Goal: Task Accomplishment & Management: Manage account settings

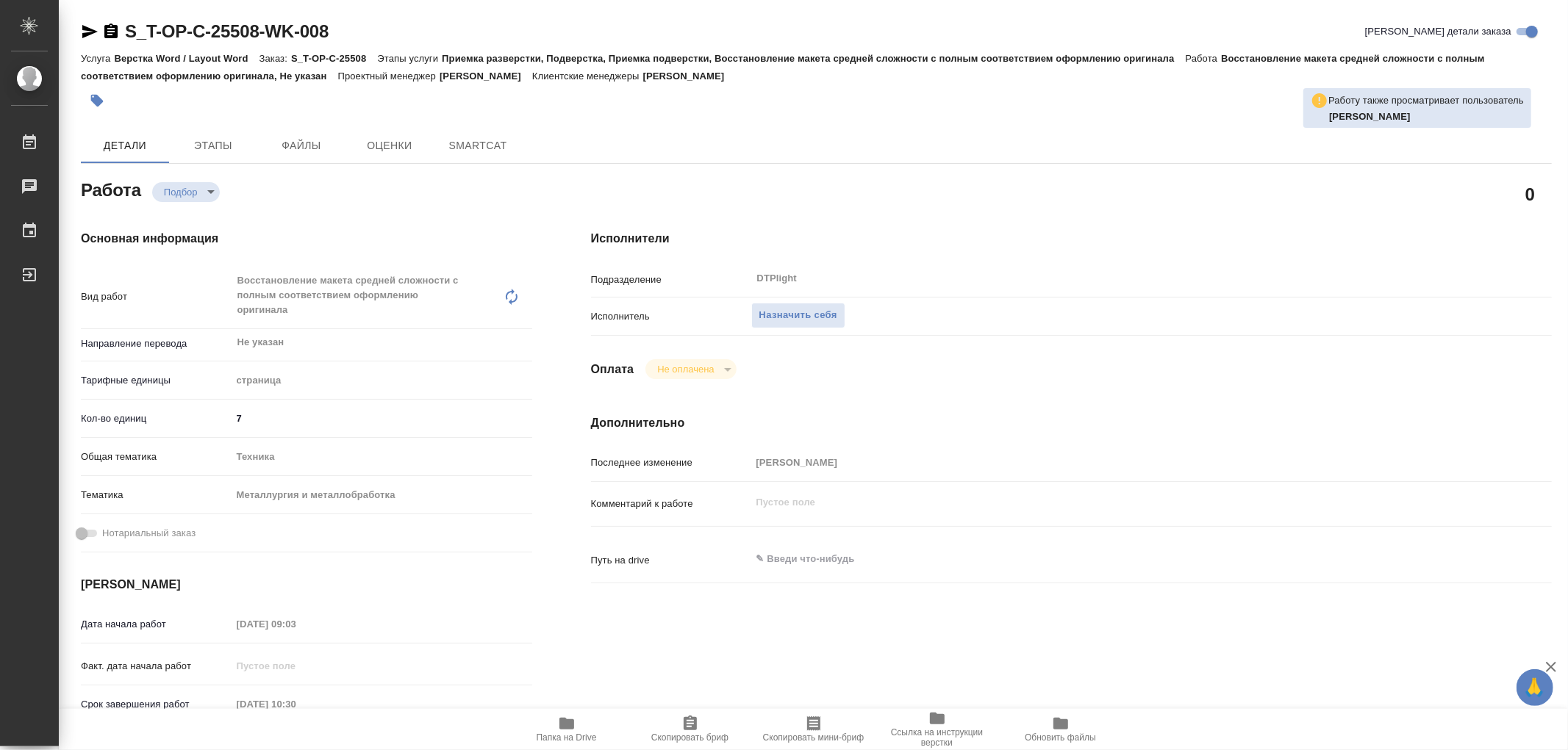
type textarea "x"
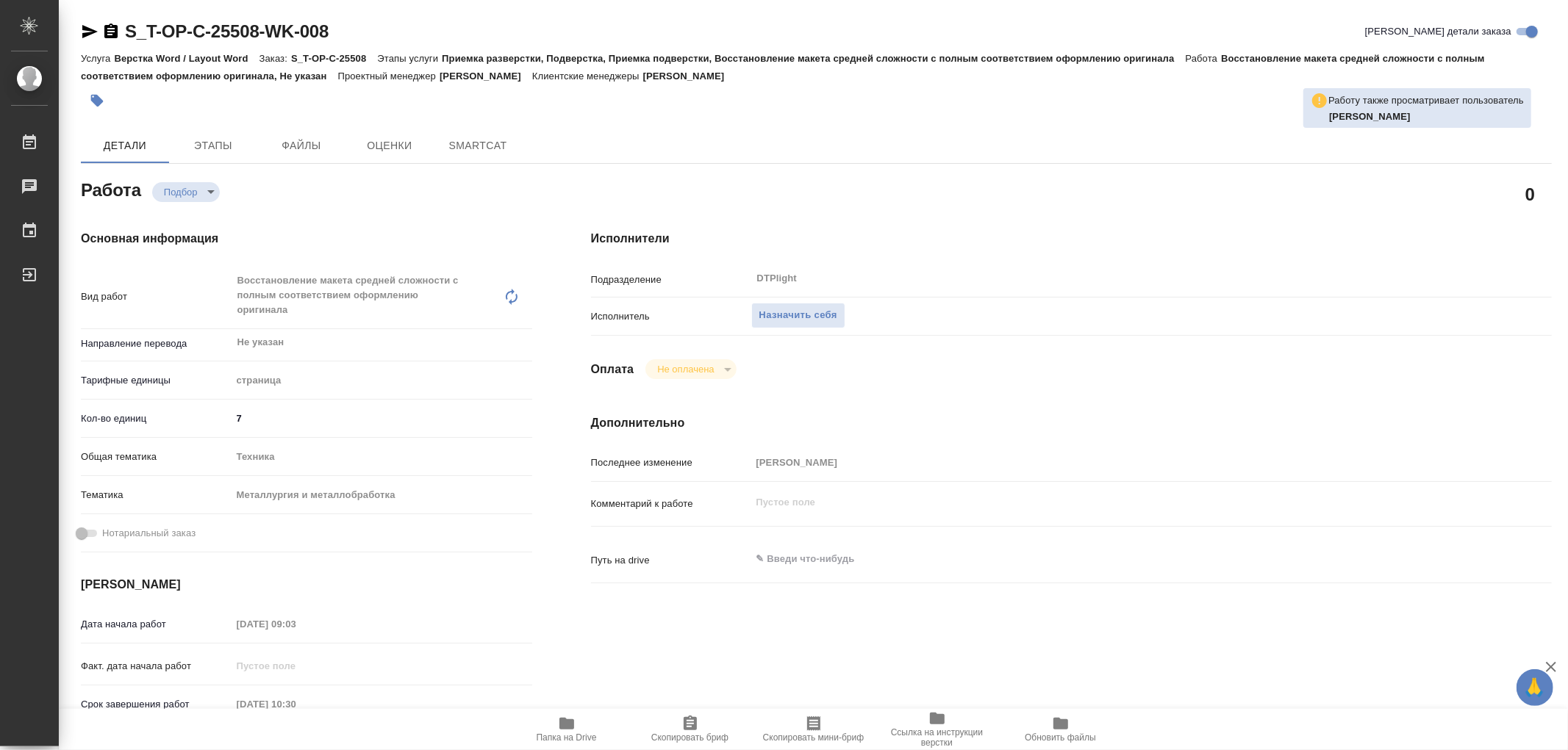
type textarea "x"
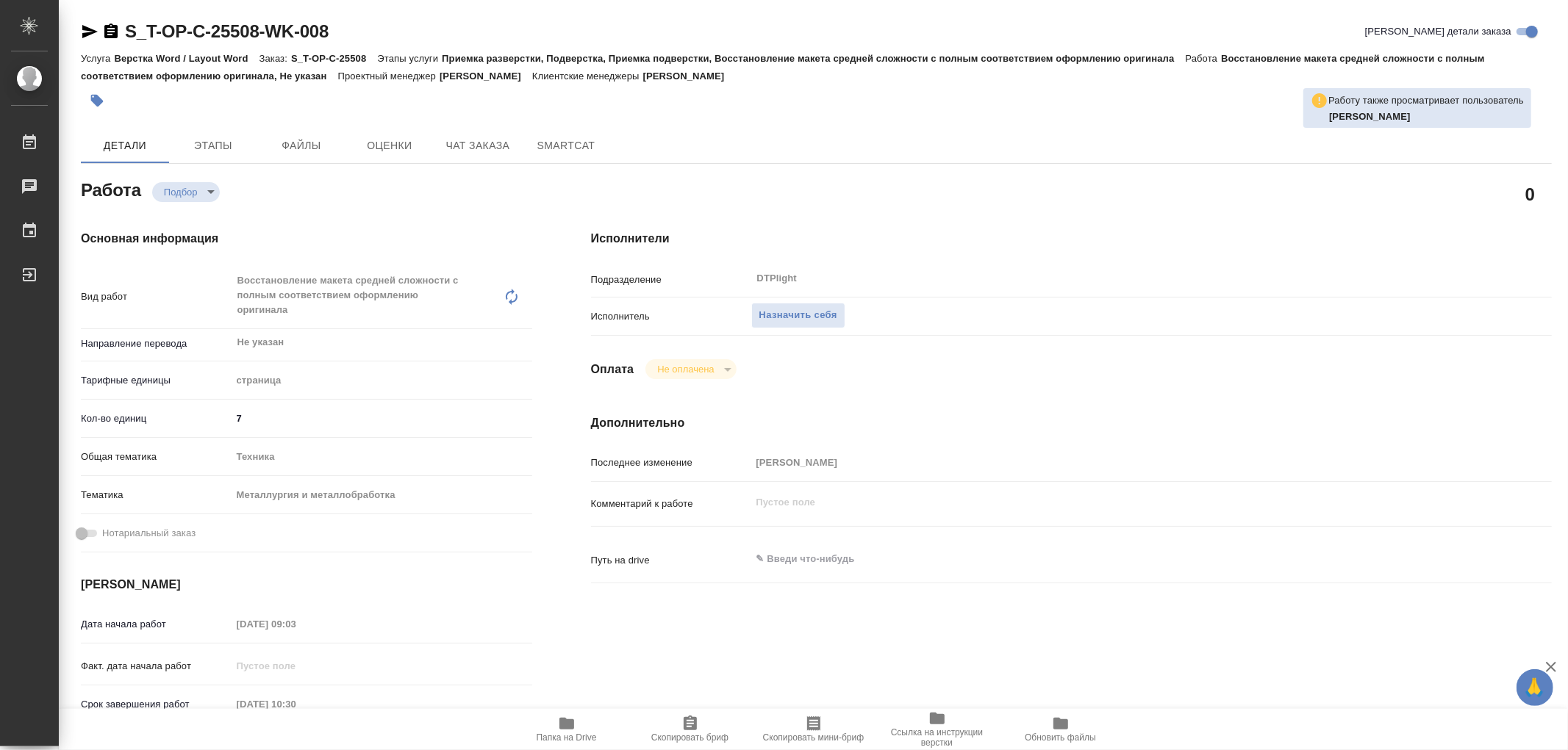
type textarea "x"
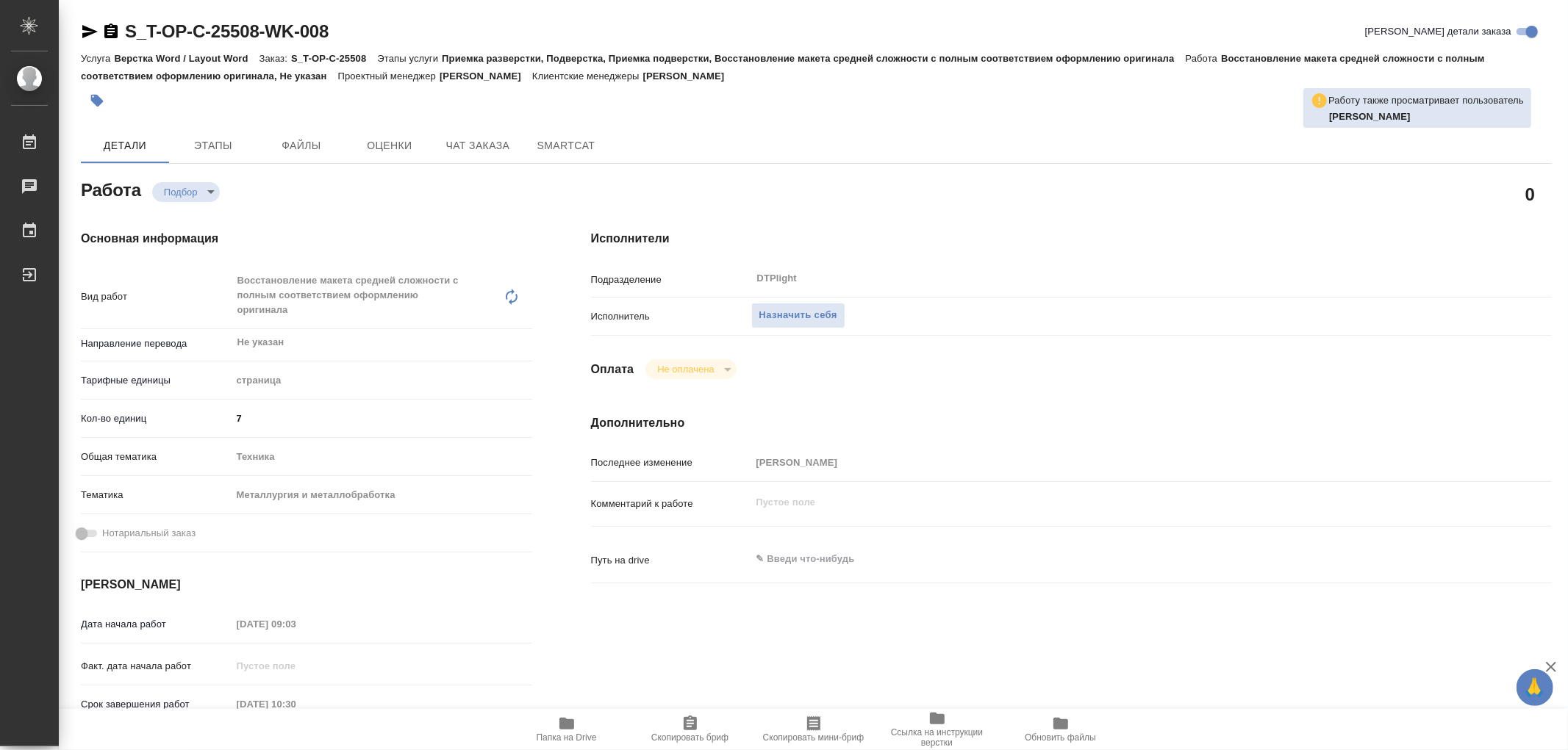
click at [558, 719] on icon "button" at bounding box center [567, 723] width 18 height 18
type textarea "x"
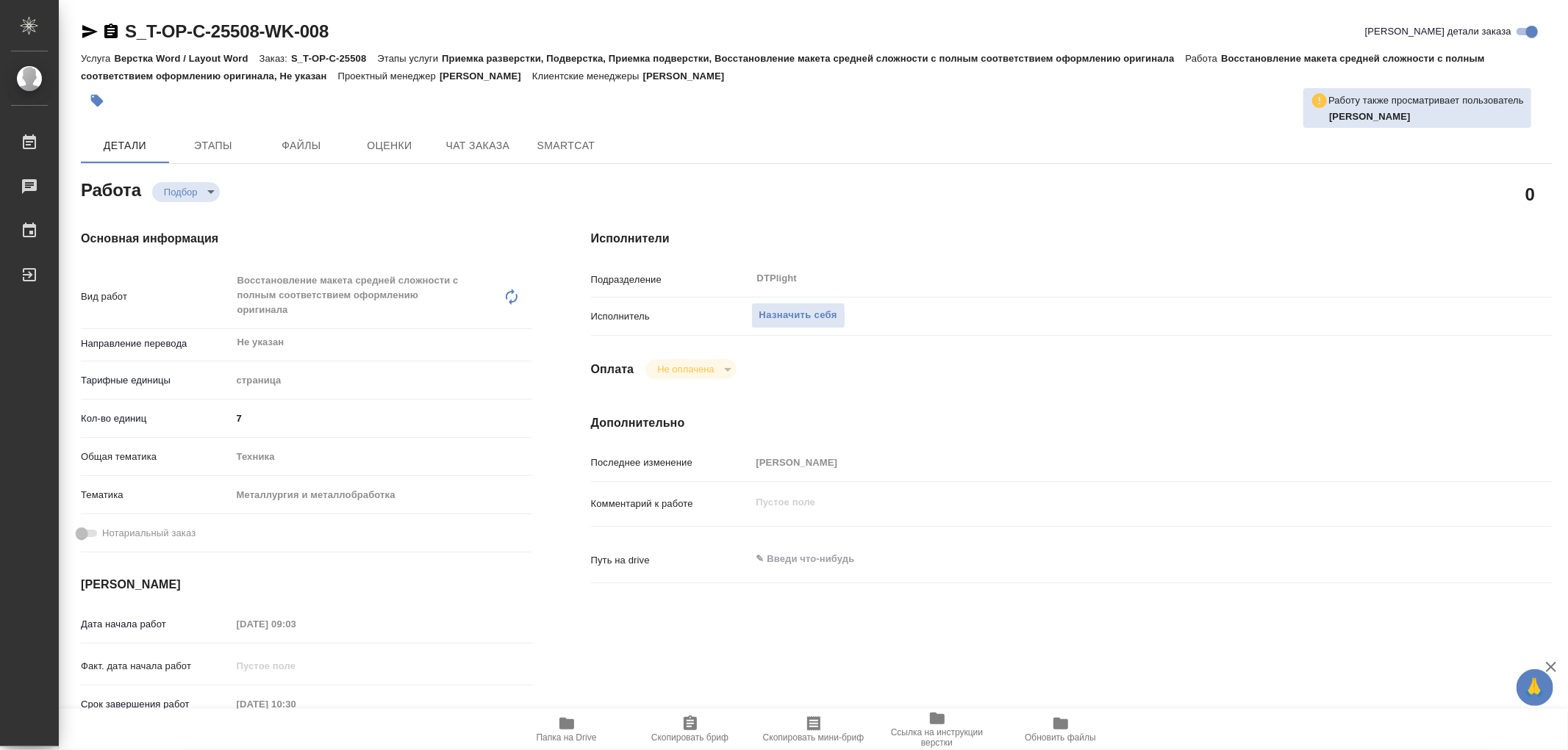
type textarea "x"
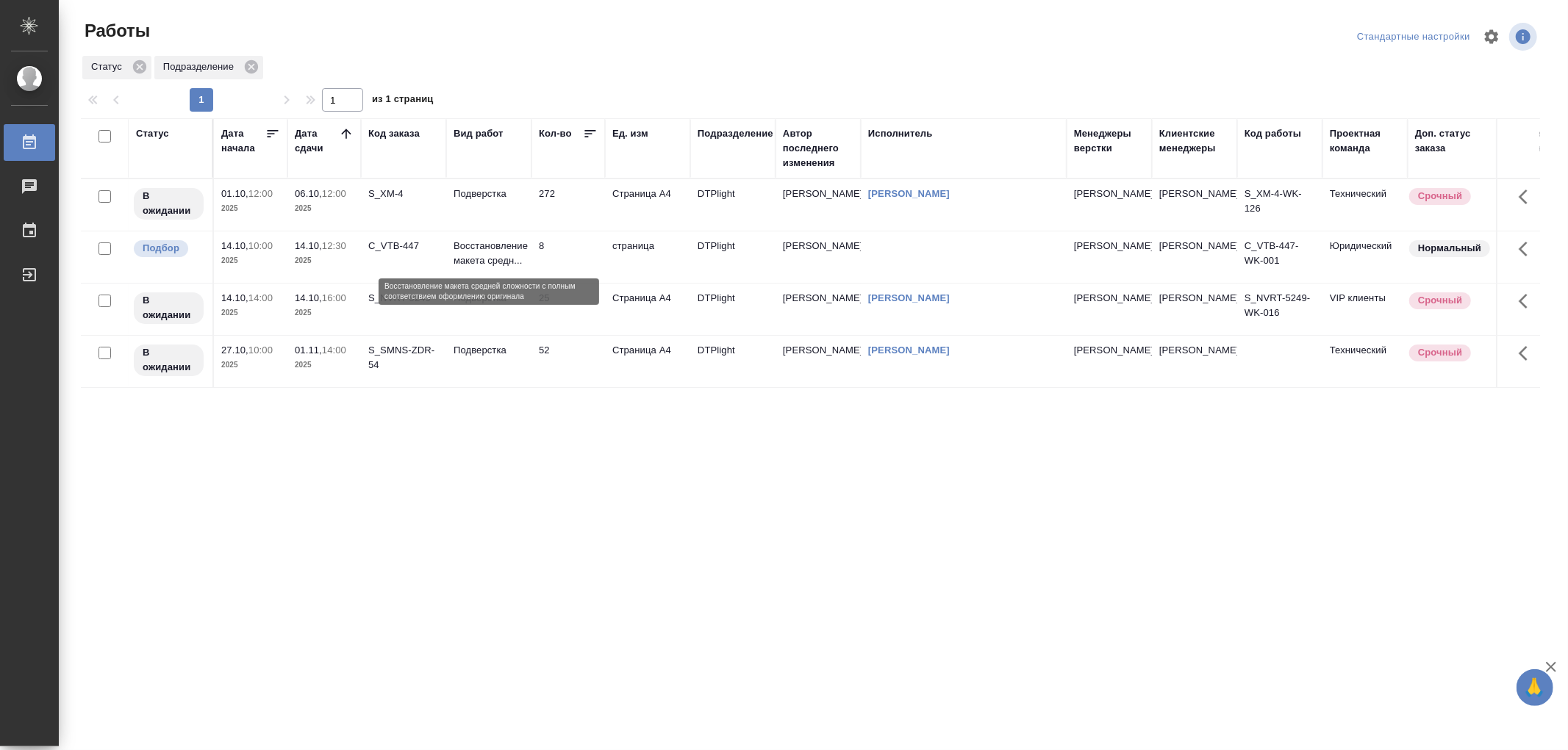
click at [510, 259] on p "Восстановление макета средн..." at bounding box center [489, 253] width 70 height 29
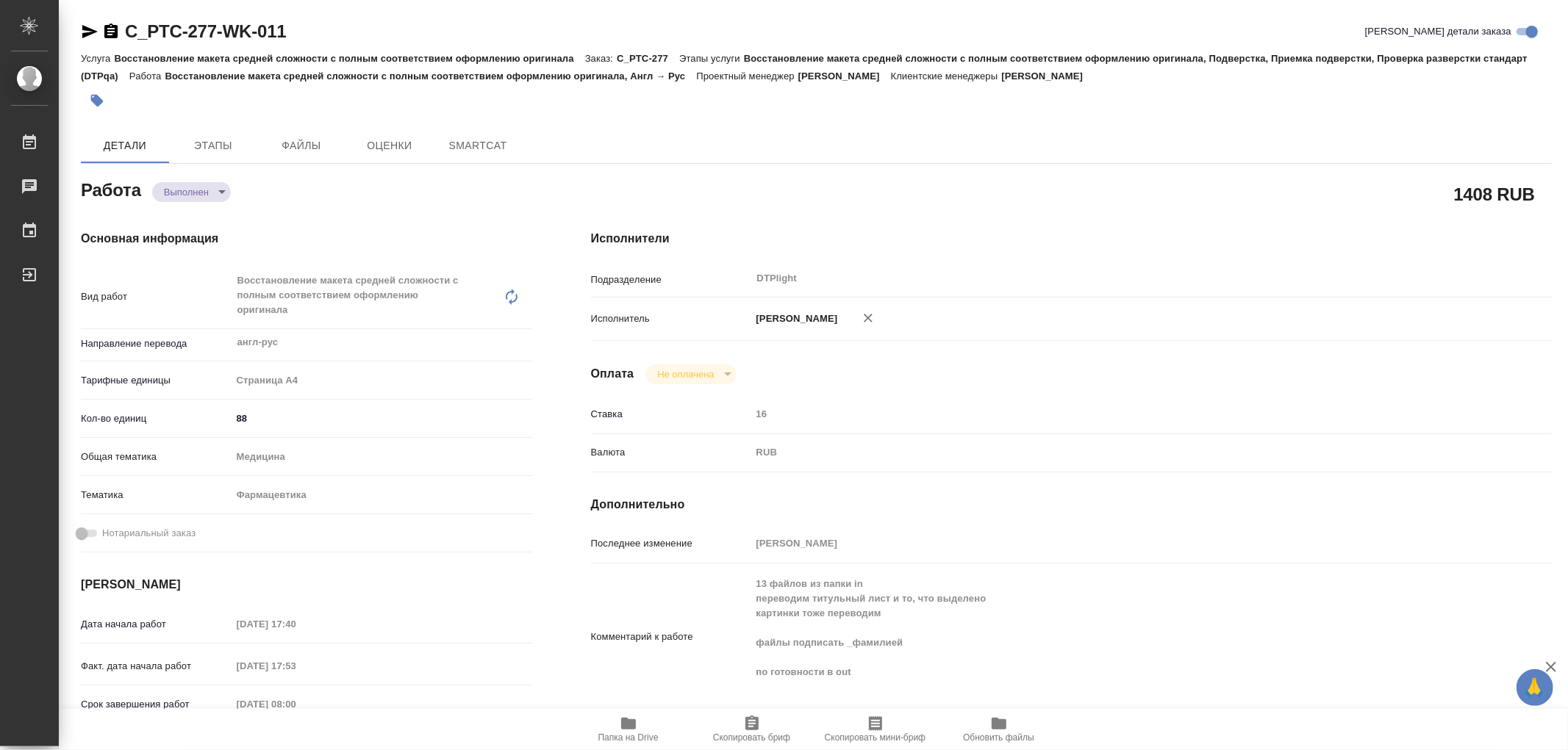
type textarea "x"
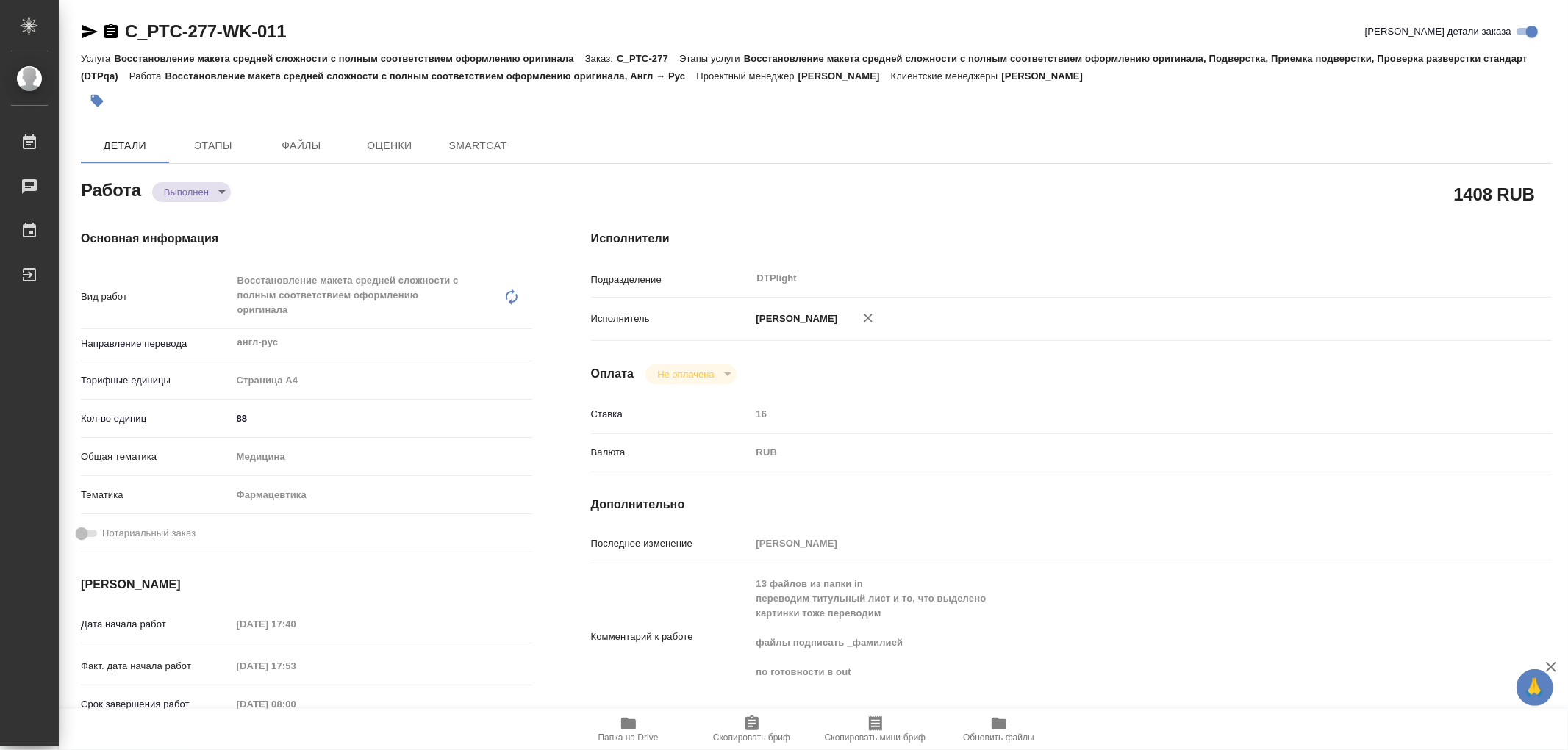
type textarea "x"
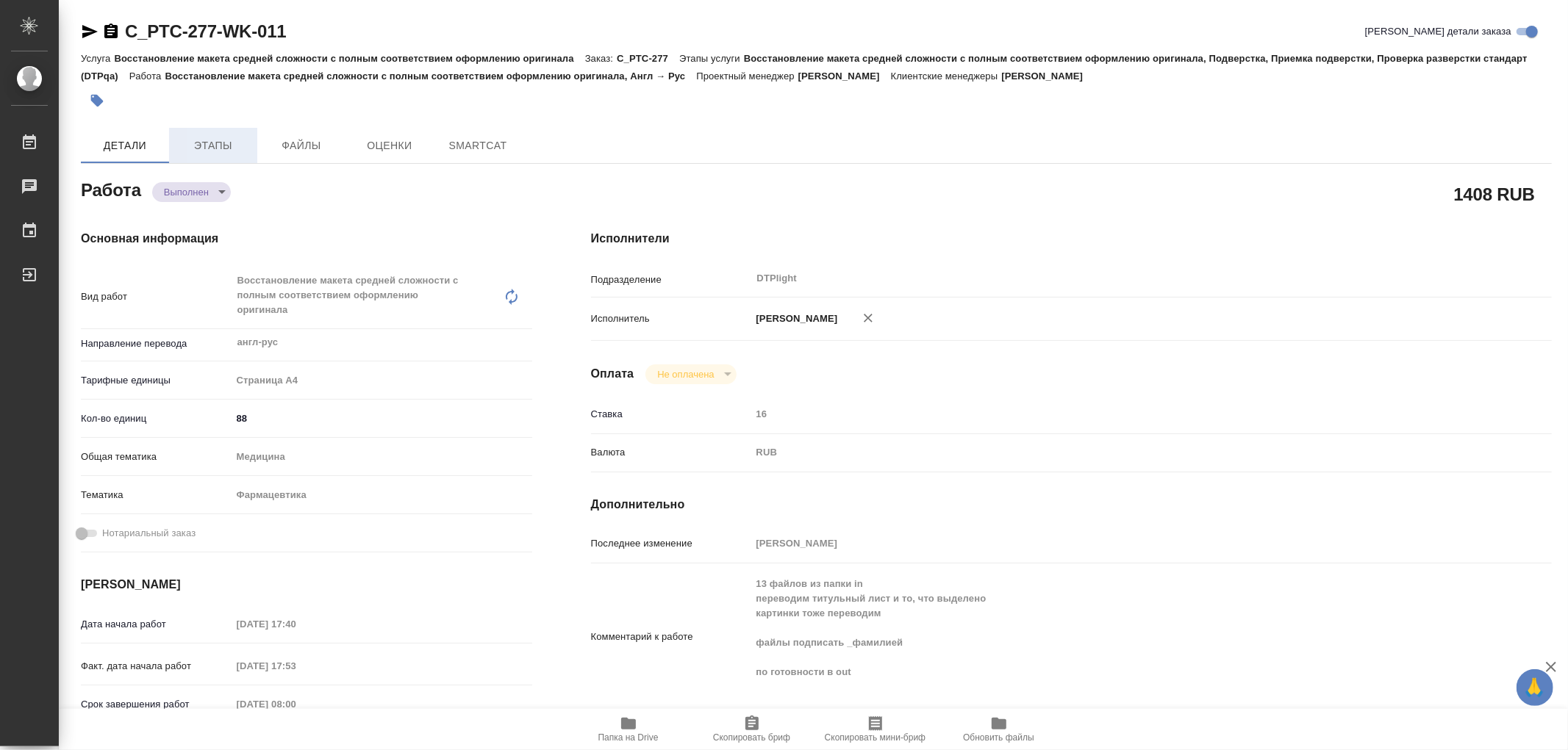
type textarea "x"
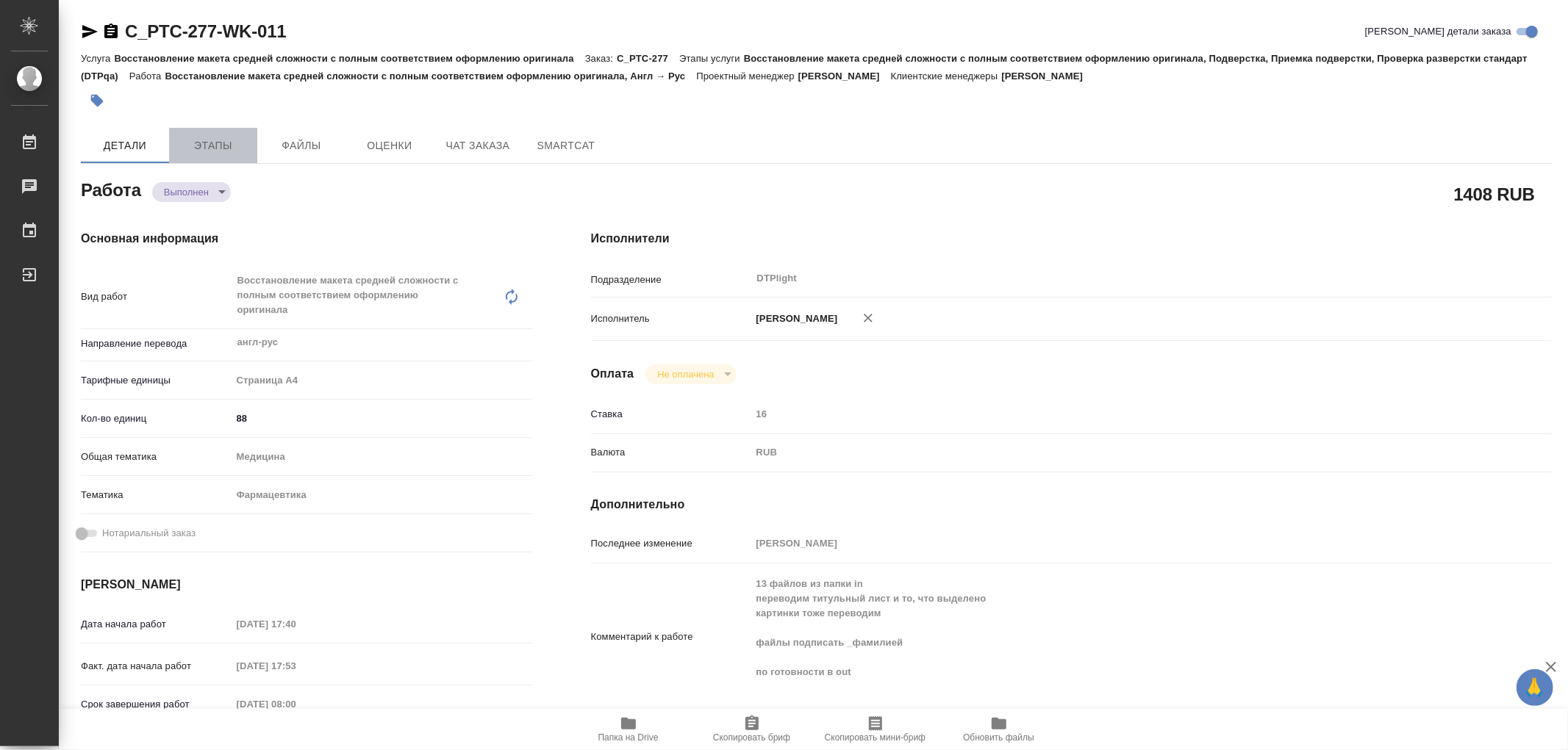
click at [224, 138] on span "Этапы" at bounding box center [213, 146] width 70 height 18
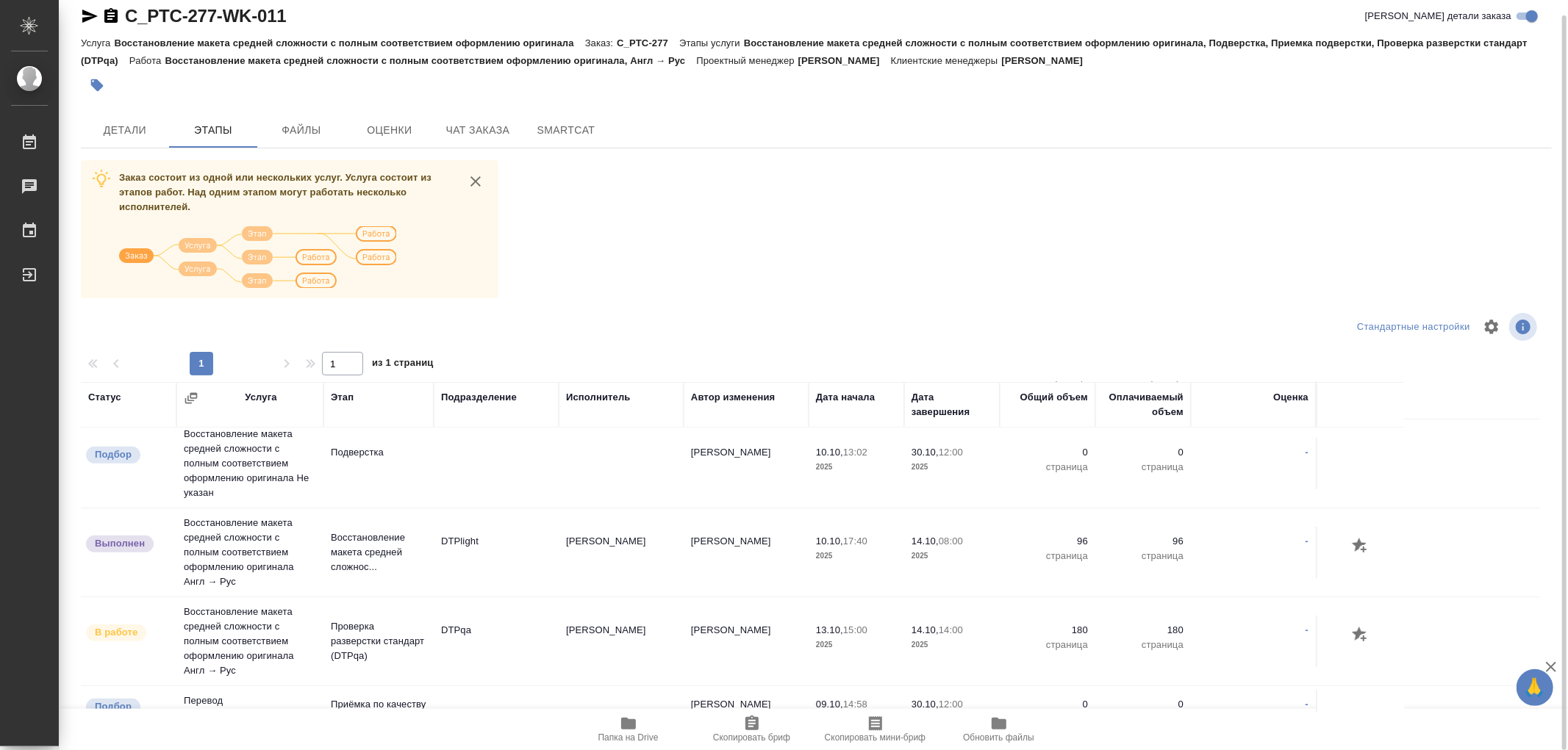
scroll to position [571, 0]
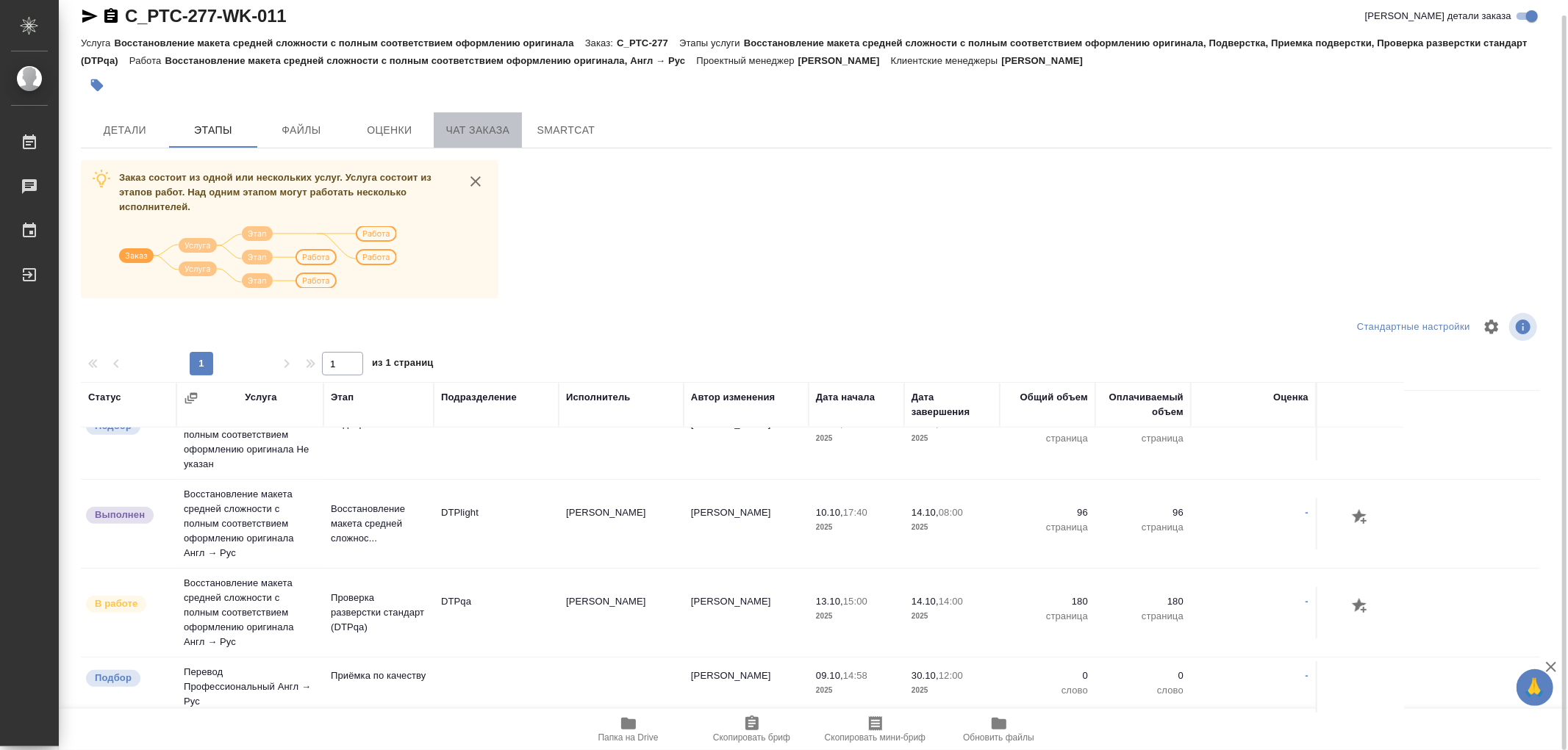
click at [443, 135] on span "Чат заказа" at bounding box center [478, 131] width 70 height 18
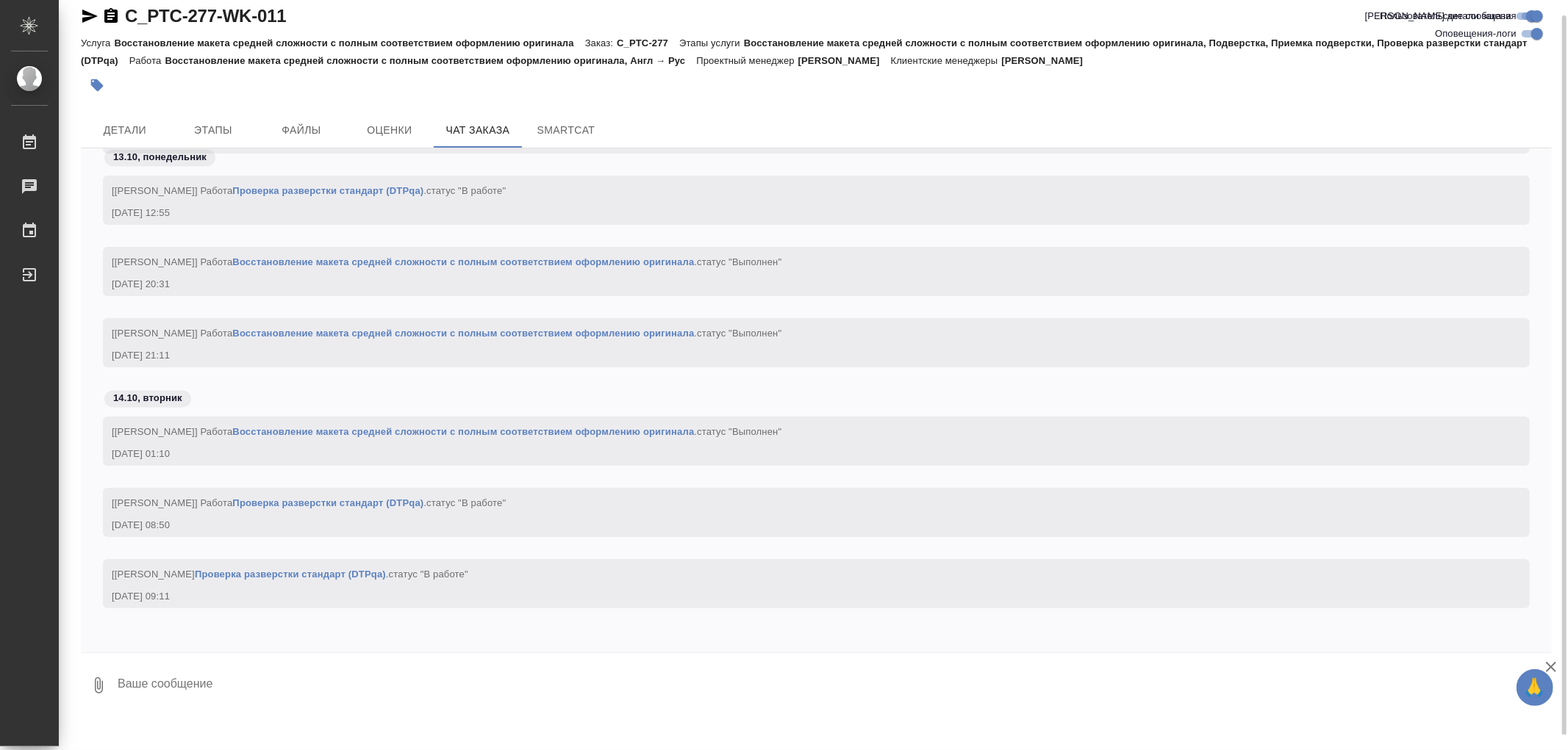
scroll to position [7137, 0]
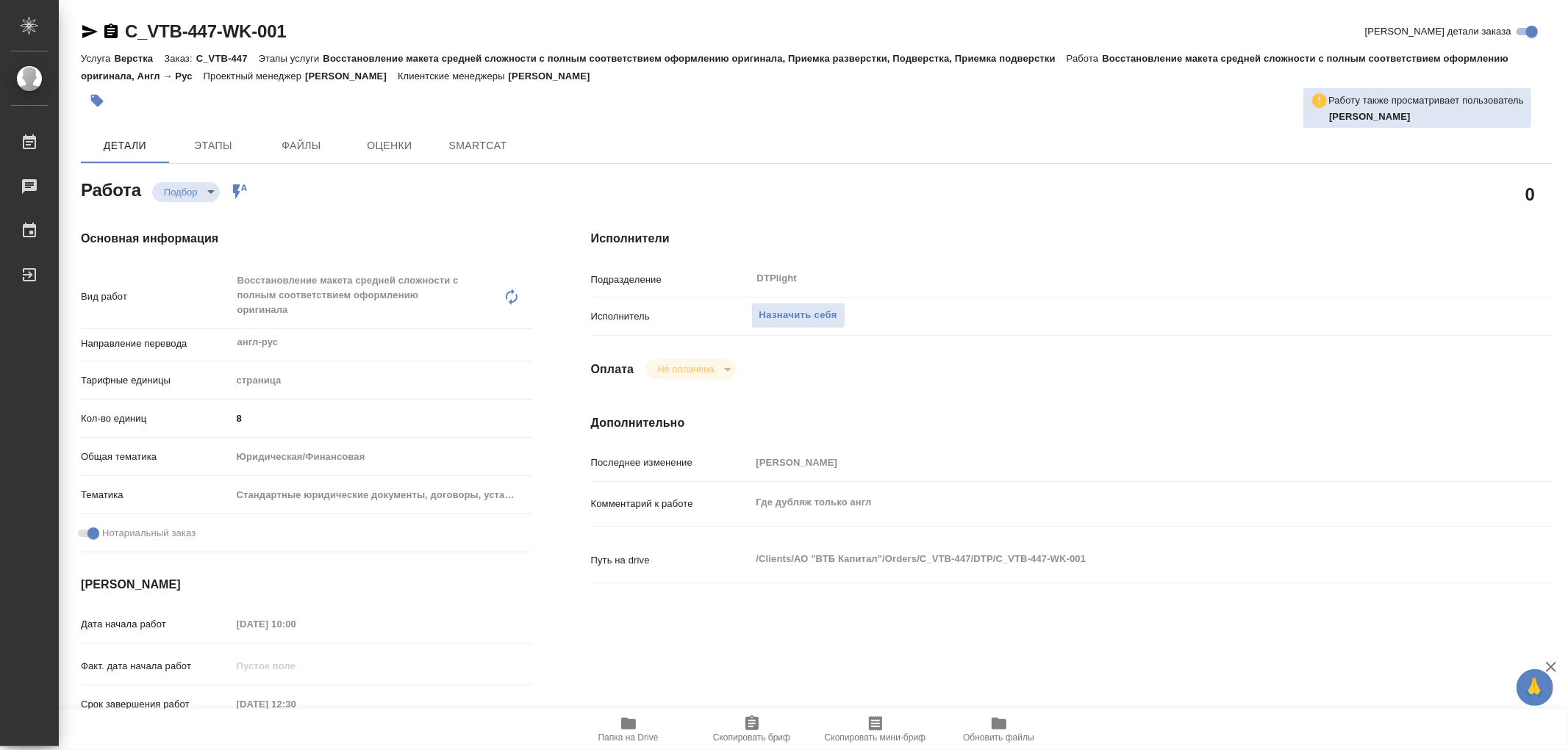
type textarea "x"
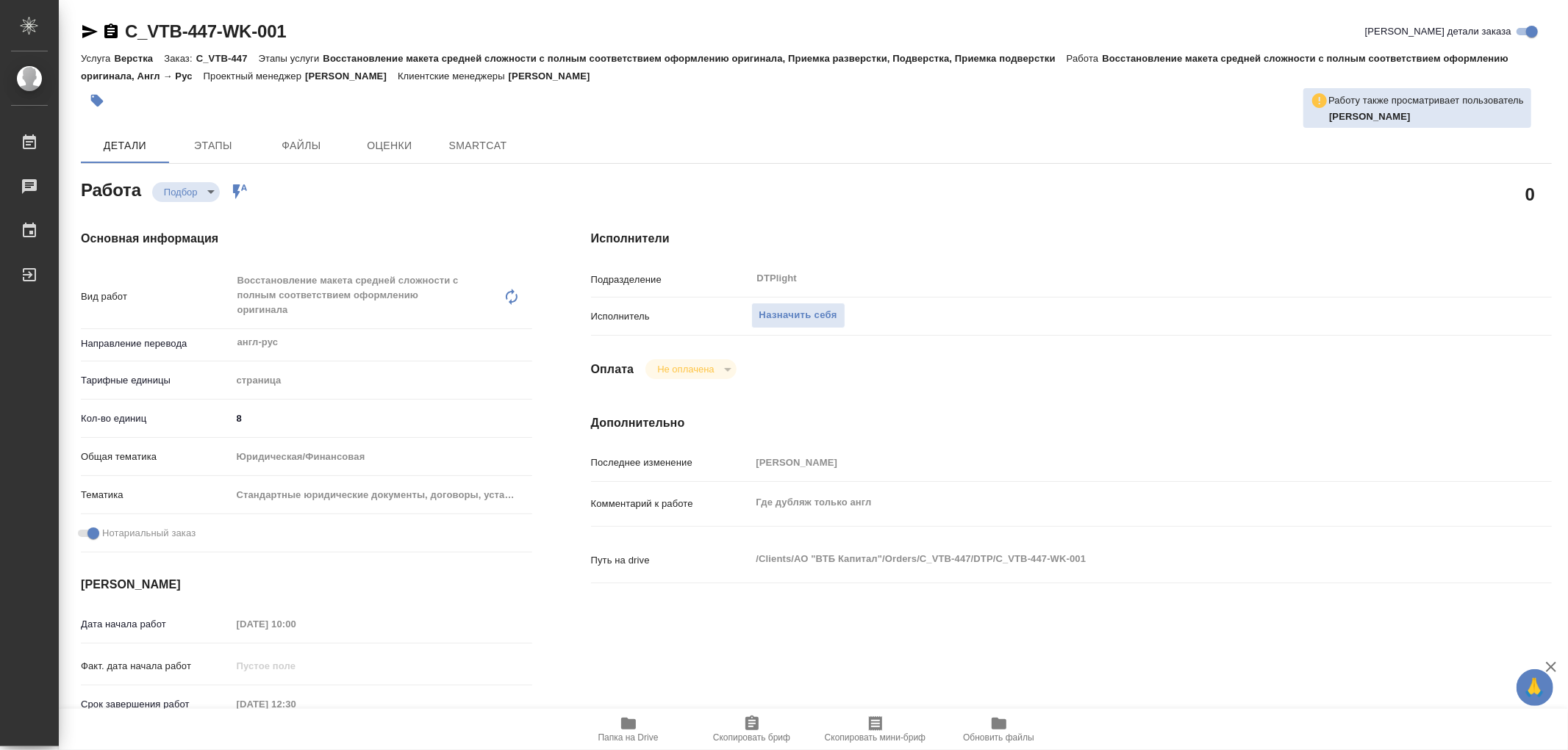
type textarea "x"
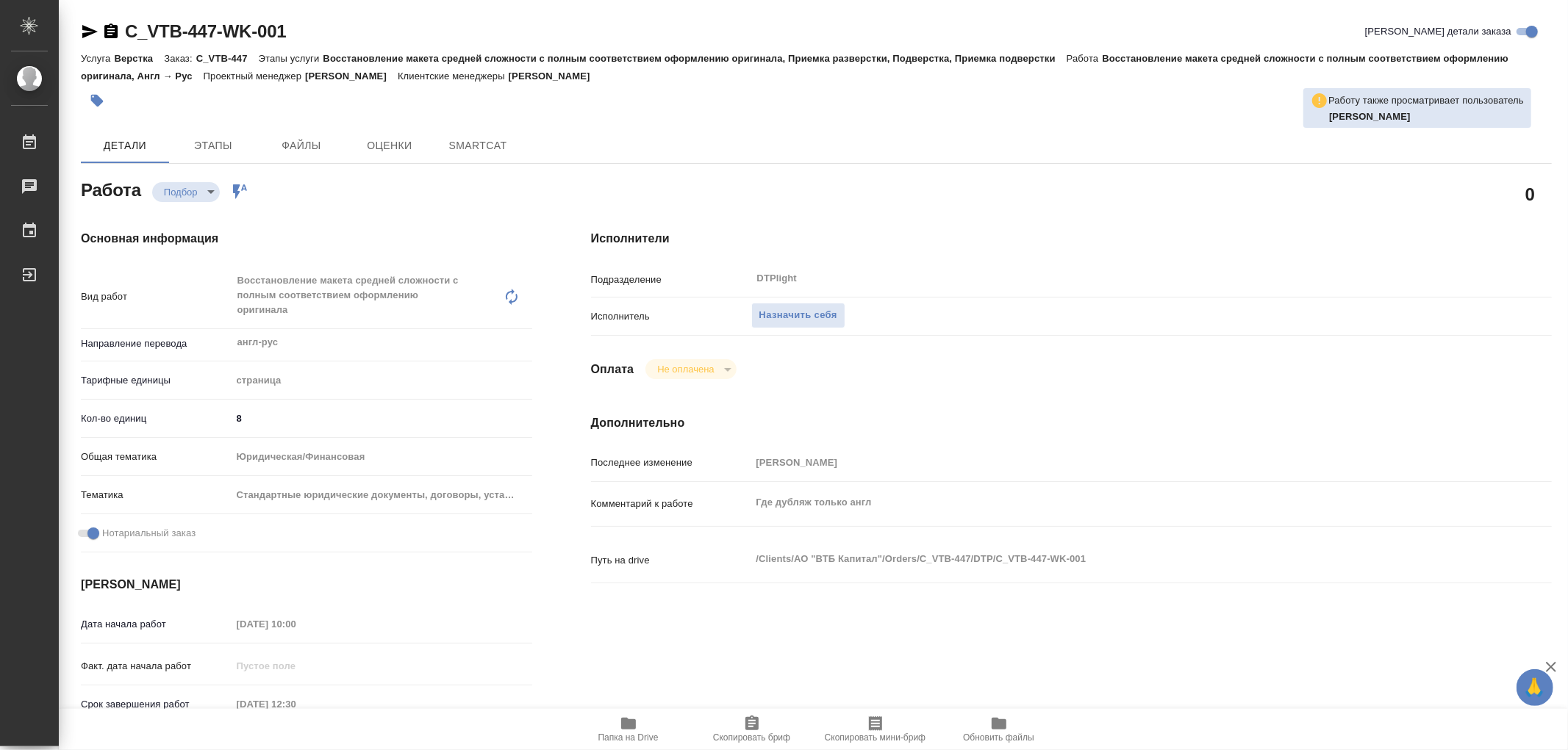
type textarea "x"
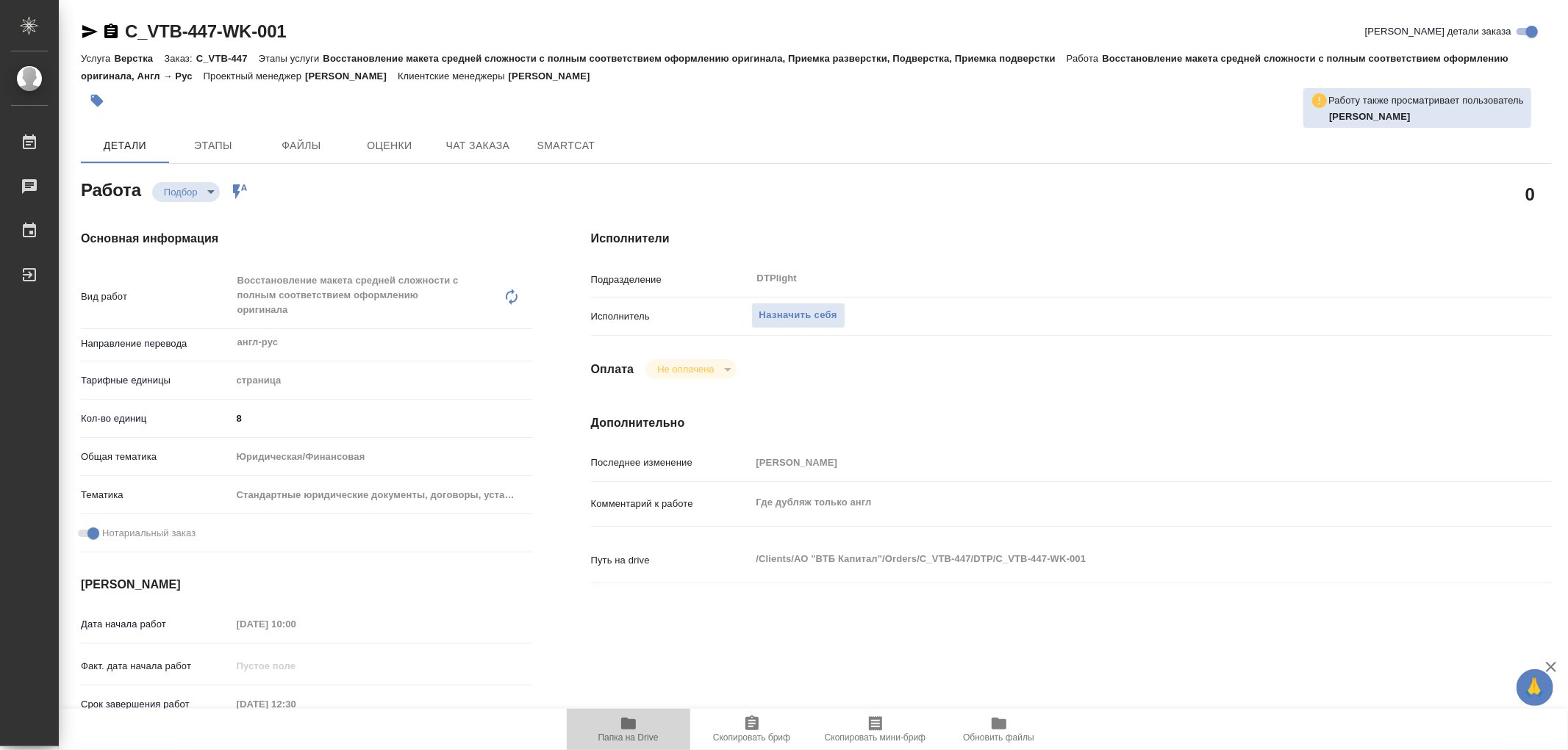
click at [620, 722] on icon "button" at bounding box center [628, 723] width 18 height 18
type textarea "x"
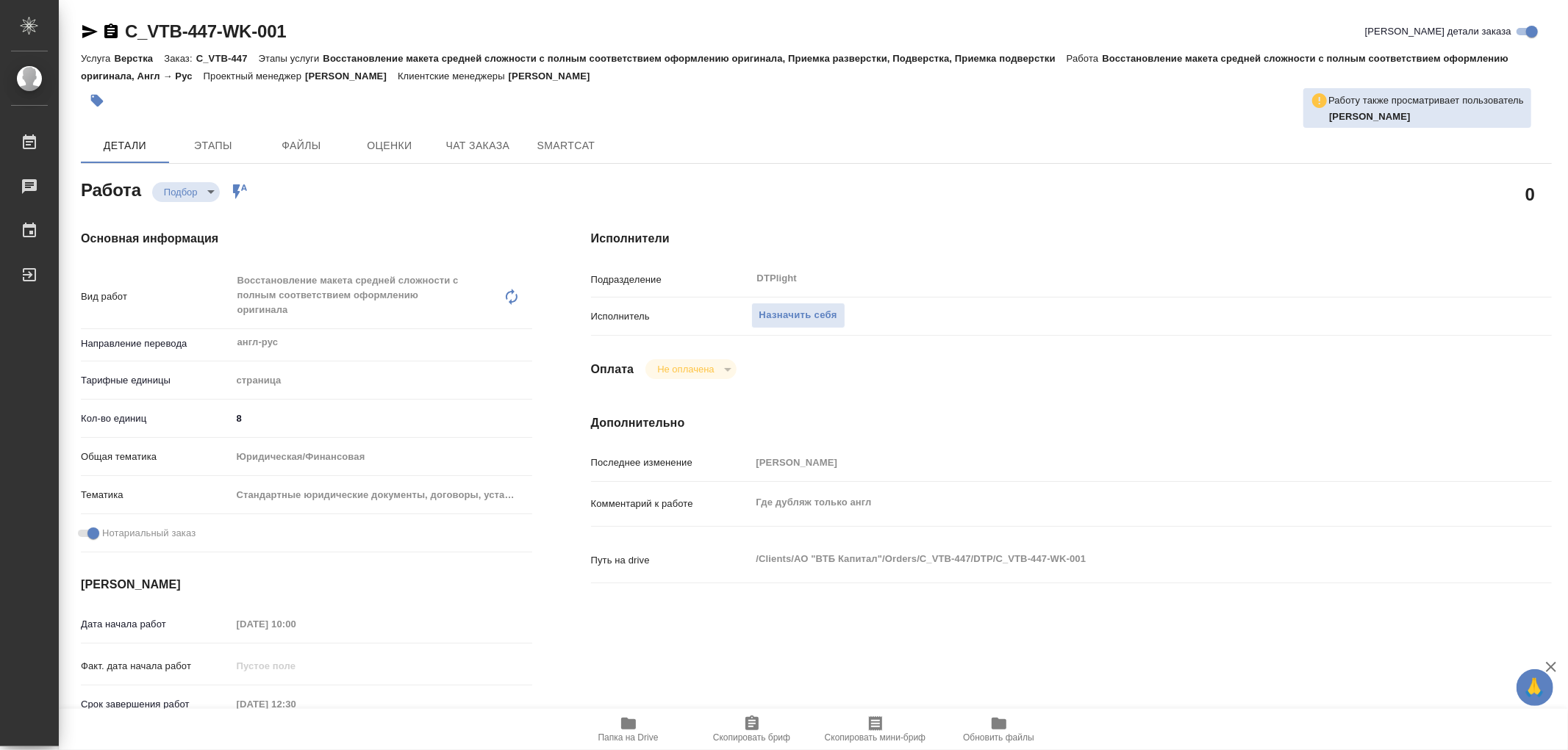
type textarea "x"
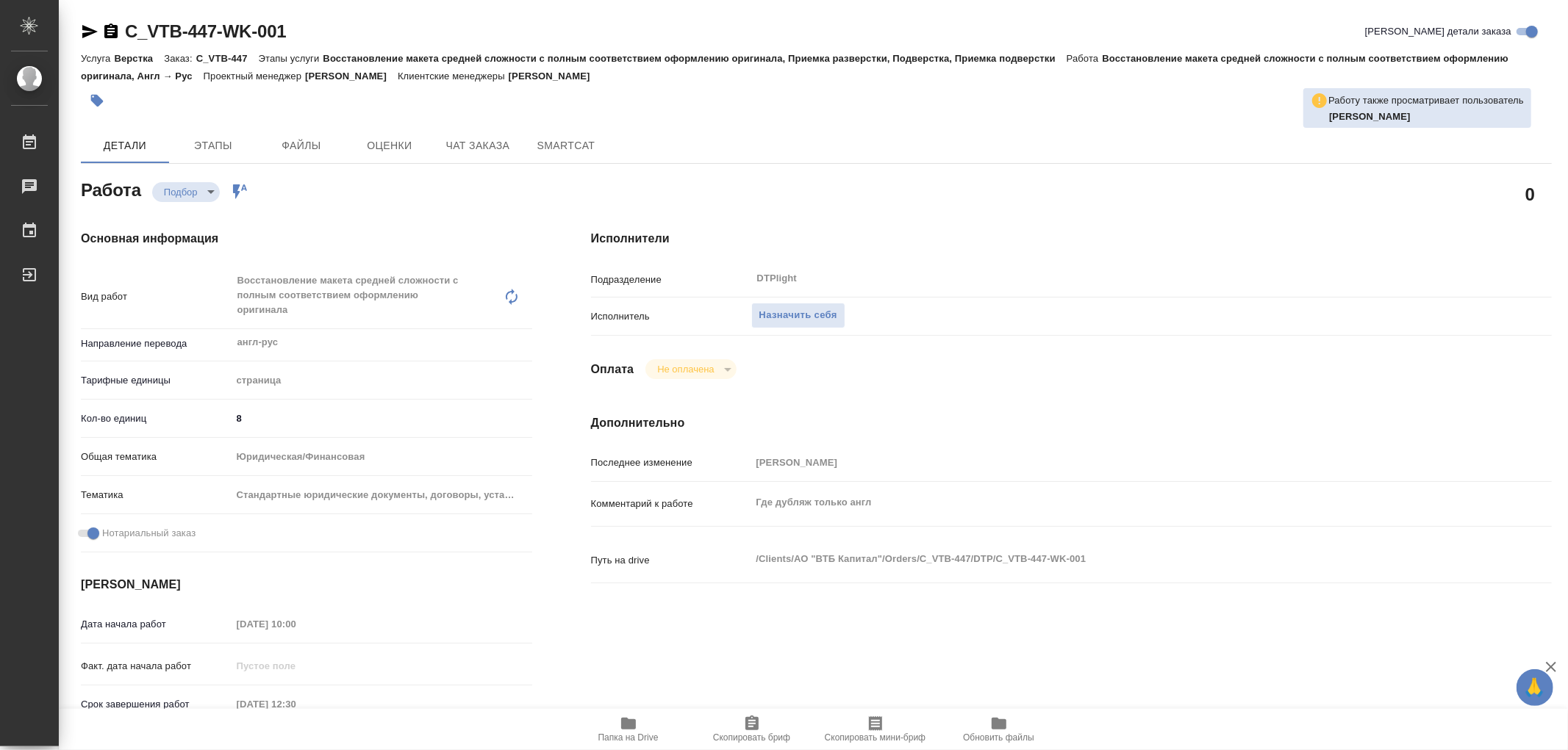
type textarea "x"
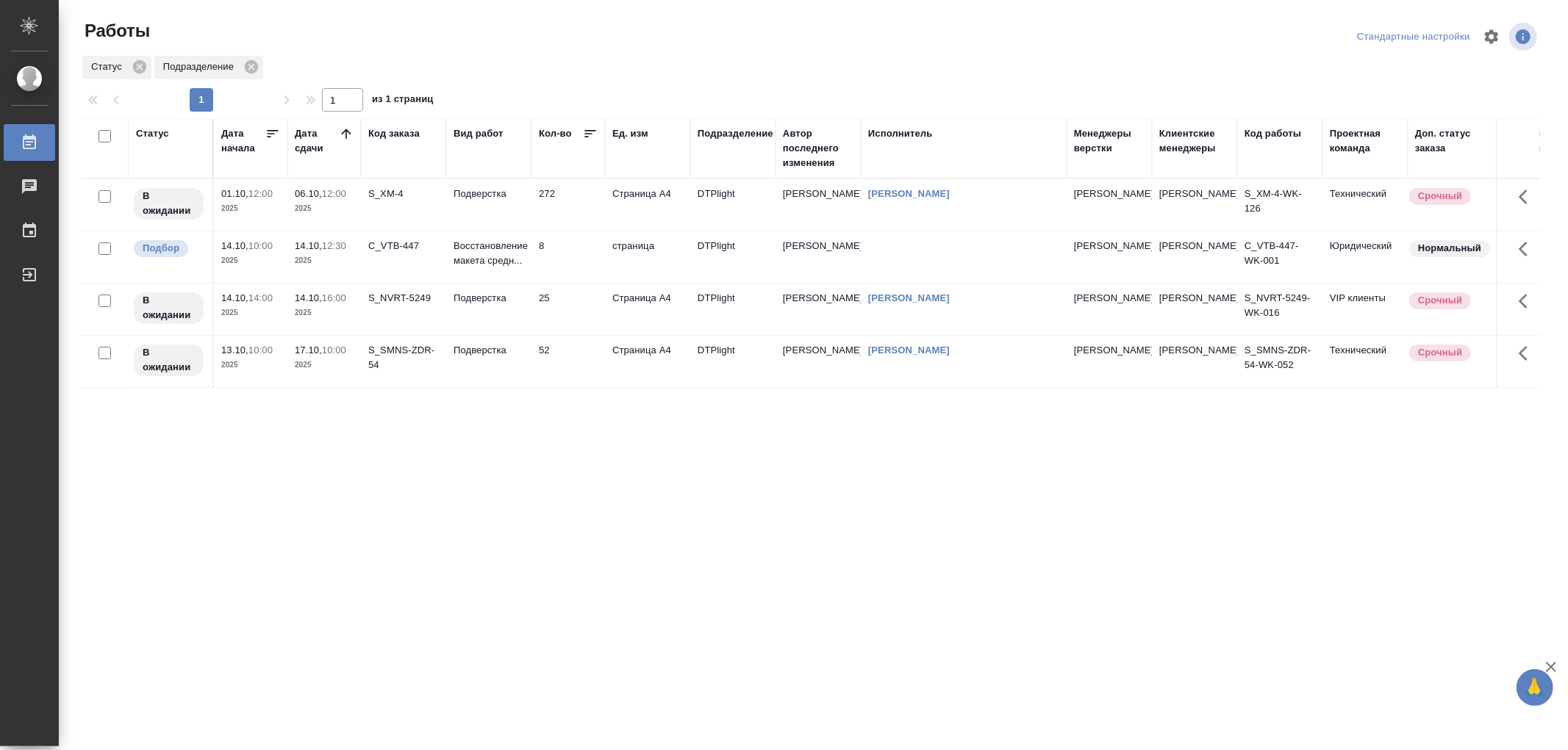
click at [518, 255] on p "Восстановление макета средн..." at bounding box center [489, 253] width 70 height 29
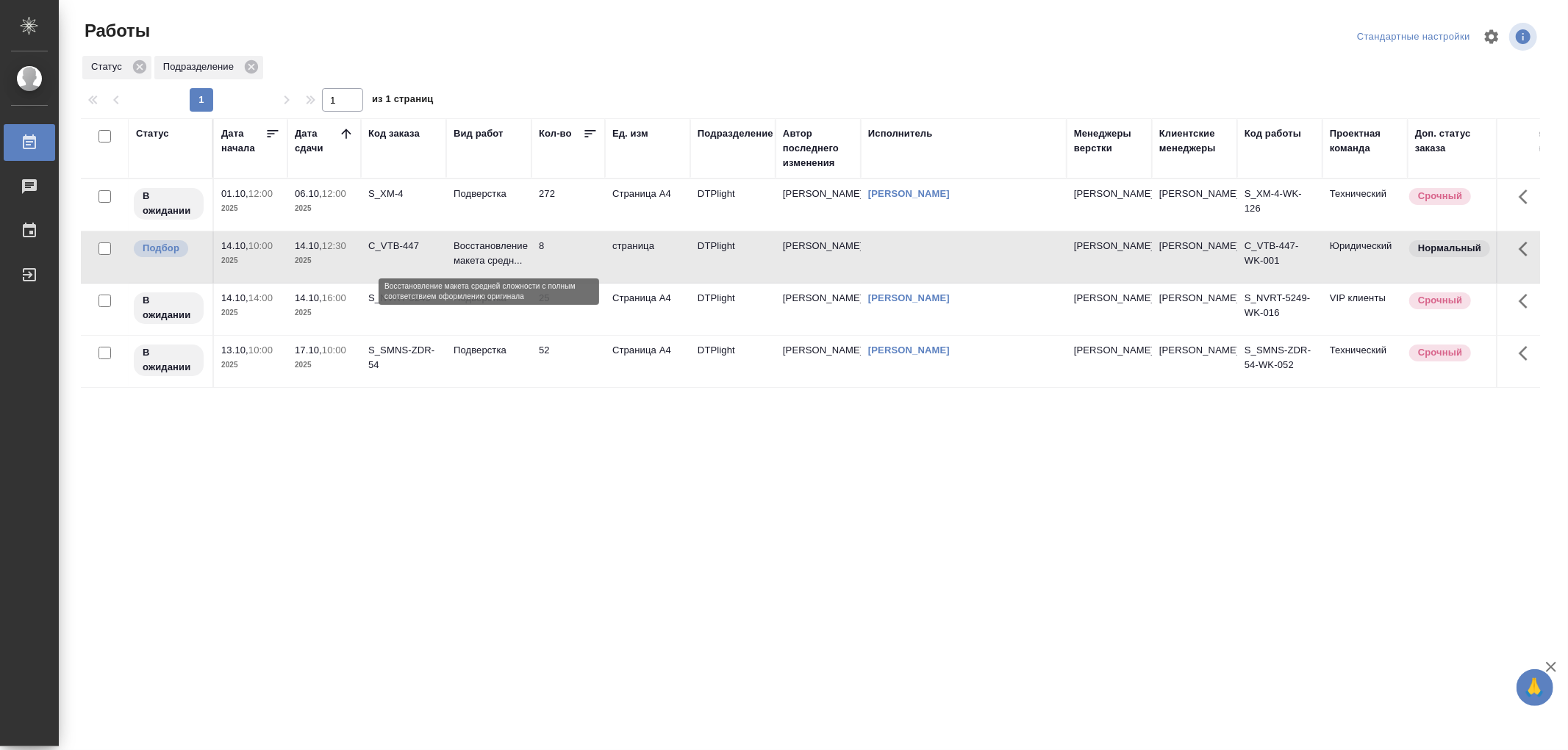
click at [518, 255] on p "Восстановление макета средн..." at bounding box center [489, 253] width 70 height 29
click at [501, 363] on td "Подверстка" at bounding box center [489, 361] width 86 height 51
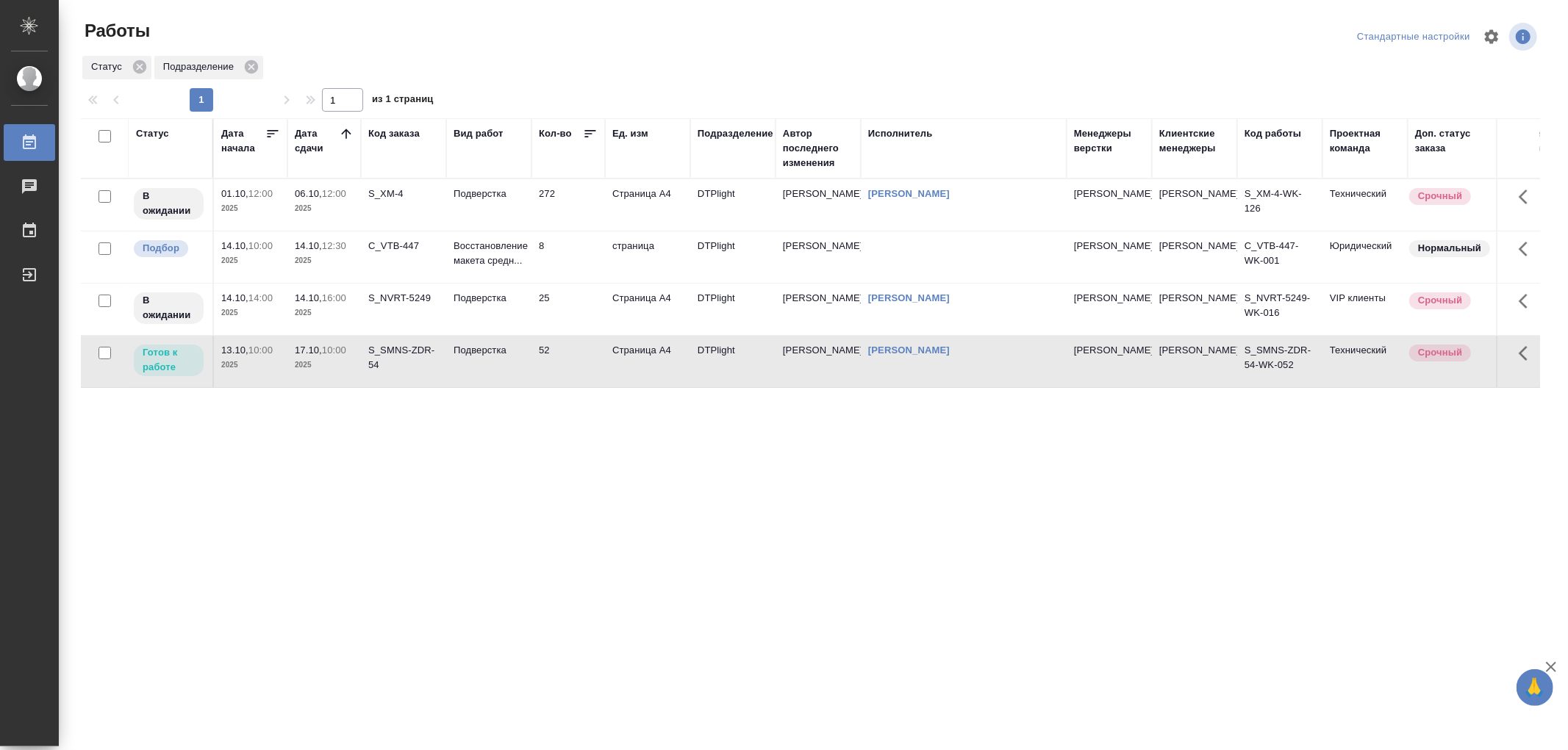
click at [501, 363] on td "Подверстка" at bounding box center [489, 361] width 86 height 51
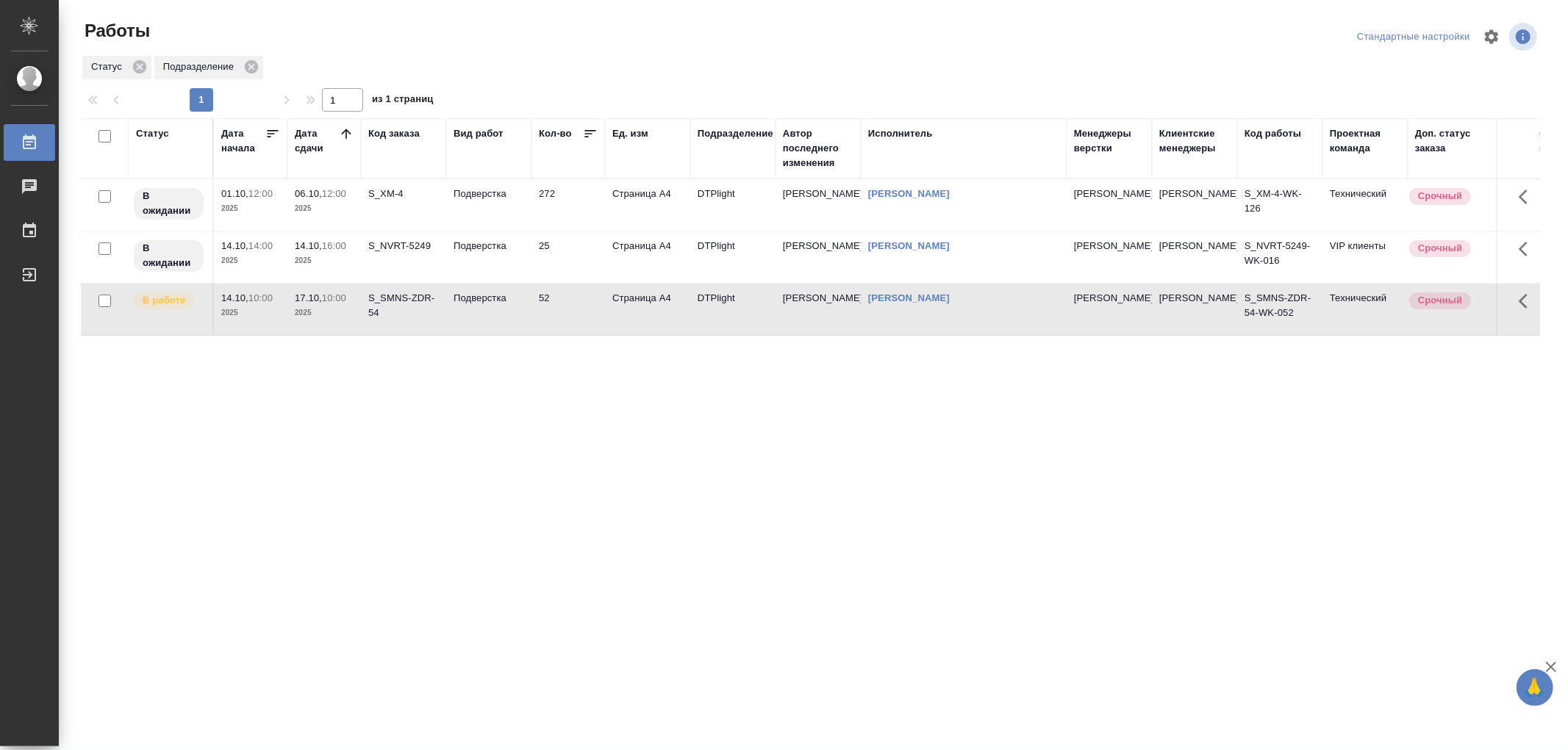
click at [950, 196] on link "[PERSON_NAME]" at bounding box center [909, 193] width 81 height 11
click at [484, 313] on td "Подверстка" at bounding box center [489, 308] width 86 height 51
click at [534, 308] on td "52" at bounding box center [569, 308] width 74 height 51
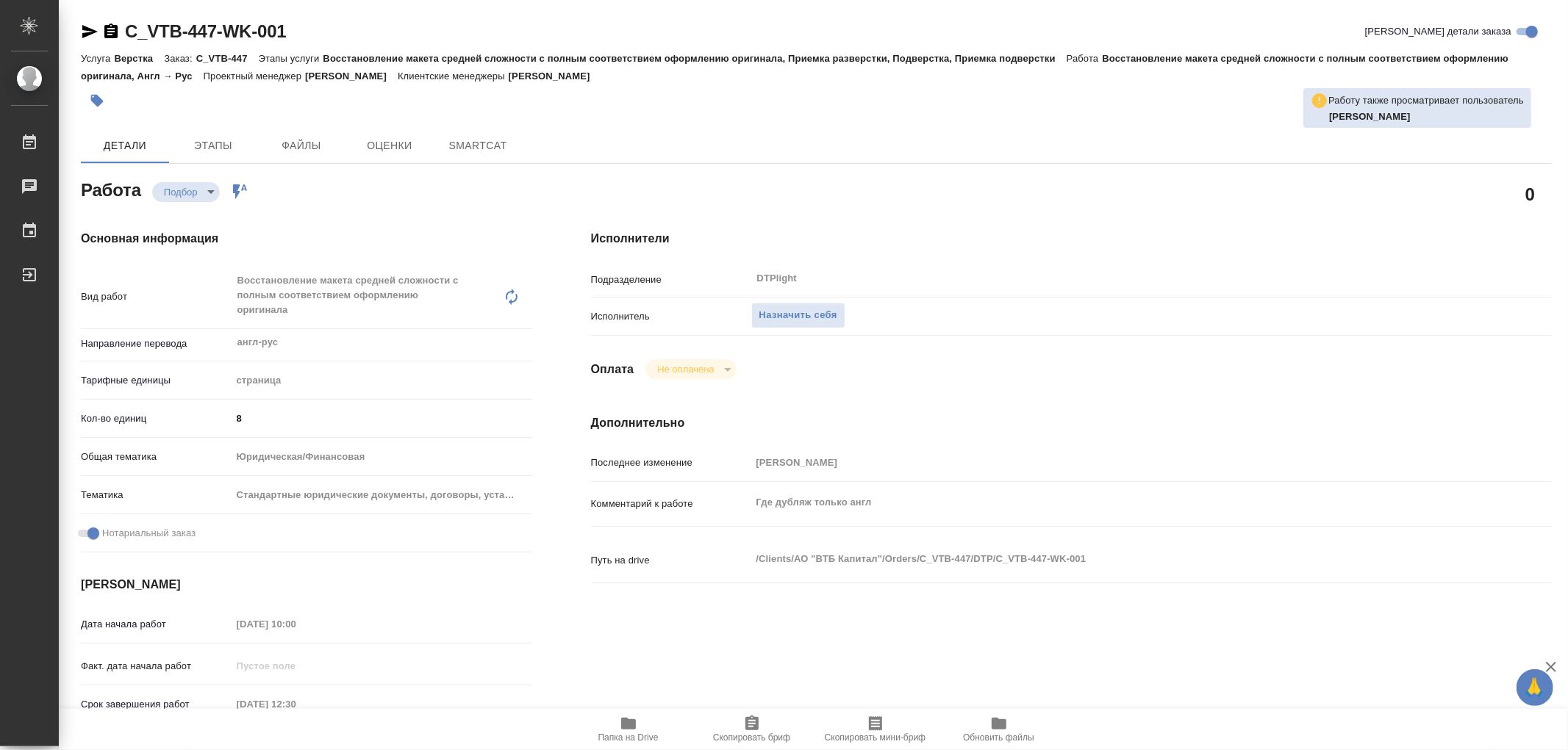
type textarea "x"
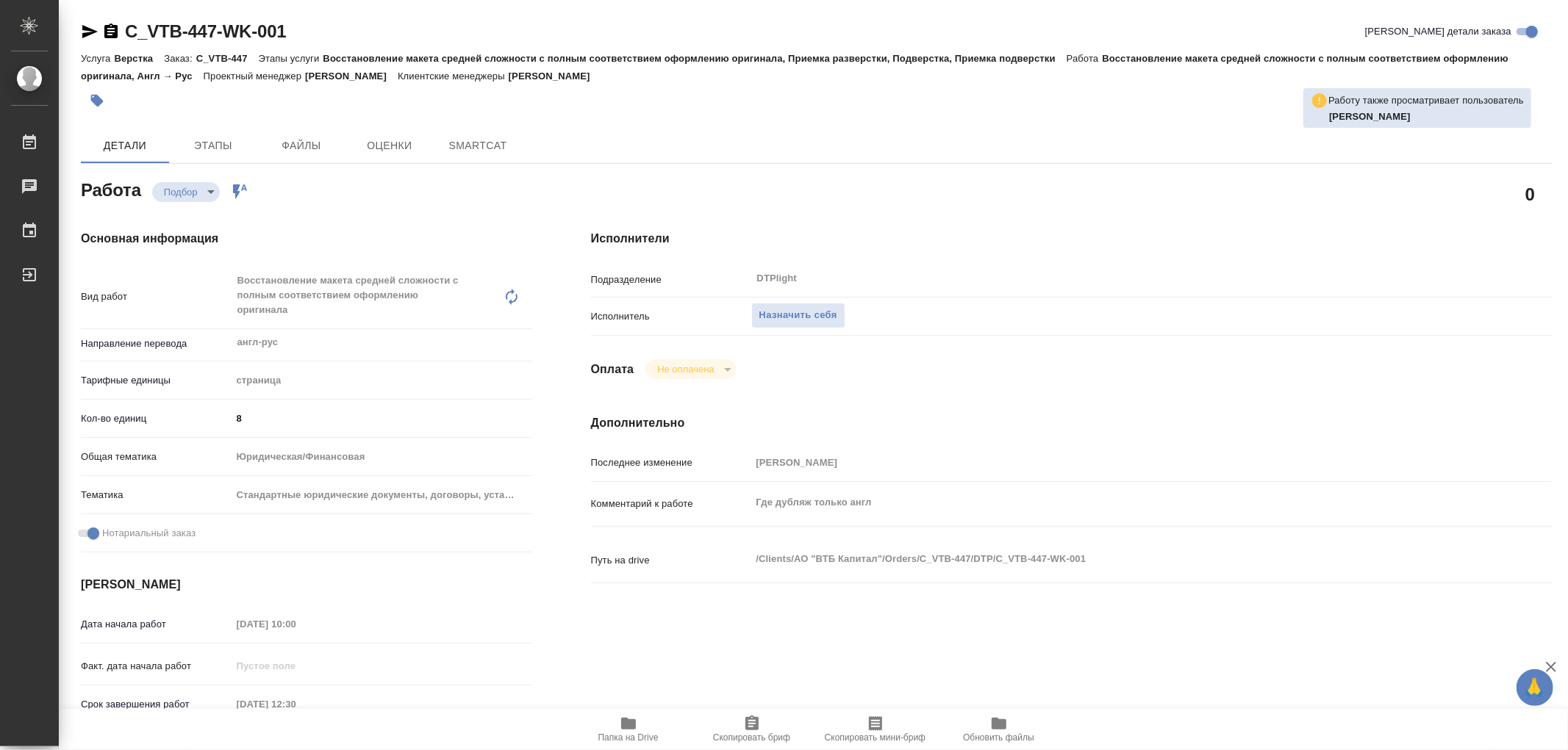
type textarea "x"
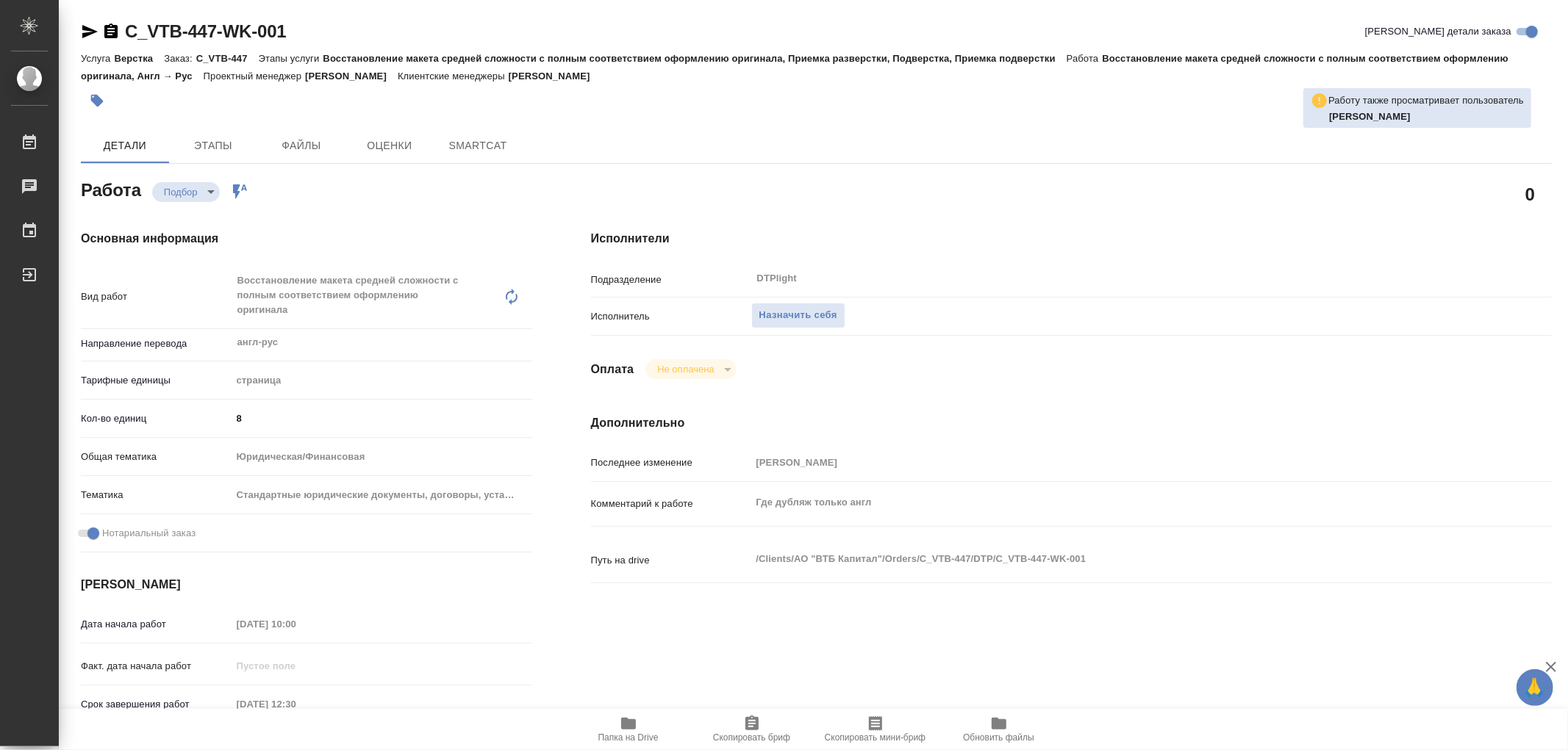
type textarea "x"
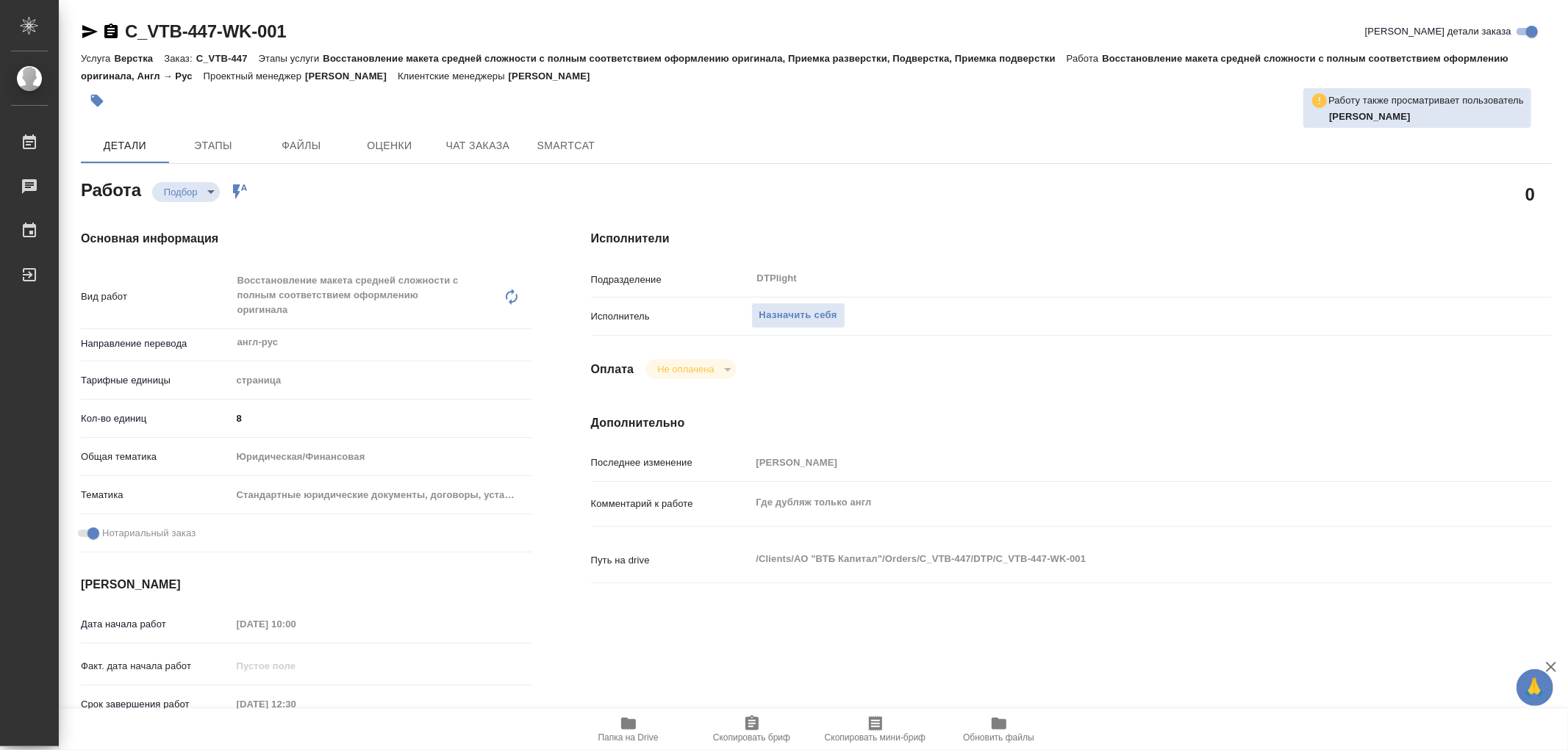
type textarea "x"
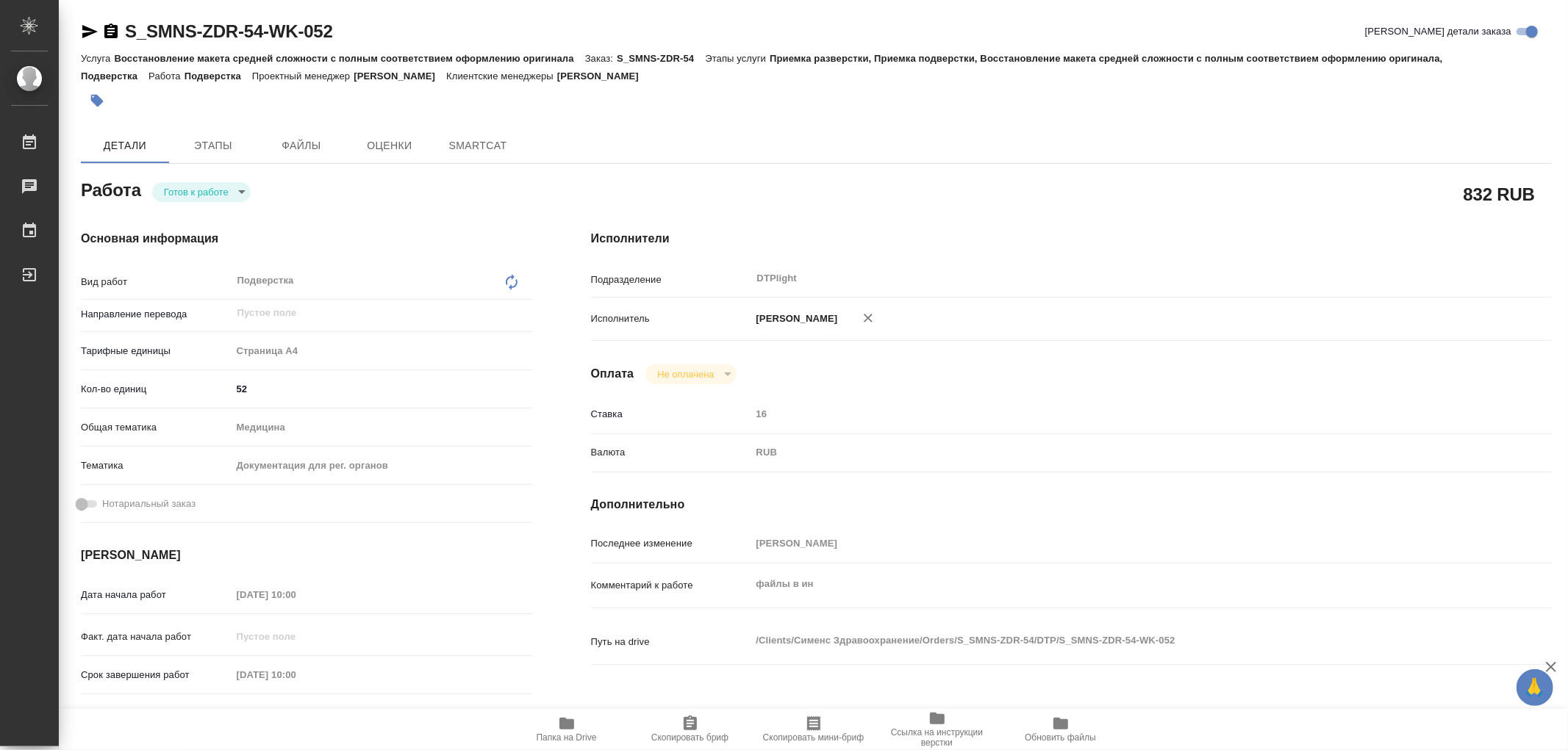
type textarea "x"
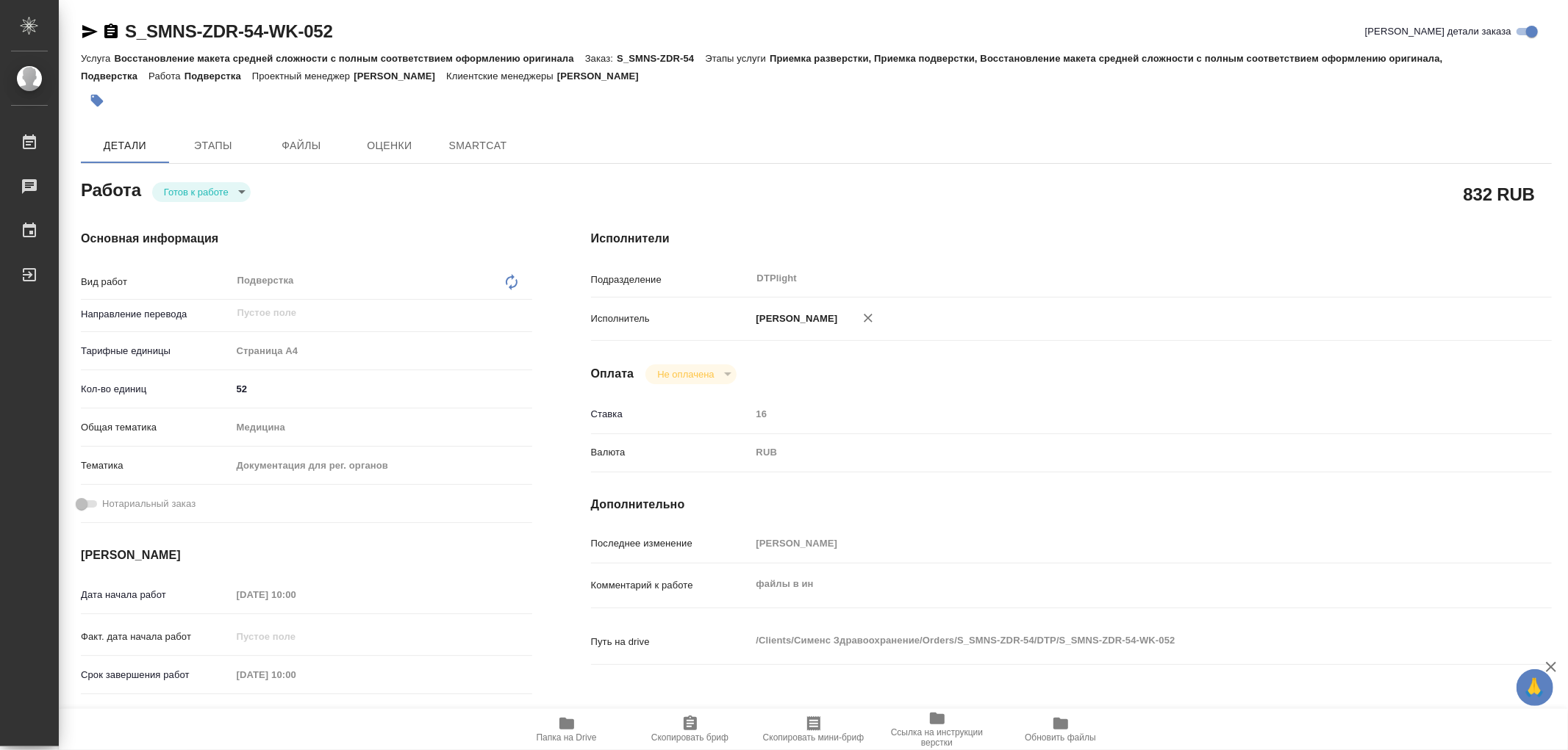
type textarea "x"
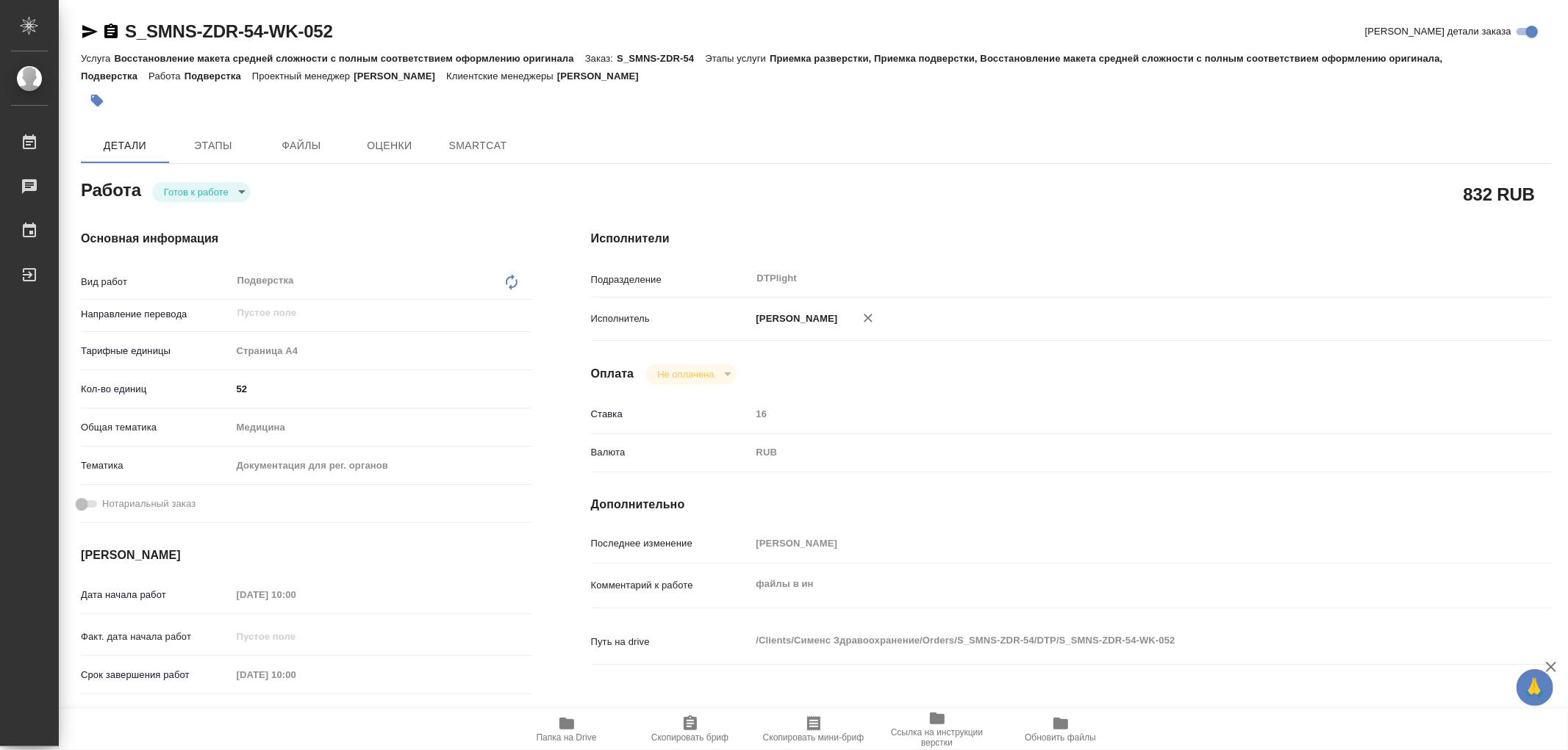
type textarea "x"
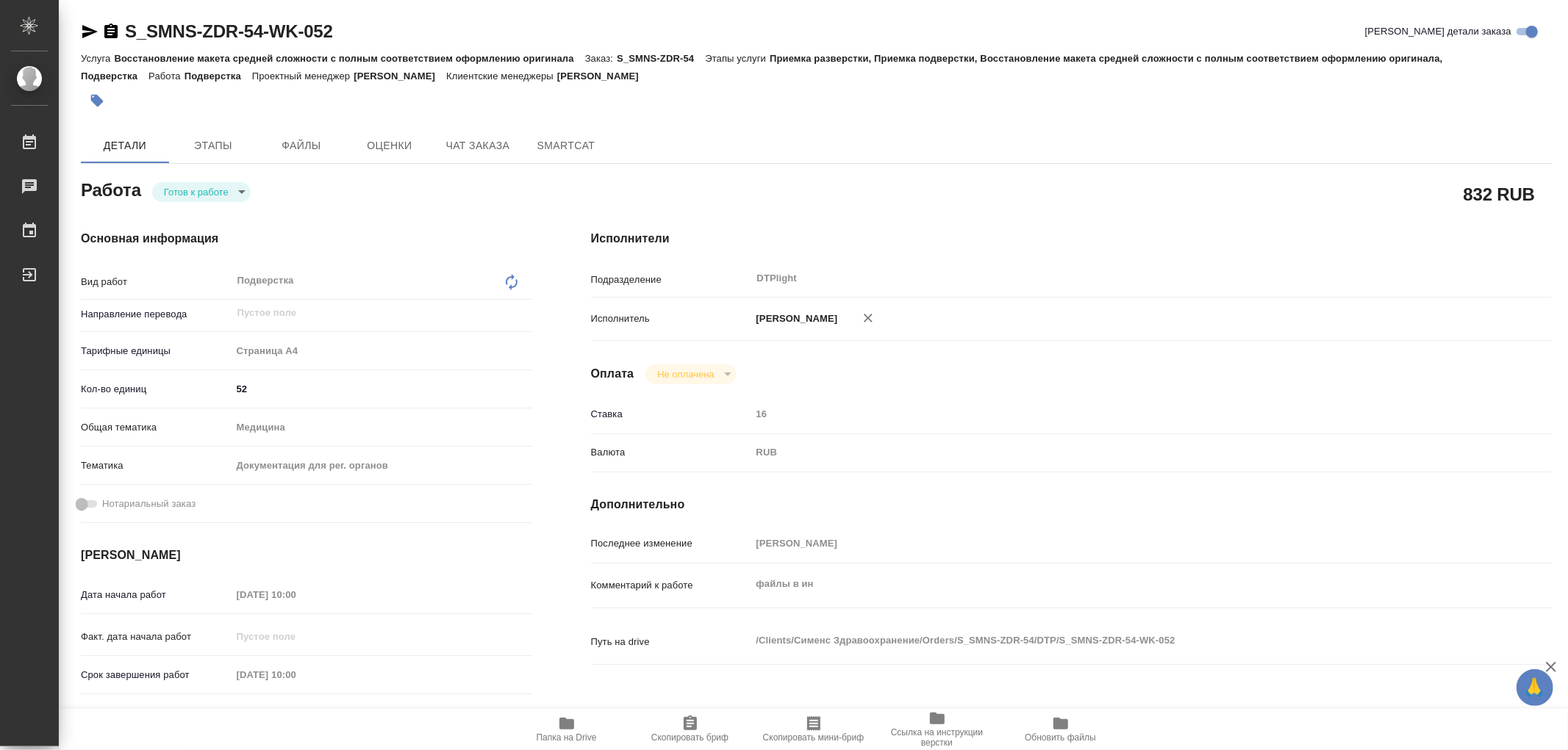
type textarea "x"
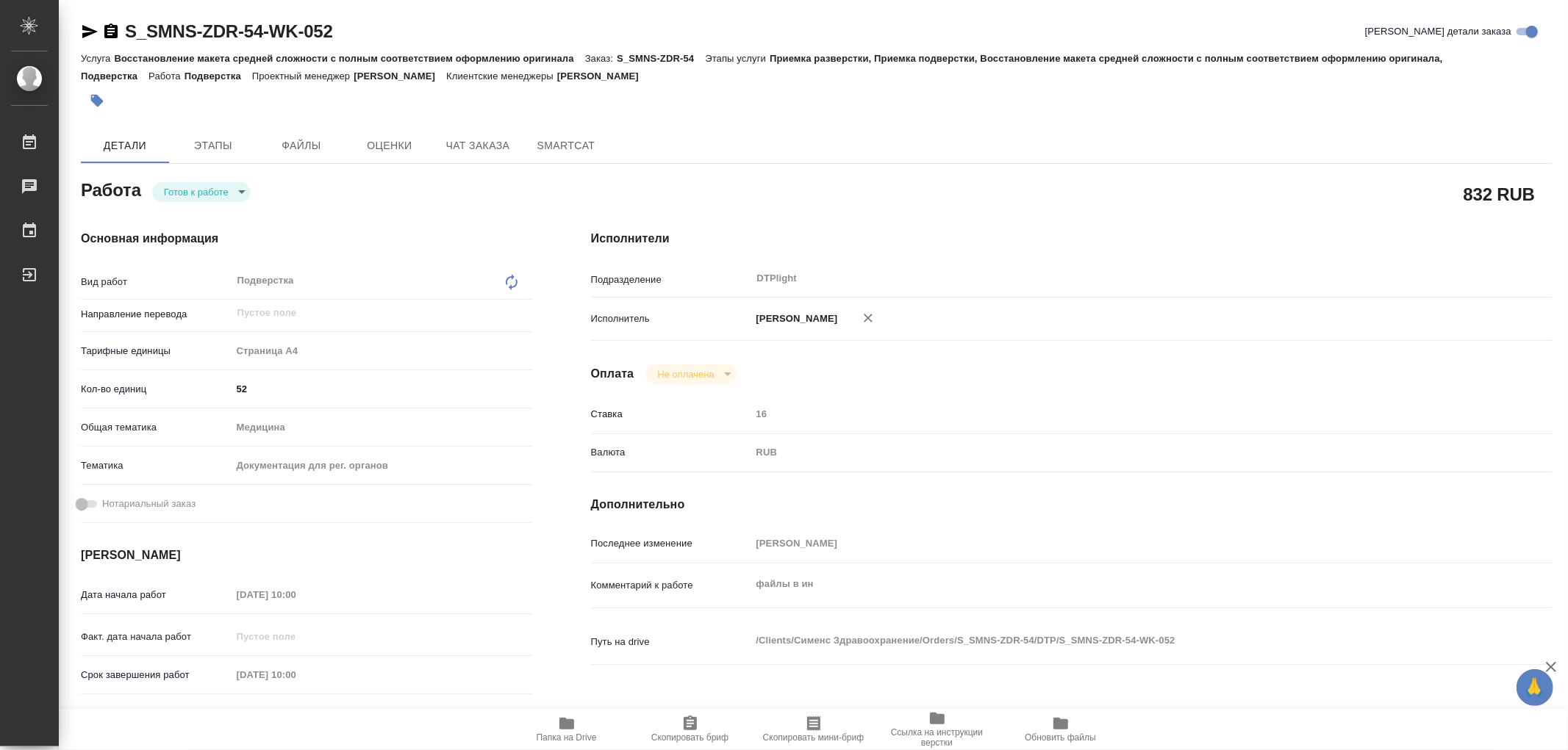
click at [564, 716] on icon "button" at bounding box center [567, 723] width 18 height 18
type textarea "x"
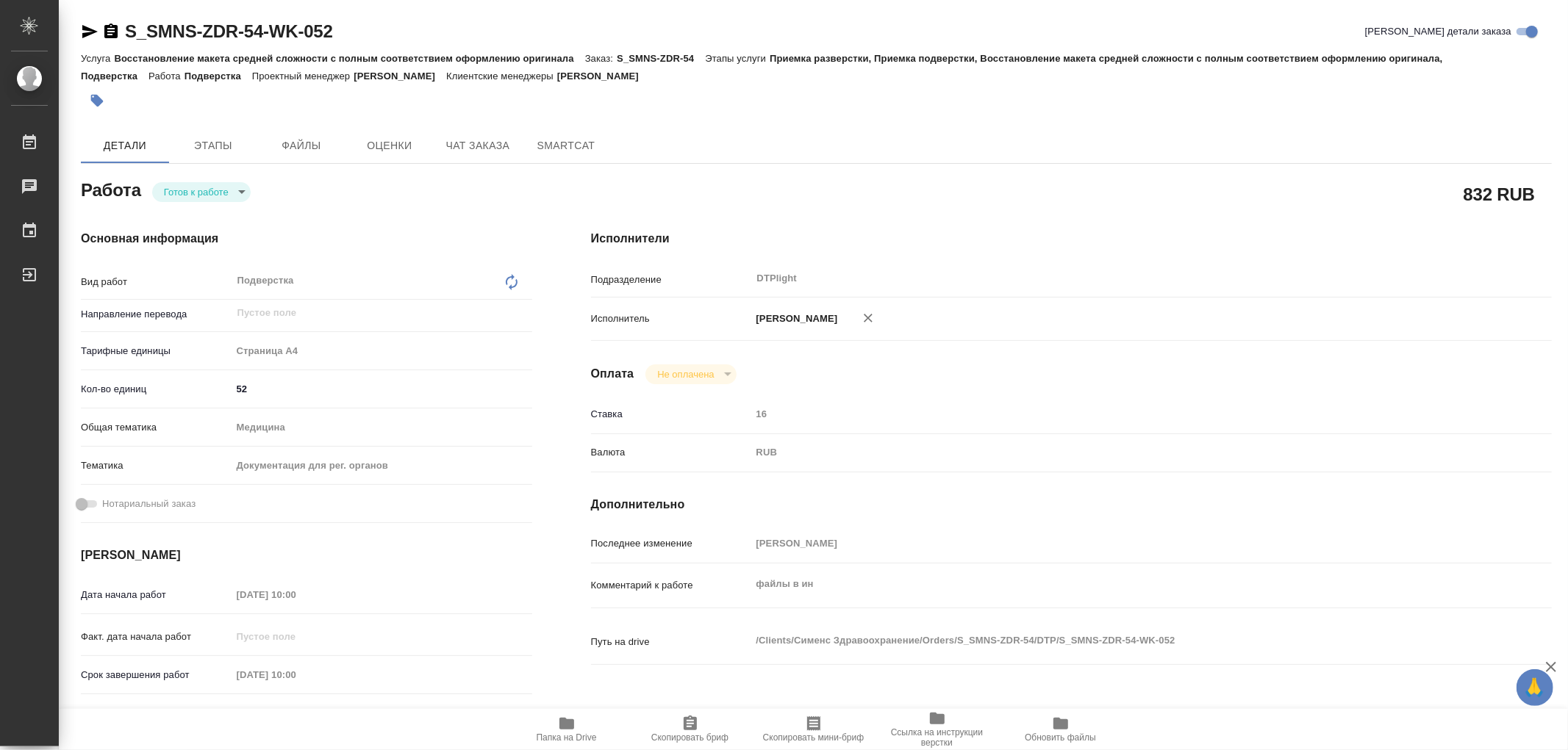
type textarea "x"
click at [213, 184] on body "🙏 .cls-1 fill:#fff; AWATERA Работы 0 Чаты График Выйти S_SMNS-ZDR-54-WK-052 Кра…" at bounding box center [784, 375] width 1568 height 750
click at [203, 189] on button "В работе" at bounding box center [189, 191] width 49 height 16
type textarea "x"
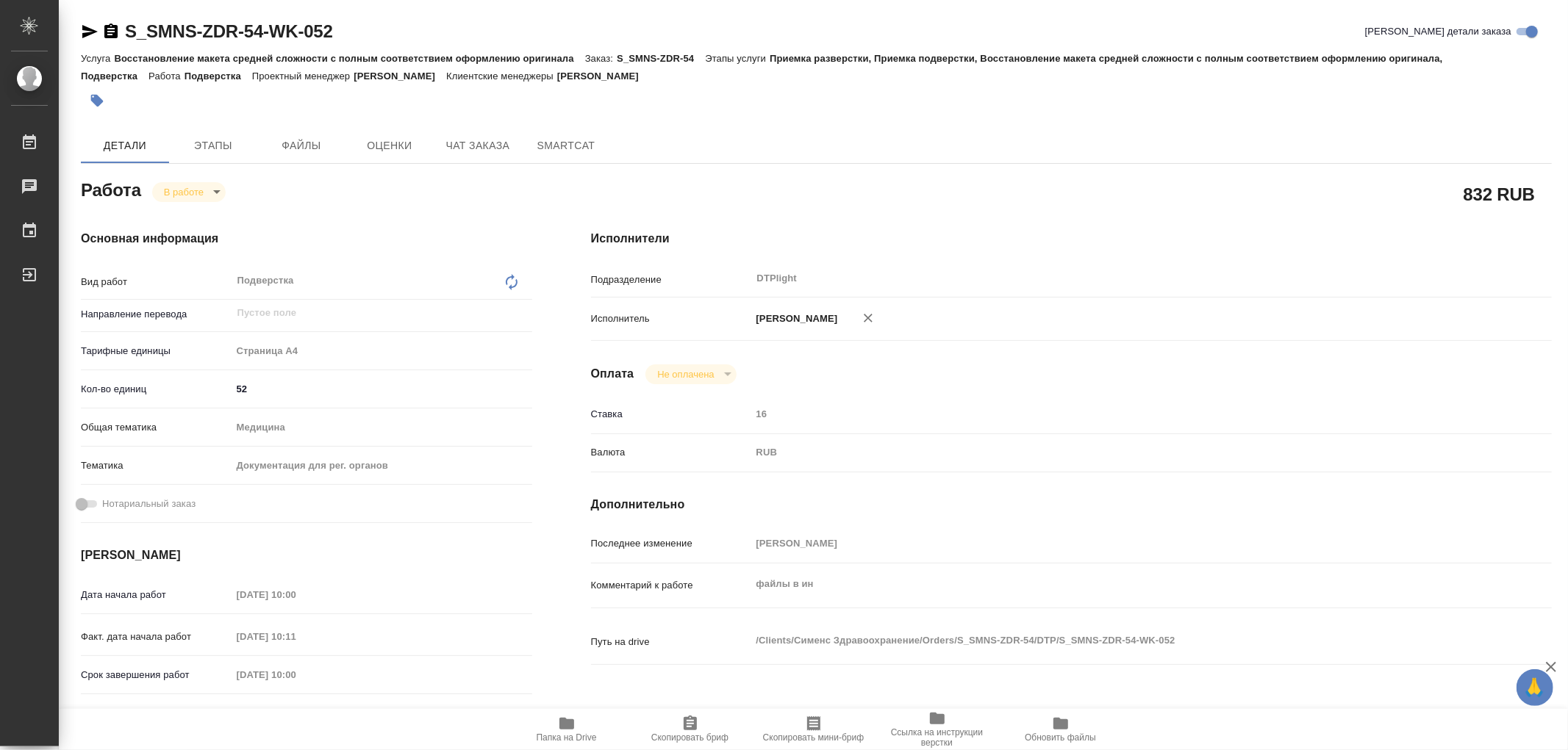
type textarea "x"
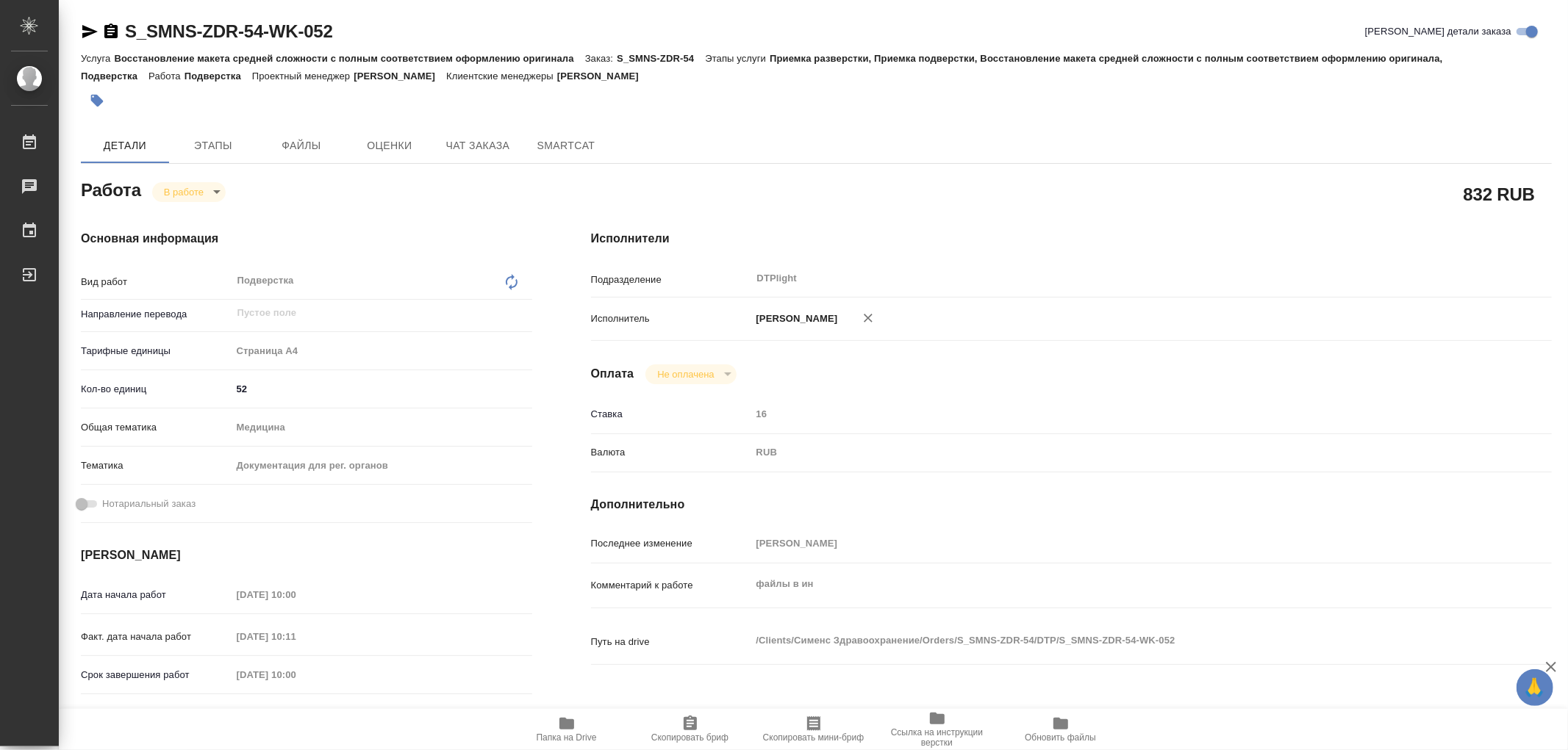
type textarea "x"
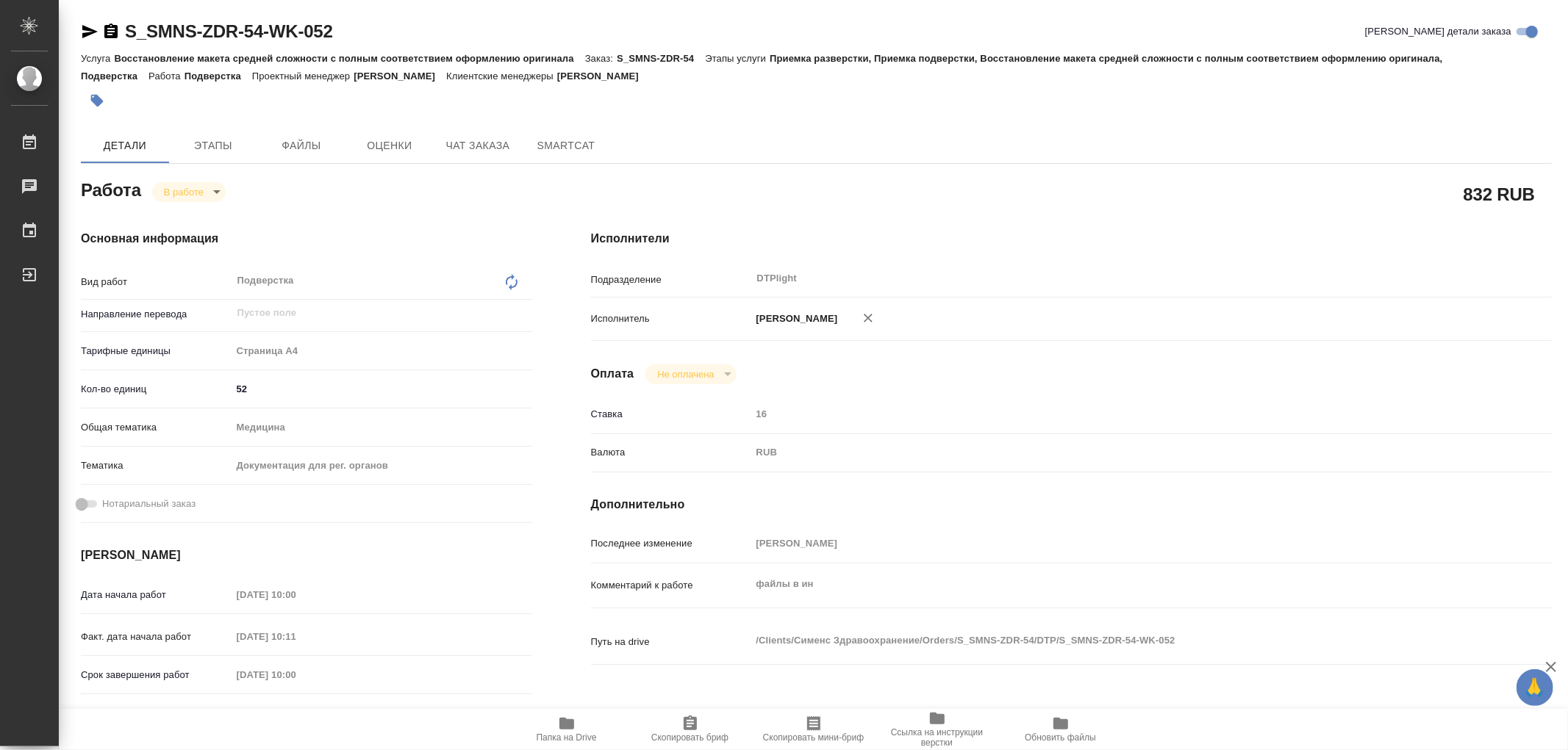
type textarea "x"
click at [564, 710] on button "Папка на Drive" at bounding box center [566, 729] width 123 height 41
click at [294, 151] on span "Файлы" at bounding box center [301, 146] width 70 height 18
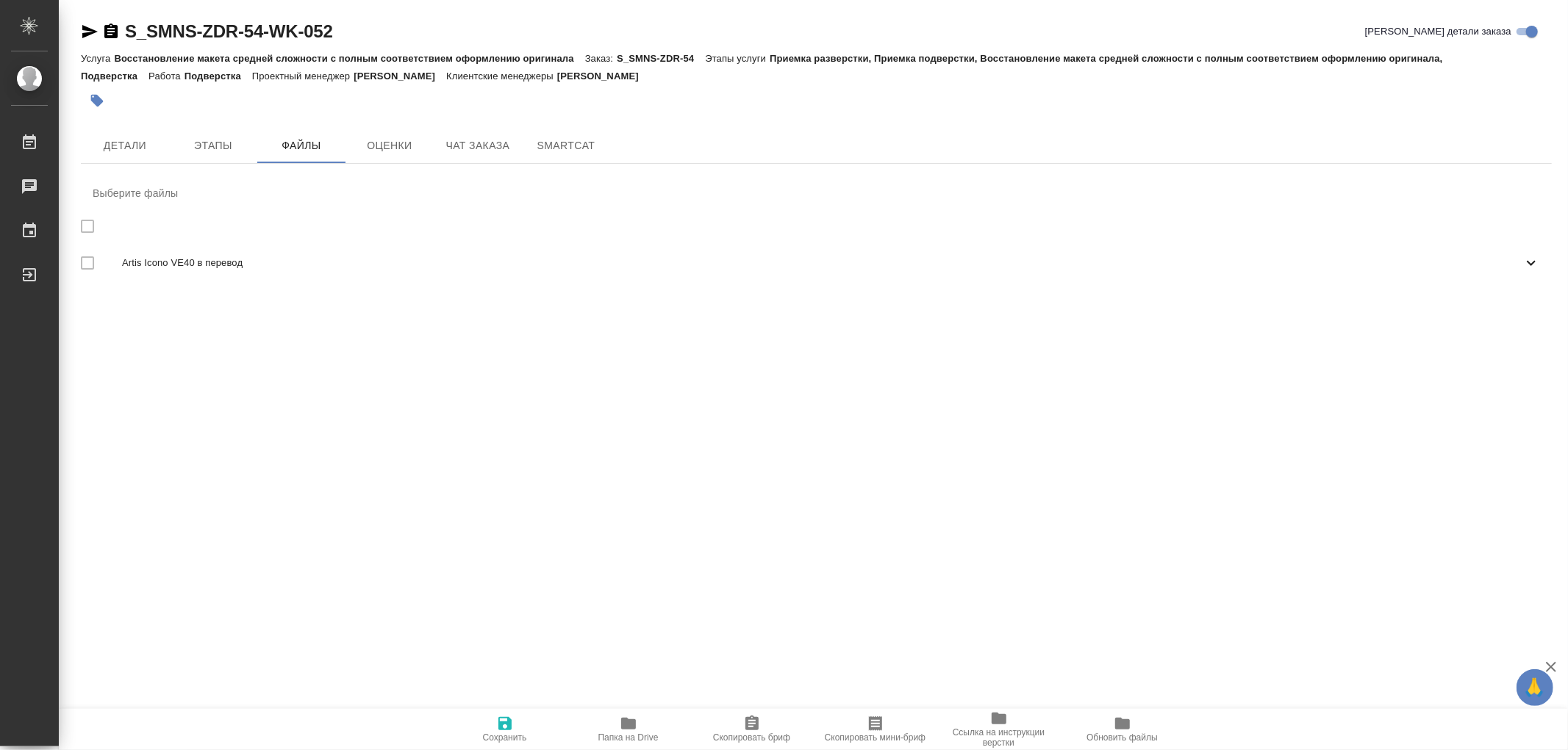
click at [238, 262] on span "Artis Icono VE40 в перевод" at bounding box center [823, 263] width 1400 height 15
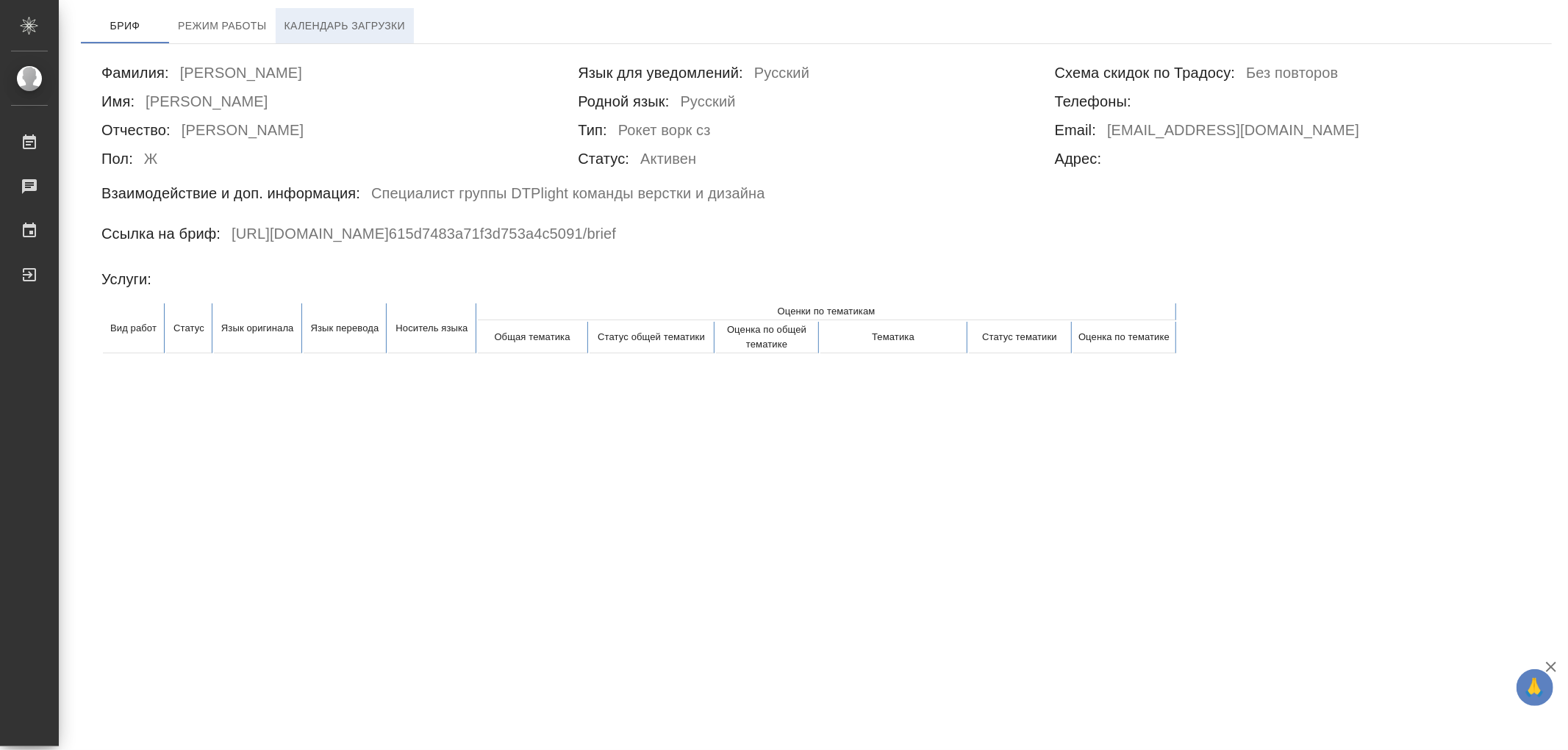
click at [361, 34] on span "Календарь загрузки" at bounding box center [345, 26] width 122 height 18
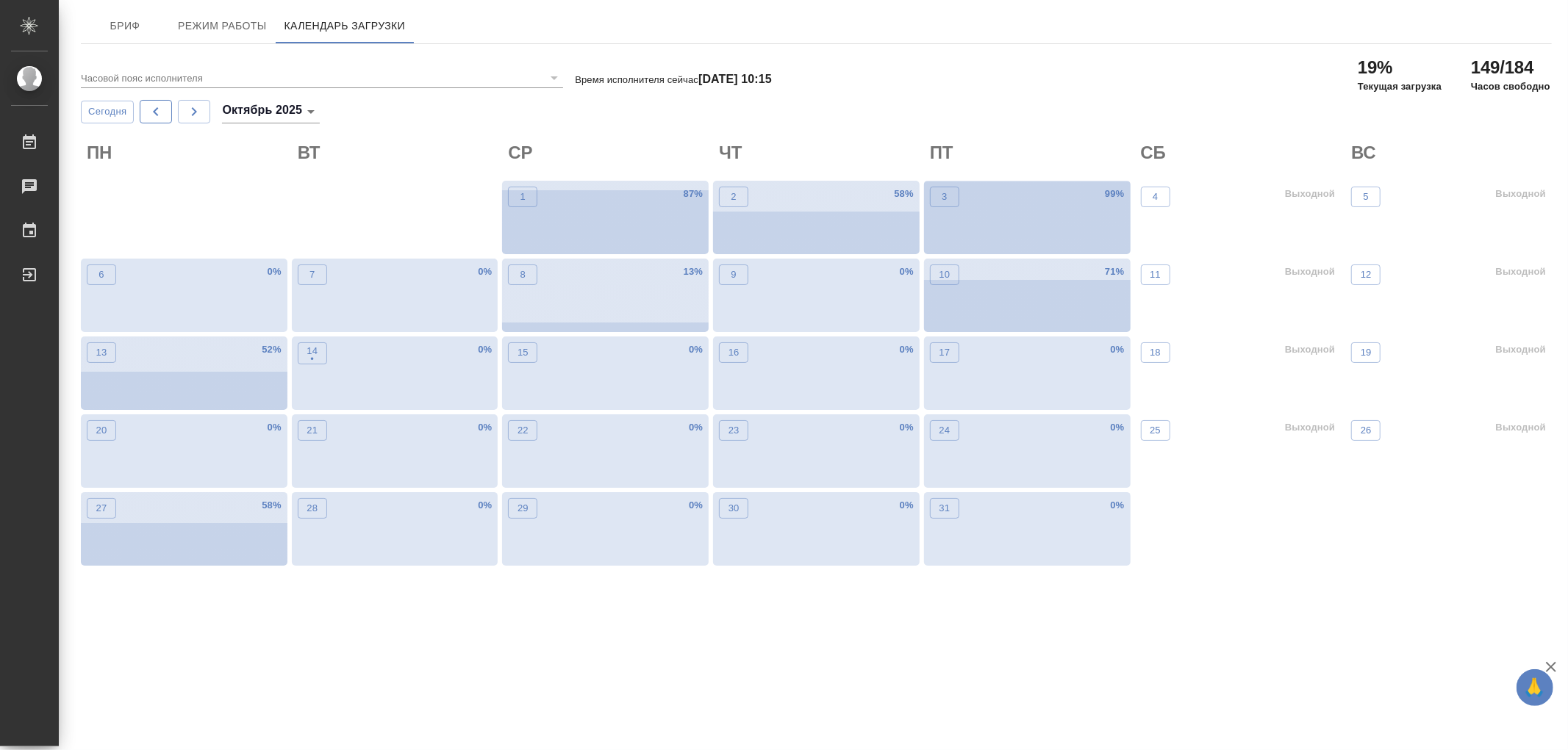
click at [158, 105] on icon "button" at bounding box center [155, 111] width 18 height 18
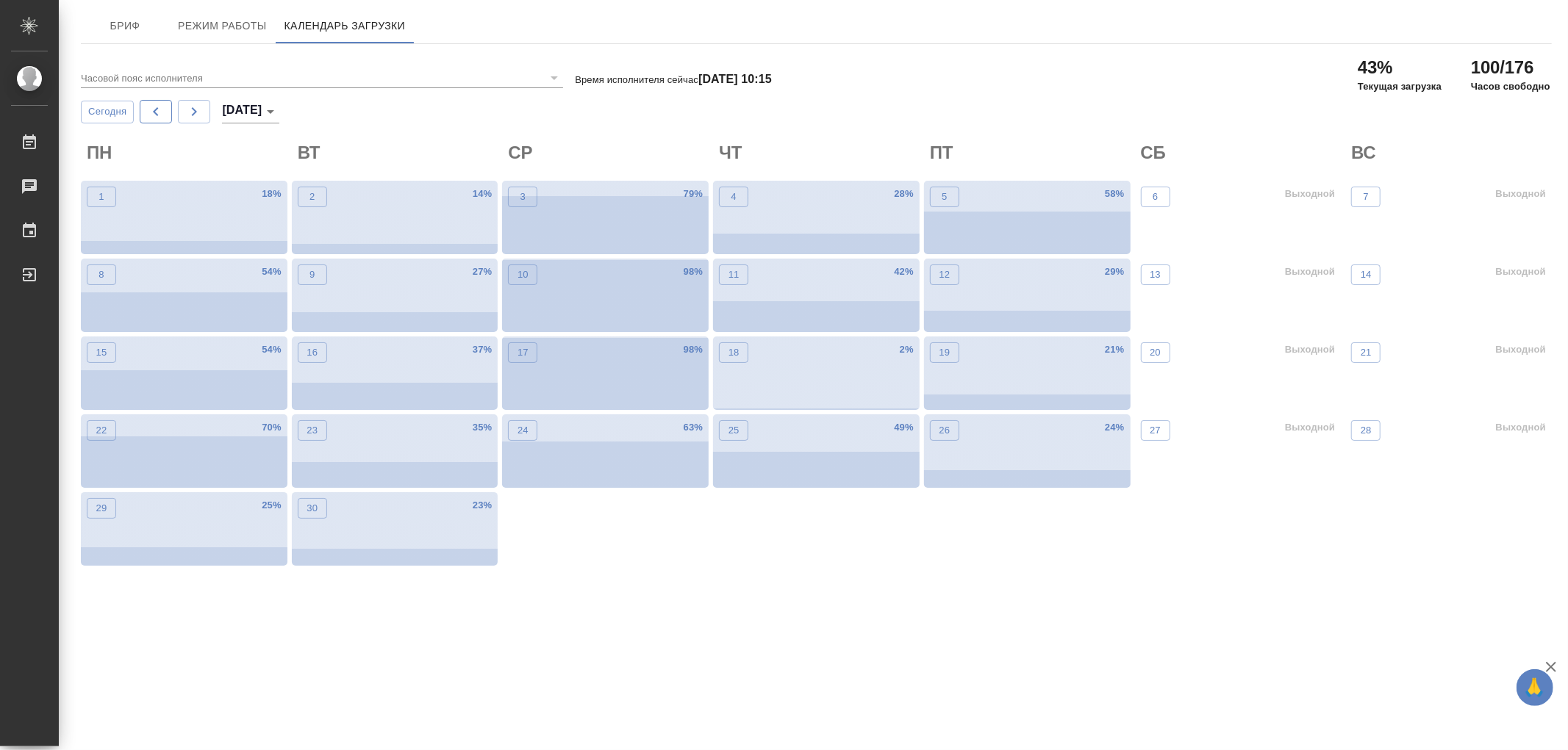
click at [160, 106] on icon "button" at bounding box center [155, 111] width 18 height 18
type input "август 2025"
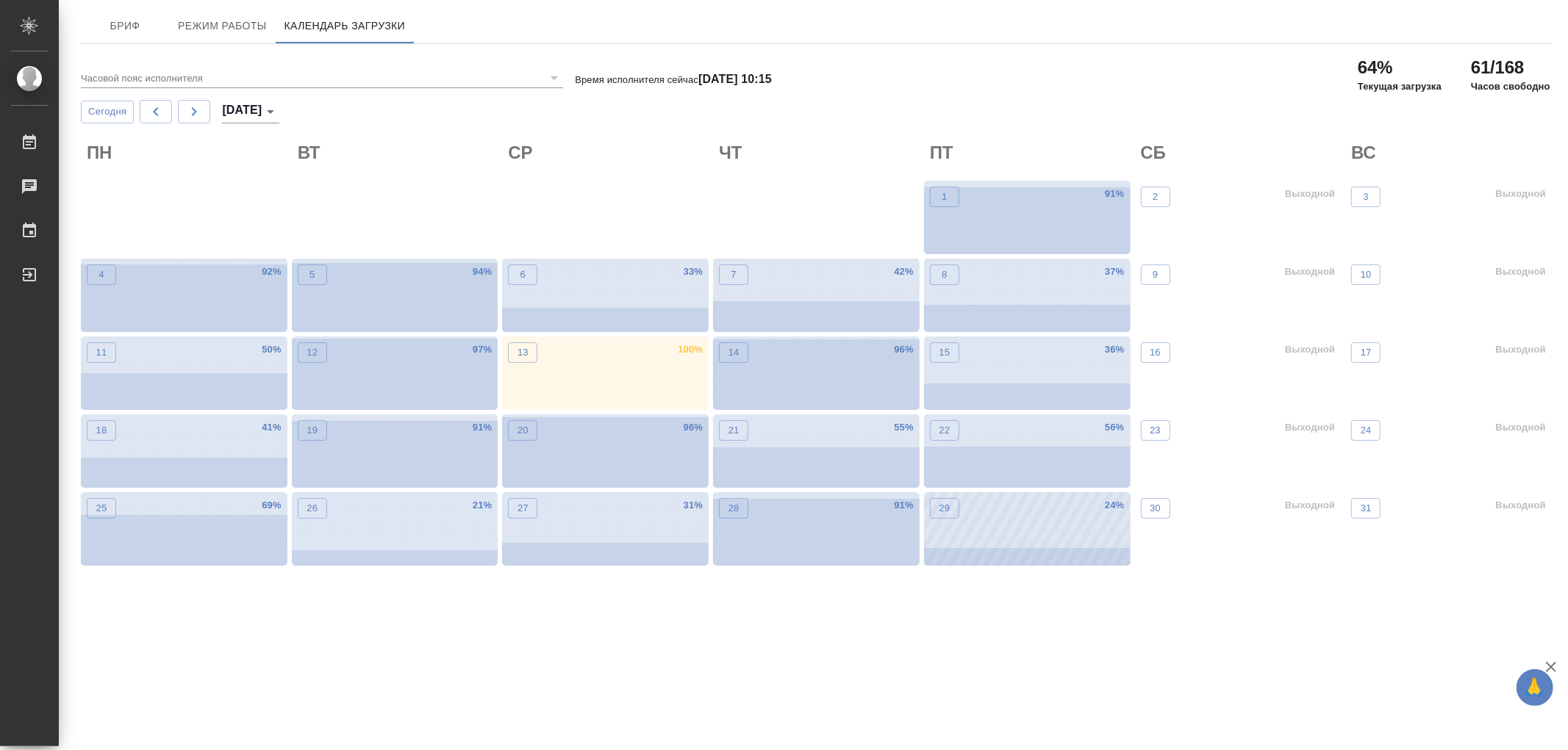
click at [1013, 527] on div "29 24 %" at bounding box center [1027, 530] width 206 height 74
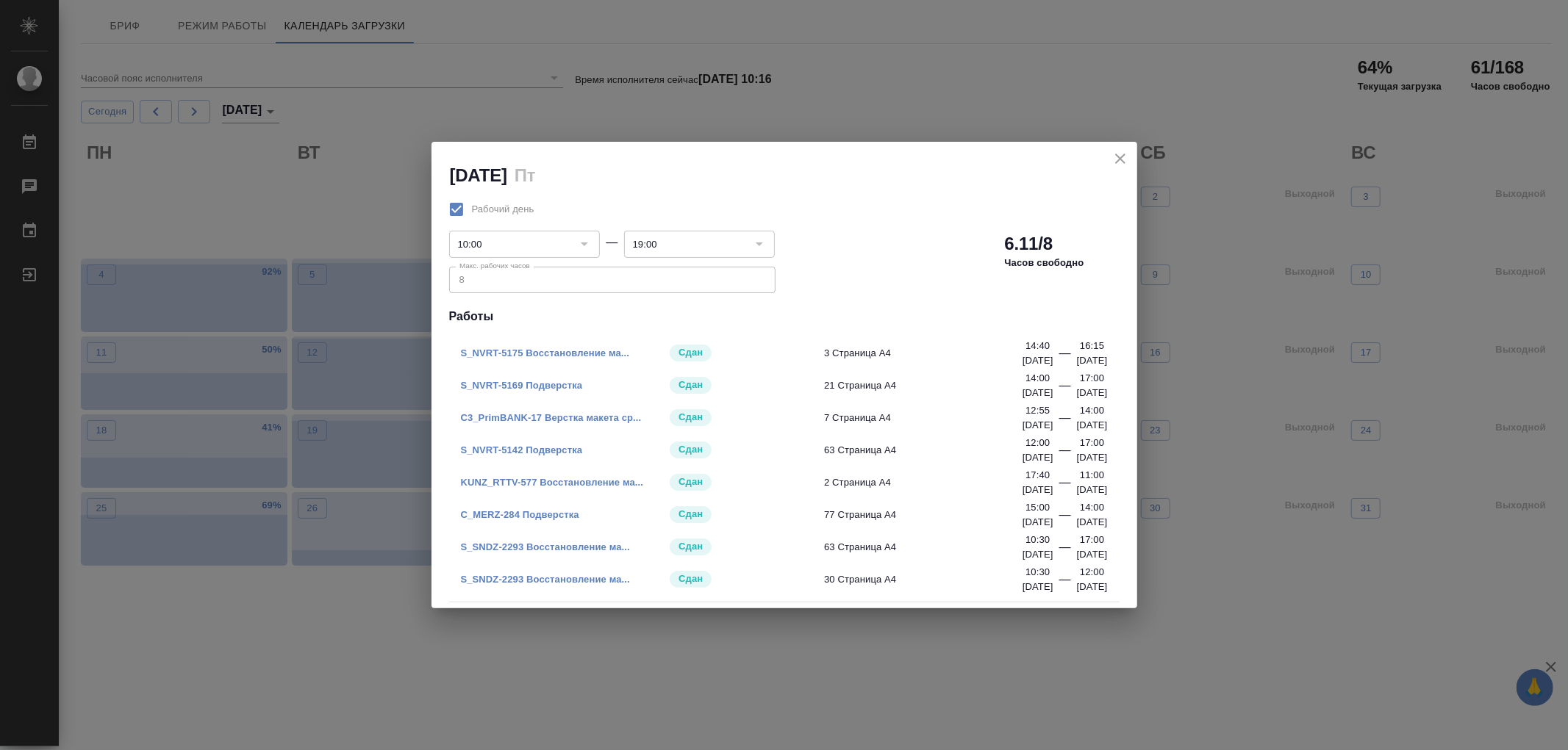
click at [1119, 158] on icon "close" at bounding box center [1120, 158] width 10 height 10
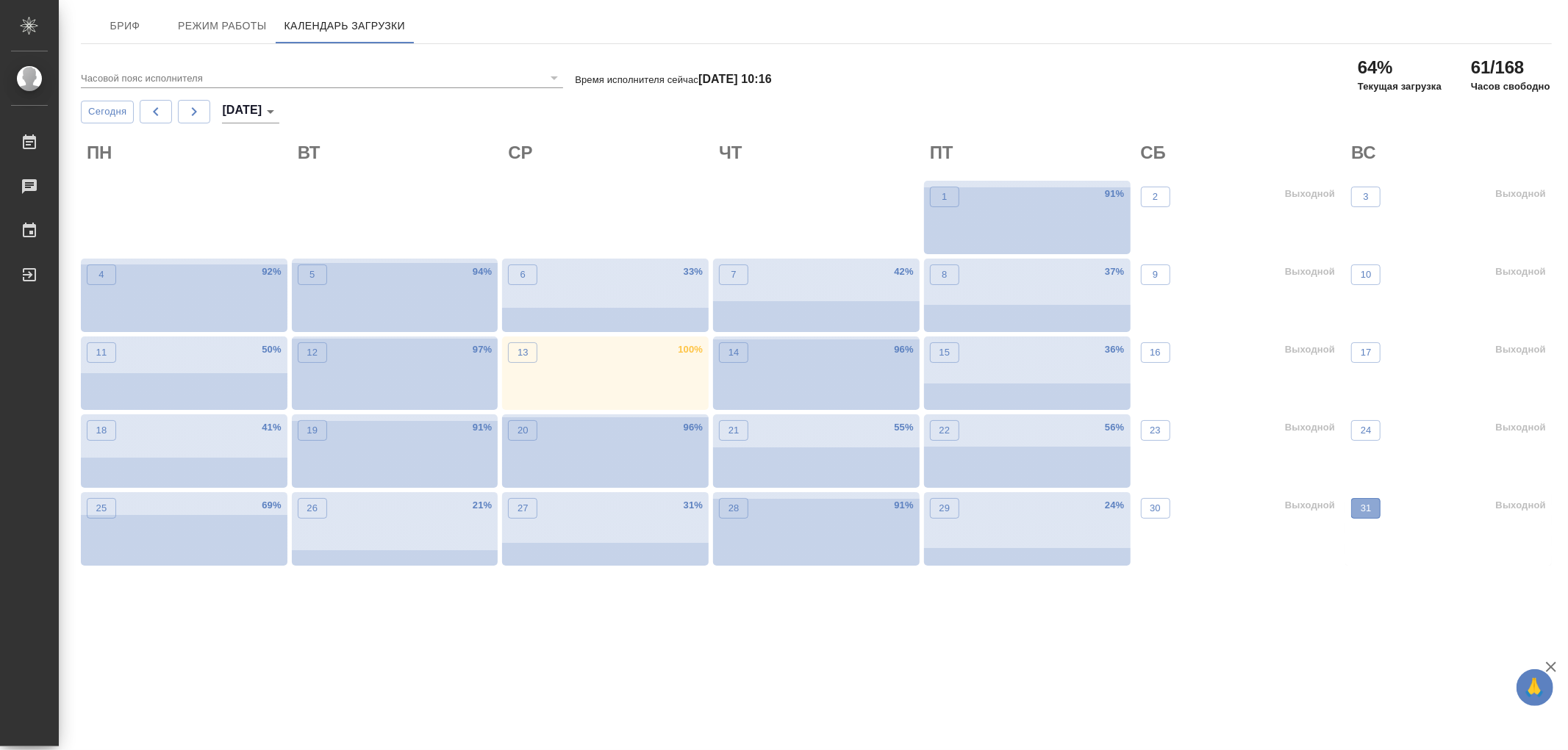
click at [1375, 510] on button "31" at bounding box center [1366, 509] width 29 height 21
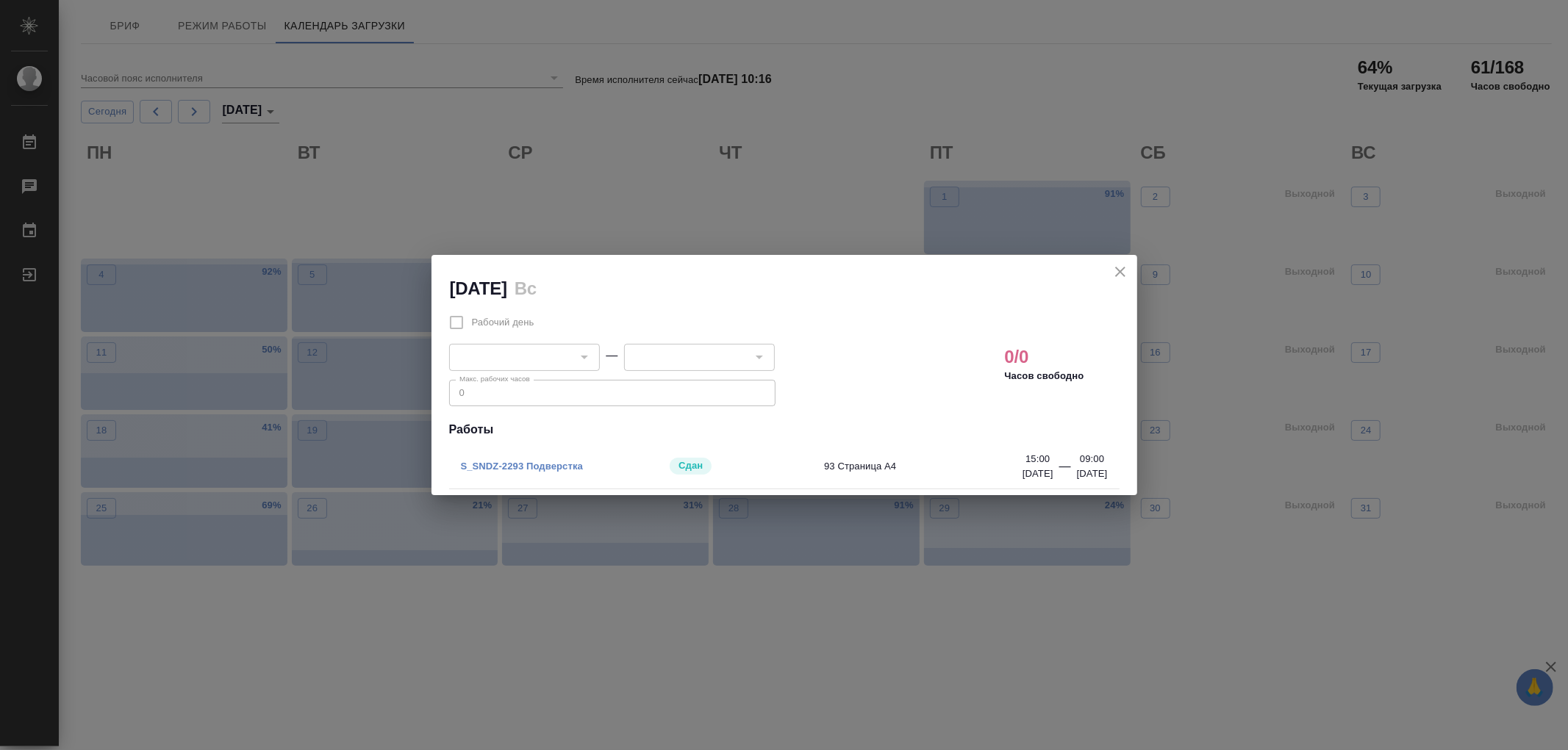
click at [1122, 266] on icon "close" at bounding box center [1120, 272] width 18 height 18
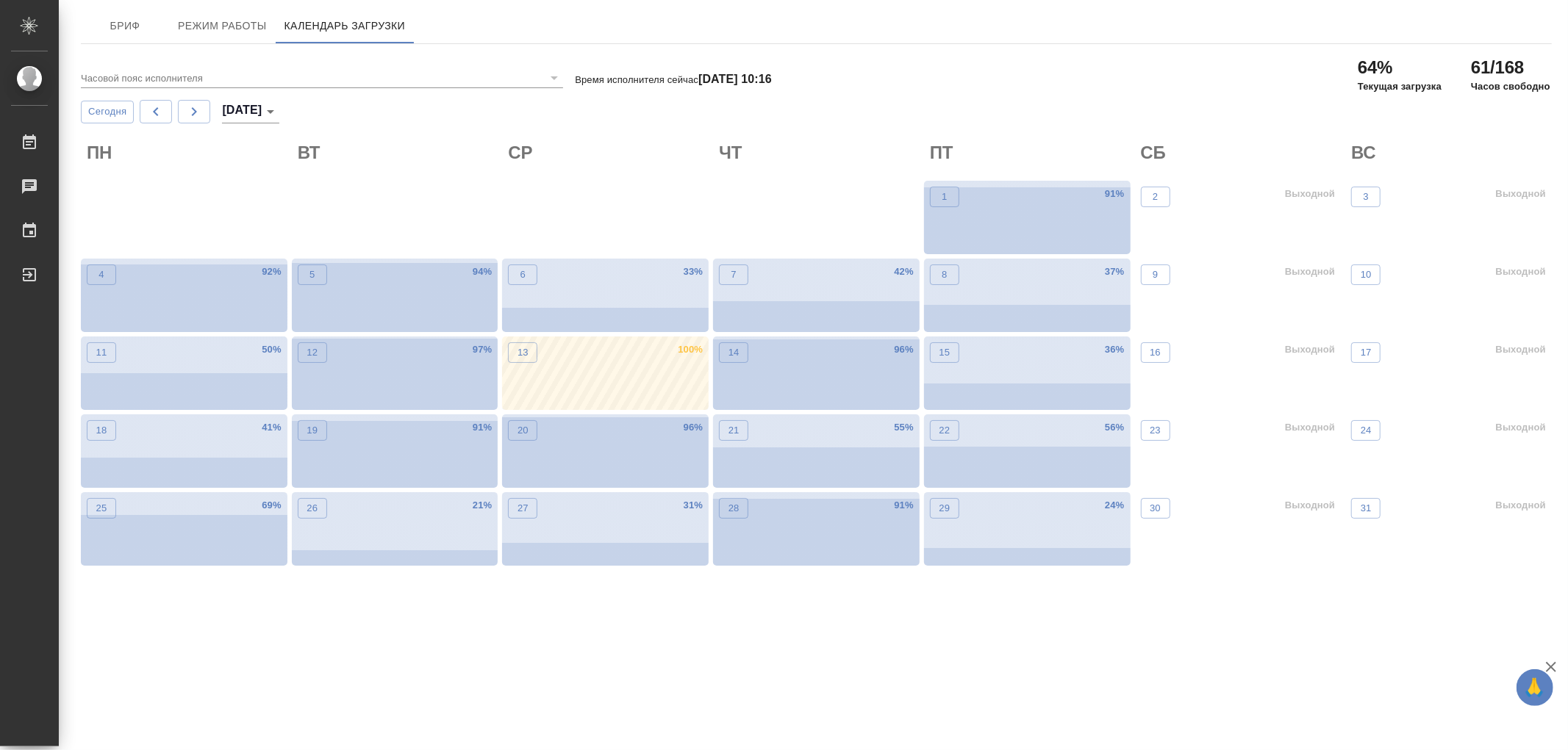
click at [582, 391] on div "13 100 %" at bounding box center [605, 374] width 206 height 74
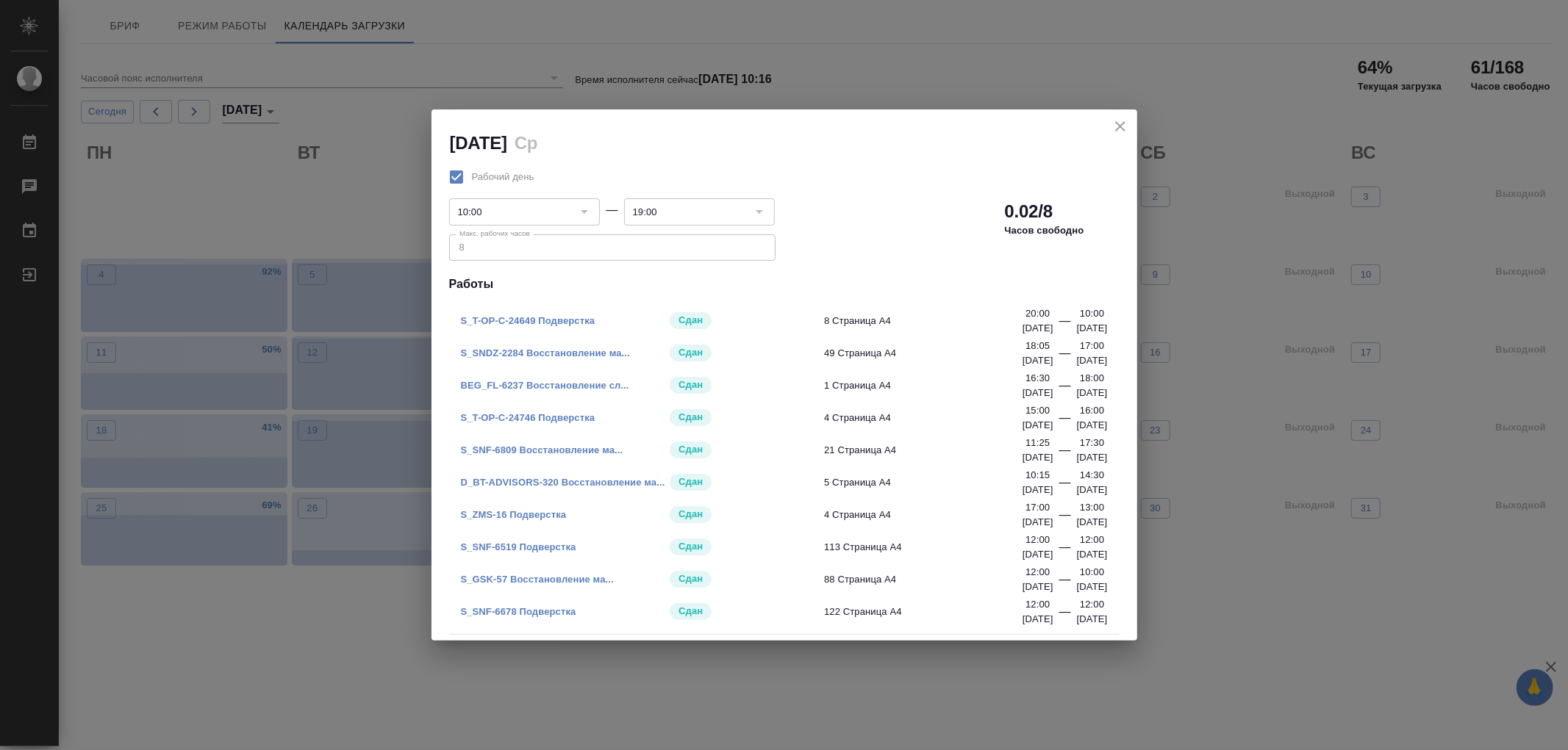
click at [1127, 126] on icon "close" at bounding box center [1120, 126] width 18 height 18
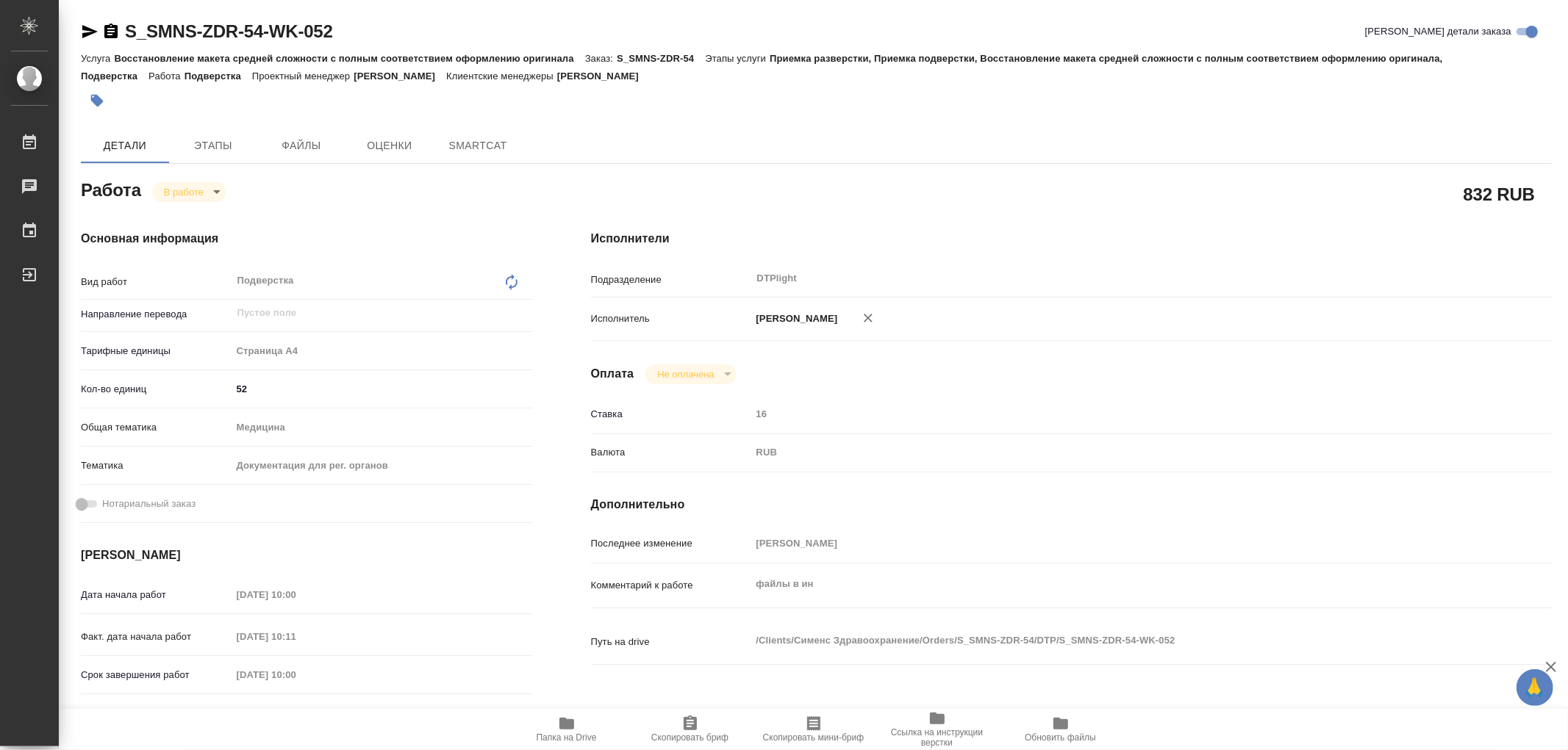
type textarea "x"
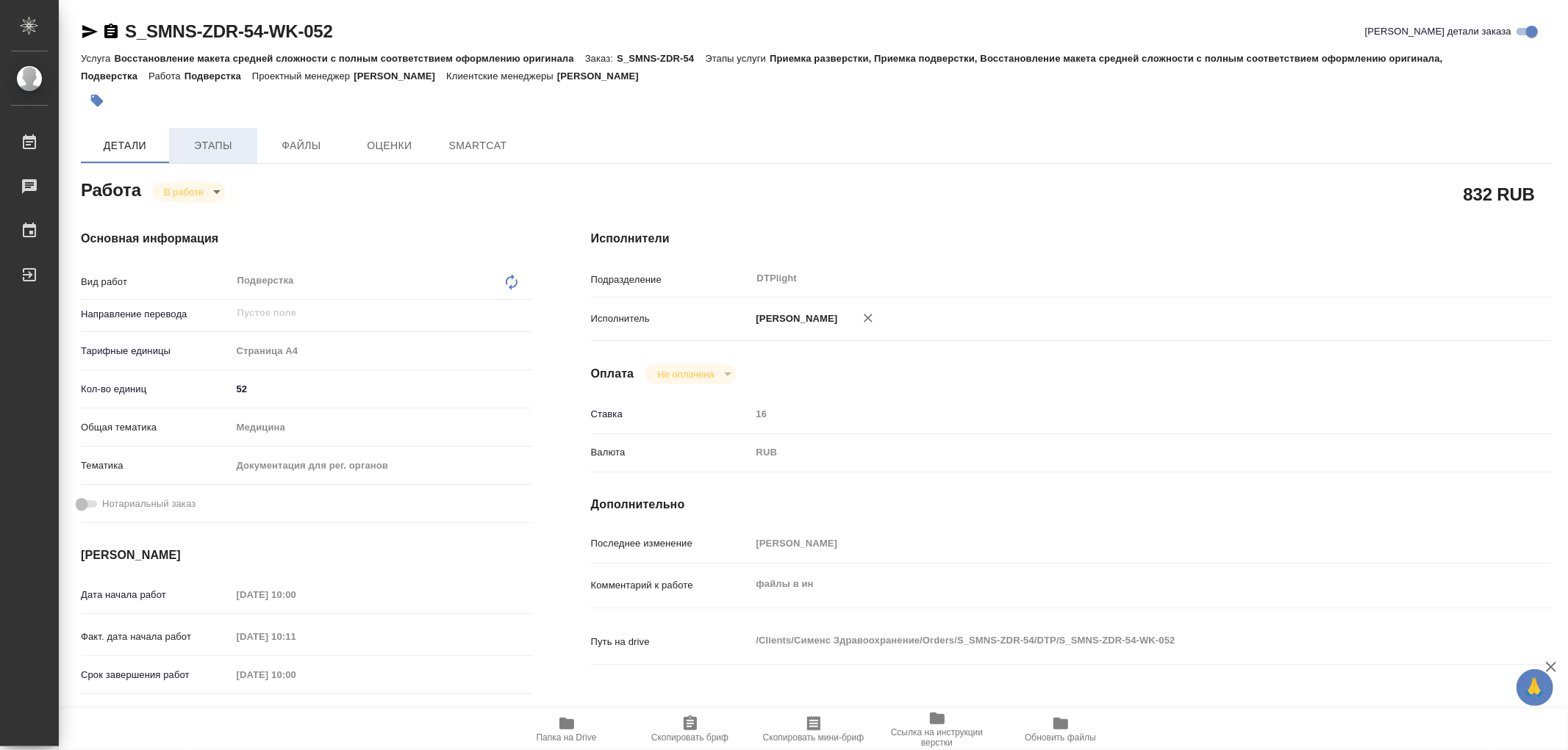
type textarea "x"
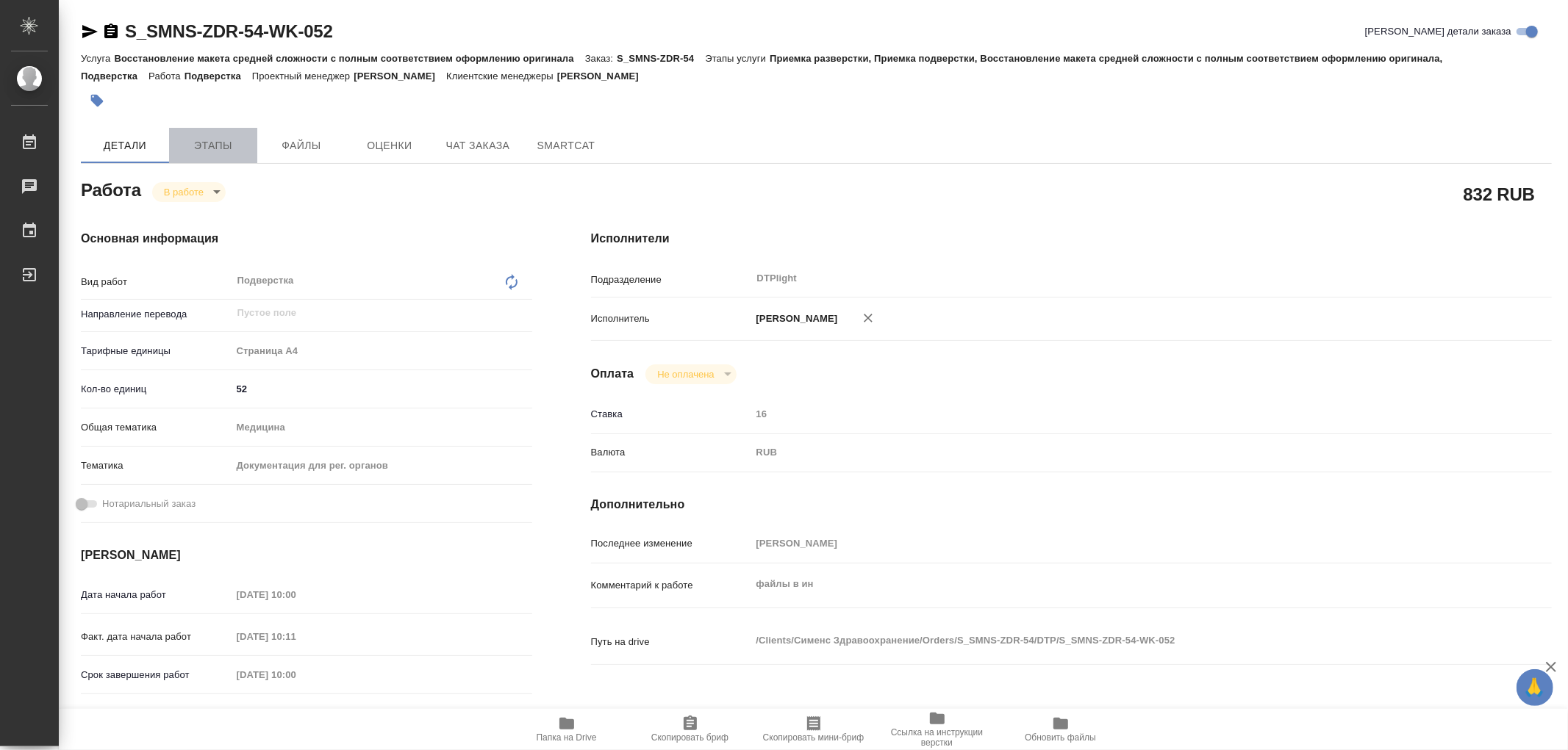
click at [224, 149] on span "Этапы" at bounding box center [213, 146] width 70 height 18
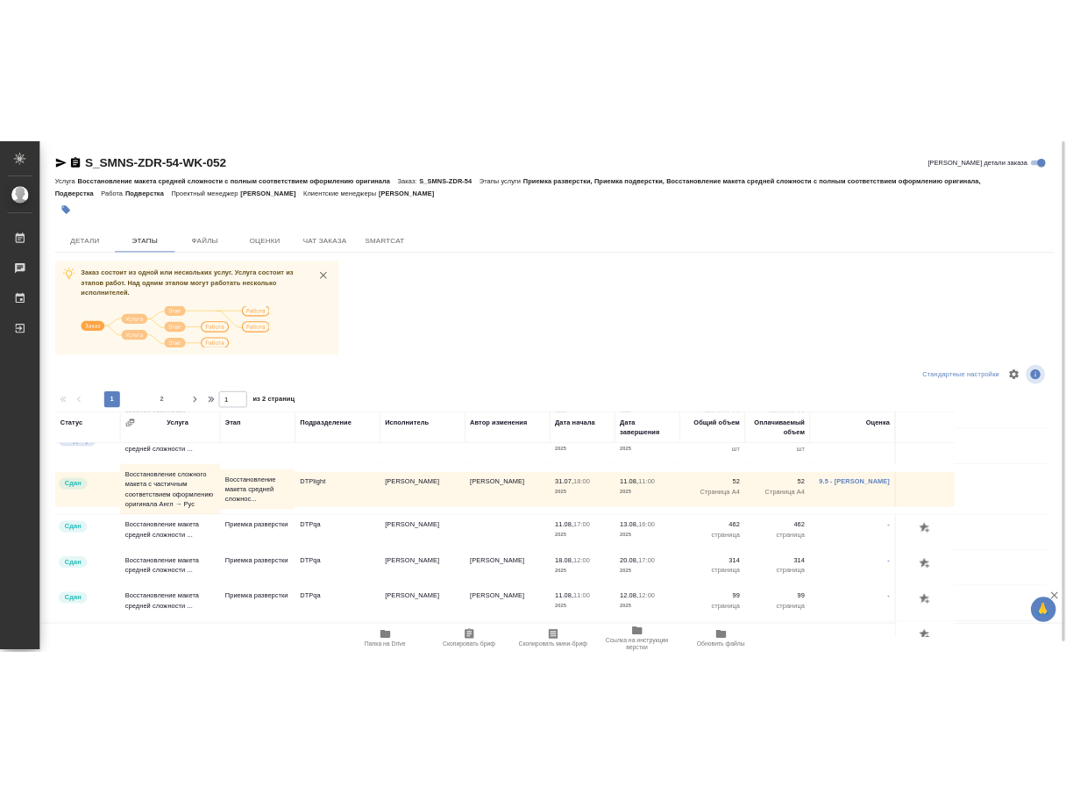
scroll to position [491, 0]
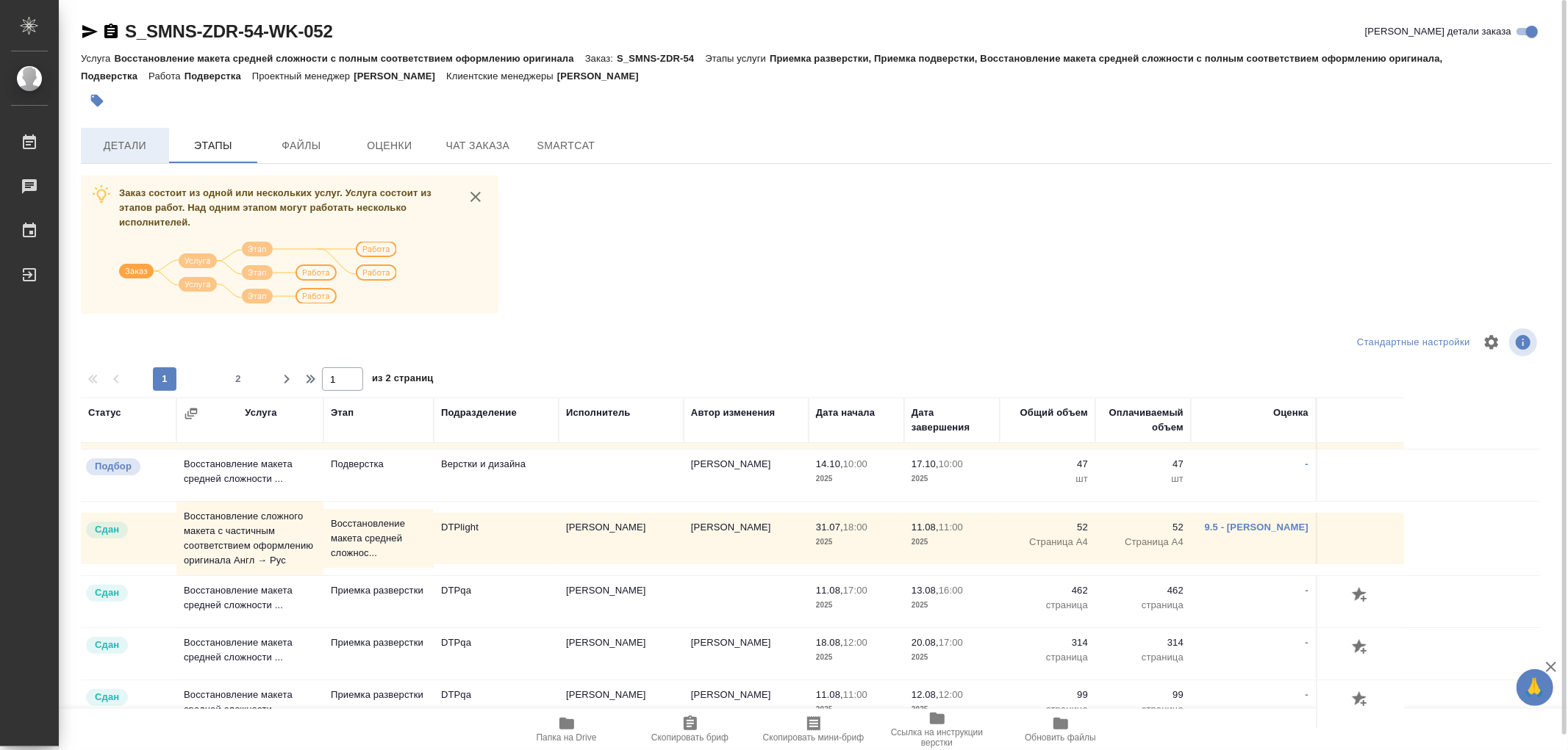
click at [144, 142] on span "Детали" at bounding box center [125, 146] width 70 height 18
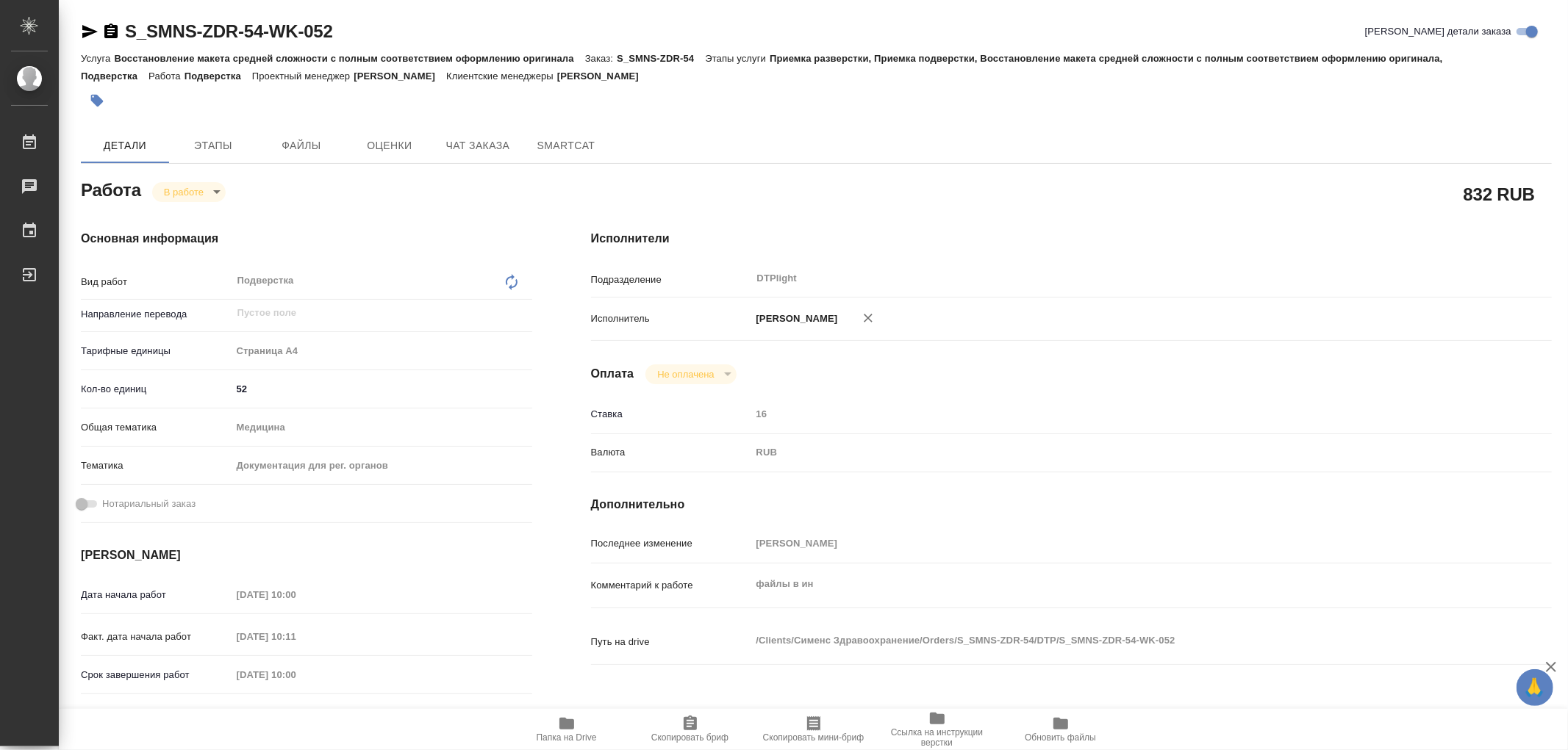
type textarea "x"
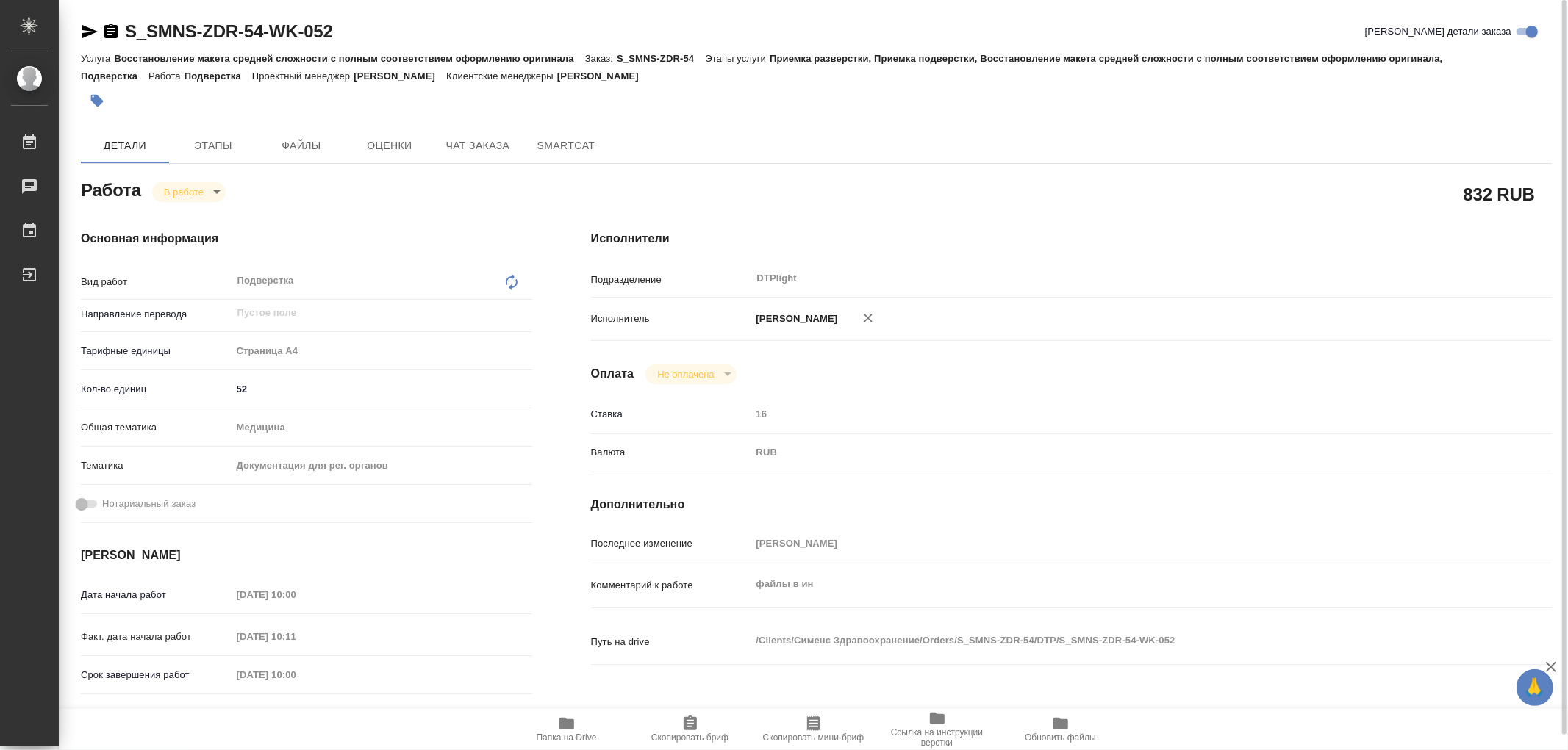
type textarea "x"
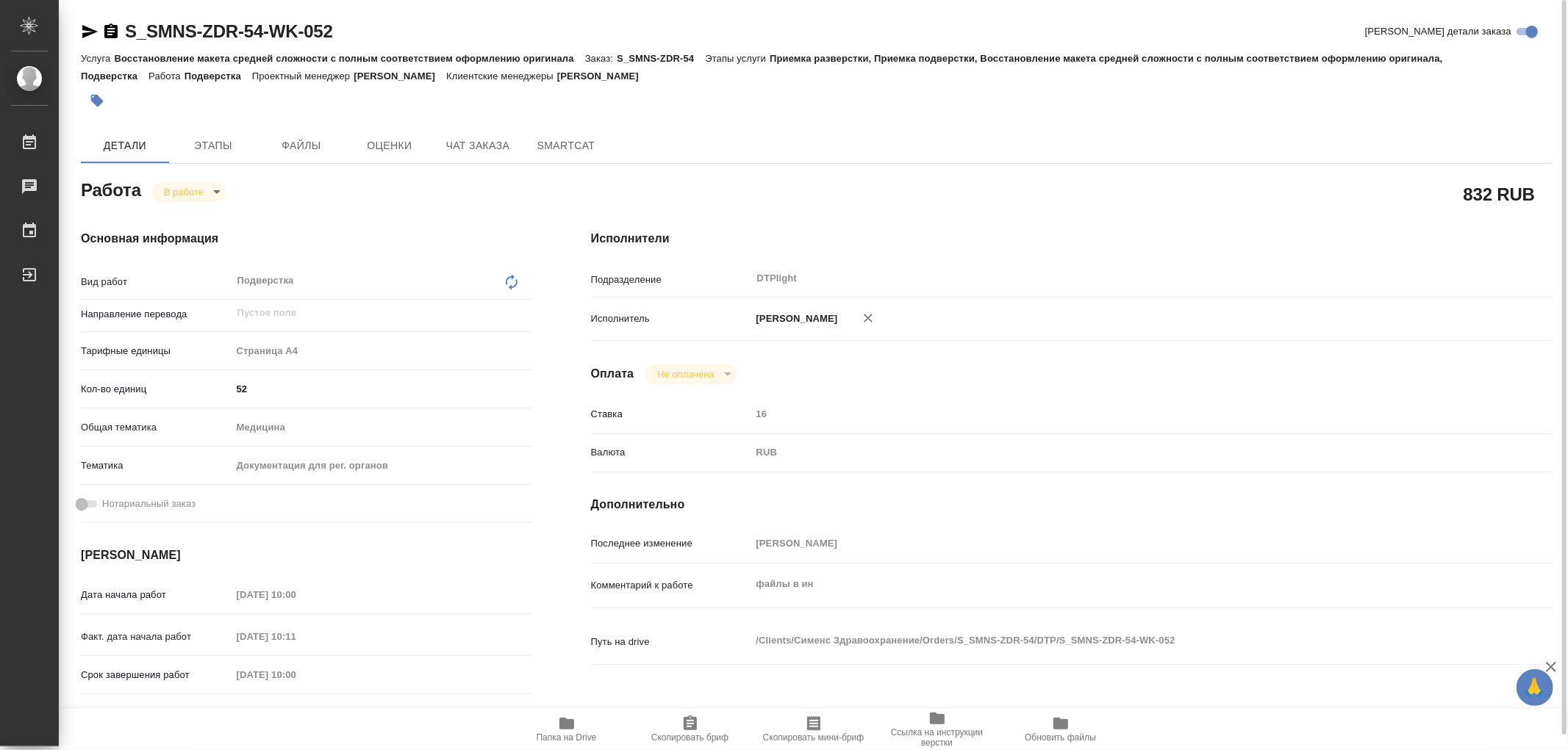
type textarea "x"
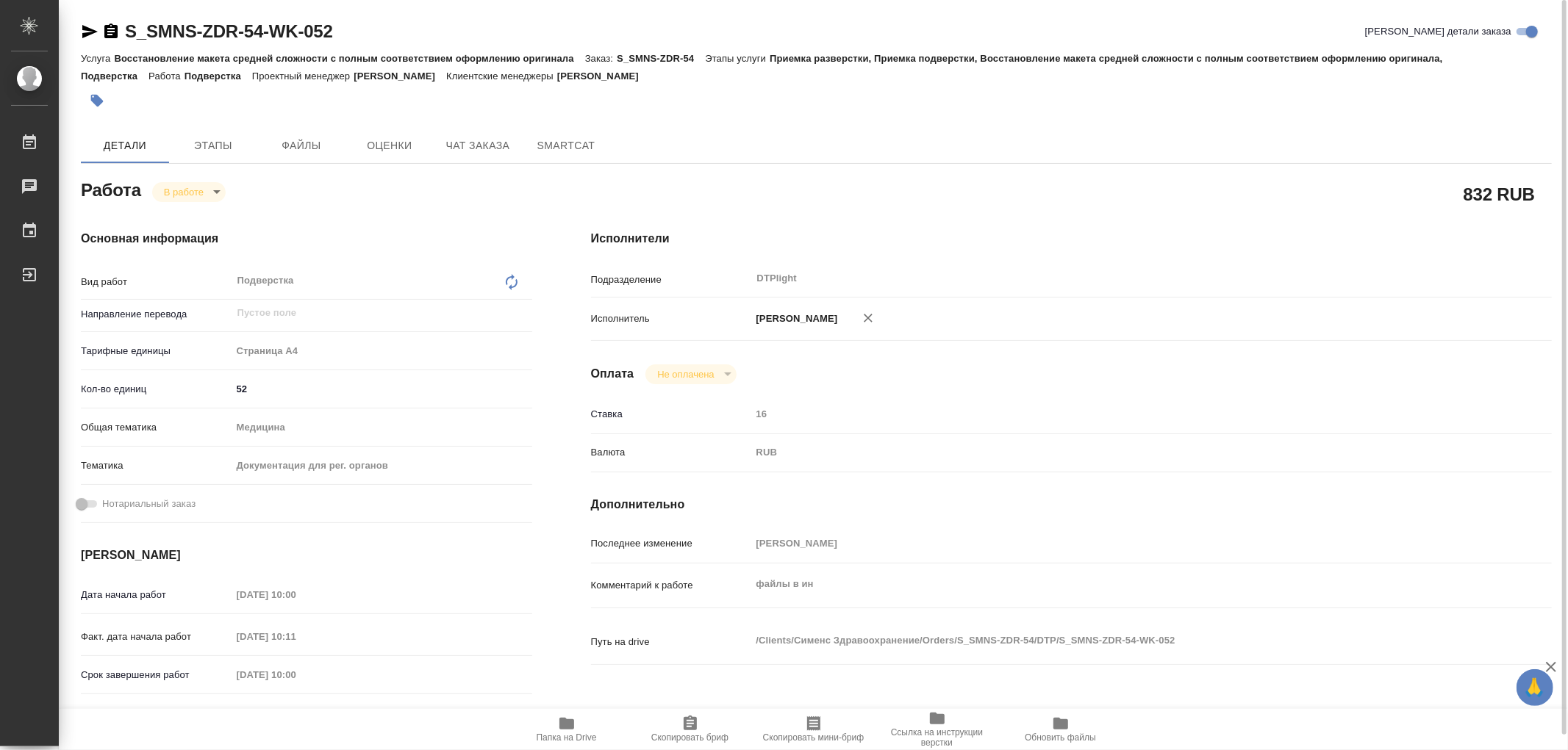
click at [562, 725] on icon "button" at bounding box center [567, 724] width 15 height 12
type textarea "x"
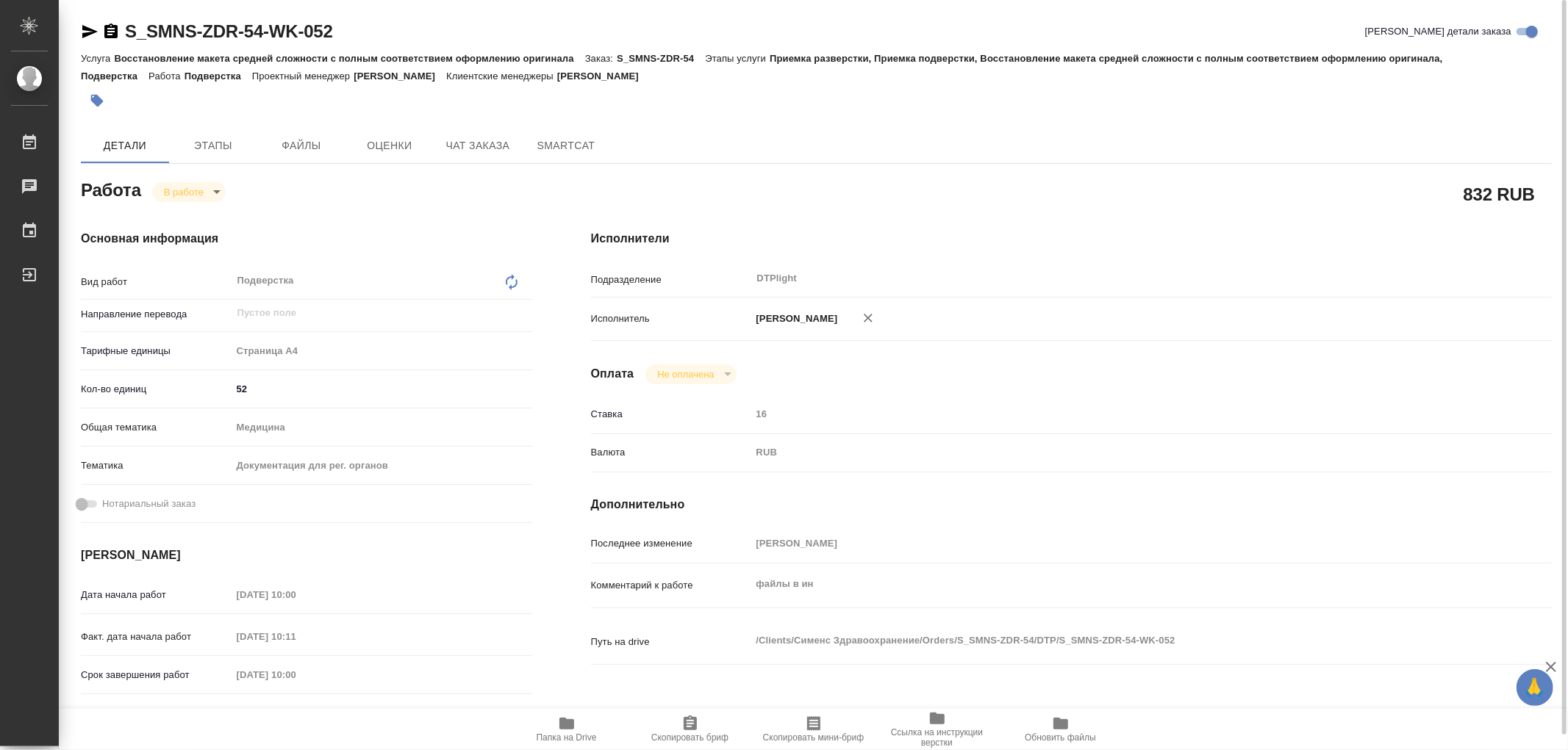
type textarea "x"
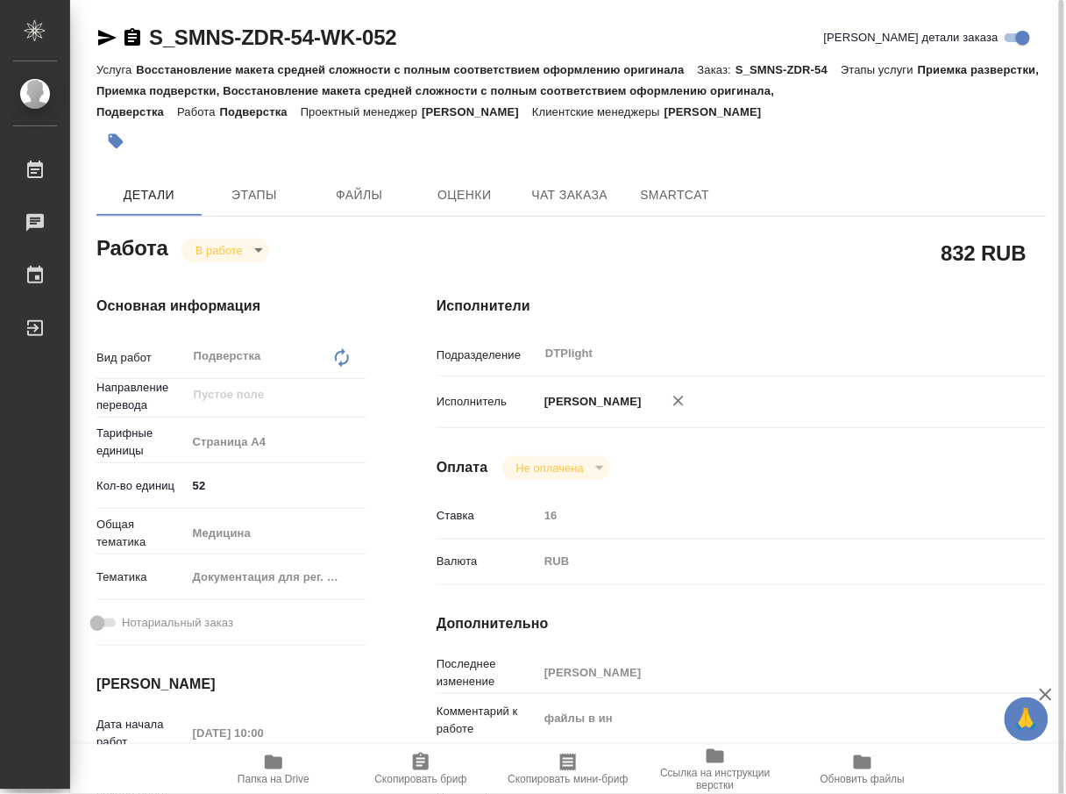
type textarea "x"
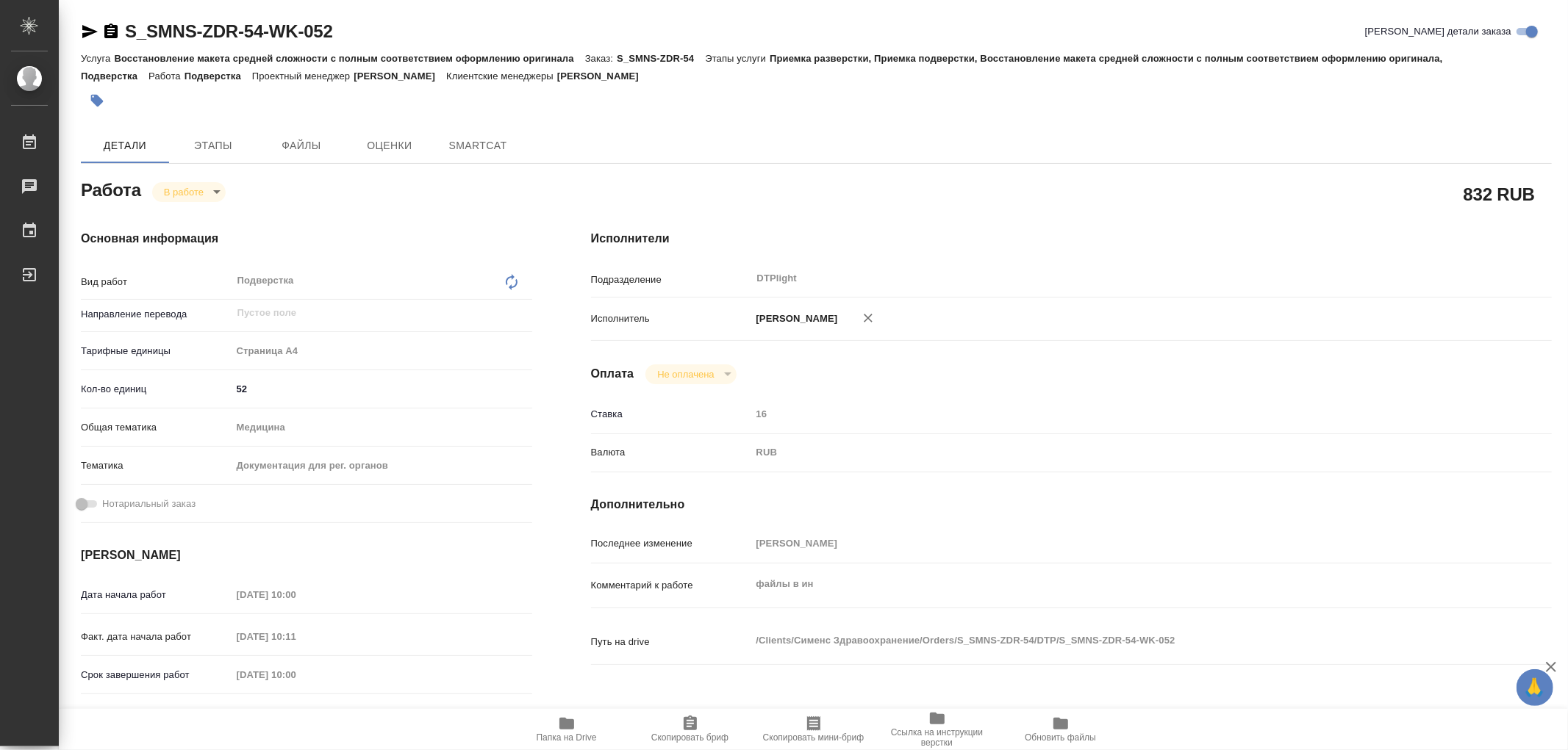
type textarea "x"
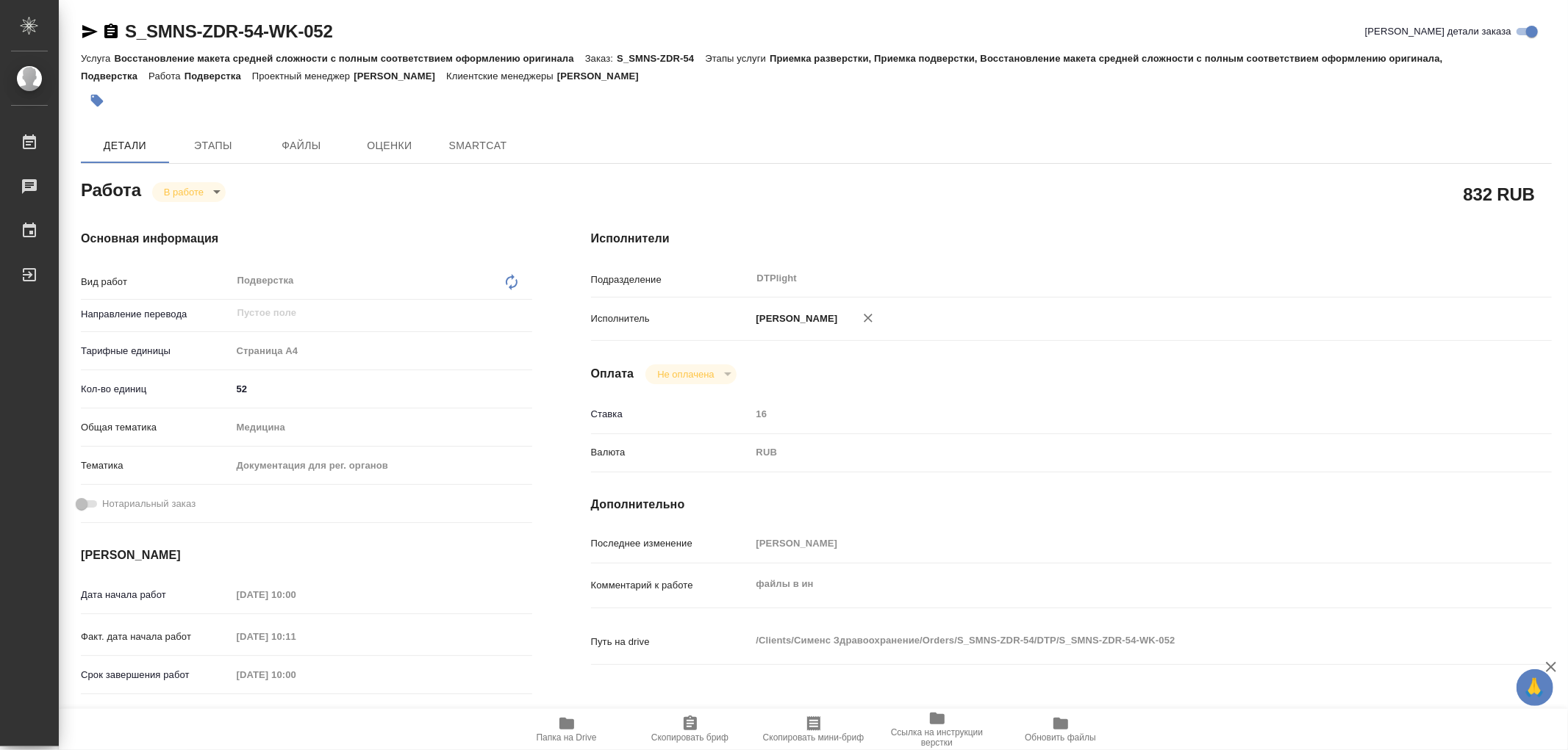
type textarea "x"
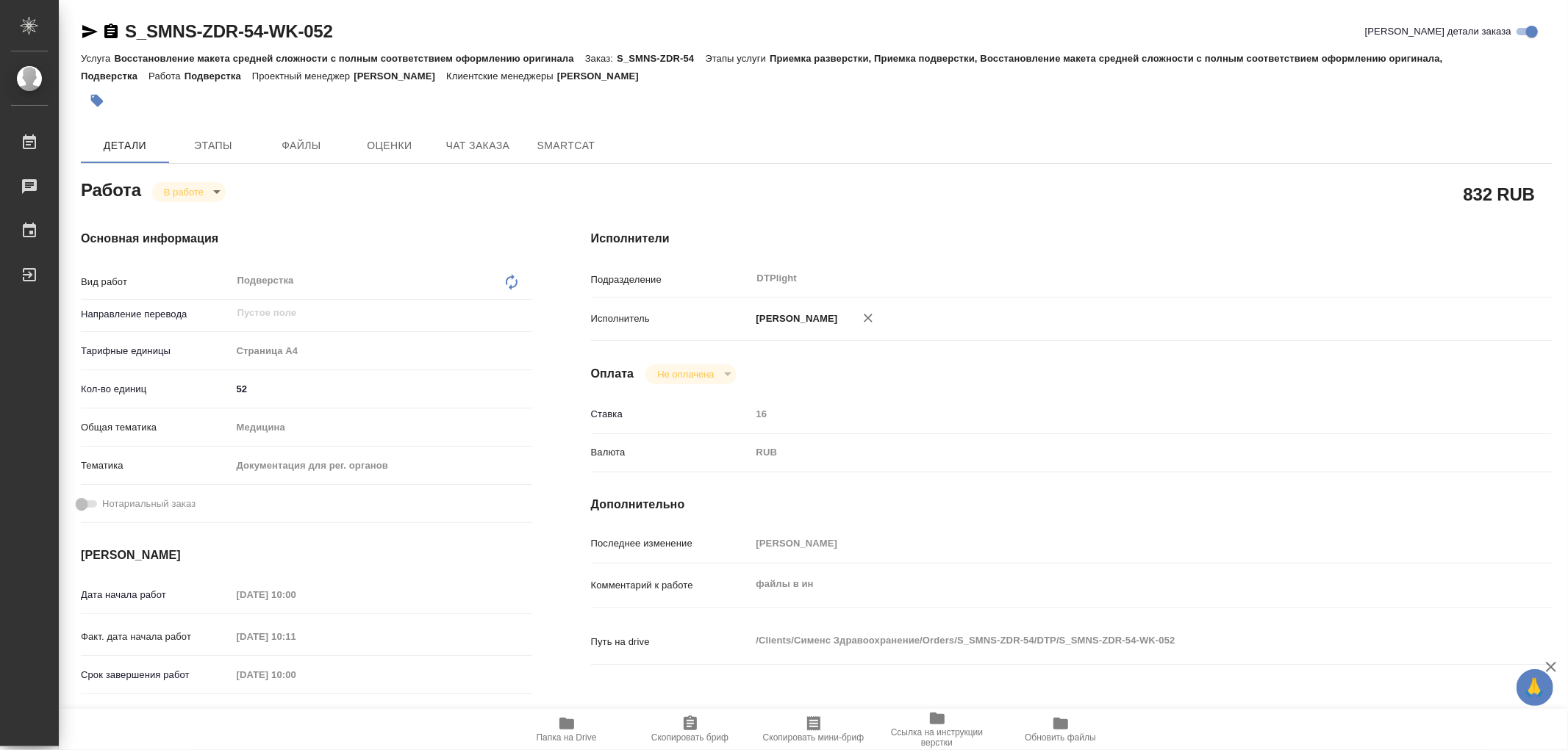
type textarea "x"
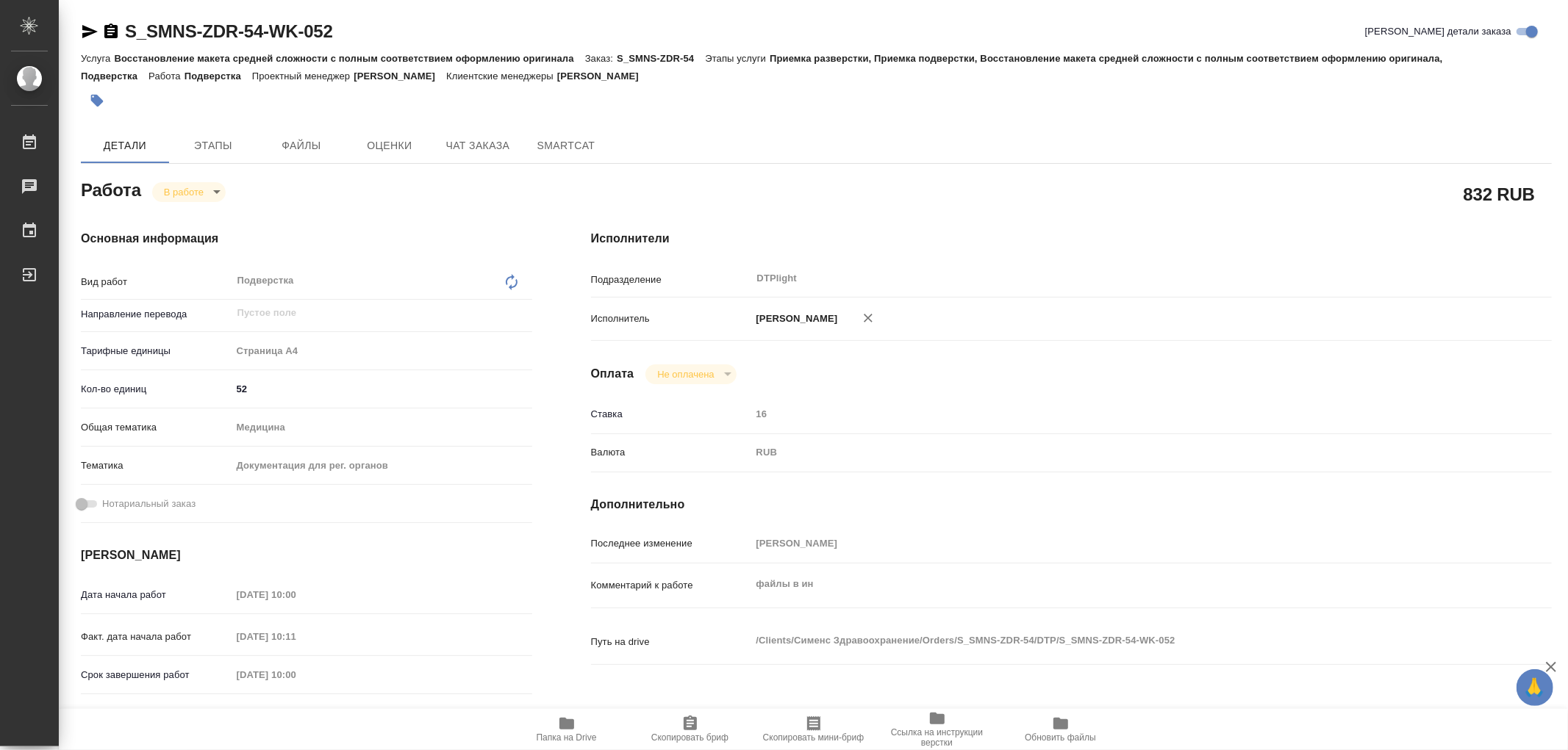
click at [575, 722] on icon "button" at bounding box center [567, 723] width 18 height 18
type textarea "x"
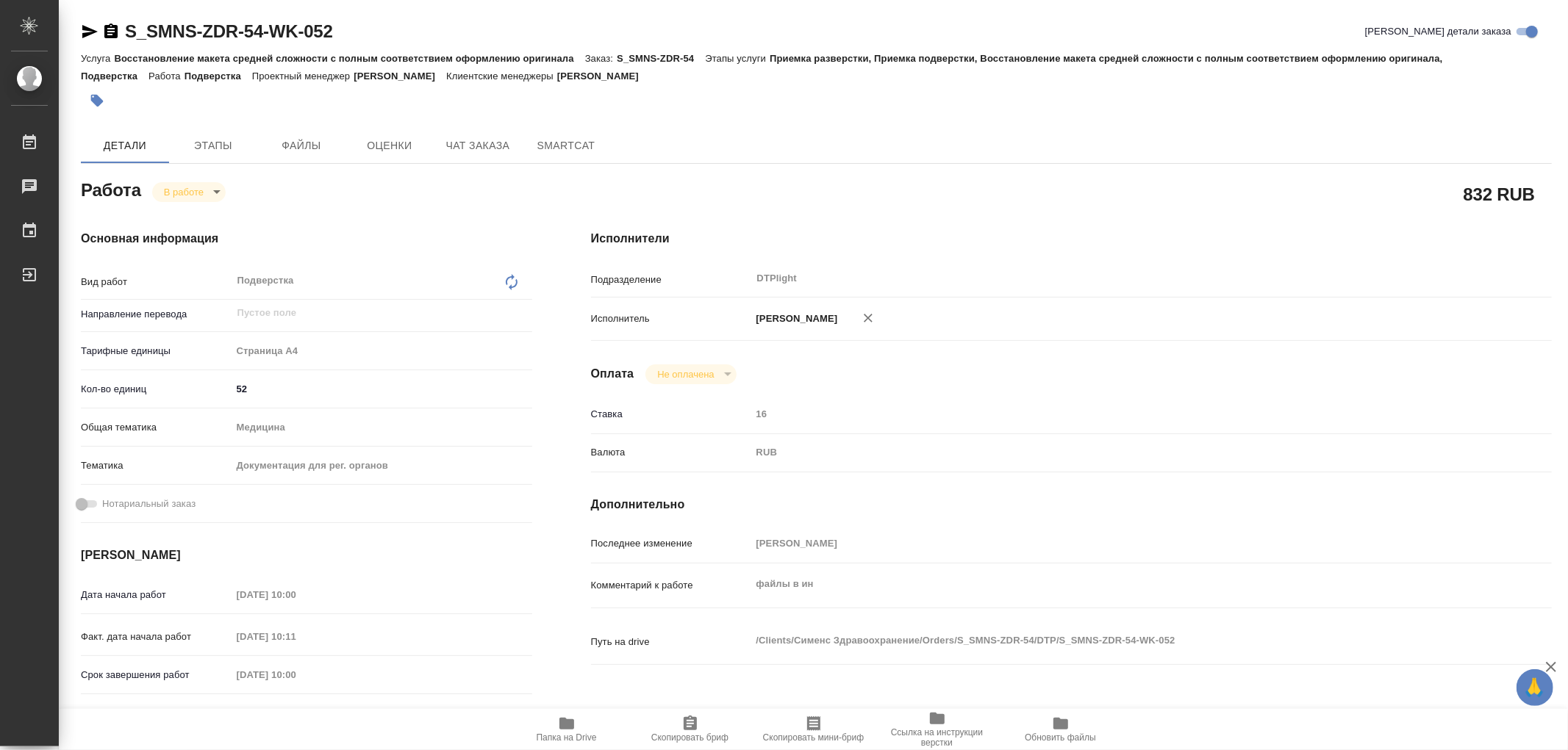
type textarea "x"
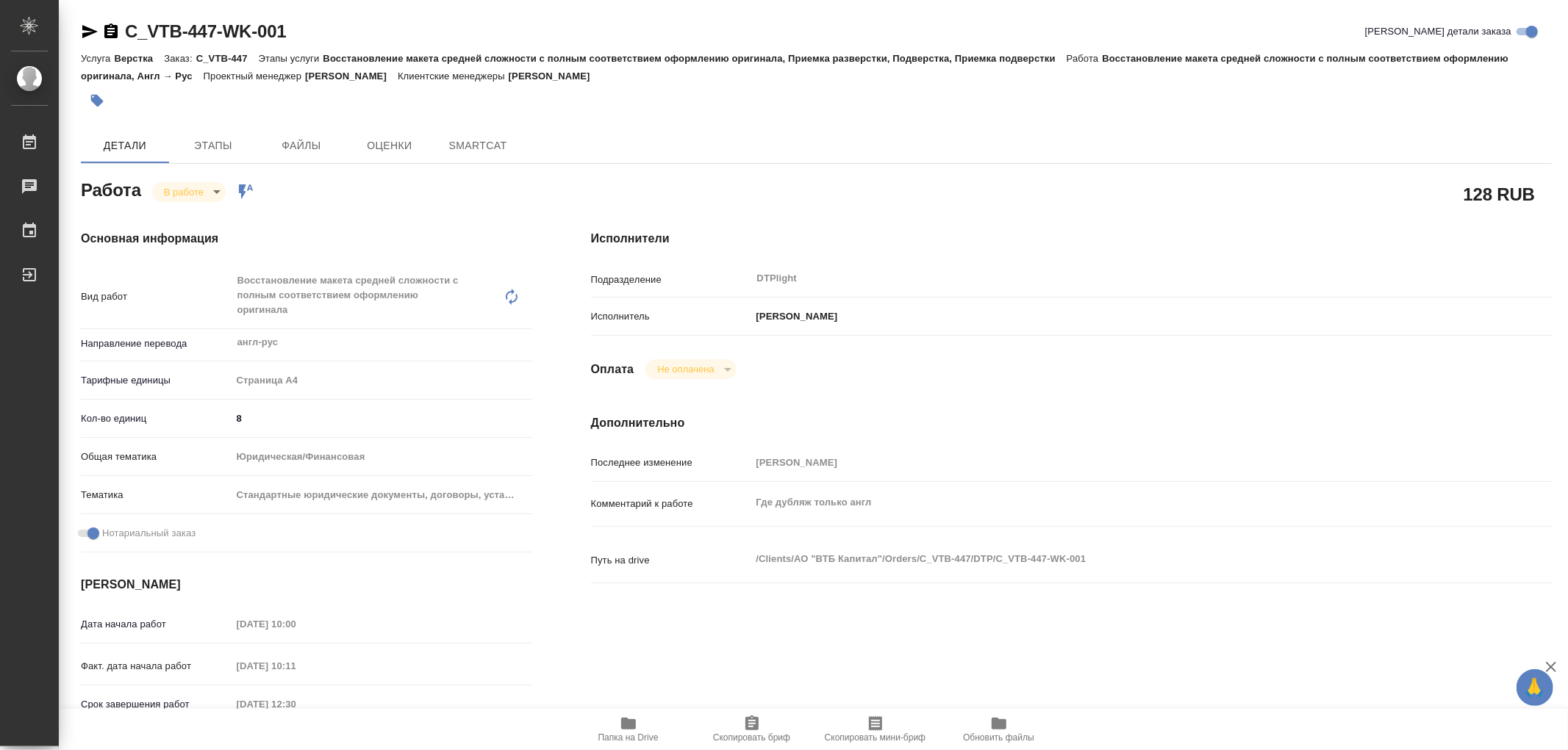
type textarea "x"
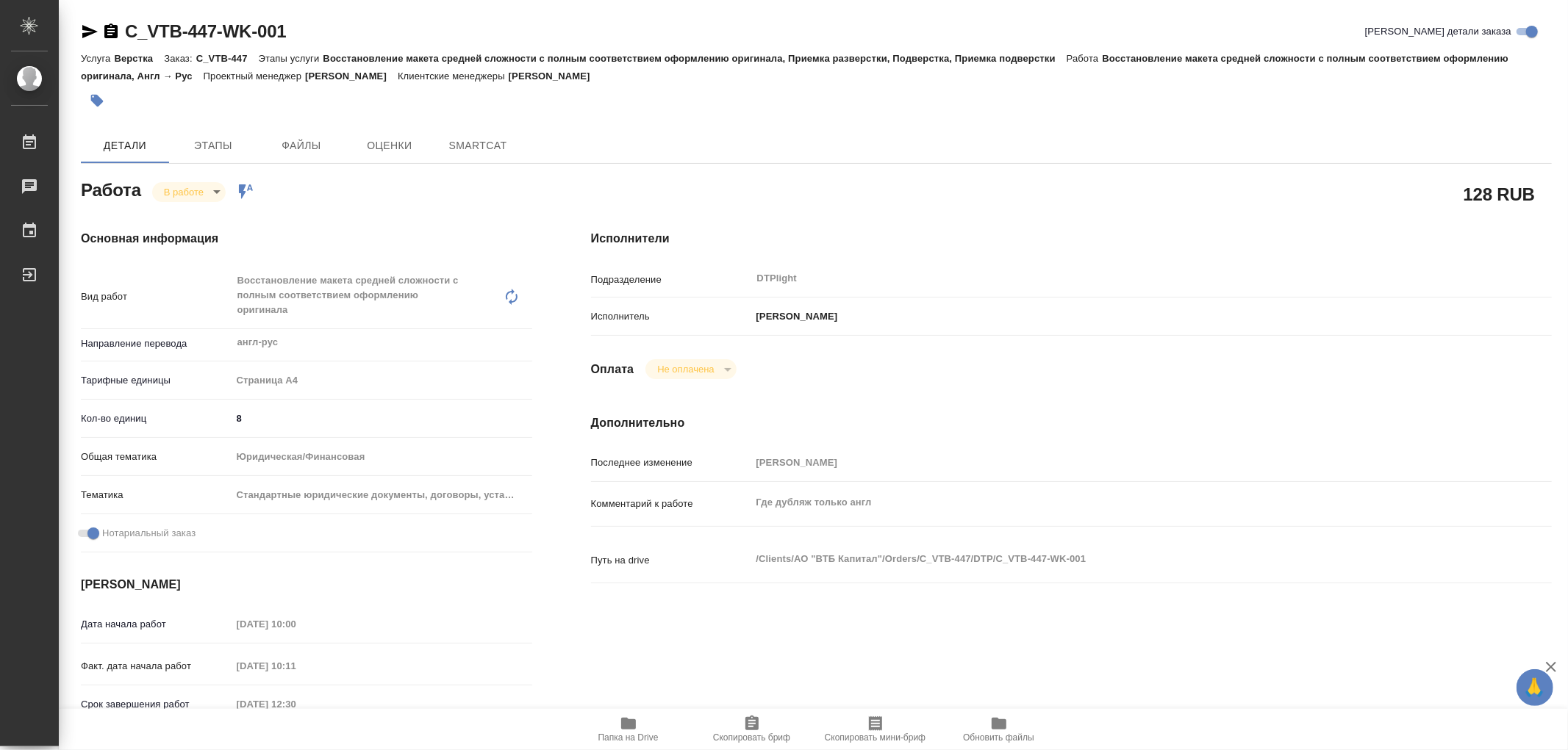
type textarea "x"
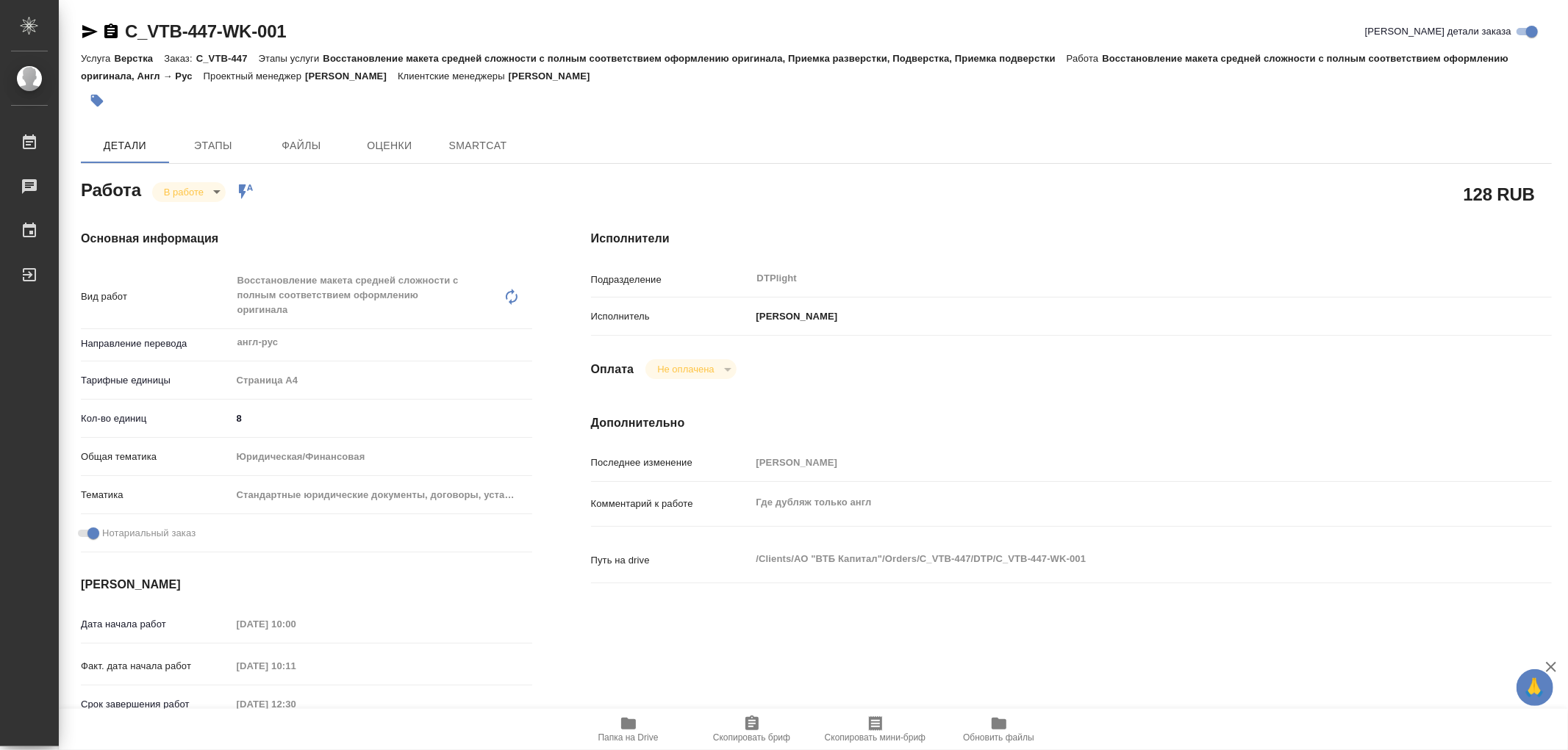
type textarea "x"
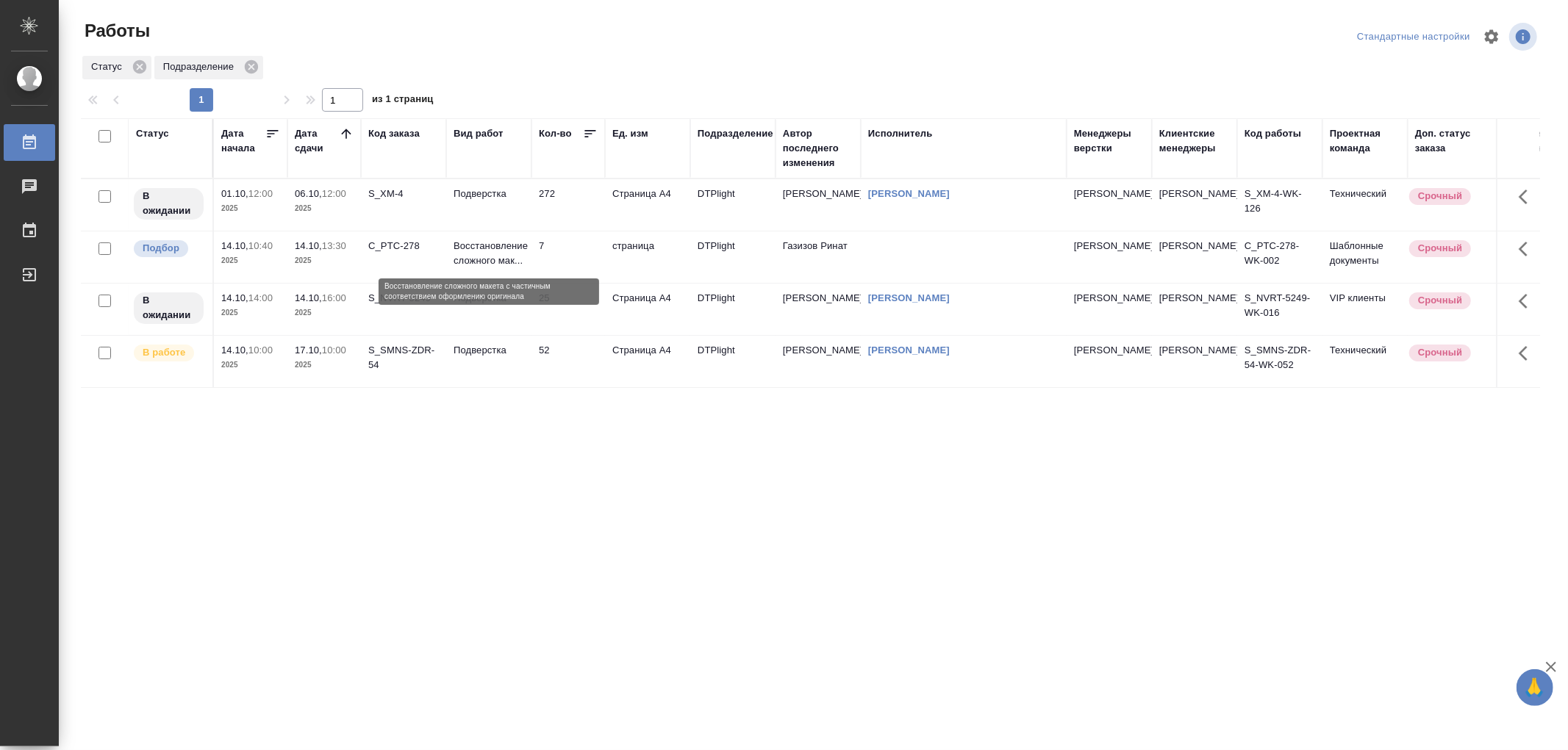
click at [499, 241] on p "Восстановление сложного мак..." at bounding box center [489, 253] width 70 height 29
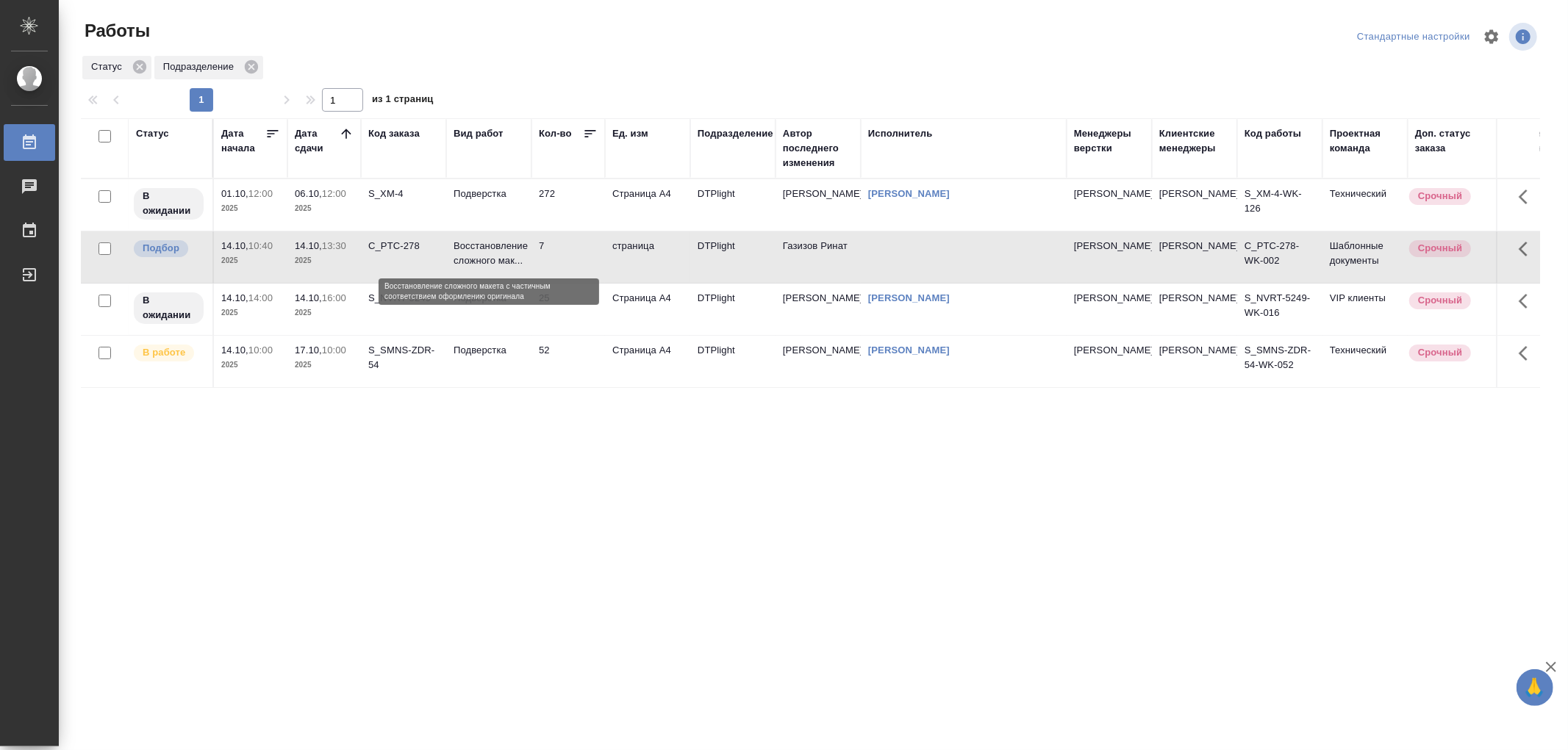
click at [499, 241] on p "Восстановление сложного мак..." at bounding box center [489, 253] width 70 height 29
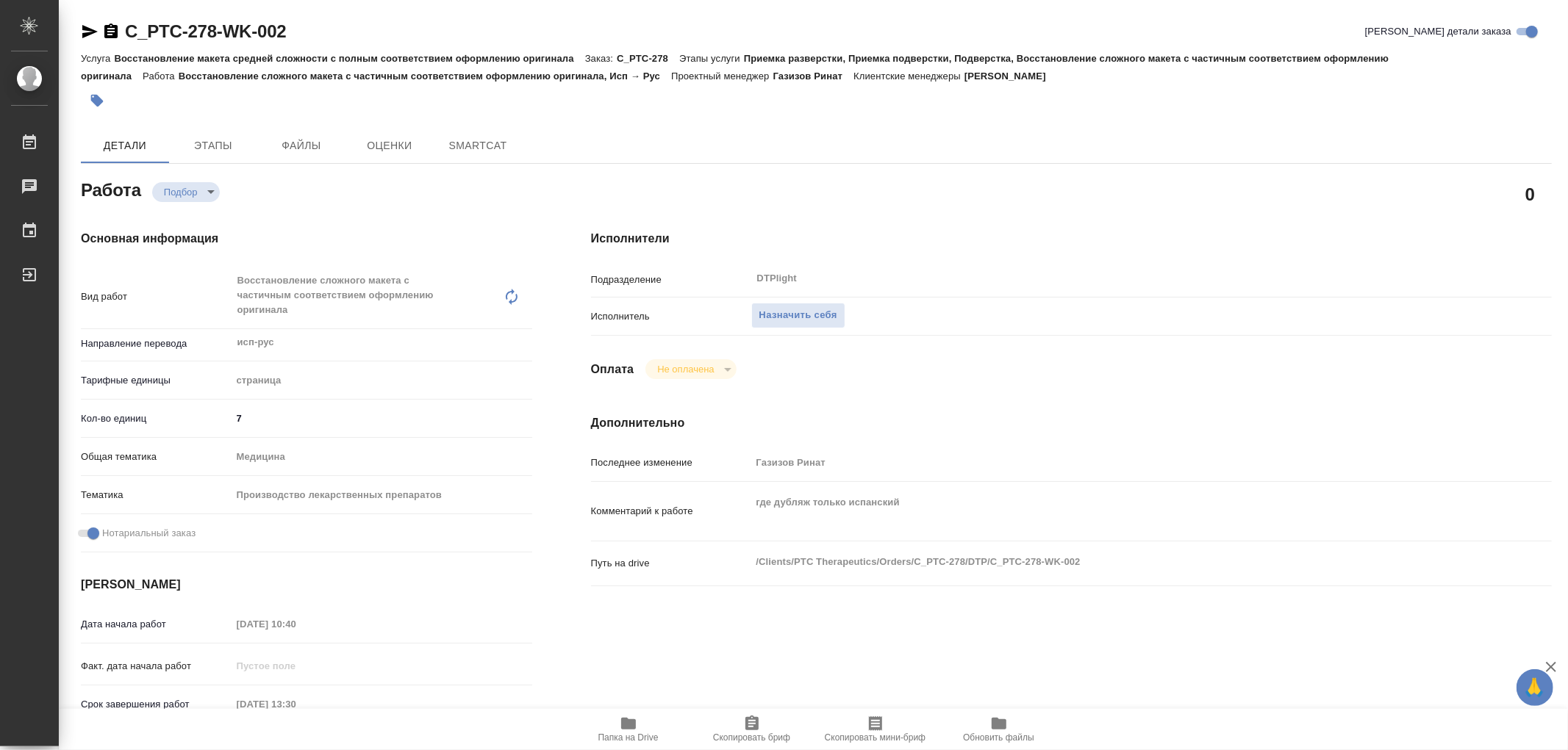
type textarea "x"
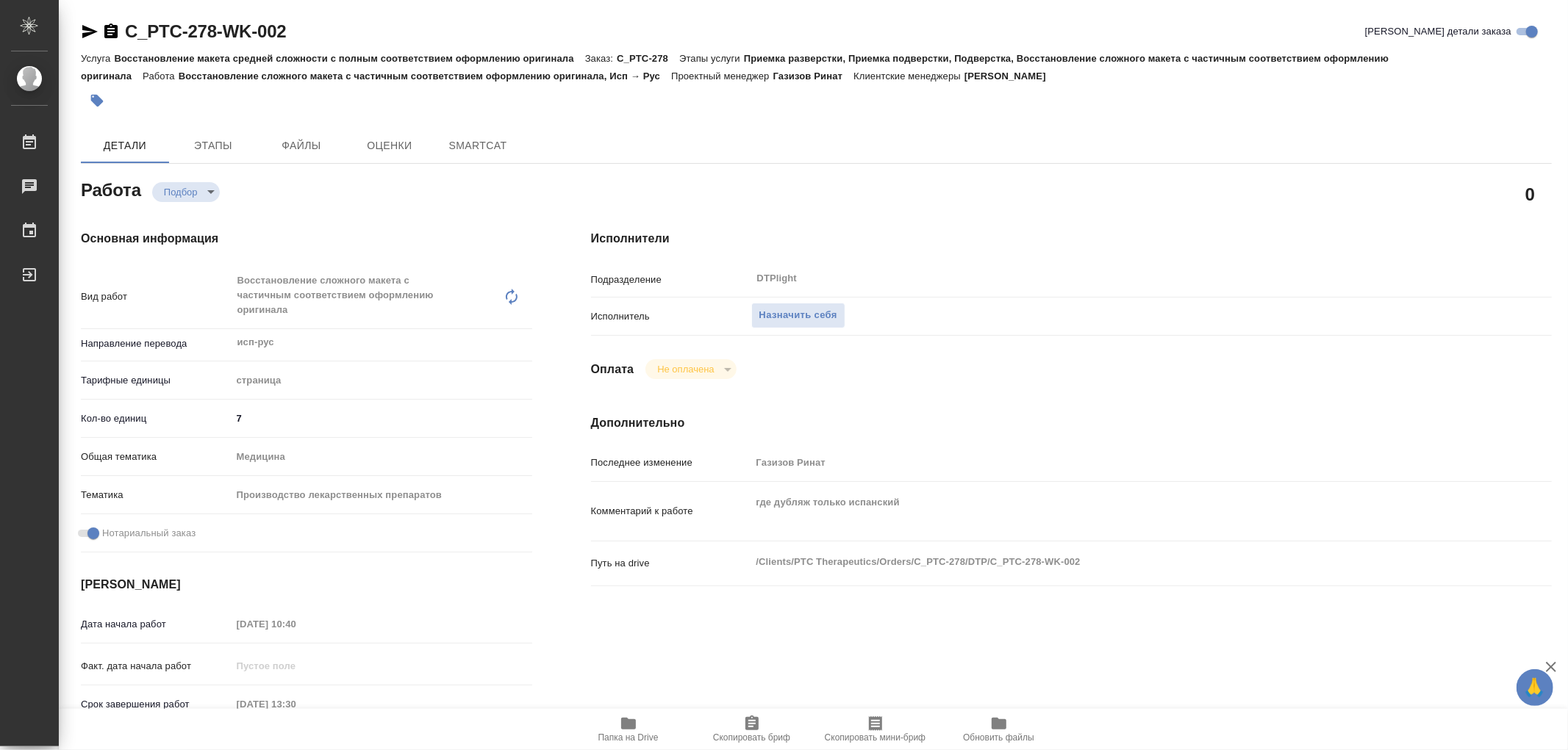
type textarea "x"
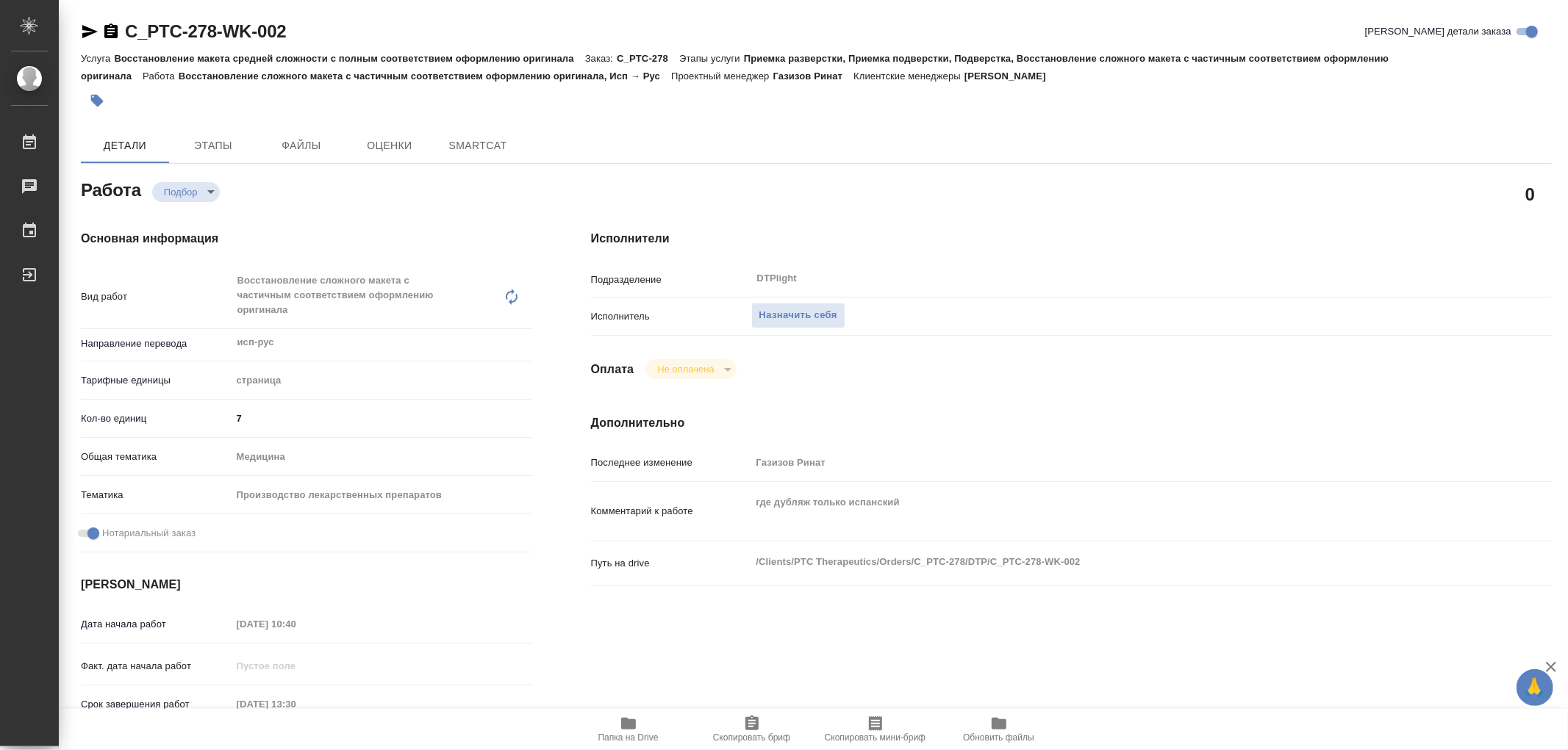
type textarea "x"
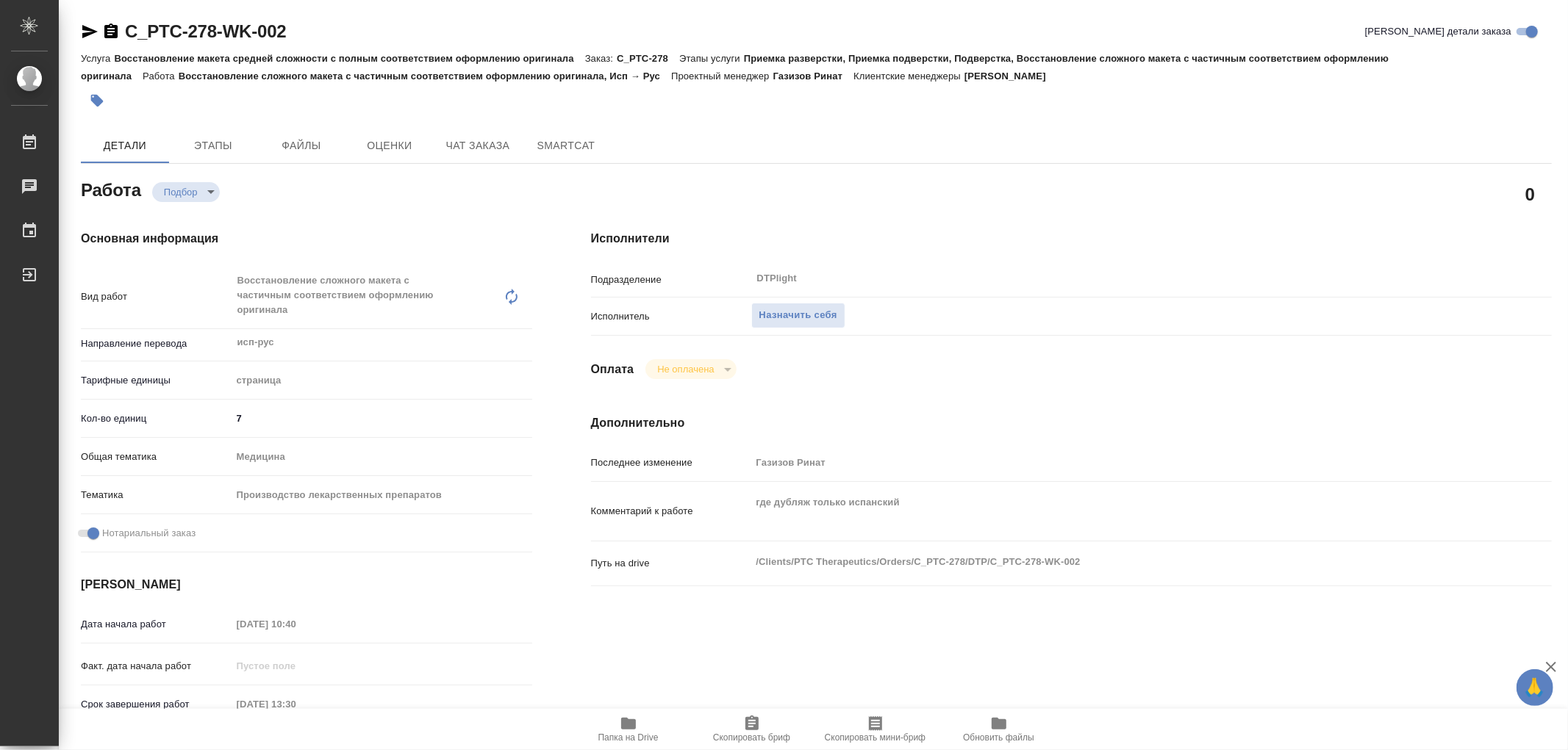
type textarea "x"
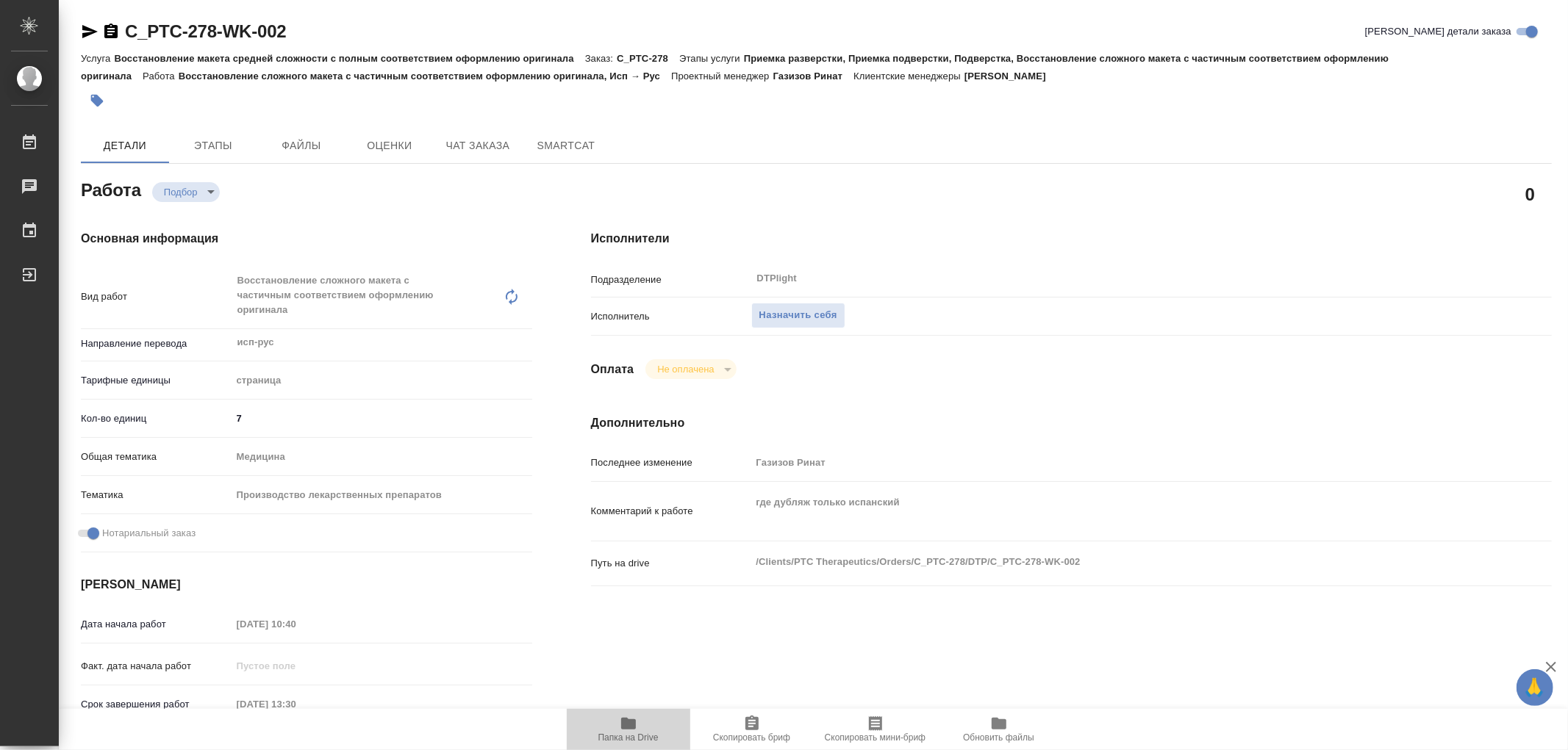
click at [620, 719] on icon "button" at bounding box center [628, 723] width 18 height 18
type textarea "x"
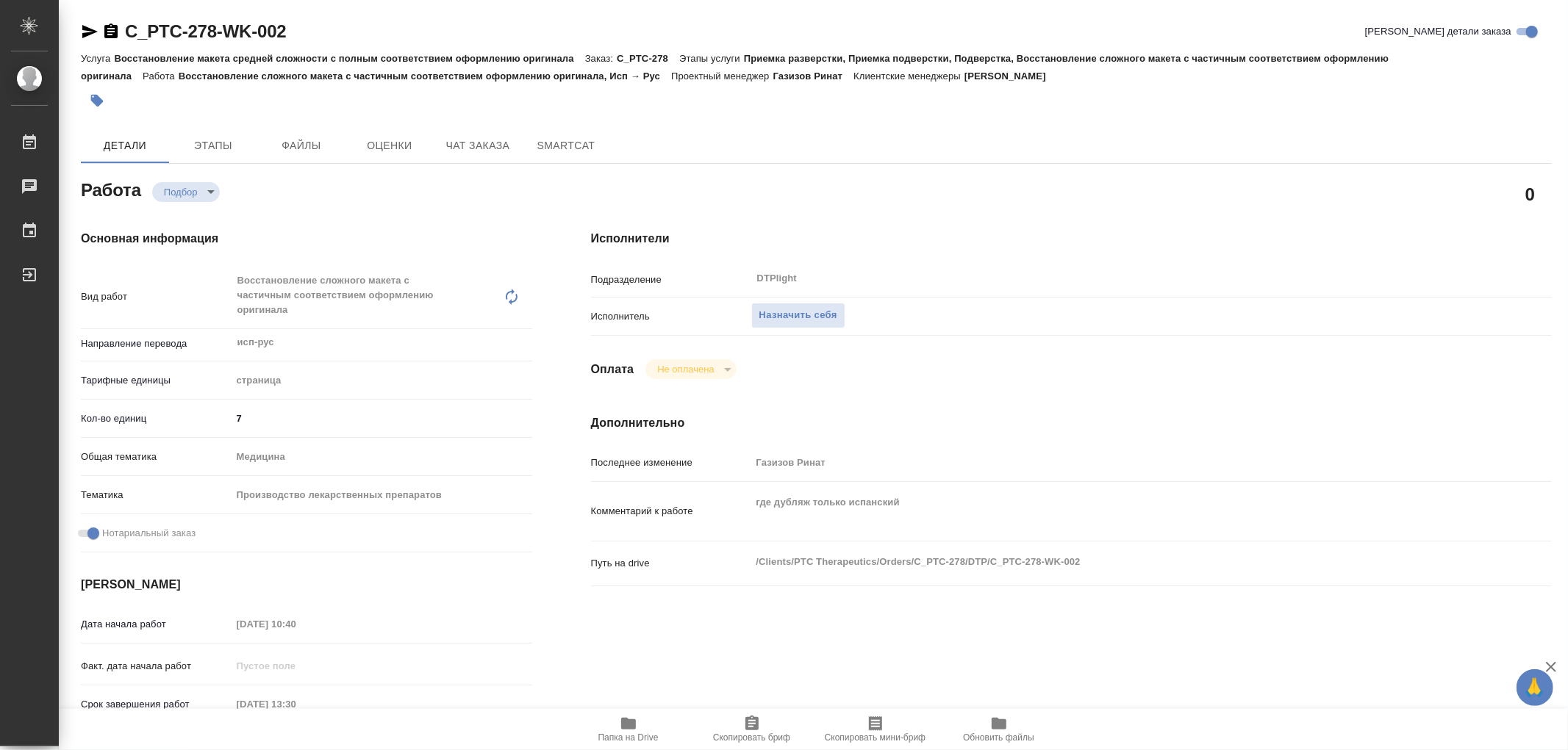
type textarea "x"
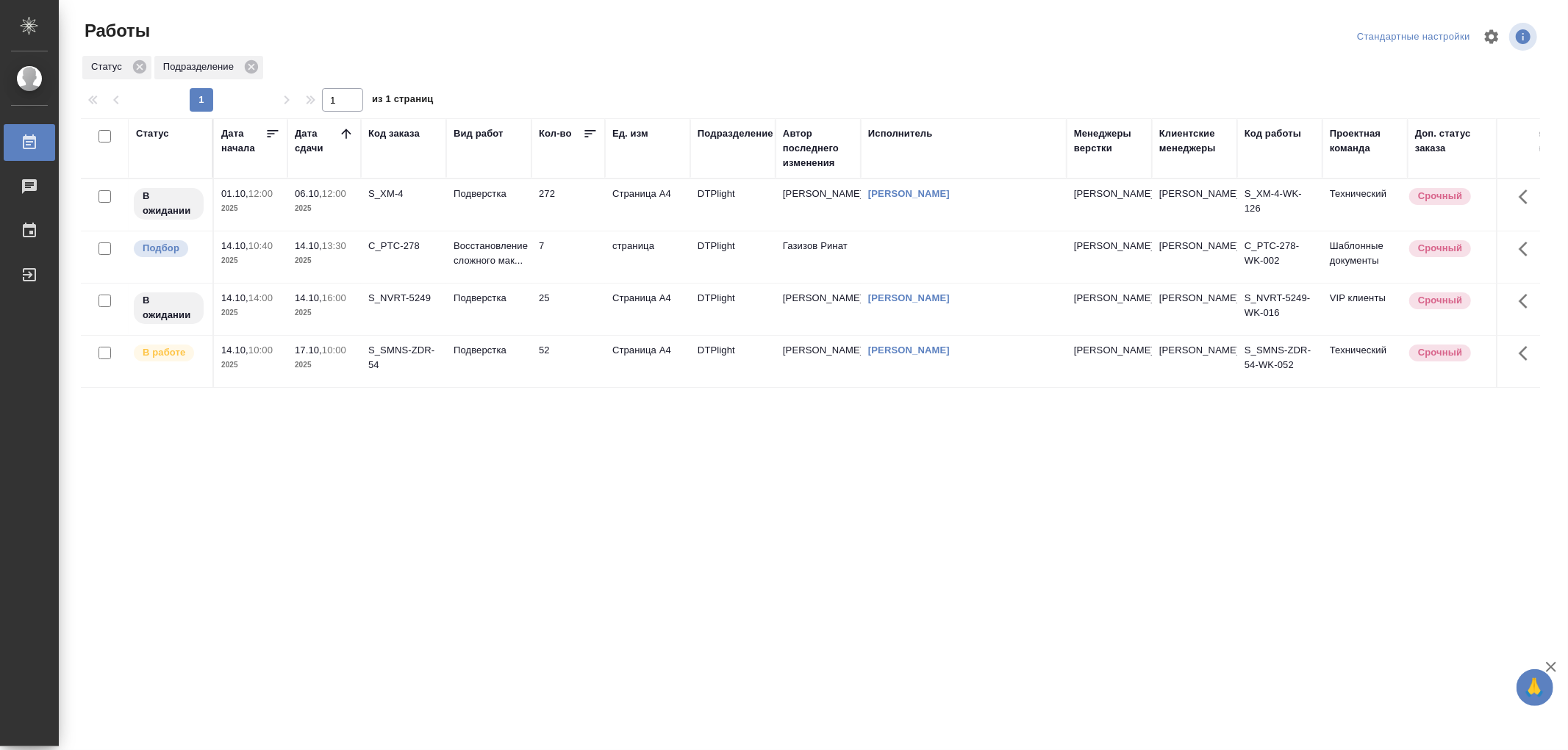
click at [494, 215] on td "Подверстка" at bounding box center [489, 204] width 86 height 51
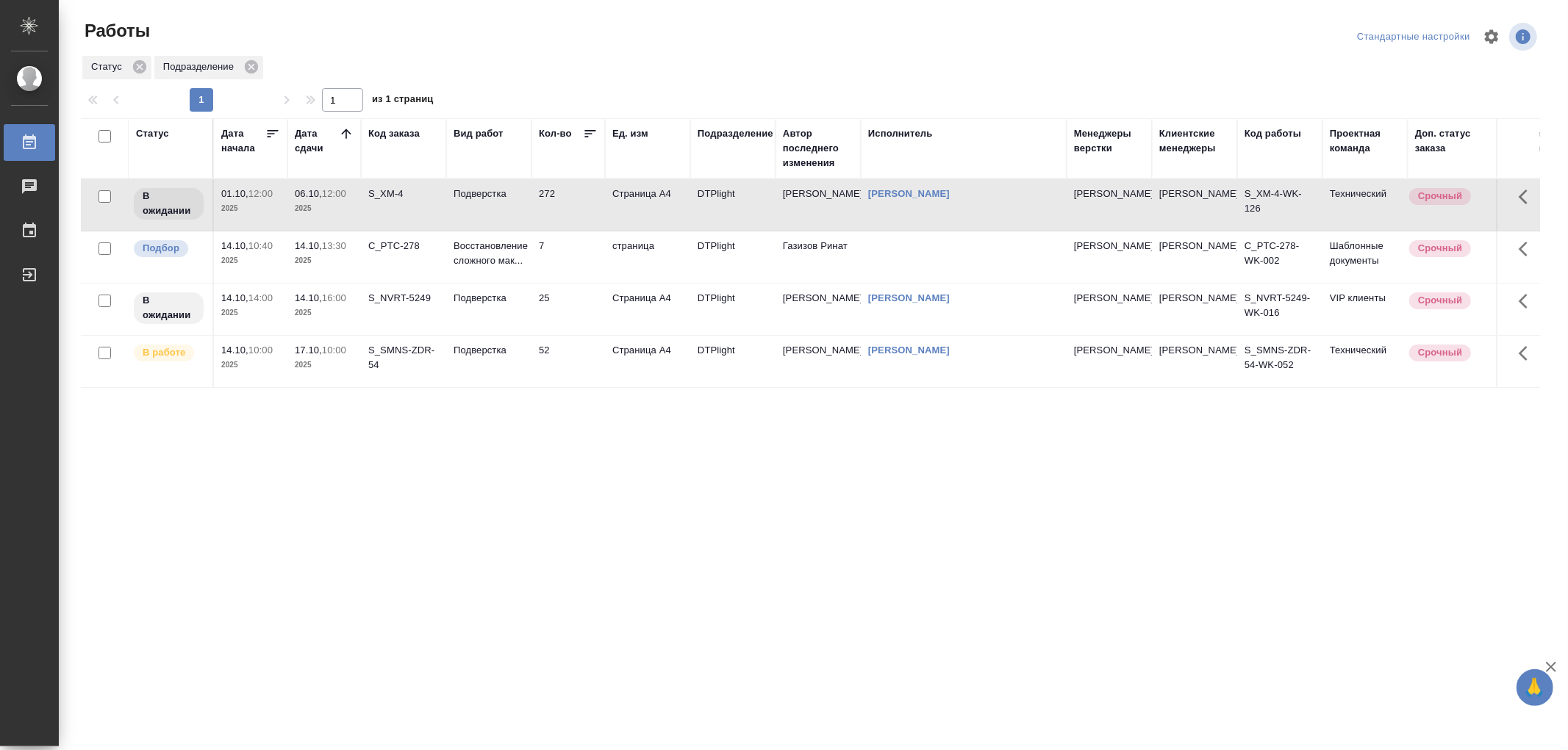
click at [494, 215] on td "Подверстка" at bounding box center [489, 204] width 86 height 51
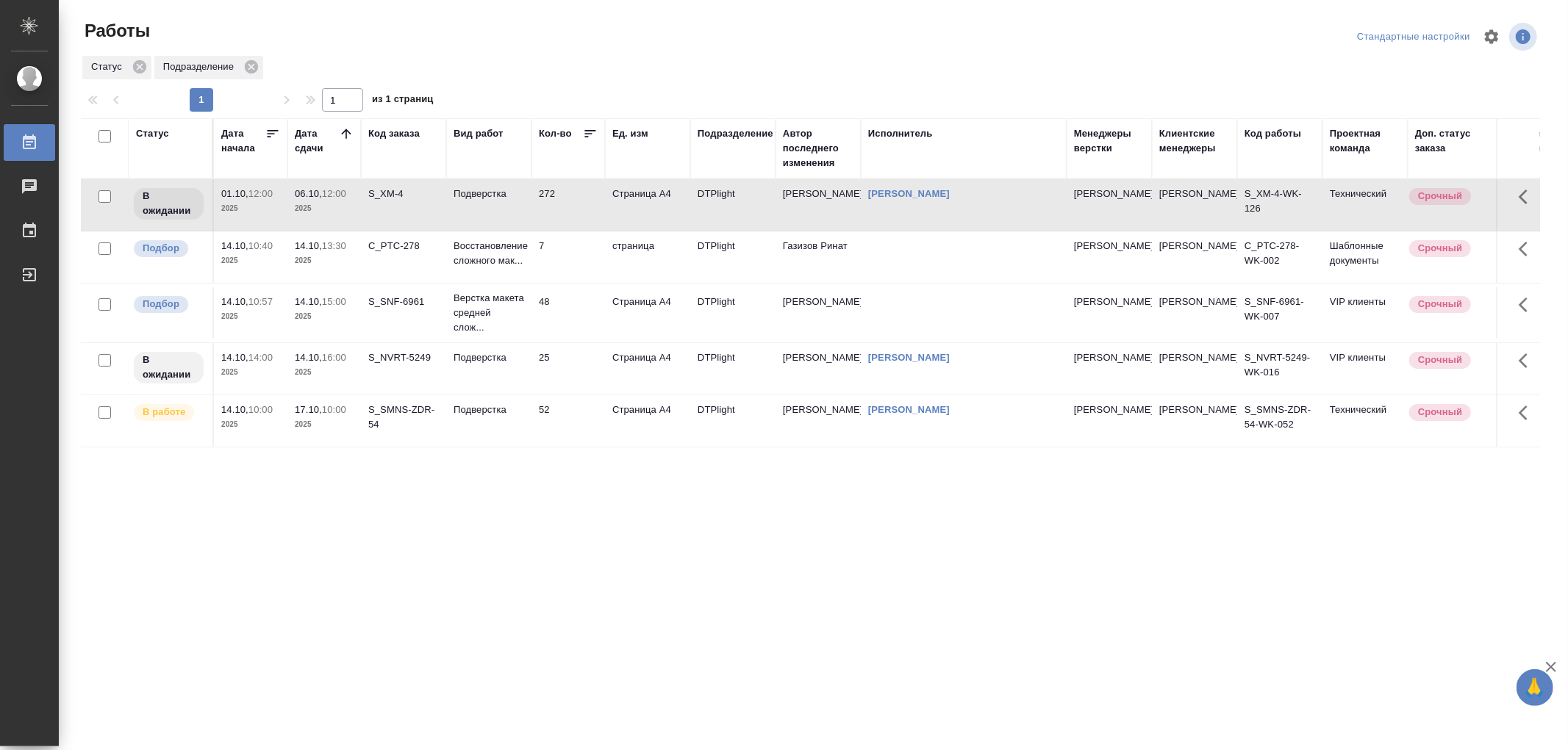
click at [511, 331] on p "Верстка макета средней слож..." at bounding box center [489, 313] width 70 height 44
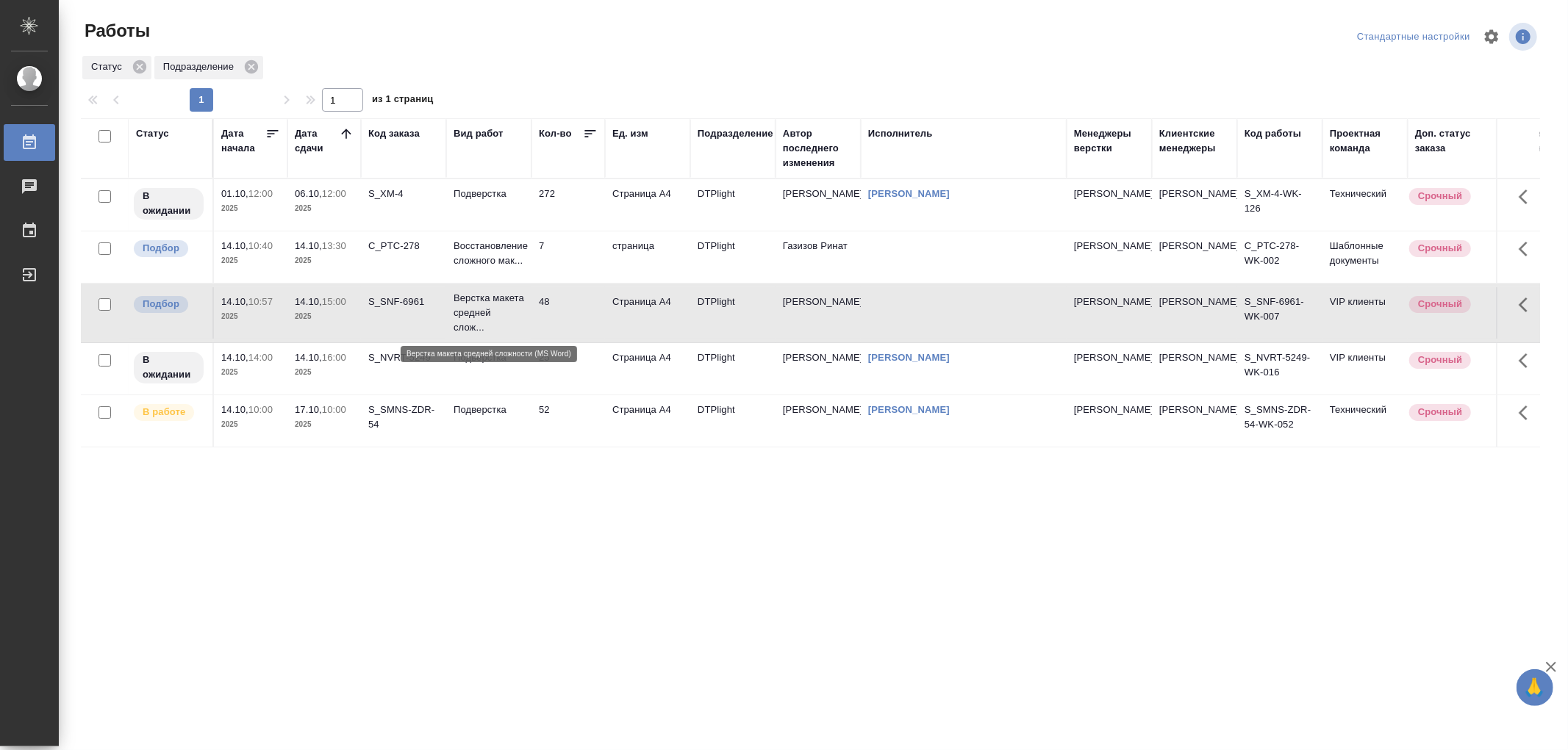
click at [511, 331] on p "Верстка макета средней слож..." at bounding box center [489, 313] width 70 height 44
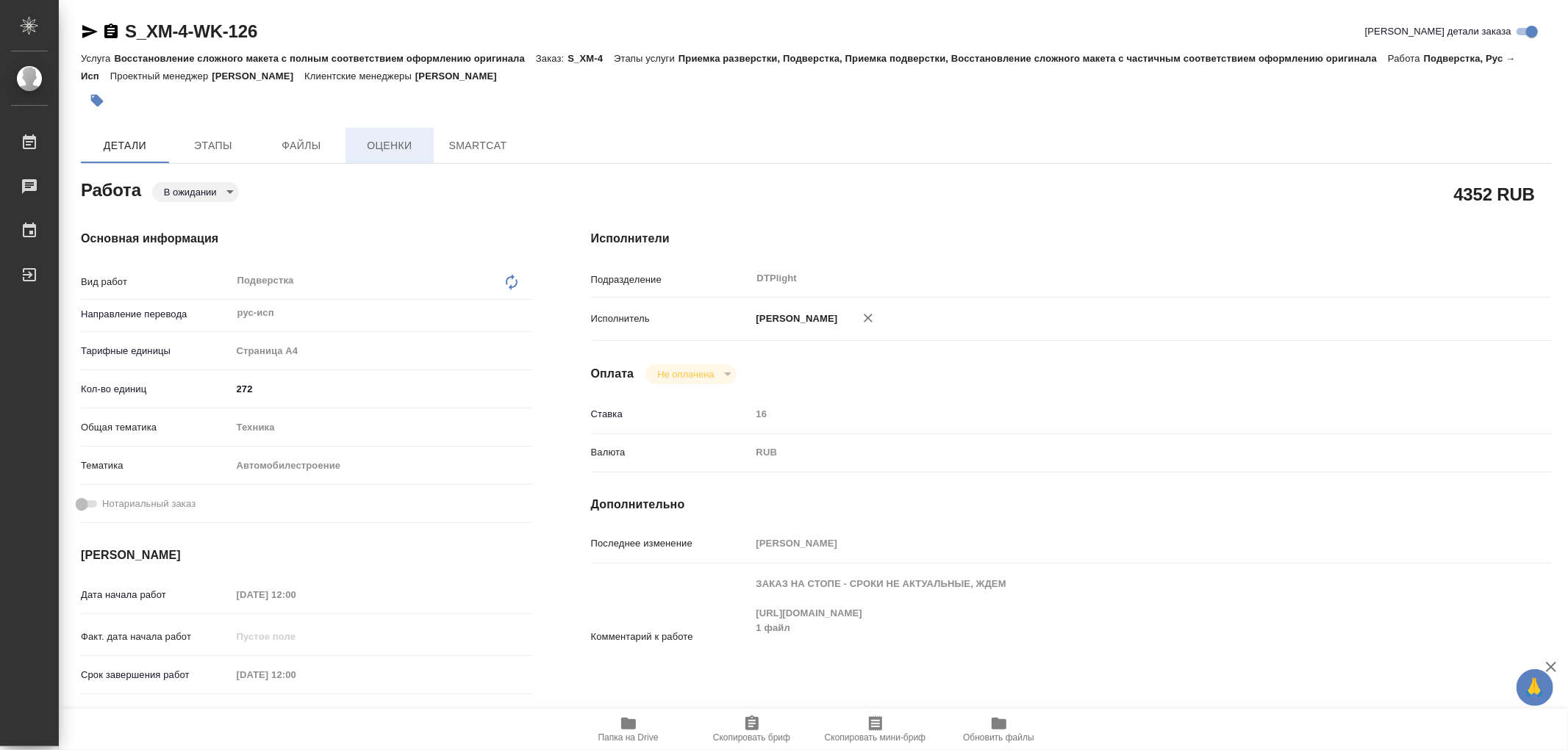
type textarea "x"
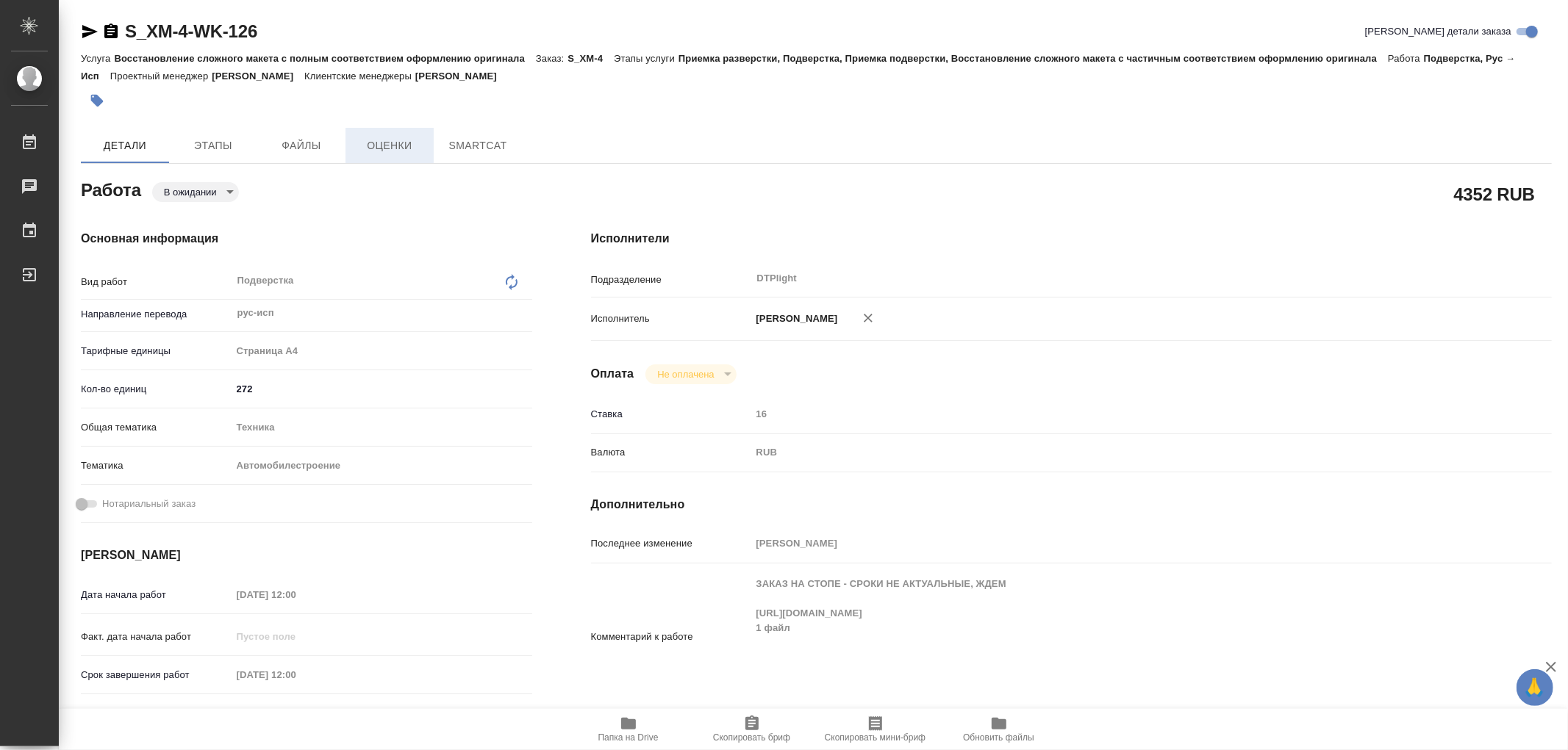
type textarea "x"
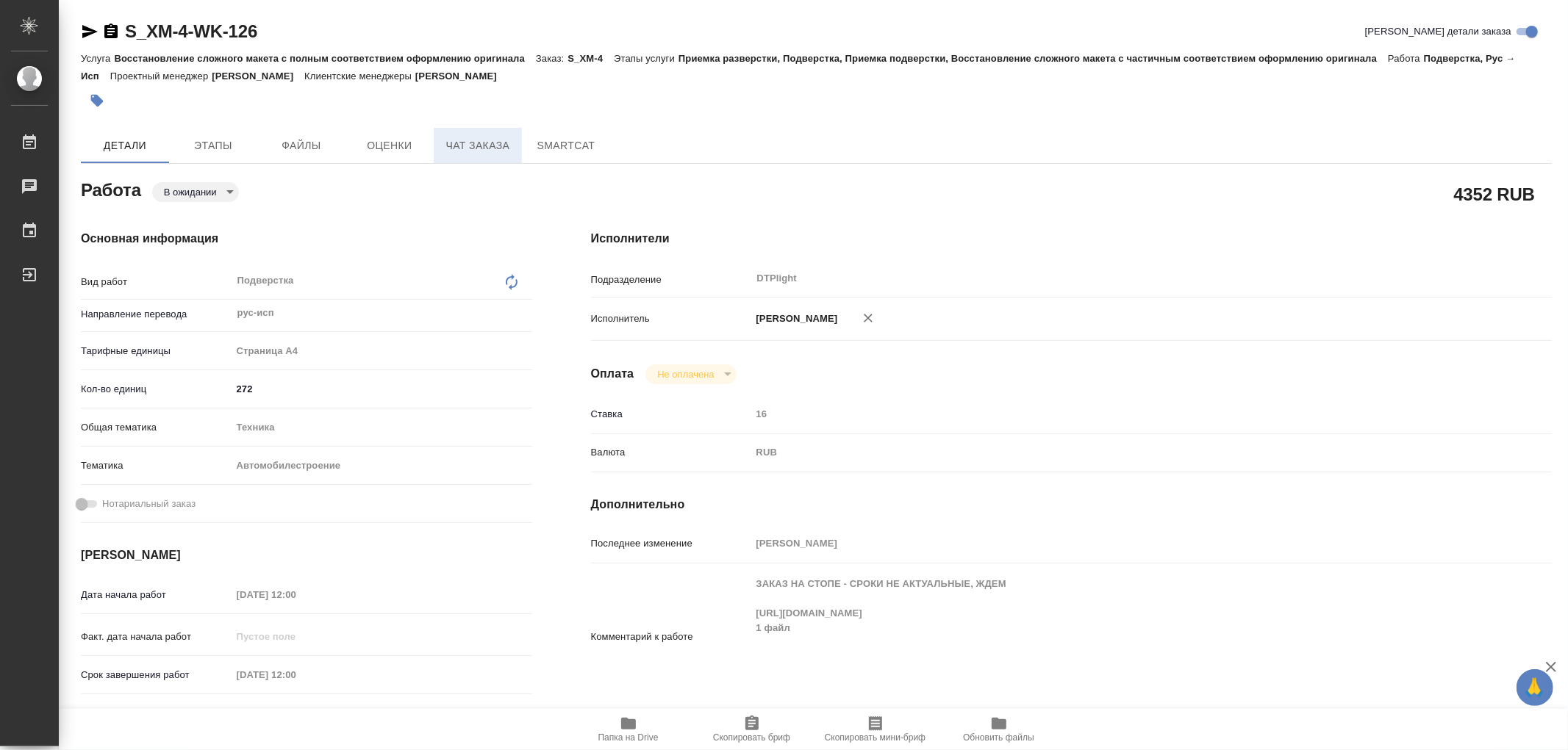
type textarea "x"
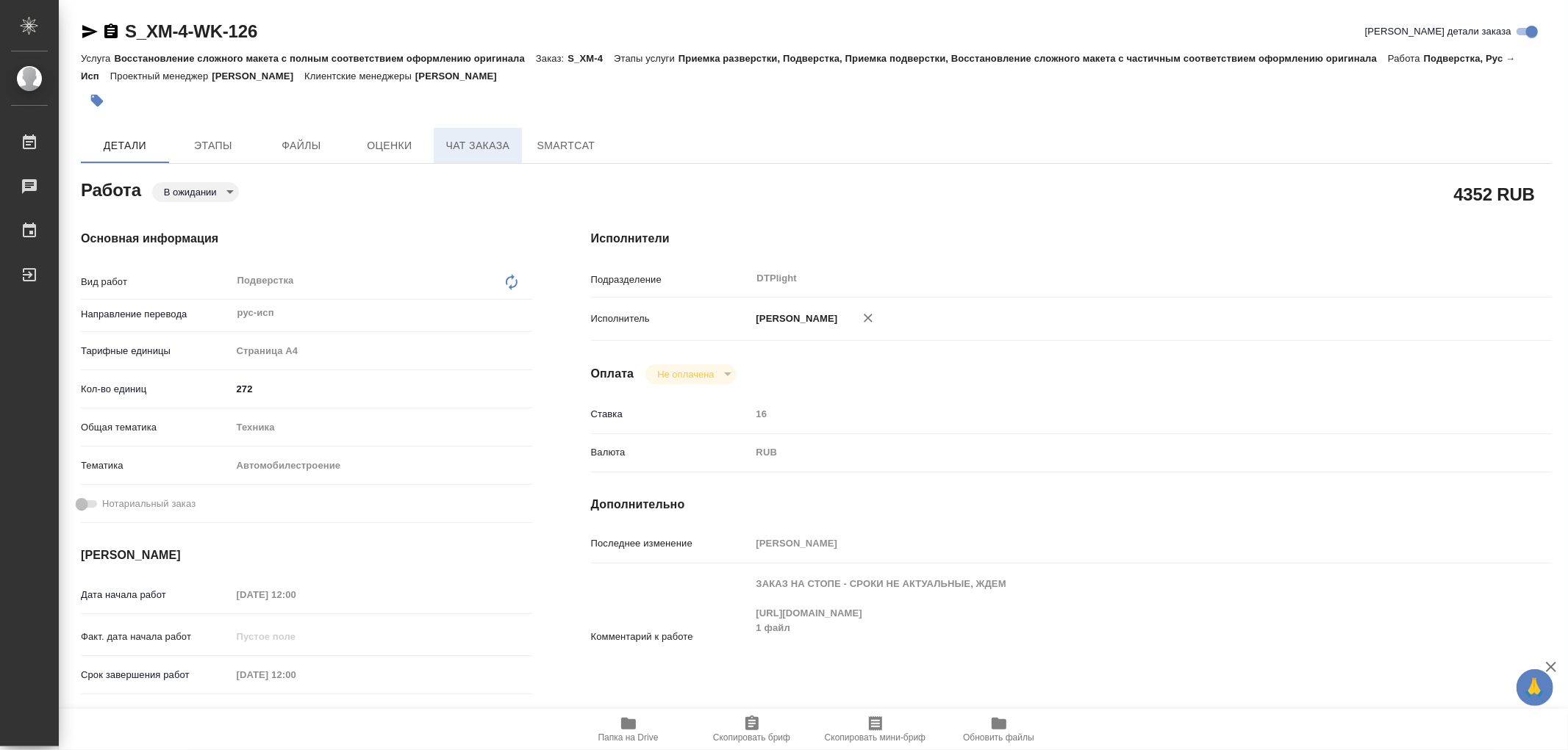
click at [511, 129] on button "Чат заказа" at bounding box center [477, 146] width 88 height 35
type textarea "x"
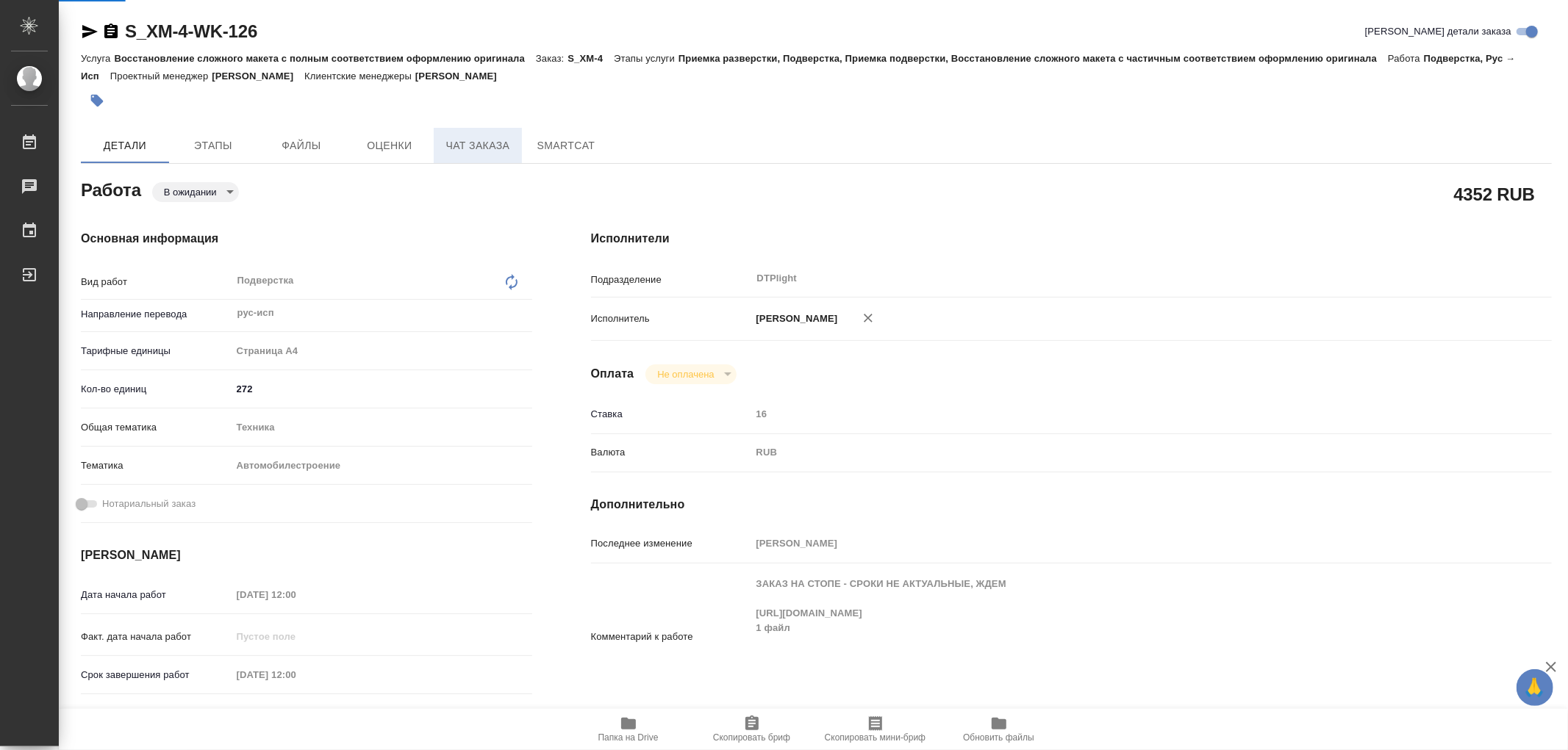
type textarea "x"
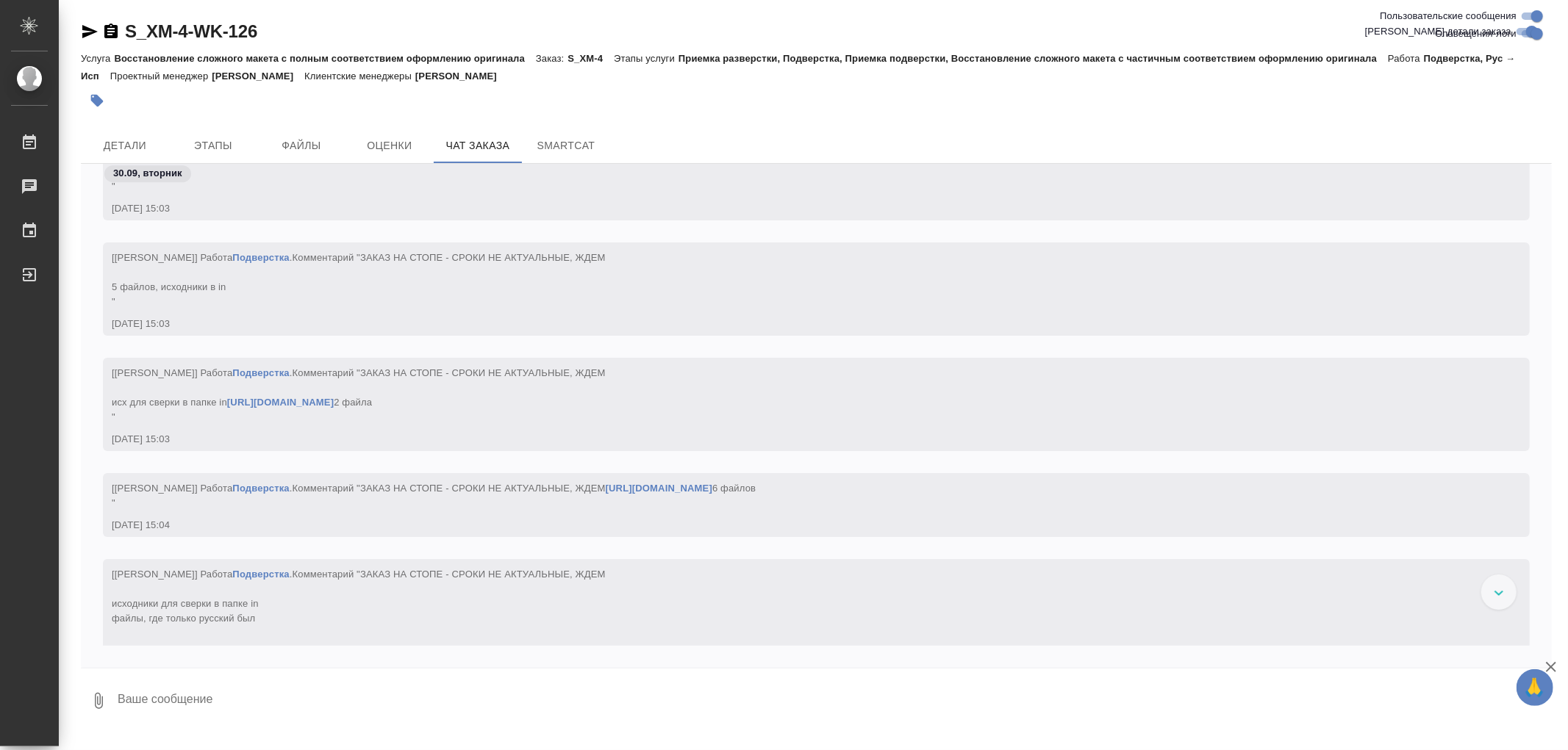
scroll to position [121206, 0]
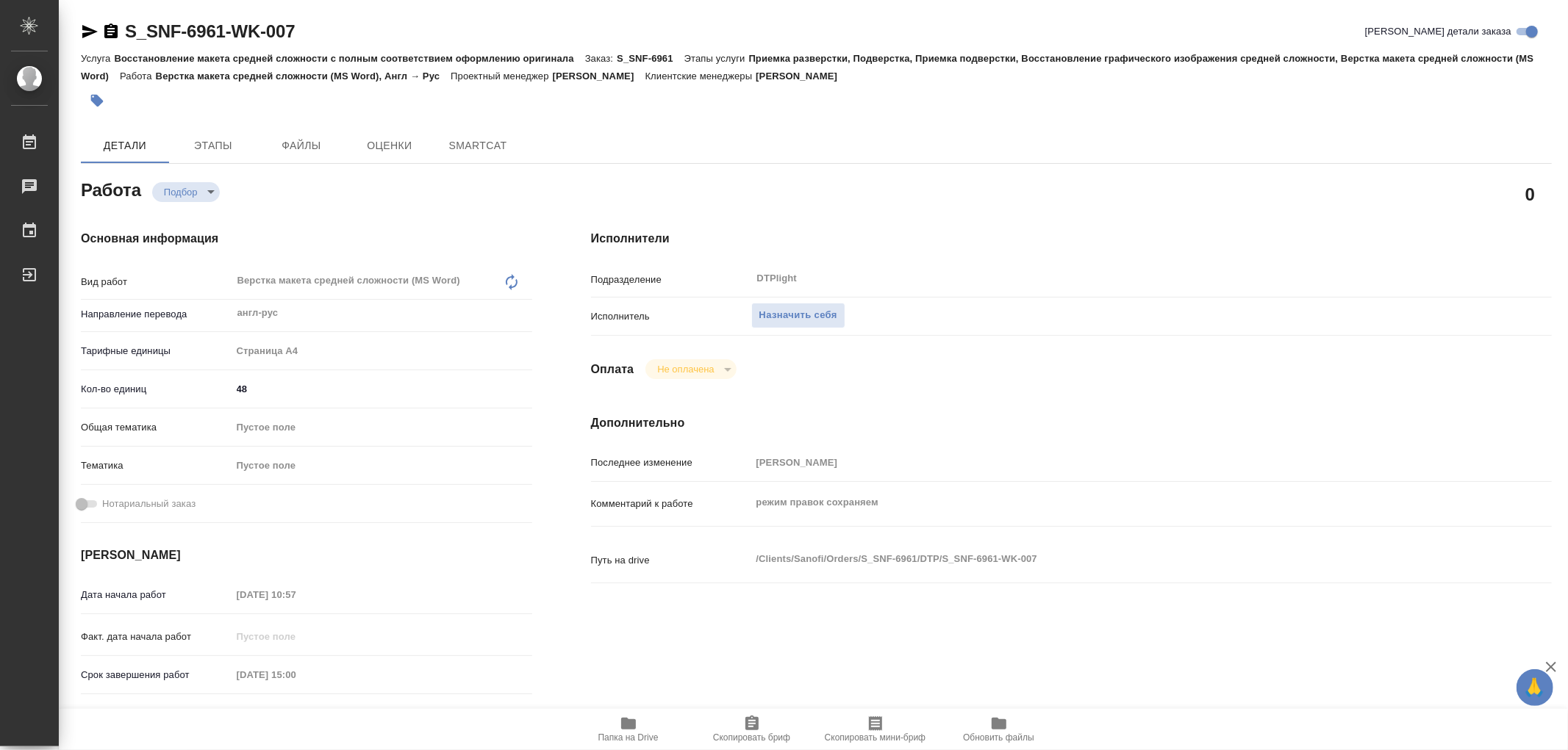
type textarea "x"
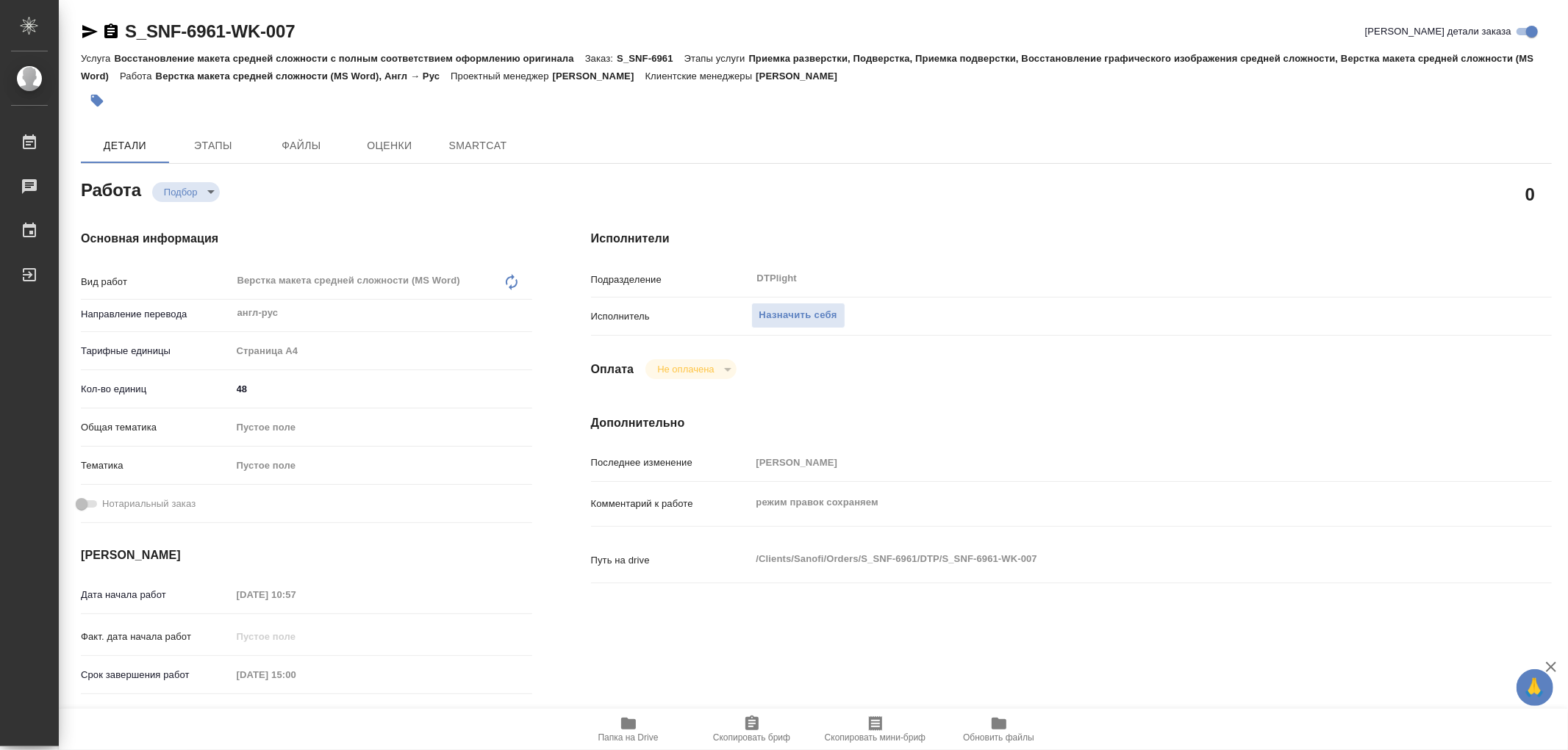
type textarea "x"
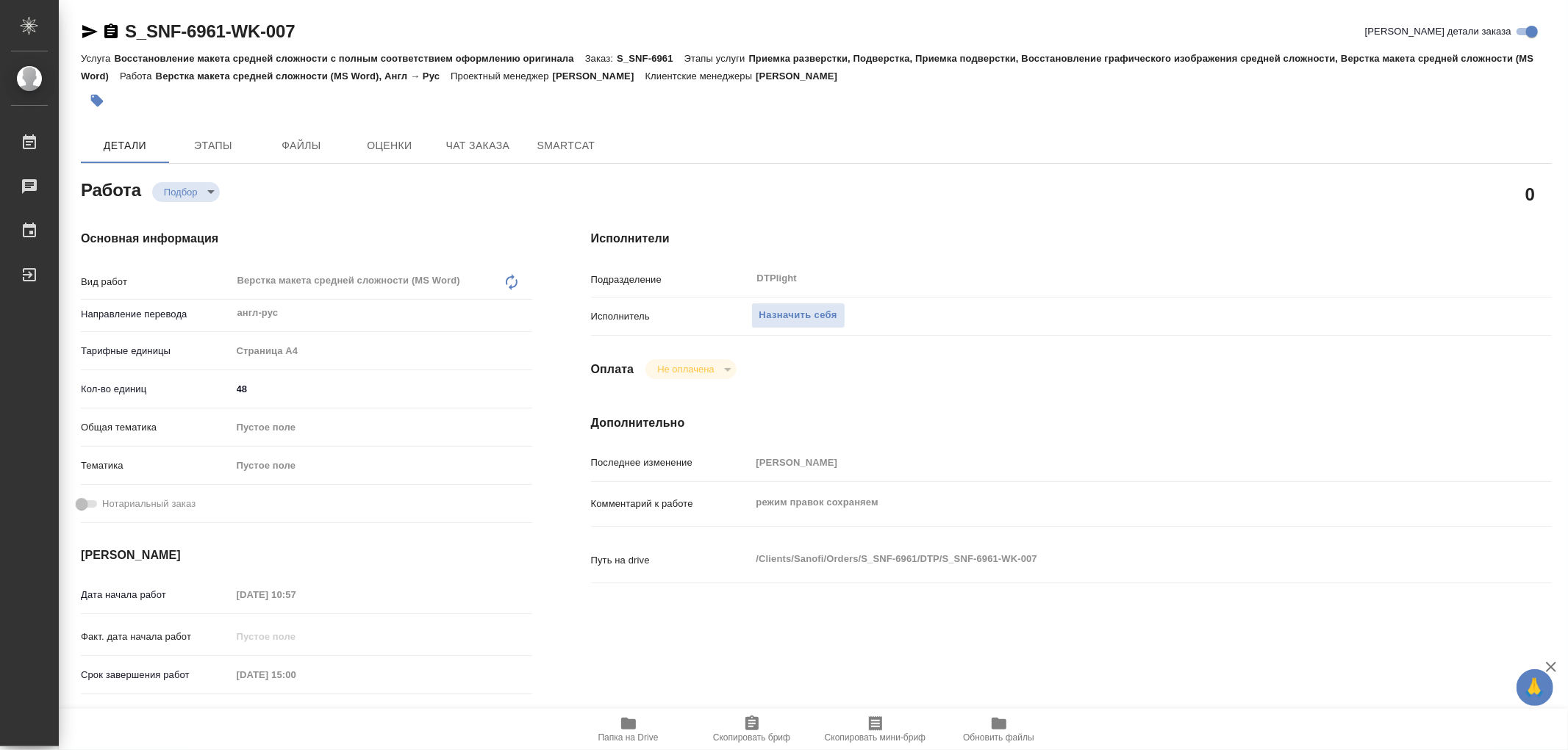
type textarea "x"
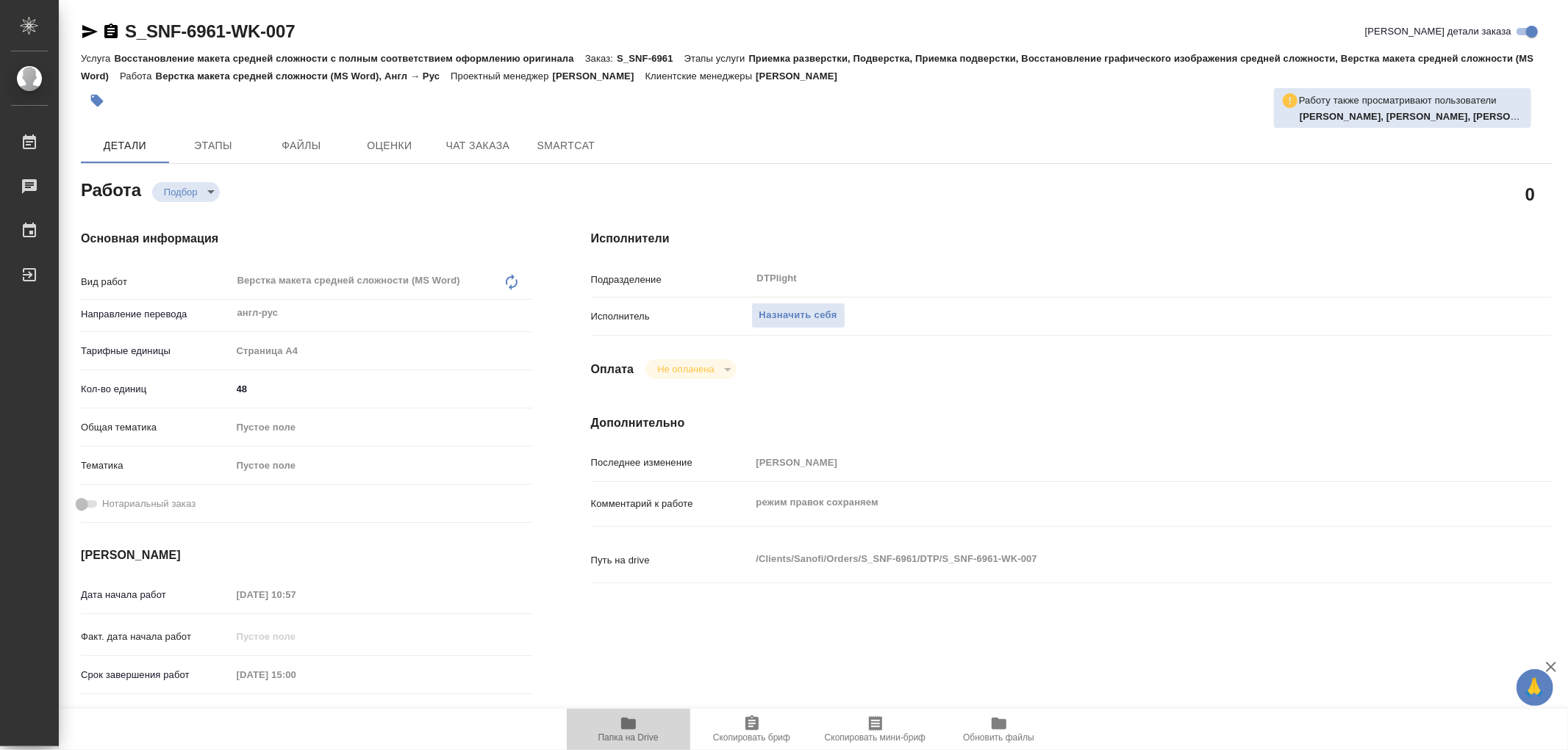
click at [622, 723] on icon "button" at bounding box center [629, 724] width 15 height 12
type textarea "x"
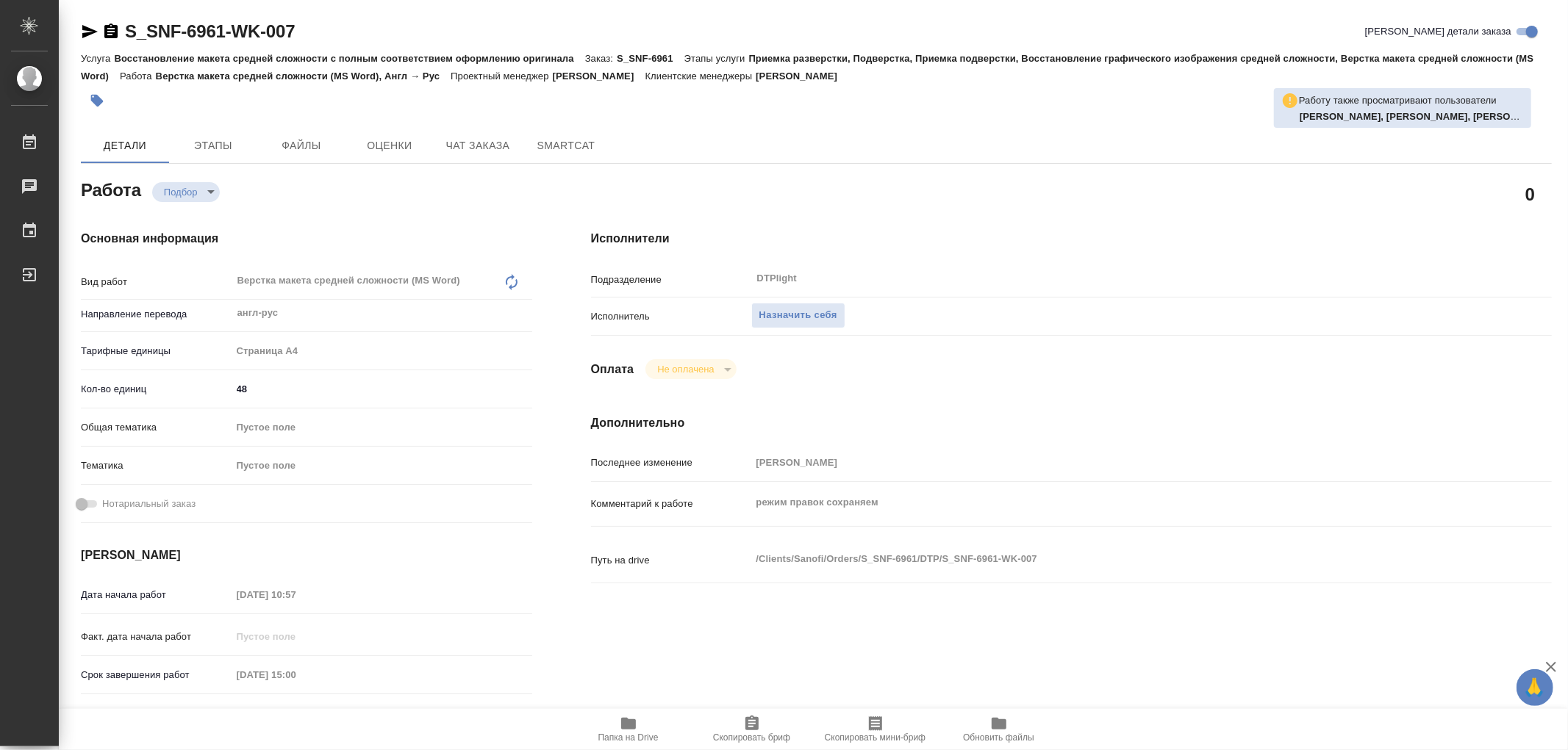
type textarea "x"
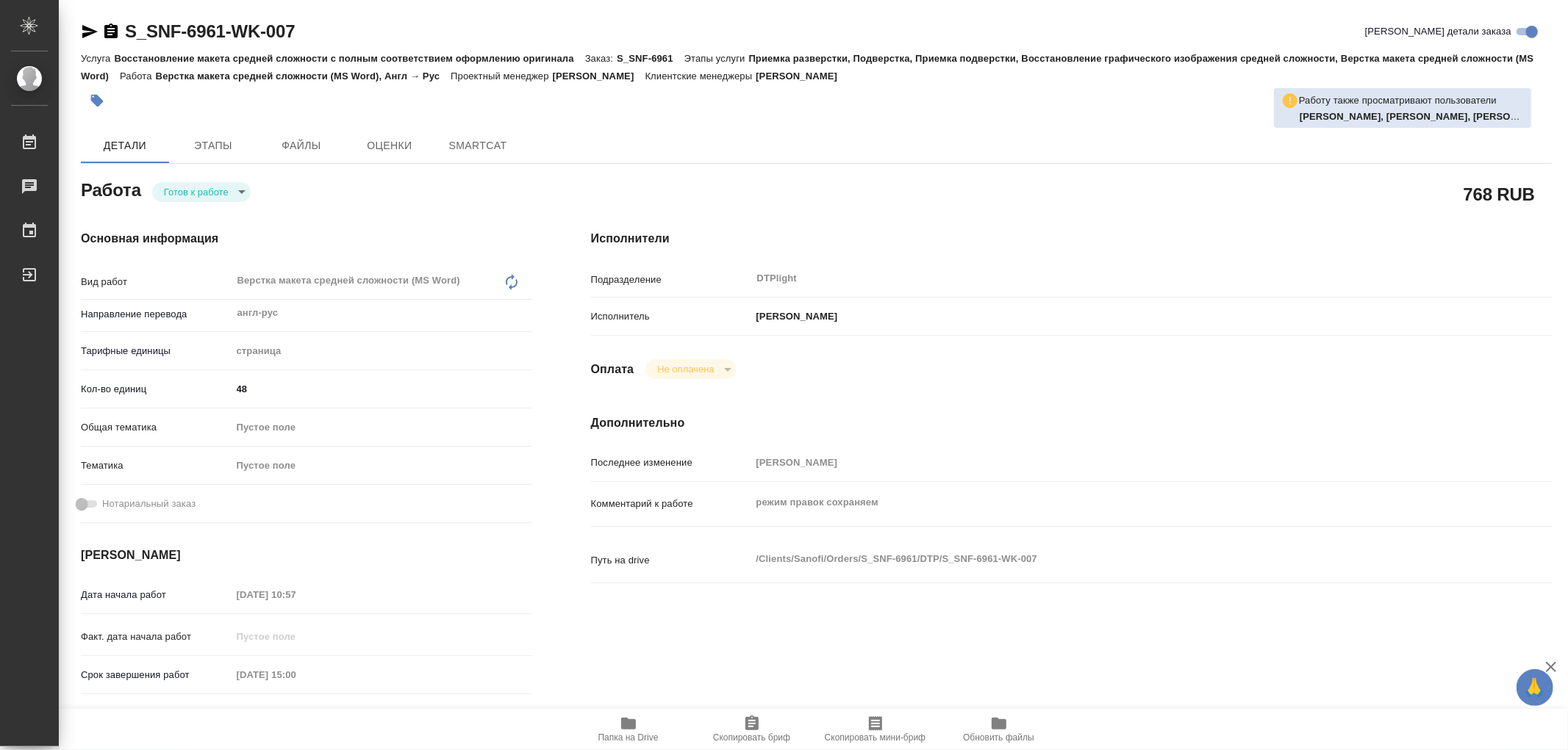
type textarea "x"
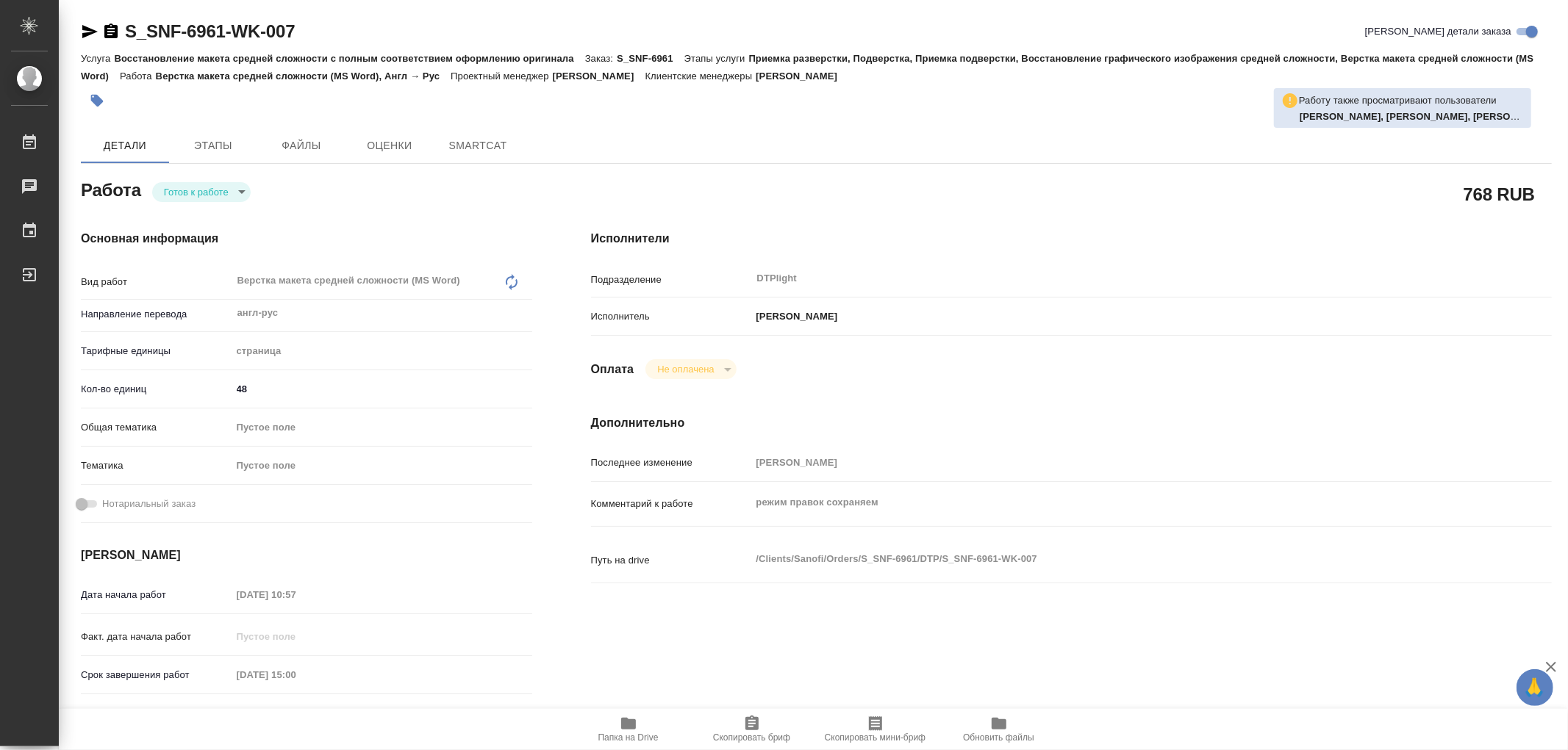
type textarea "x"
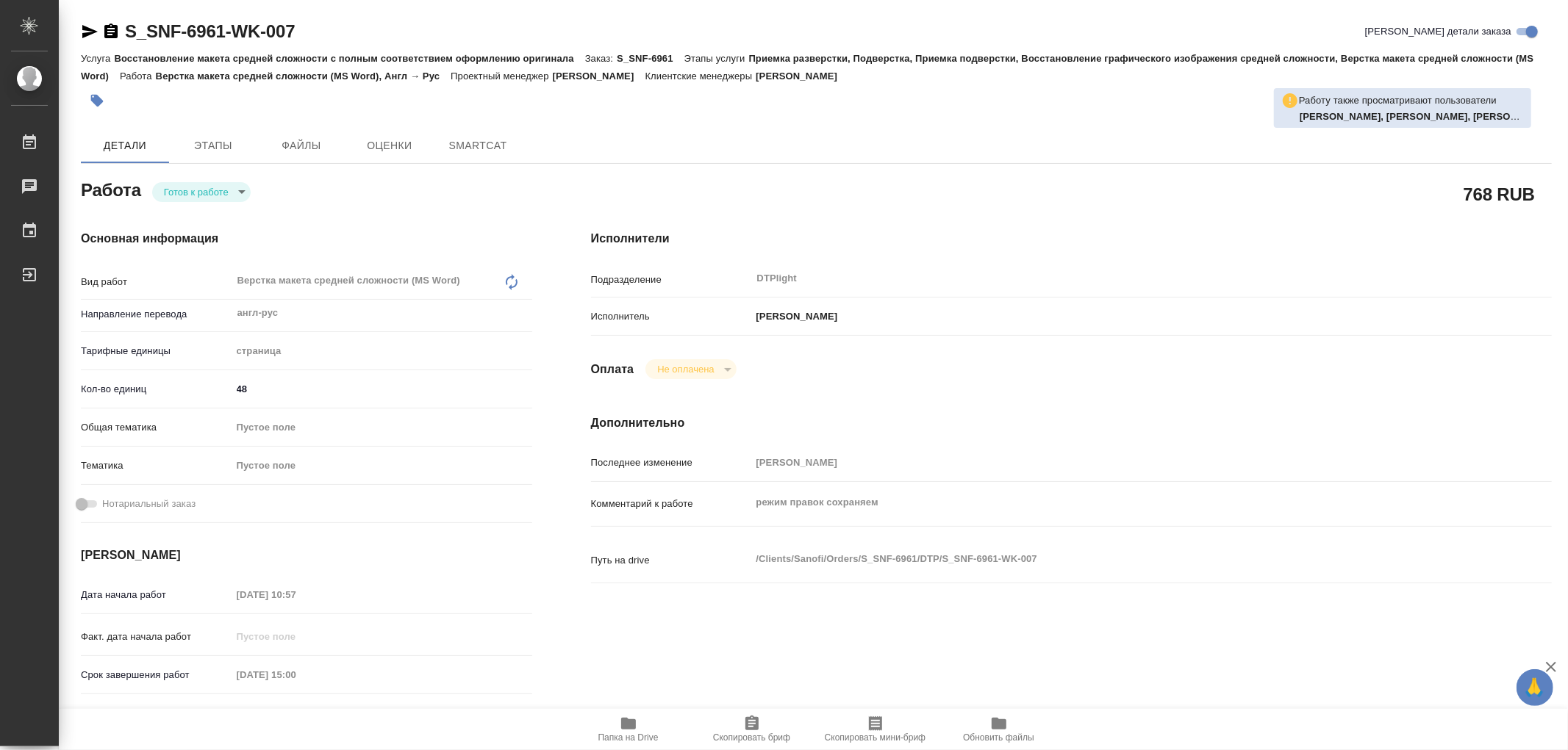
type textarea "x"
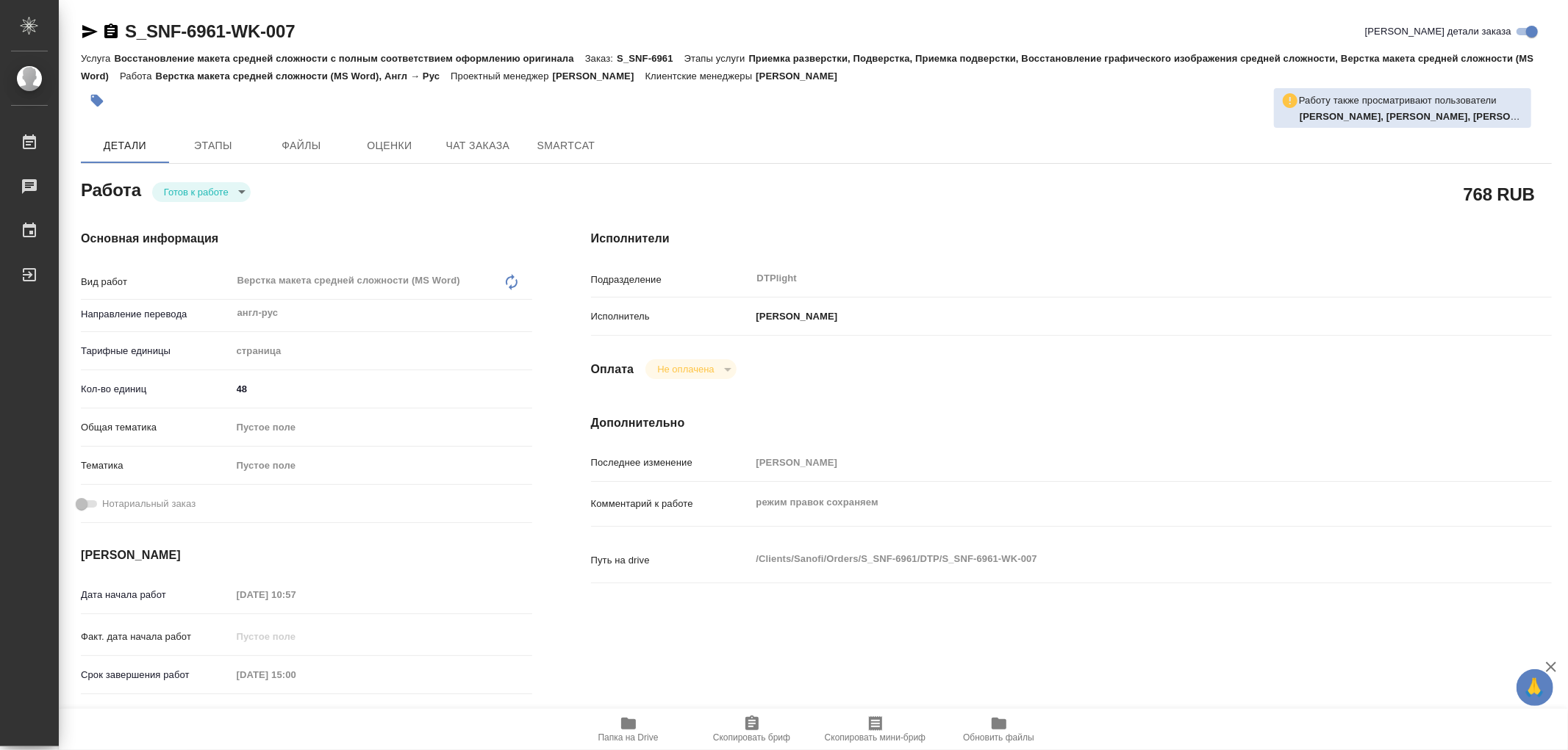
type textarea "x"
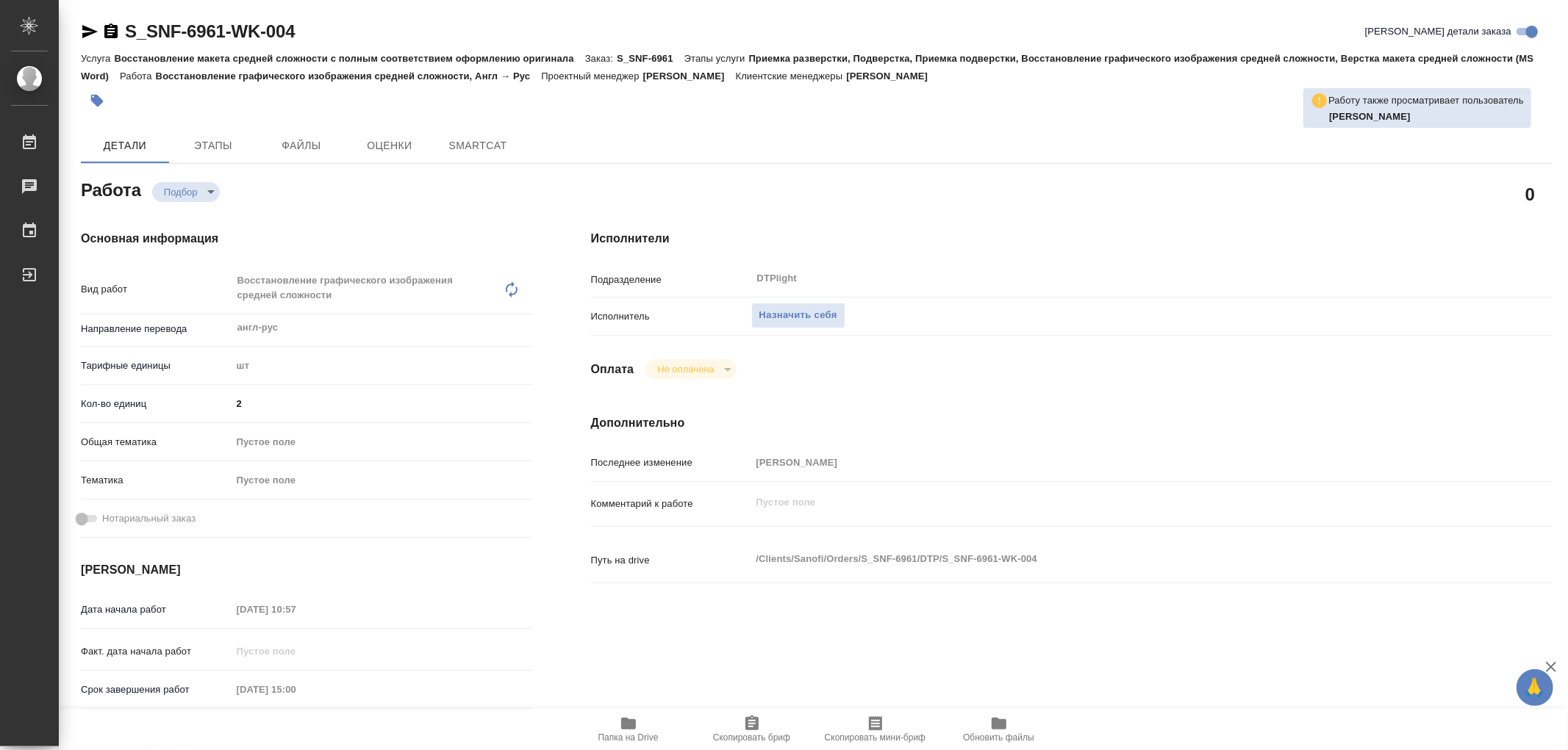
type textarea "x"
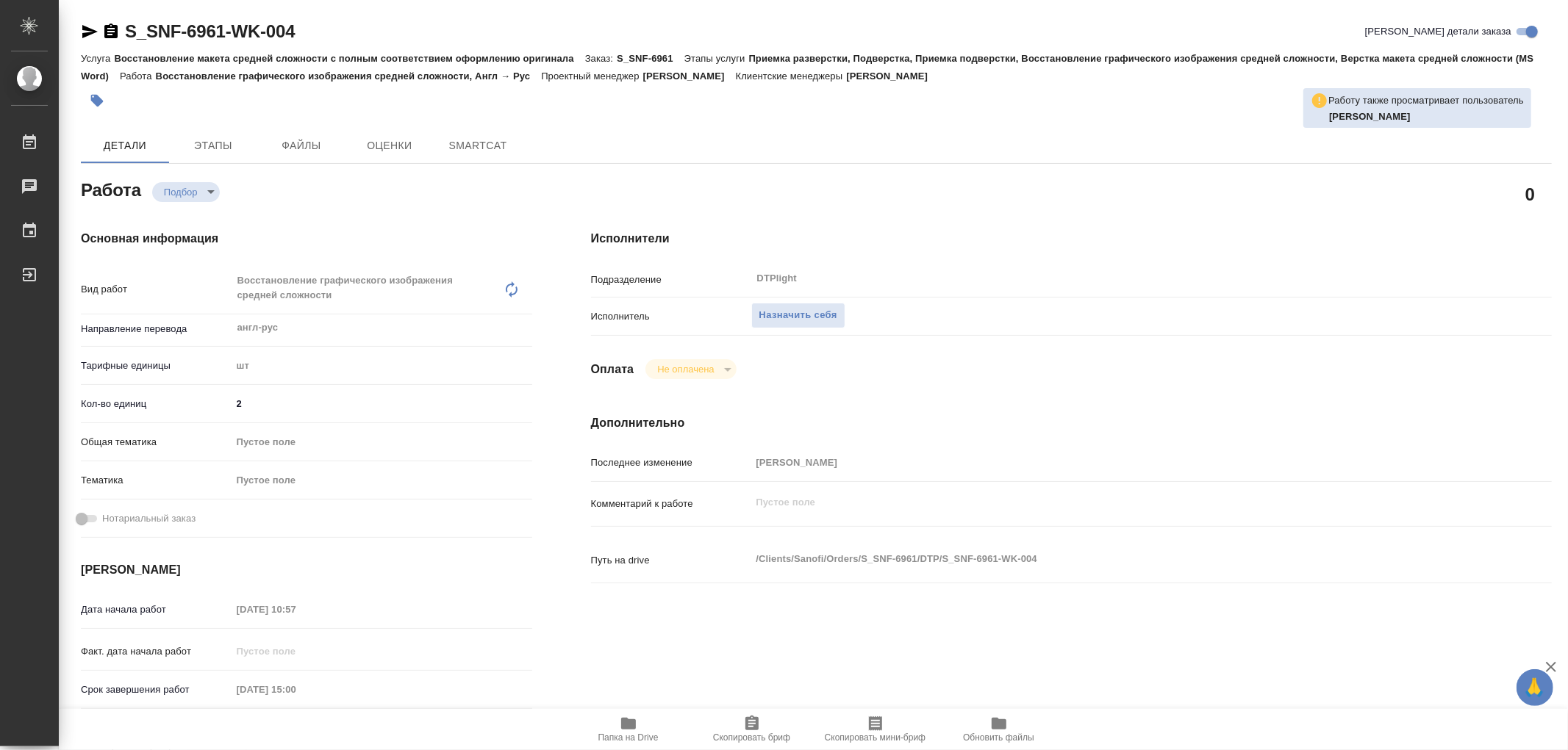
type textarea "x"
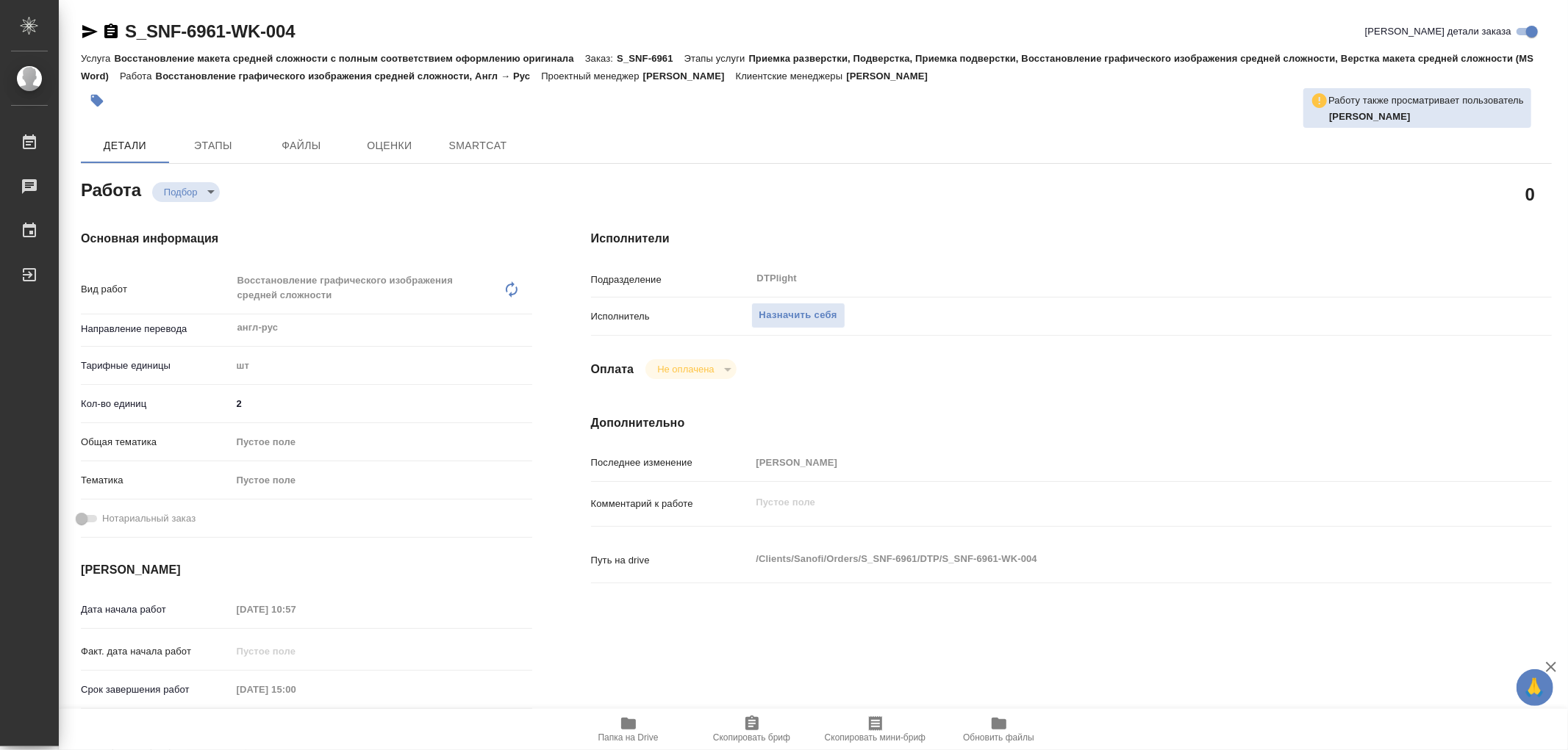
type textarea "x"
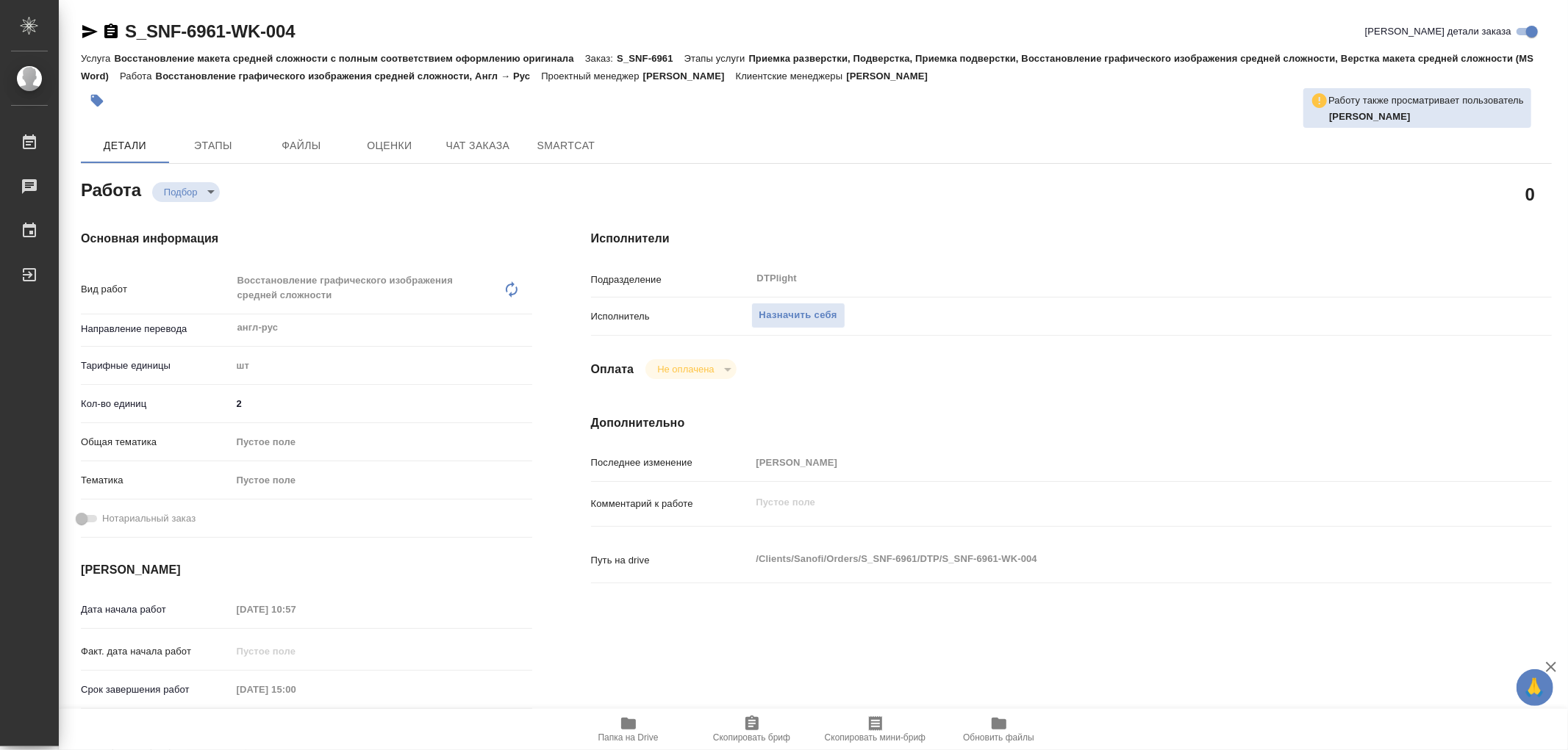
type textarea "x"
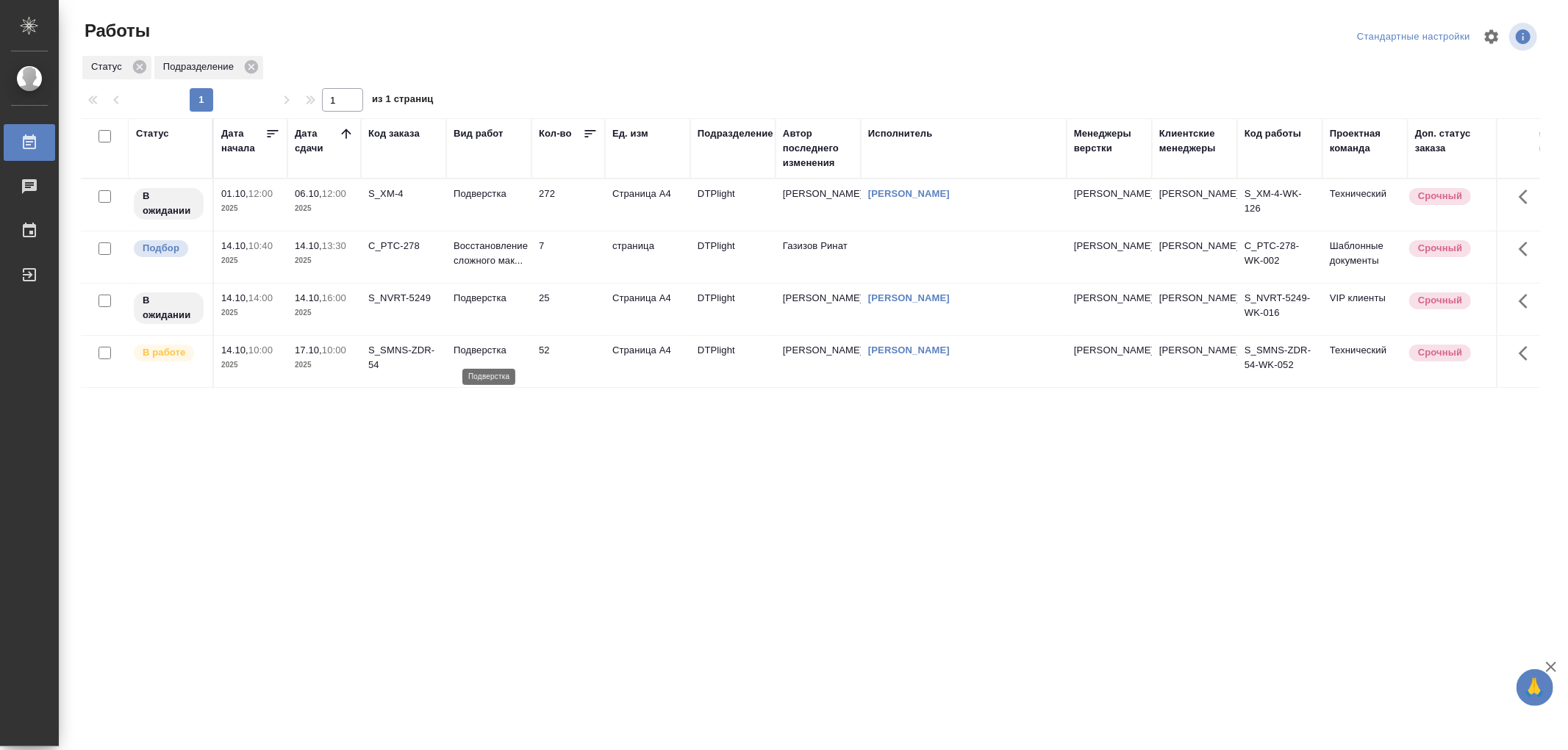
click at [491, 351] on p "Подверстка" at bounding box center [489, 351] width 70 height 15
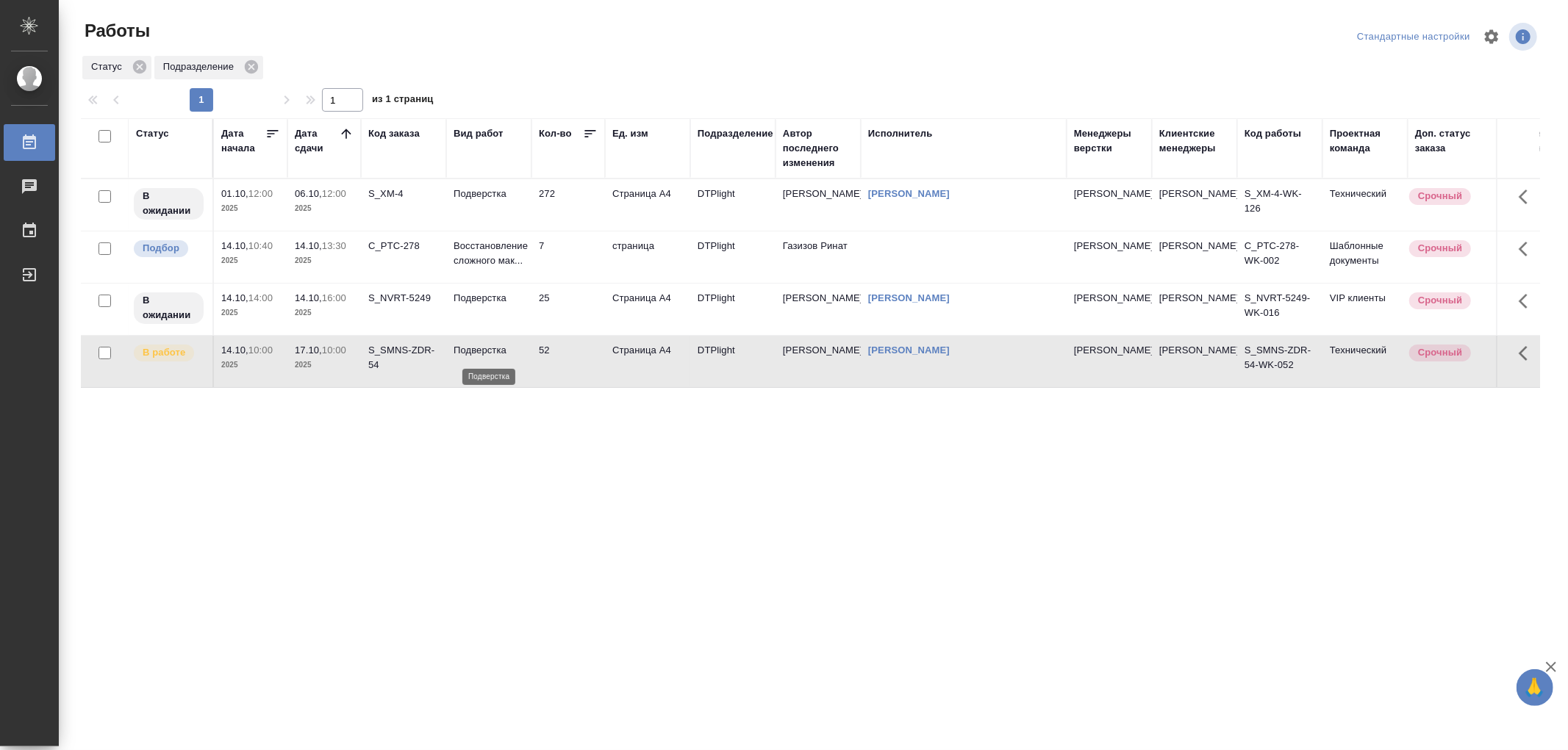
click at [491, 351] on p "Подверстка" at bounding box center [489, 351] width 70 height 15
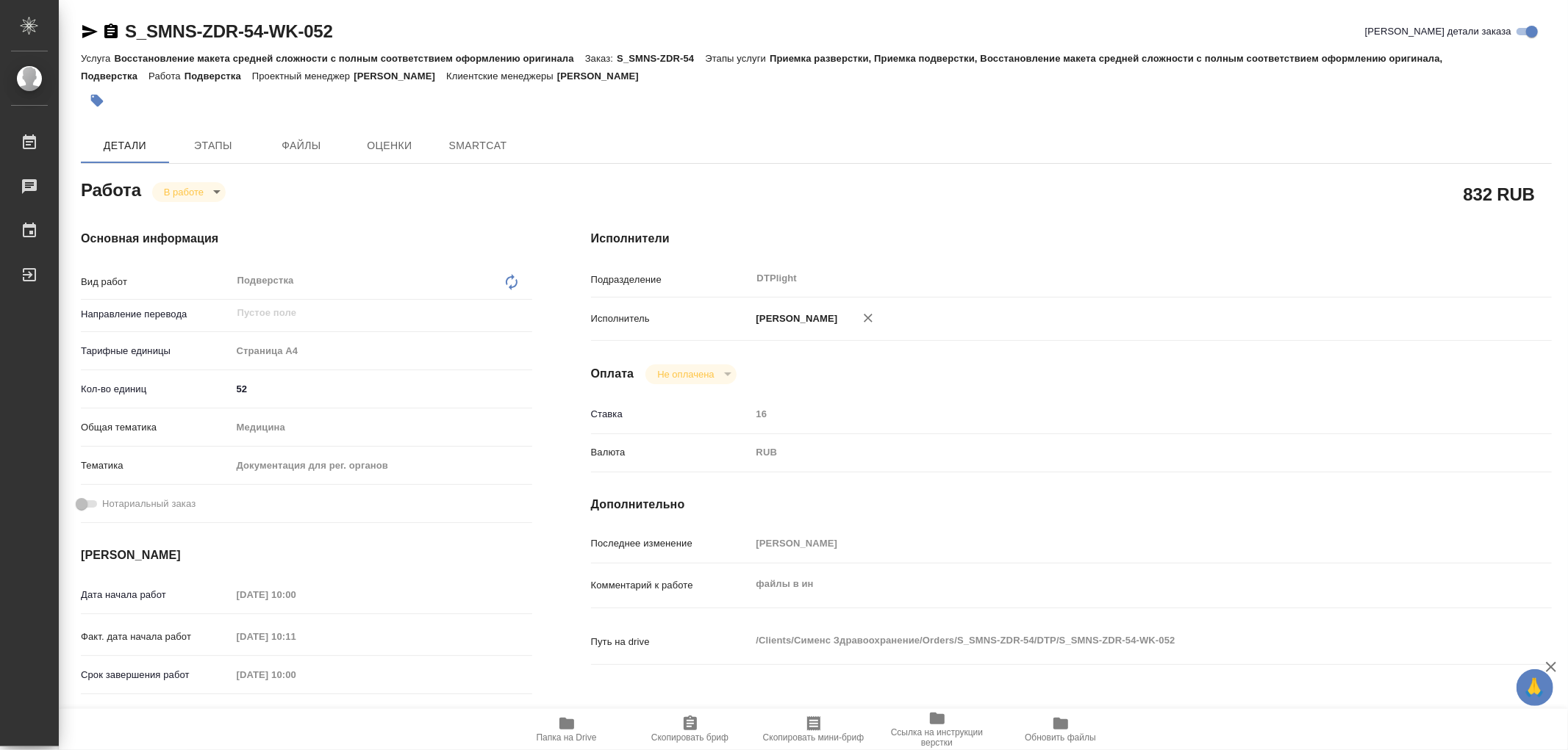
type textarea "x"
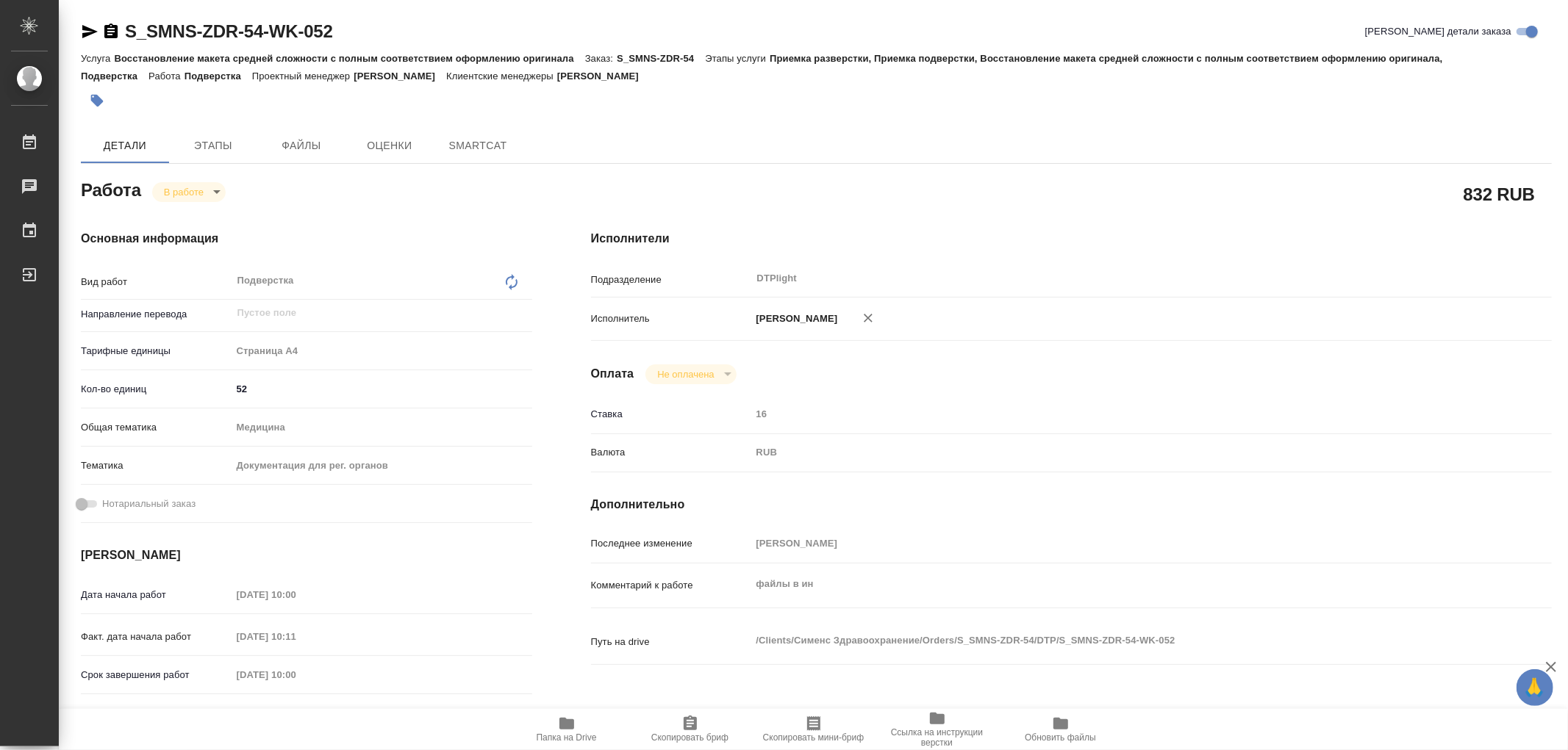
type textarea "x"
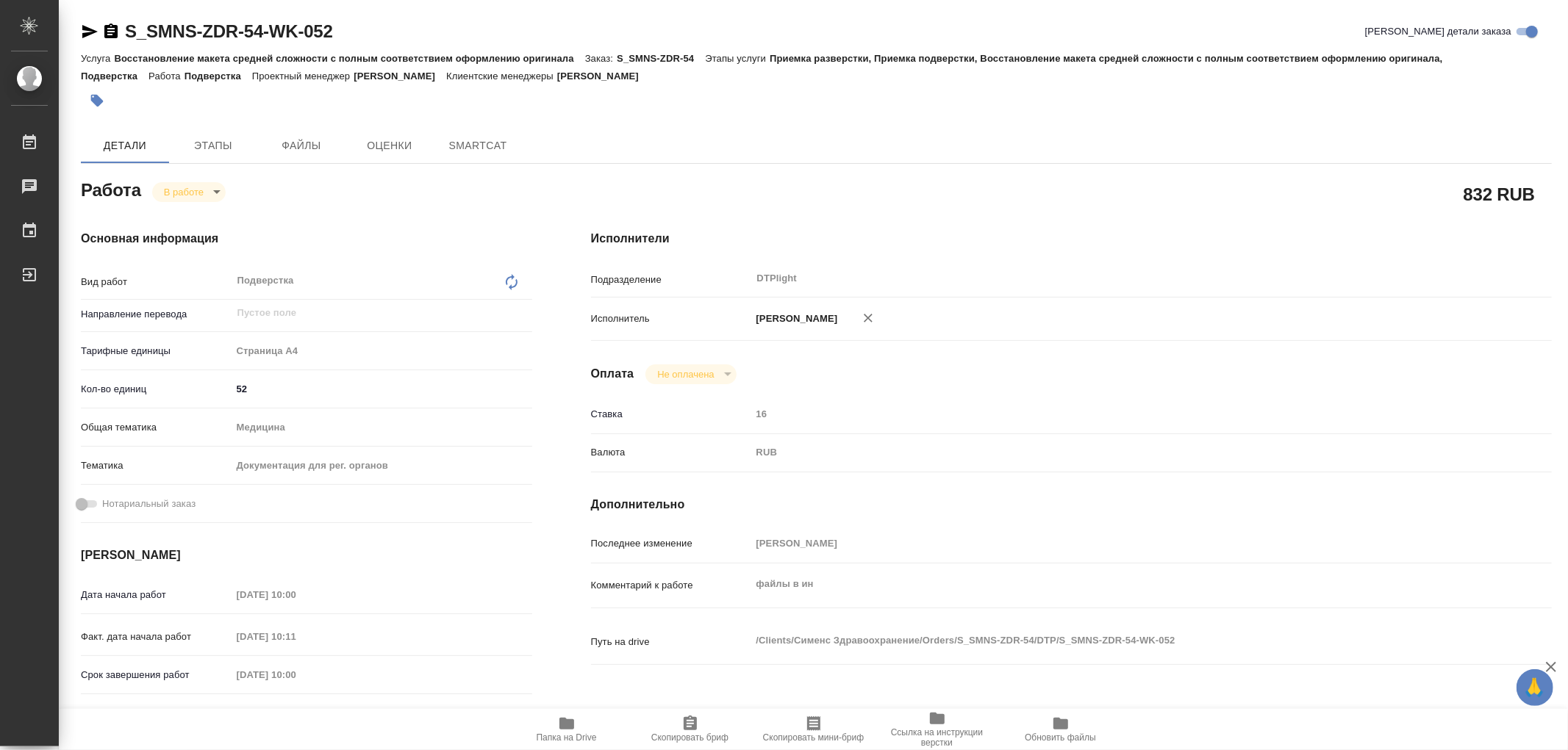
type textarea "x"
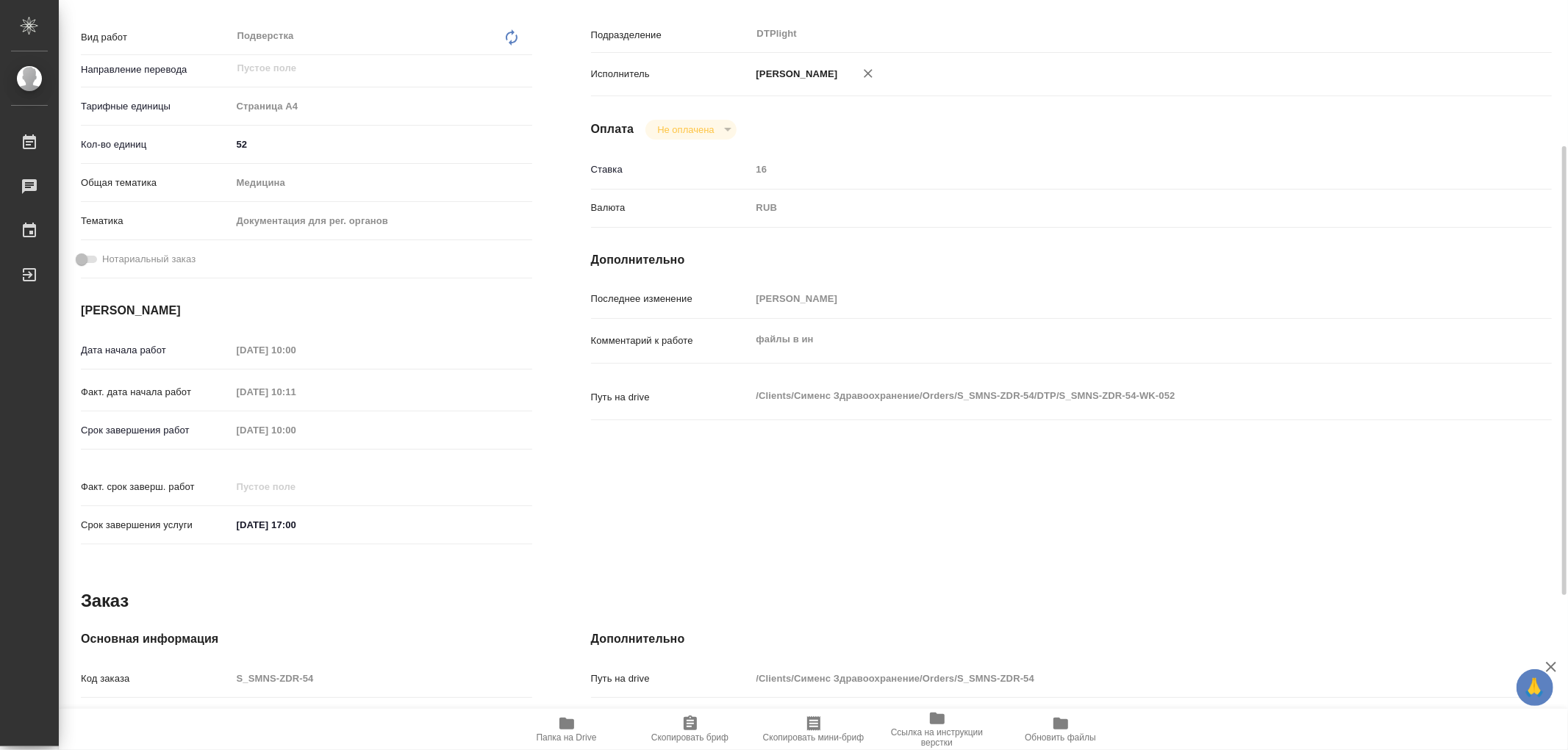
scroll to position [503, 0]
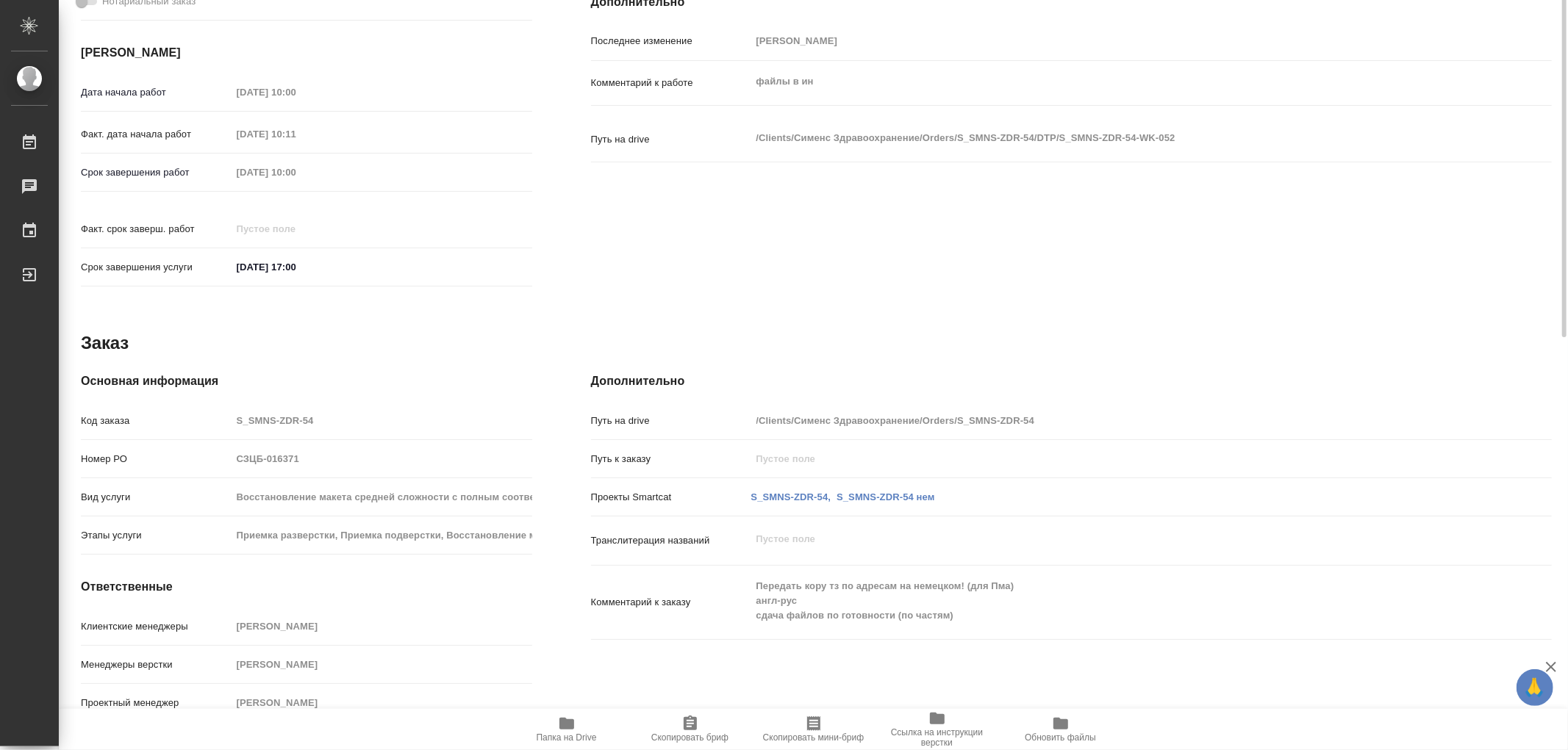
type textarea "x"
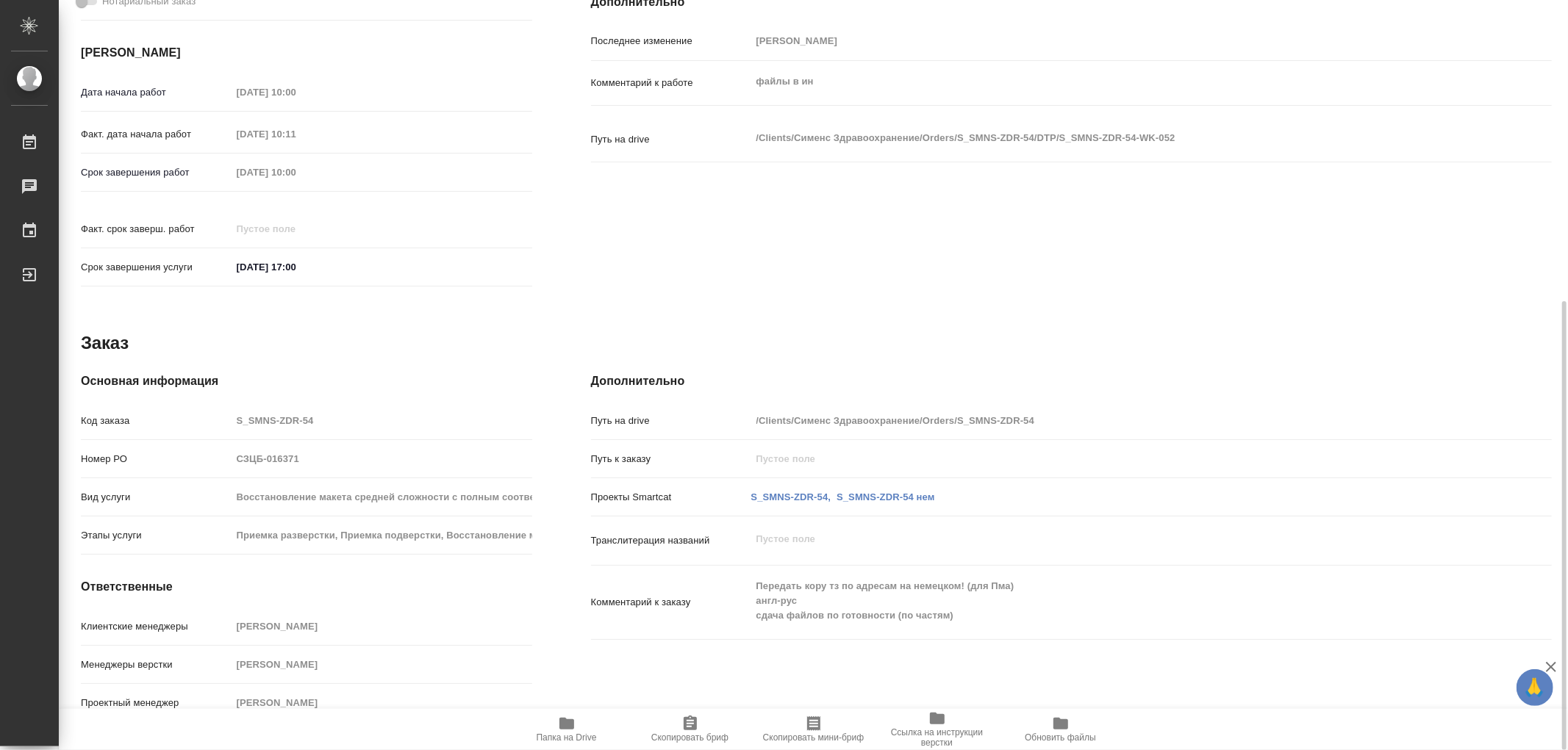
type textarea "x"
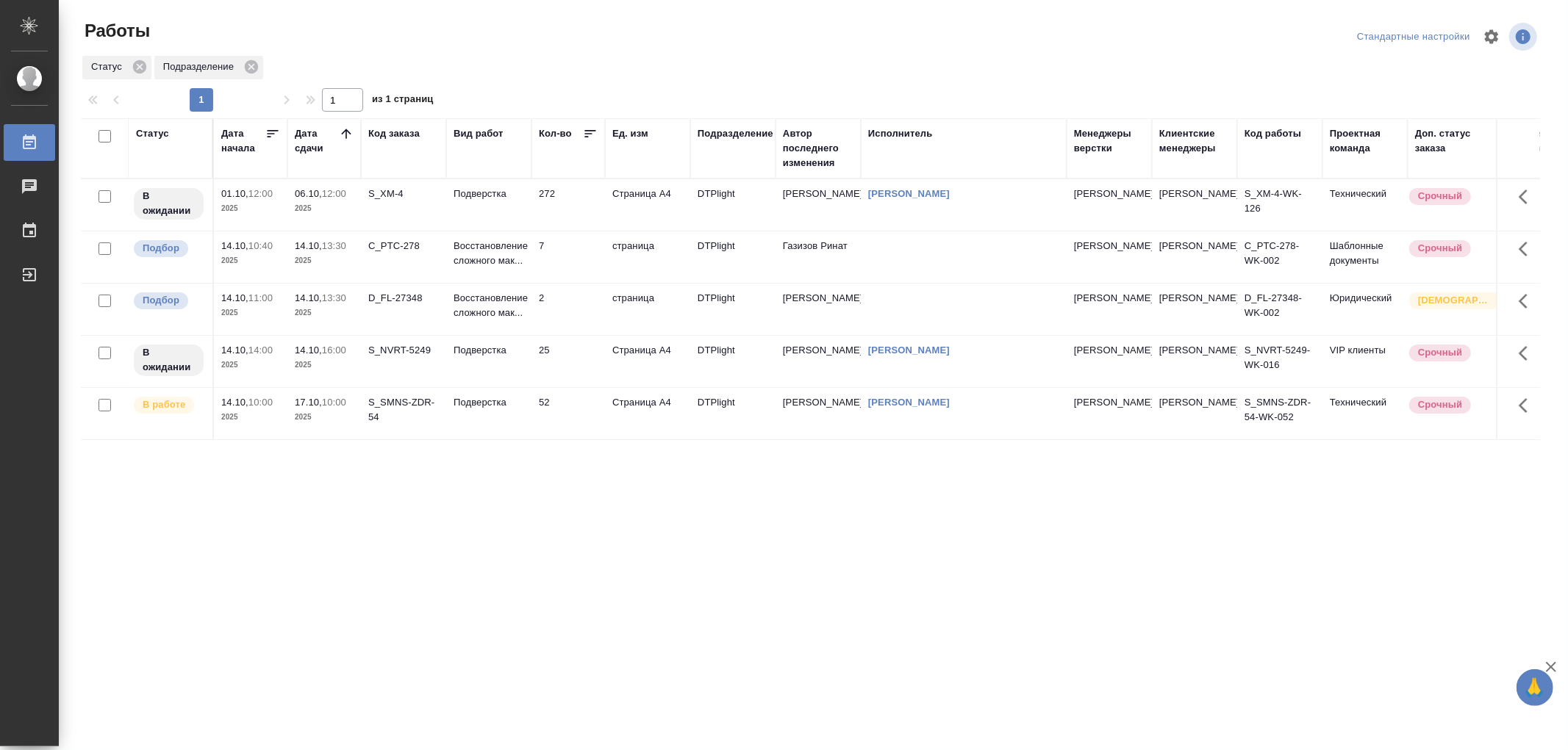
click at [461, 328] on td "Восстановление сложного мак..." at bounding box center [489, 308] width 86 height 51
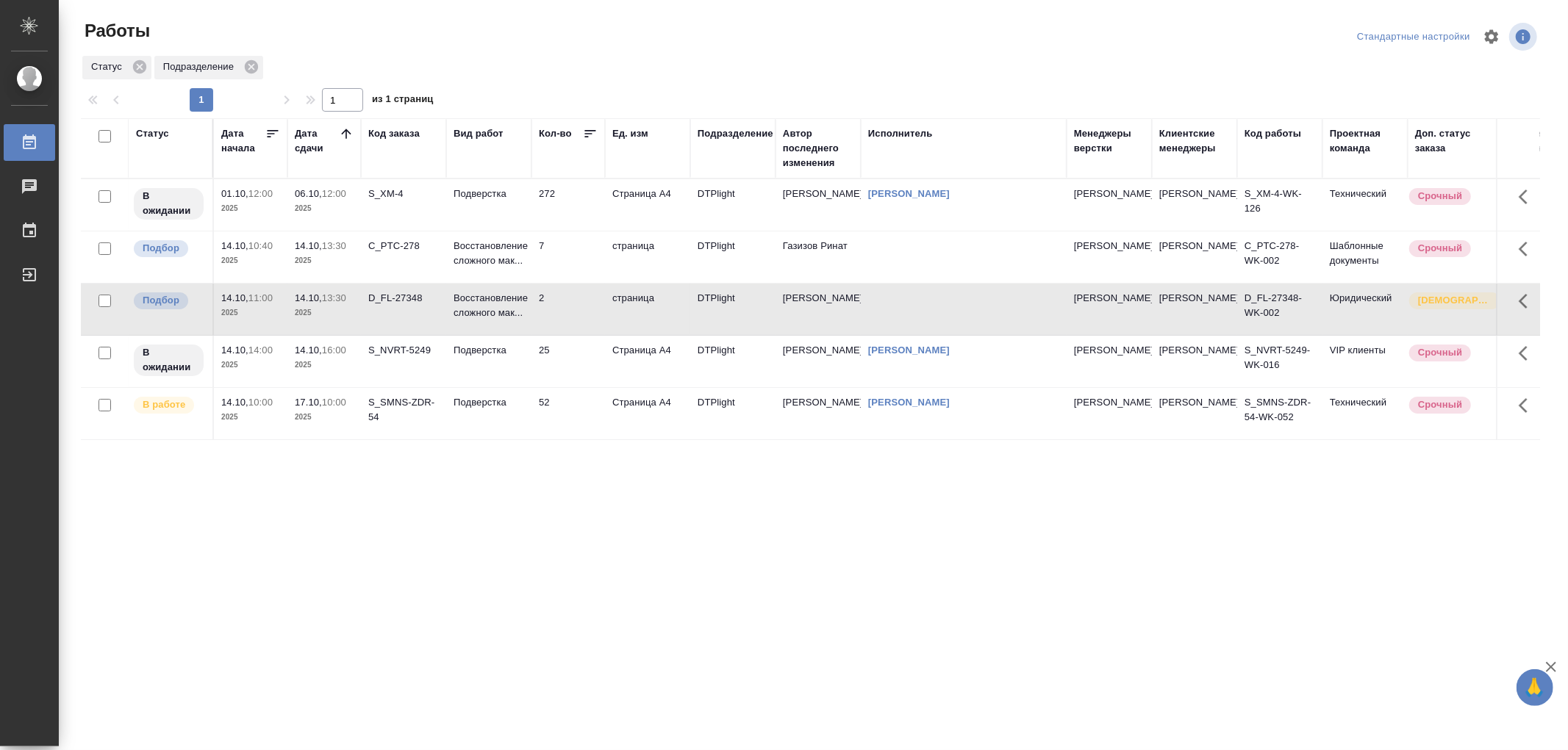
click at [483, 325] on td "Восстановление сложного мак..." at bounding box center [489, 308] width 86 height 51
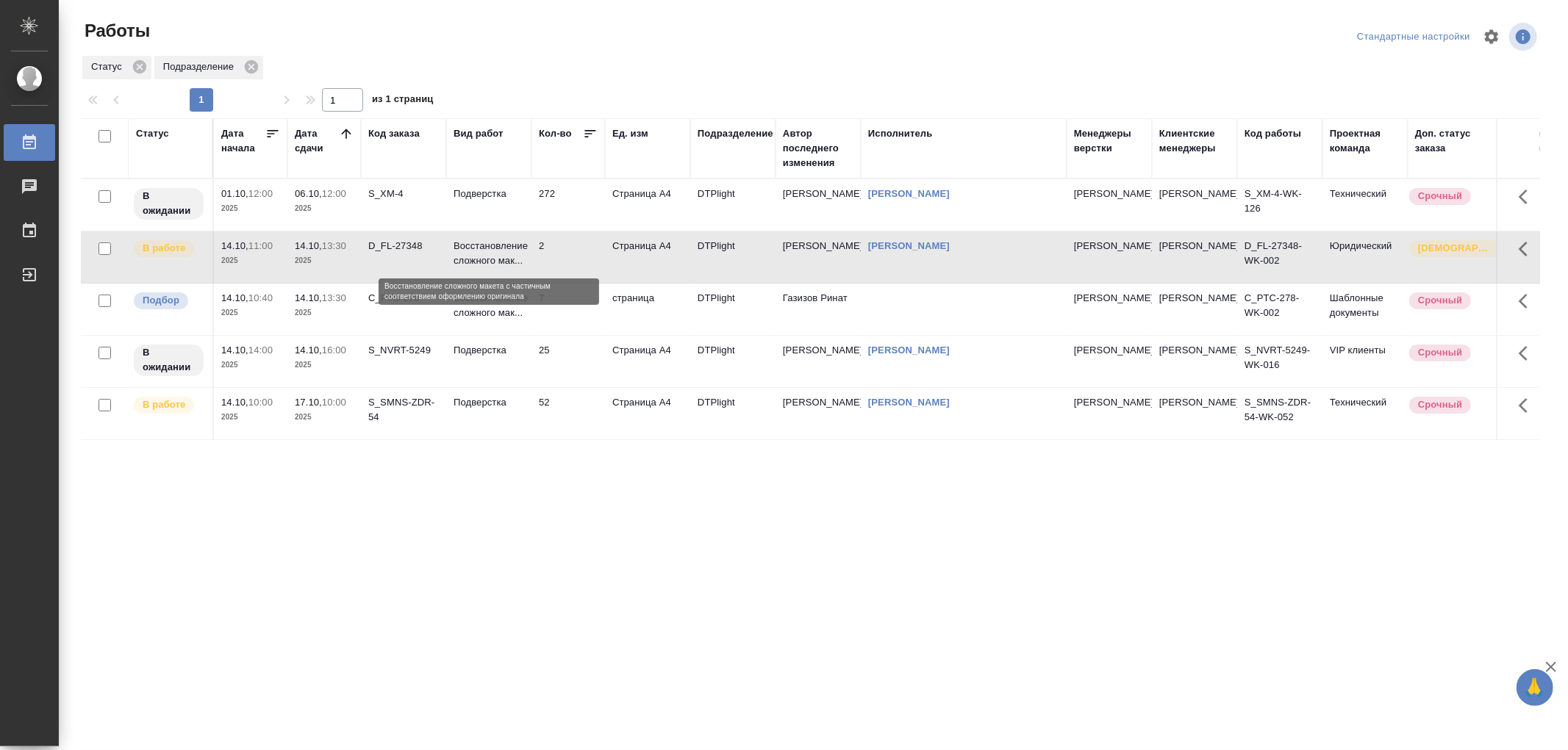
click at [480, 247] on p "Восстановление сложного мак..." at bounding box center [489, 253] width 70 height 29
click at [472, 261] on p "Восстановление сложного мак..." at bounding box center [489, 253] width 70 height 29
click at [493, 251] on p "Восстановление сложного мак..." at bounding box center [489, 253] width 70 height 29
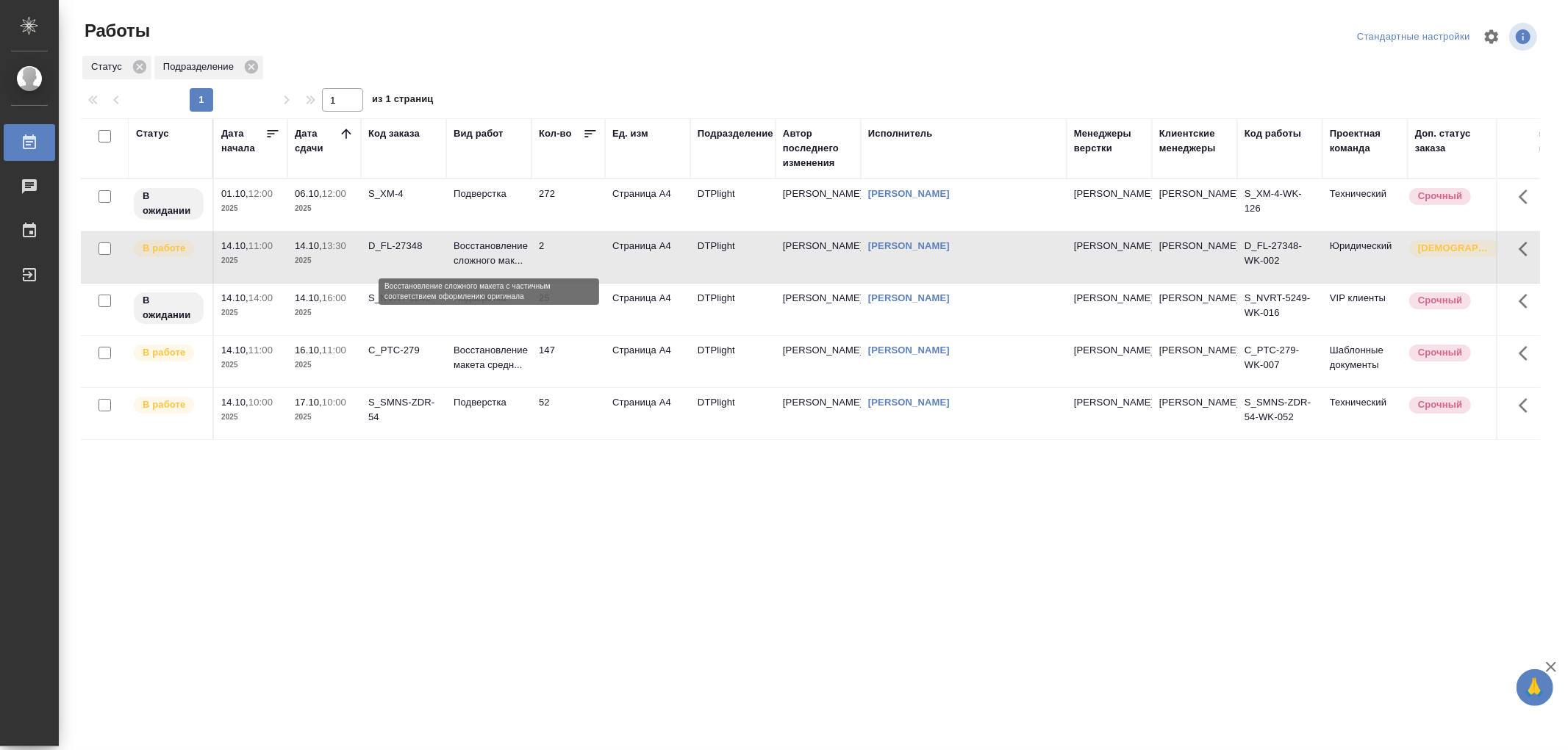
click at [493, 251] on p "Восстановление сложного мак..." at bounding box center [489, 253] width 70 height 29
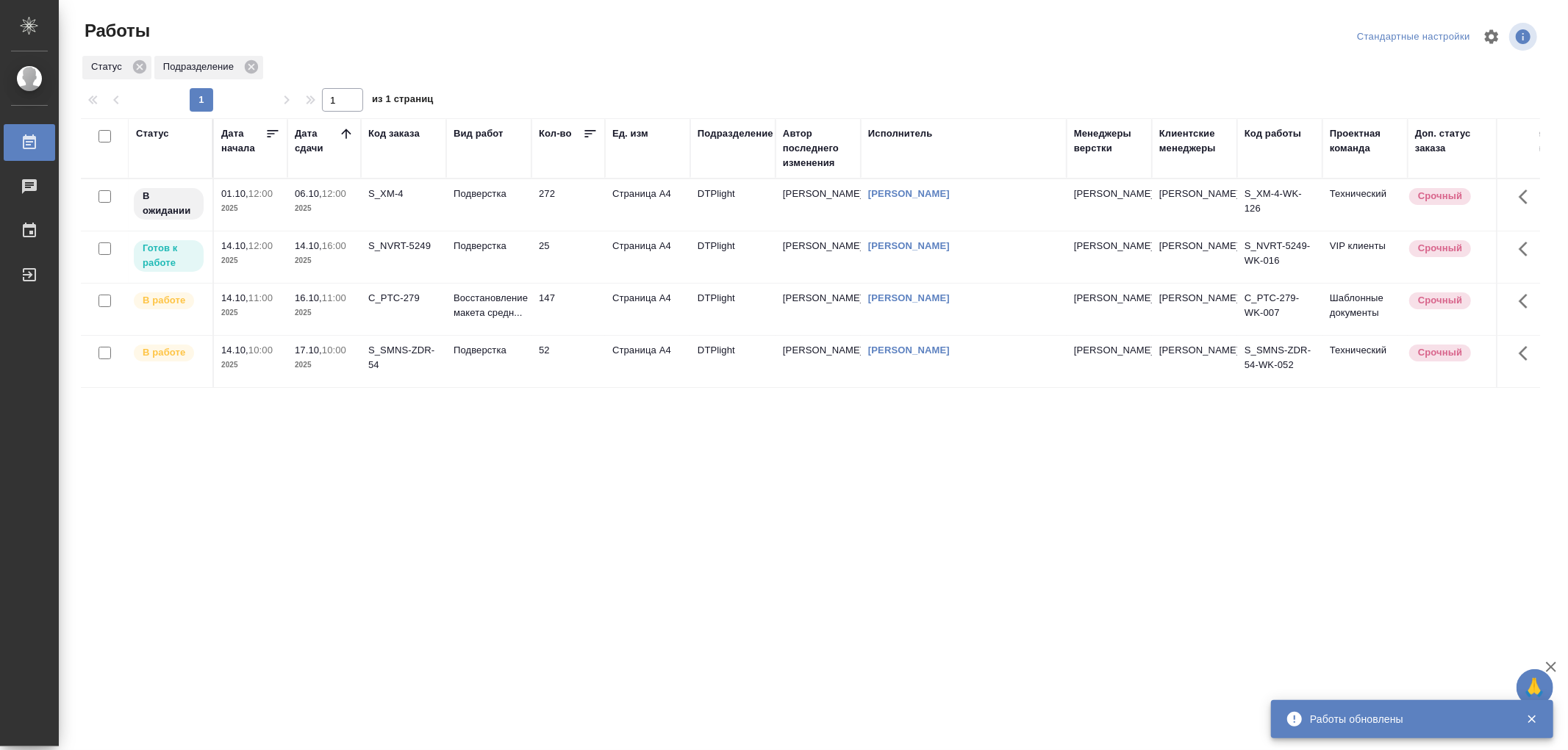
click at [505, 260] on td "Подверстка" at bounding box center [489, 256] width 86 height 51
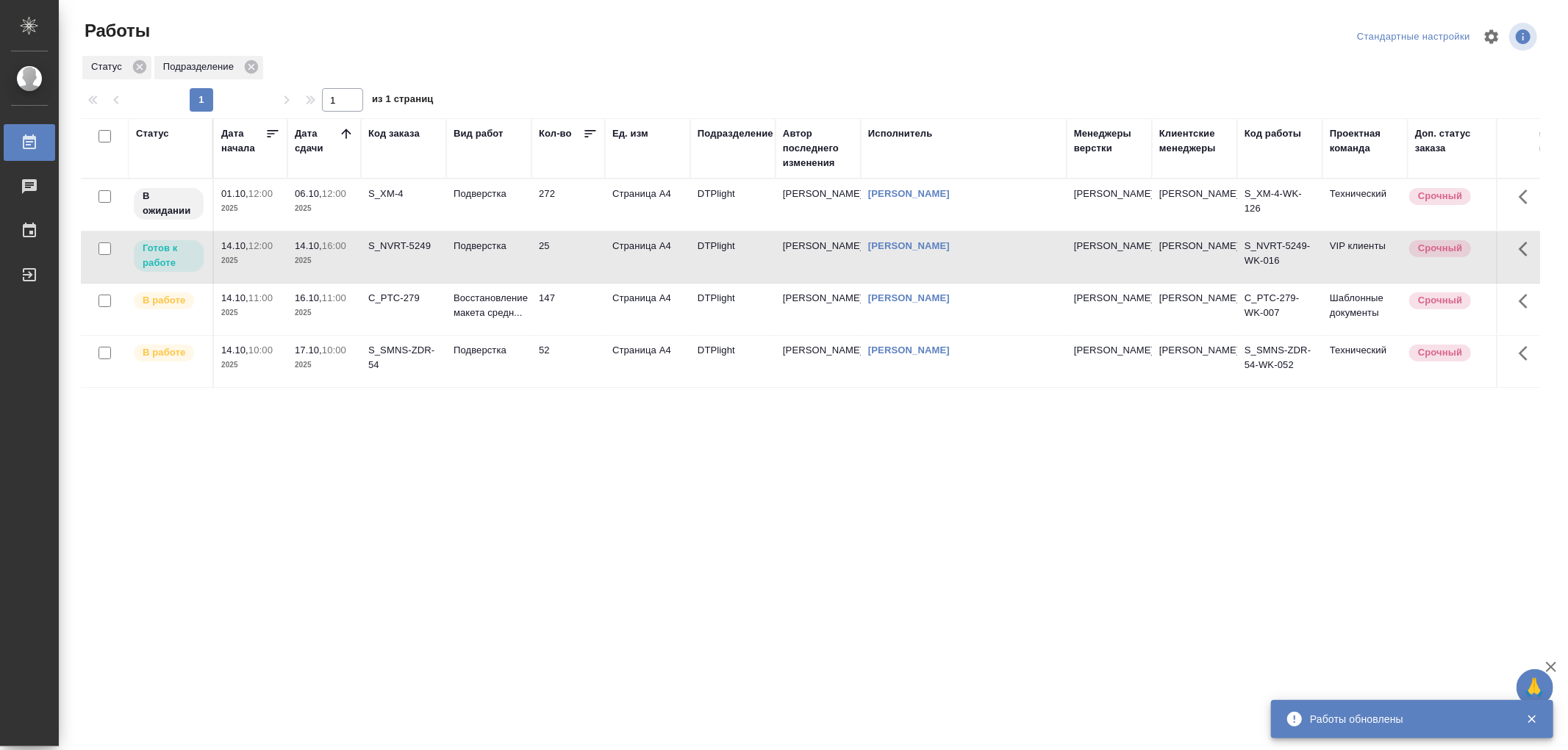
click at [505, 260] on td "Подверстка" at bounding box center [489, 256] width 86 height 51
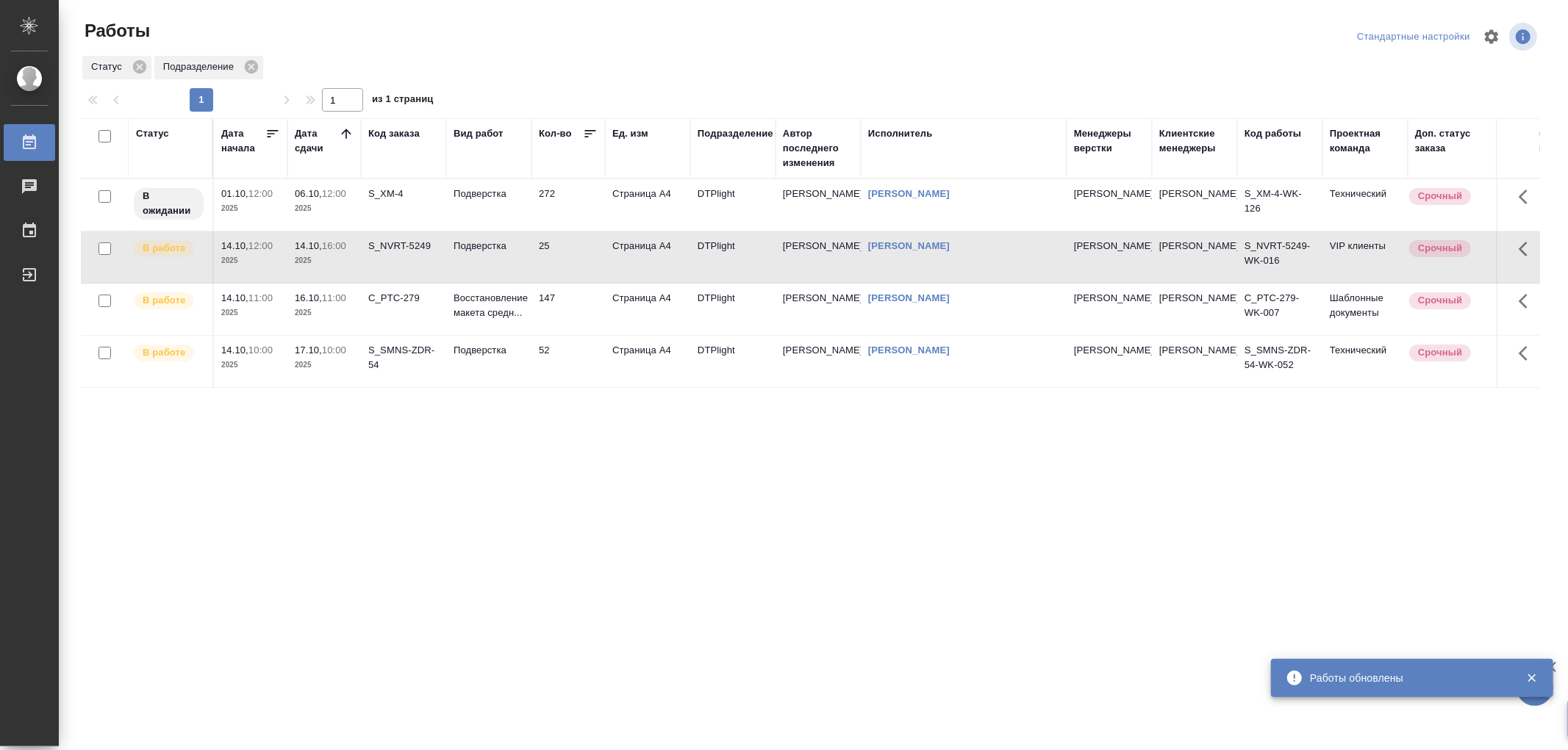
click at [498, 325] on td "Восстановление макета средн..." at bounding box center [489, 308] width 86 height 51
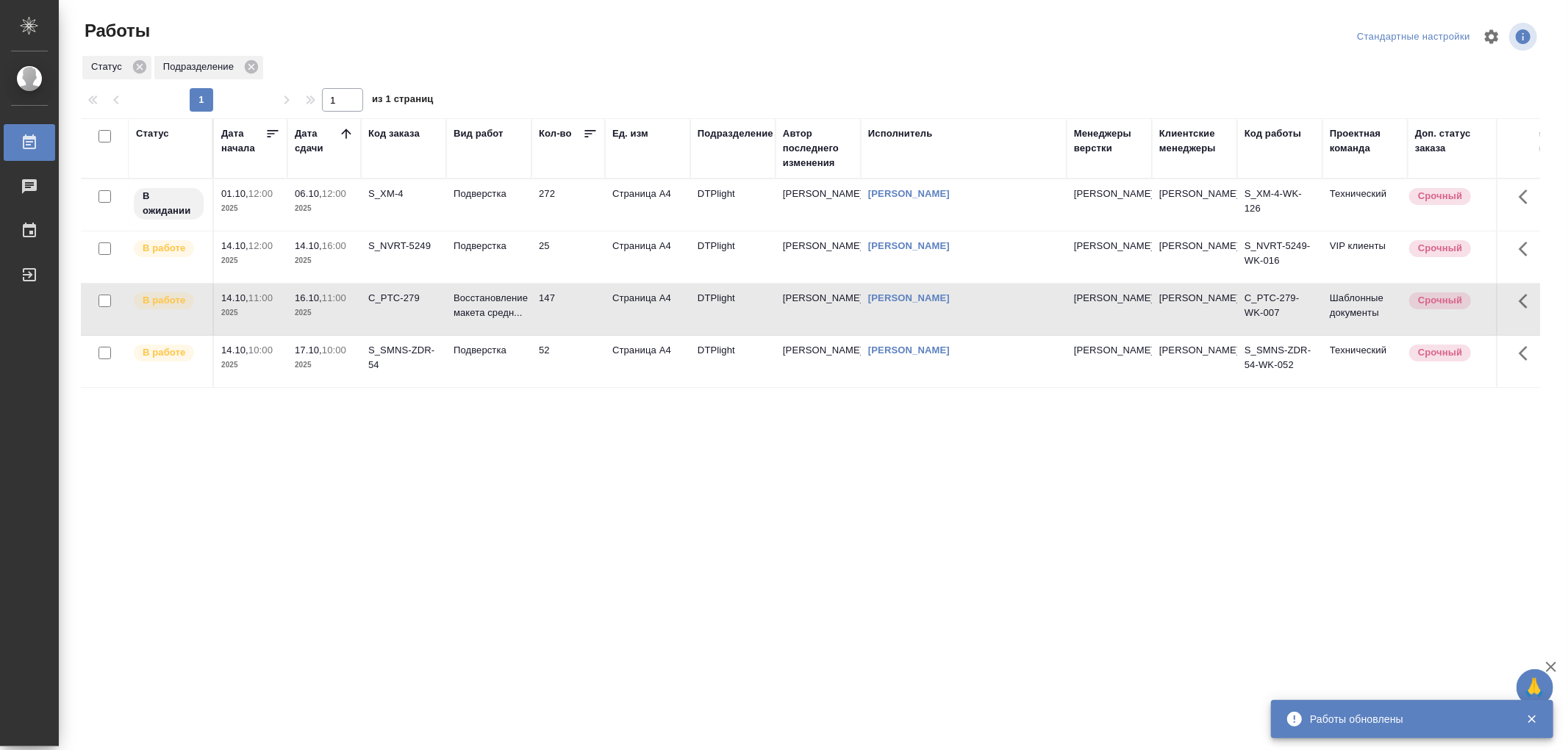
click at [498, 325] on td "Восстановление макета средн..." at bounding box center [489, 308] width 86 height 51
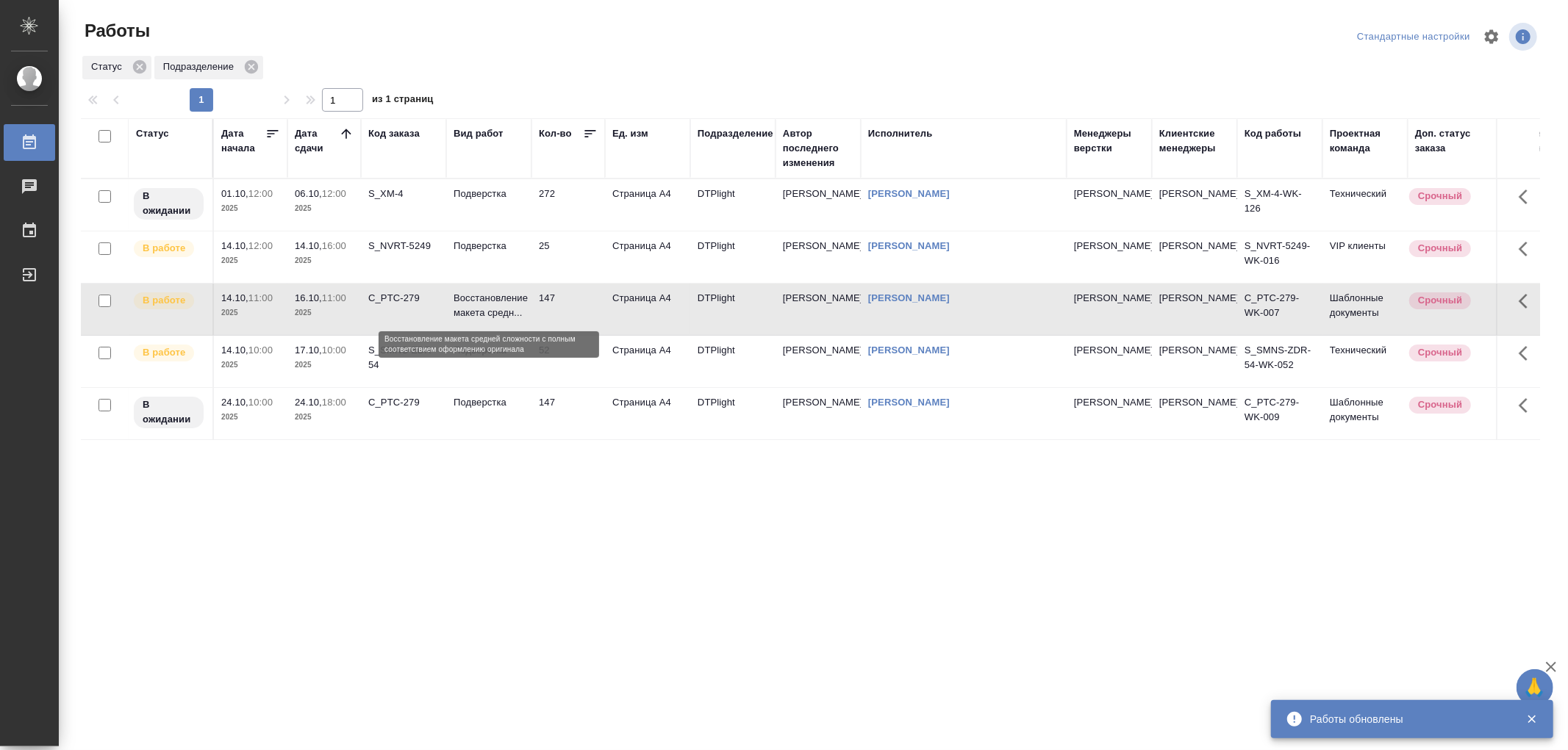
click at [498, 303] on p "Восстановление макета средн..." at bounding box center [489, 305] width 70 height 29
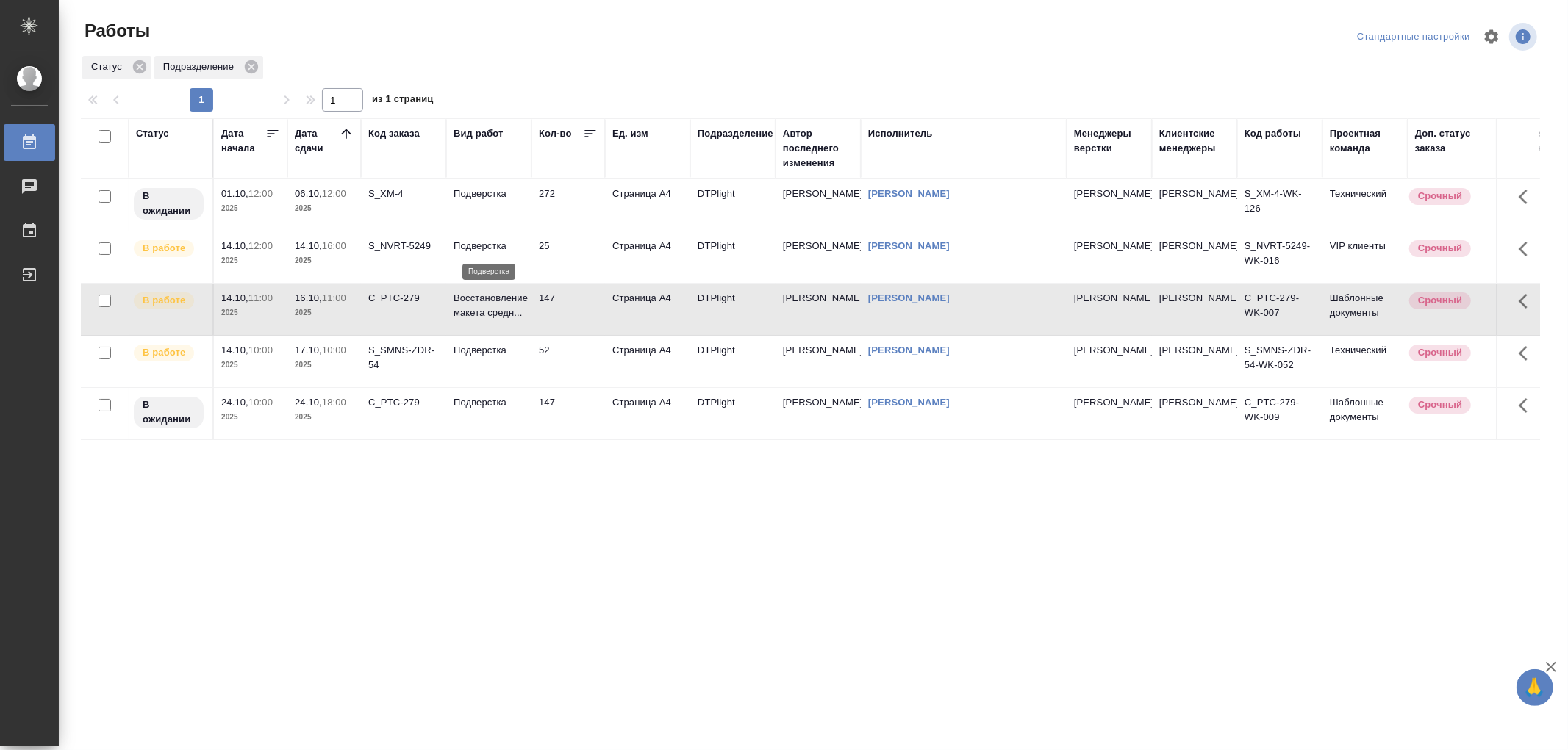
click at [497, 252] on p "Подверстка" at bounding box center [489, 246] width 70 height 15
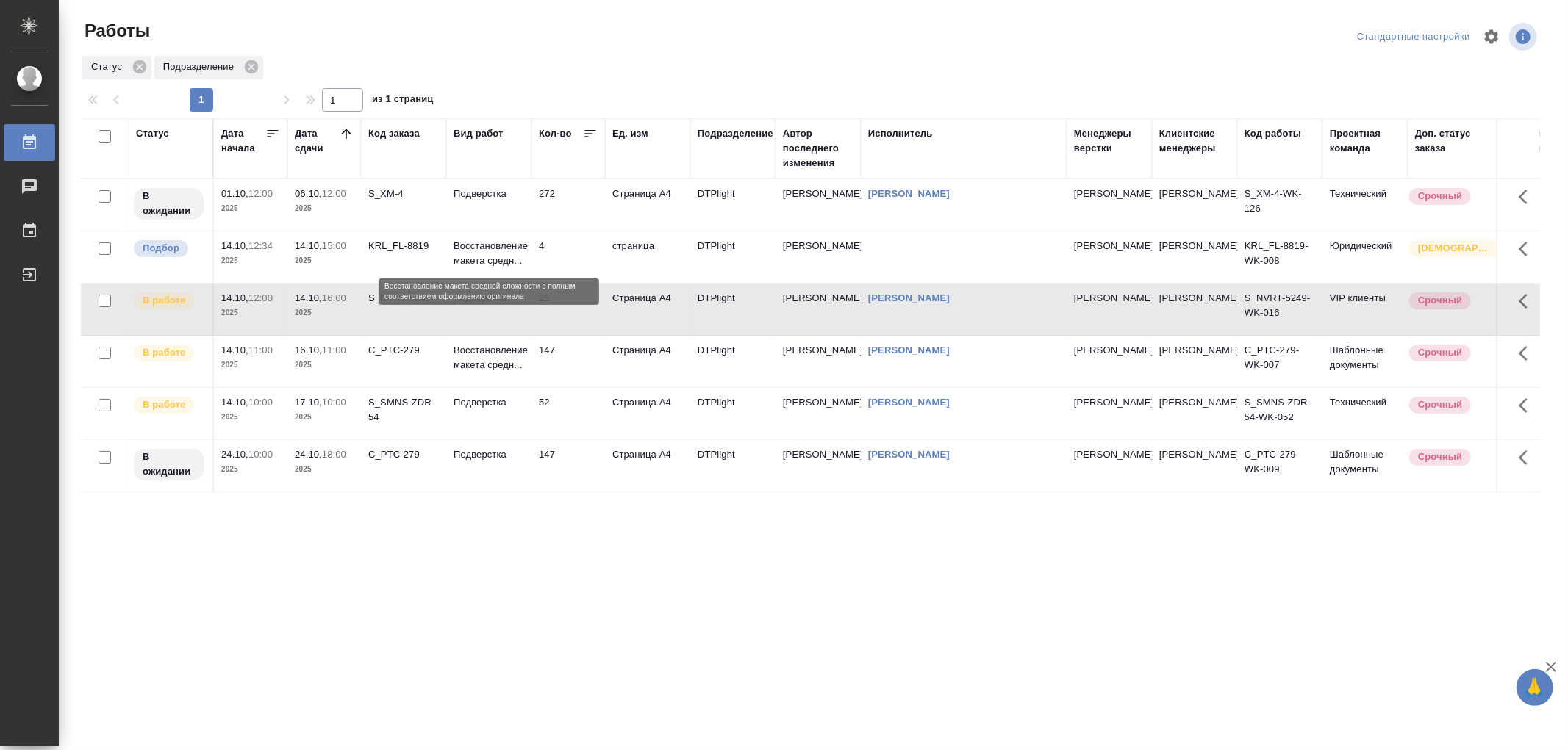
click at [487, 254] on p "Восстановление макета средн..." at bounding box center [489, 253] width 70 height 29
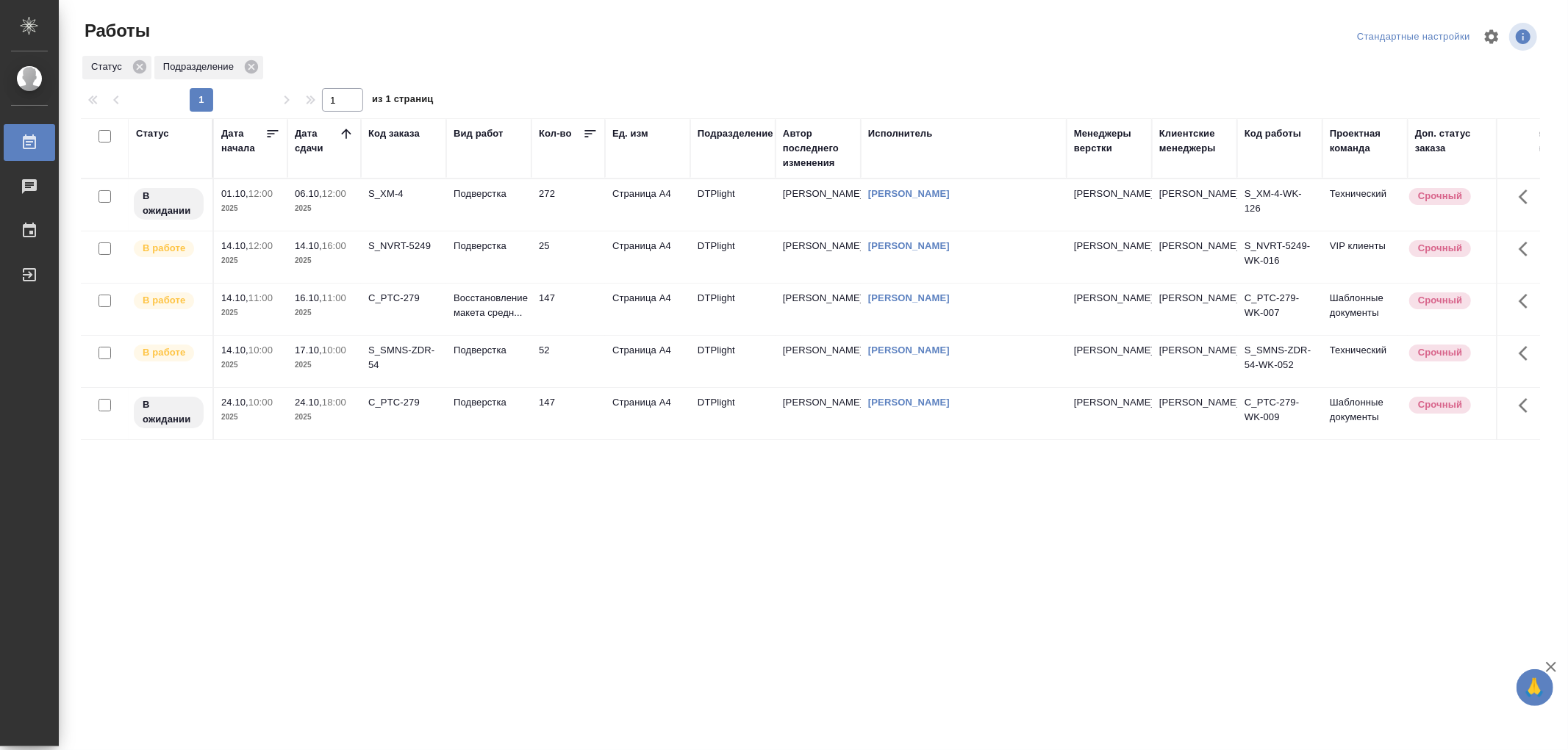
click at [491, 416] on td "Подверстка" at bounding box center [489, 413] width 86 height 51
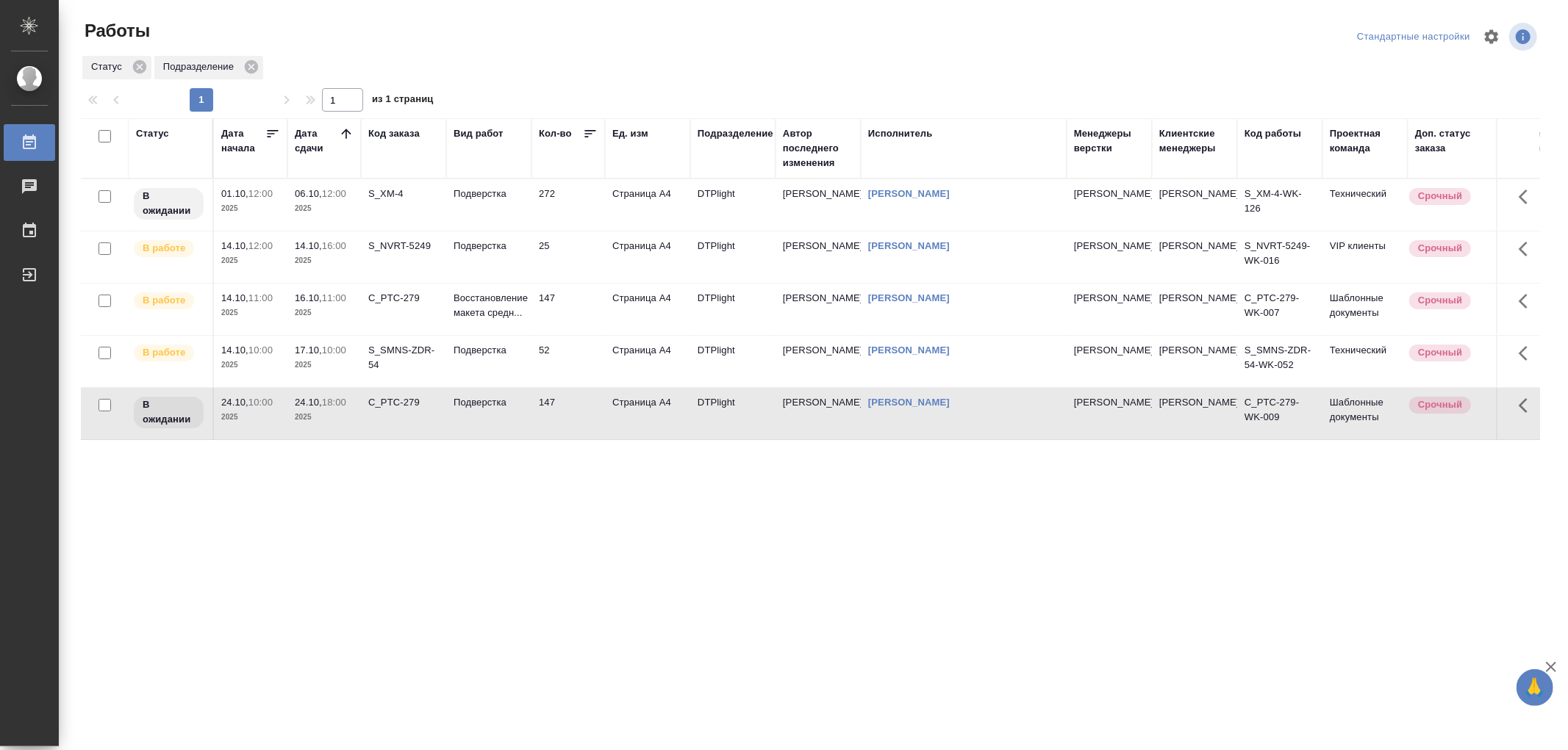
click at [491, 416] on td "Подверстка" at bounding box center [489, 413] width 86 height 51
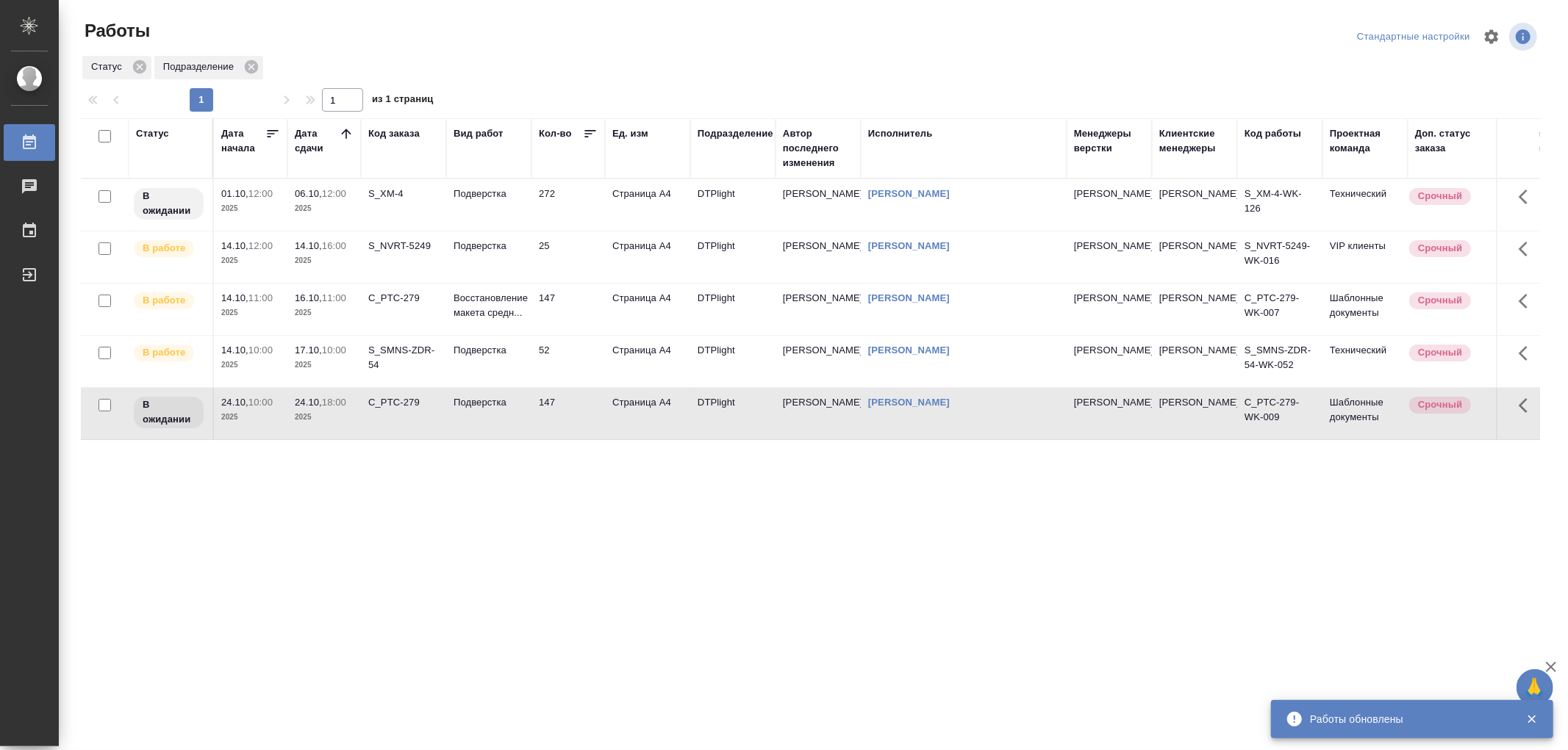
click at [503, 308] on p "Восстановление макета средн..." at bounding box center [489, 305] width 70 height 29
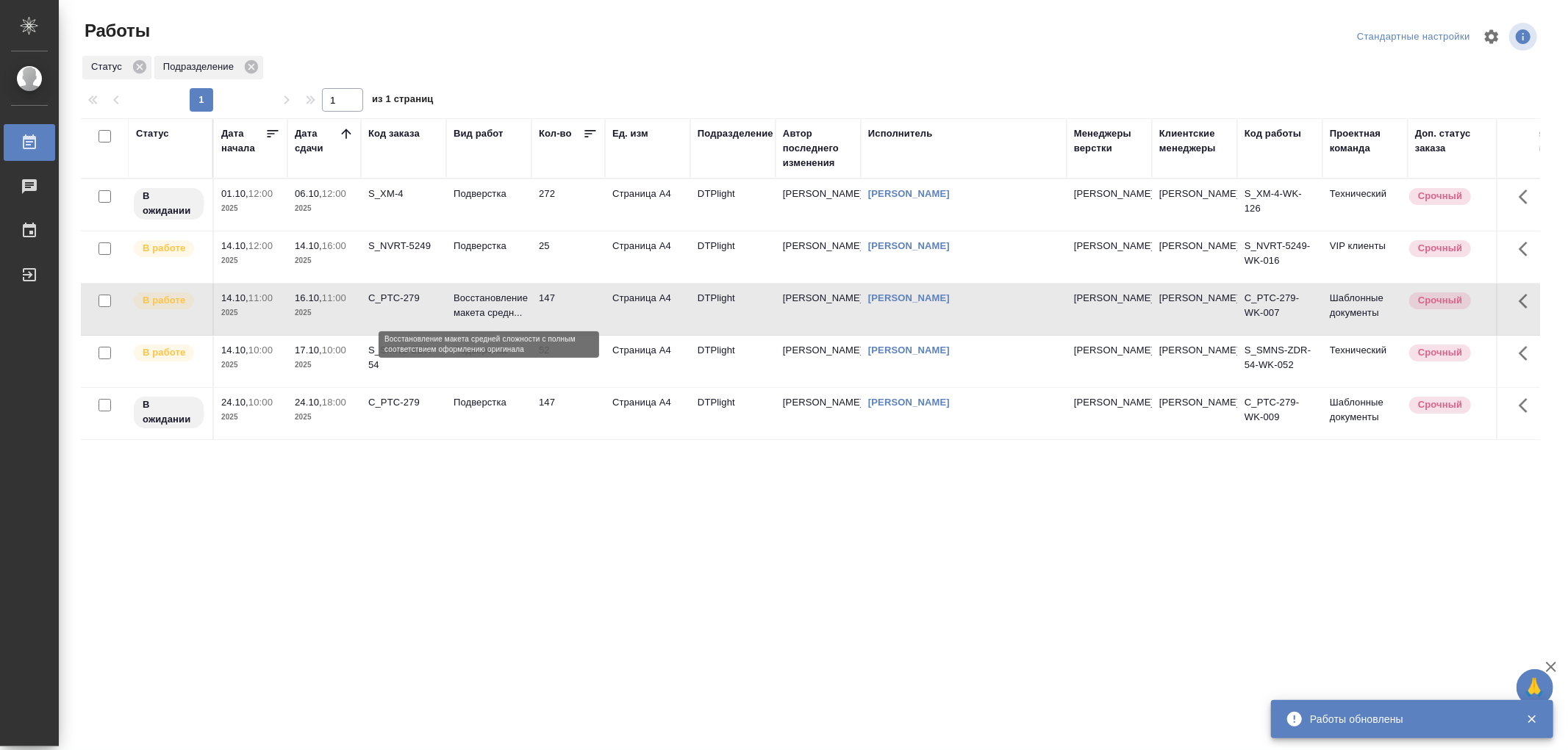
click at [503, 308] on p "Восстановление макета средн..." at bounding box center [489, 305] width 70 height 29
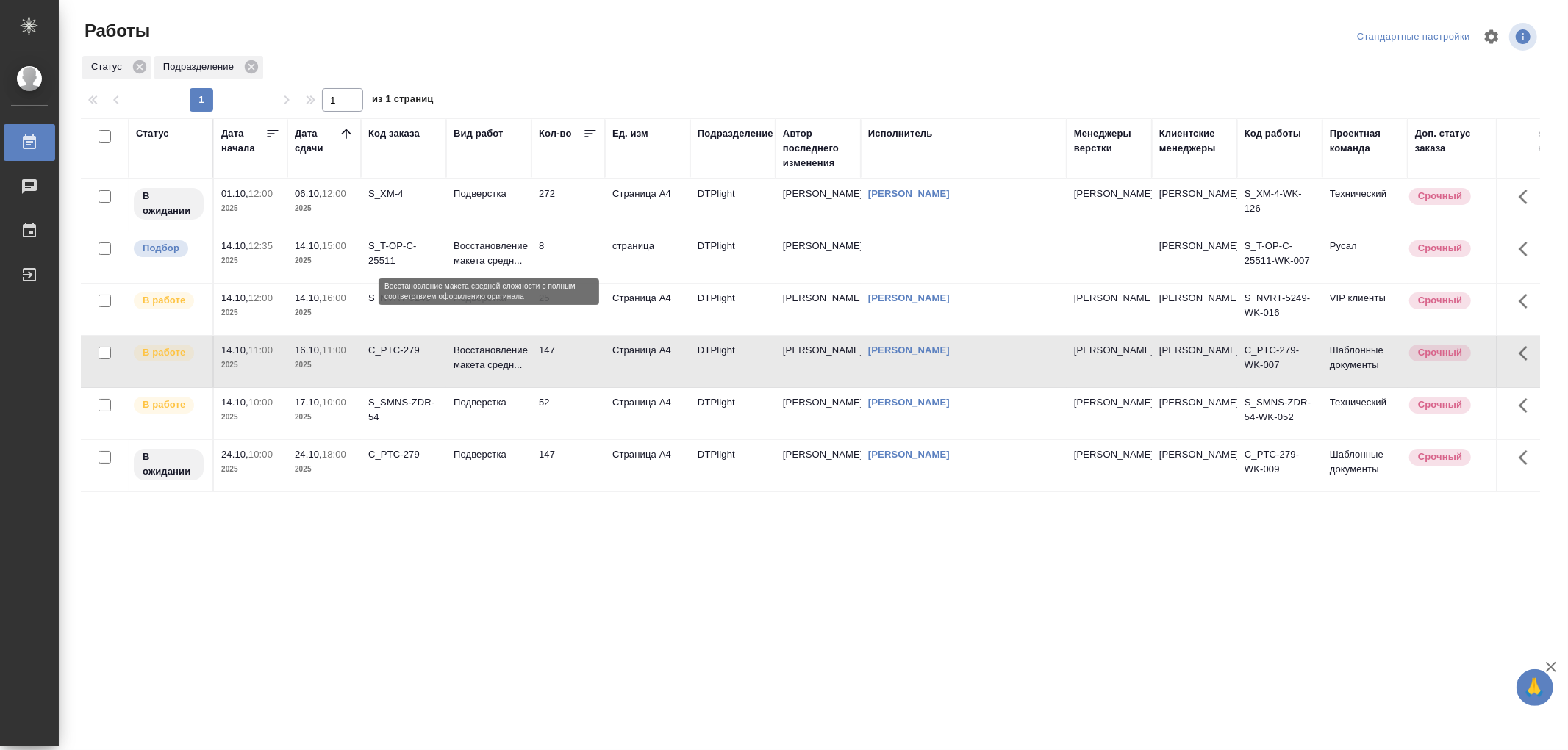
click at [512, 251] on p "Восстановление макета средн..." at bounding box center [489, 253] width 70 height 29
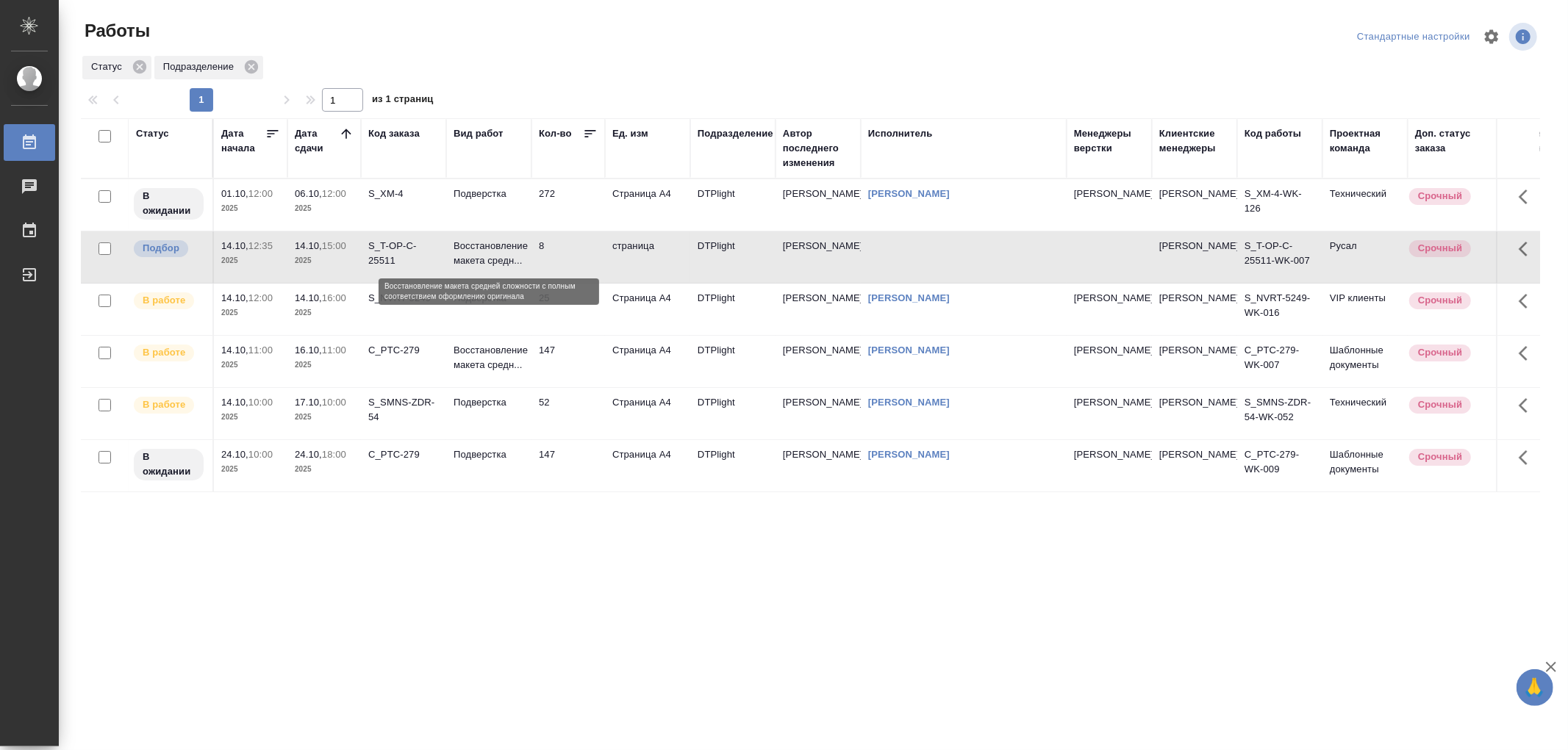
click at [511, 251] on p "Восстановление макета средн..." at bounding box center [489, 253] width 70 height 29
click at [496, 237] on td "Восстановление макета средн..." at bounding box center [489, 256] width 86 height 51
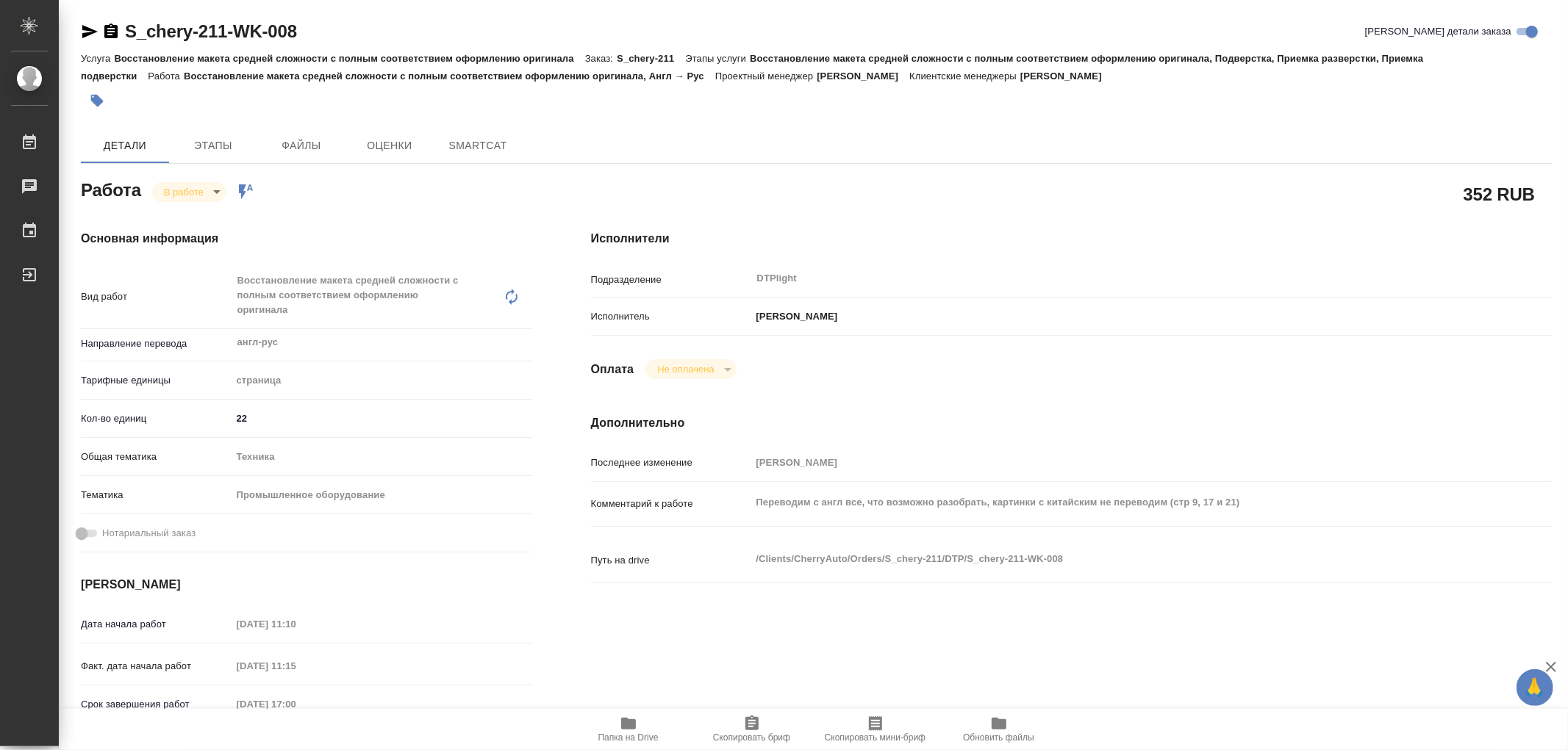
type textarea "x"
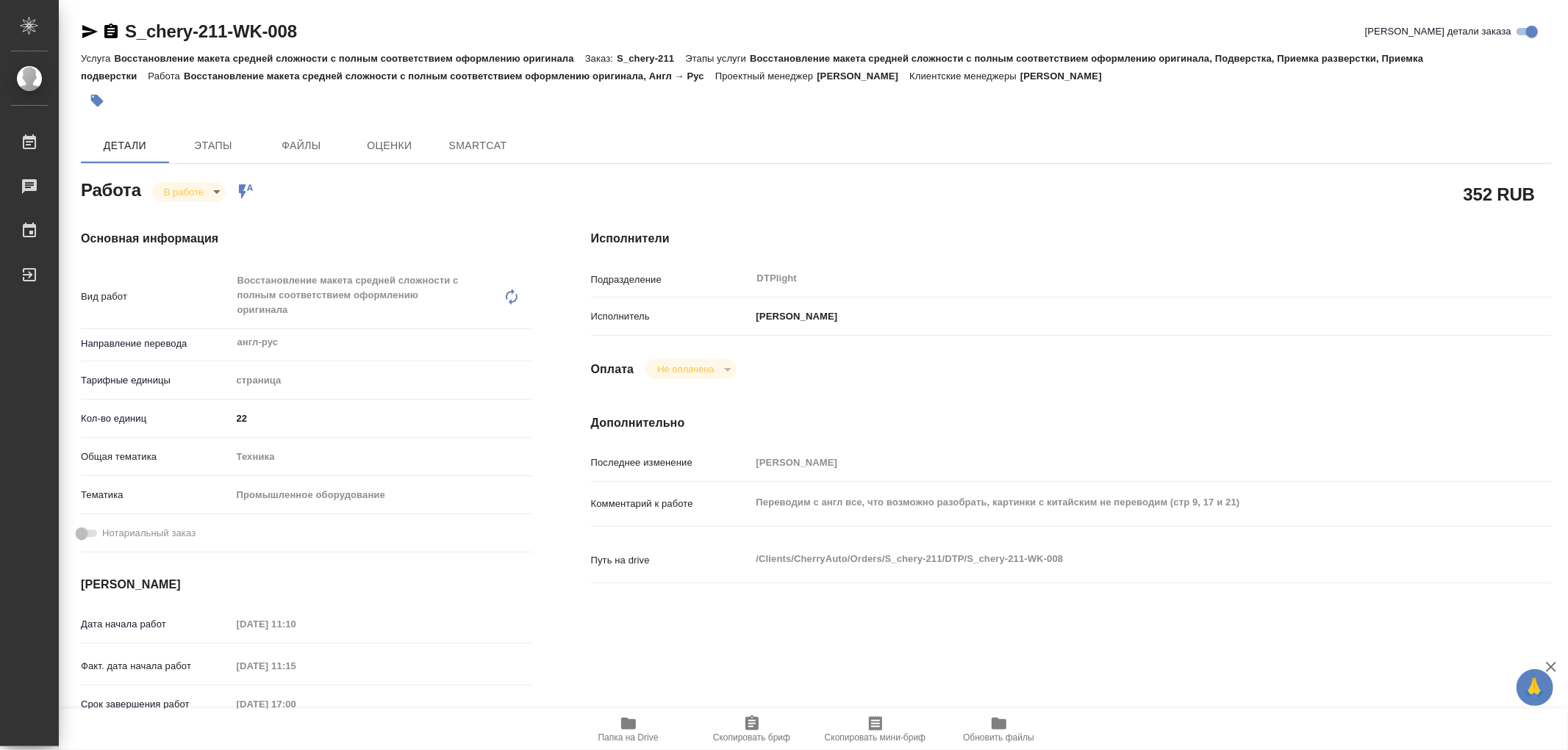
type textarea "x"
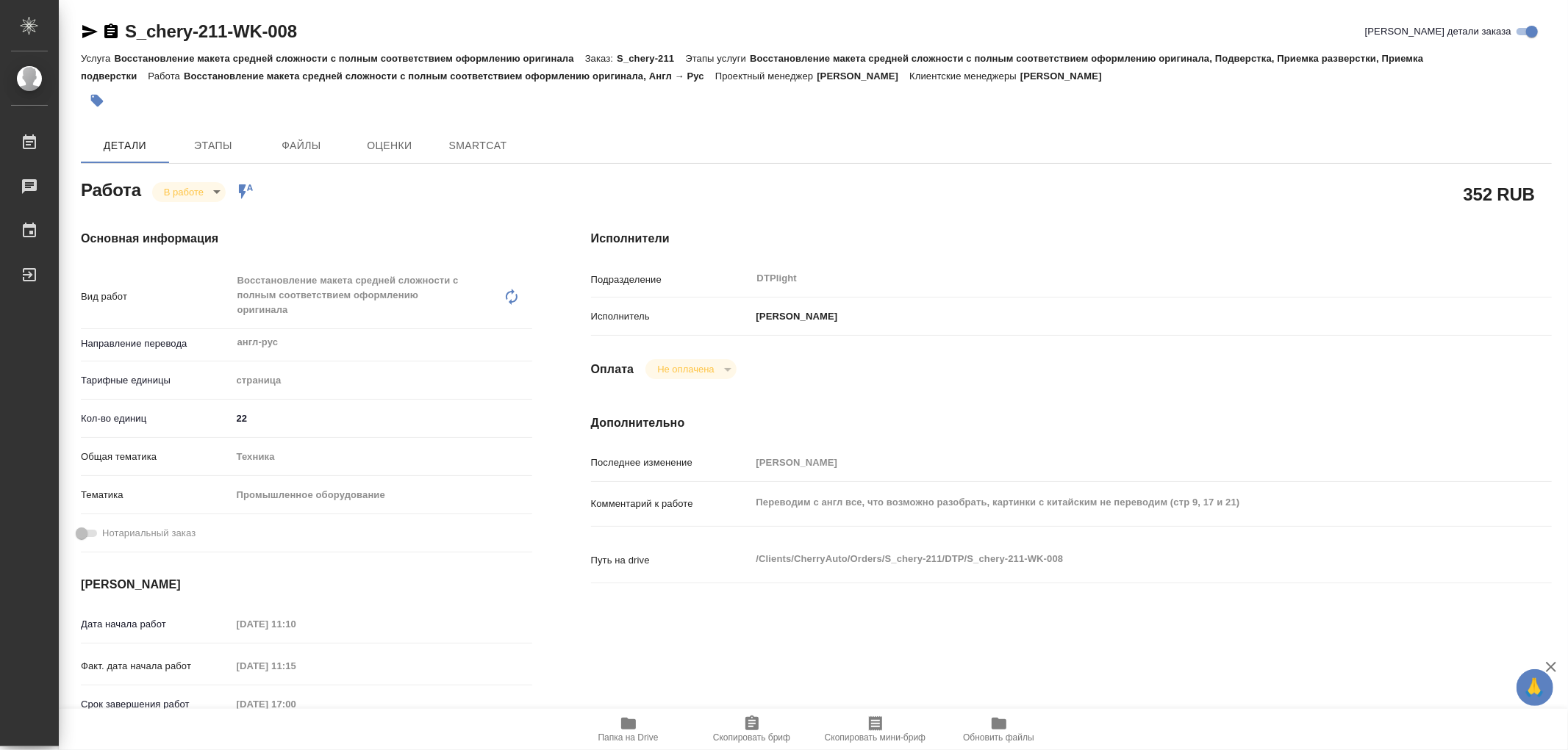
type textarea "x"
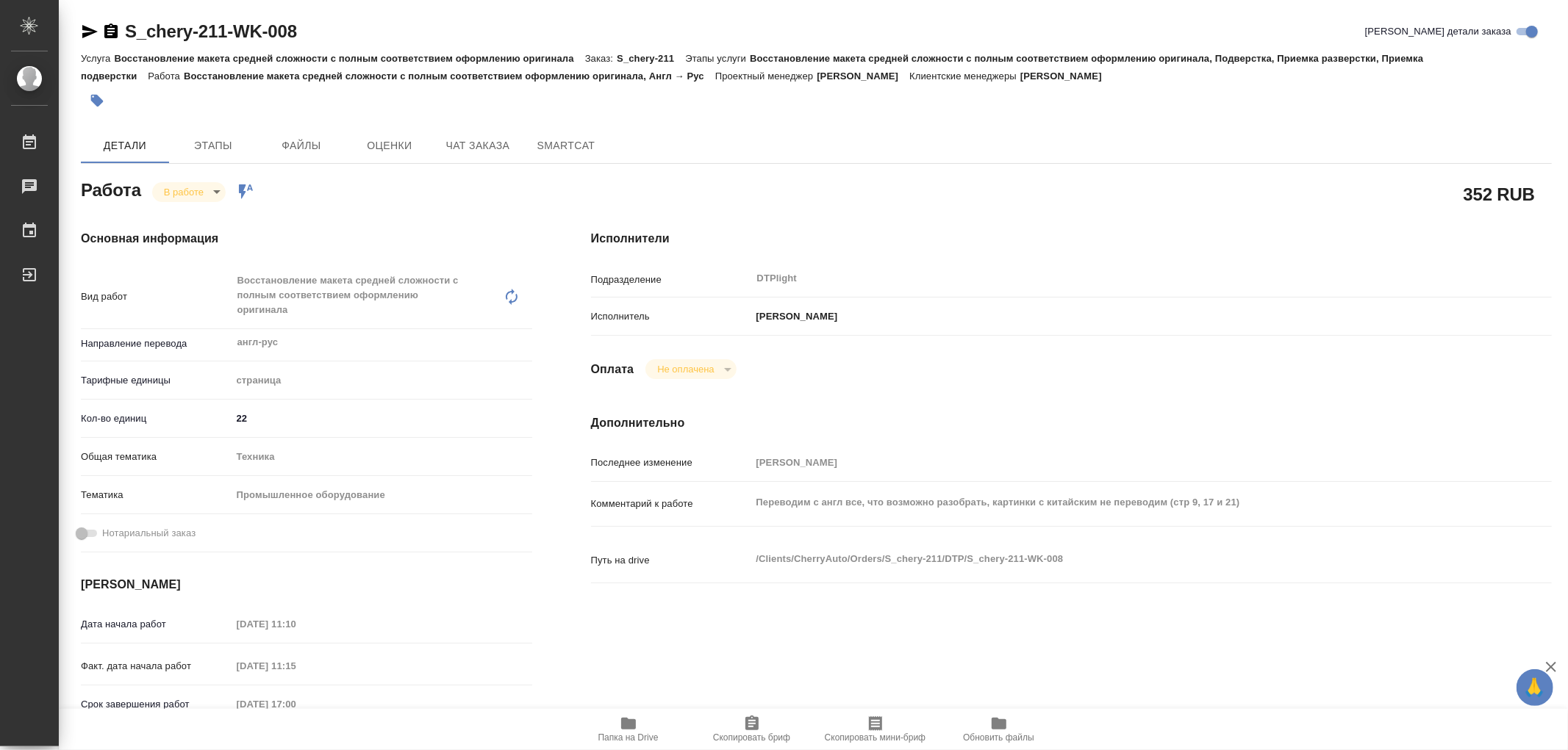
type textarea "x"
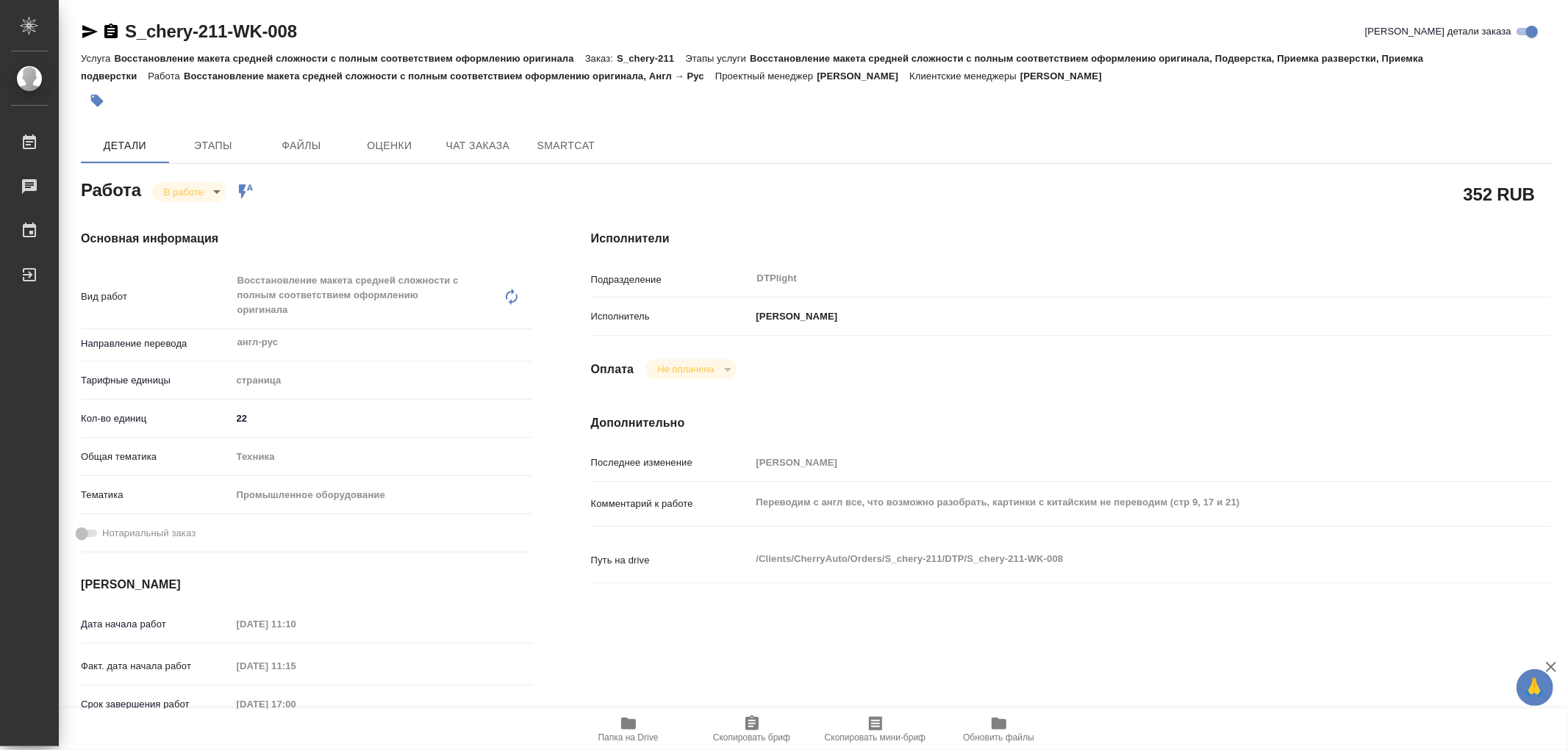
type textarea "x"
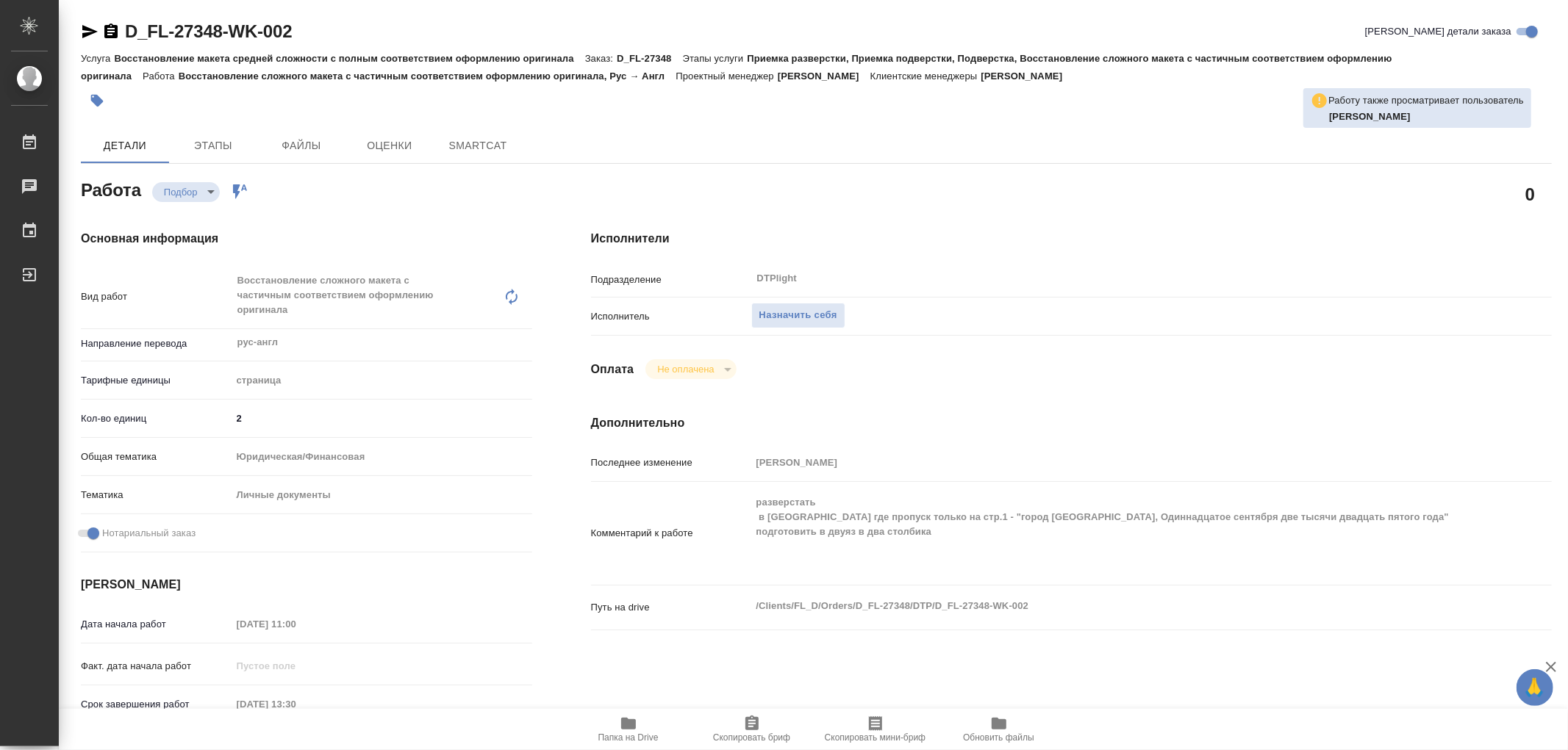
type textarea "x"
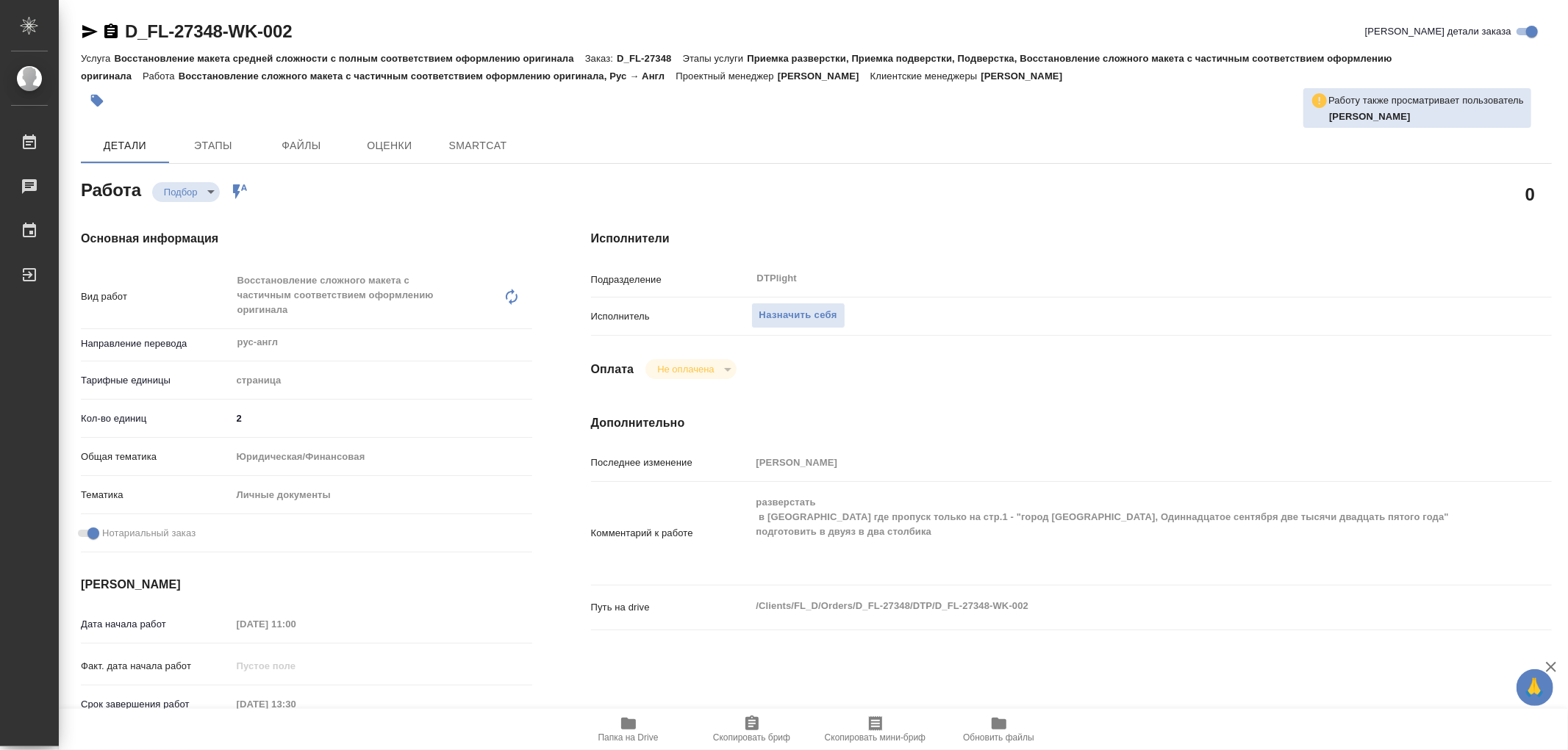
type textarea "x"
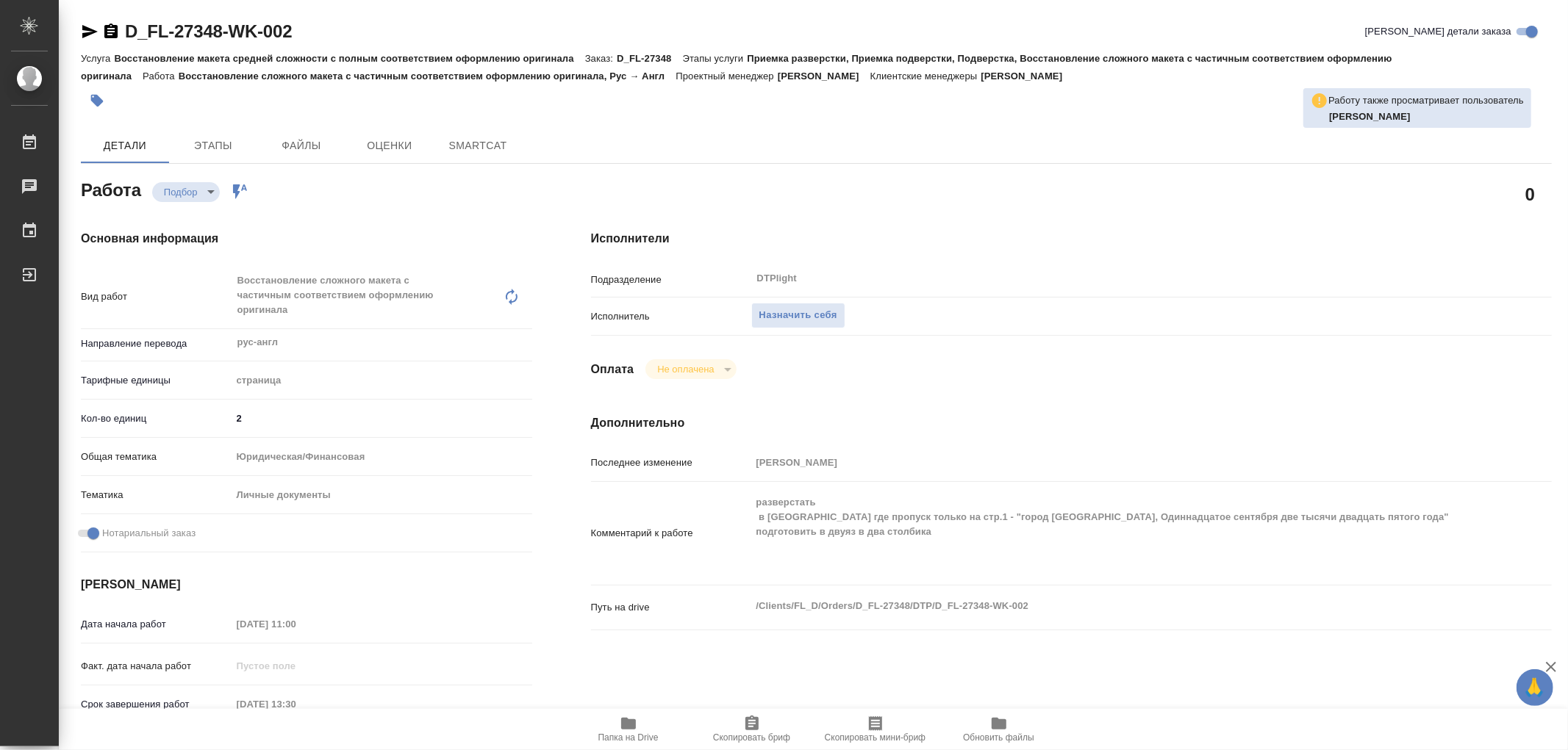
type textarea "x"
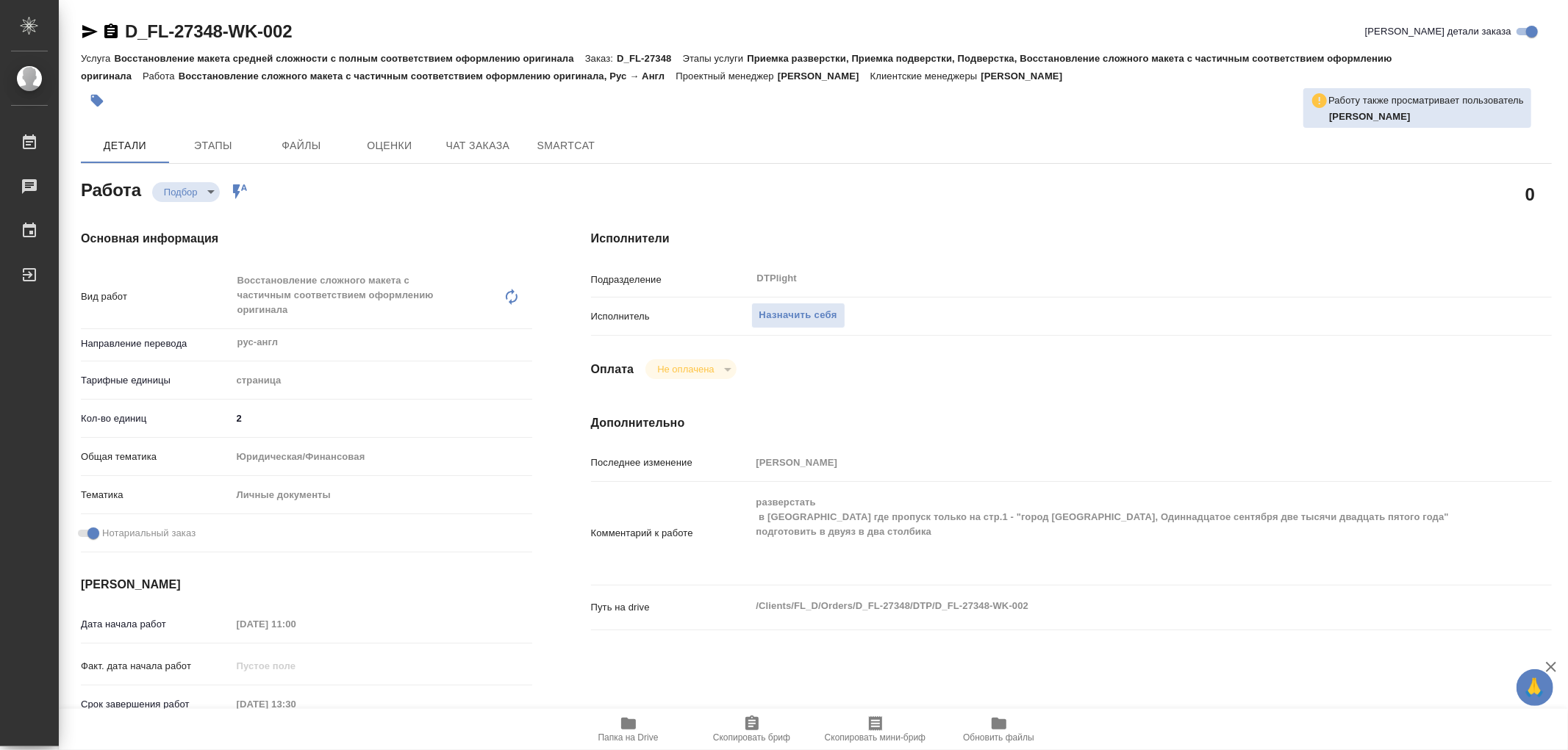
type textarea "x"
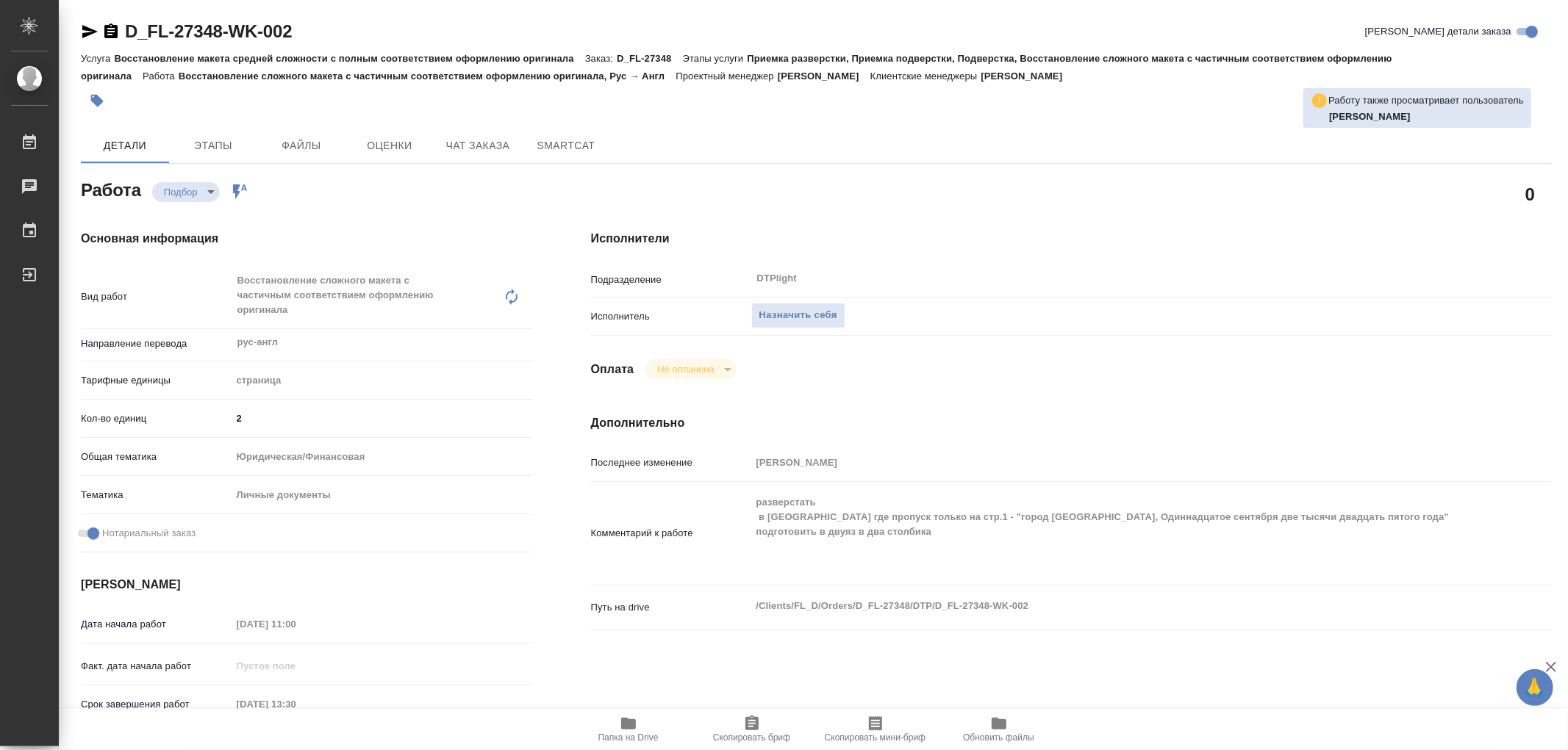
type textarea "x"
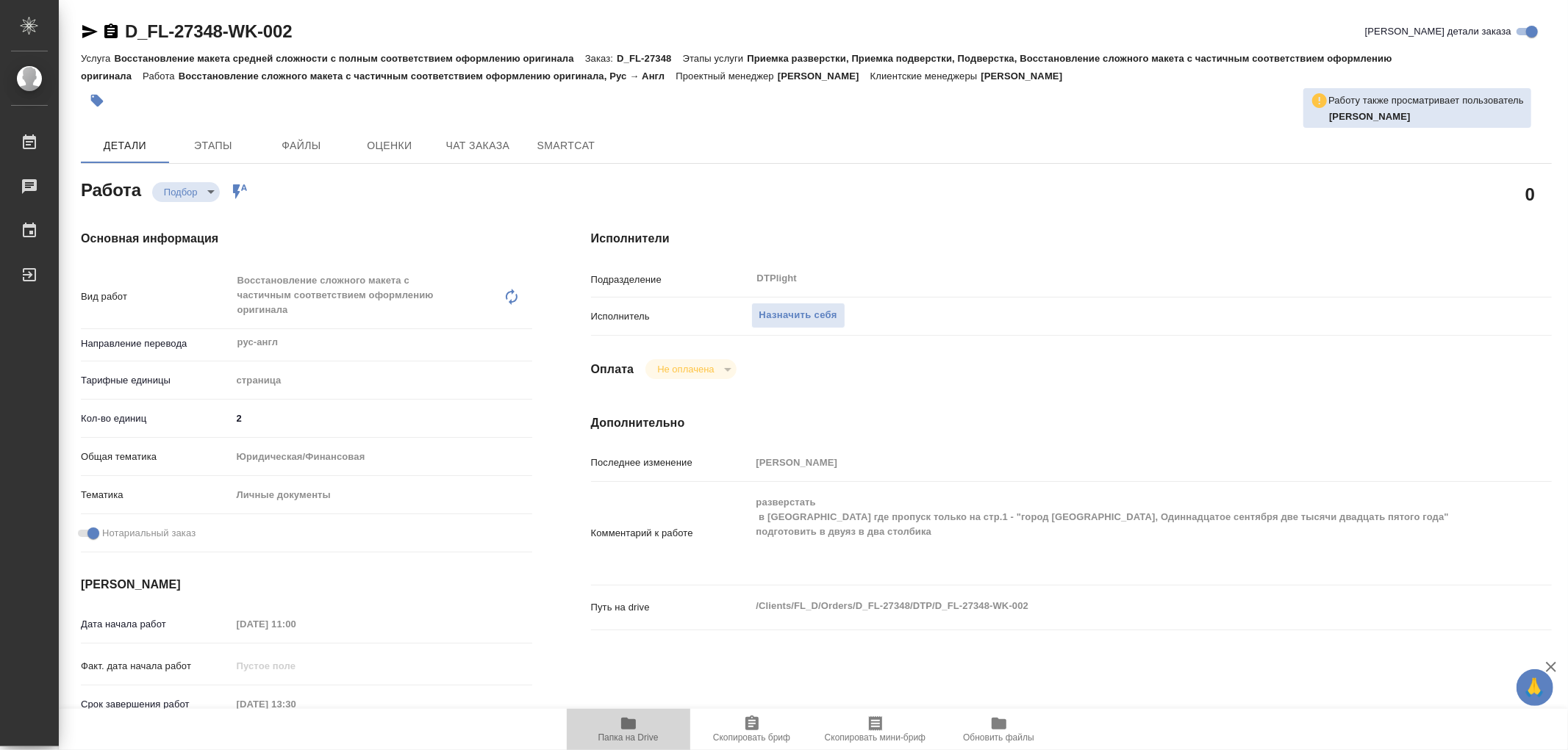
click at [635, 717] on icon "button" at bounding box center [628, 723] width 18 height 18
click at [791, 316] on span "Назначить себя" at bounding box center [798, 316] width 78 height 17
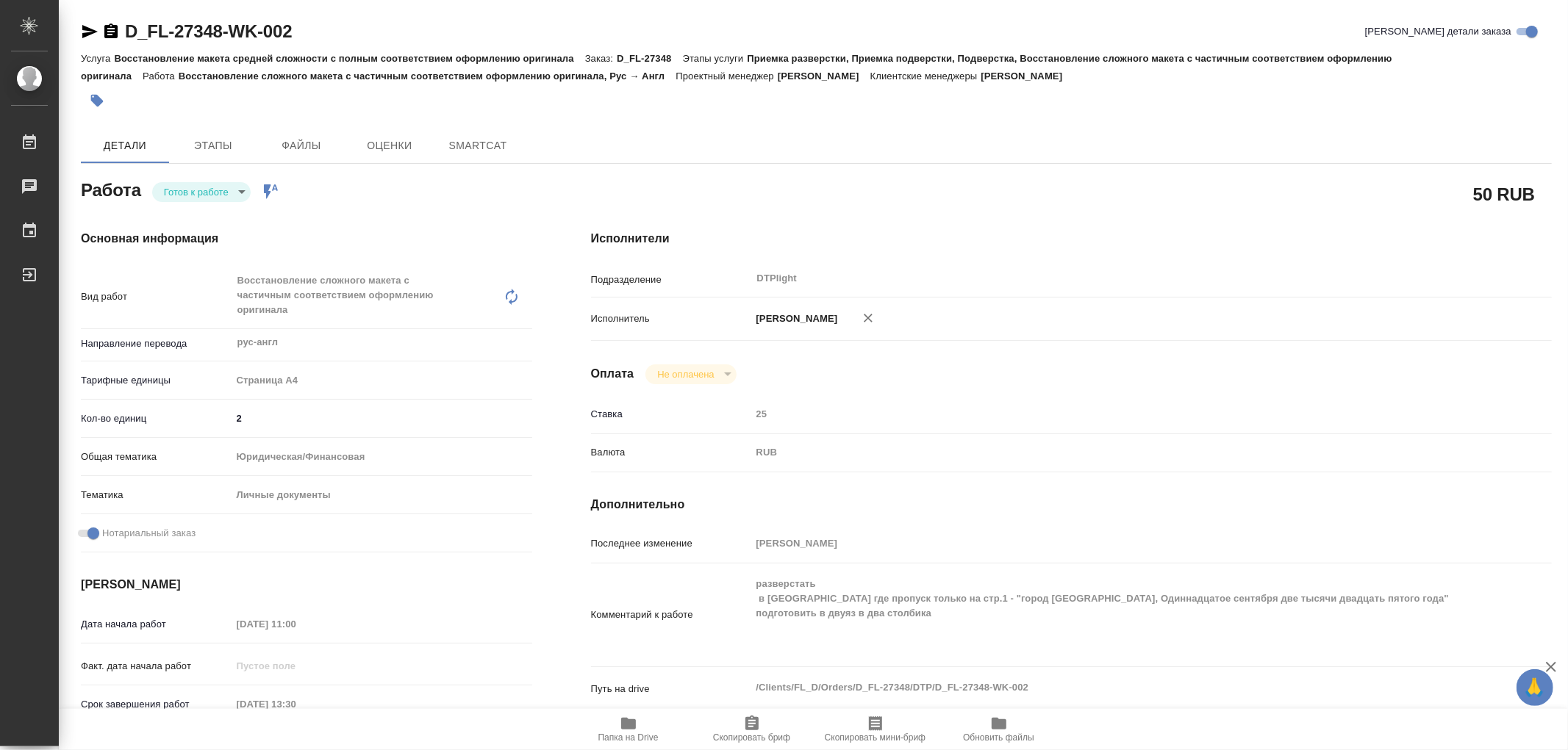
type textarea "x"
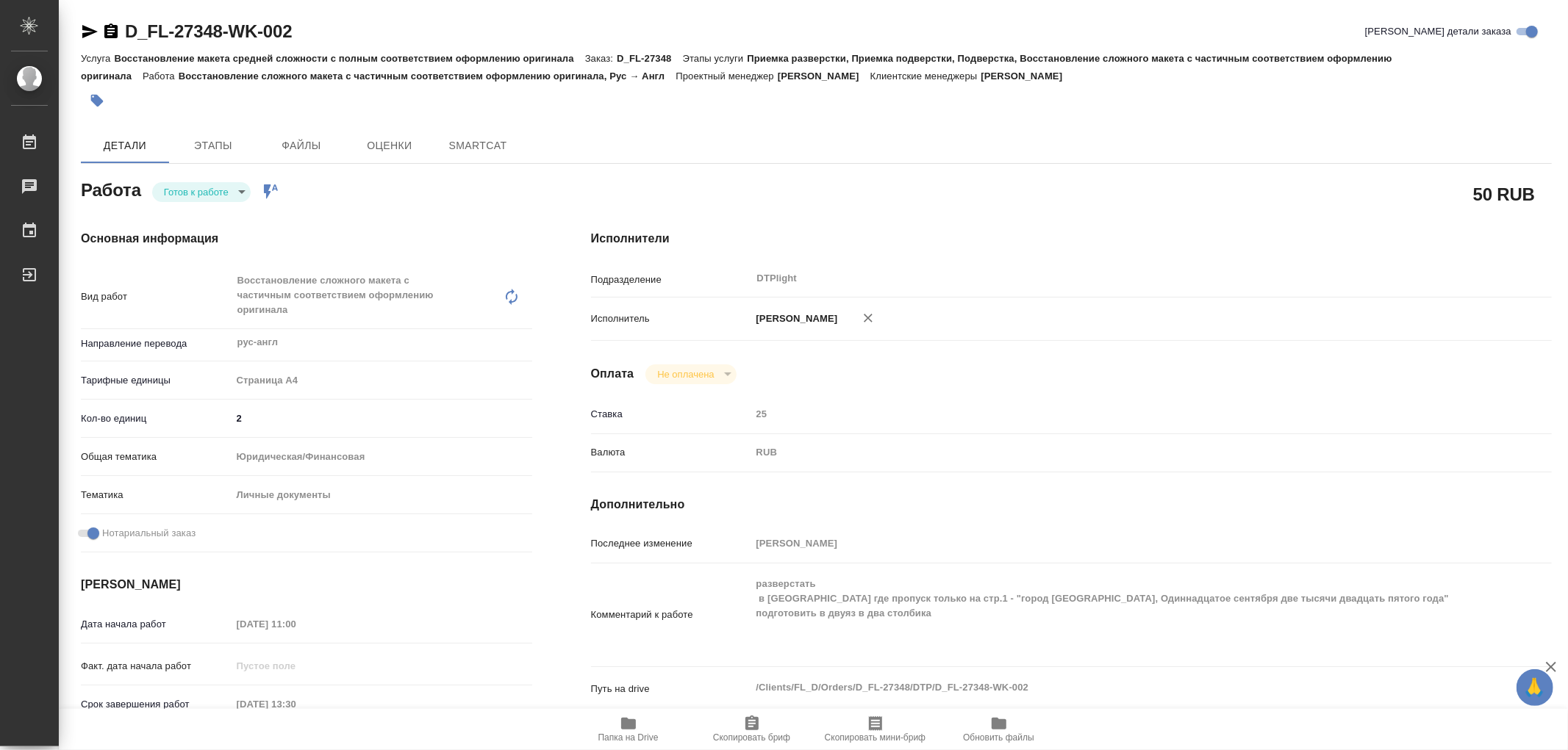
type textarea "x"
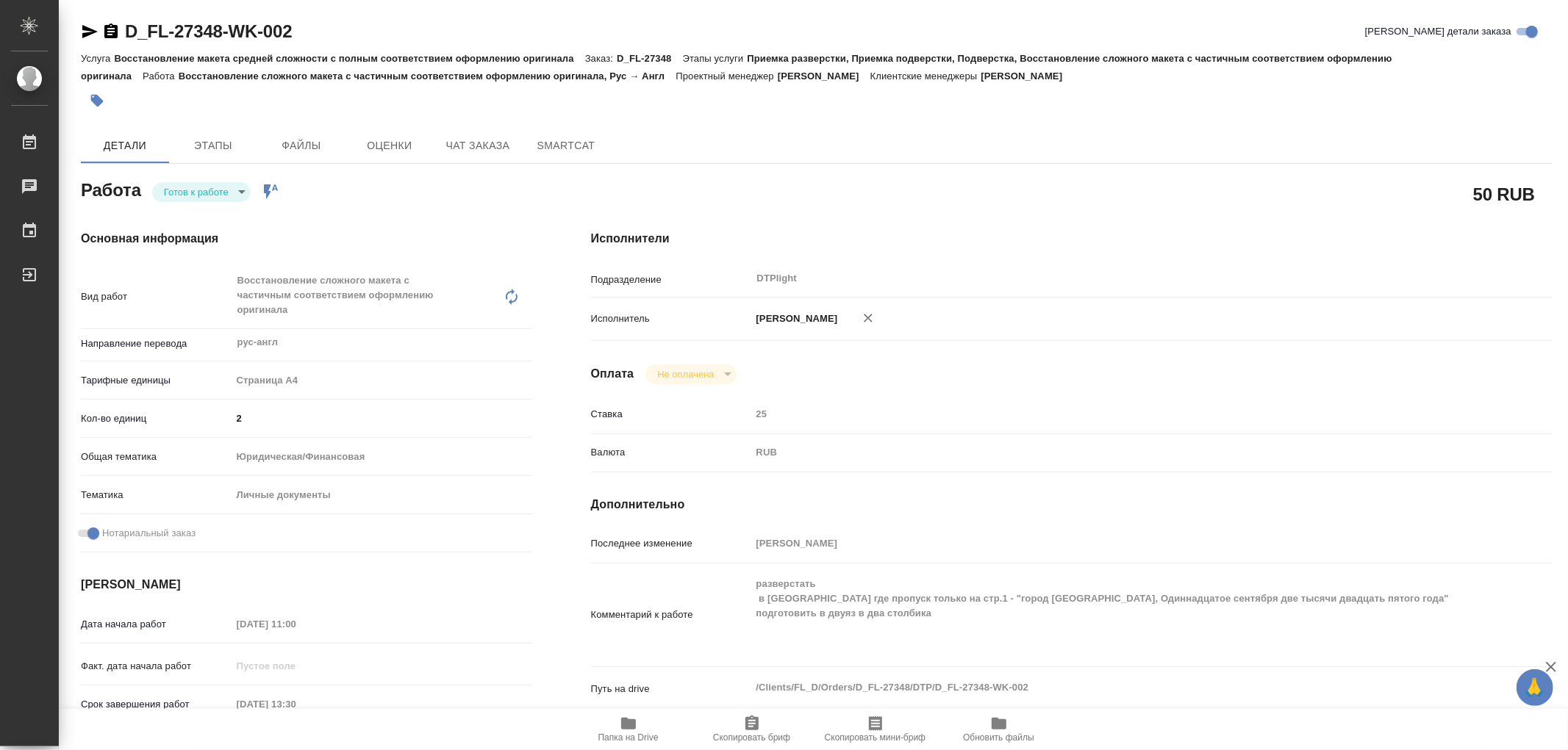
type textarea "x"
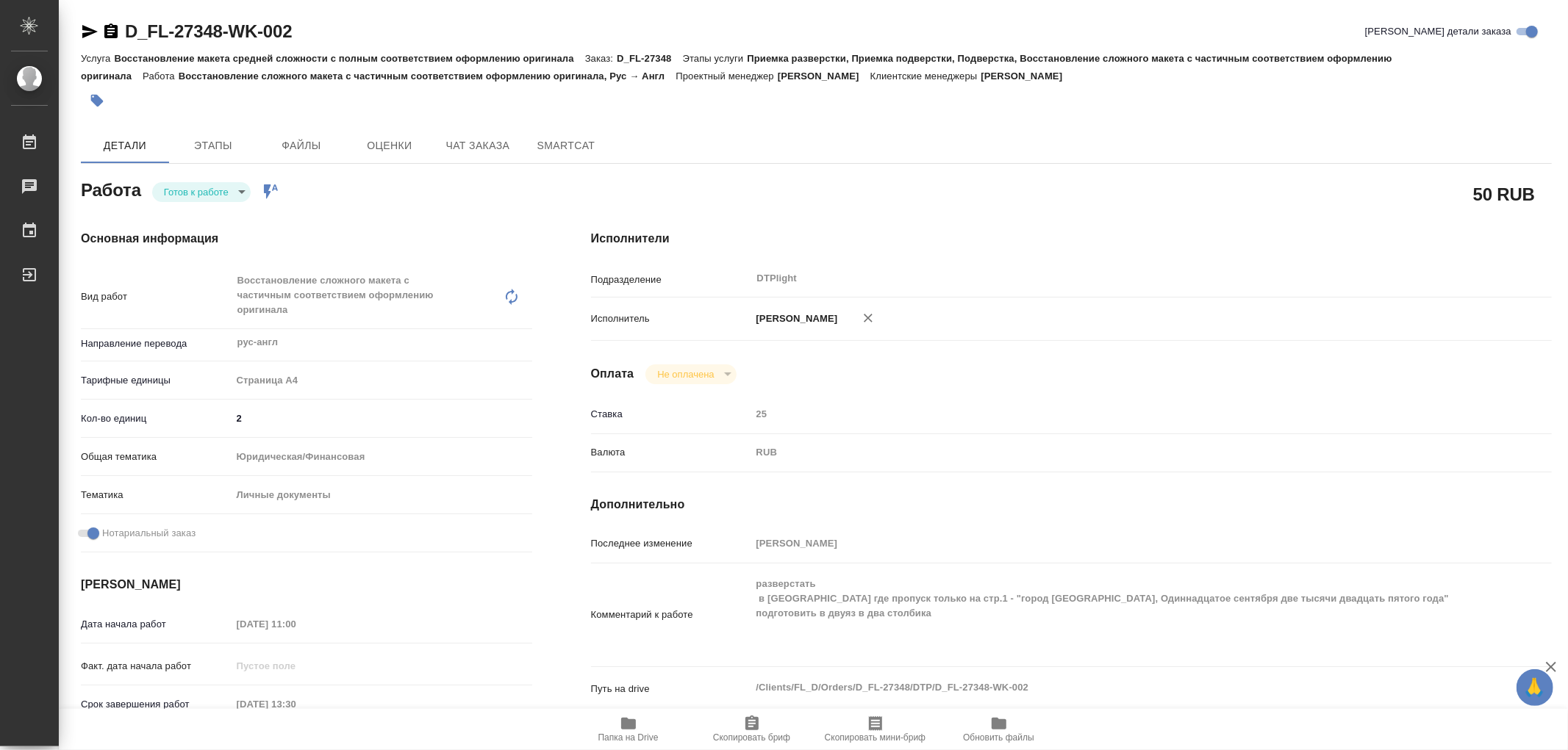
type textarea "x"
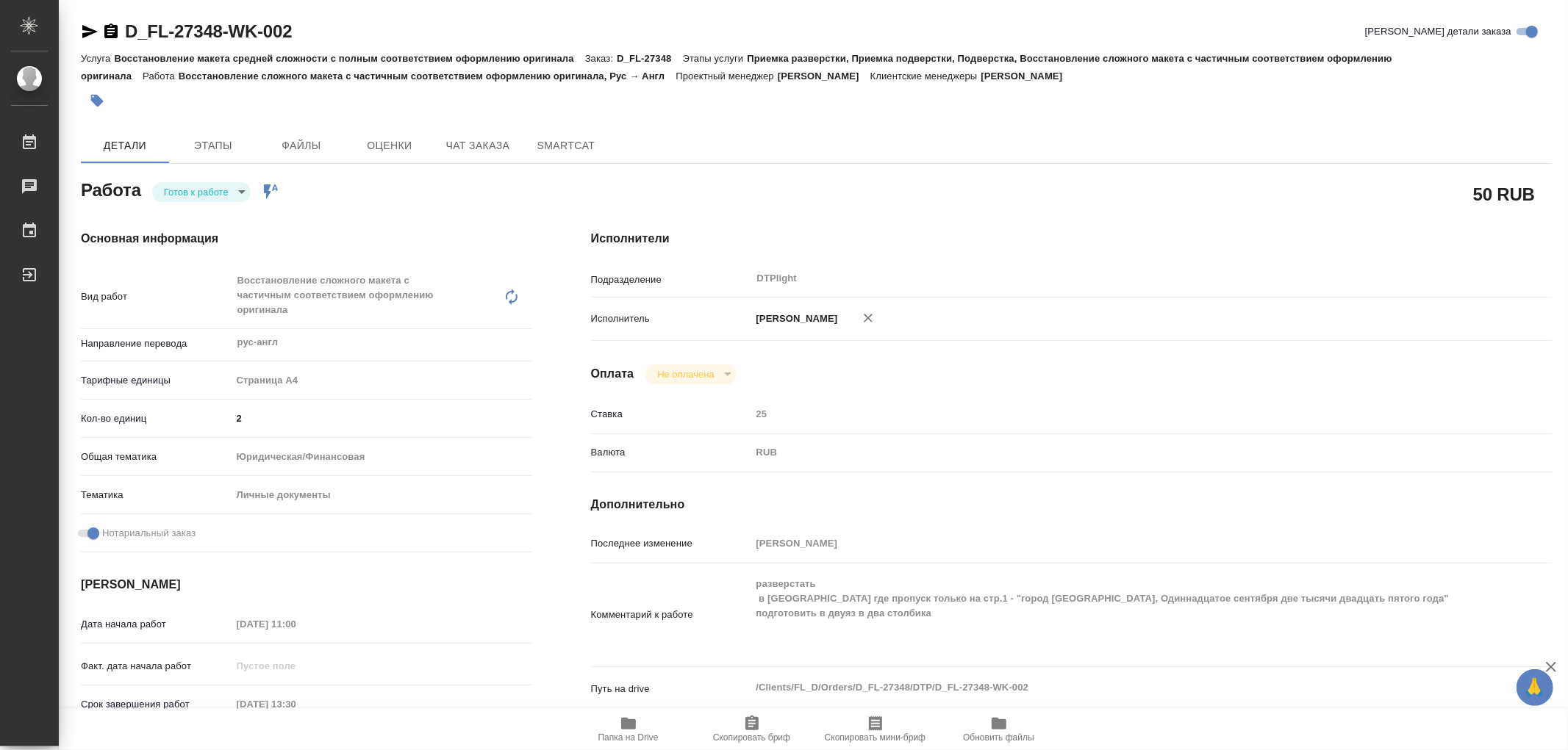
click at [215, 193] on body "🙏 .cls-1 fill:#fff; AWATERA Работы 0 Чаты График Выйти D_FL-27348-WK-002 Кратко…" at bounding box center [784, 375] width 1568 height 750
click at [215, 193] on li "В работе" at bounding box center [202, 192] width 99 height 25
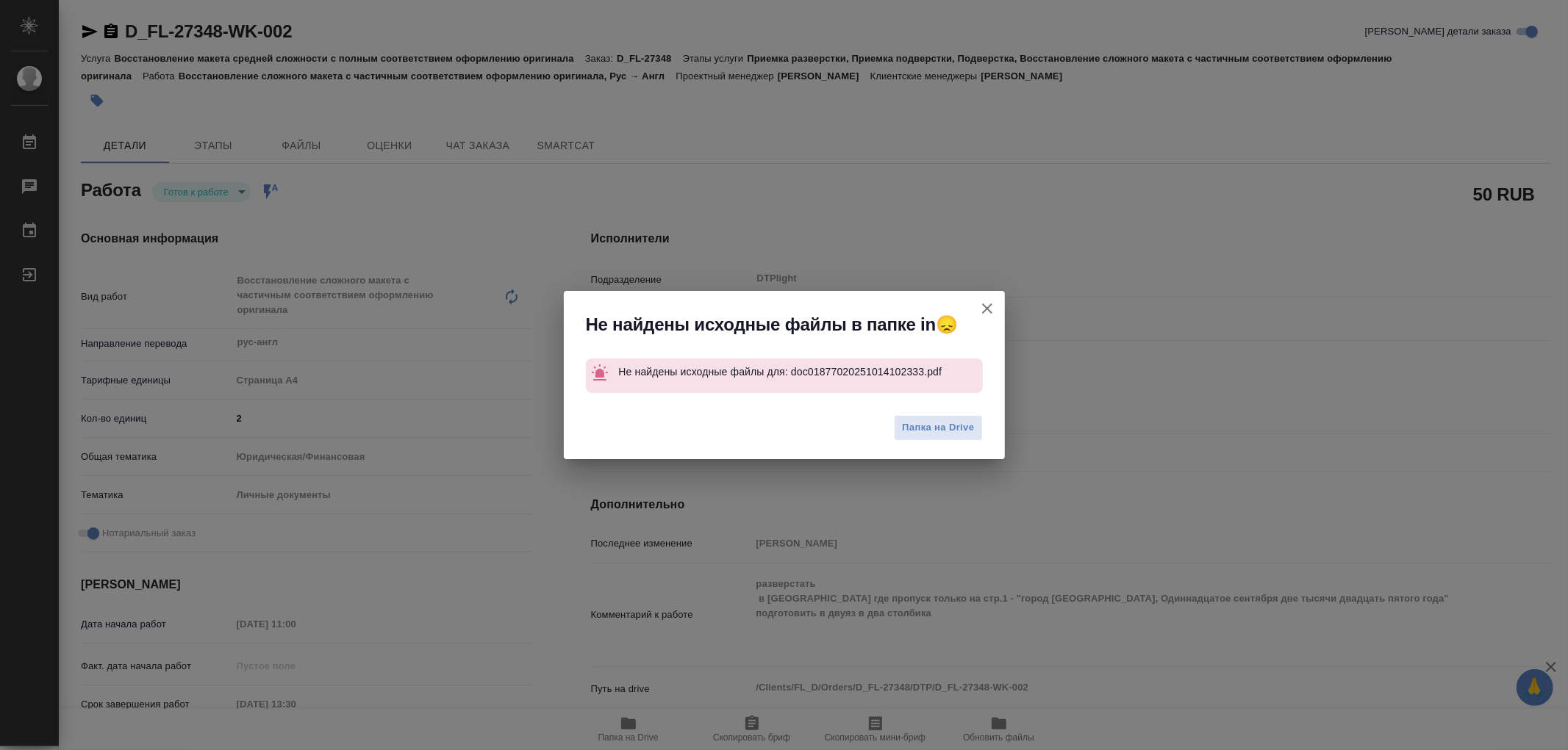
type textarea "x"
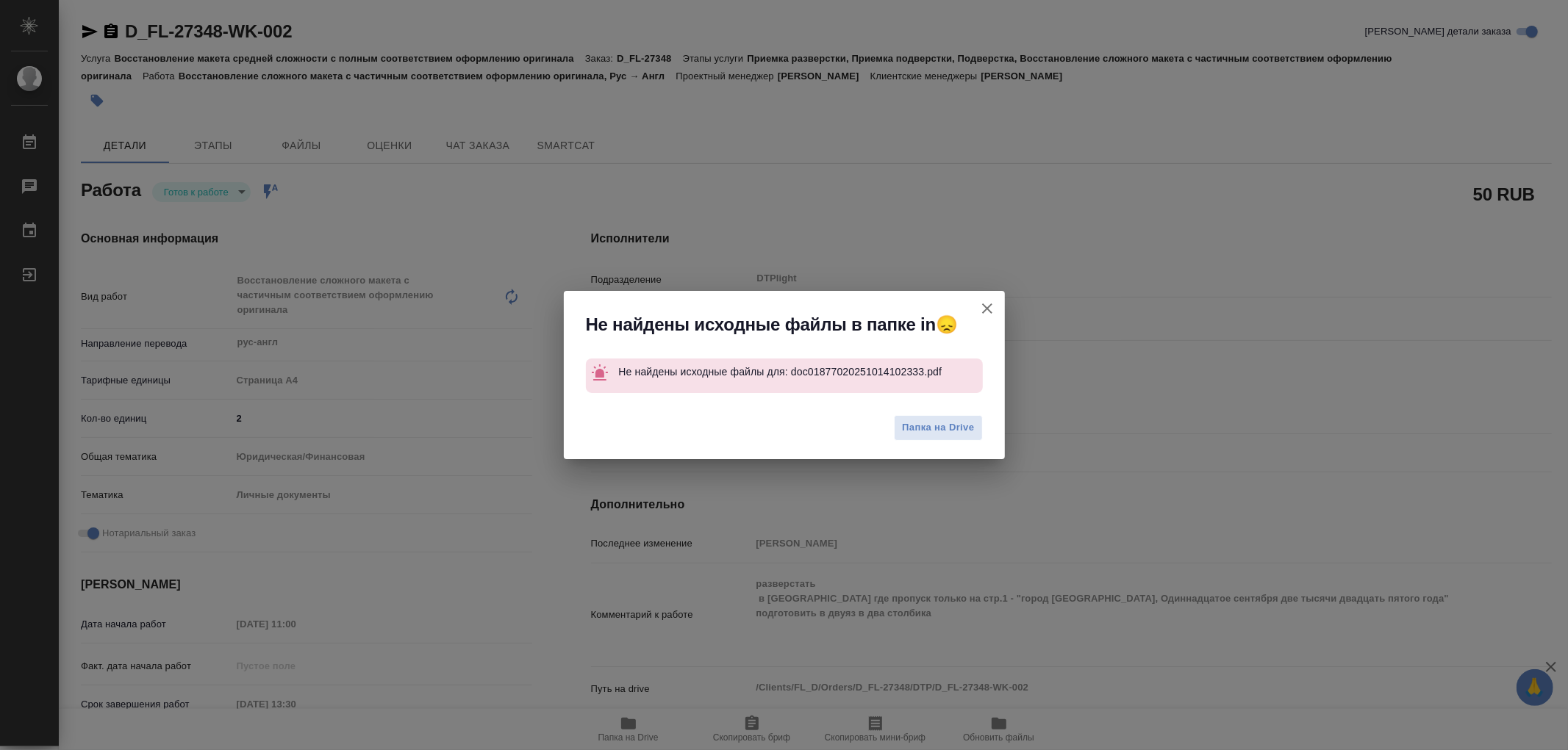
type textarea "x"
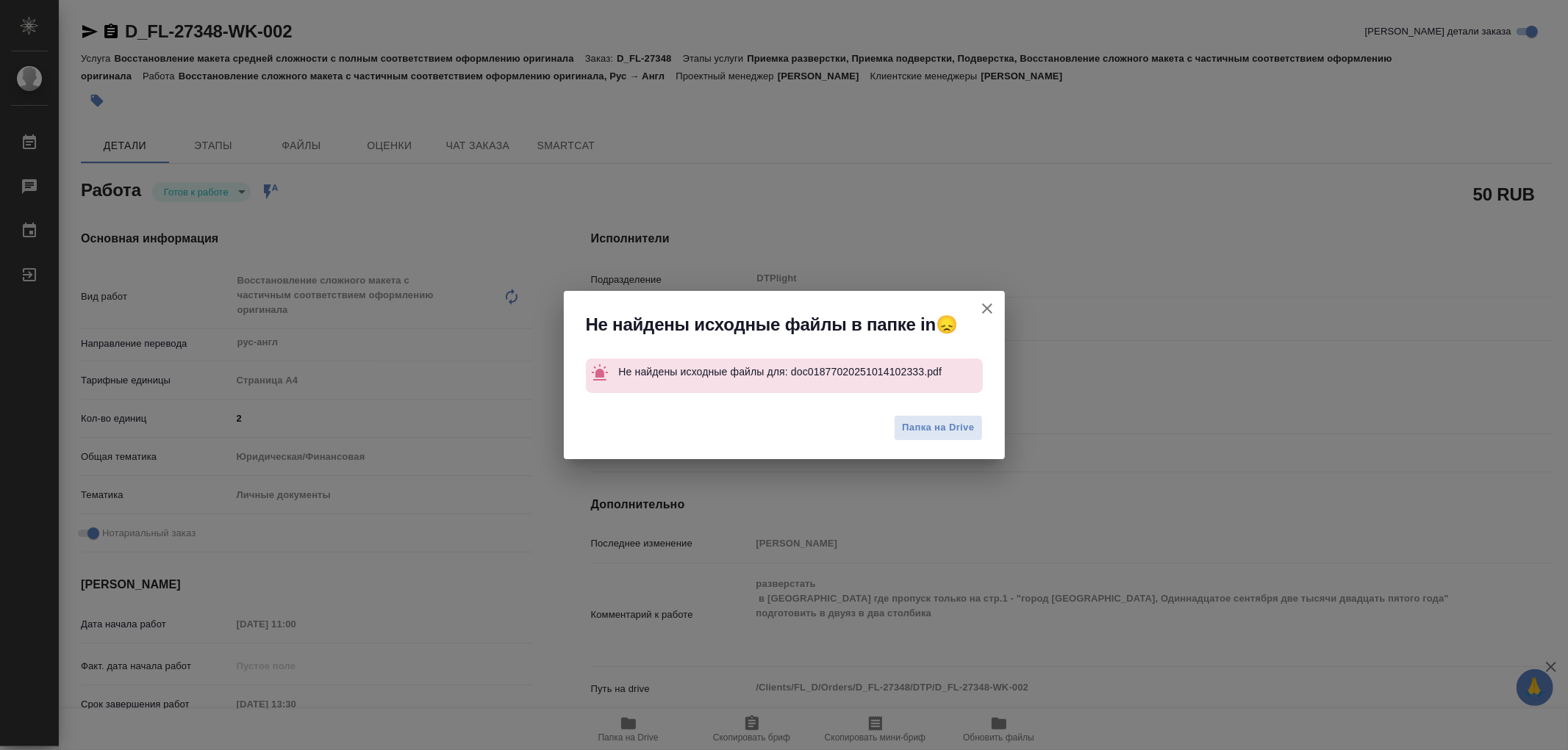
type textarea "x"
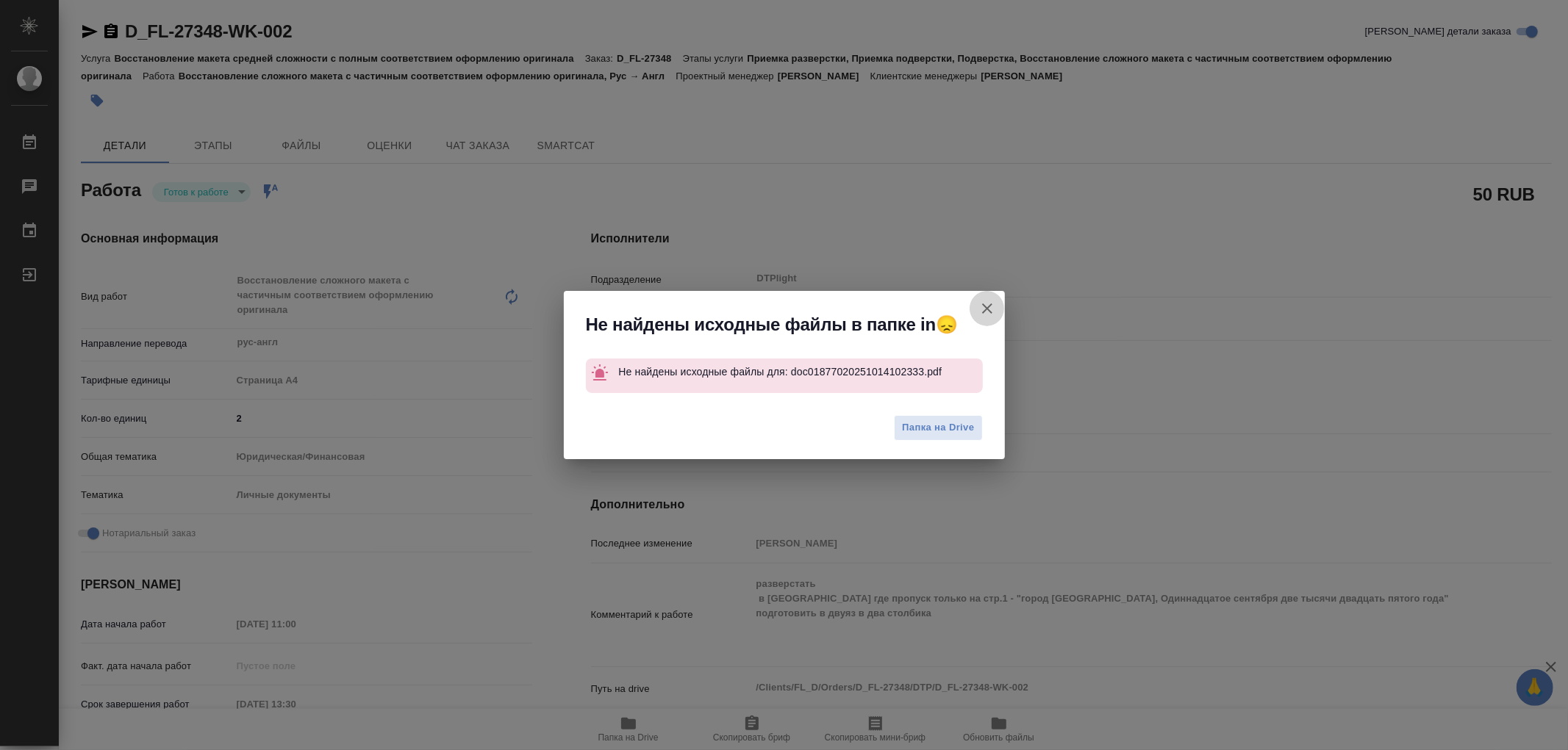
click at [981, 316] on icon "button" at bounding box center [987, 308] width 18 height 18
type textarea "x"
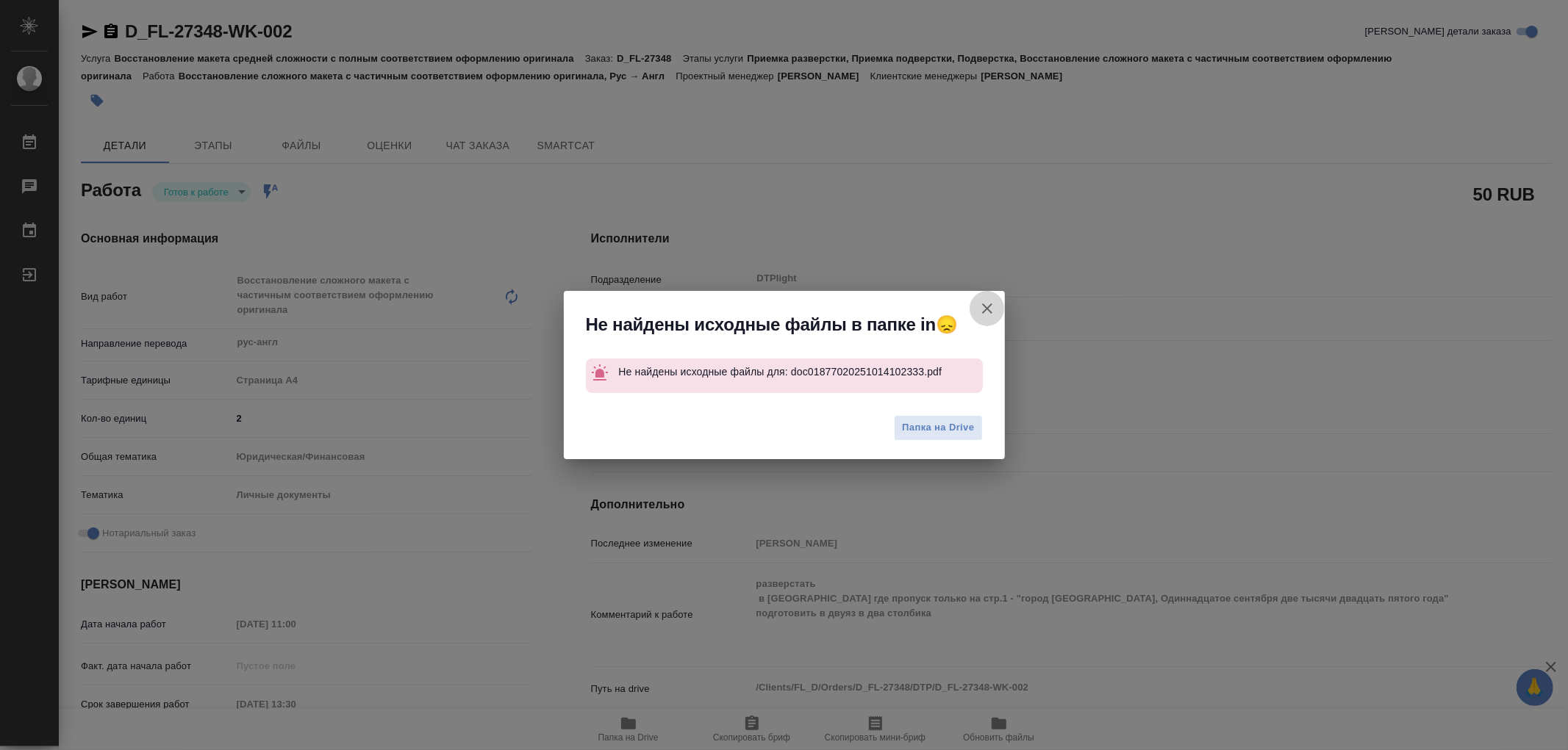
type textarea "x"
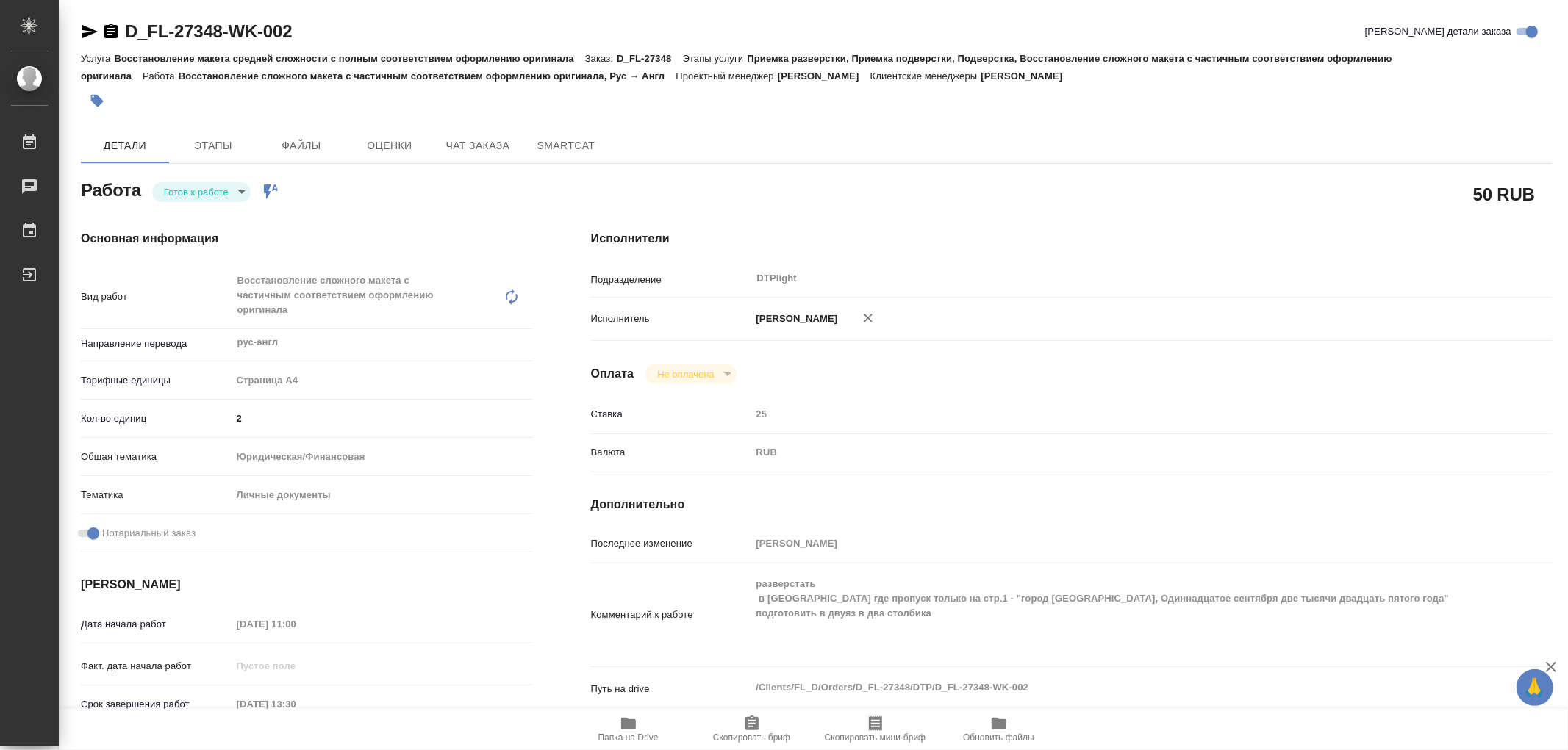
click at [88, 33] on icon "button" at bounding box center [90, 32] width 15 height 13
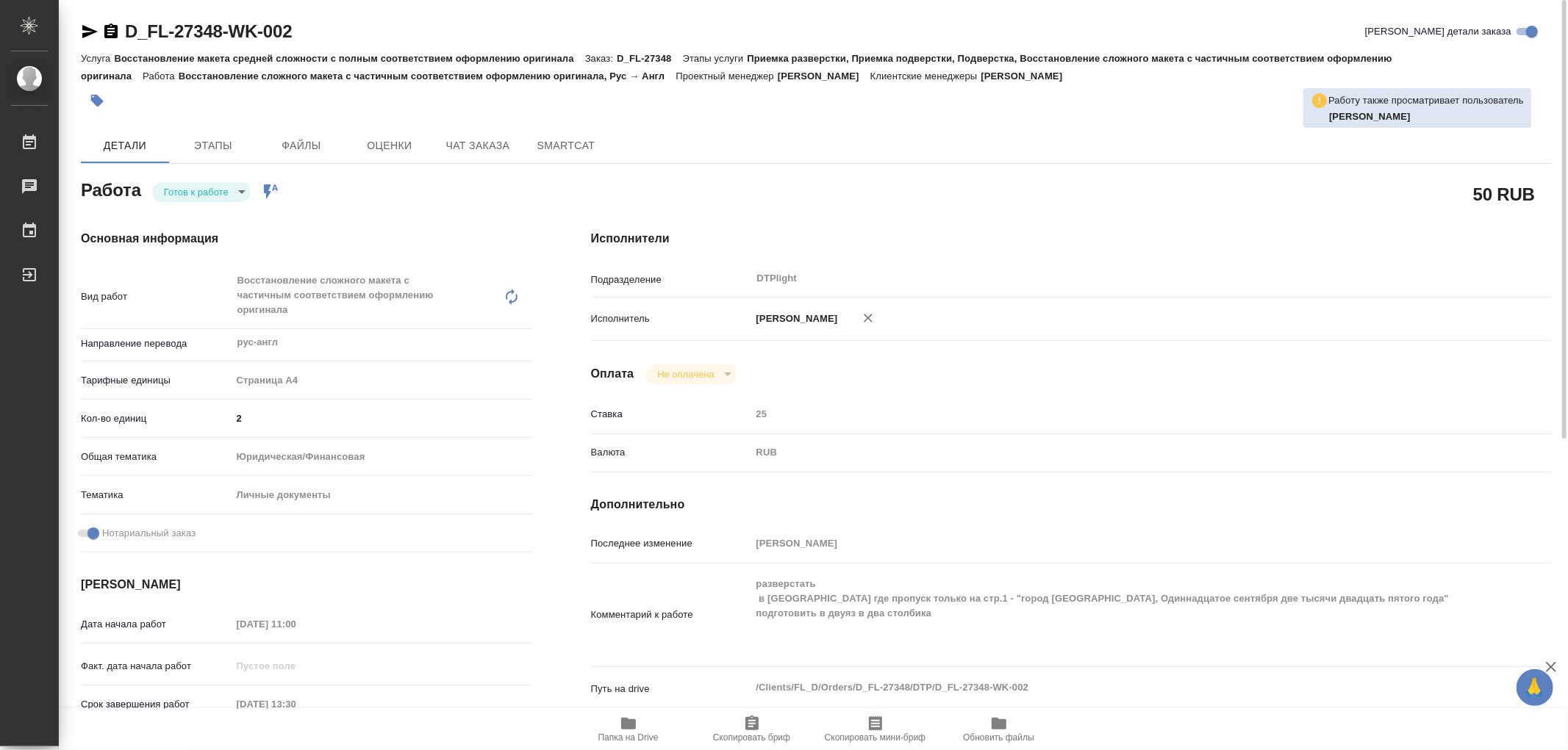
type textarea "x"
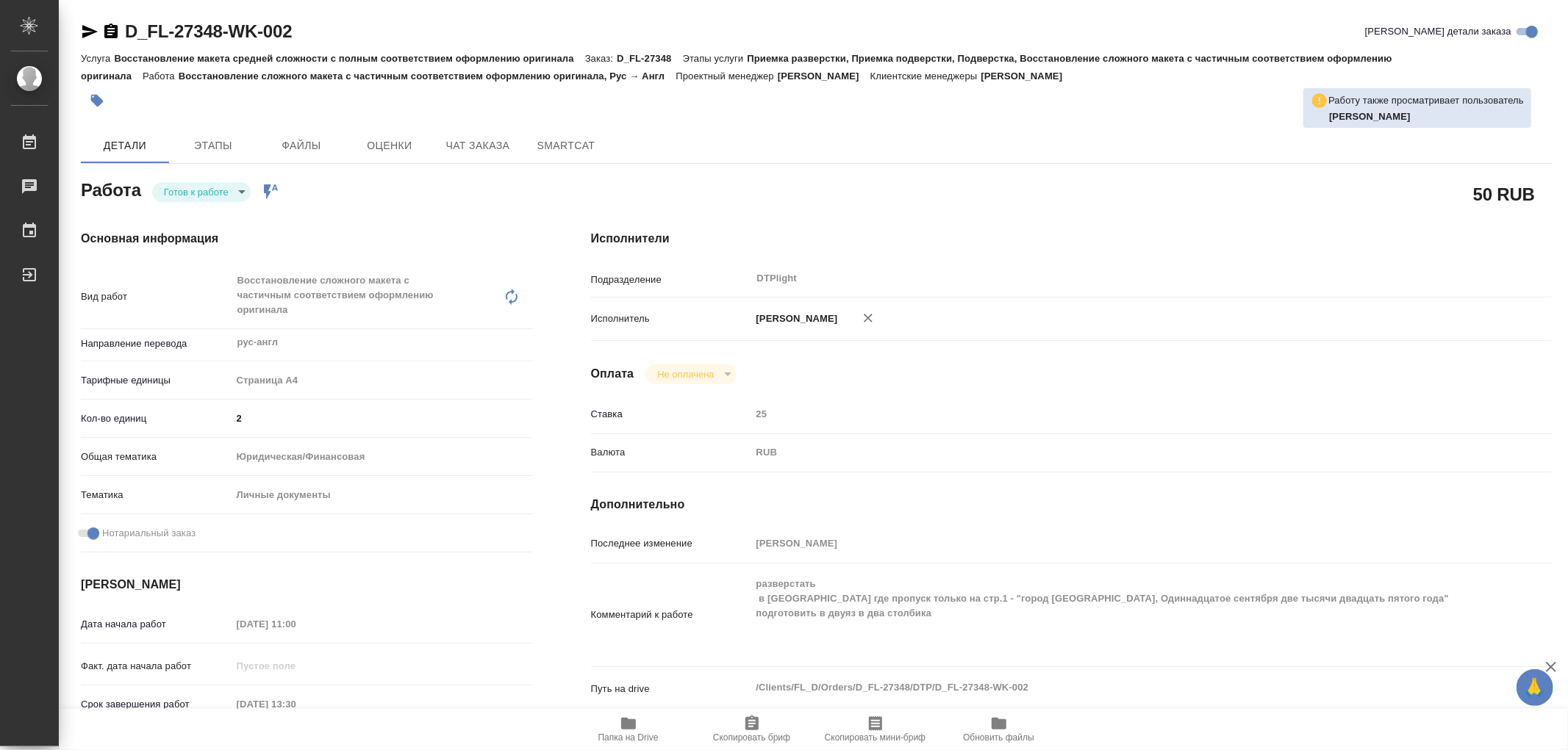
type textarea "x"
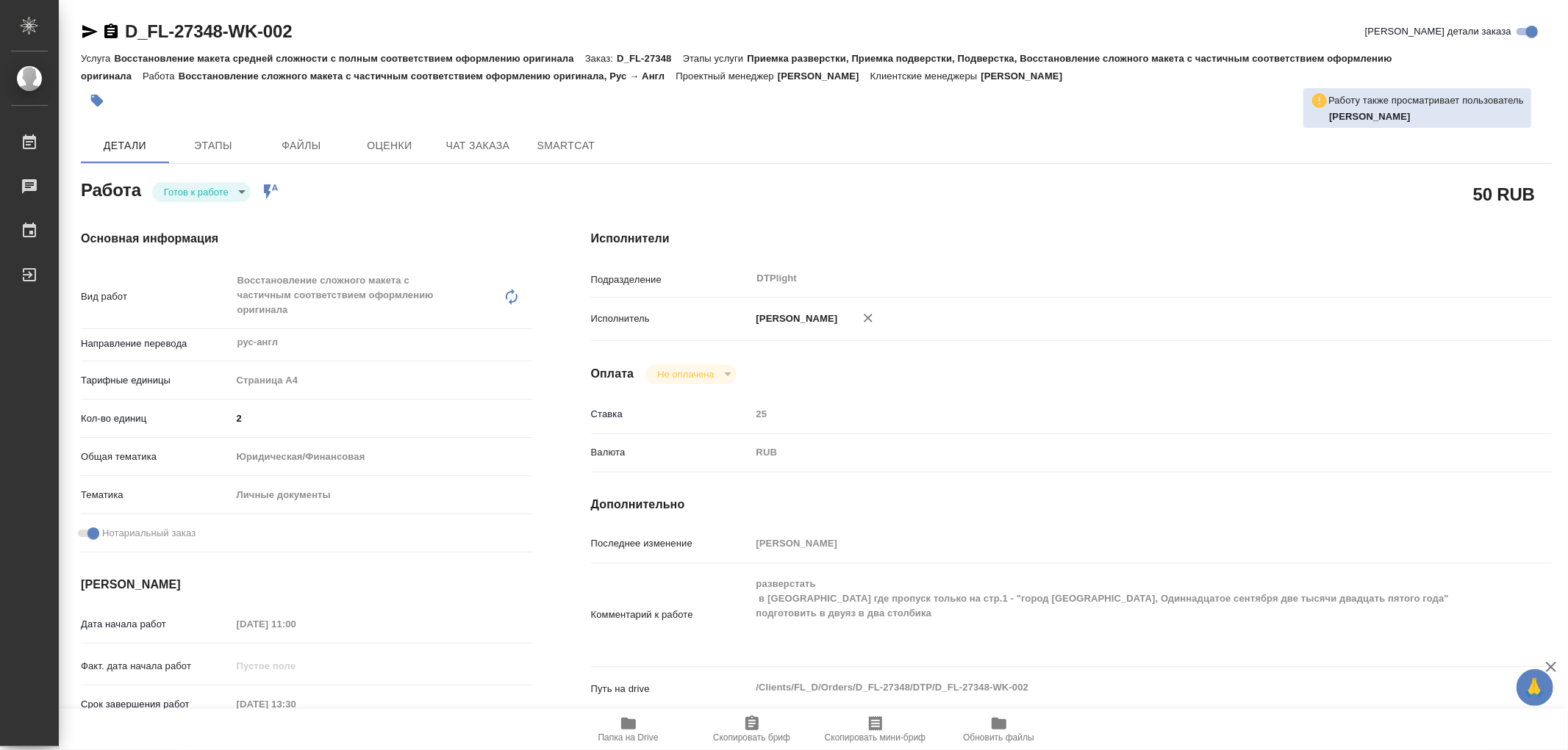
click at [631, 728] on icon "button" at bounding box center [629, 724] width 15 height 12
click at [636, 732] on icon "button" at bounding box center [628, 723] width 18 height 18
click at [203, 192] on body "🙏 .cls-1 fill:#fff; AWATERA Работы 0 Чаты График Выйти D_FL-27348-WK-002 Кратко…" at bounding box center [784, 375] width 1568 height 750
click at [203, 192] on button "В работе" at bounding box center [189, 191] width 49 height 16
type textarea "x"
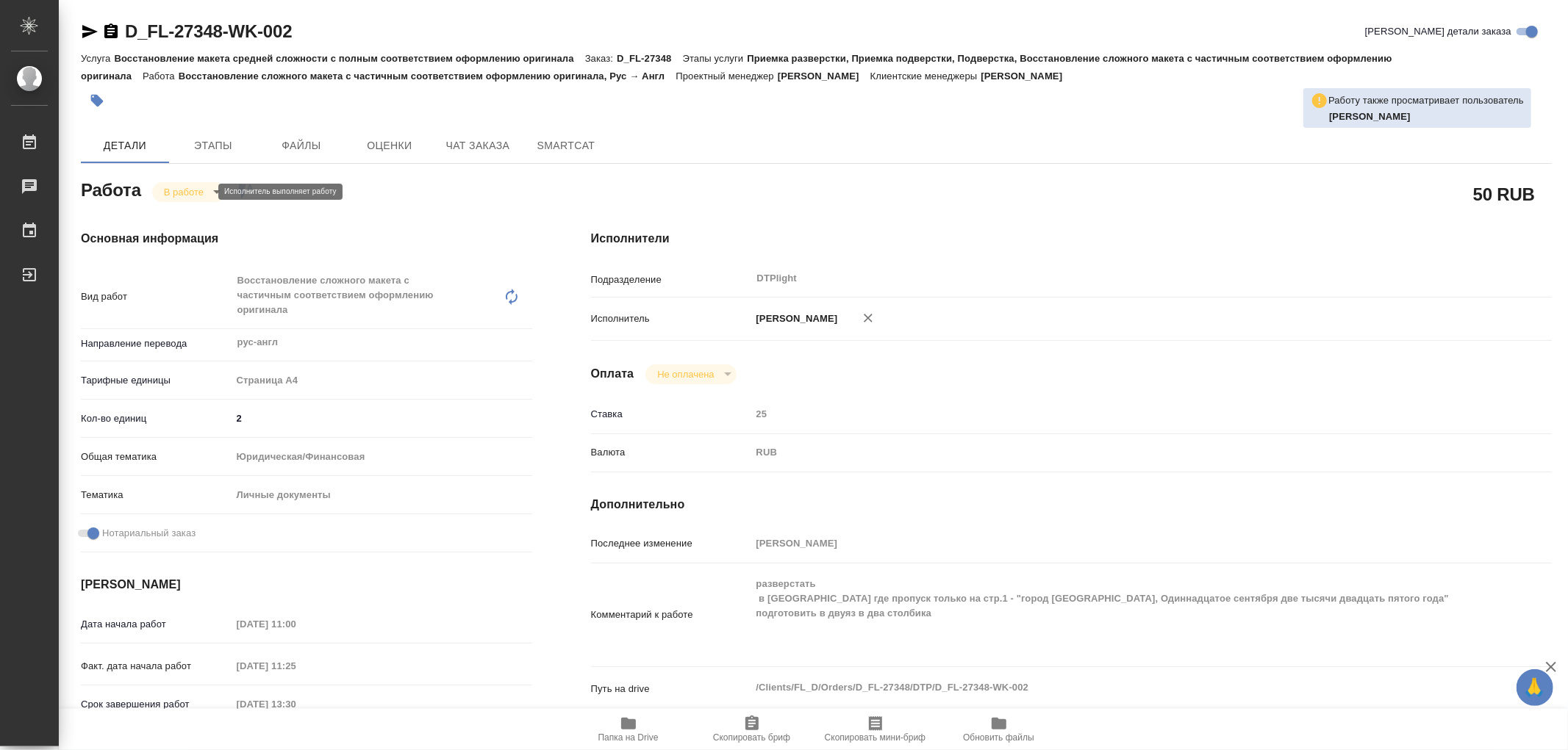
type textarea "x"
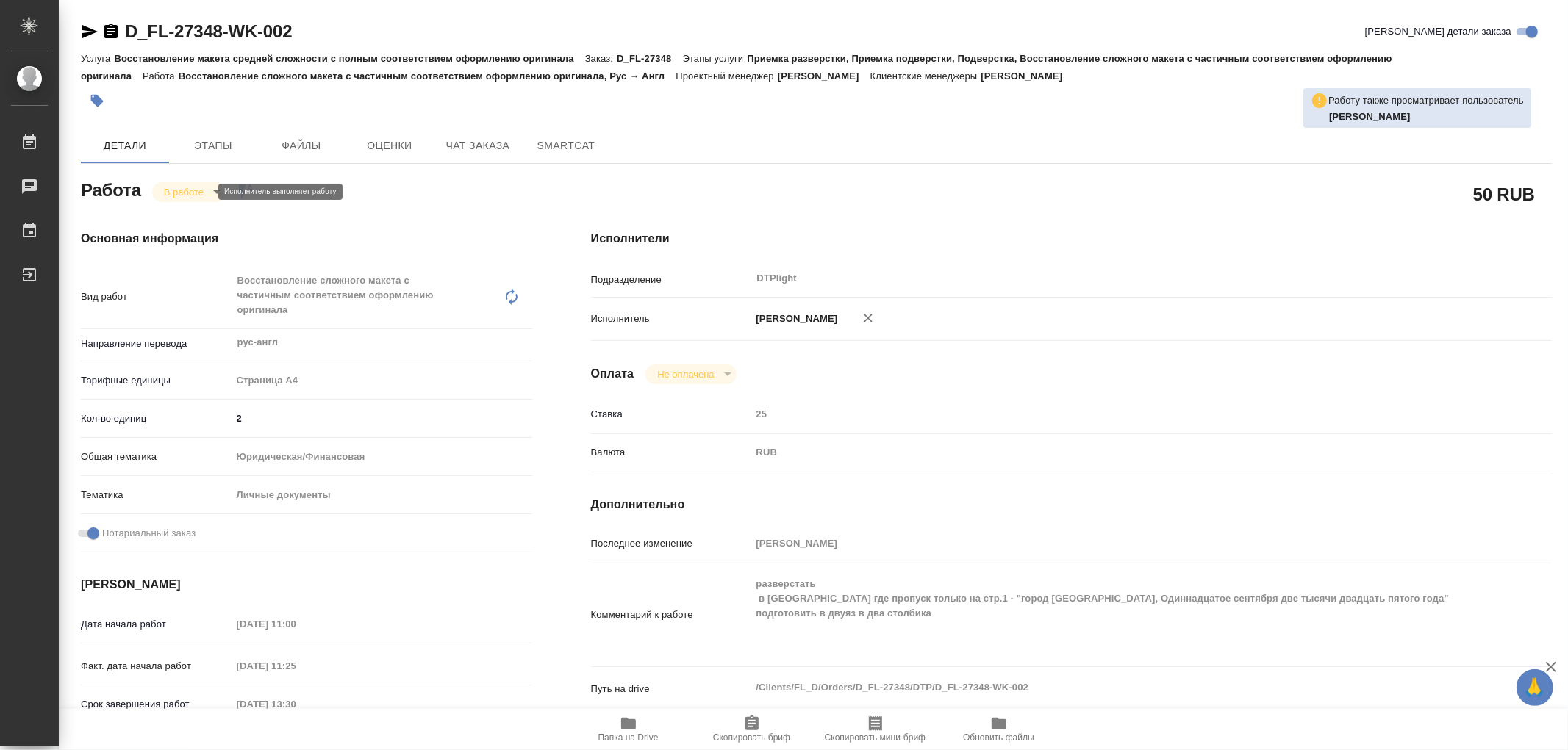
type textarea "x"
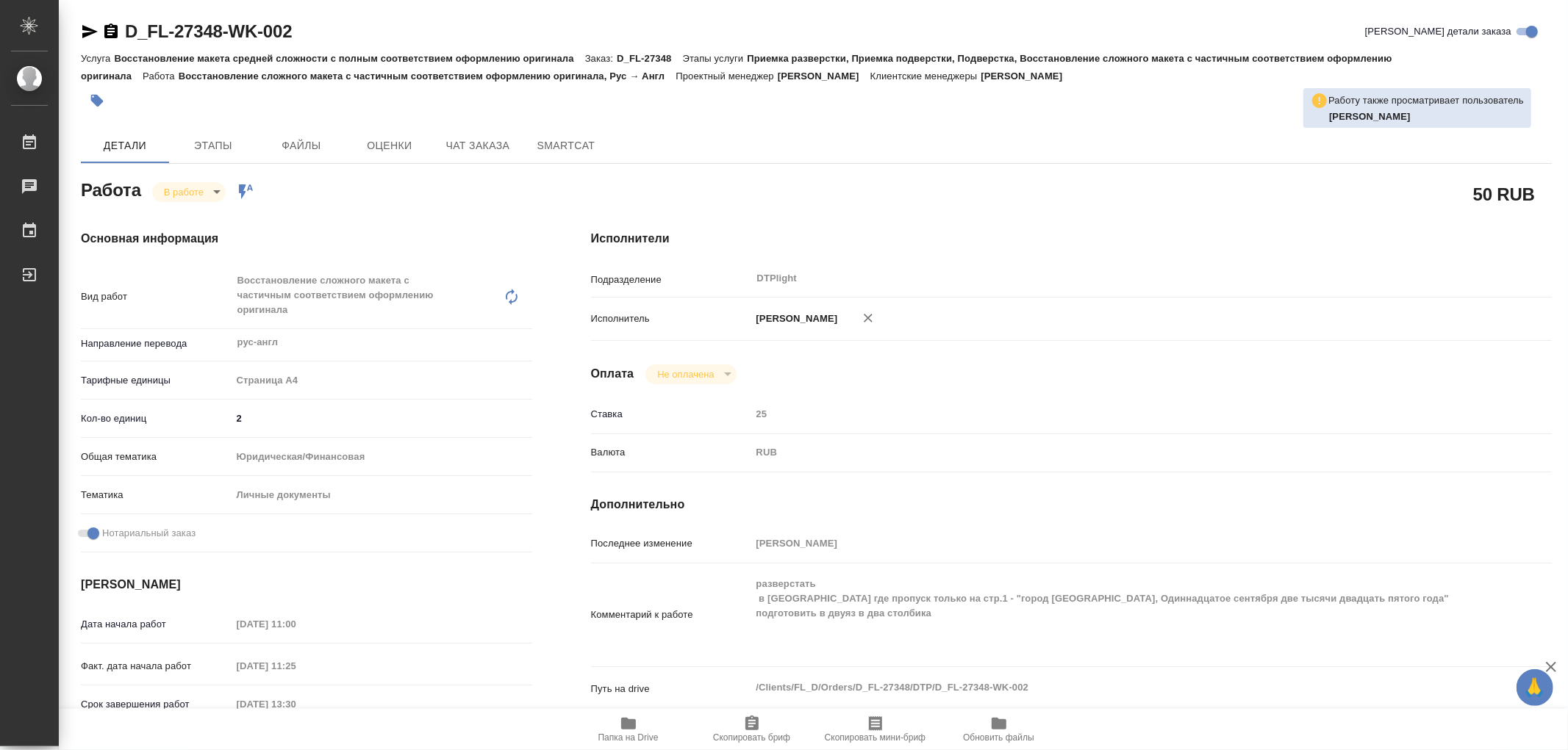
type textarea "x"
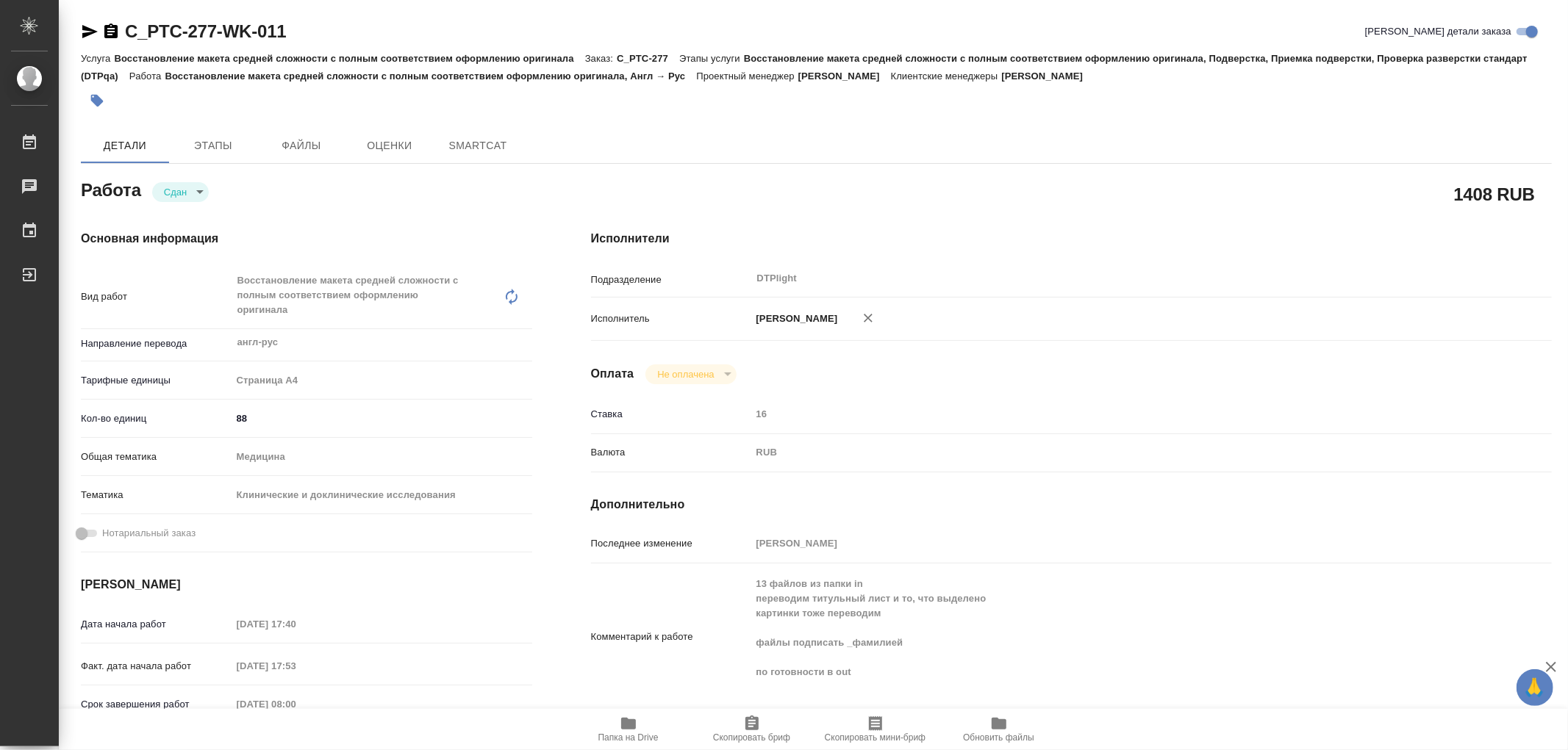
type textarea "x"
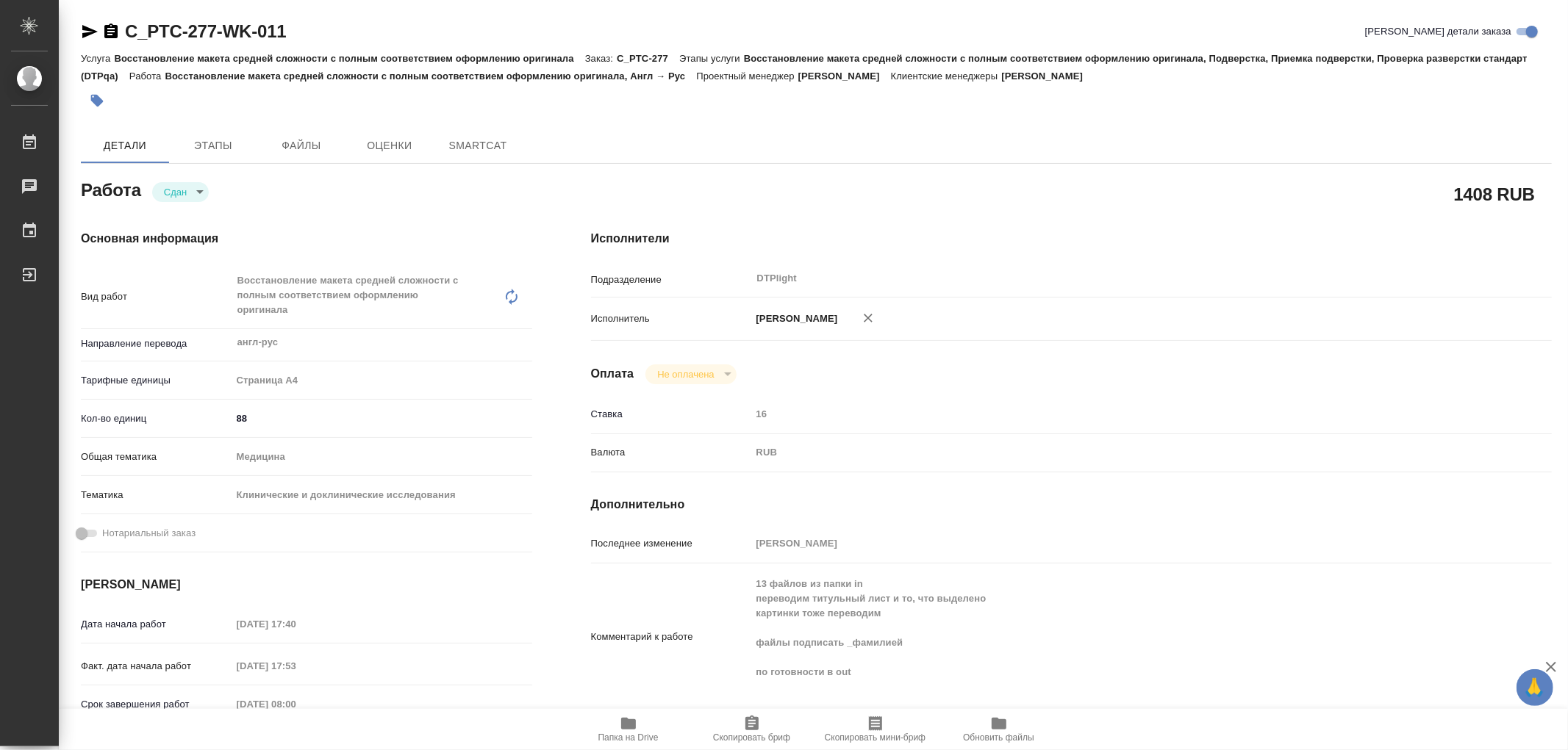
type textarea "x"
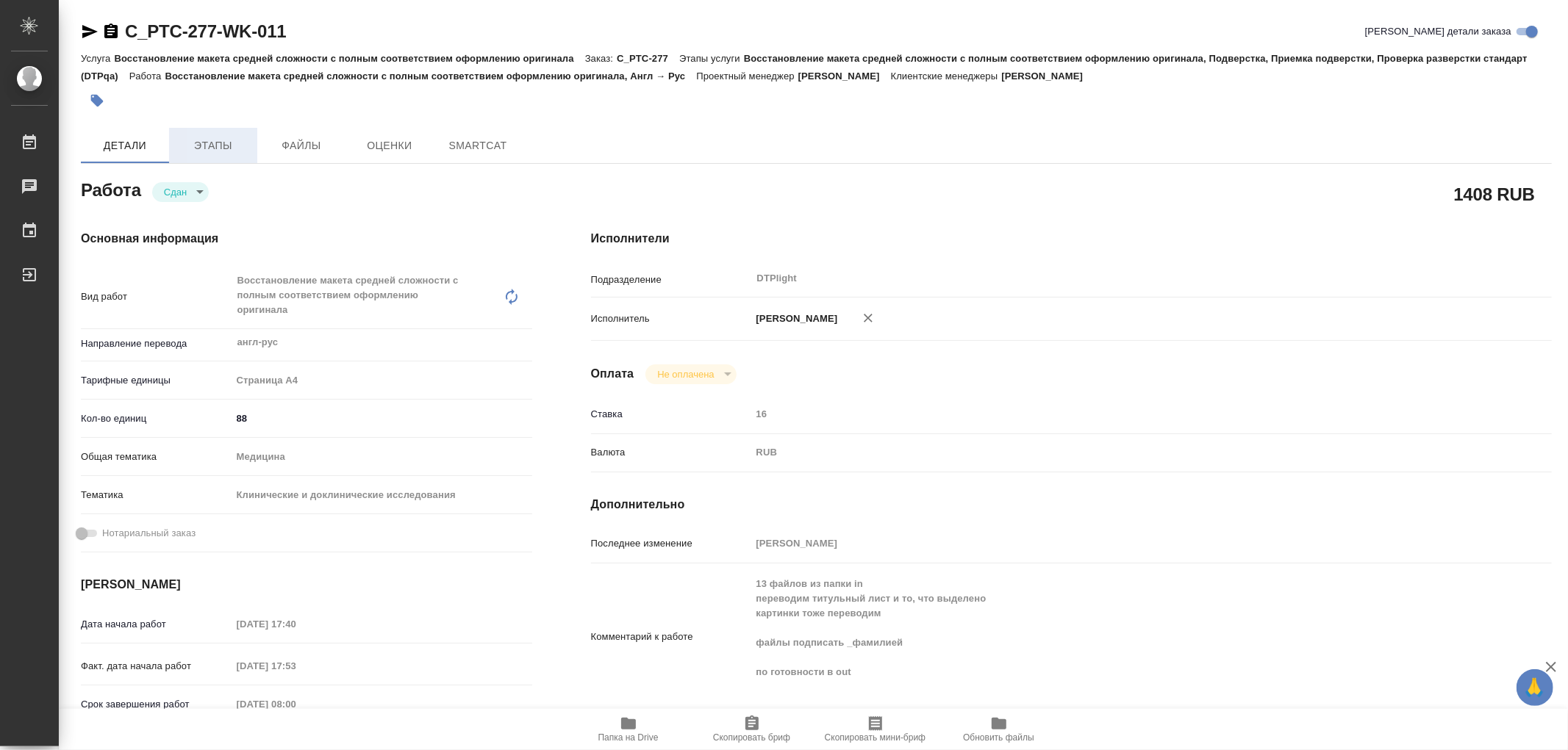
type textarea "x"
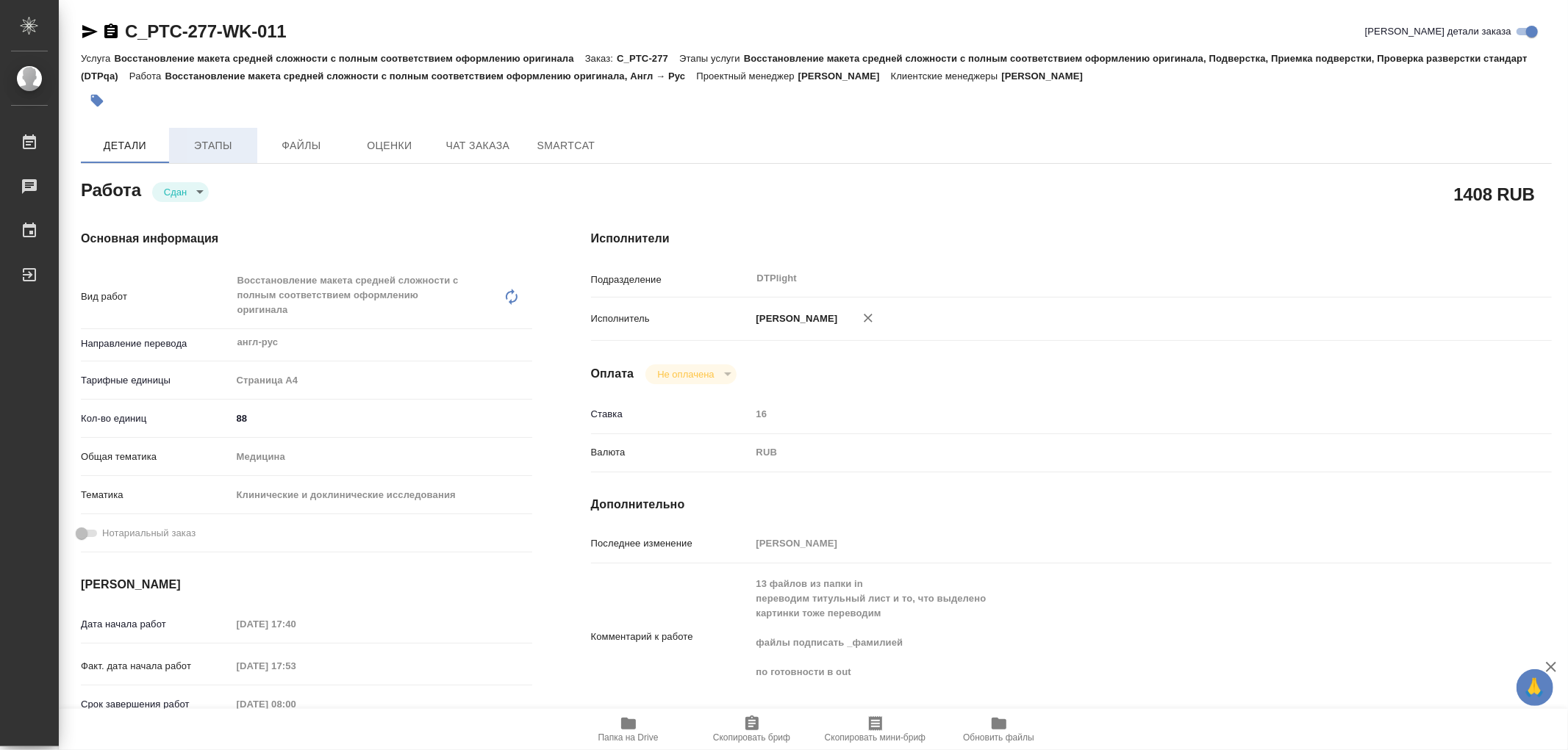
type textarea "x"
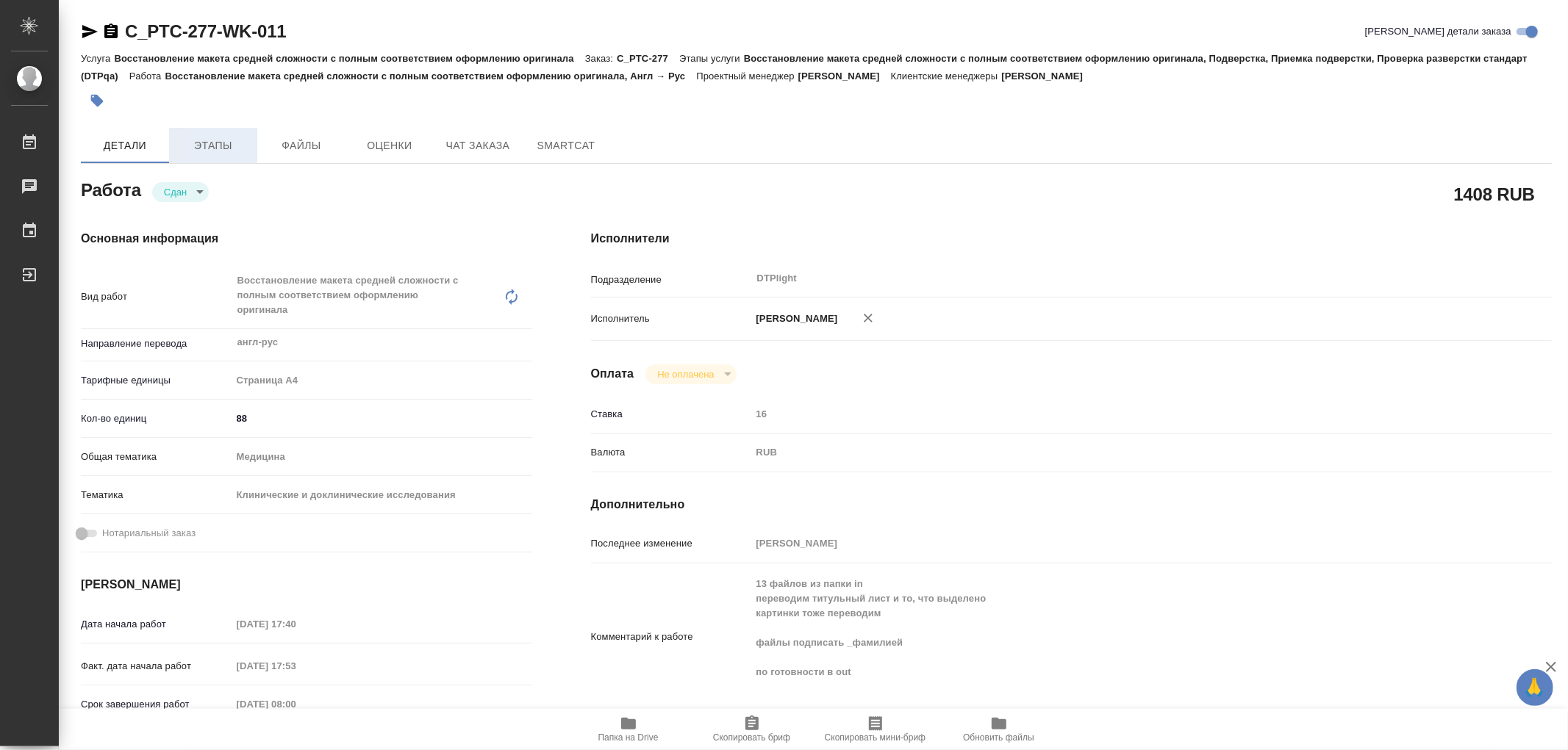
click at [231, 151] on span "Этапы" at bounding box center [213, 146] width 70 height 18
type textarea "x"
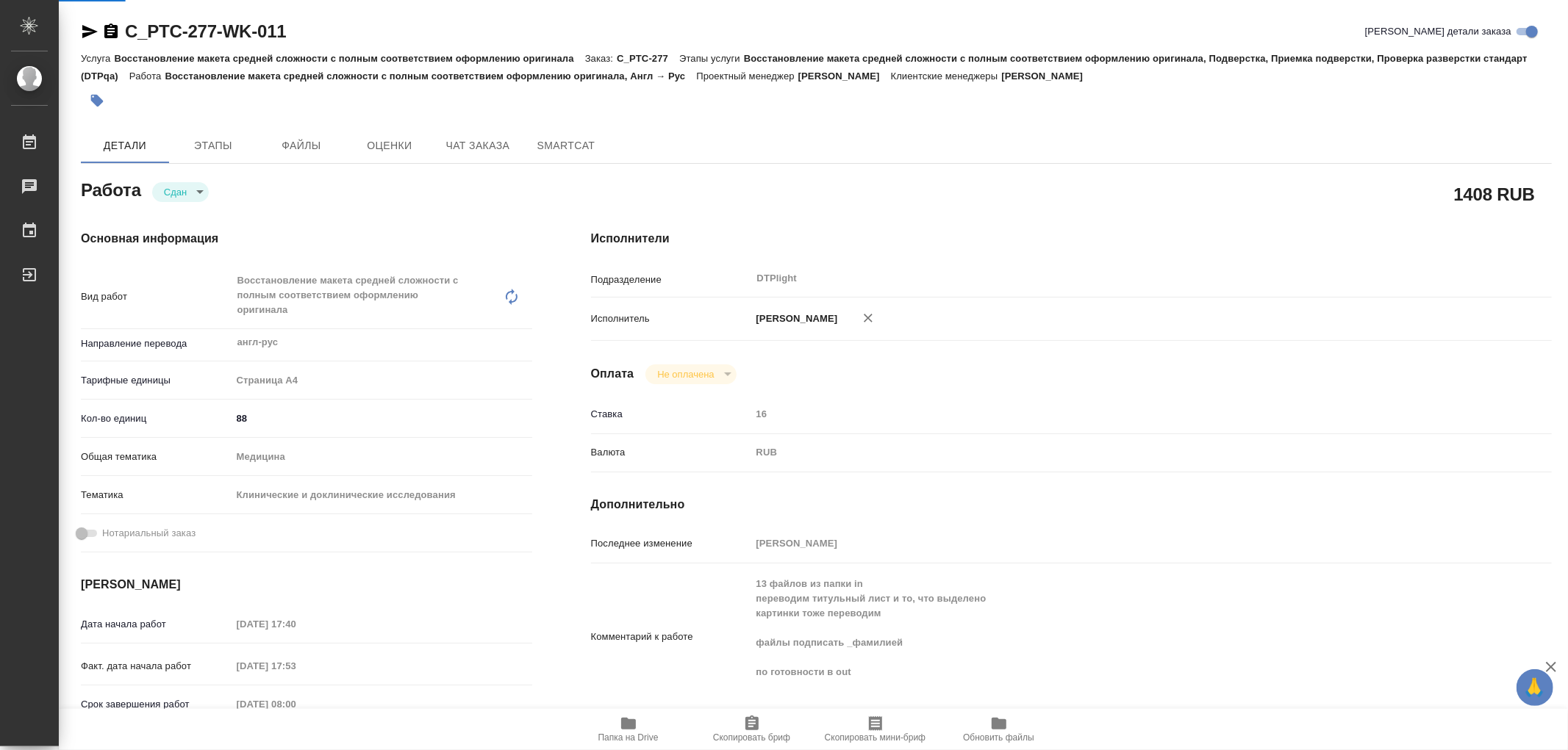
type textarea "x"
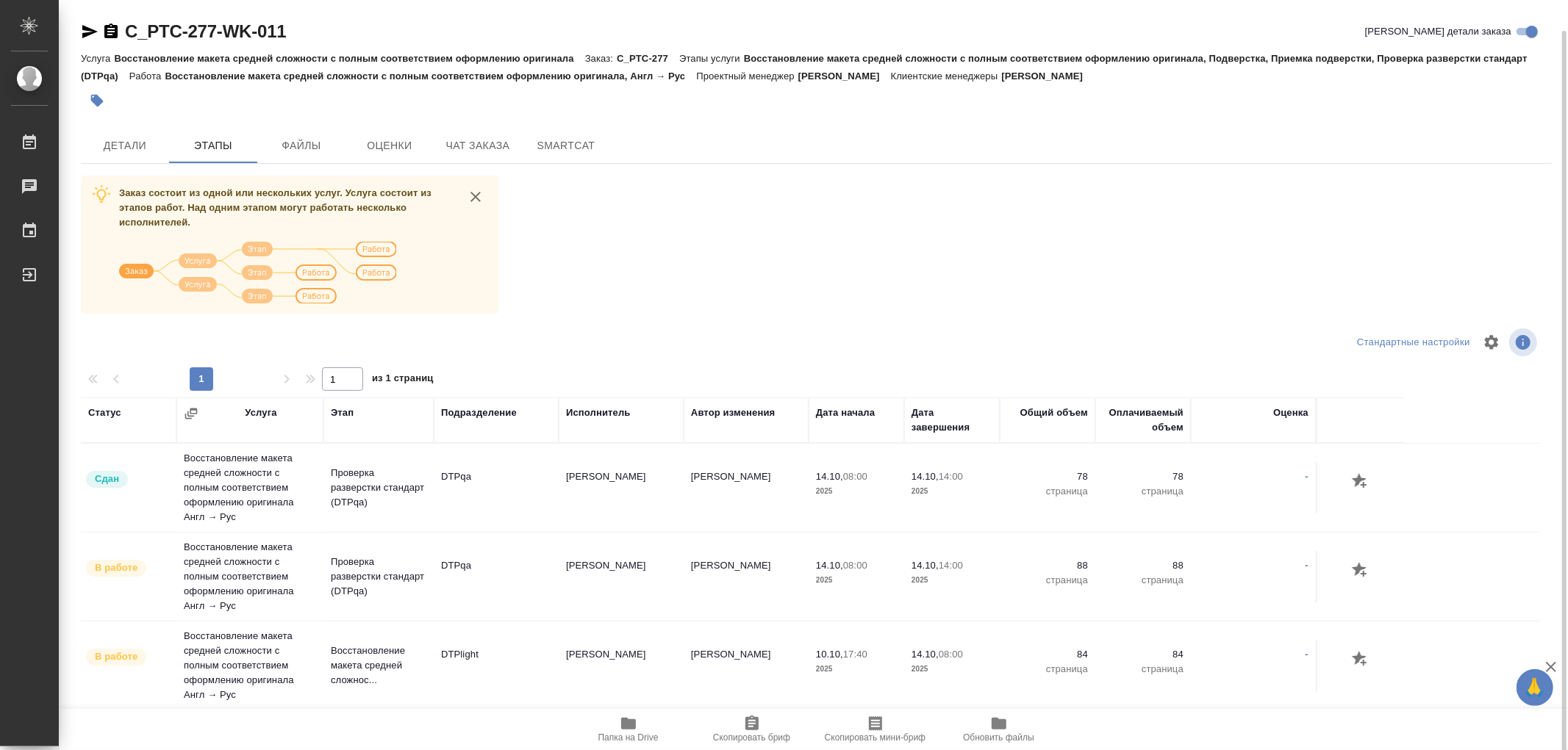
scroll to position [81, 0]
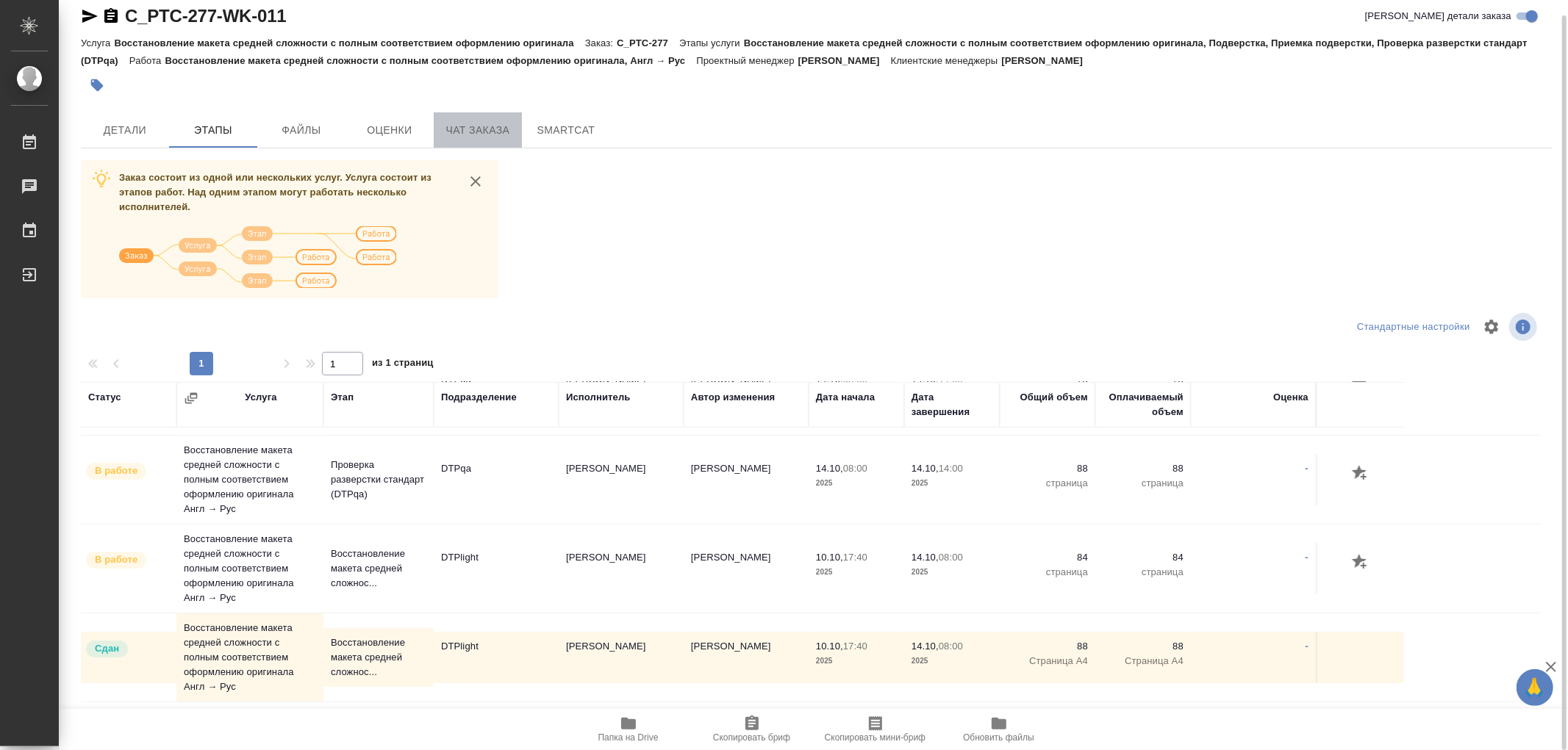
click at [449, 134] on span "Чат заказа" at bounding box center [478, 131] width 70 height 18
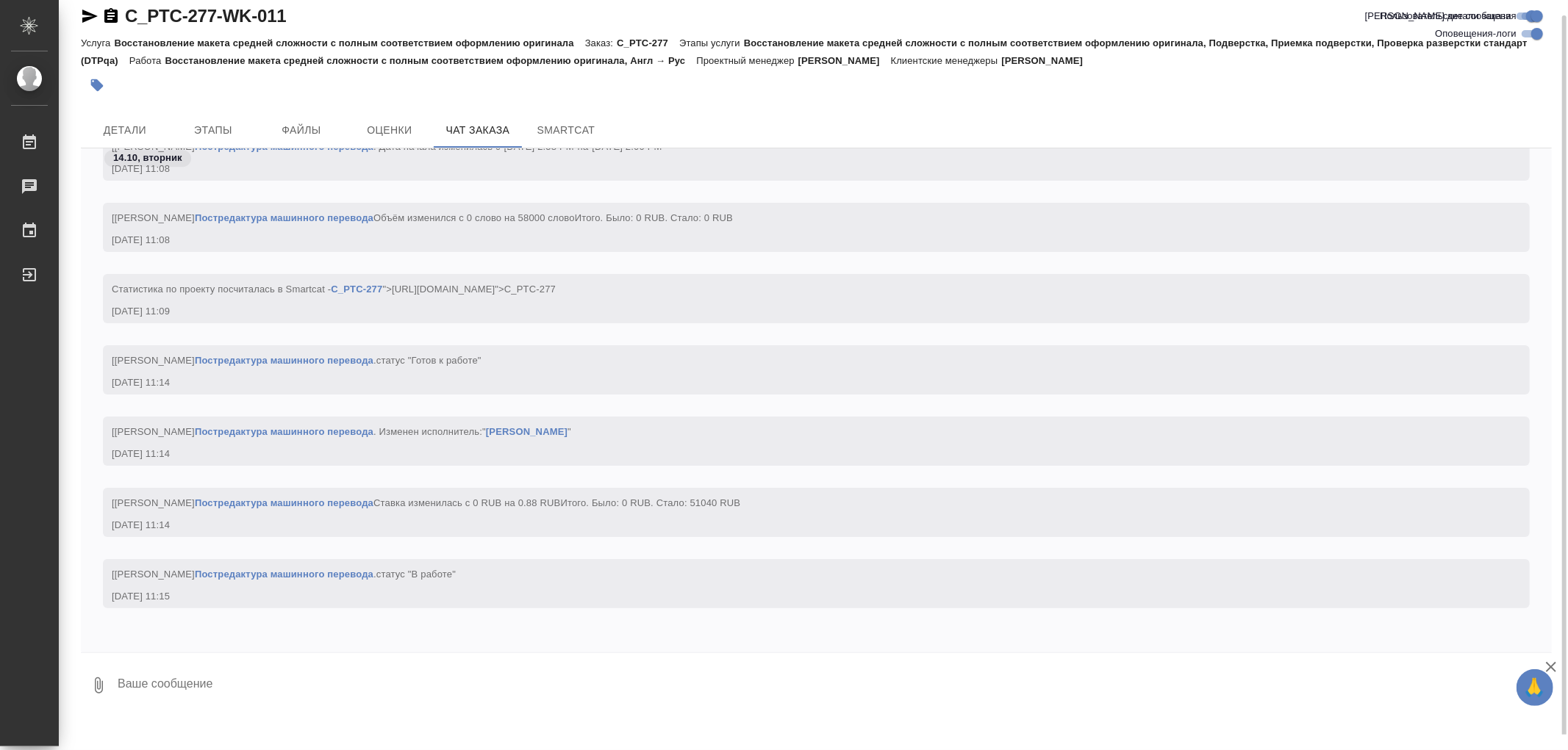
scroll to position [8592, 0]
click at [195, 126] on span "Этапы" at bounding box center [213, 131] width 70 height 18
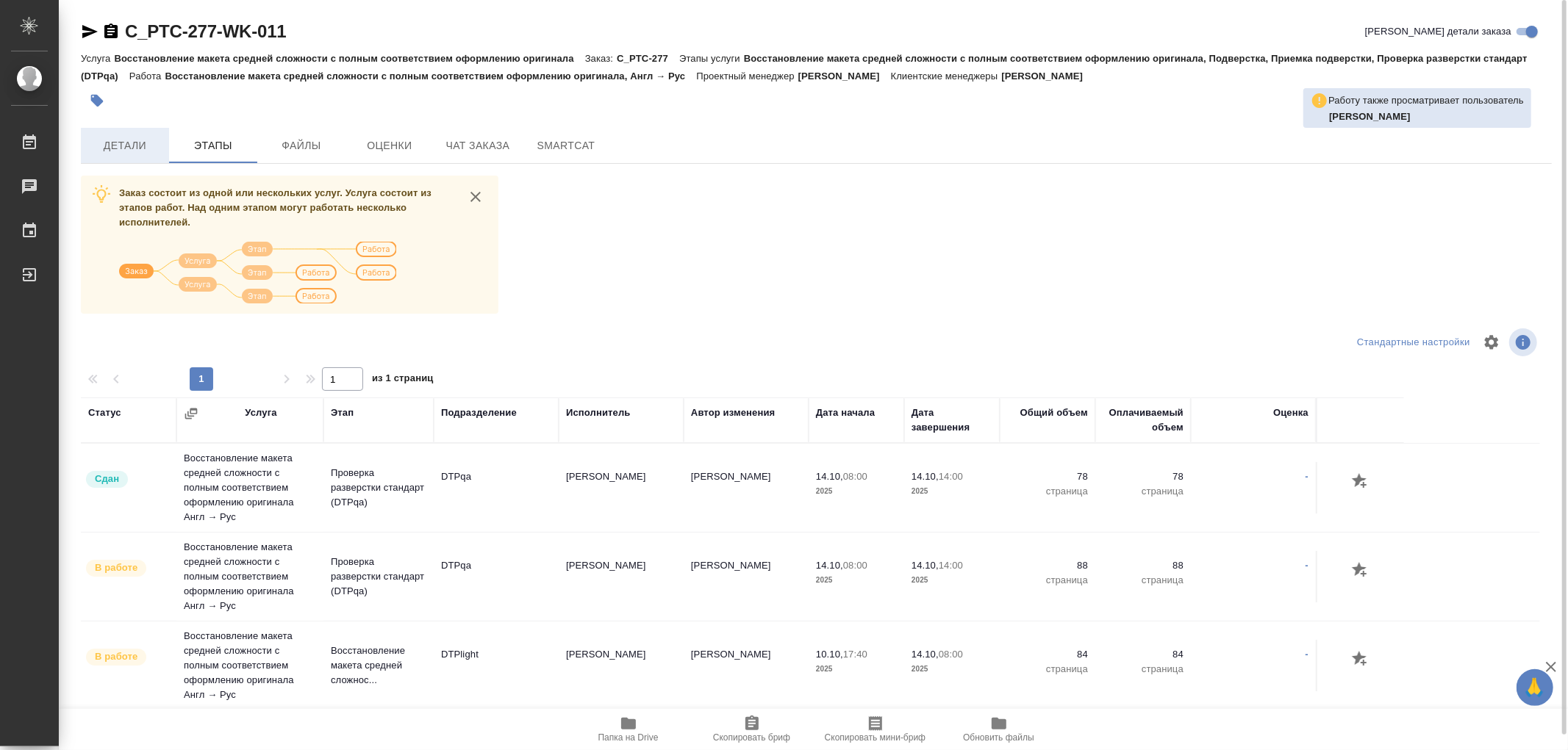
click at [141, 140] on span "Детали" at bounding box center [125, 146] width 70 height 18
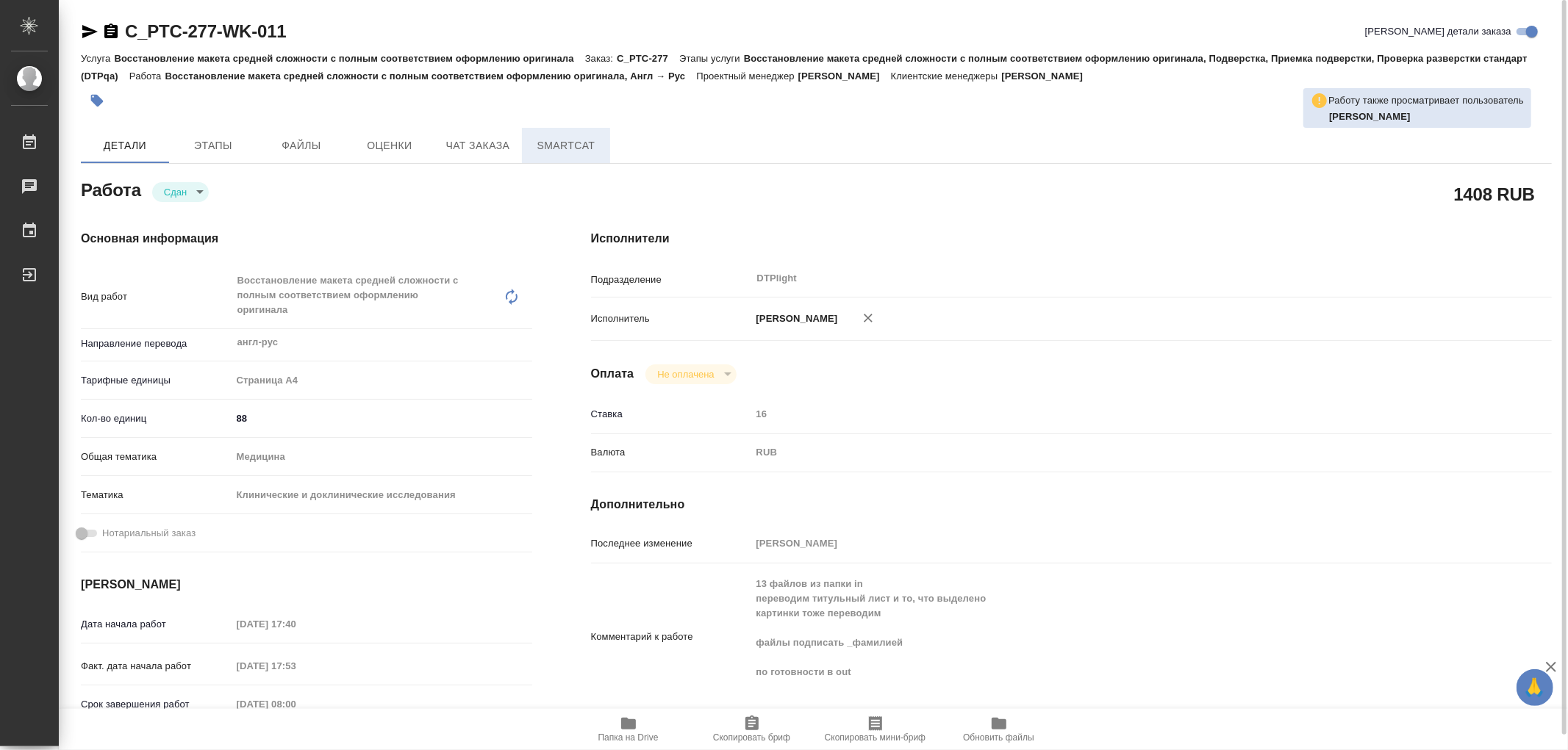
type textarea "x"
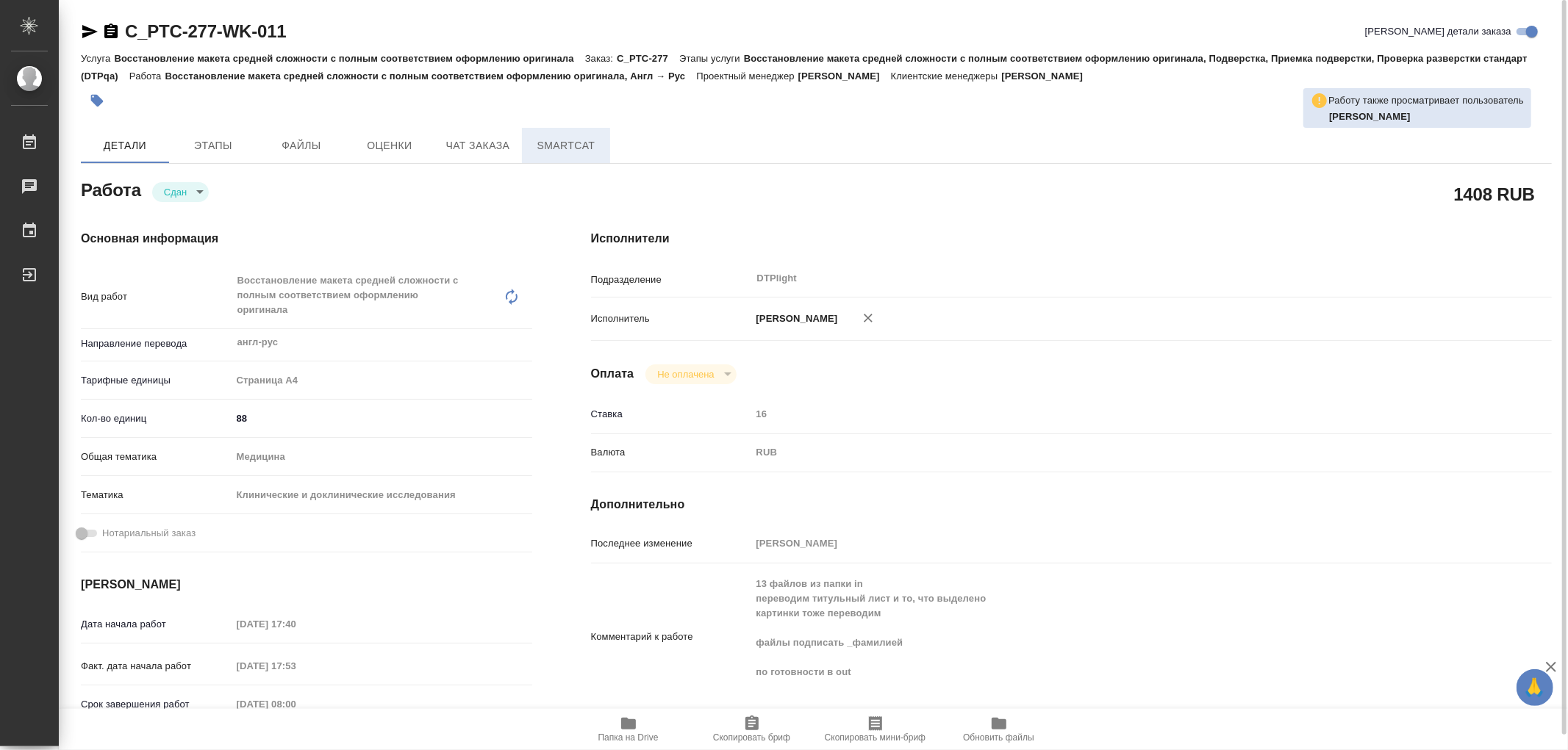
type textarea "x"
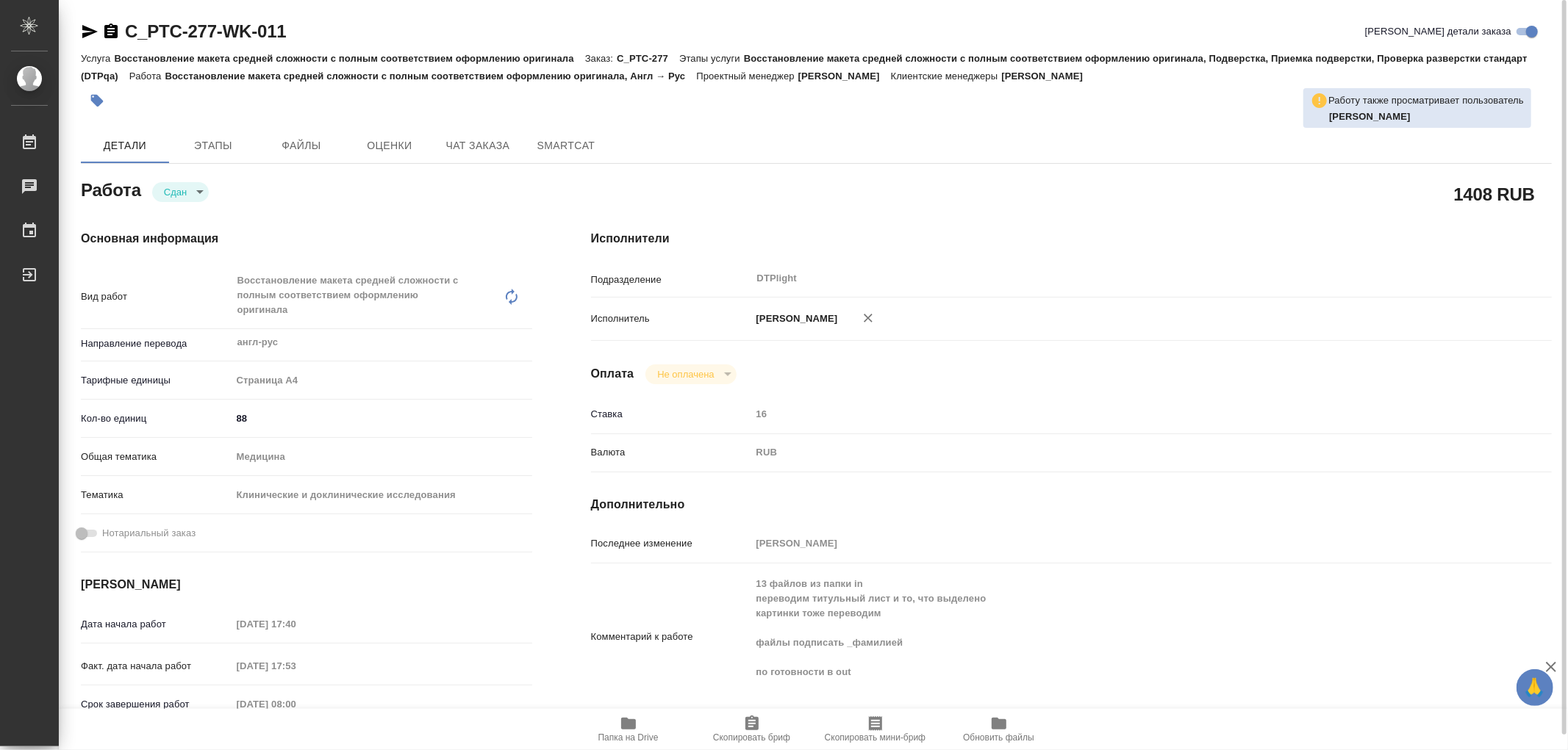
type textarea "x"
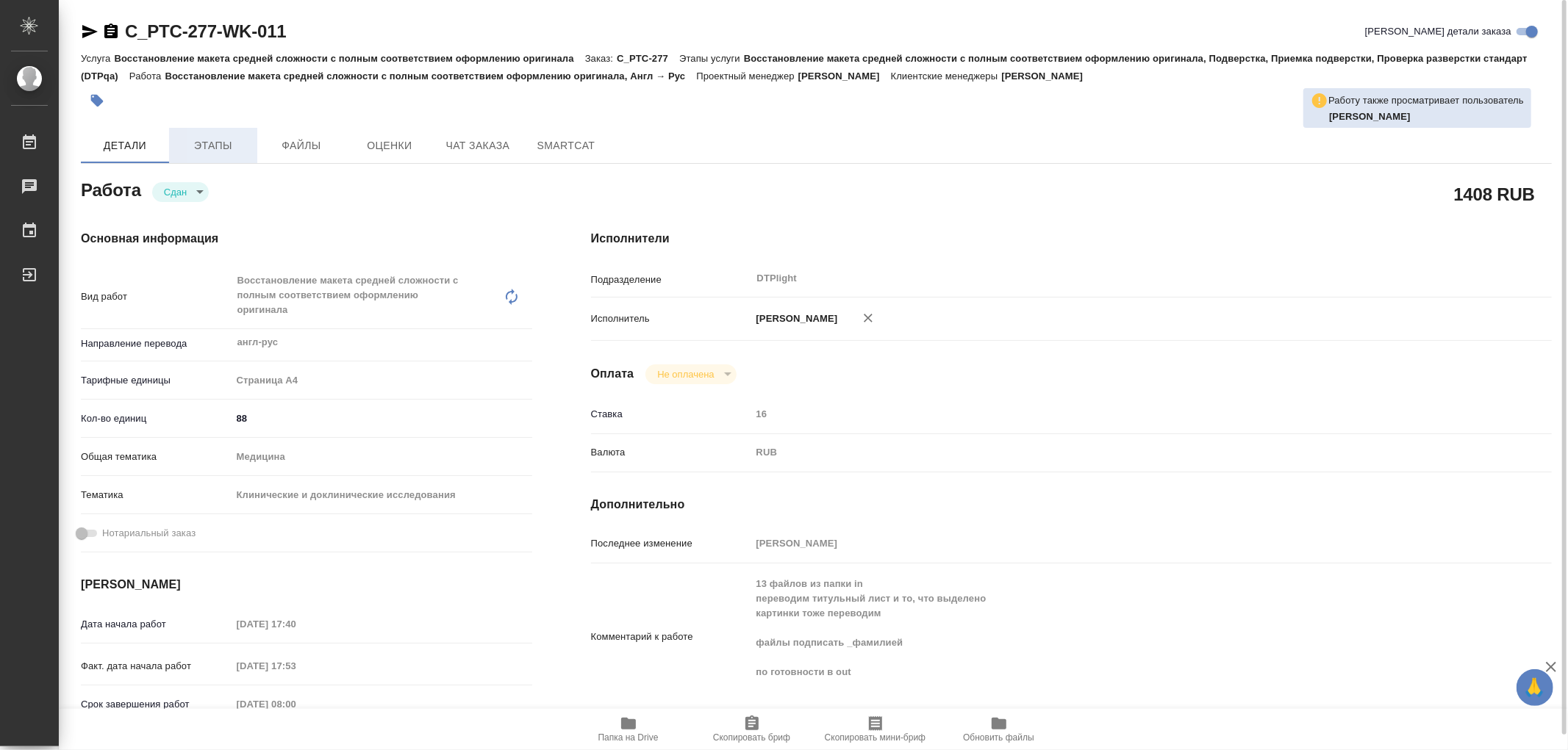
click at [225, 142] on span "Этапы" at bounding box center [213, 146] width 70 height 18
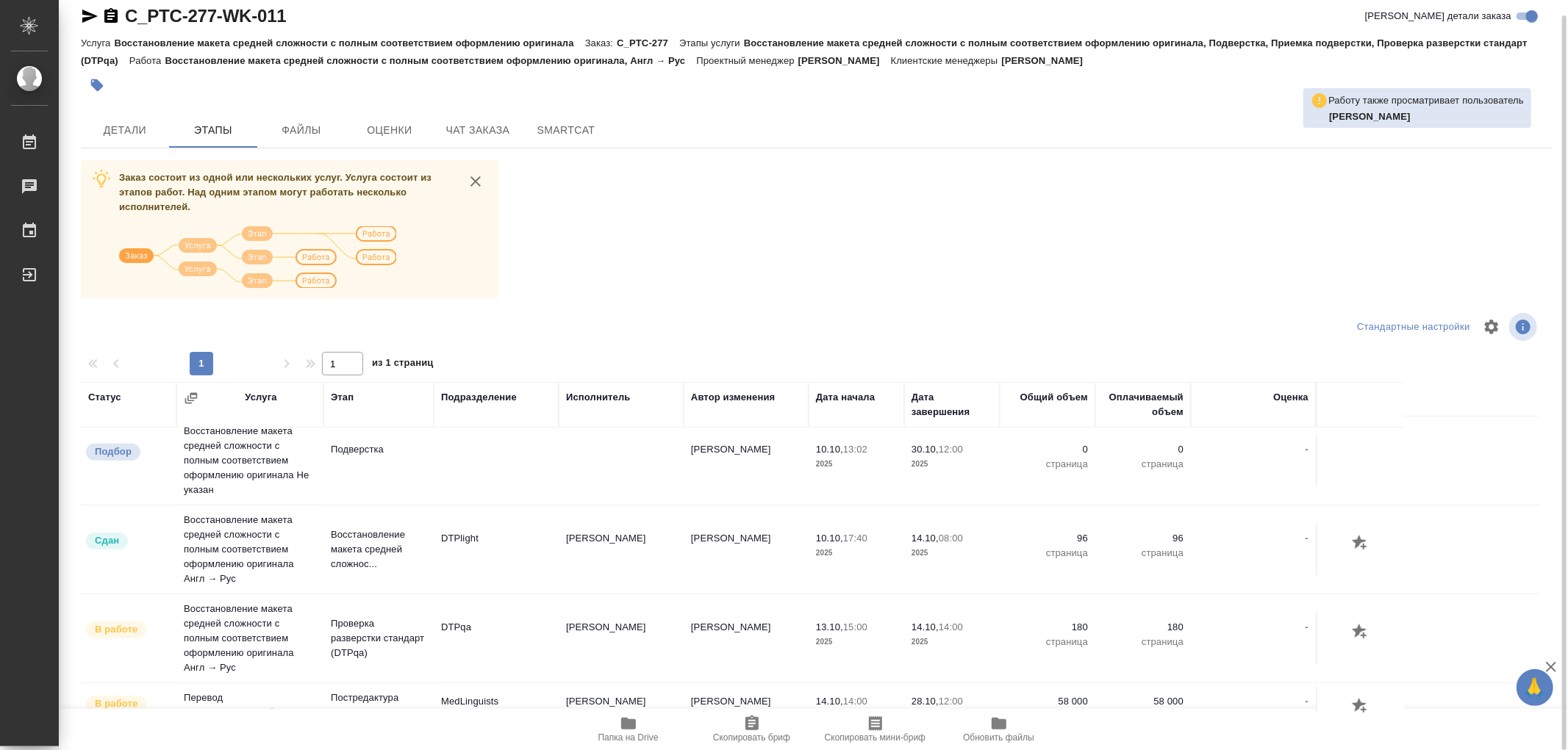
scroll to position [571, 0]
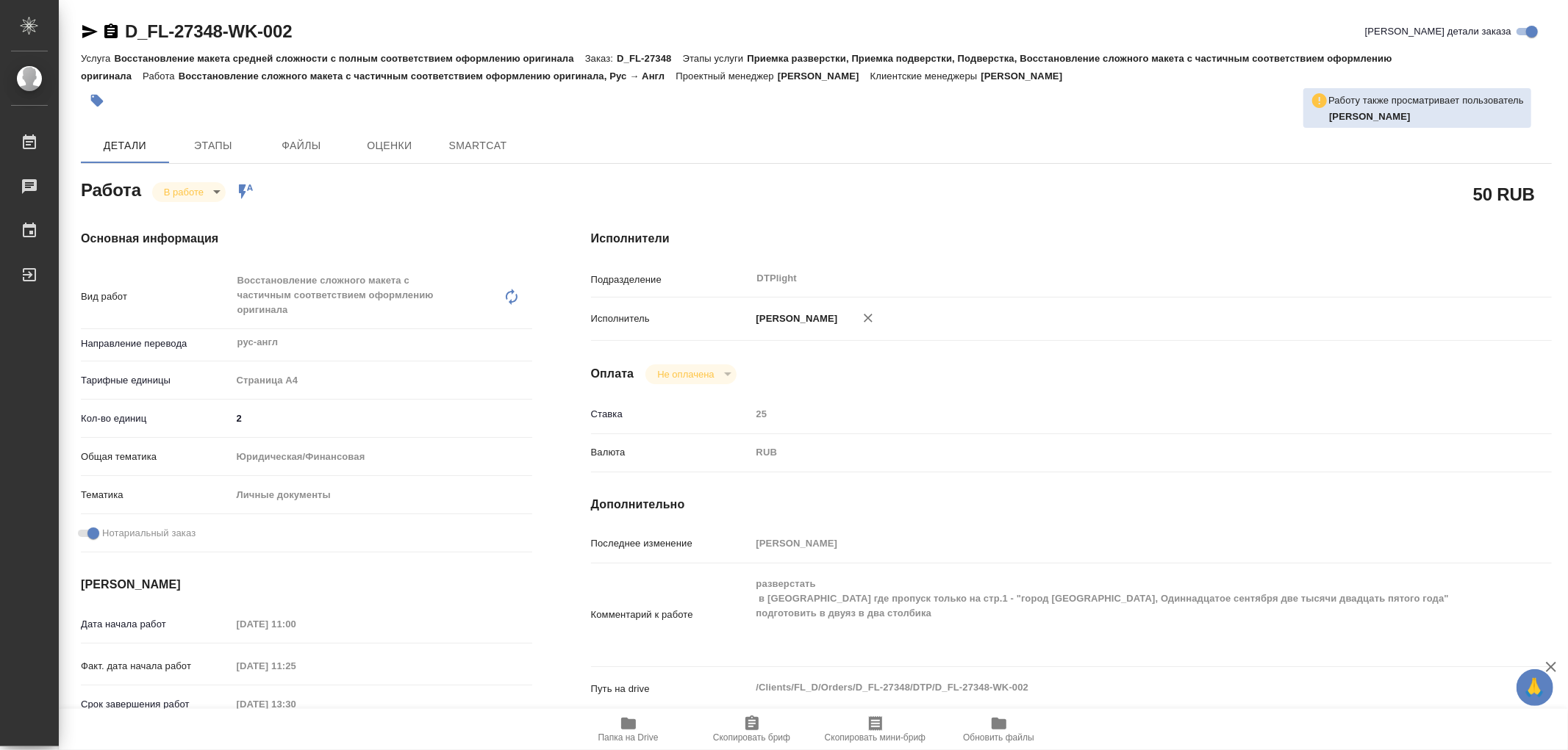
type textarea "x"
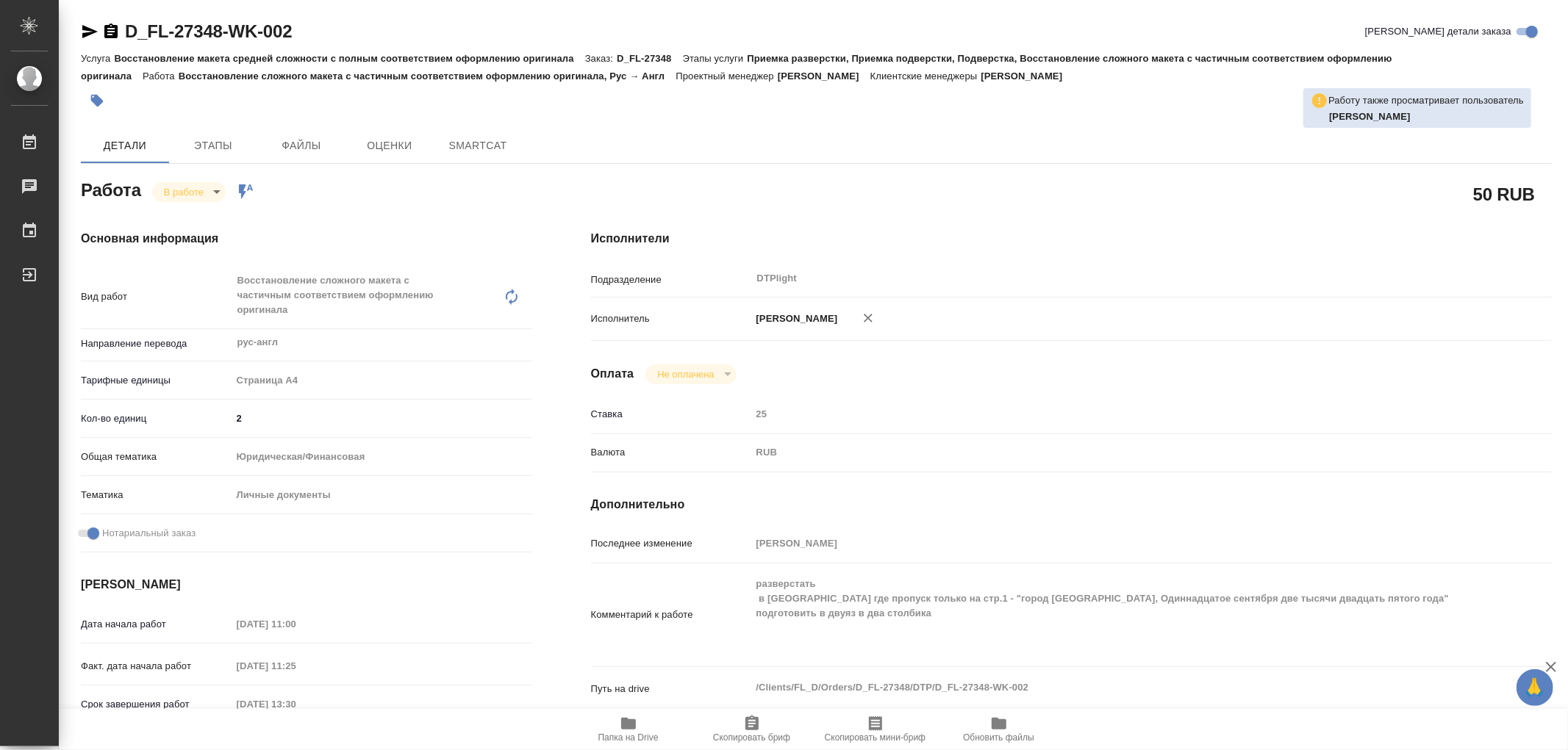
type textarea "x"
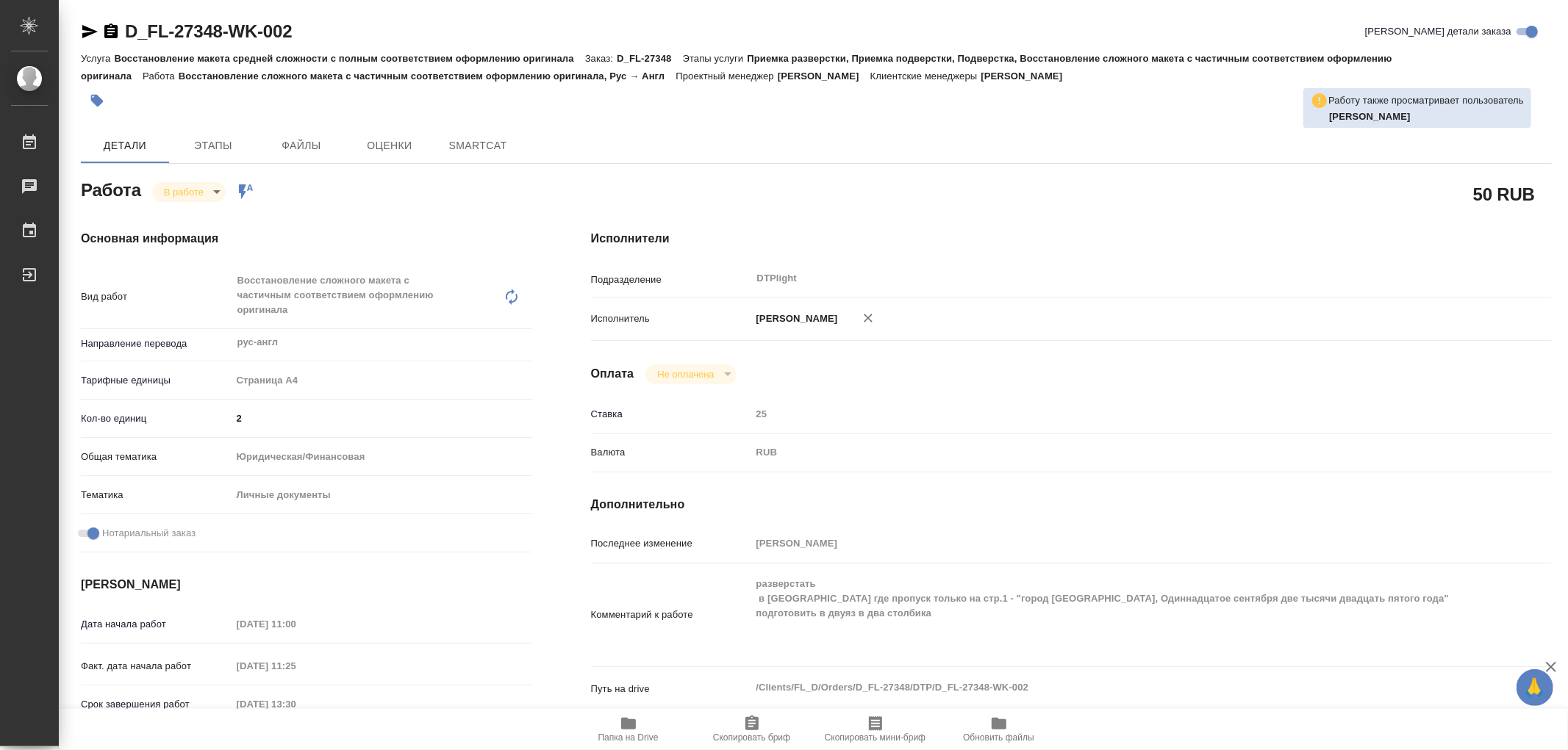
type textarea "x"
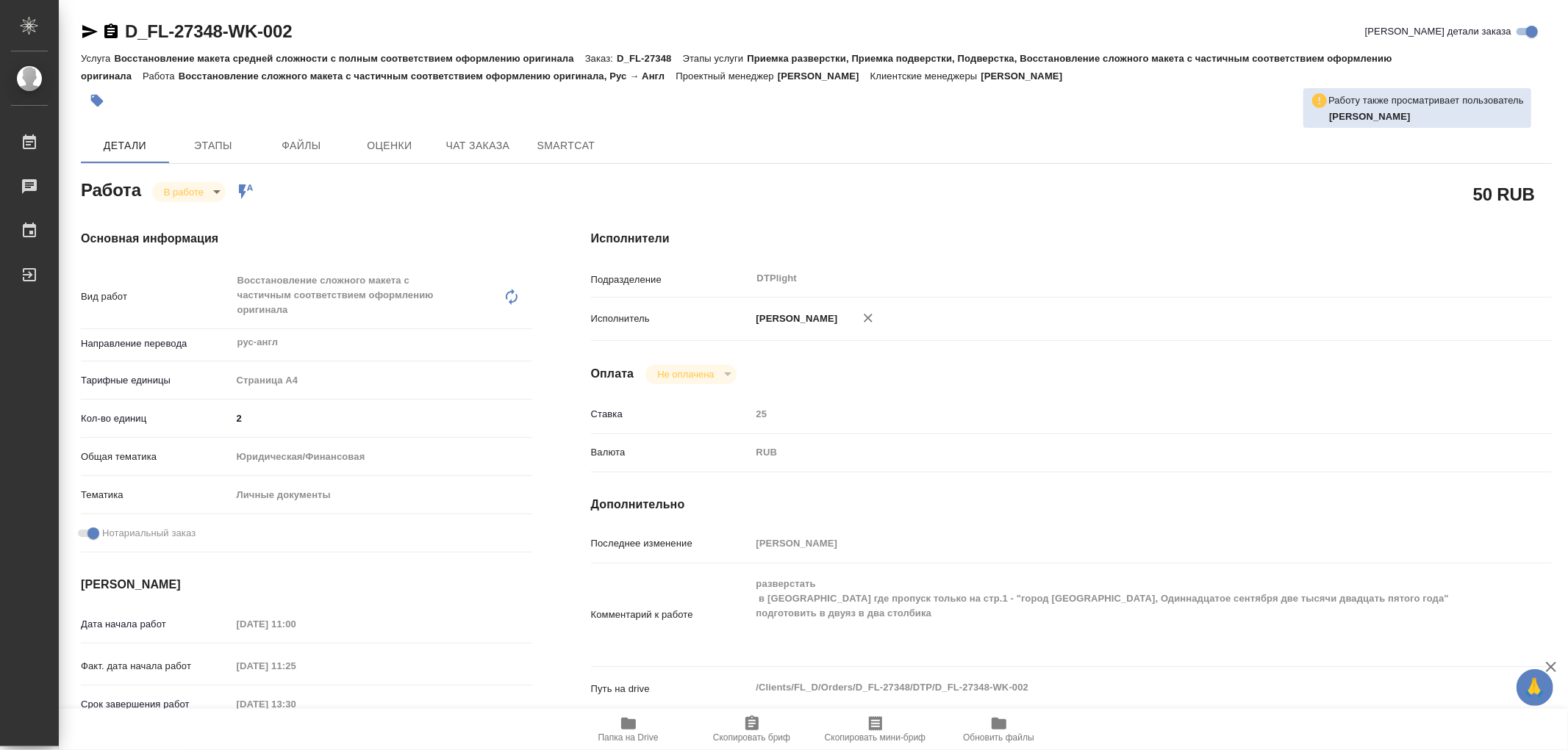
type textarea "x"
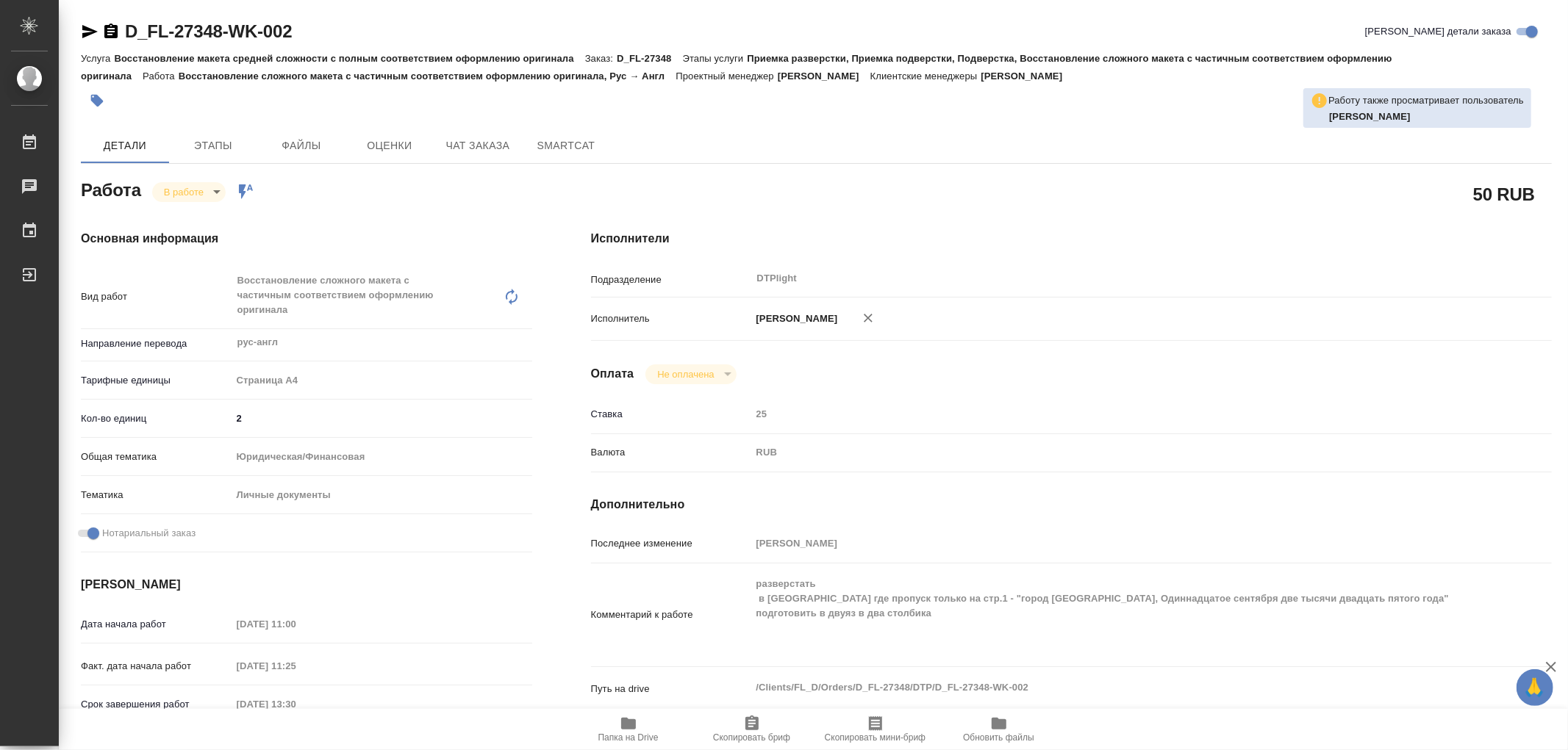
type textarea "x"
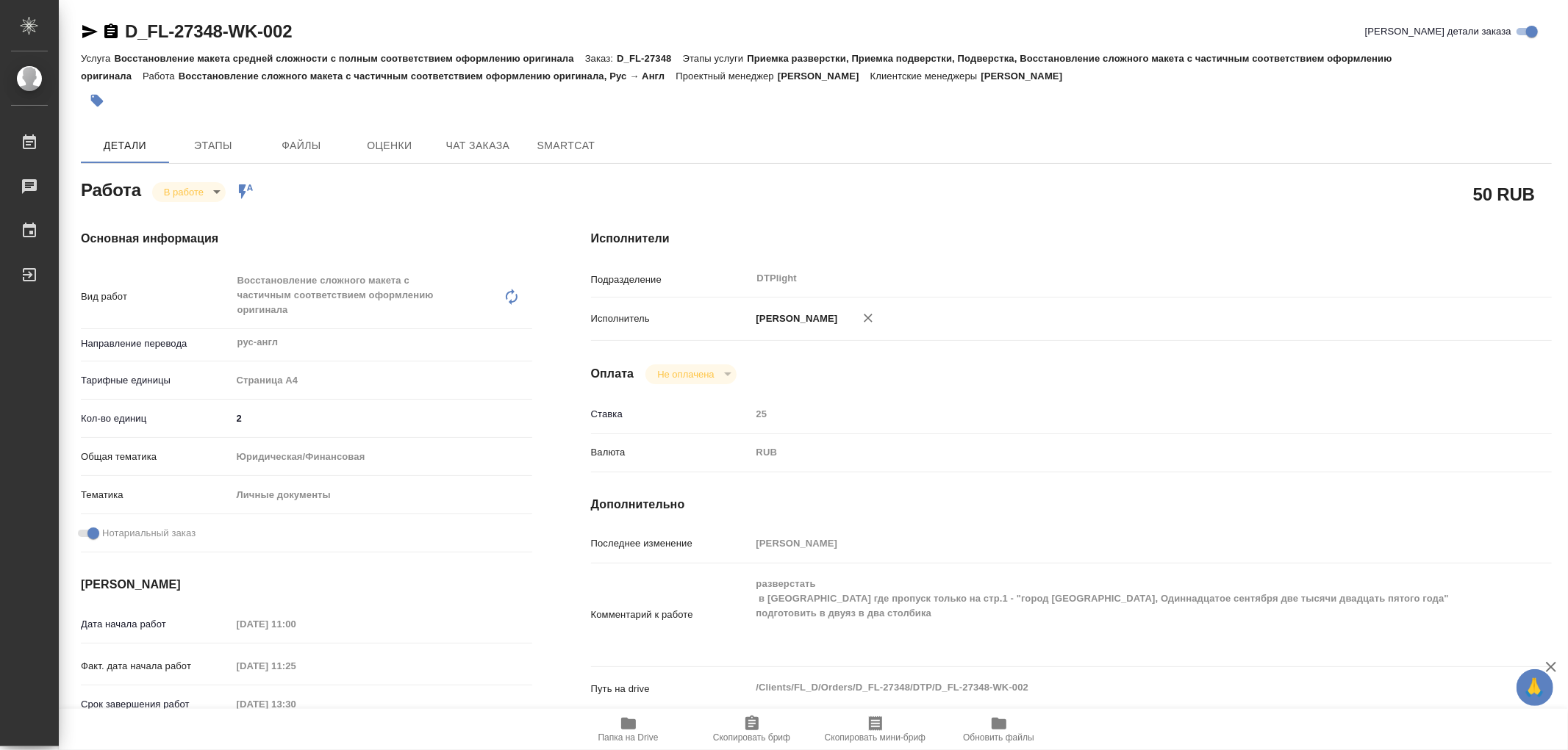
type textarea "x"
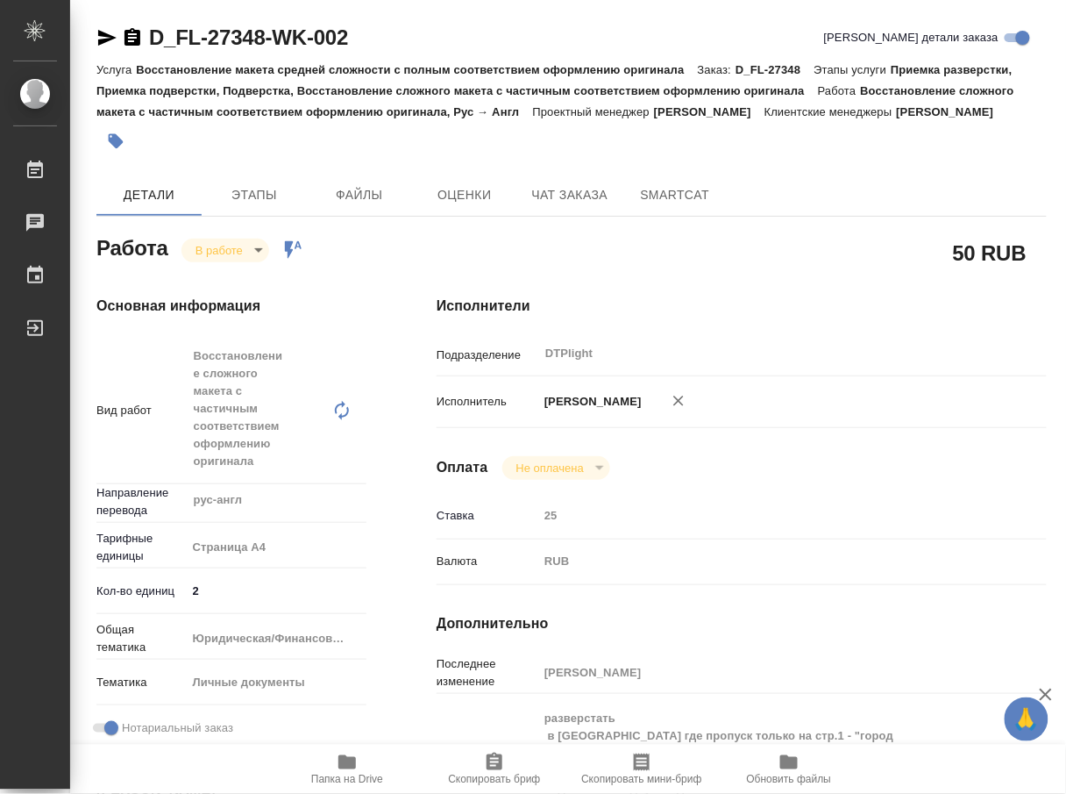
type textarea "x"
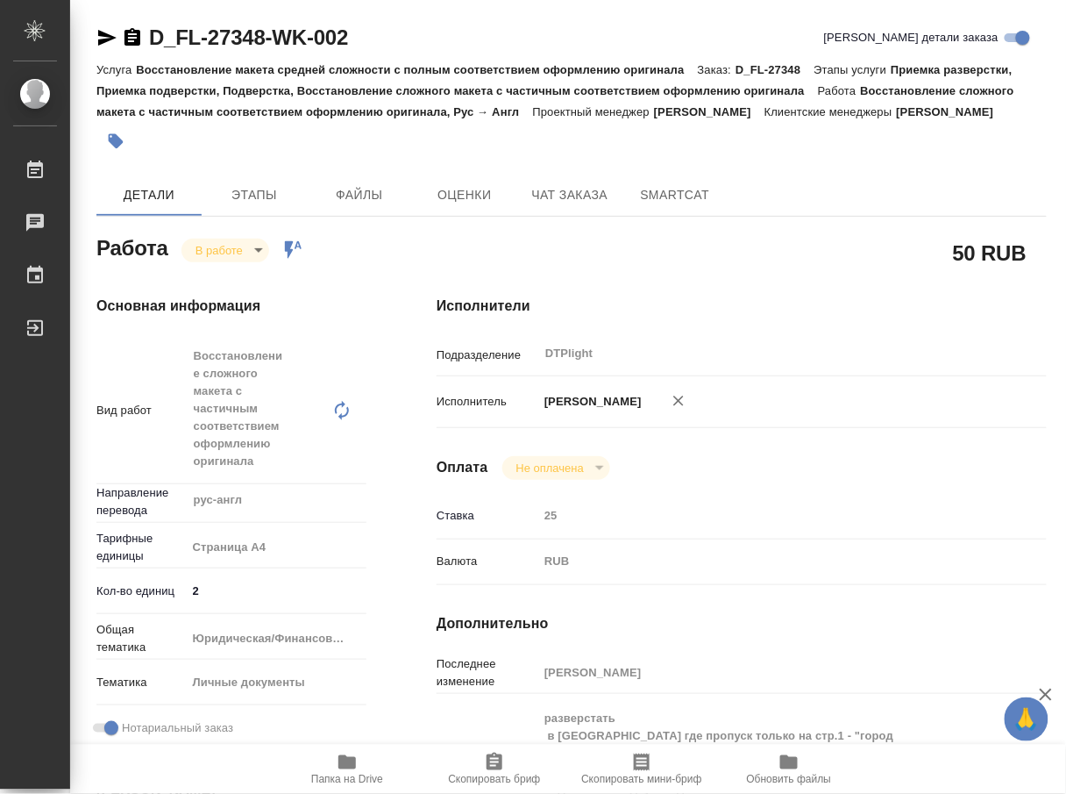
type textarea "x"
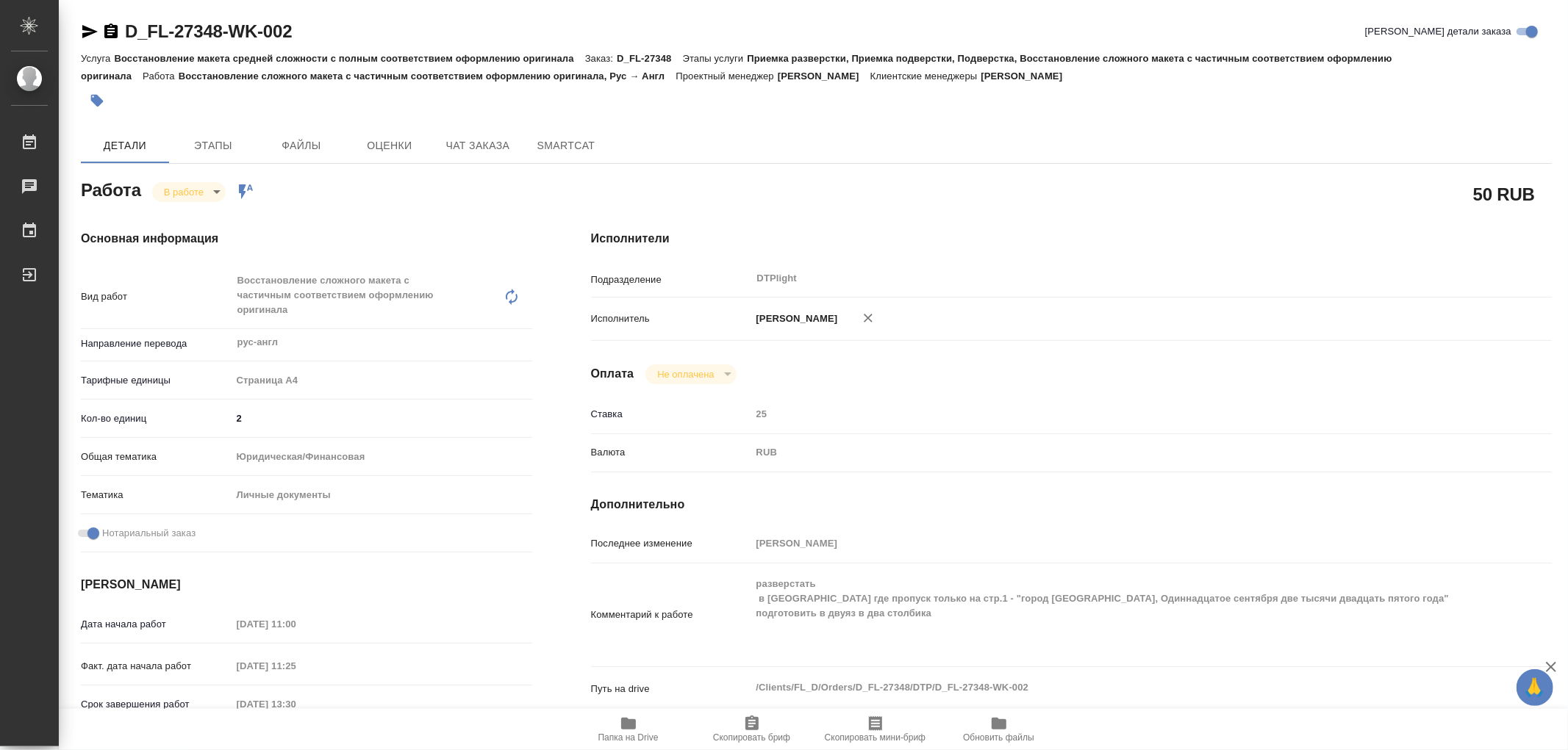
type textarea "x"
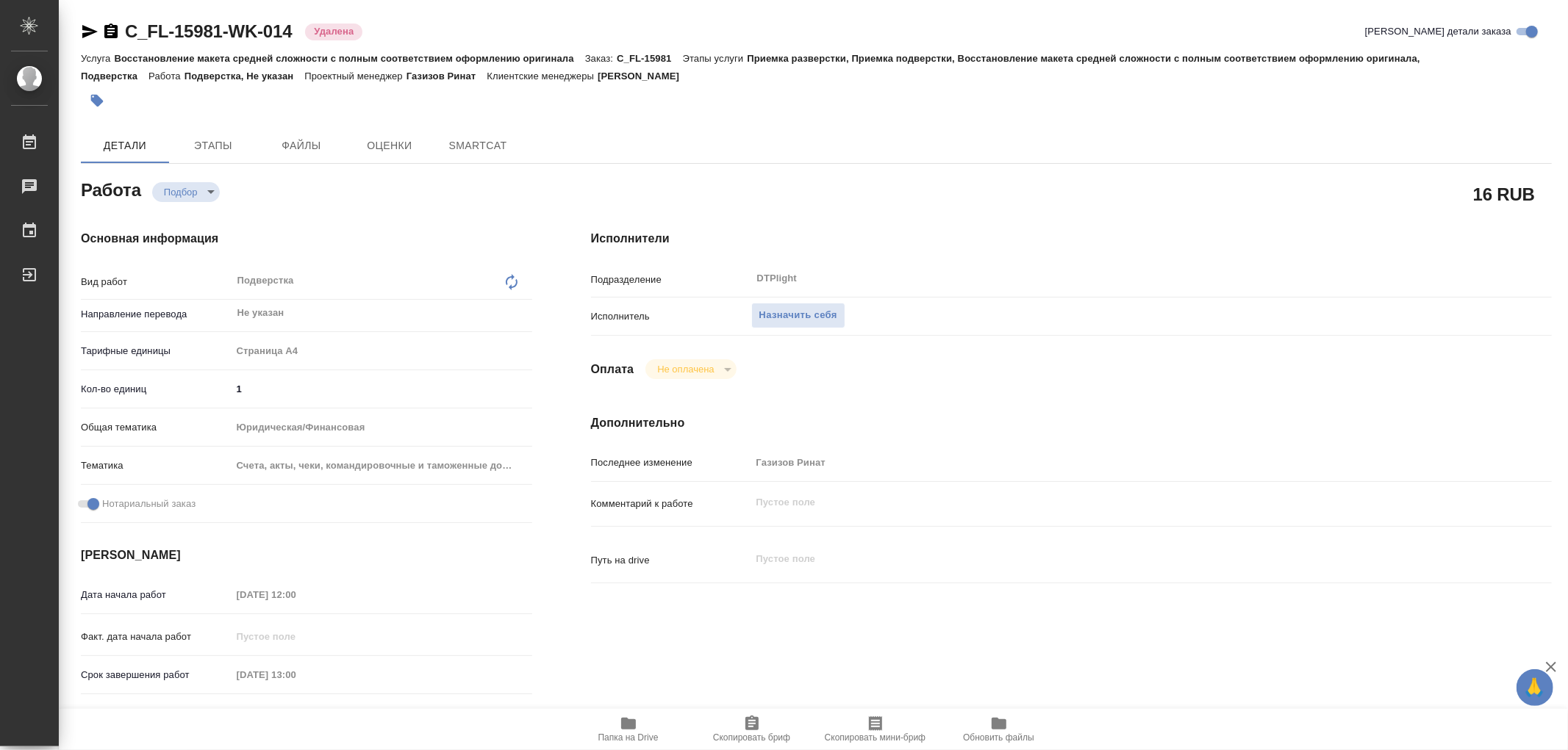
type textarea "x"
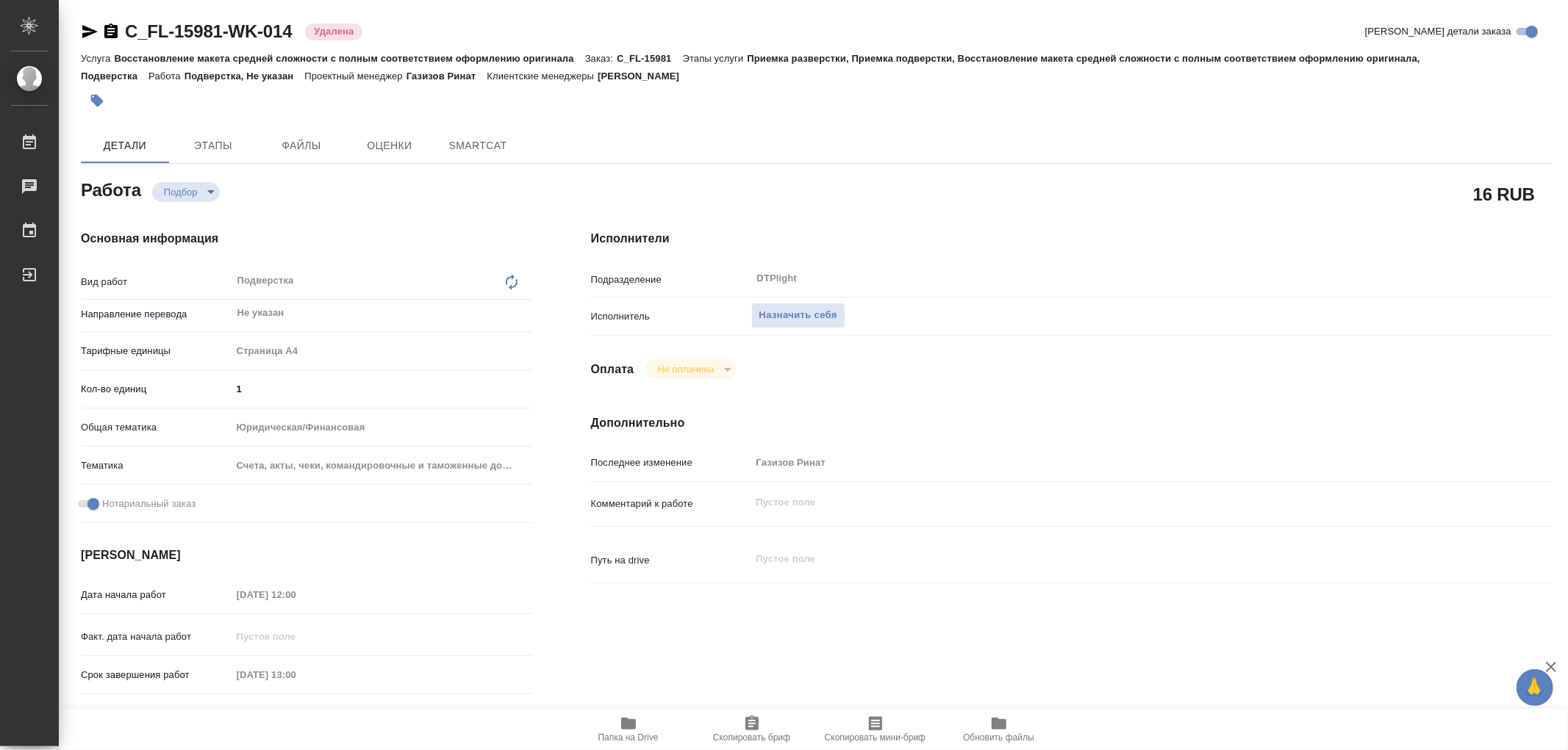
type textarea "x"
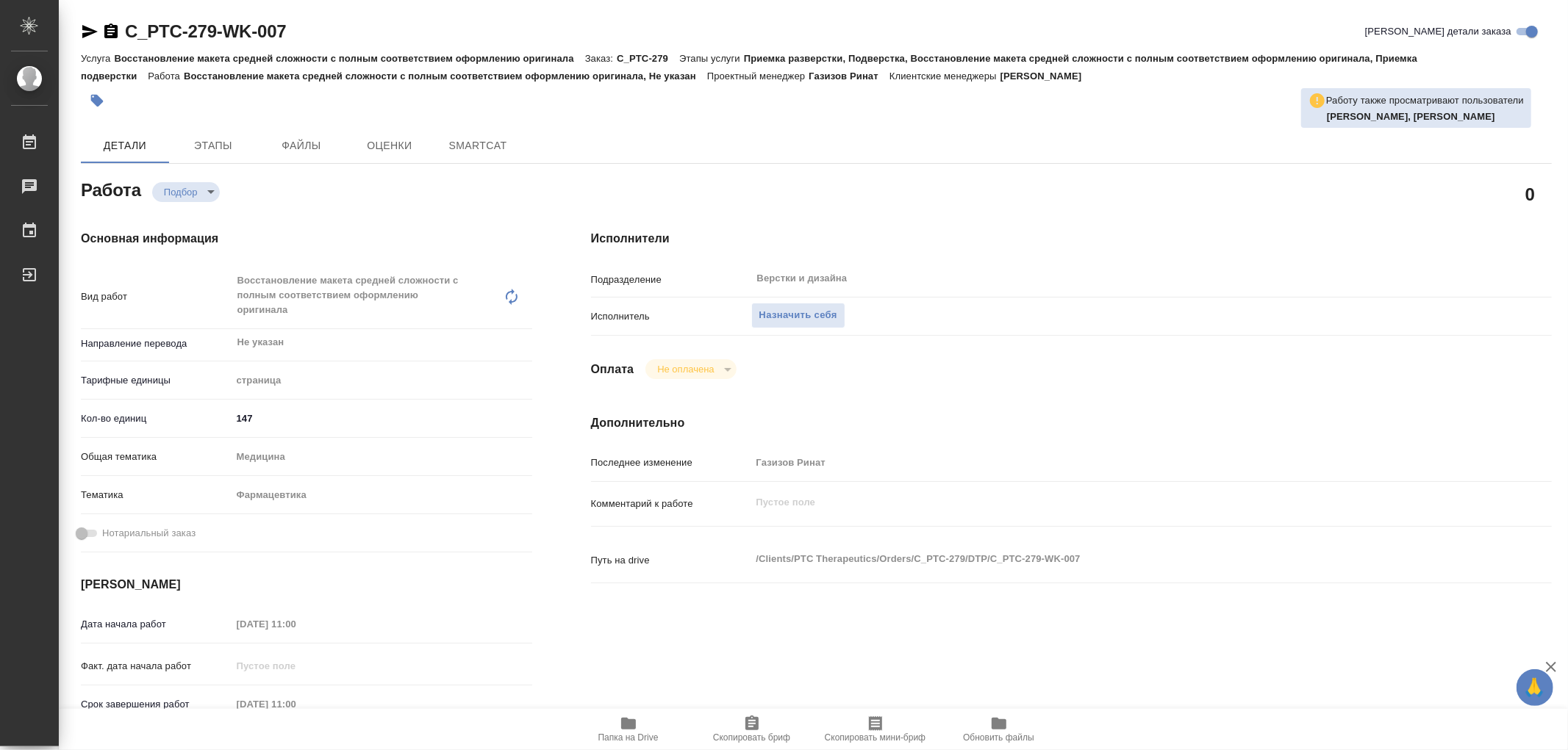
type textarea "x"
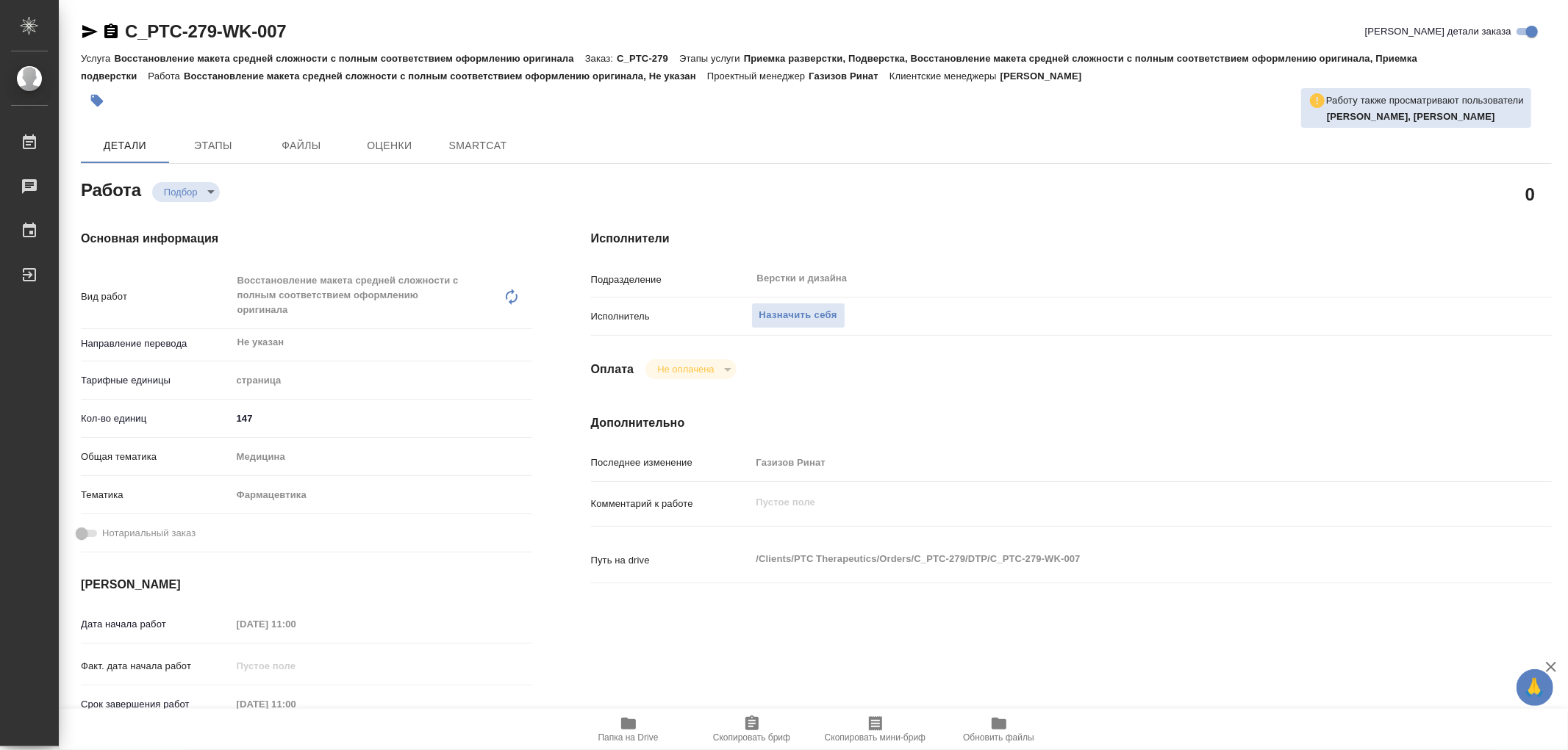
type textarea "x"
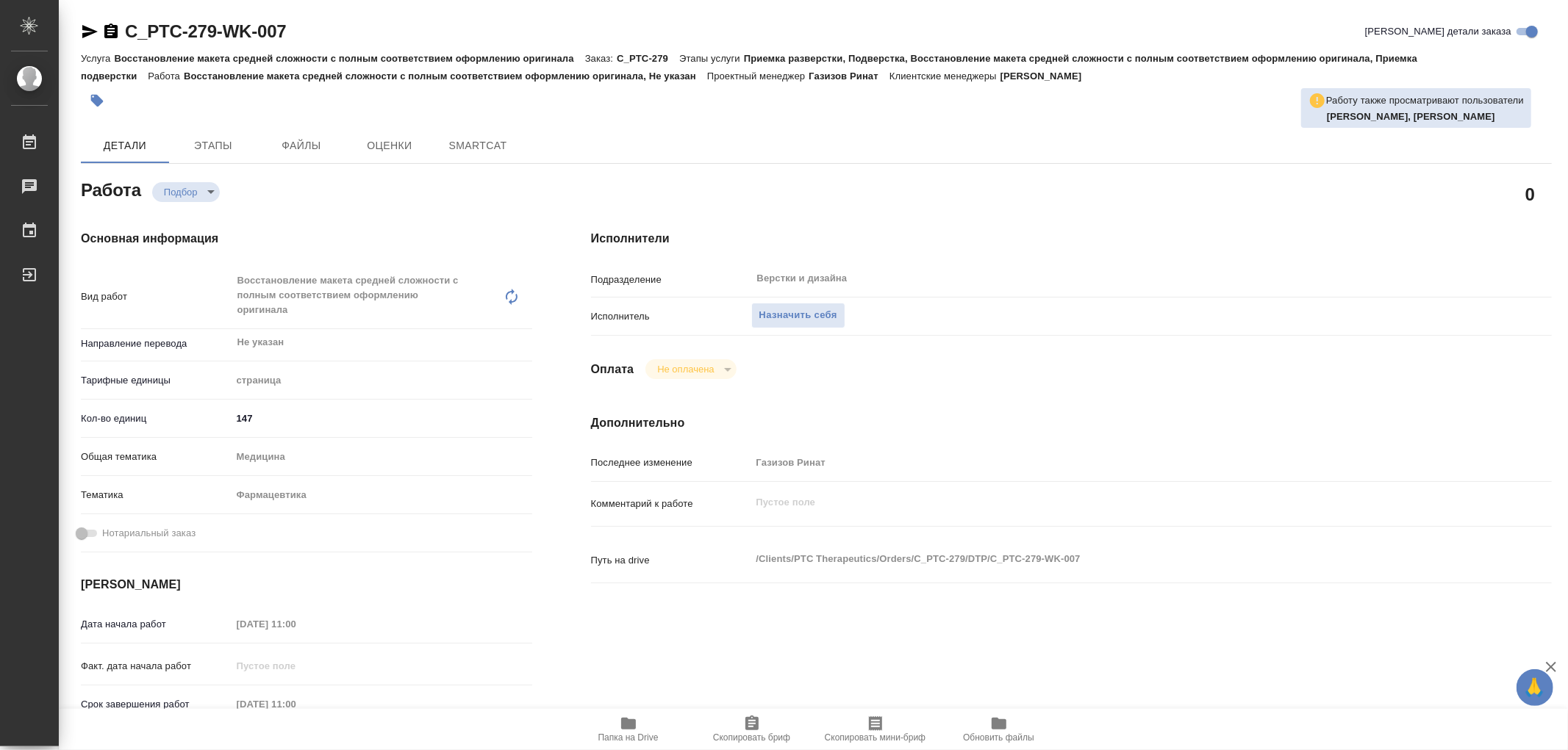
type textarea "x"
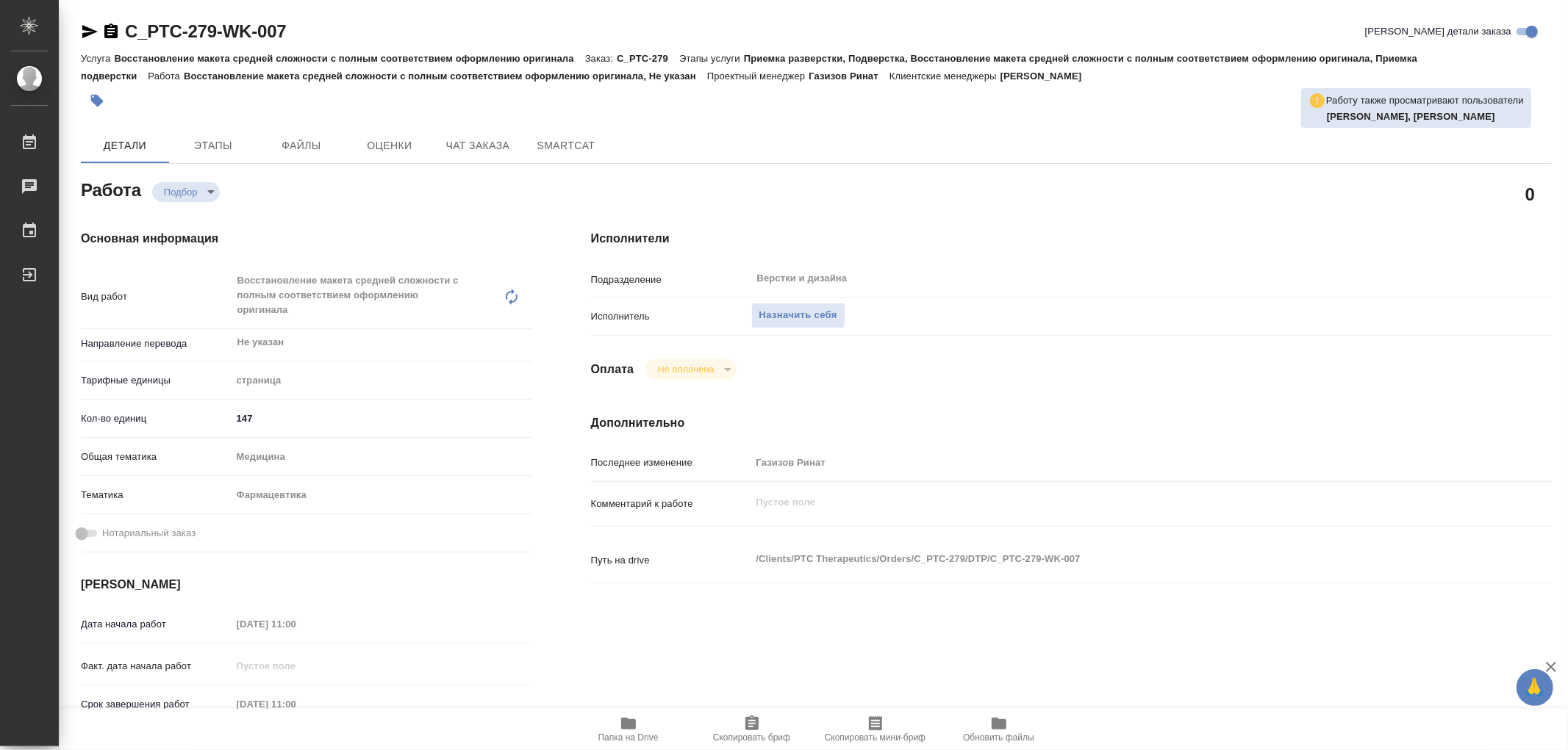
type textarea "x"
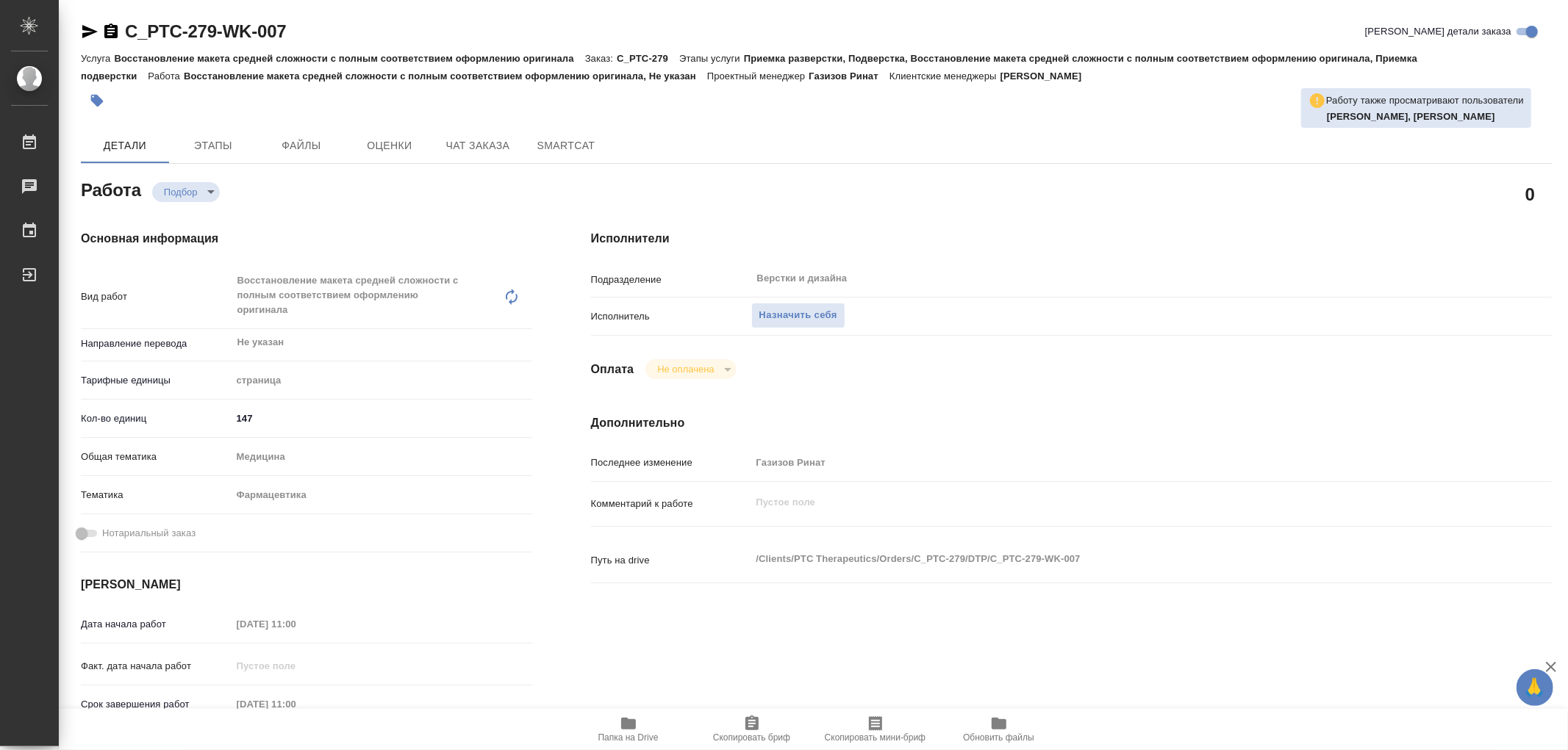
type textarea "x"
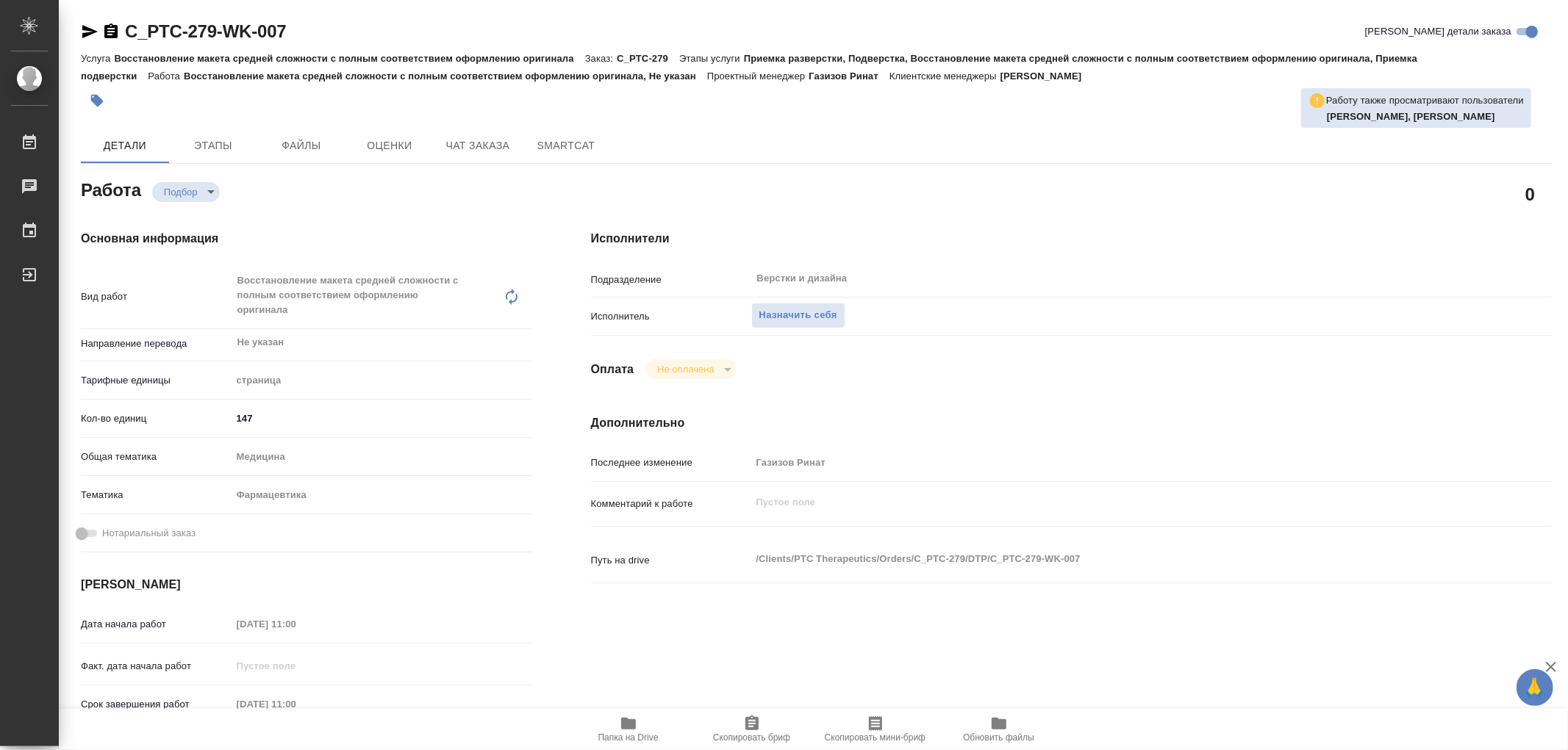
click at [634, 723] on icon "button" at bounding box center [629, 724] width 15 height 12
click at [839, 319] on button "Назначить себя" at bounding box center [798, 315] width 94 height 26
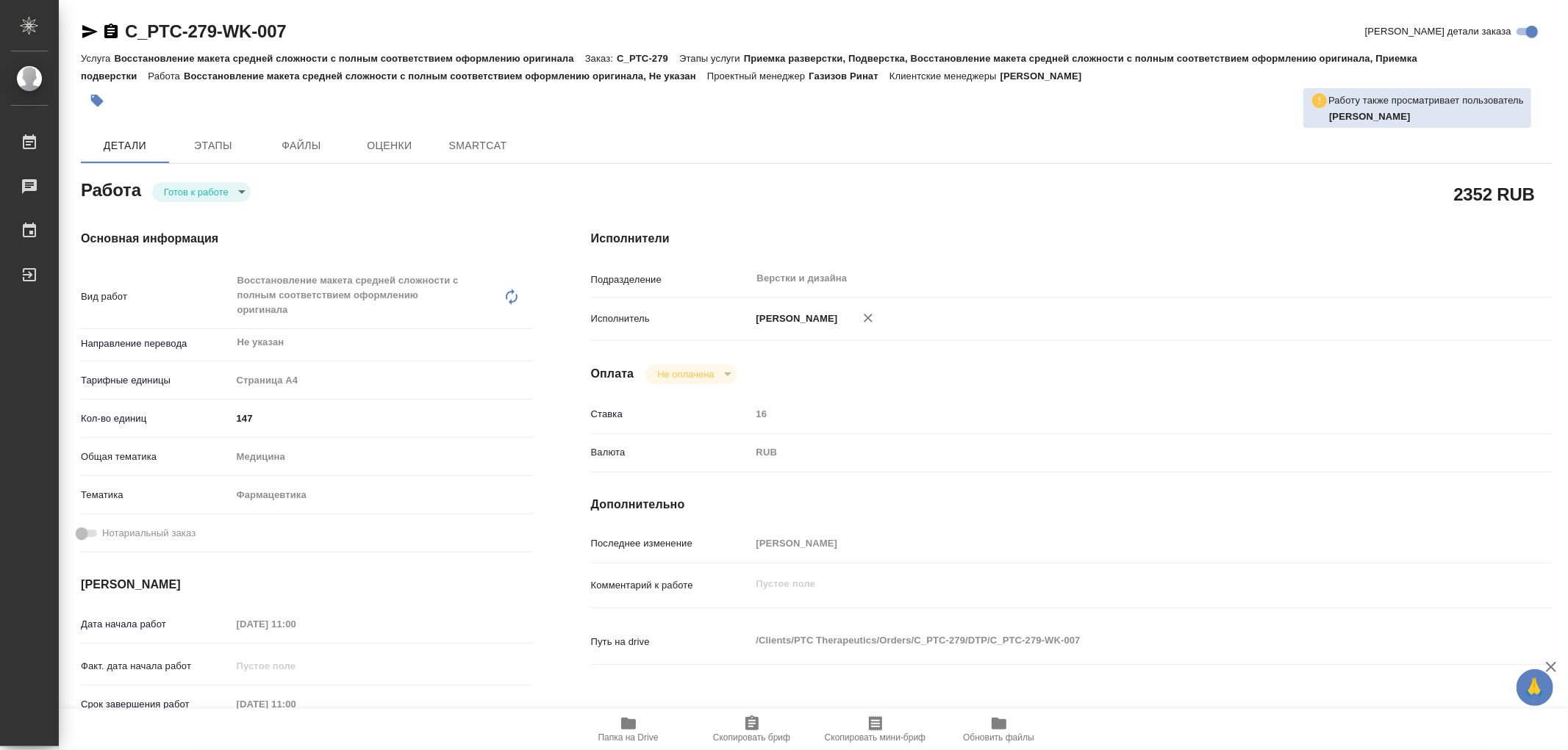
type textarea "x"
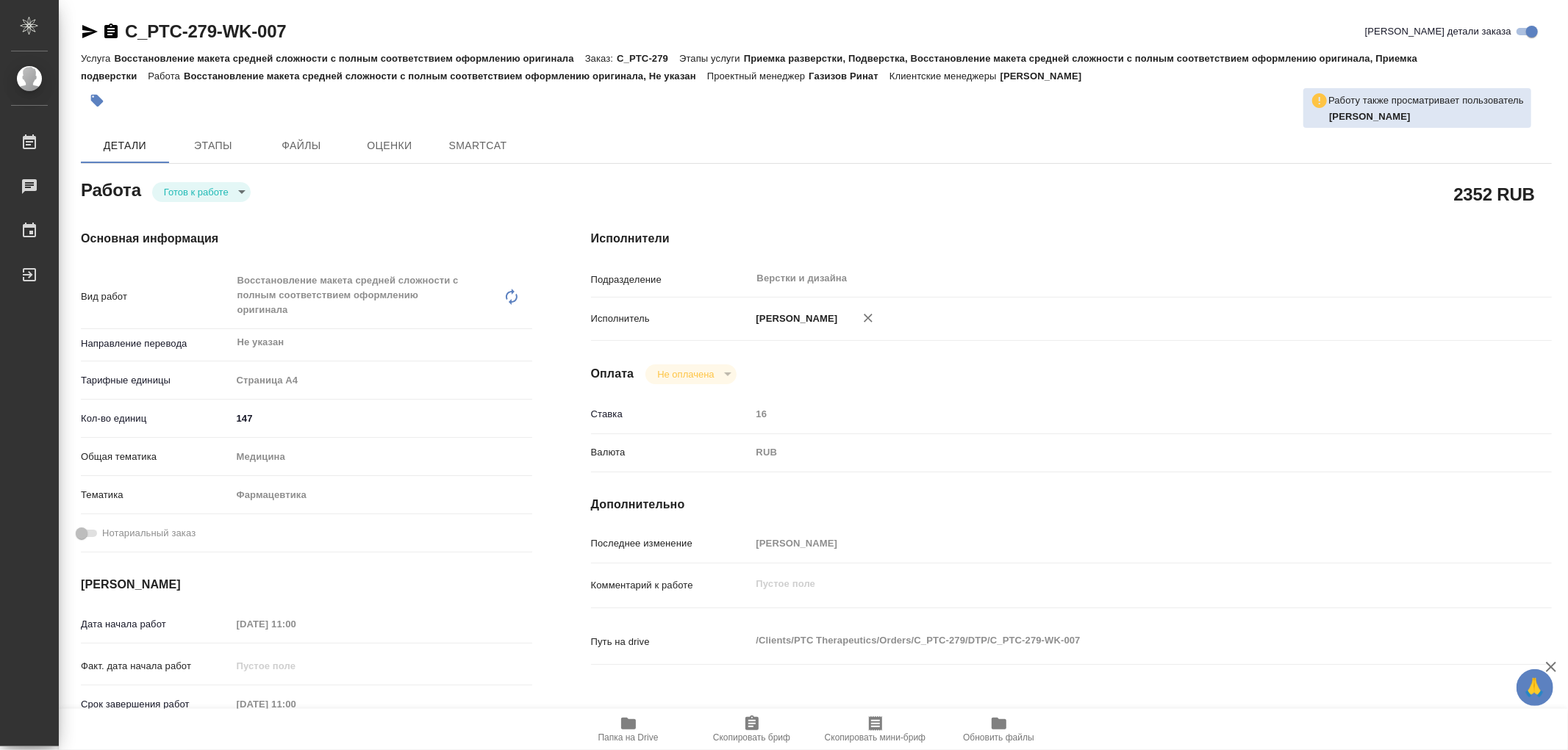
type textarea "x"
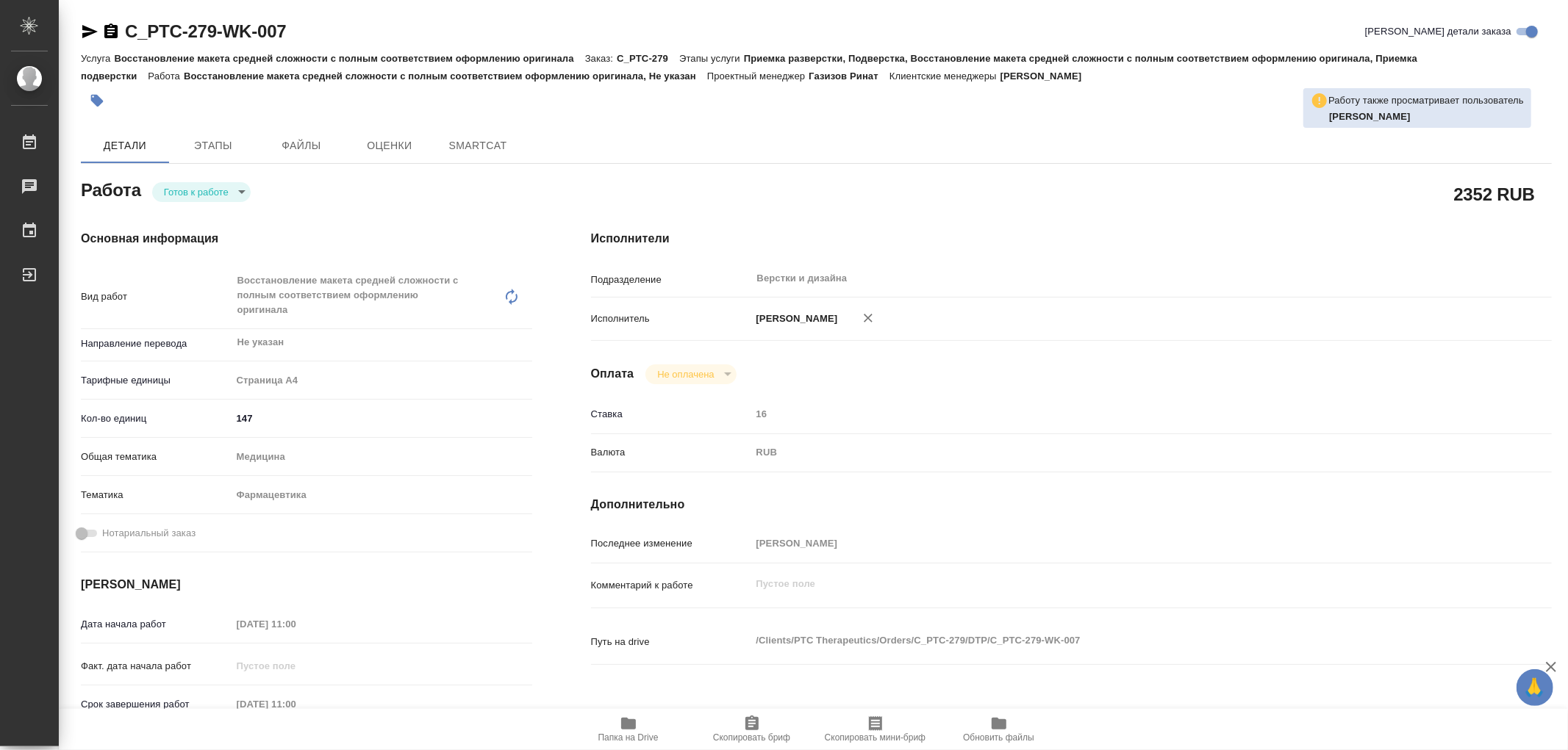
type textarea "x"
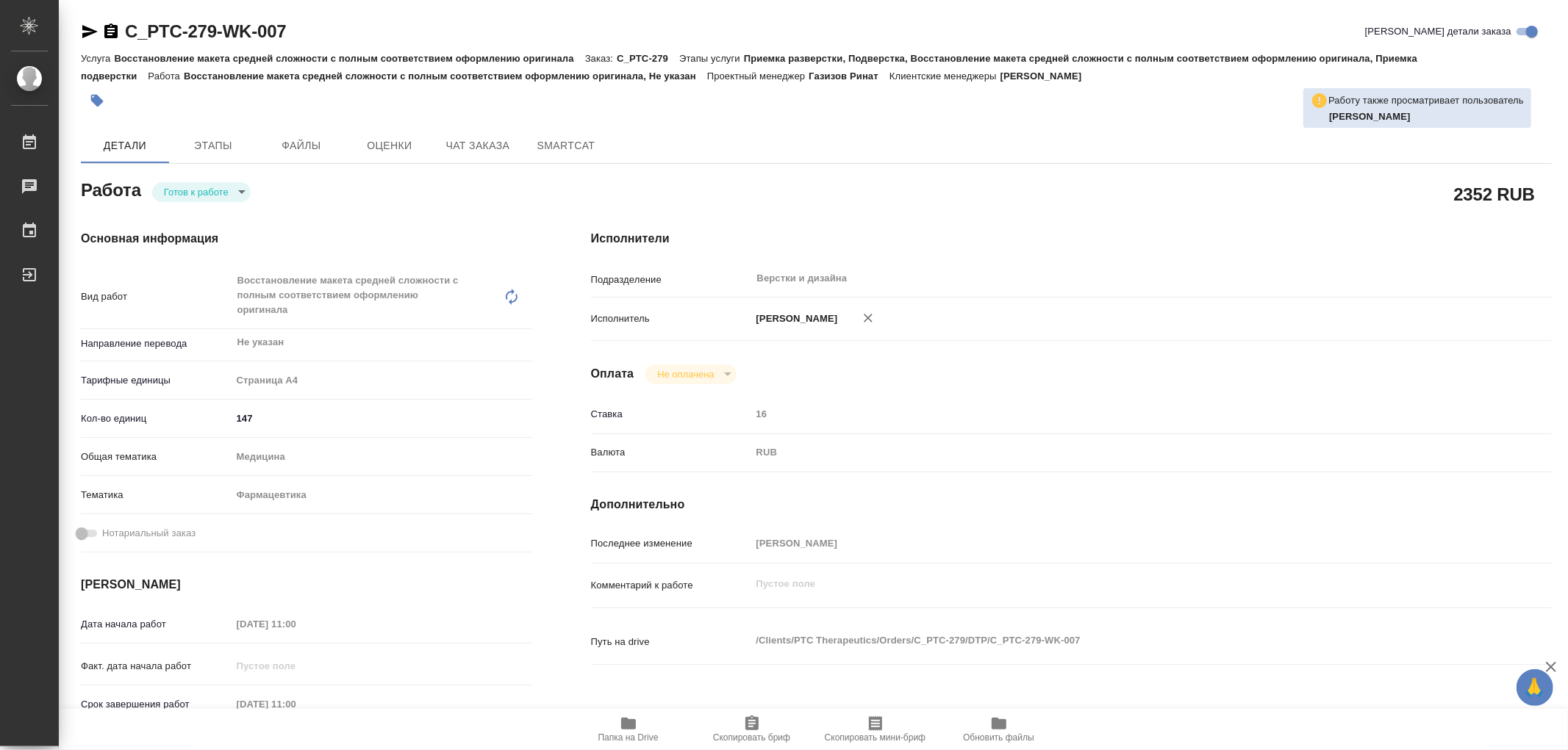
type textarea "x"
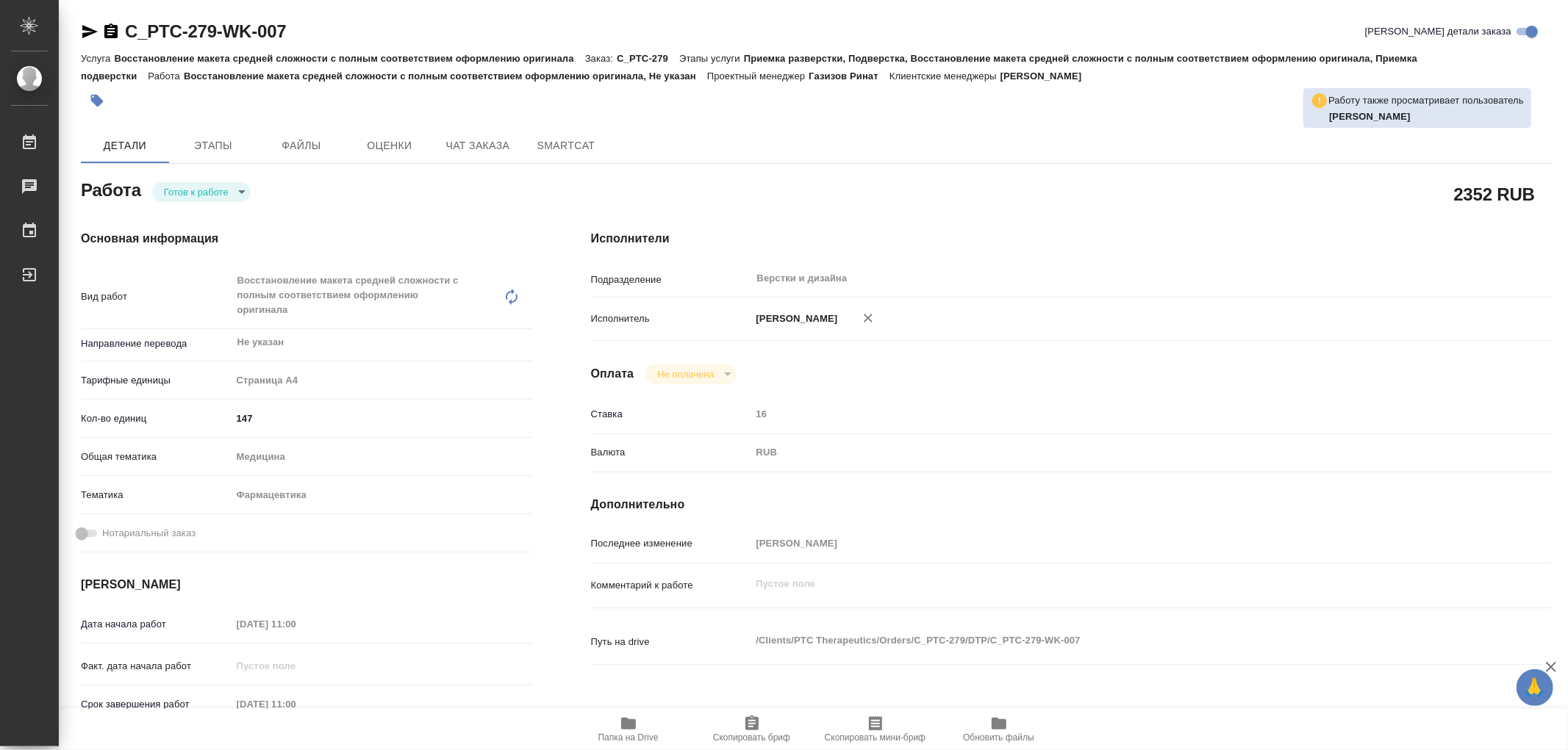
type textarea "x"
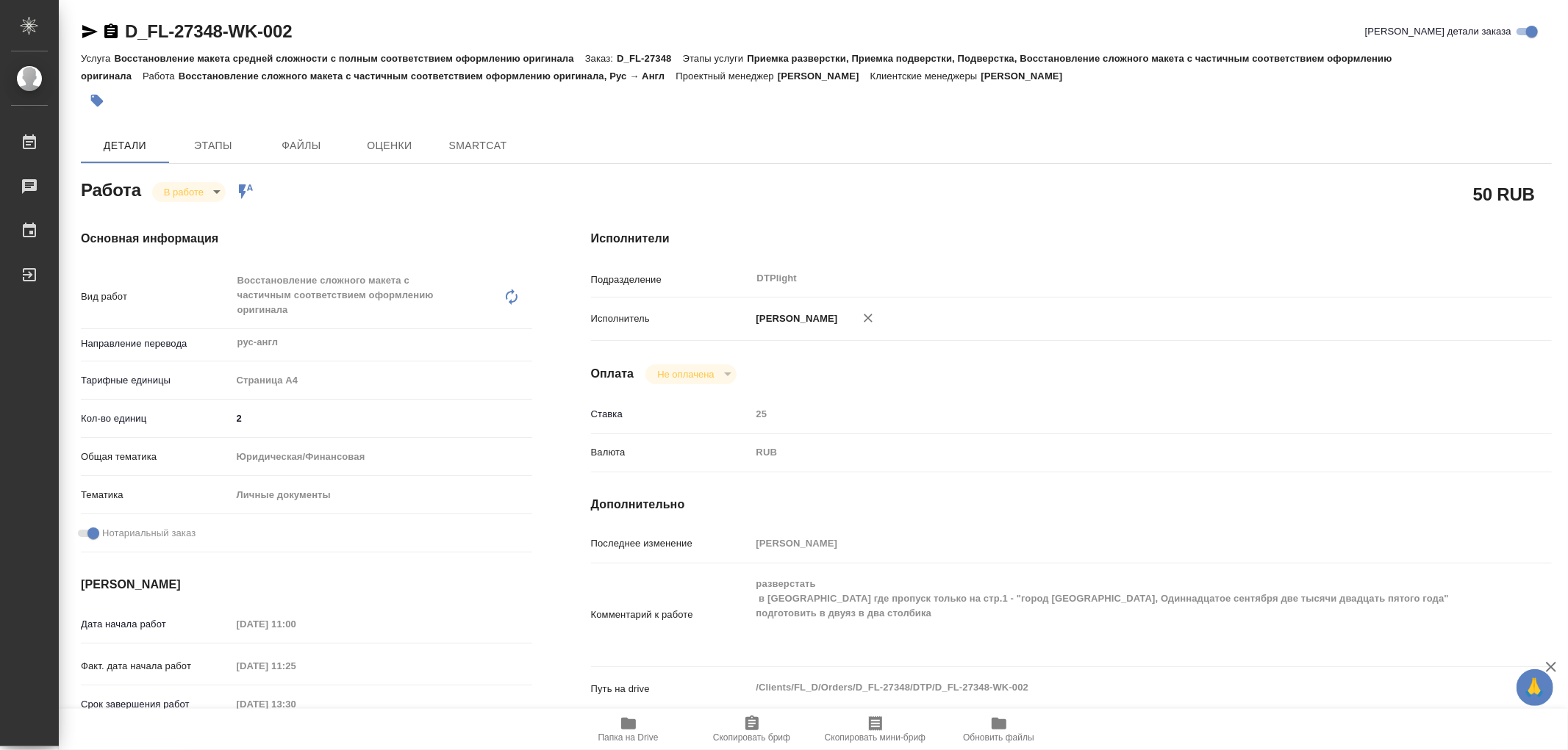
type textarea "x"
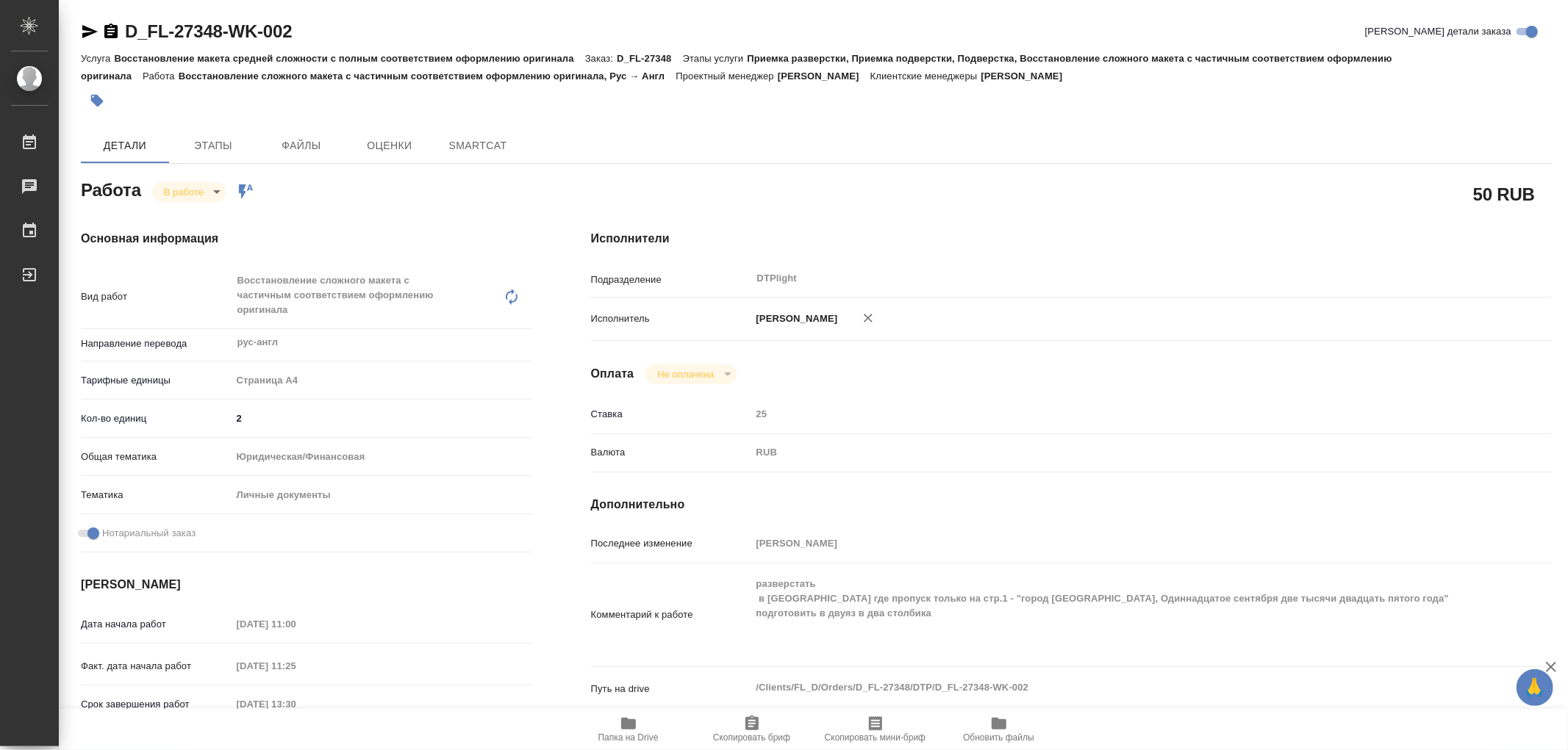
type textarea "x"
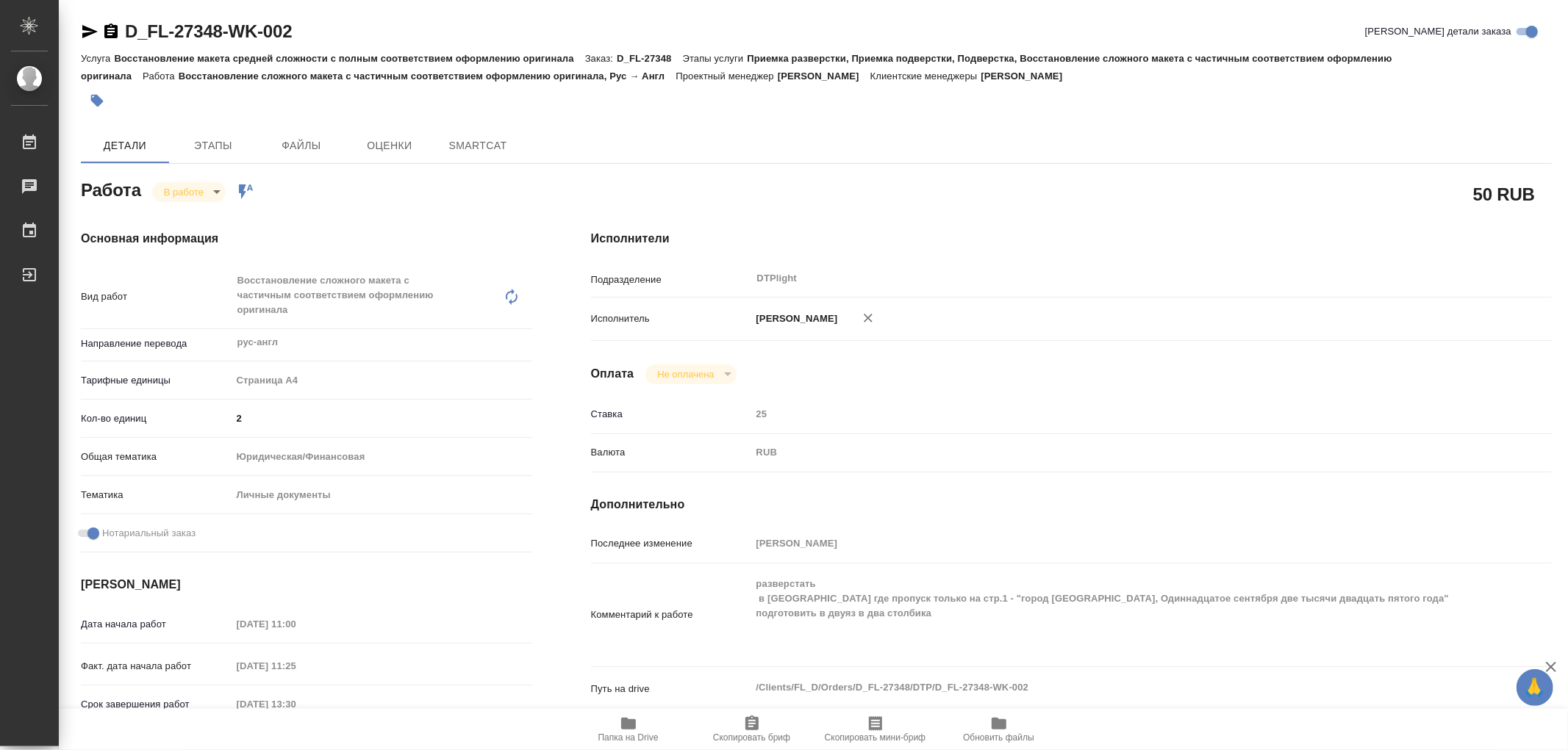
type textarea "x"
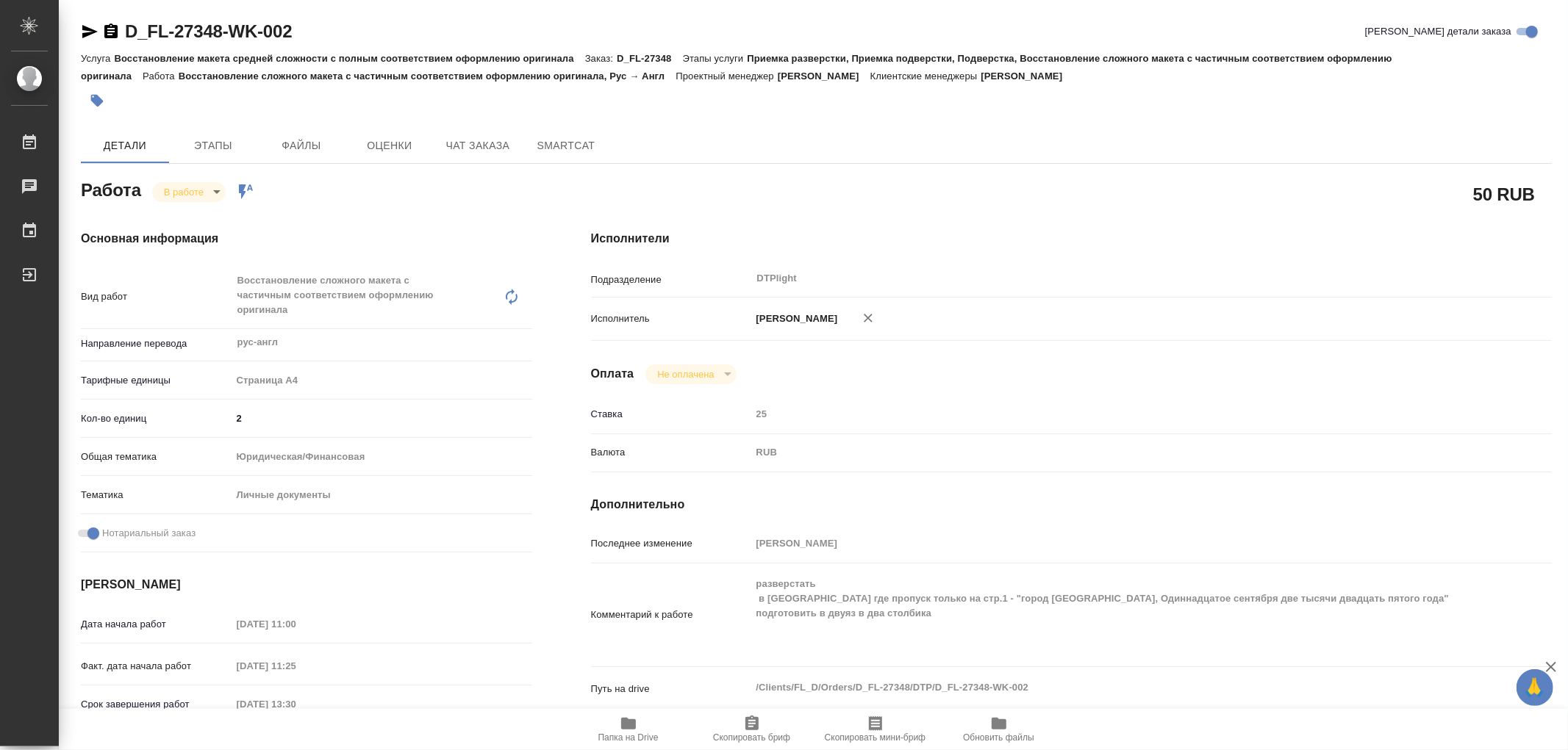
type textarea "x"
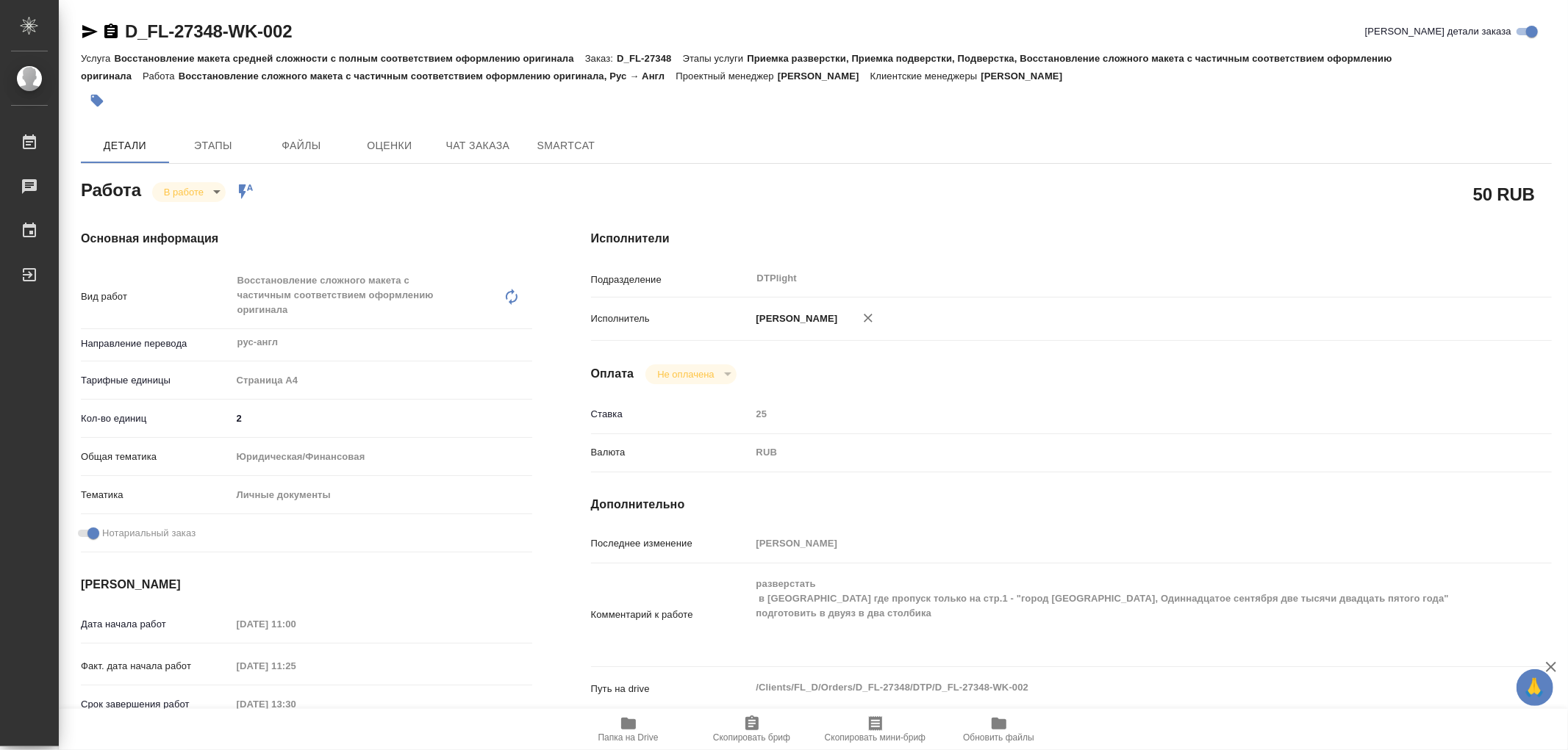
type textarea "x"
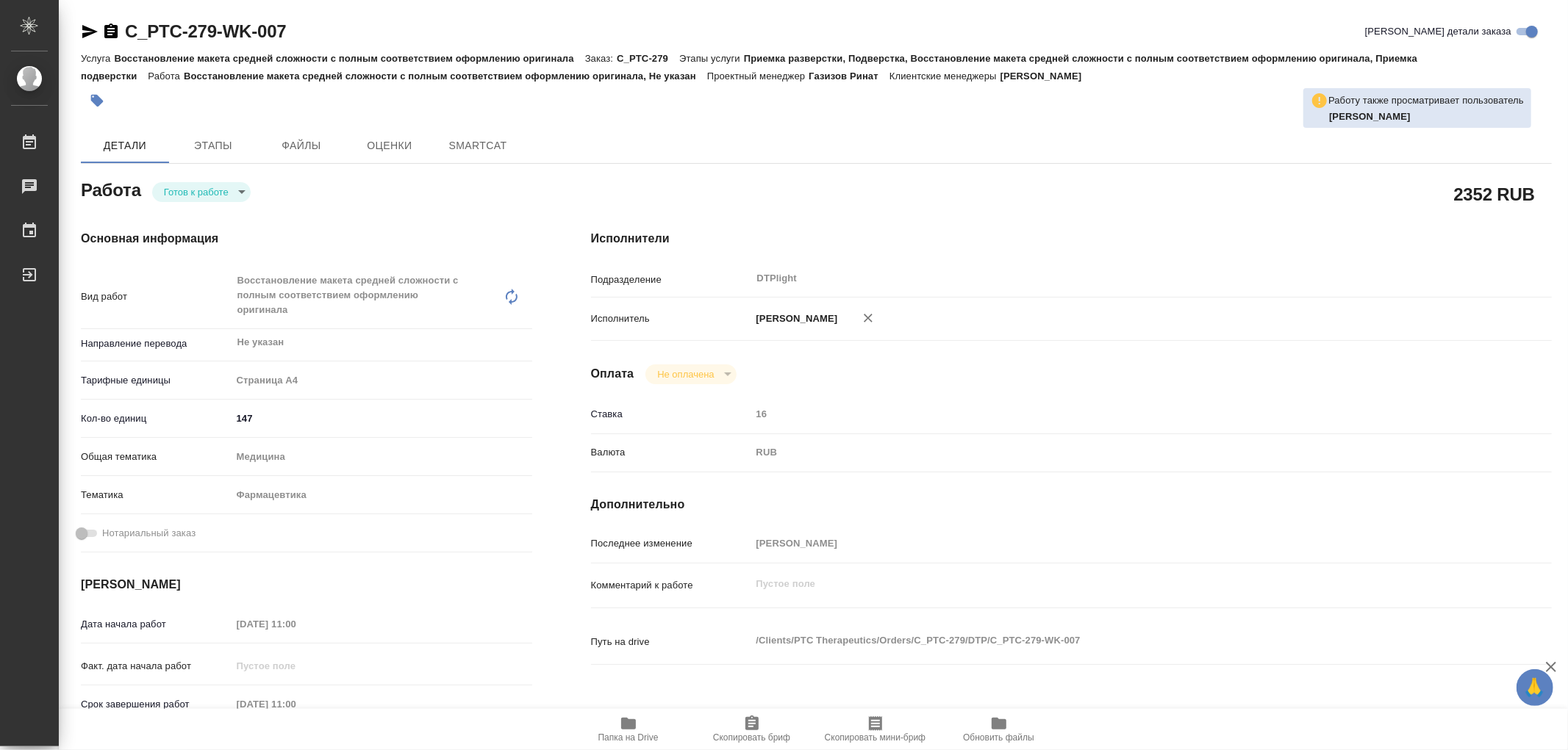
type textarea "x"
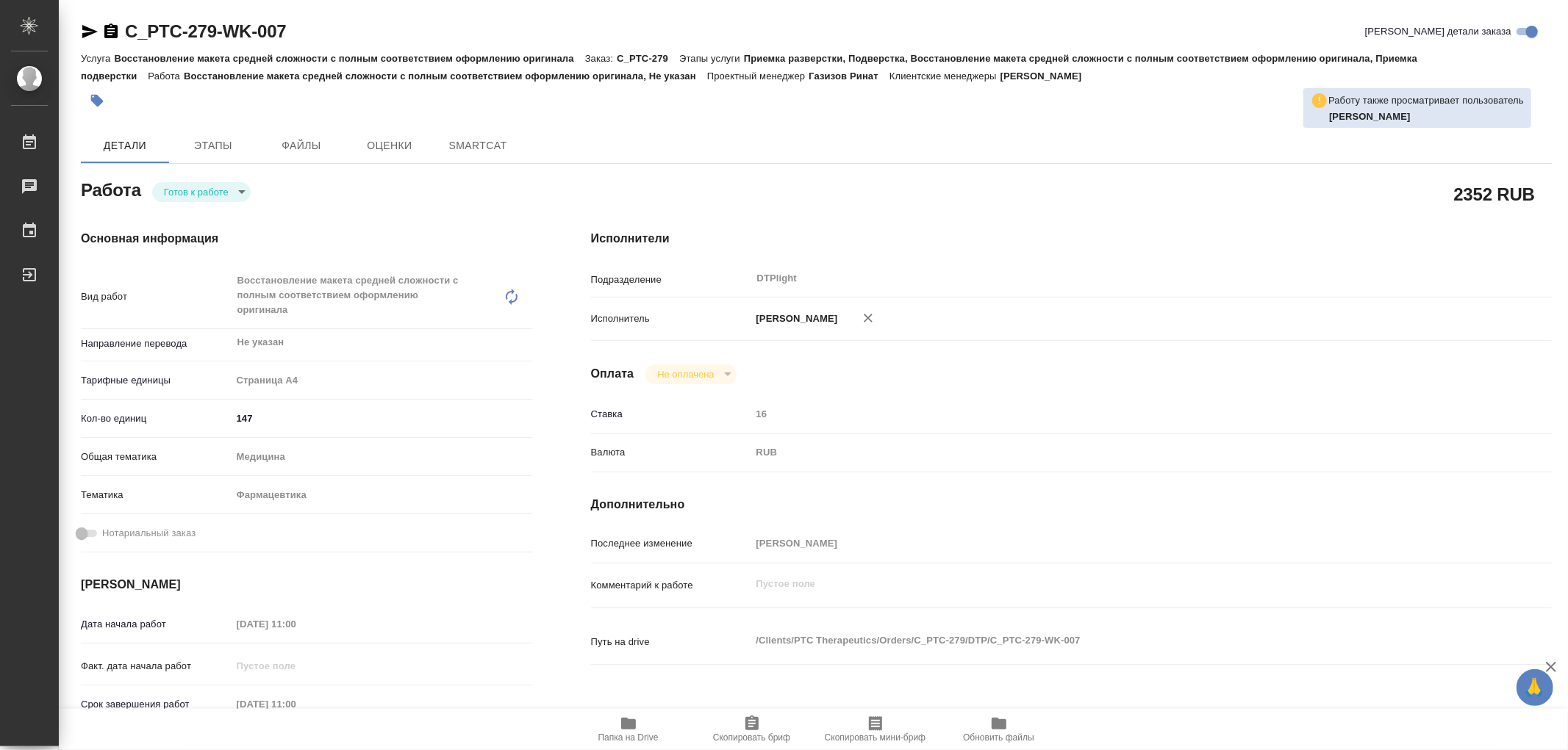
type textarea "x"
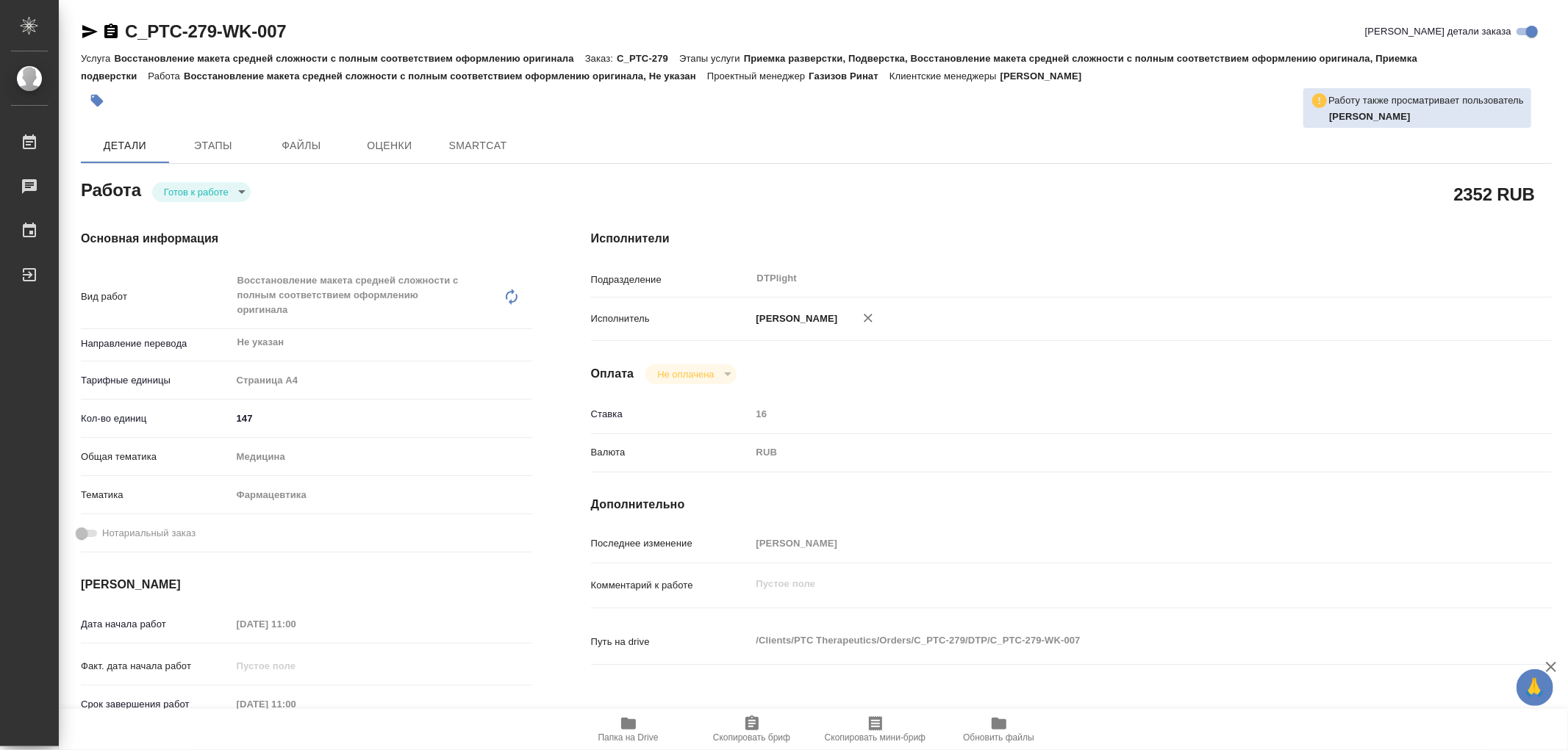
type textarea "x"
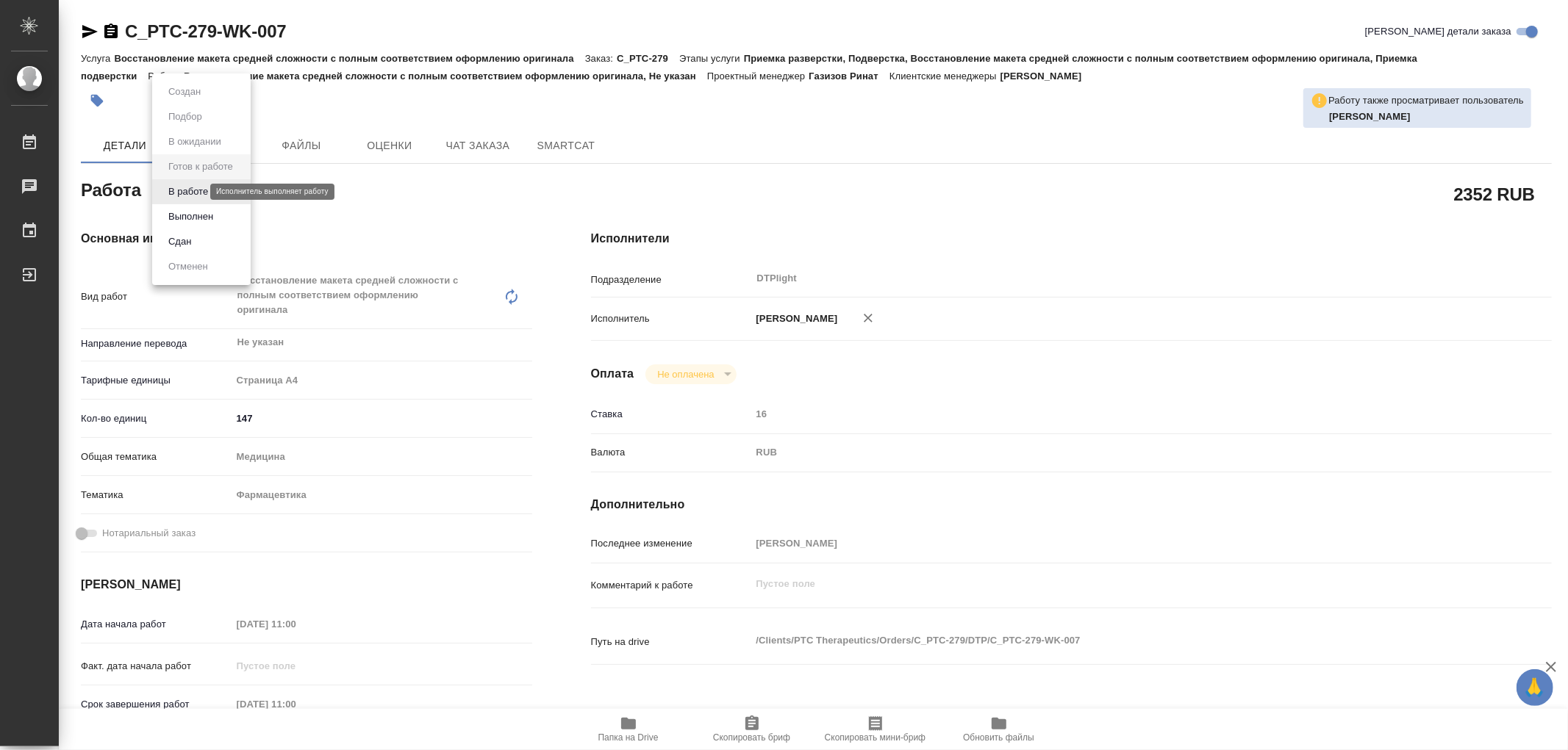
type textarea "x"
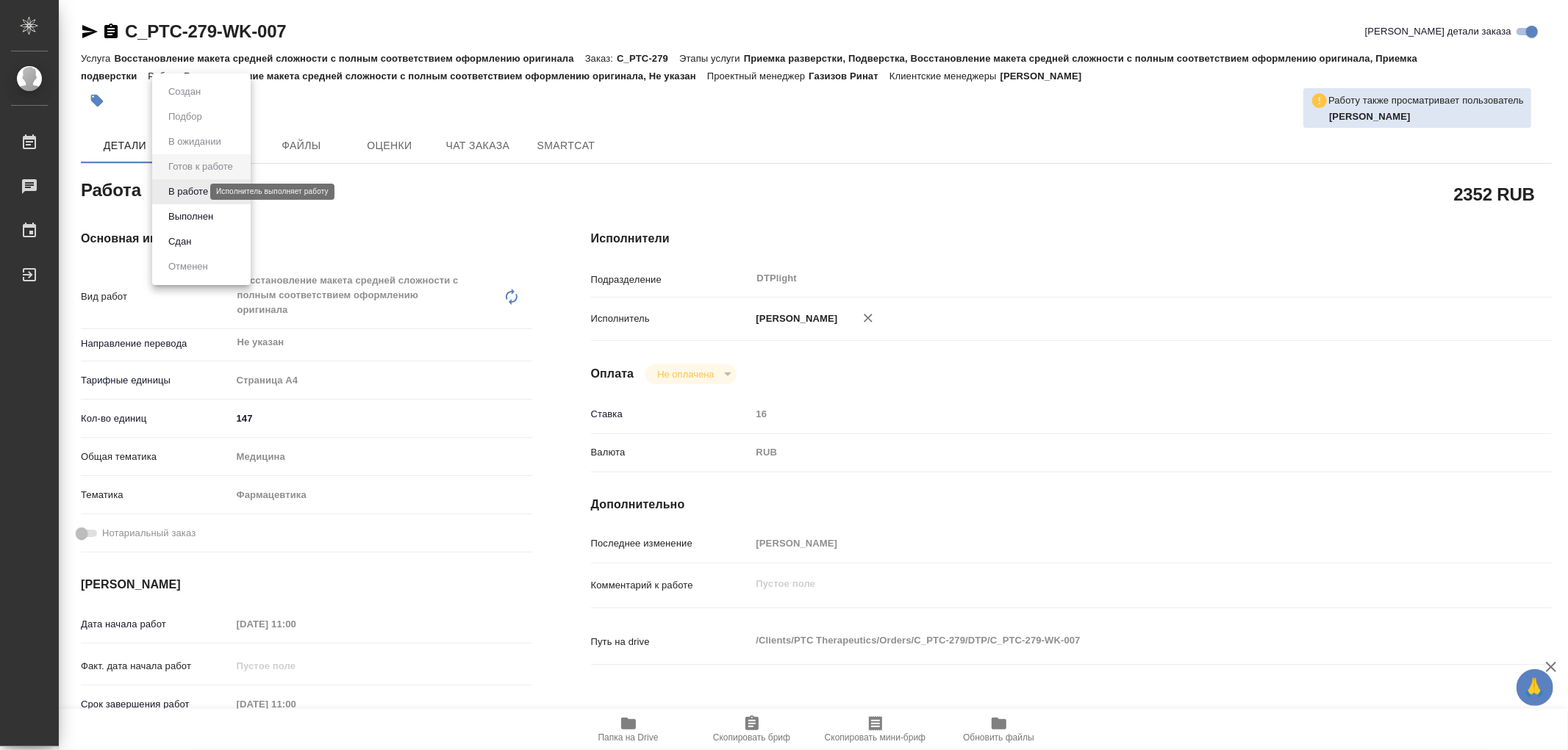
click at [182, 187] on body "🙏 .cls-1 fill:#fff; AWATERA Работы Чаты График Выйти C_PTC-279-WK-007 Кратко де…" at bounding box center [784, 375] width 1568 height 750
click at [182, 187] on button "В работе" at bounding box center [189, 191] width 49 height 16
type textarea "x"
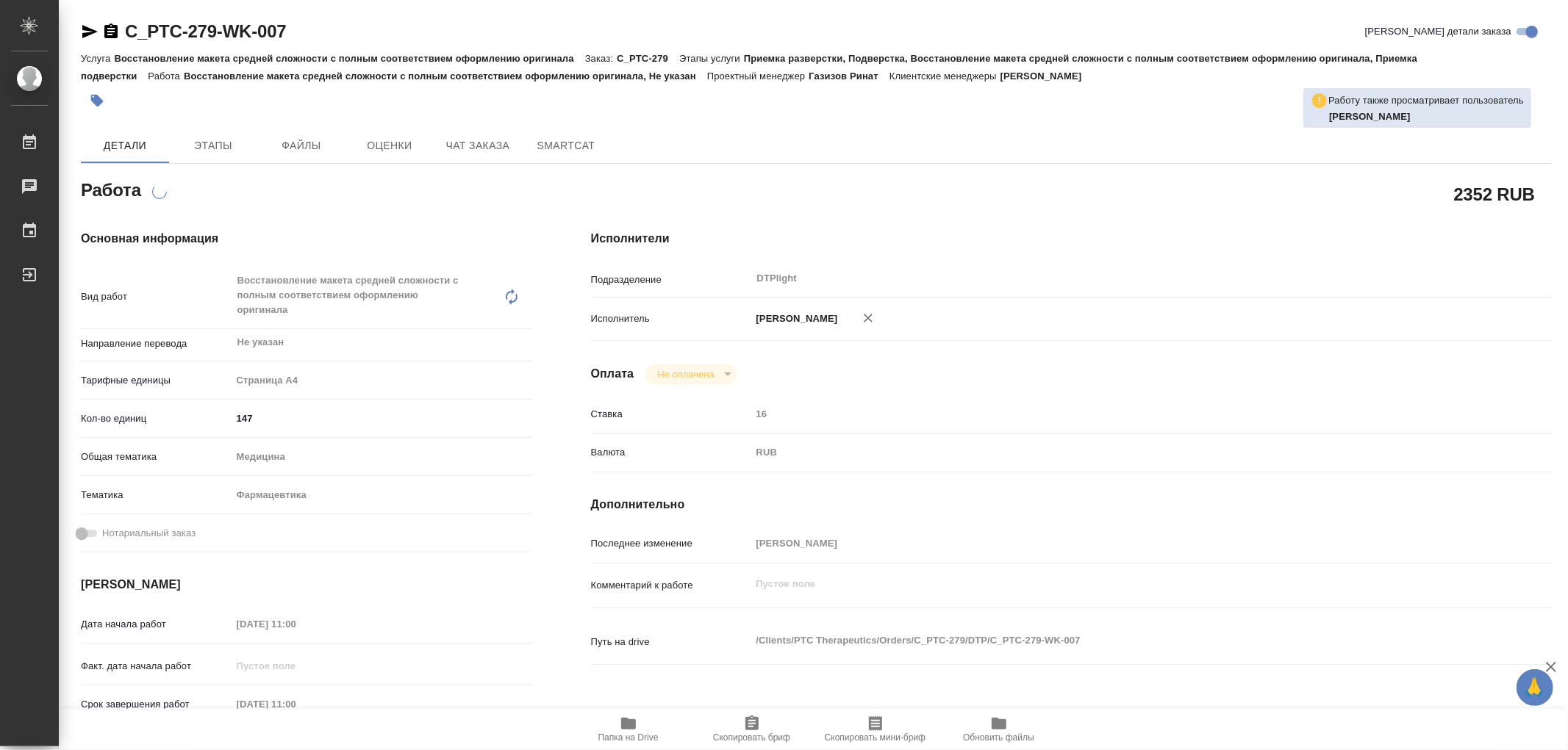
type textarea "x"
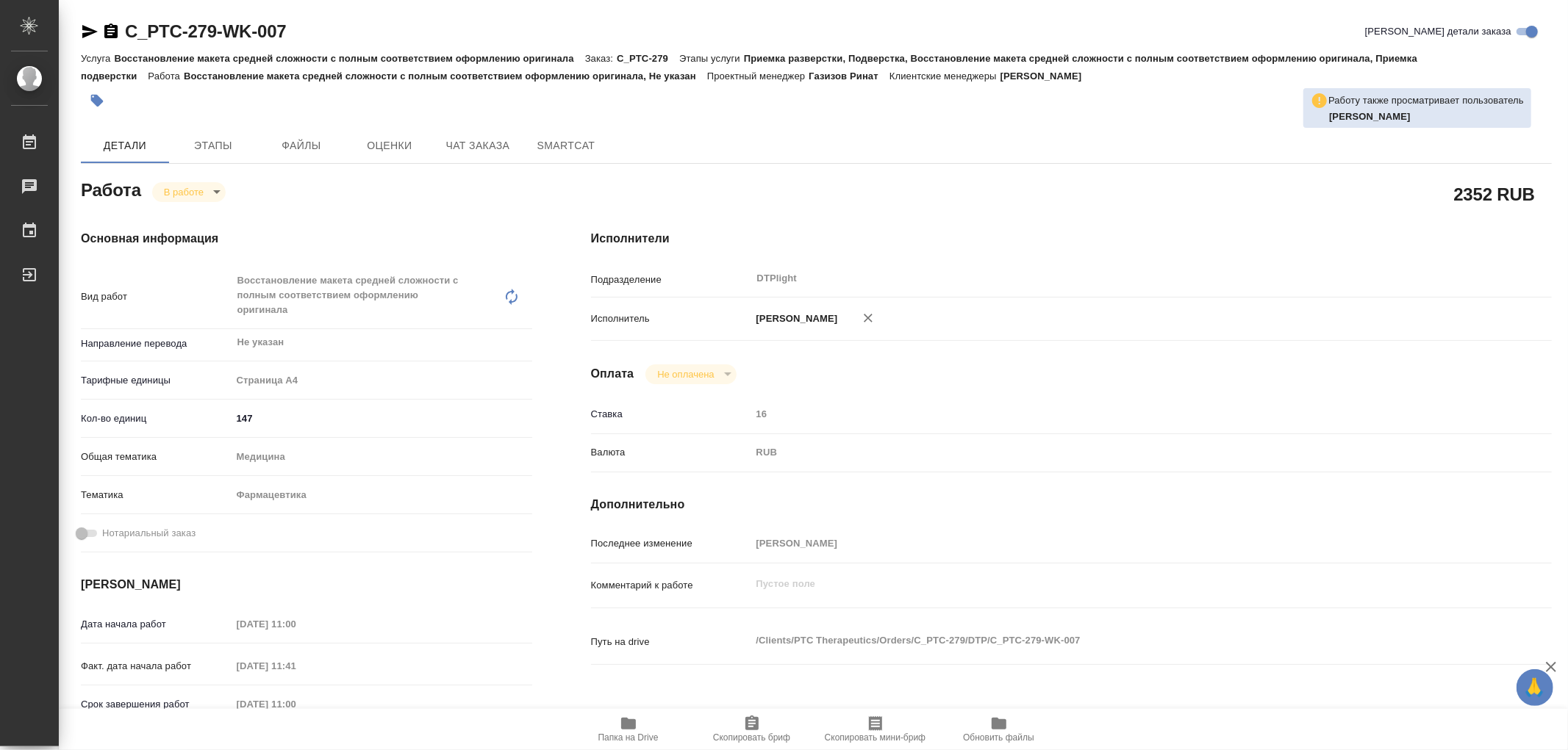
type textarea "x"
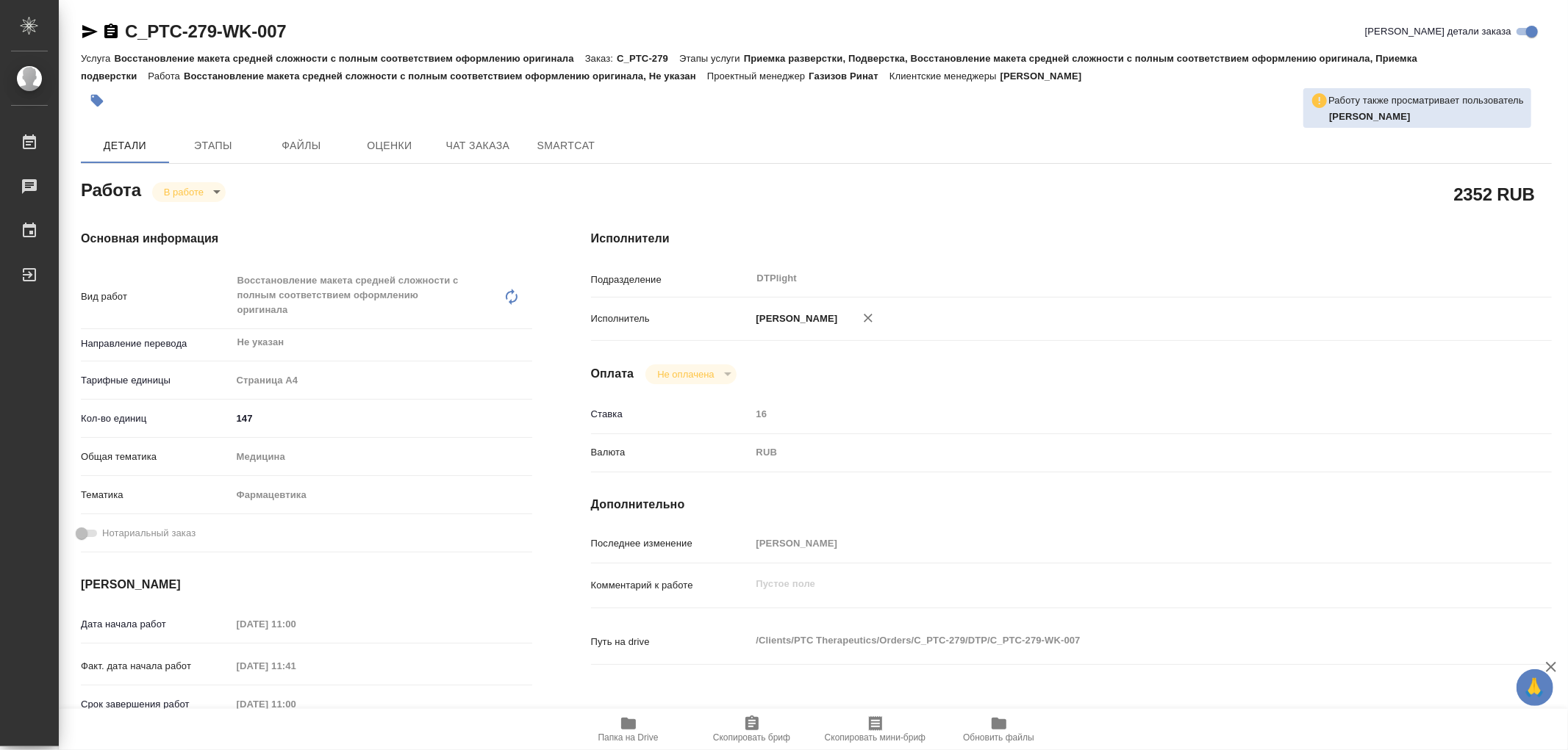
type textarea "x"
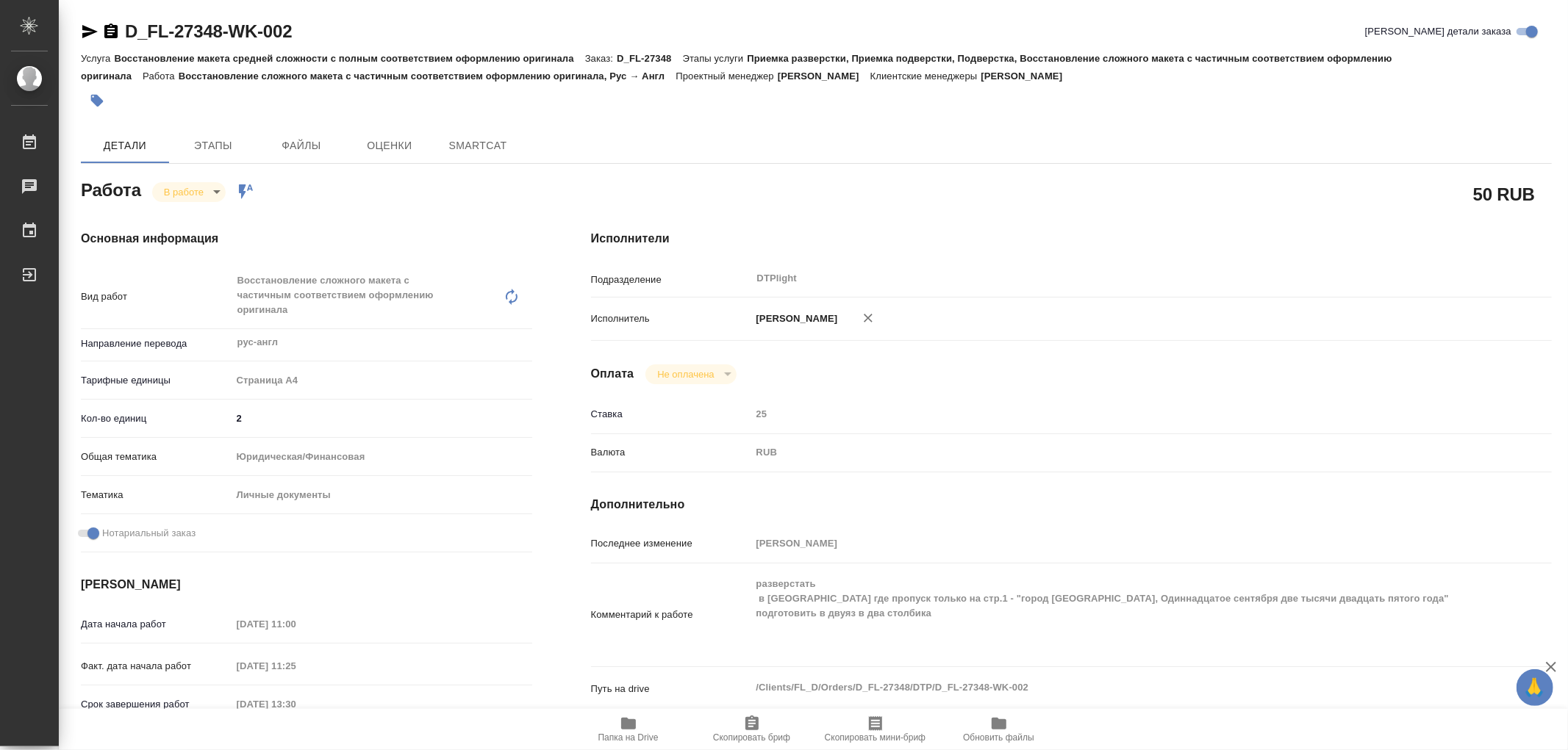
type textarea "x"
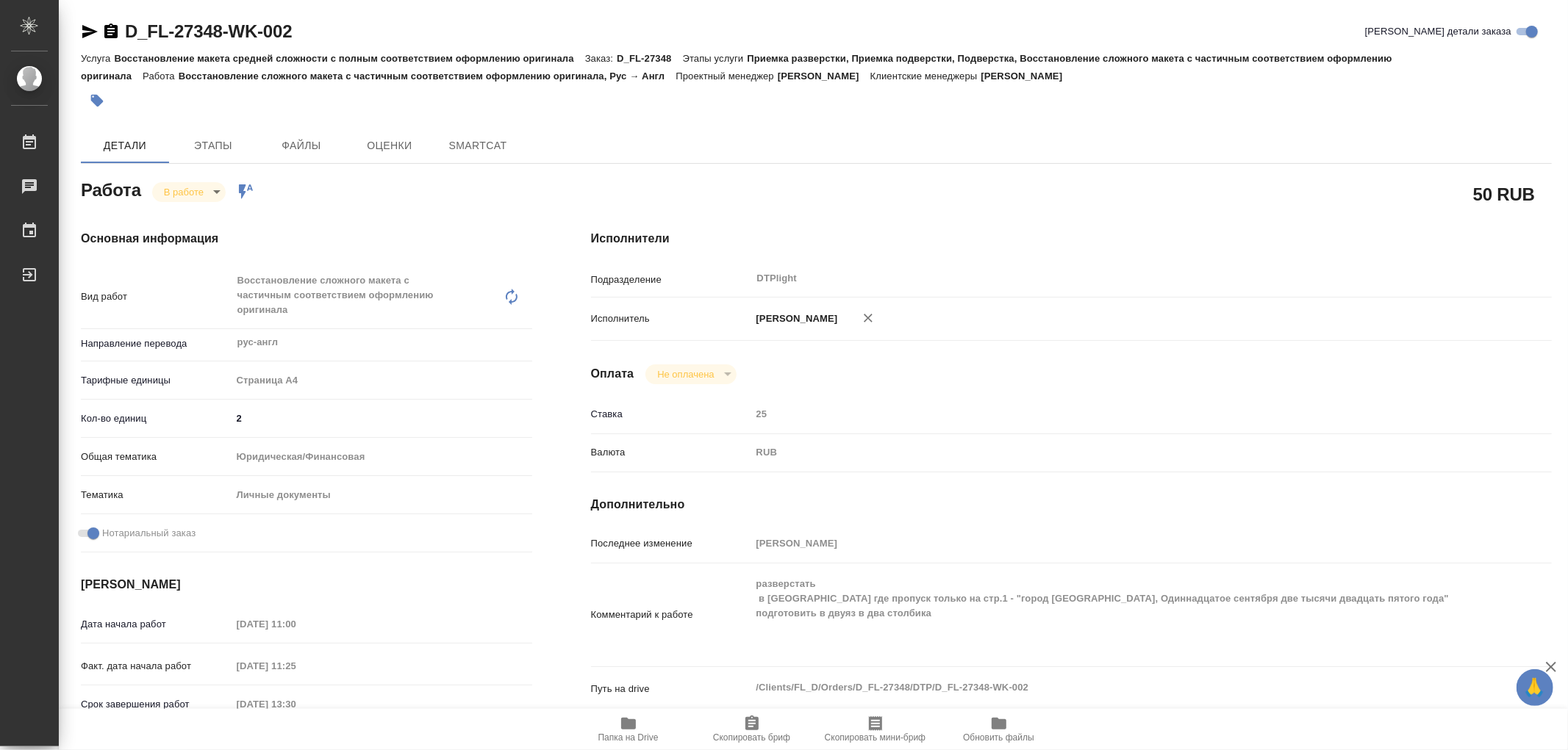
type textarea "x"
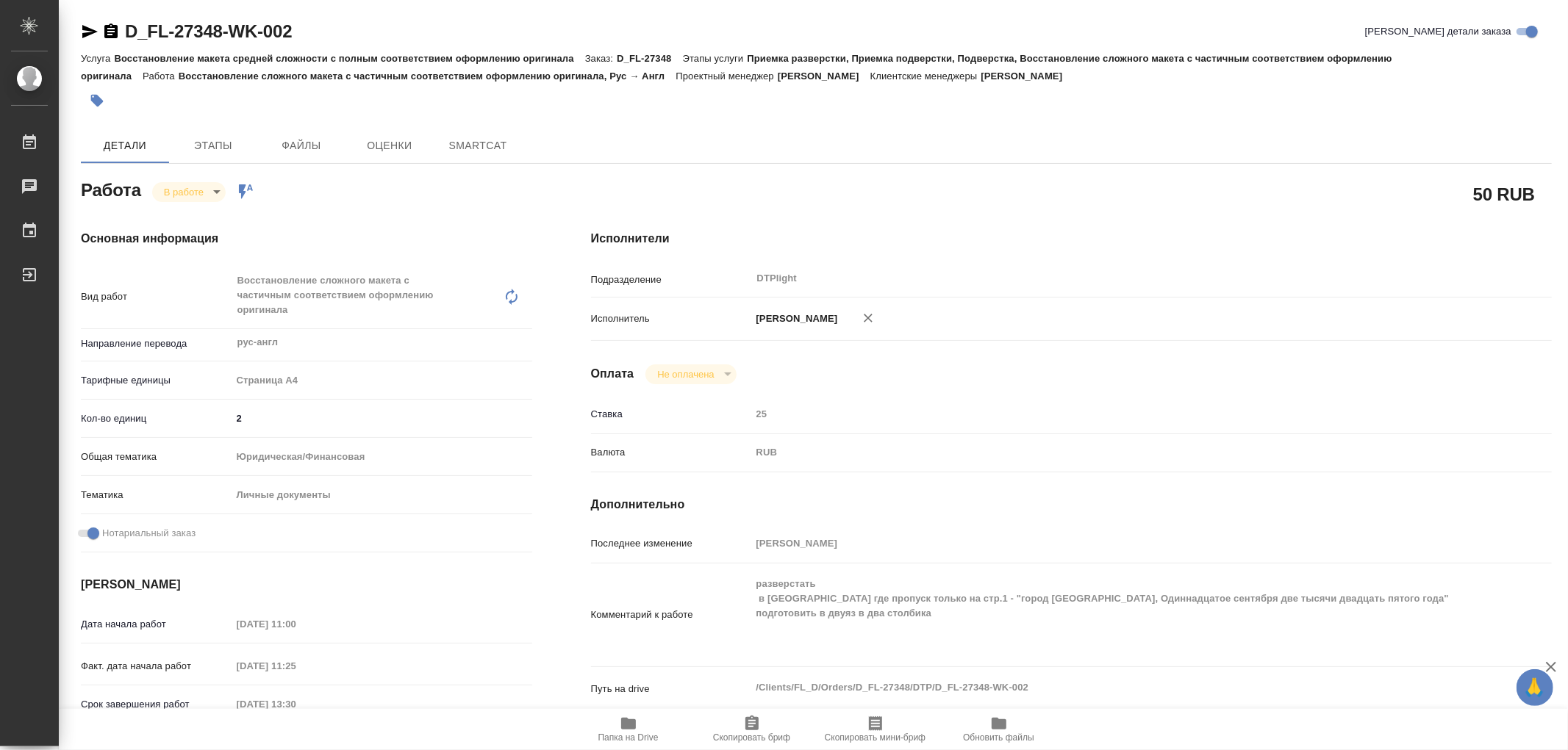
type textarea "x"
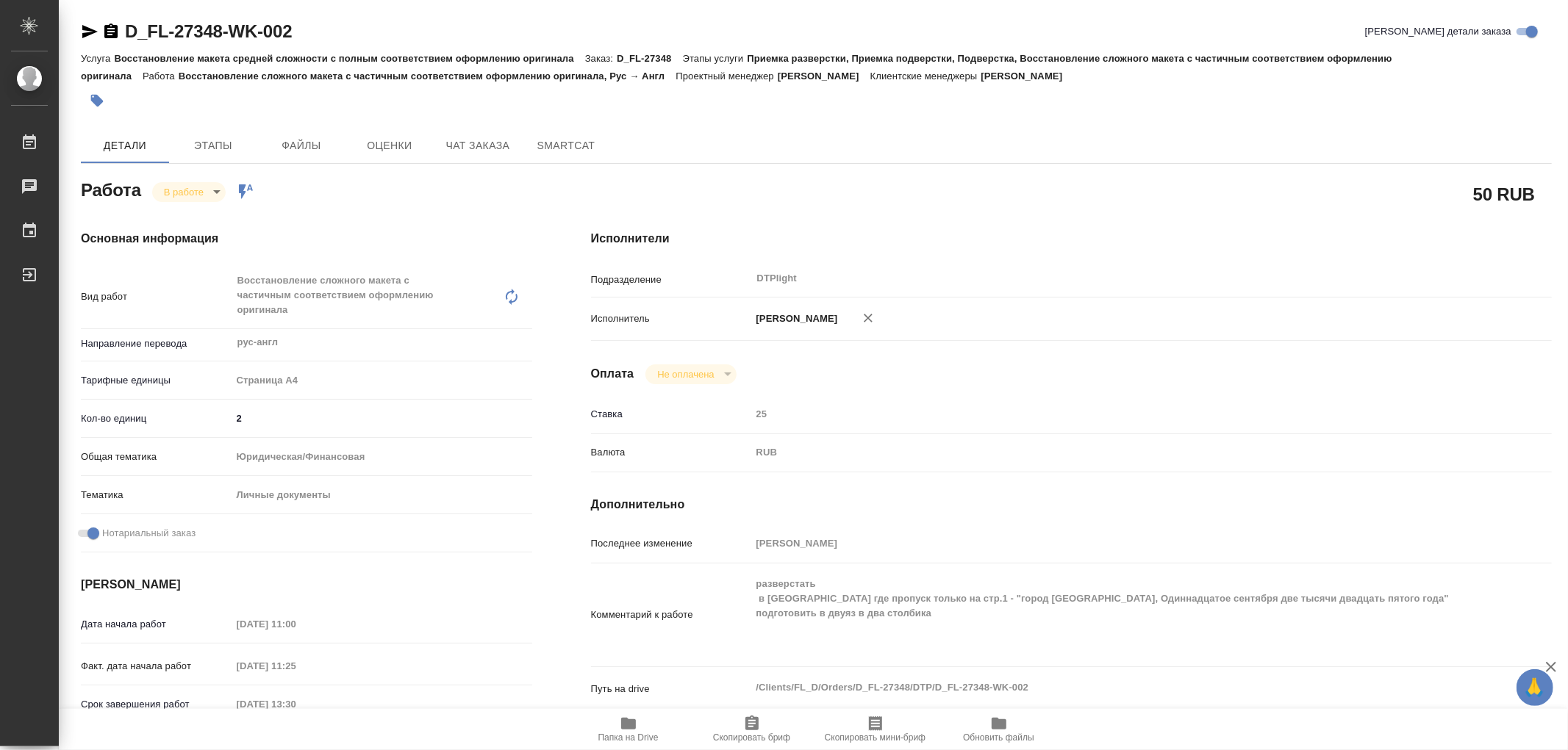
type textarea "x"
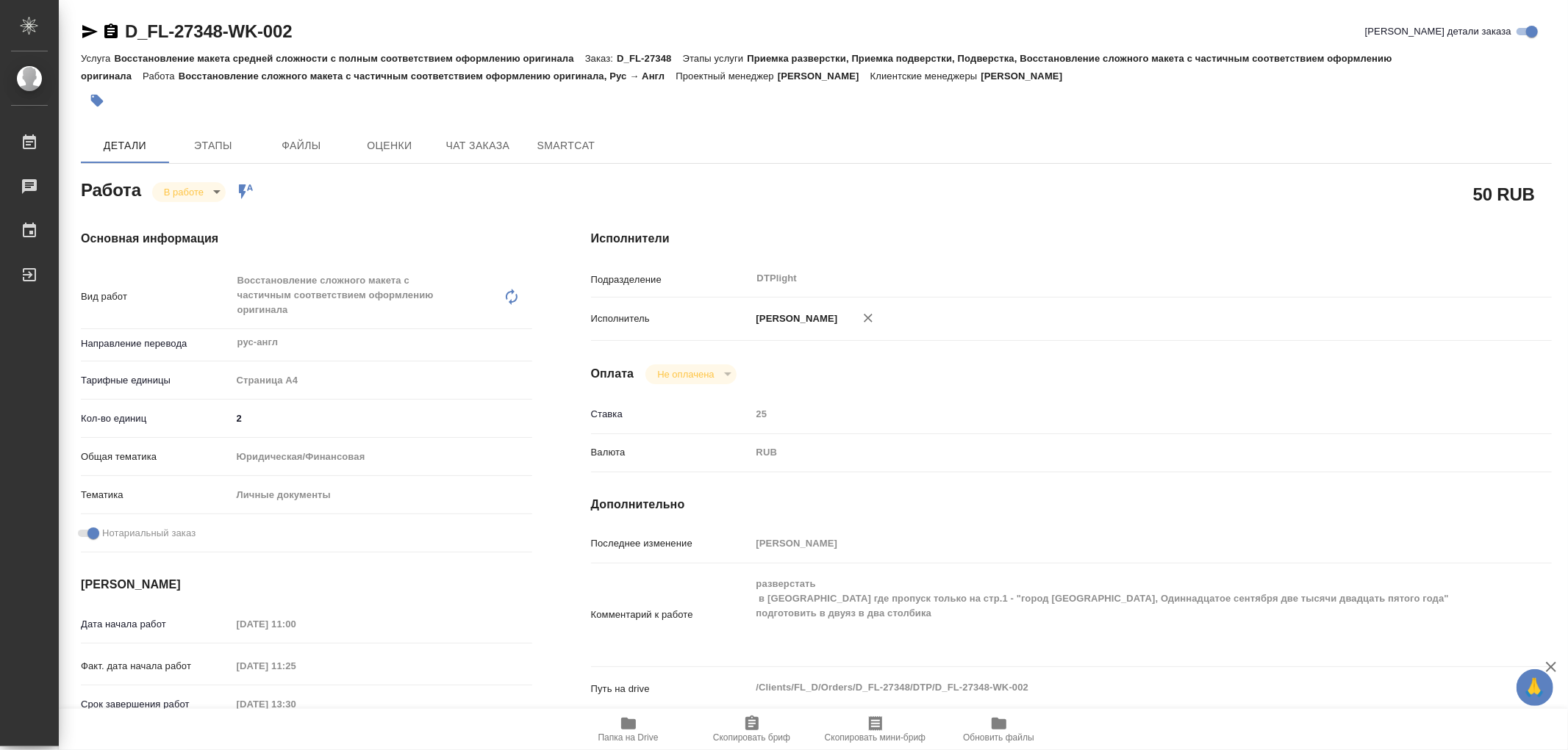
type textarea "x"
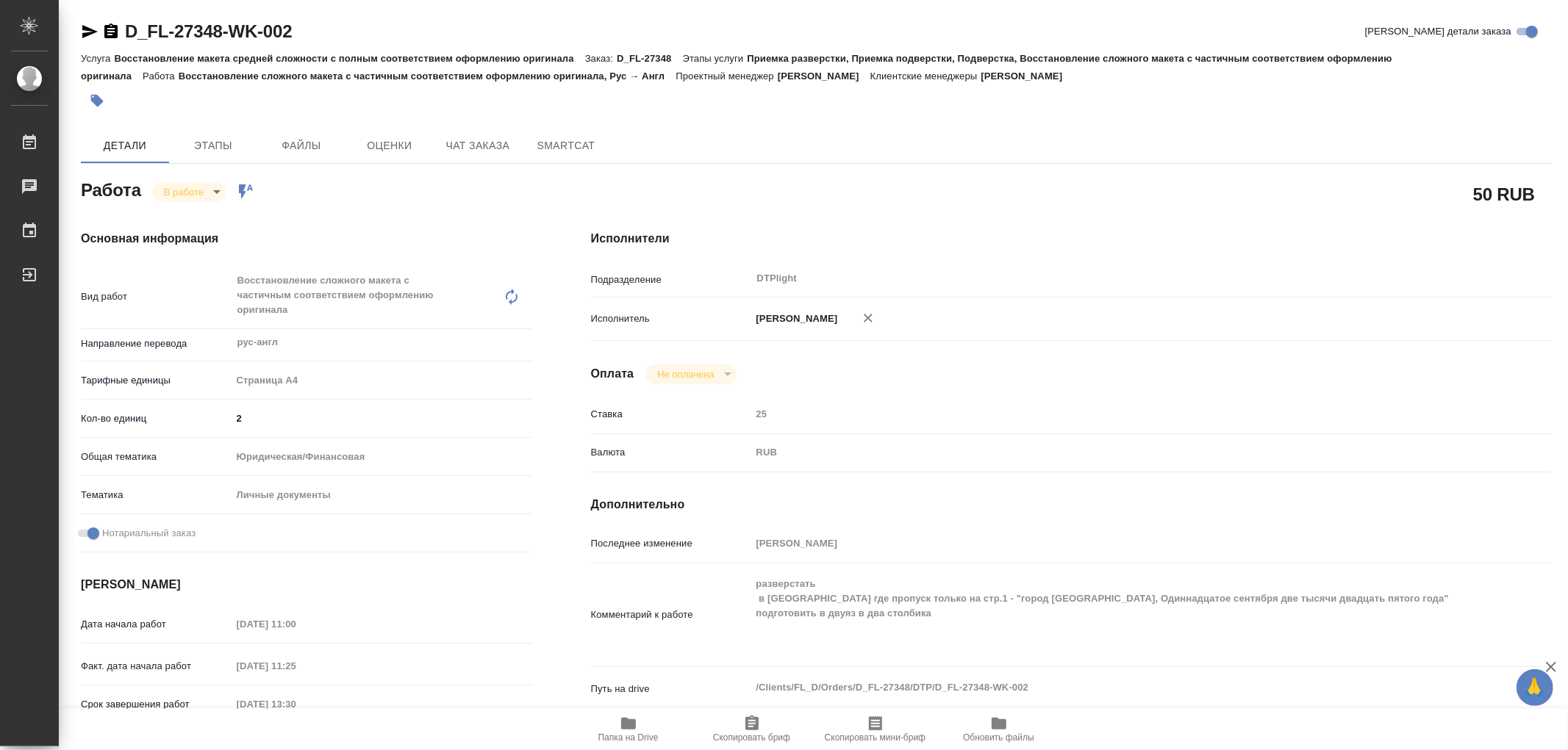
click at [631, 730] on icon "button" at bounding box center [629, 724] width 15 height 12
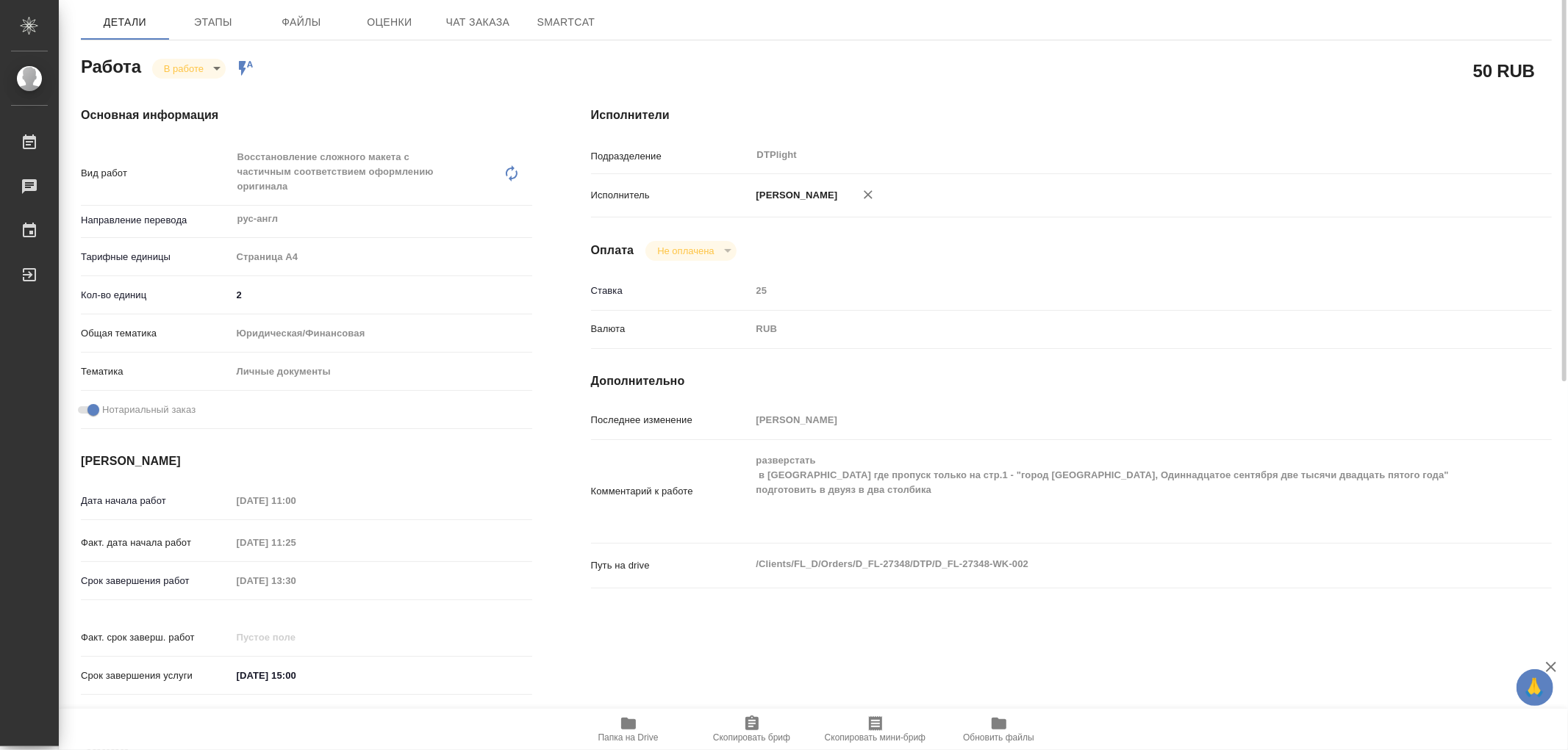
scroll to position [42, 0]
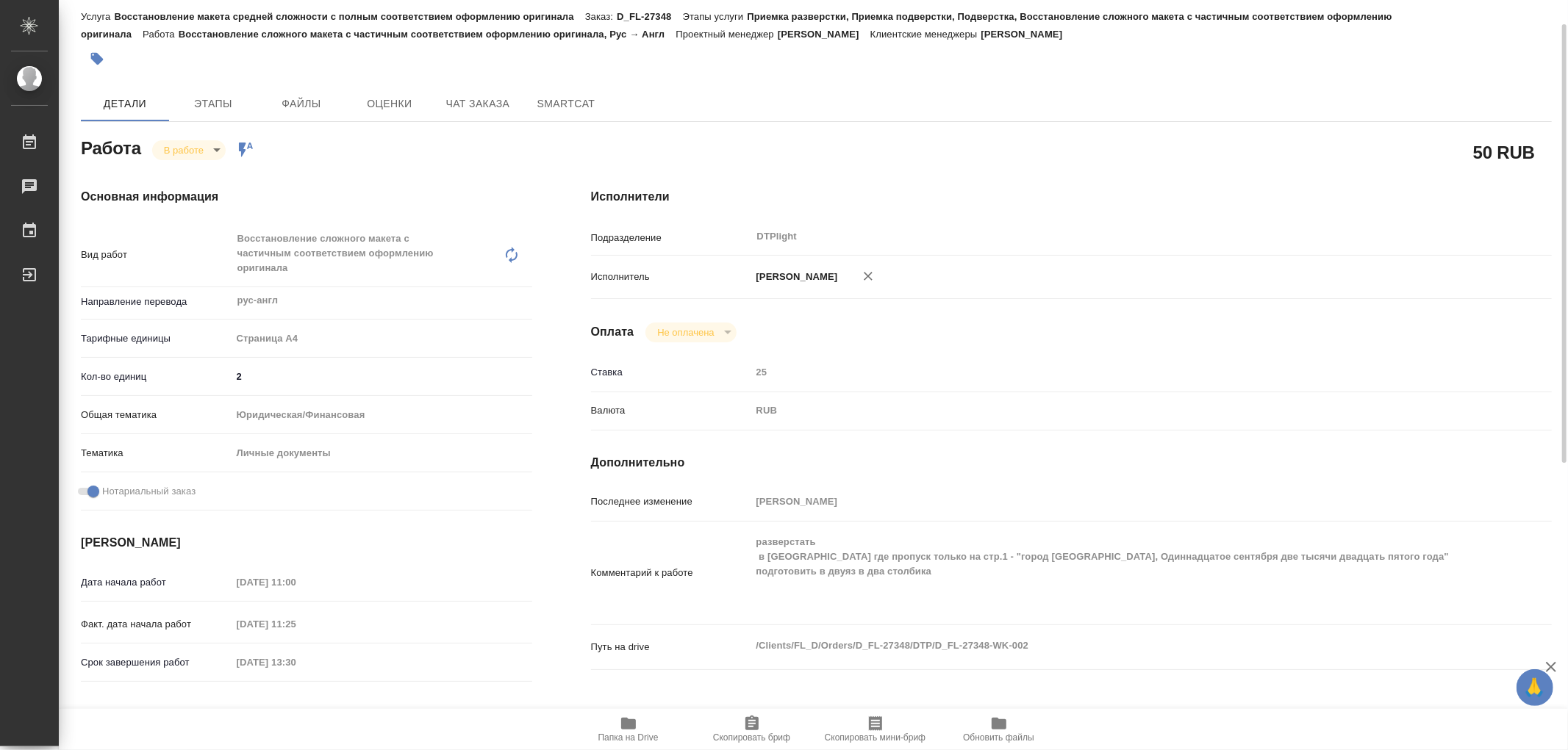
click at [629, 719] on icon "button" at bounding box center [628, 723] width 18 height 18
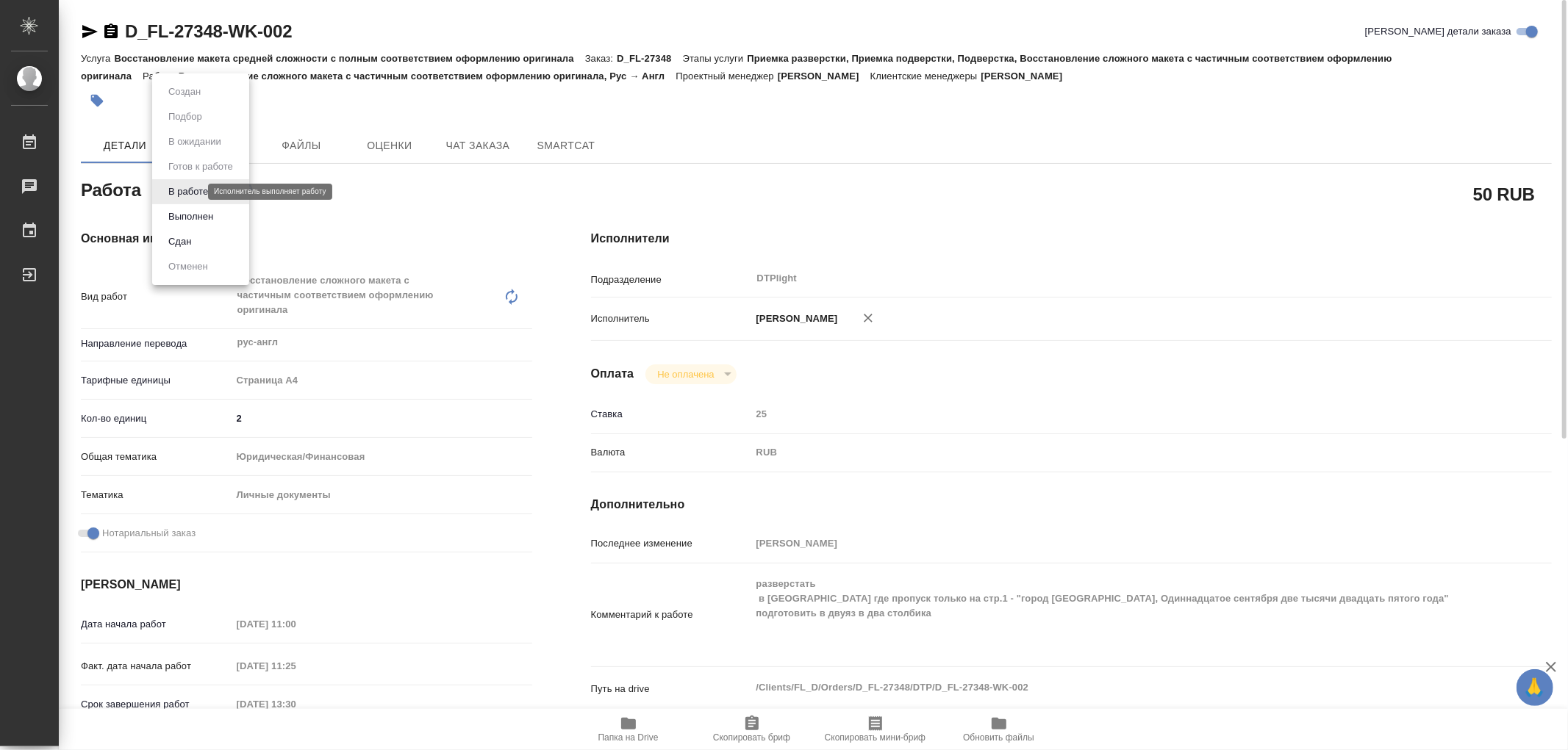
click at [188, 192] on body "🙏 .cls-1 fill:#fff; AWATERA Работы 0 Чаты График Выйти D_FL-27348-WK-002 Кратко…" at bounding box center [784, 375] width 1568 height 750
click at [186, 219] on button "Выполнен" at bounding box center [191, 216] width 54 height 16
type textarea "x"
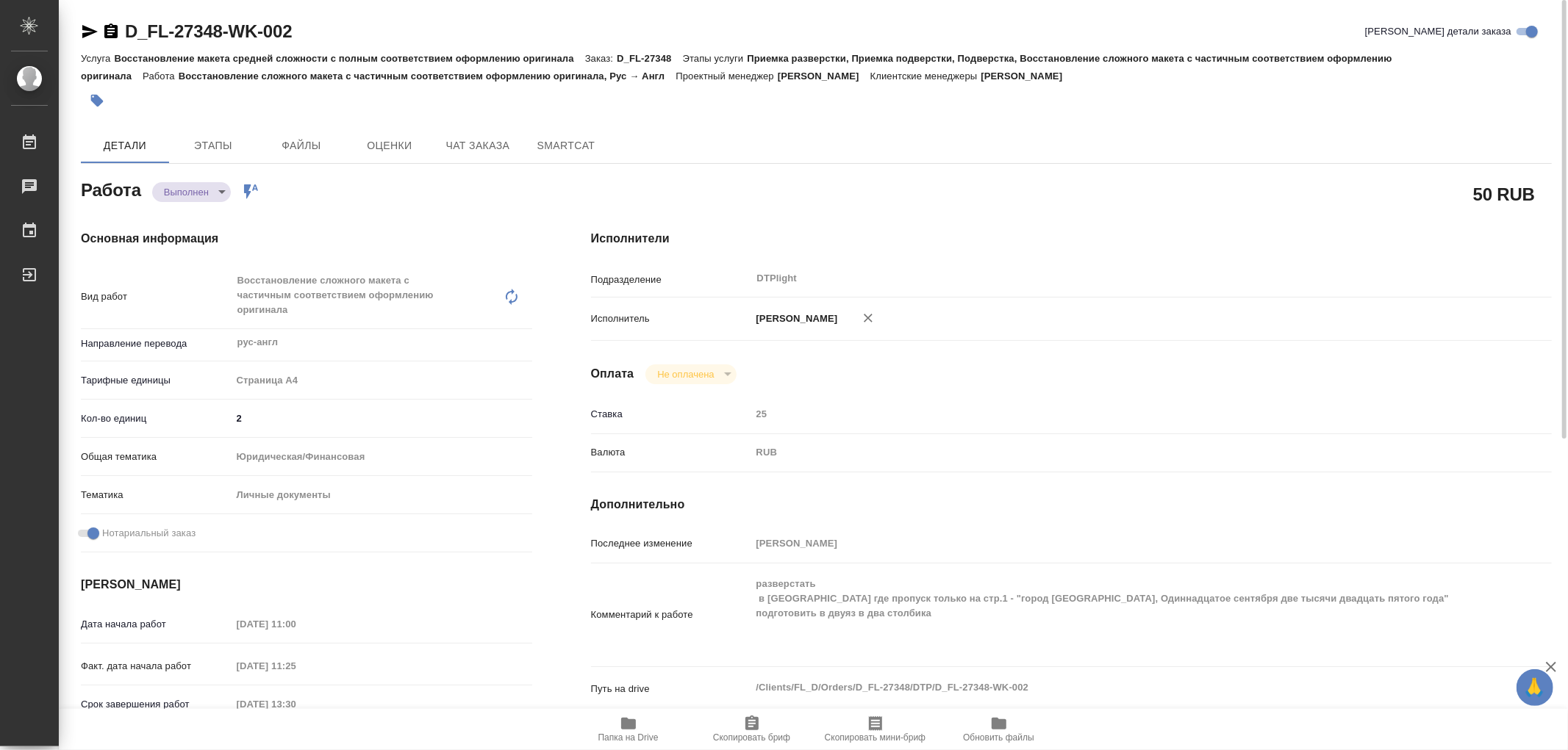
type textarea "x"
drag, startPoint x: 312, startPoint y: 28, endPoint x: 128, endPoint y: 41, distance: 184.5
click at [128, 41] on div "D_FL-27348-WK-002 Кратко детали заказа" at bounding box center [816, 32] width 1472 height 23
copy link "D_FL-27348-WK-002"
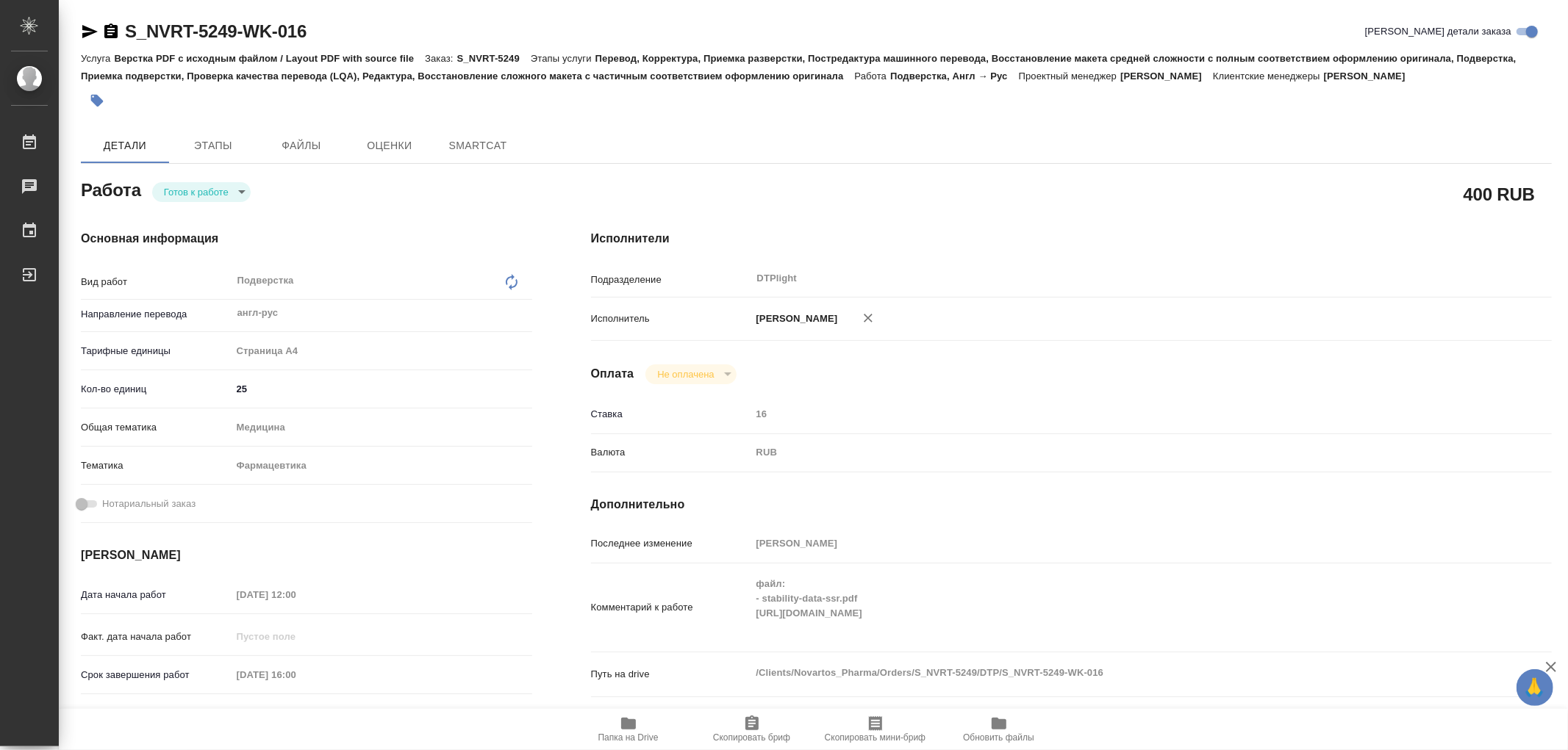
type textarea "x"
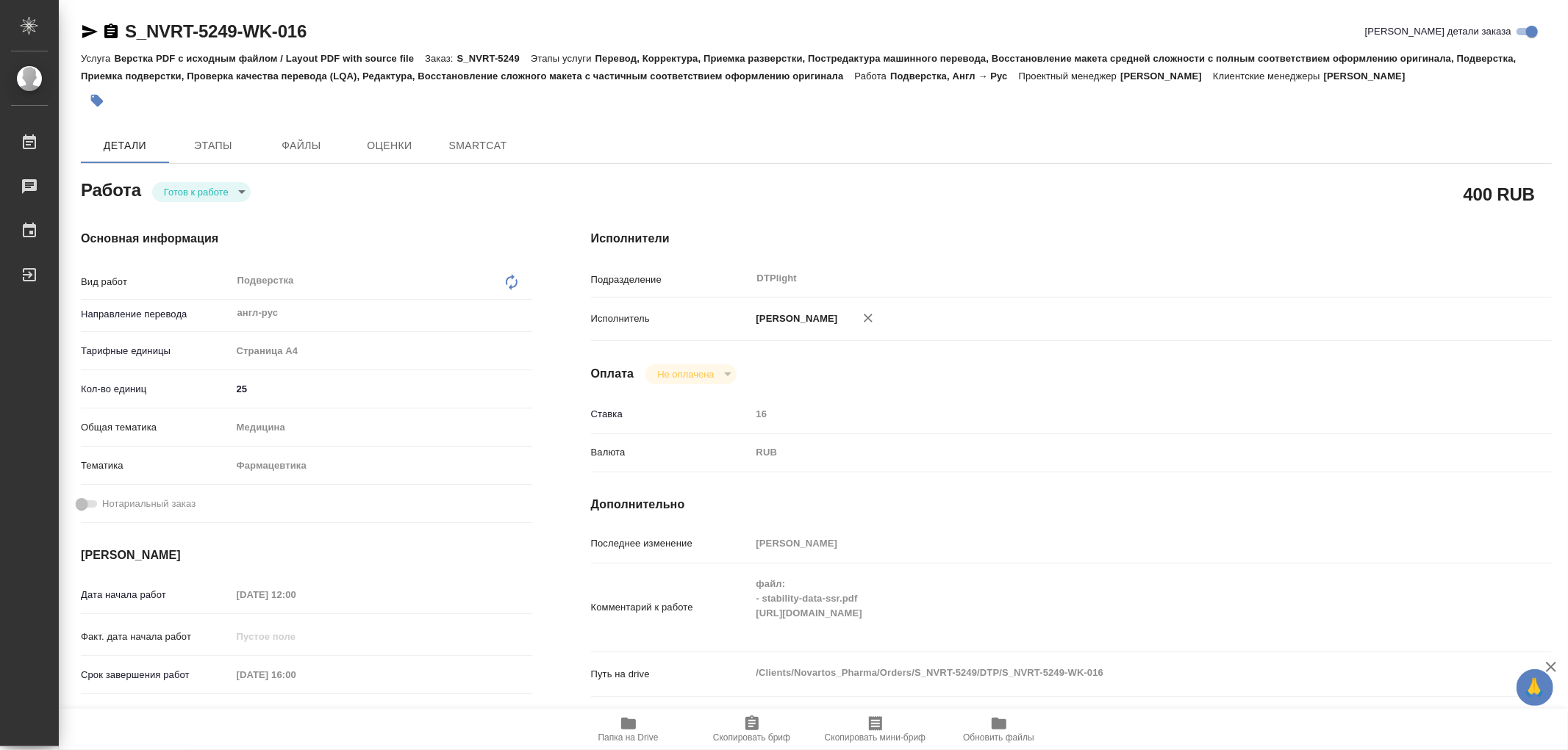
type textarea "x"
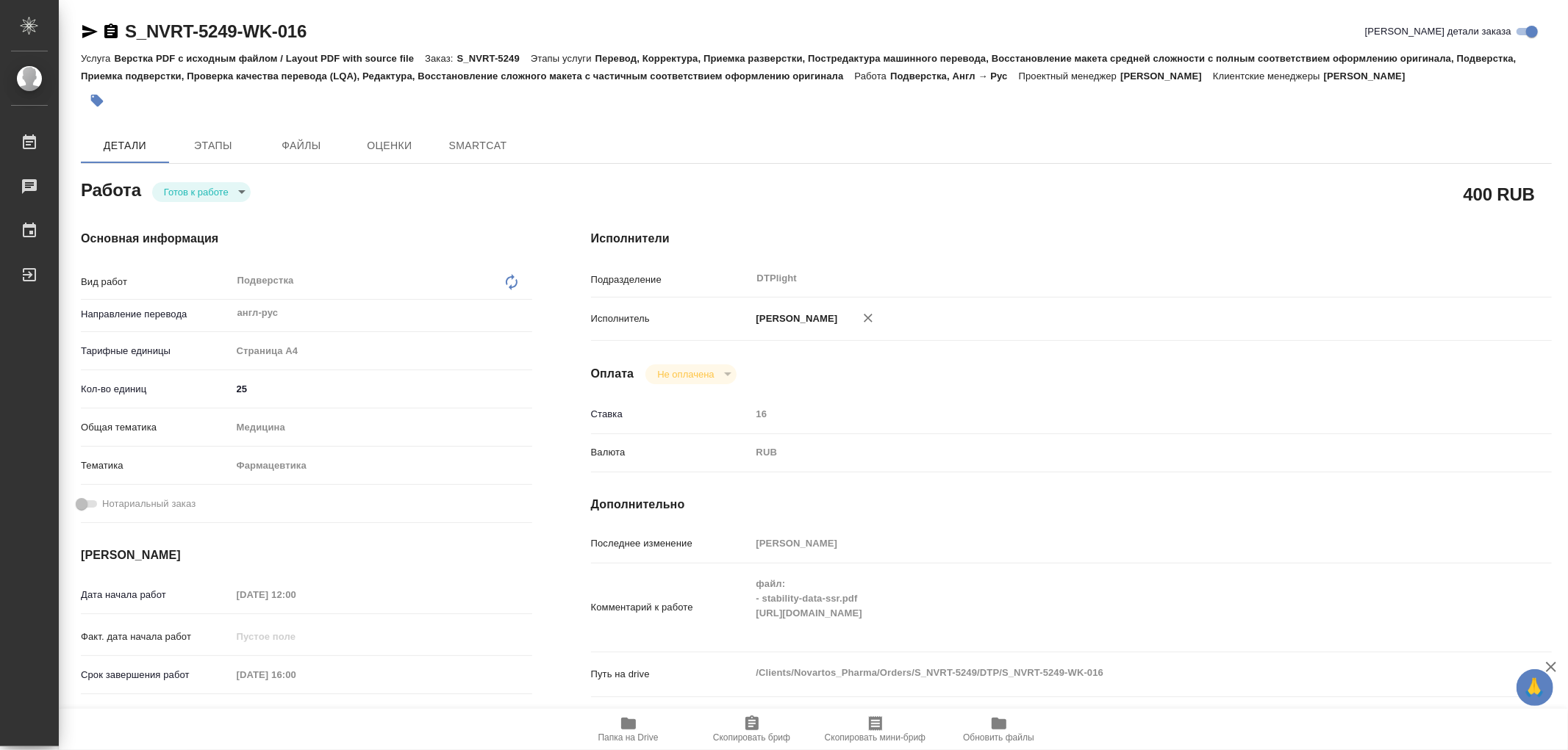
type textarea "x"
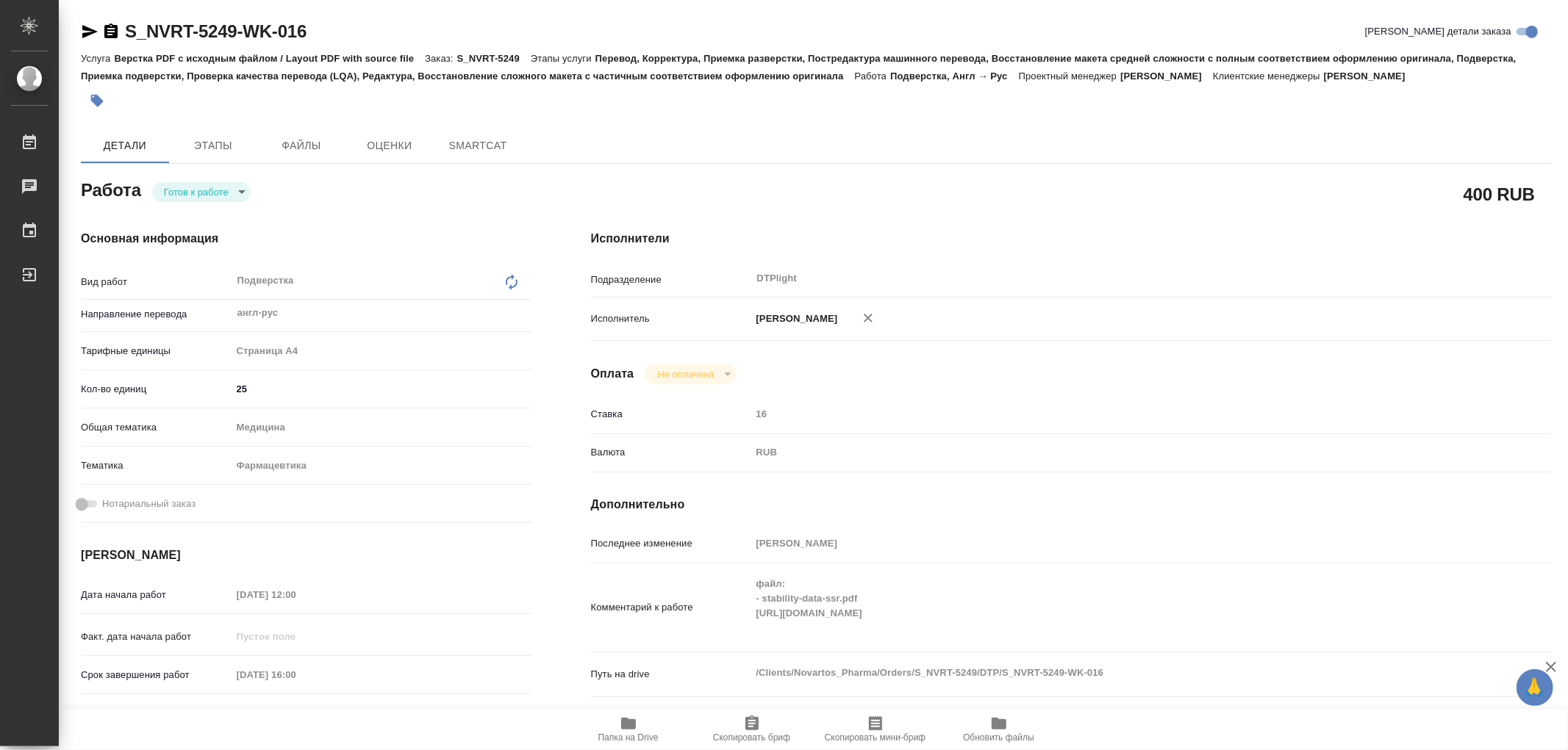
type textarea "x"
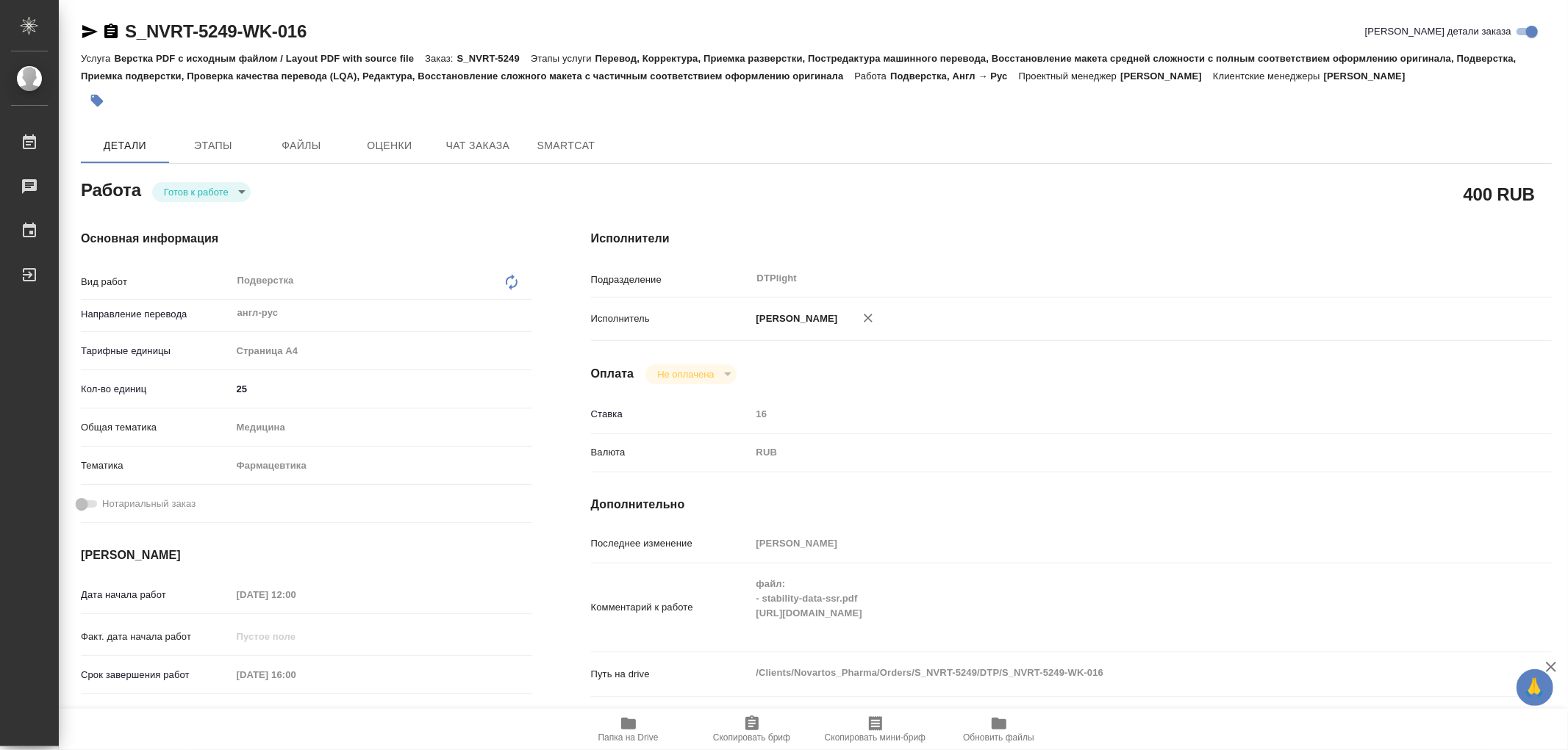
type textarea "x"
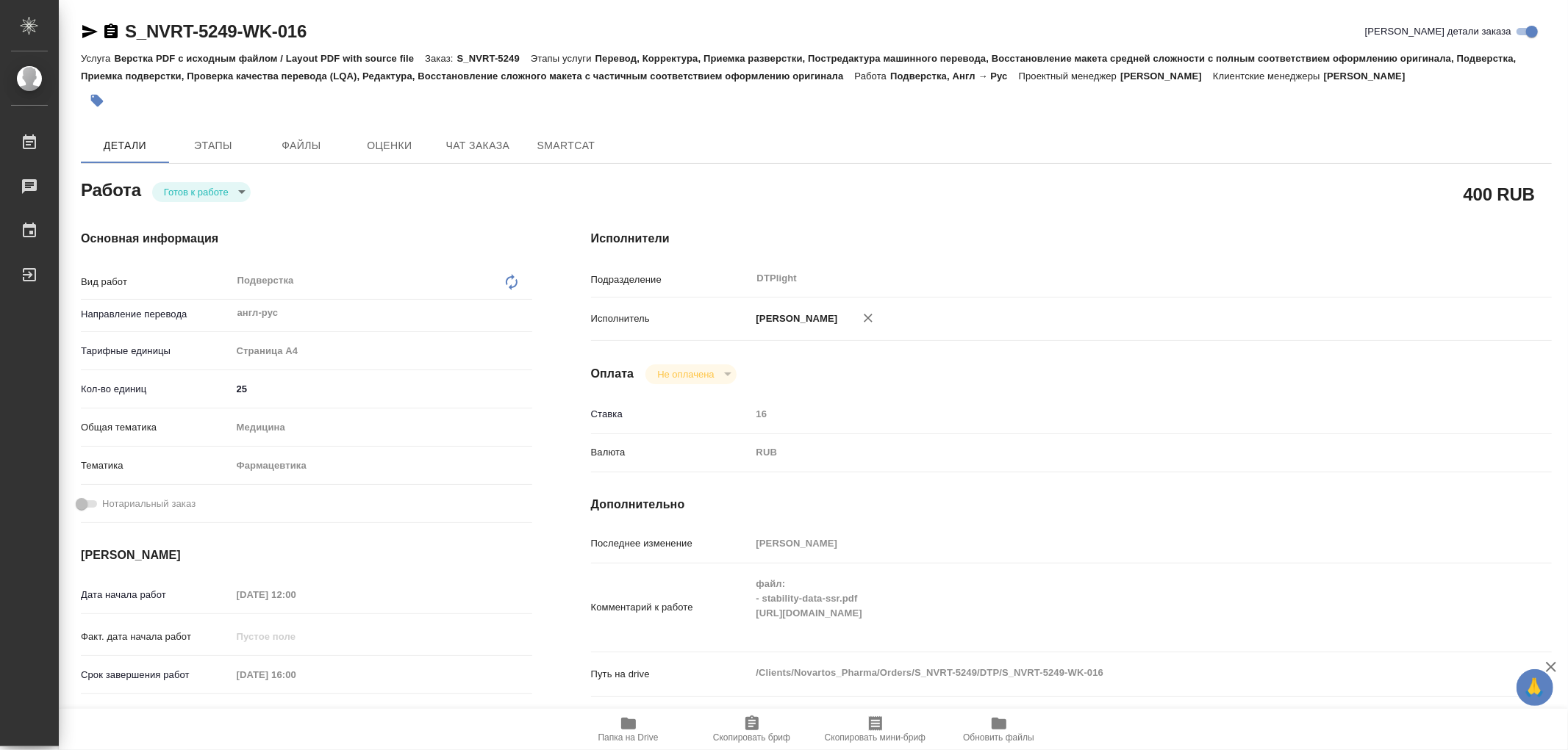
click at [222, 202] on div "Основная информация Вид работ Подверстка x ​ Направление перевода англ-рус ​ Та…" at bounding box center [306, 514] width 511 height 628
click at [221, 193] on body "🙏 .cls-1 fill:#fff; AWATERA Работы Чаты График Выйти S_NVRT-5249-WK-016 Кратко …" at bounding box center [784, 375] width 1568 height 750
type textarea "x"
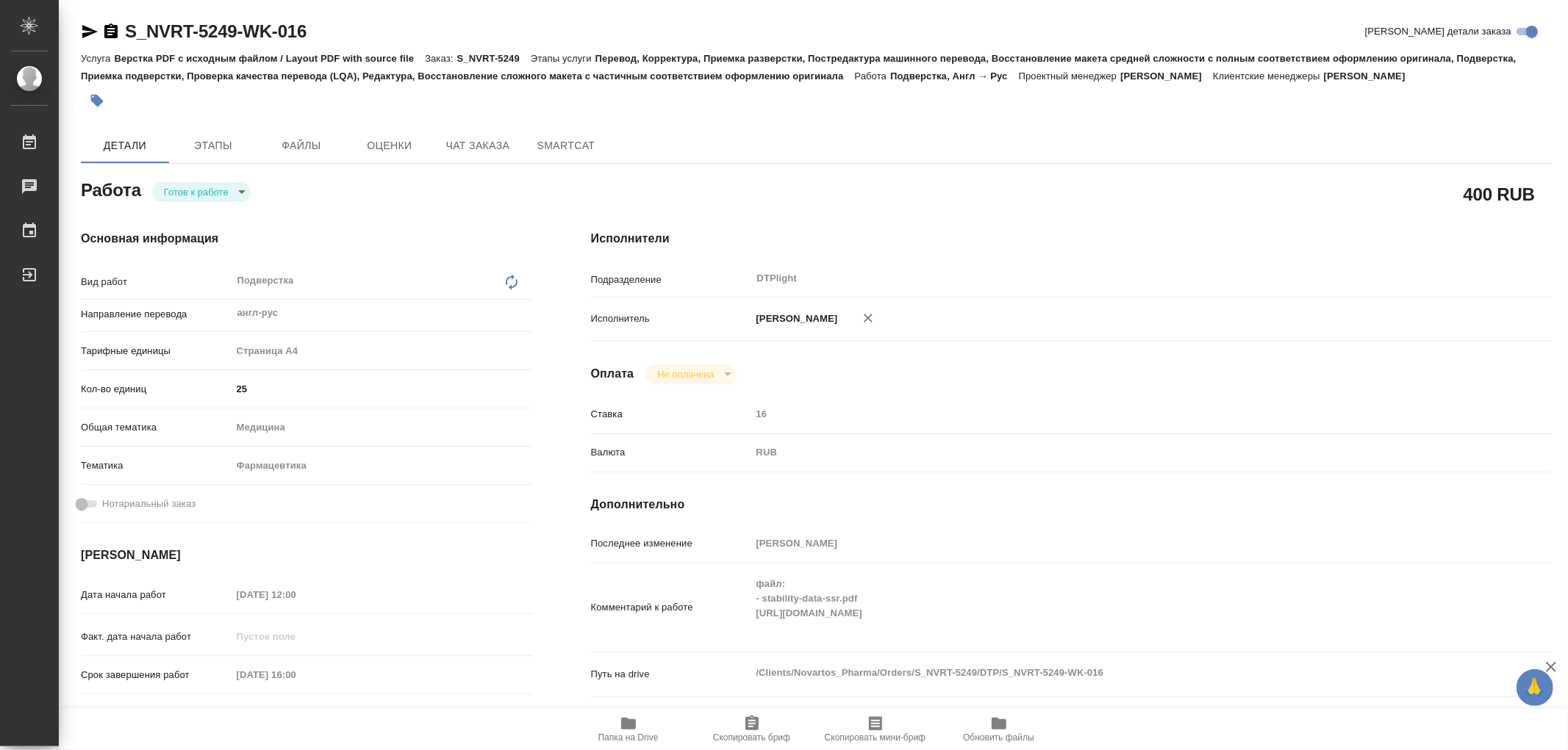
type textarea "x"
click at [201, 191] on button "В работе" at bounding box center [189, 191] width 49 height 16
type textarea "x"
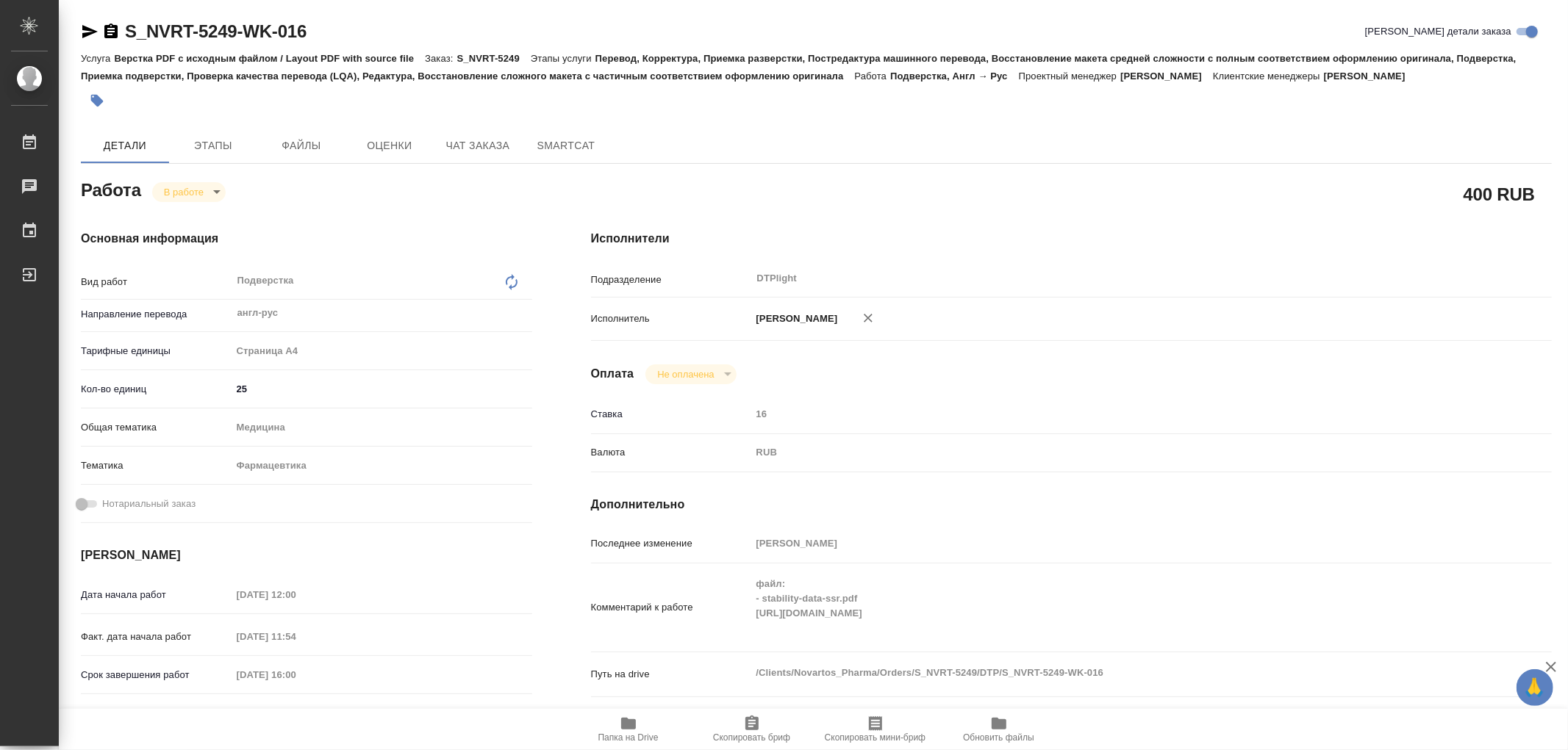
type textarea "x"
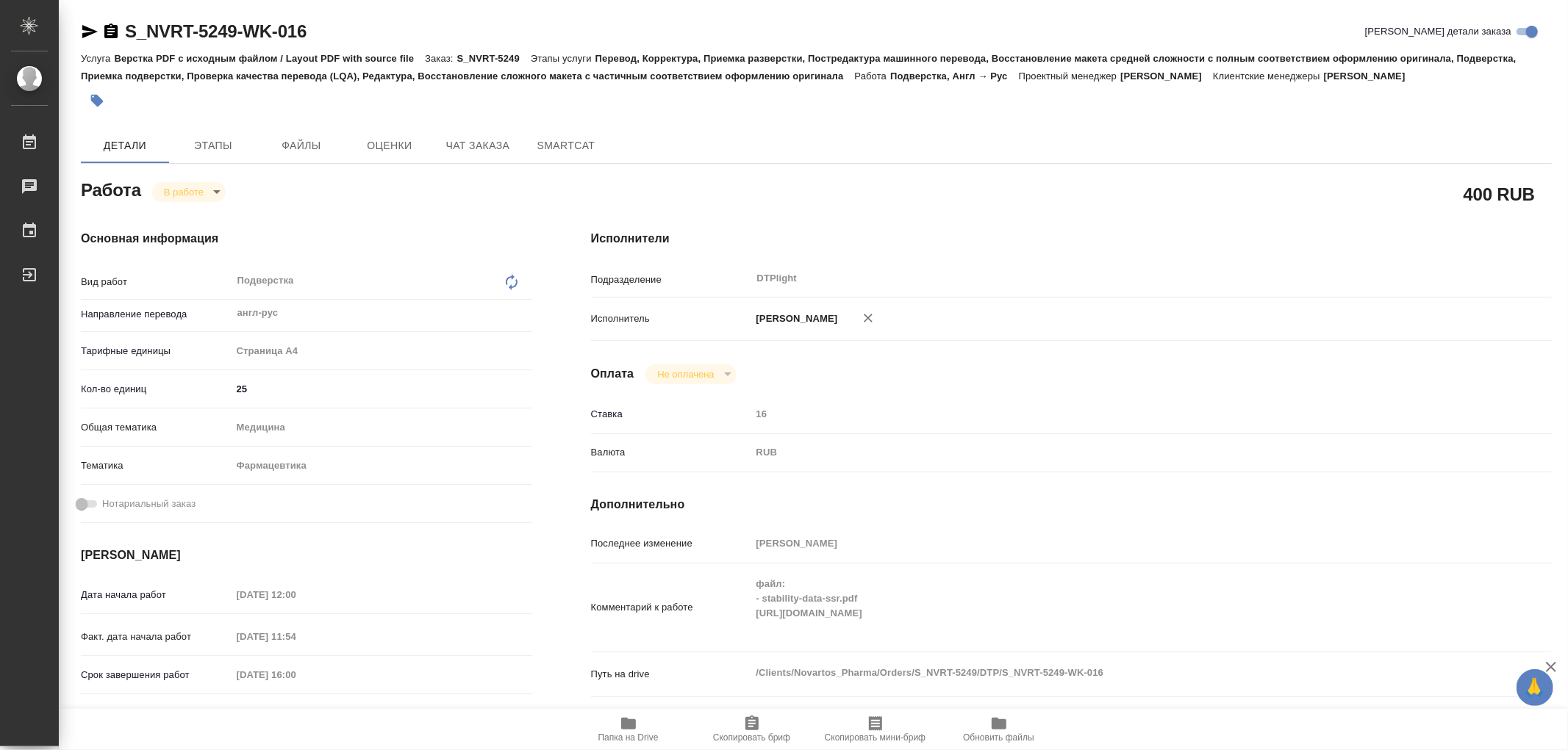
type textarea "x"
drag, startPoint x: 1409, startPoint y: 619, endPoint x: 738, endPoint y: 632, distance: 671.1
click at [736, 632] on div "Комментарий к работе файл: - stability-data-ssr.pdf [URL][DOMAIN_NAME] x" at bounding box center [1072, 608] width 961 height 76
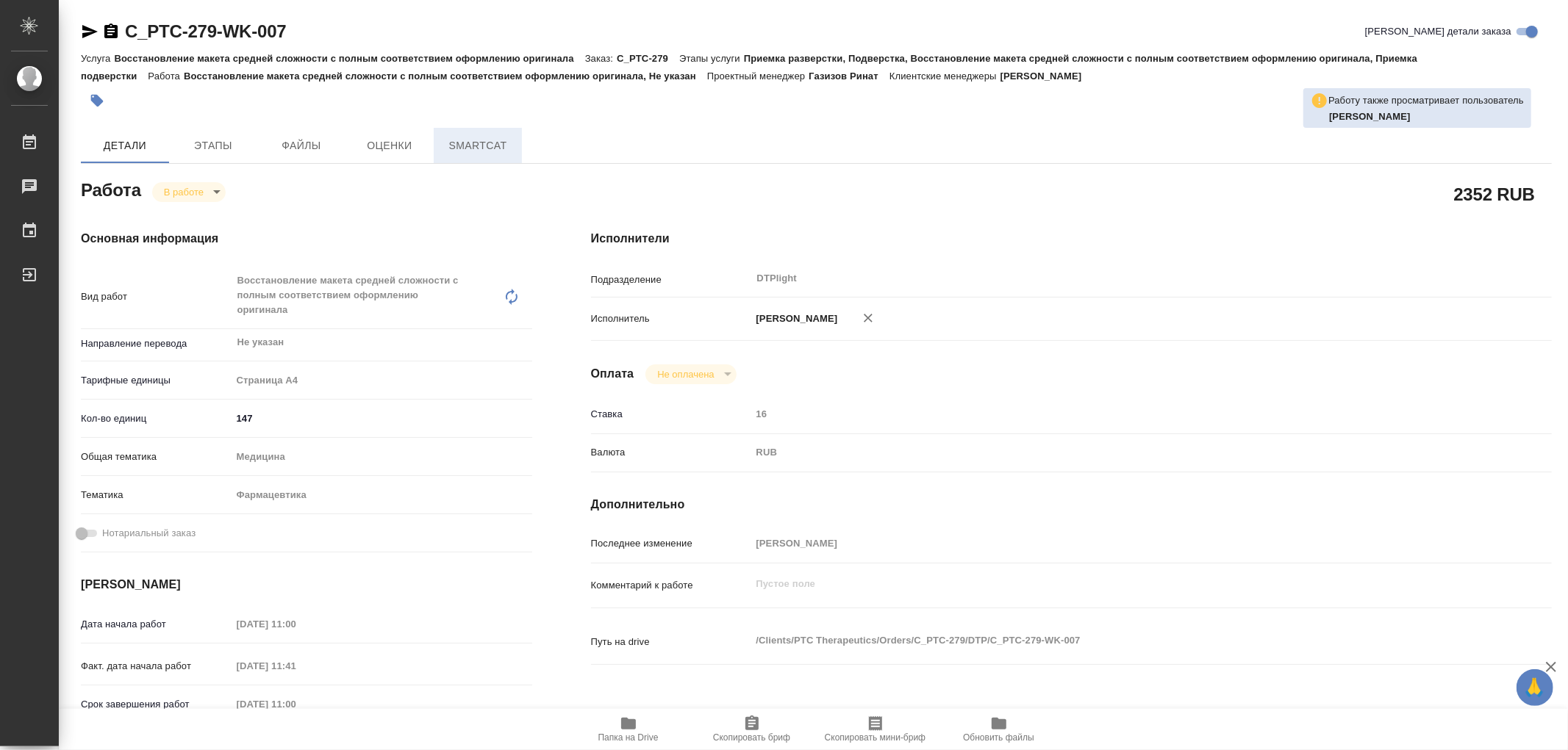
type textarea "x"
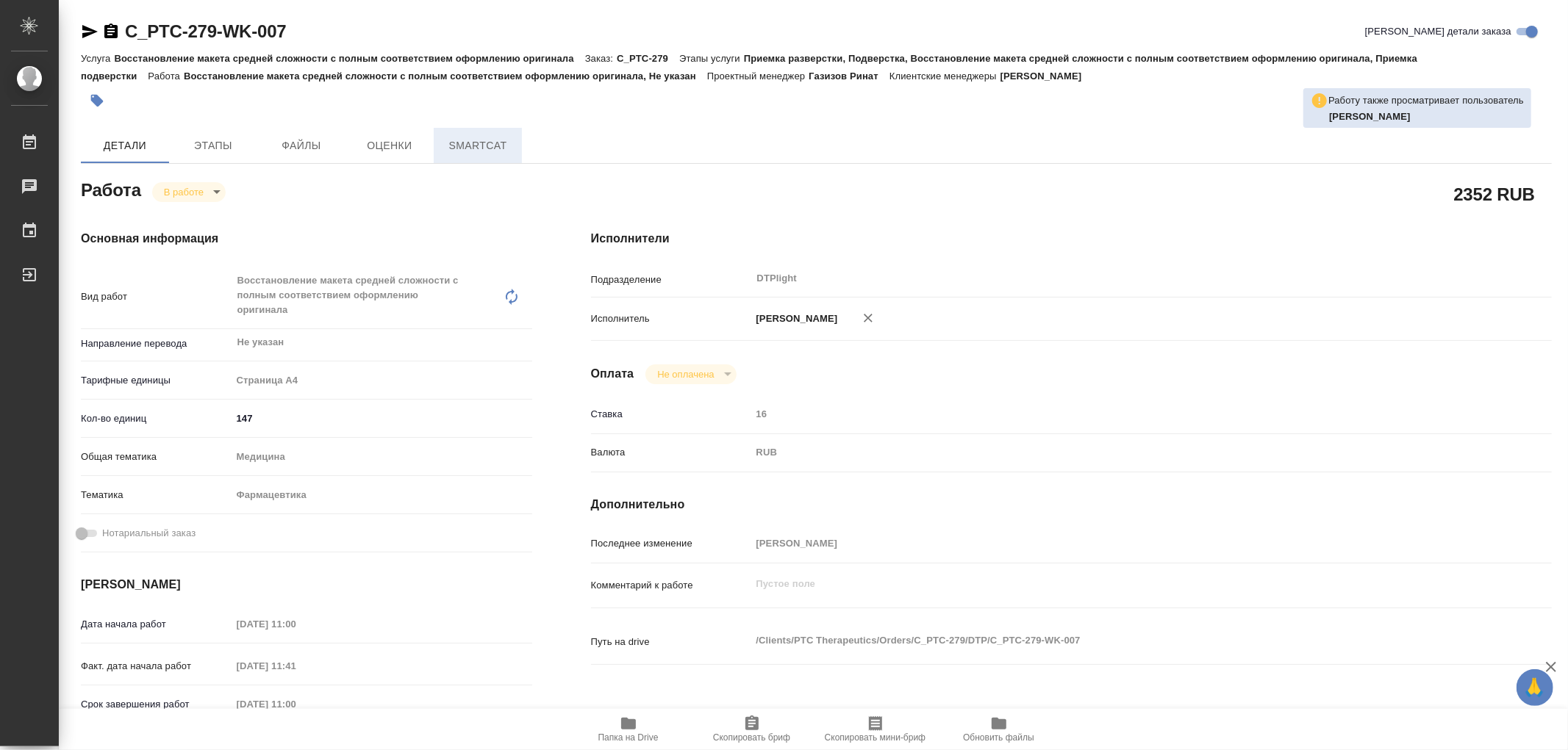
type textarea "x"
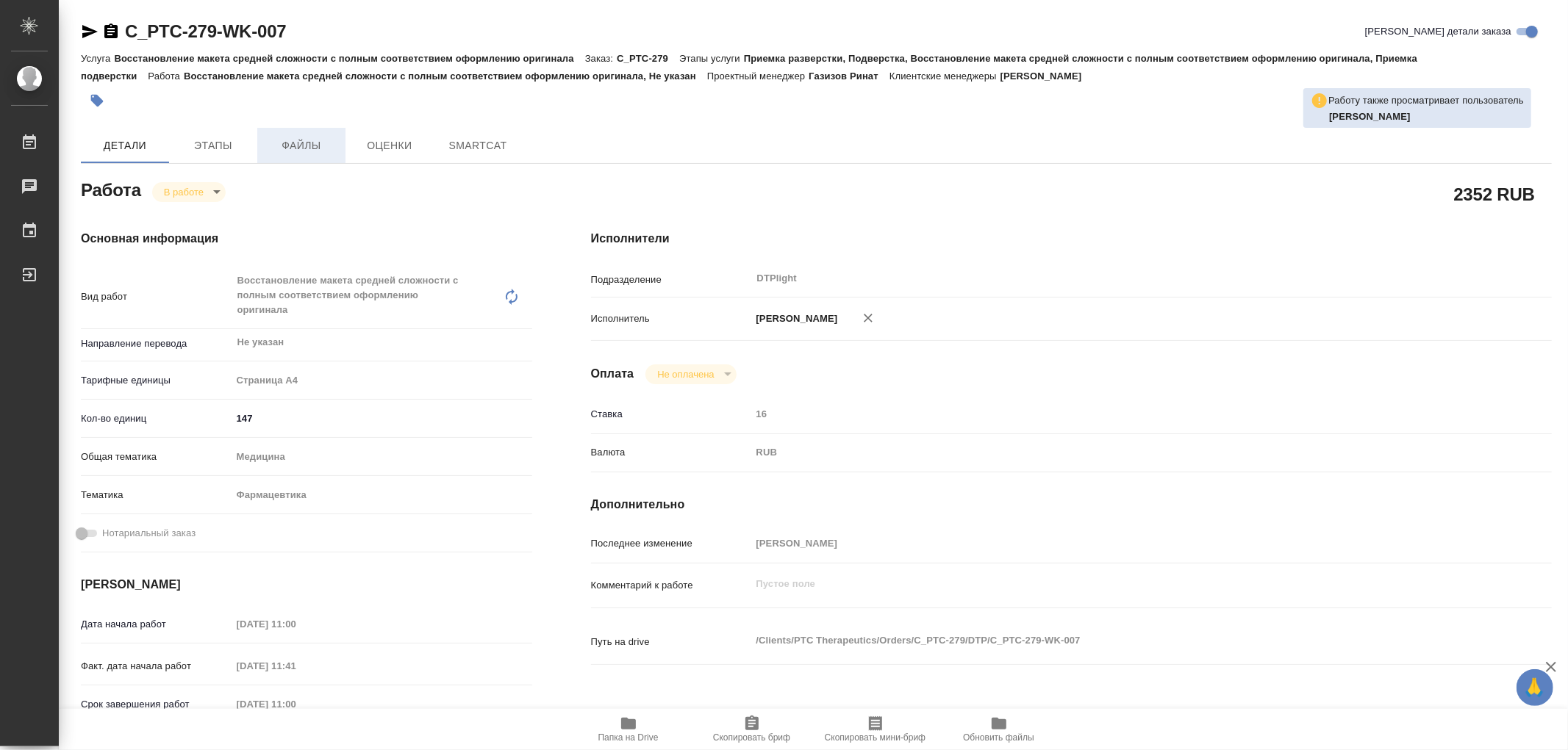
type textarea "x"
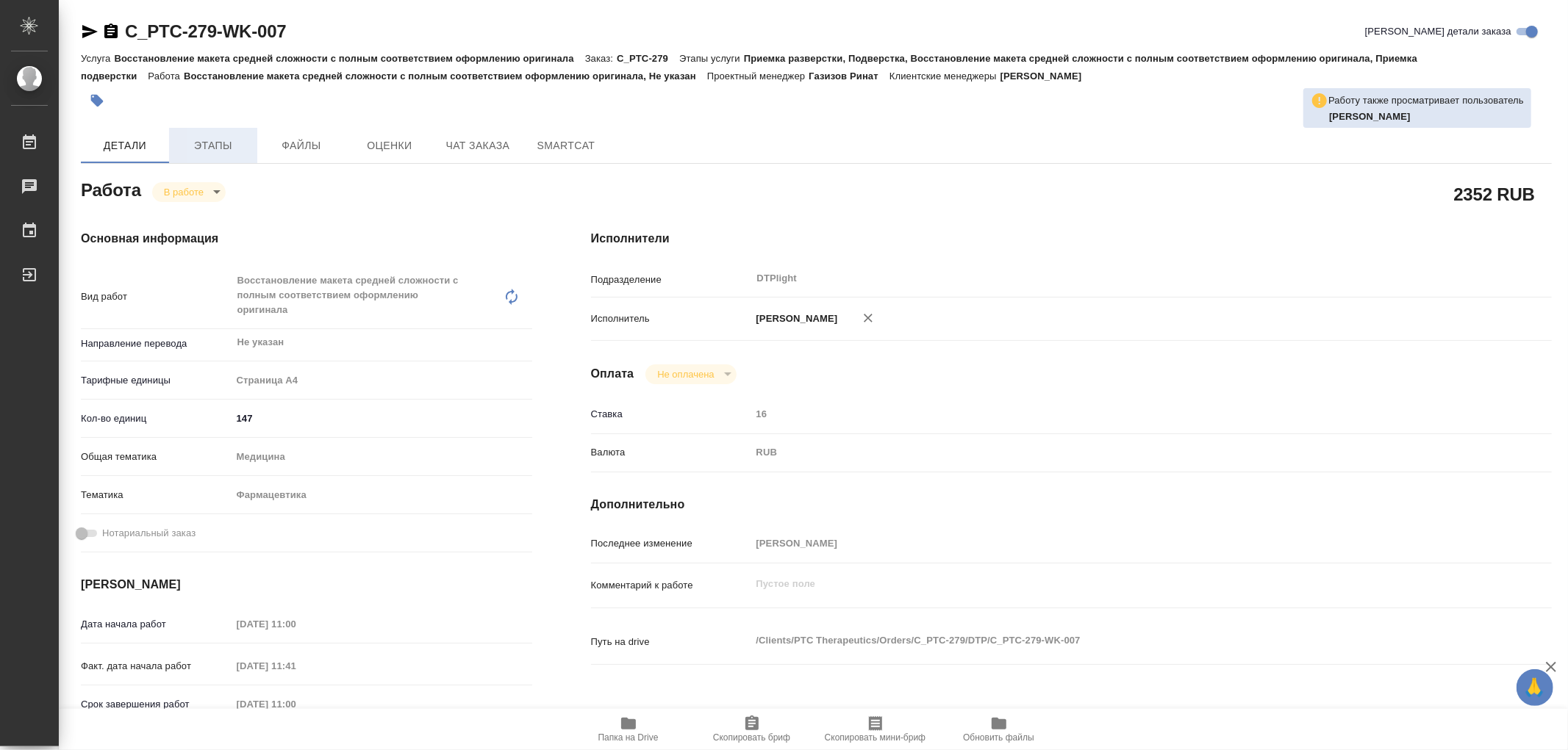
type textarea "x"
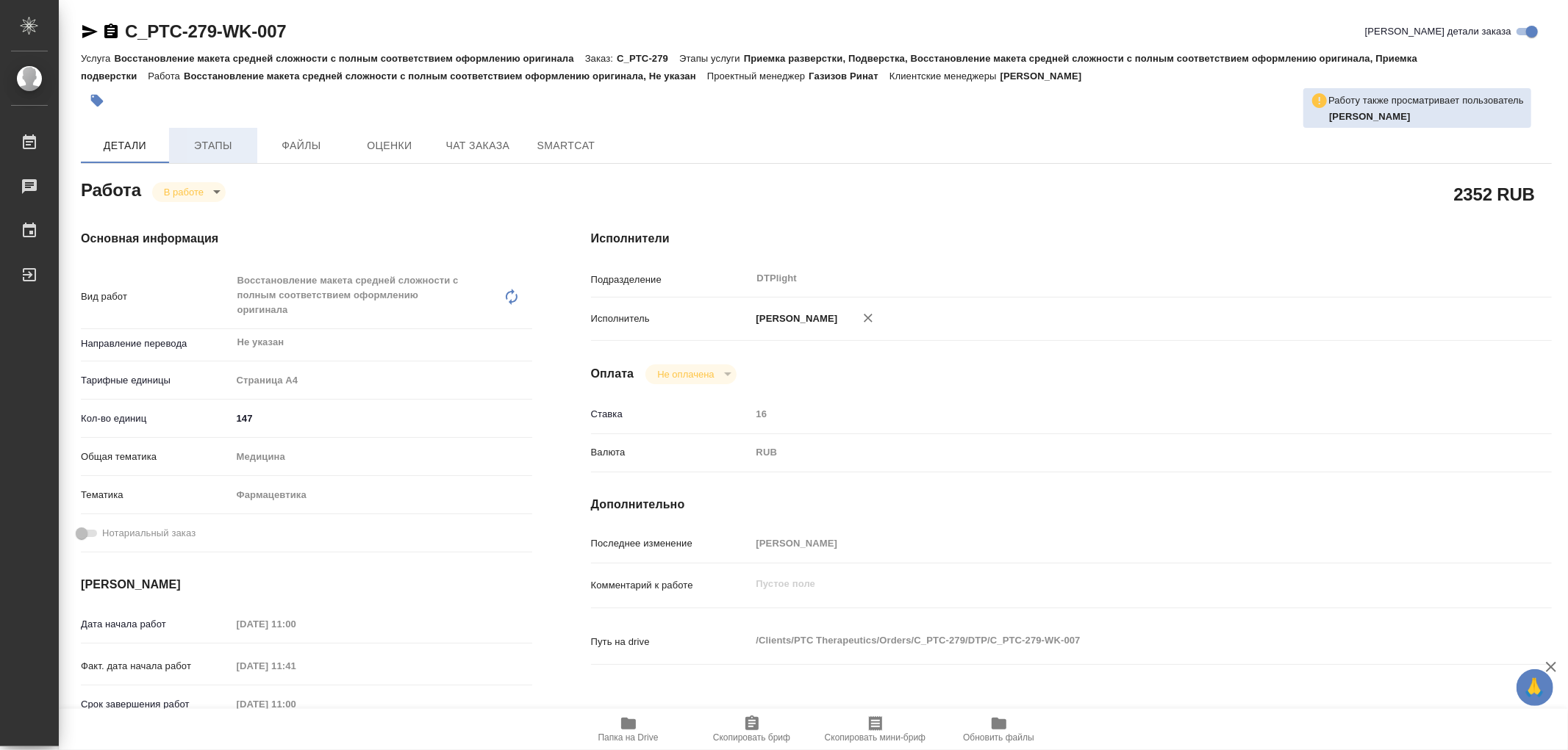
click at [234, 144] on span "Этапы" at bounding box center [213, 146] width 70 height 18
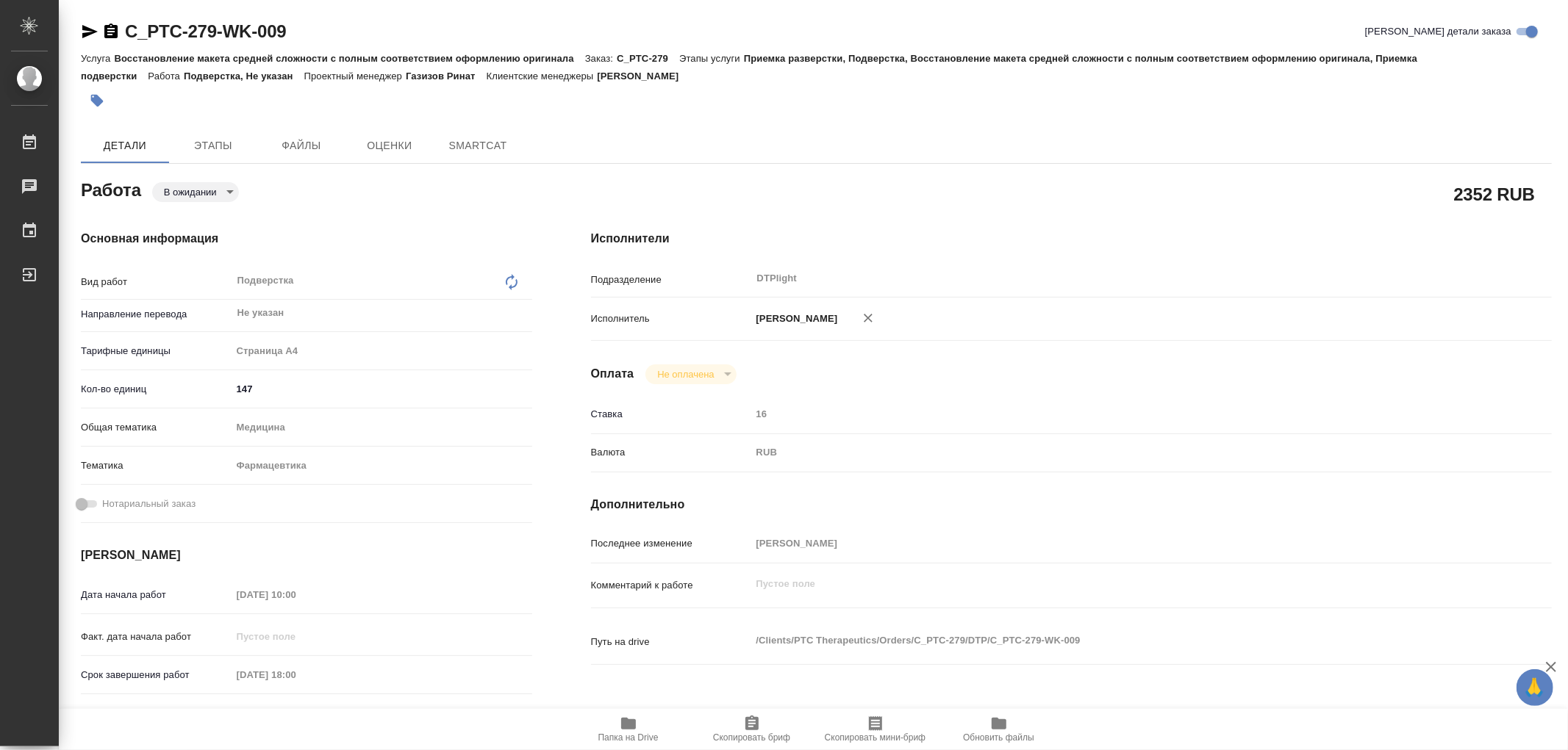
type textarea "x"
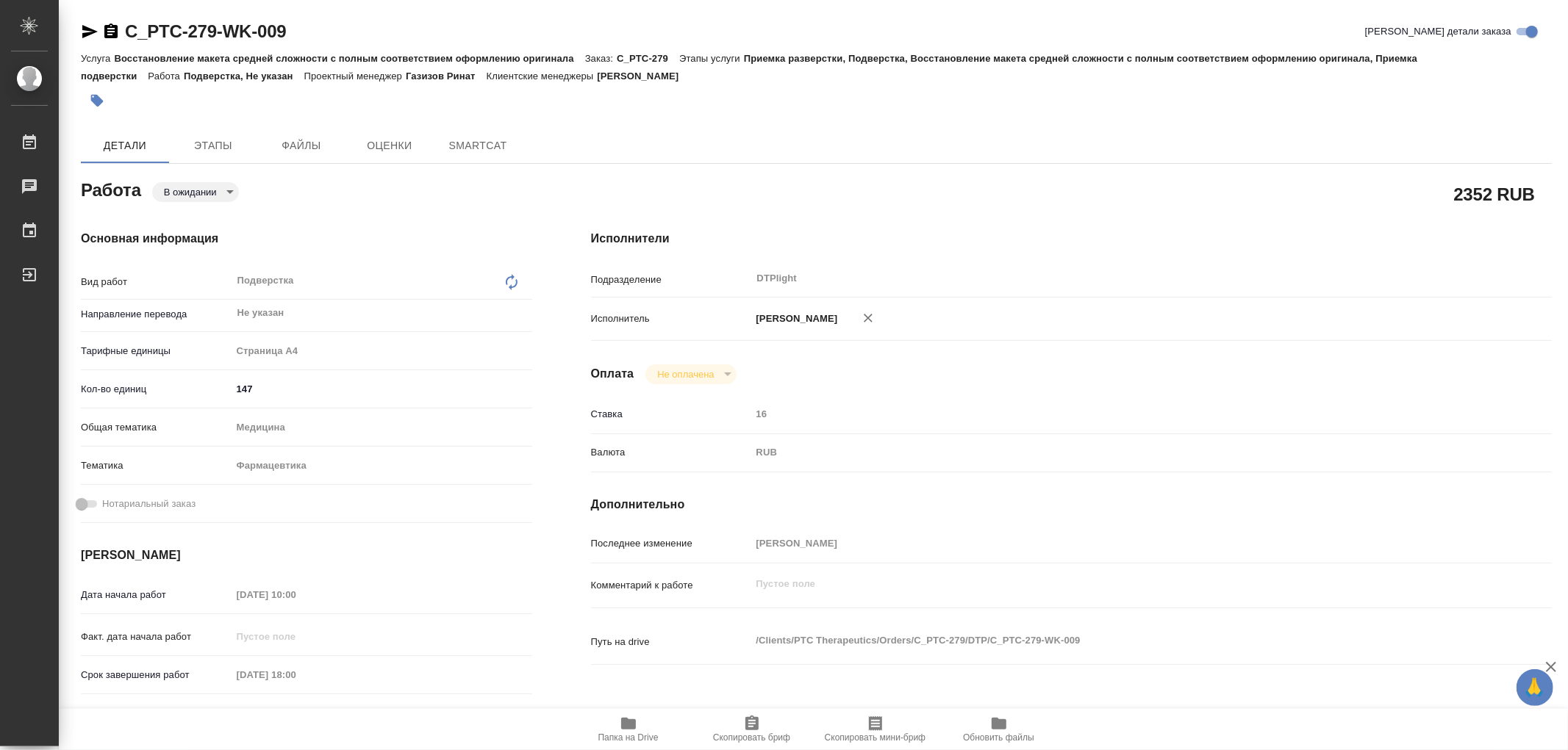
type textarea "x"
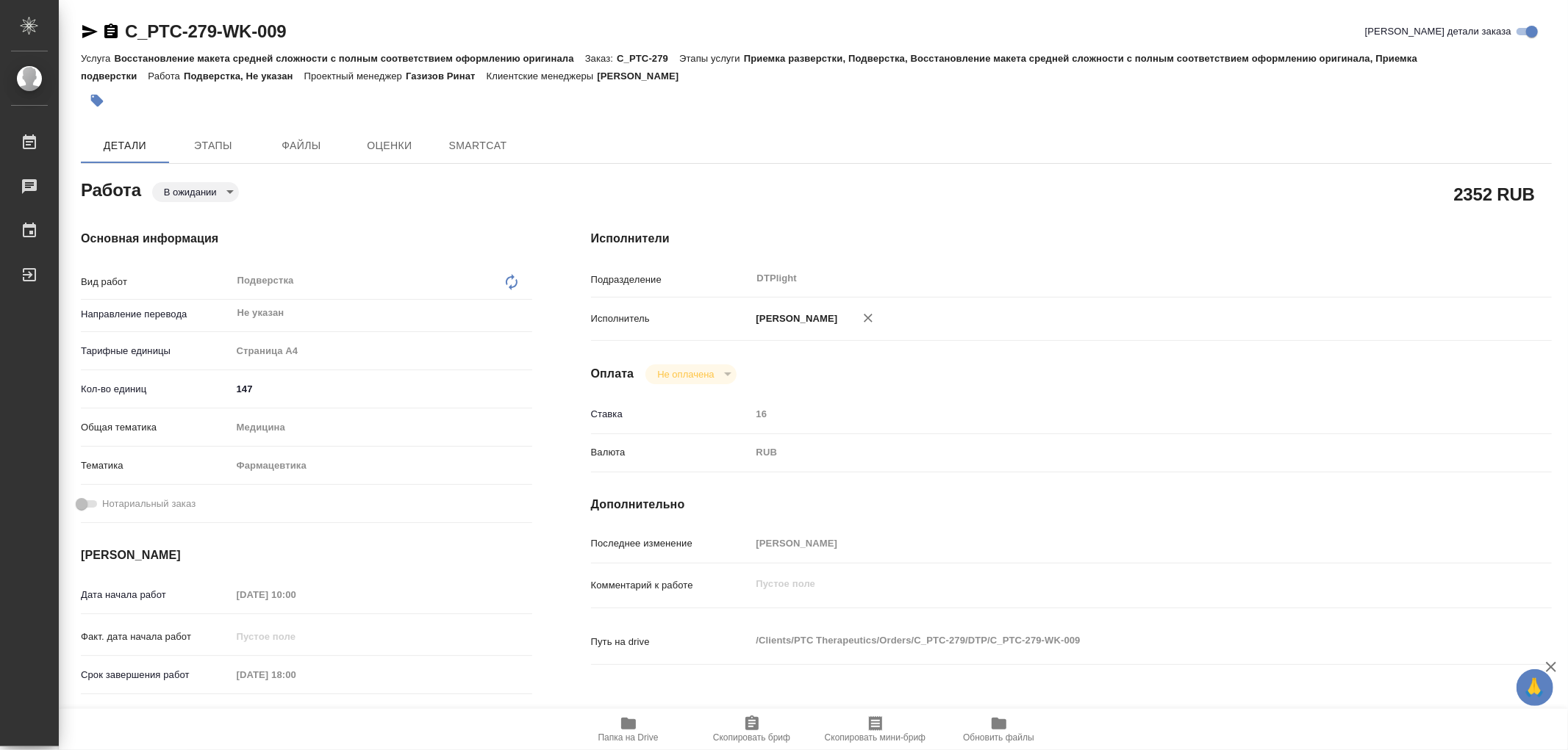
type textarea "x"
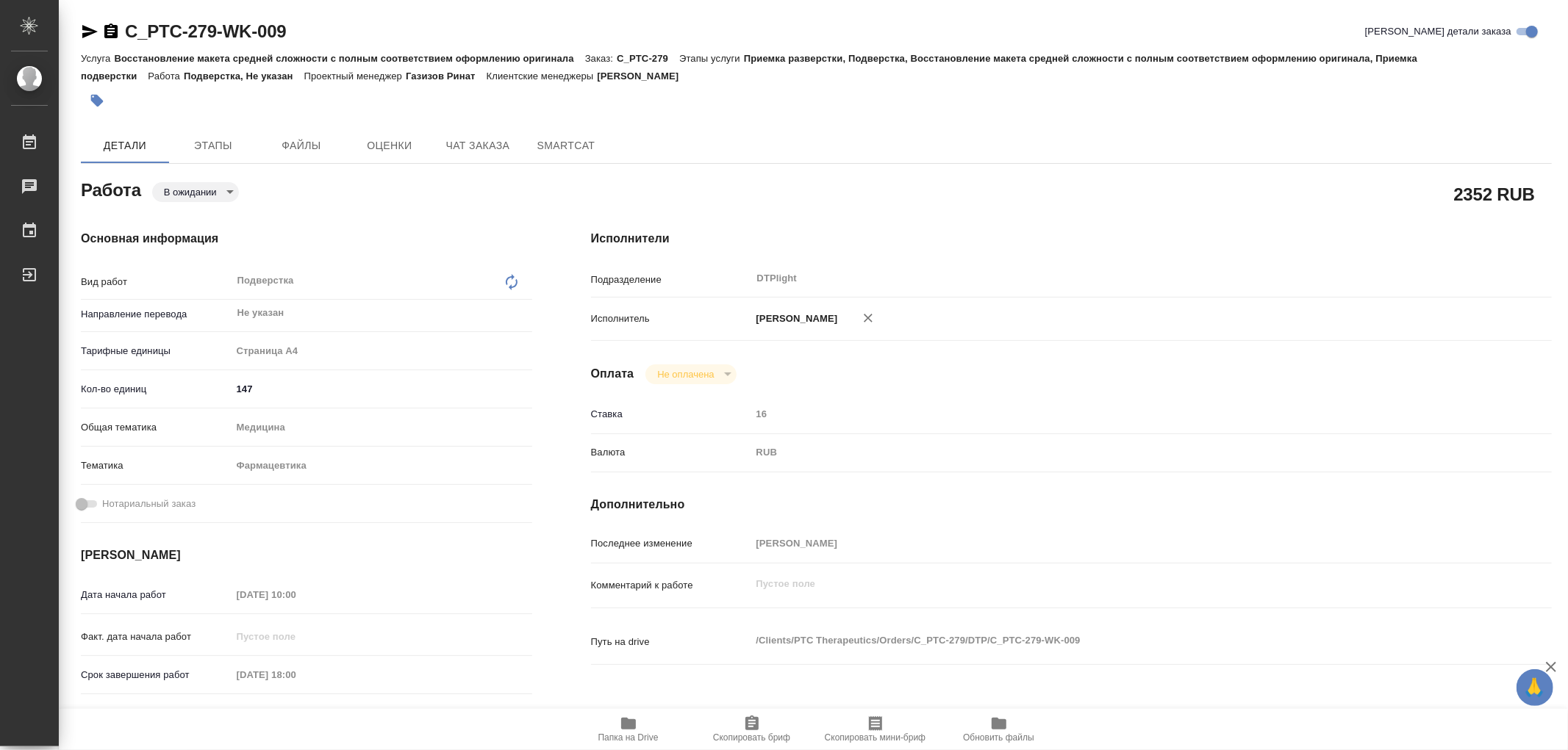
type textarea "x"
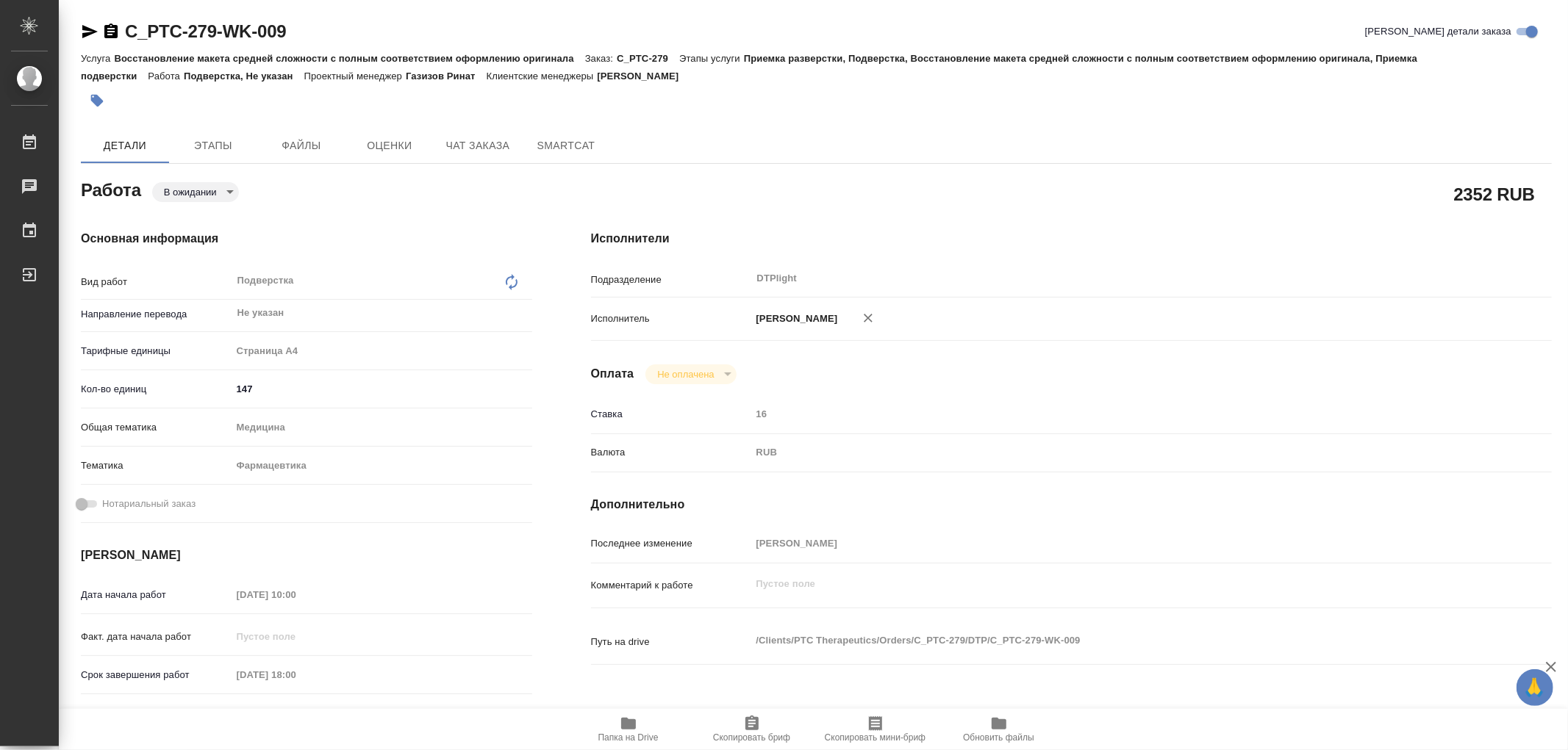
type textarea "x"
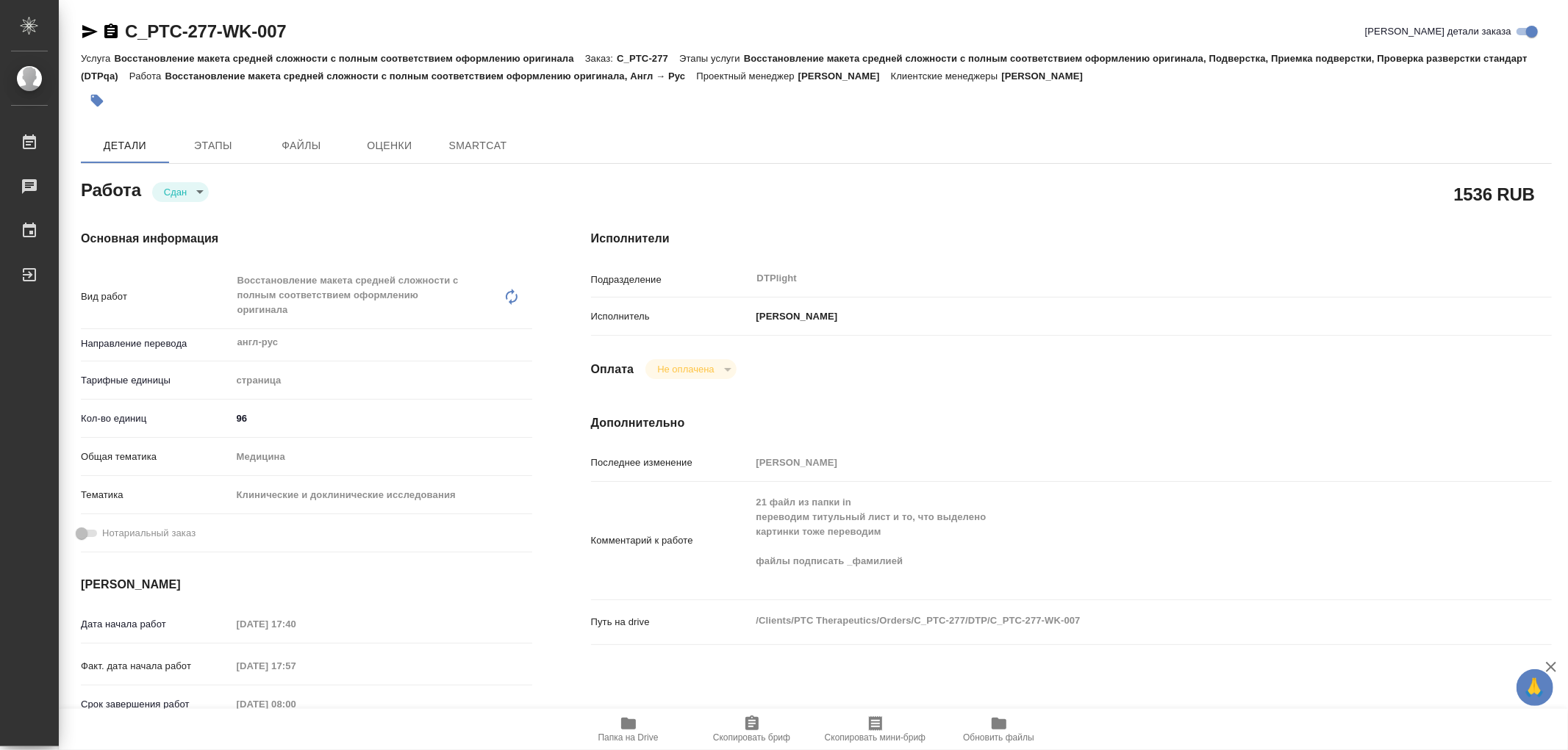
type textarea "x"
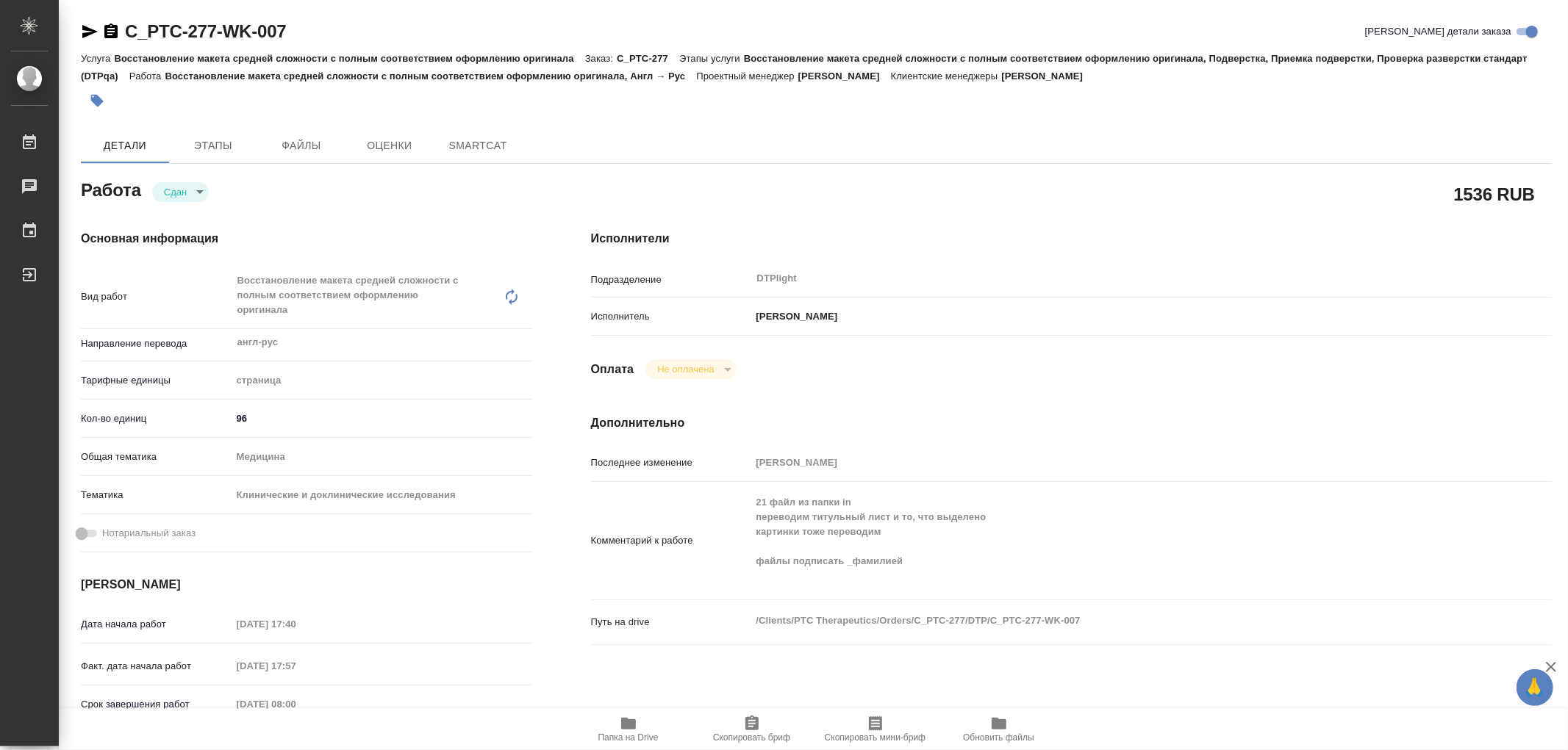
type textarea "x"
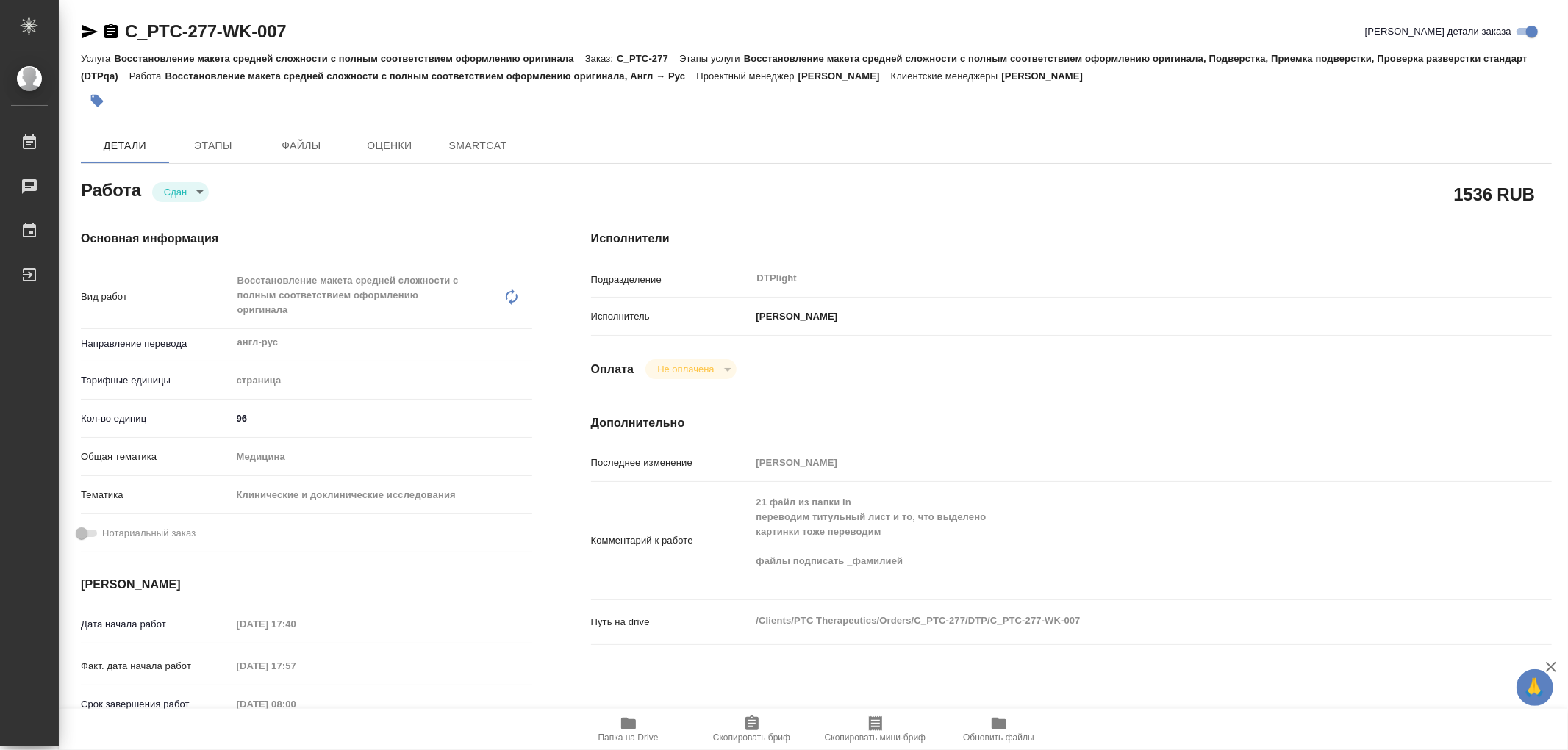
type textarea "x"
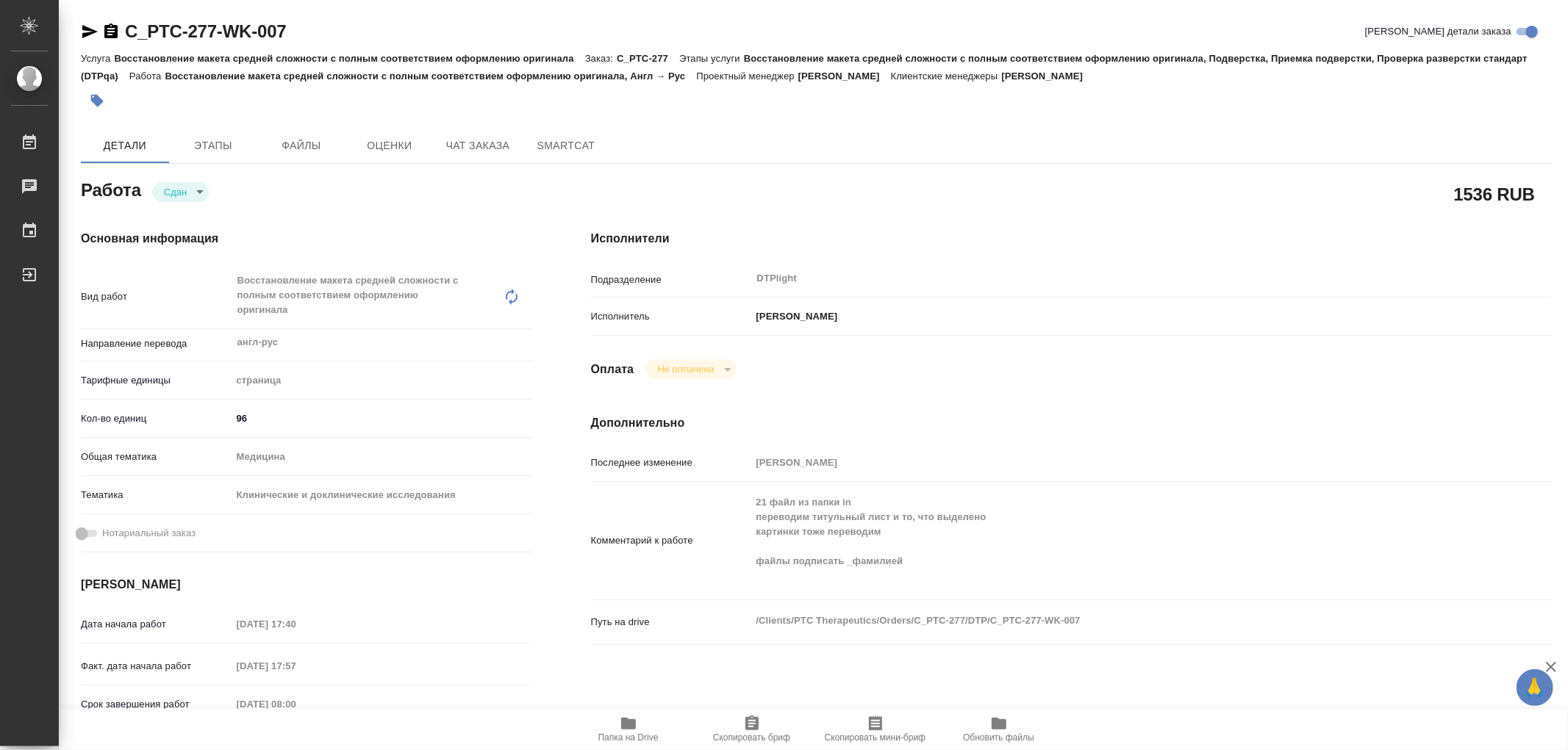
type textarea "x"
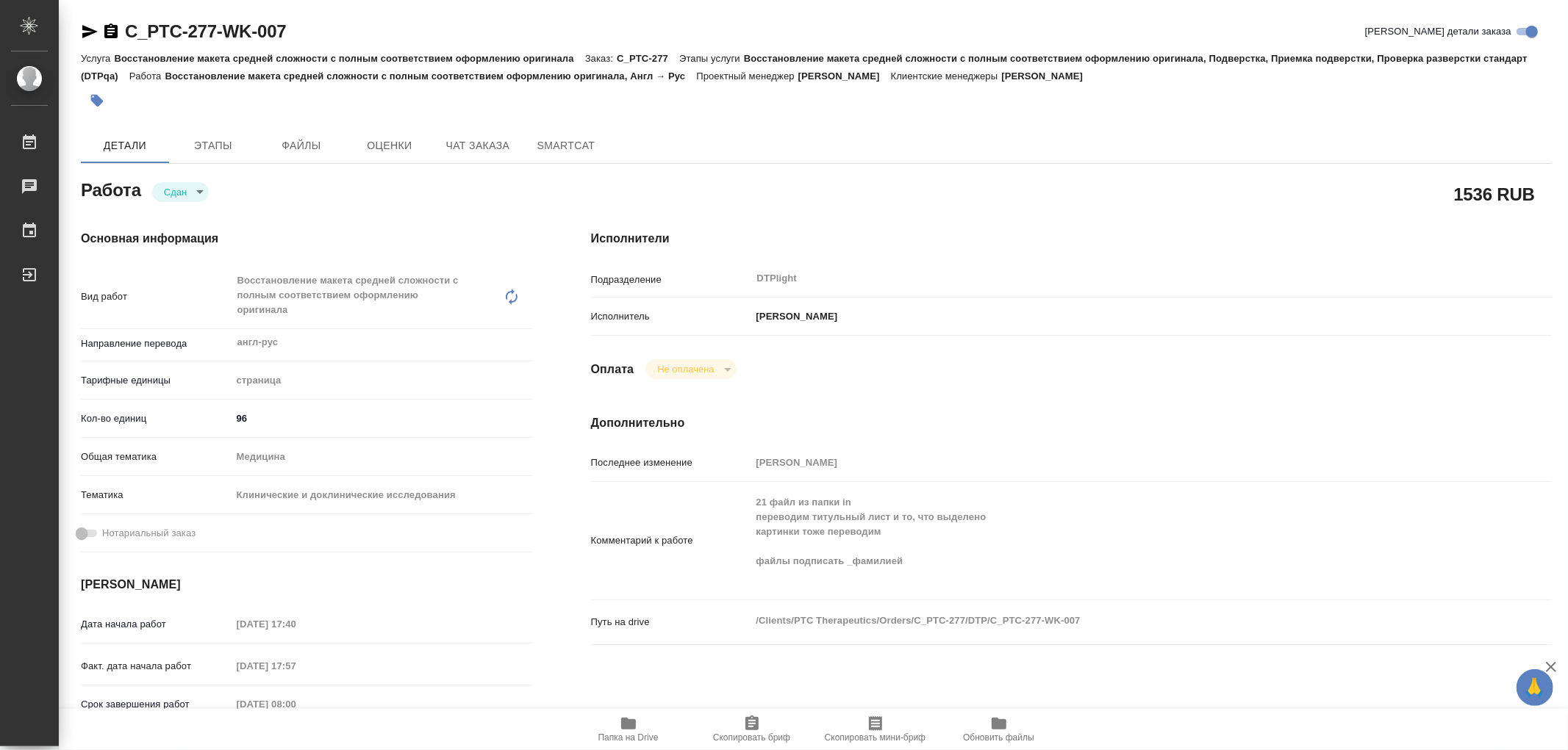
type textarea "x"
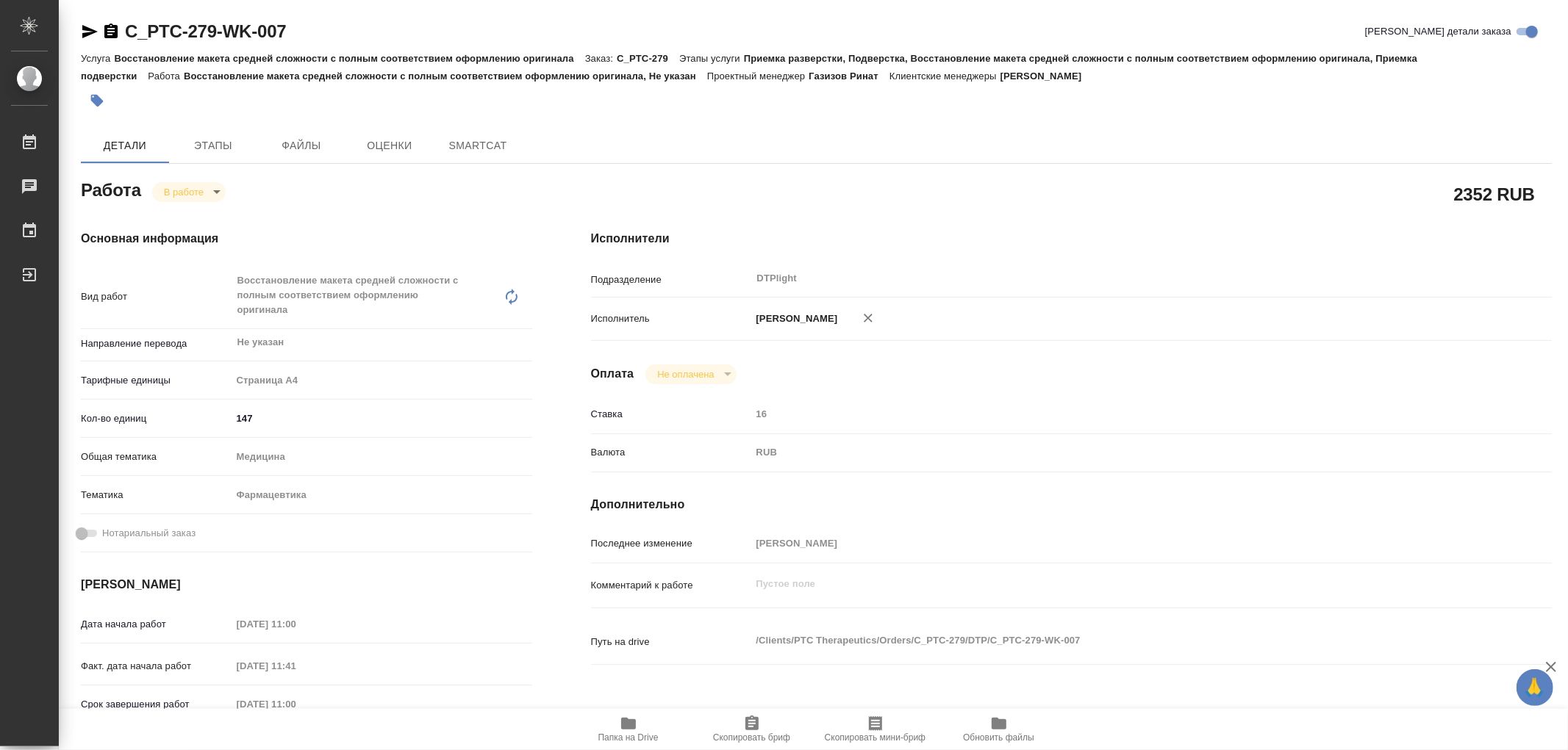
type textarea "x"
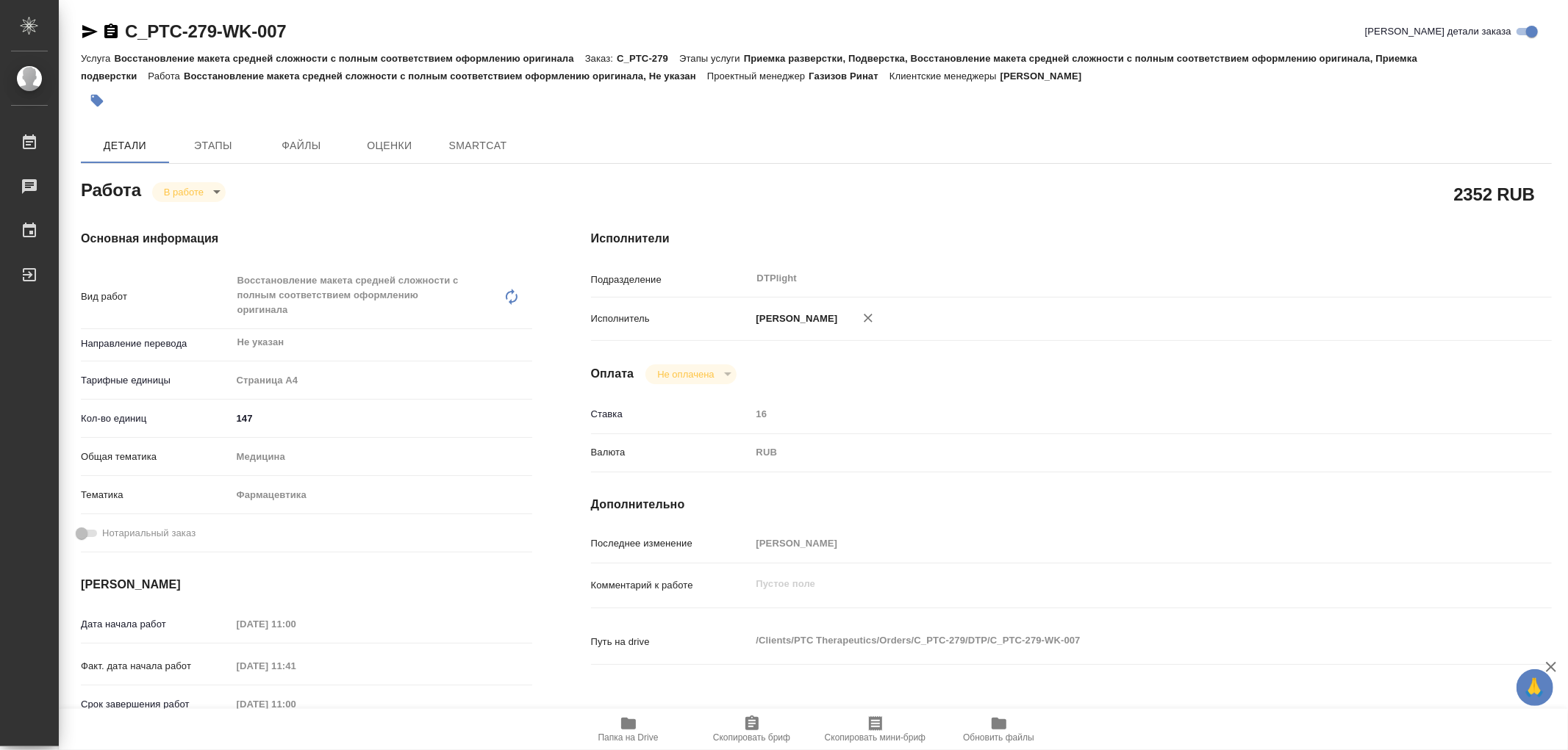
type textarea "x"
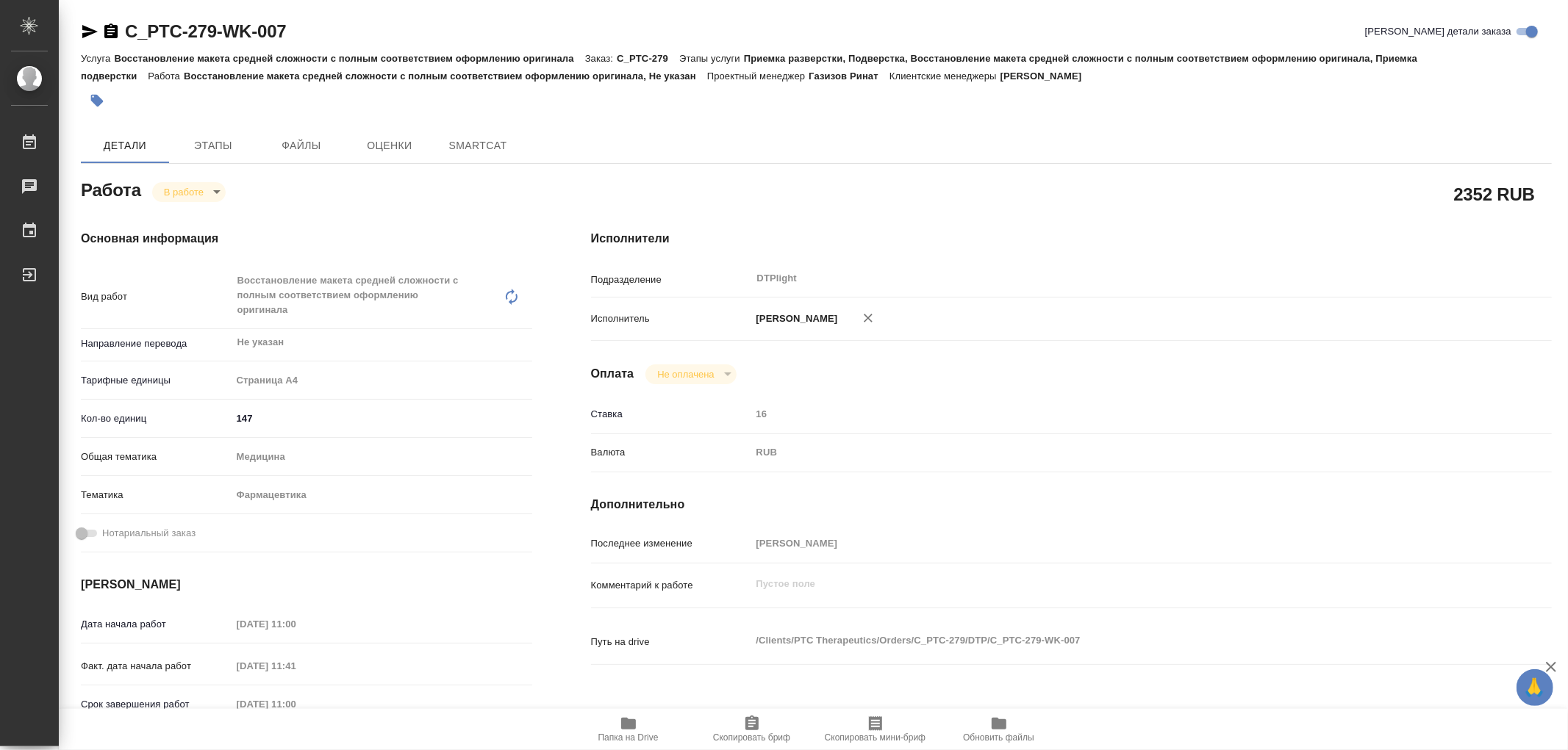
type textarea "x"
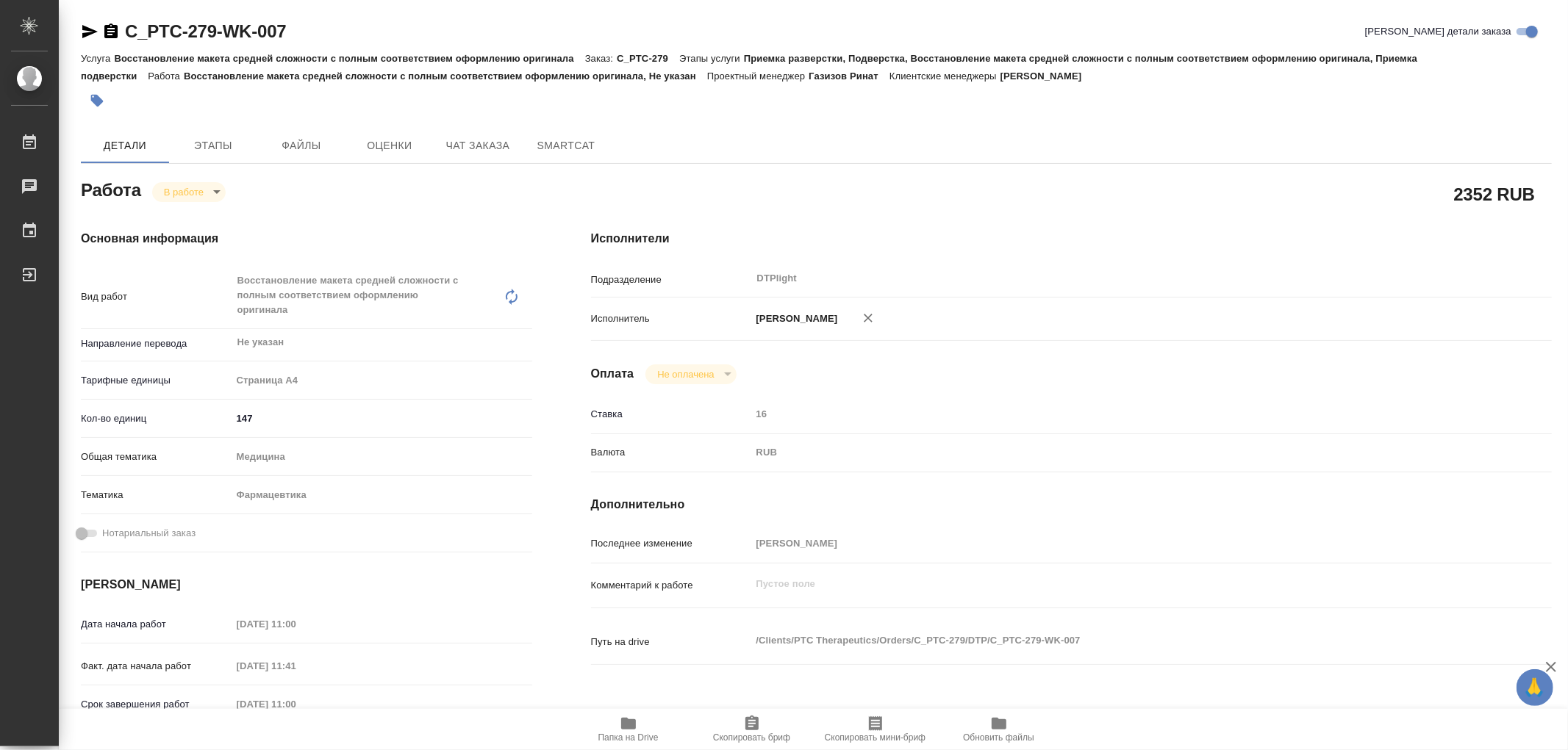
click at [630, 716] on icon "button" at bounding box center [628, 723] width 18 height 18
type textarea "x"
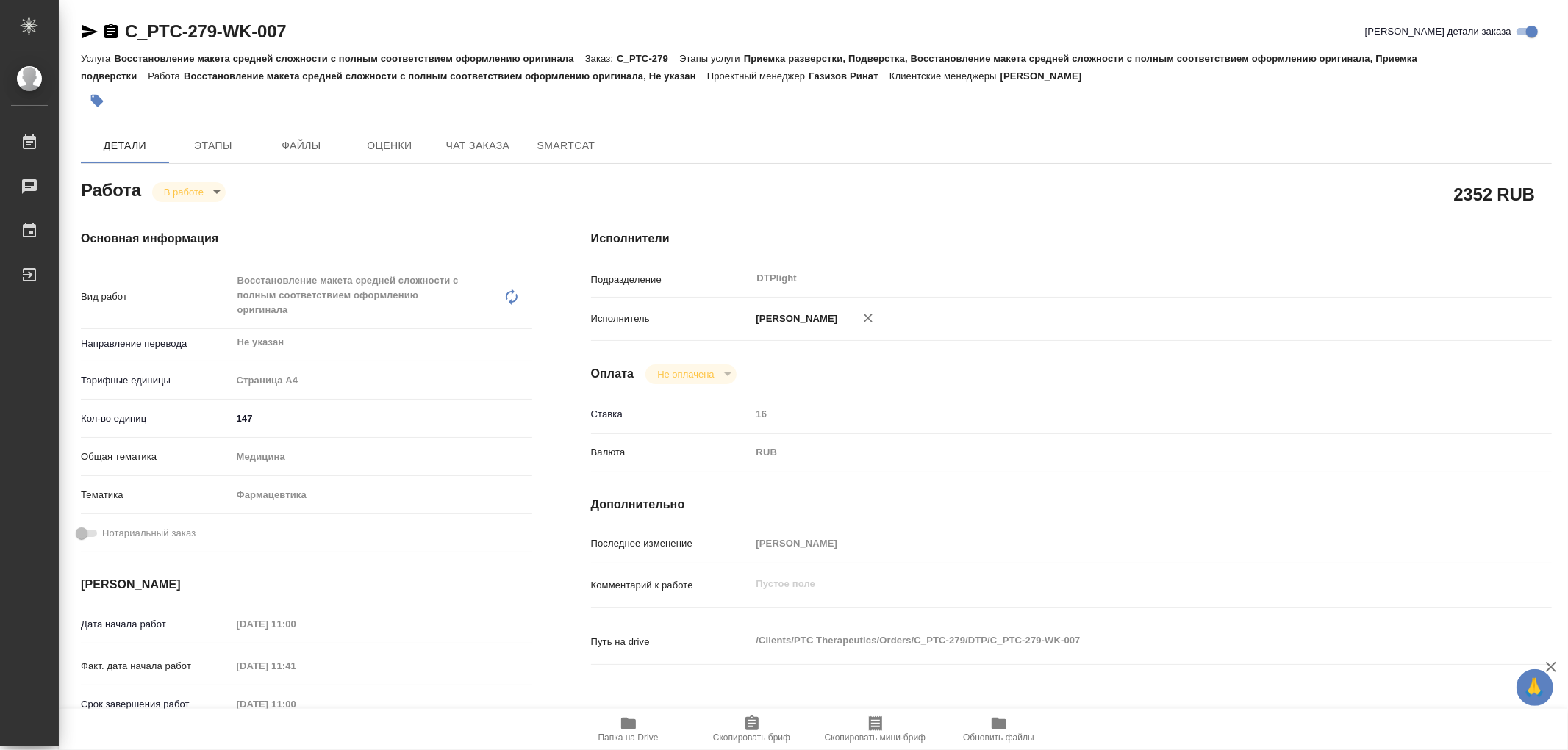
type textarea "x"
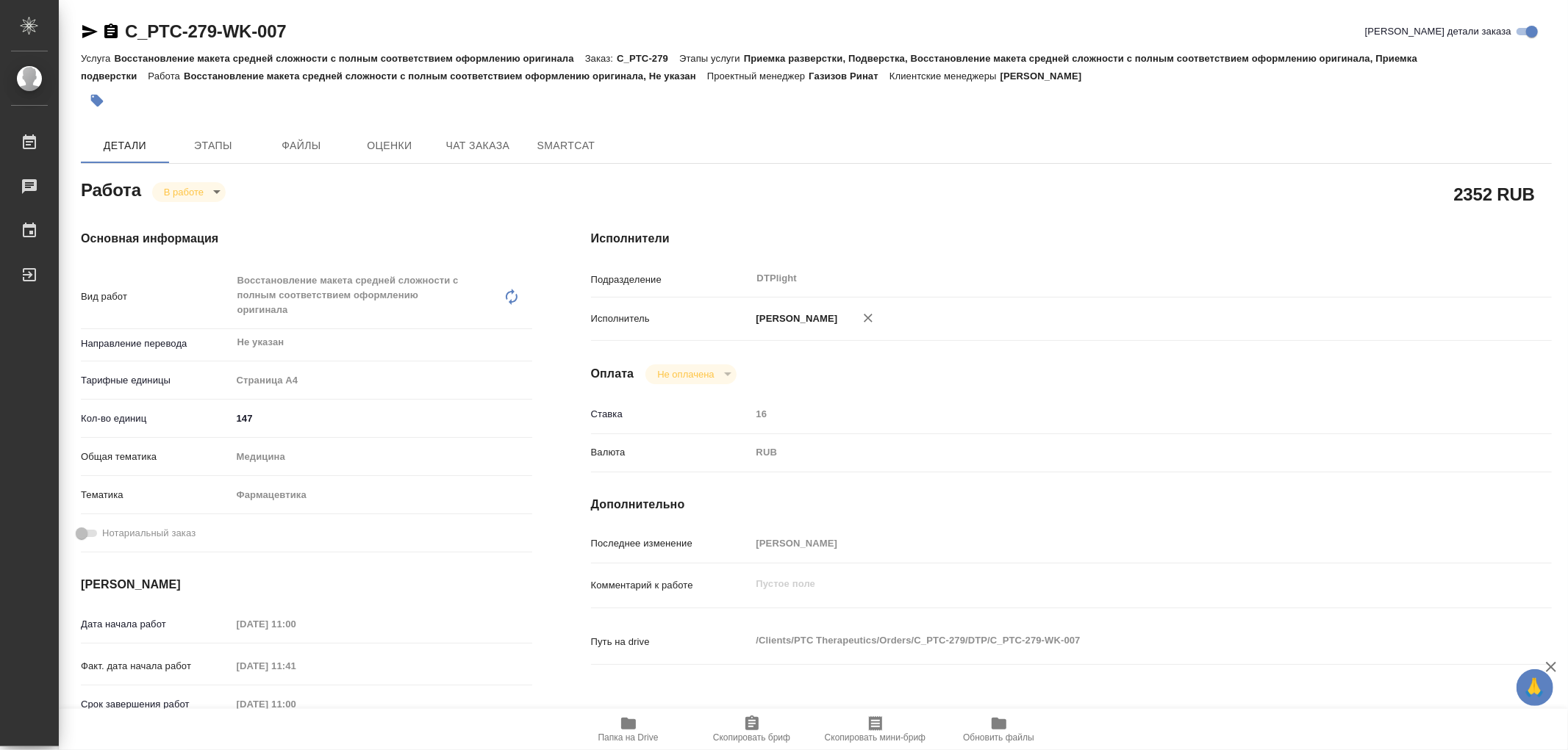
type textarea "x"
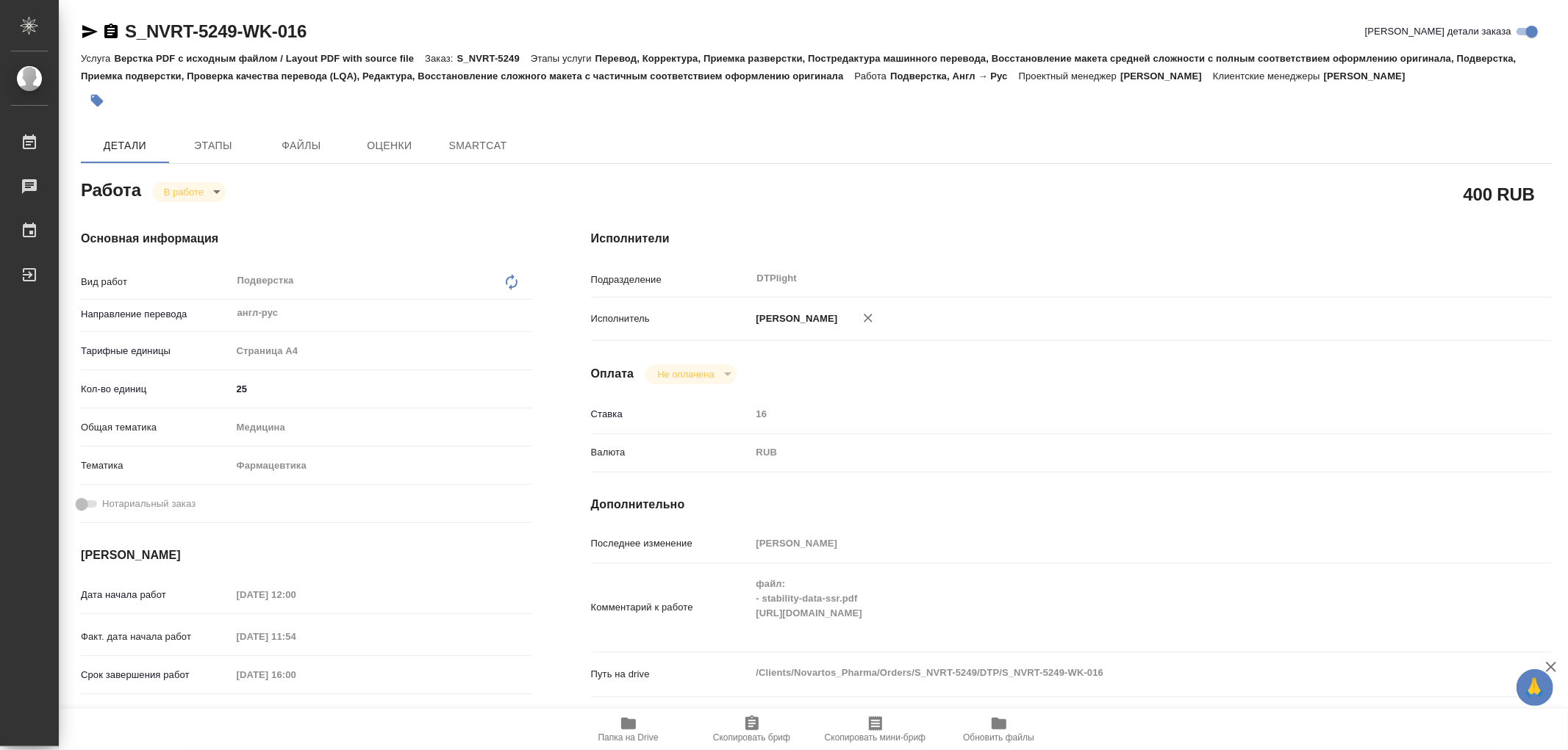
type textarea "x"
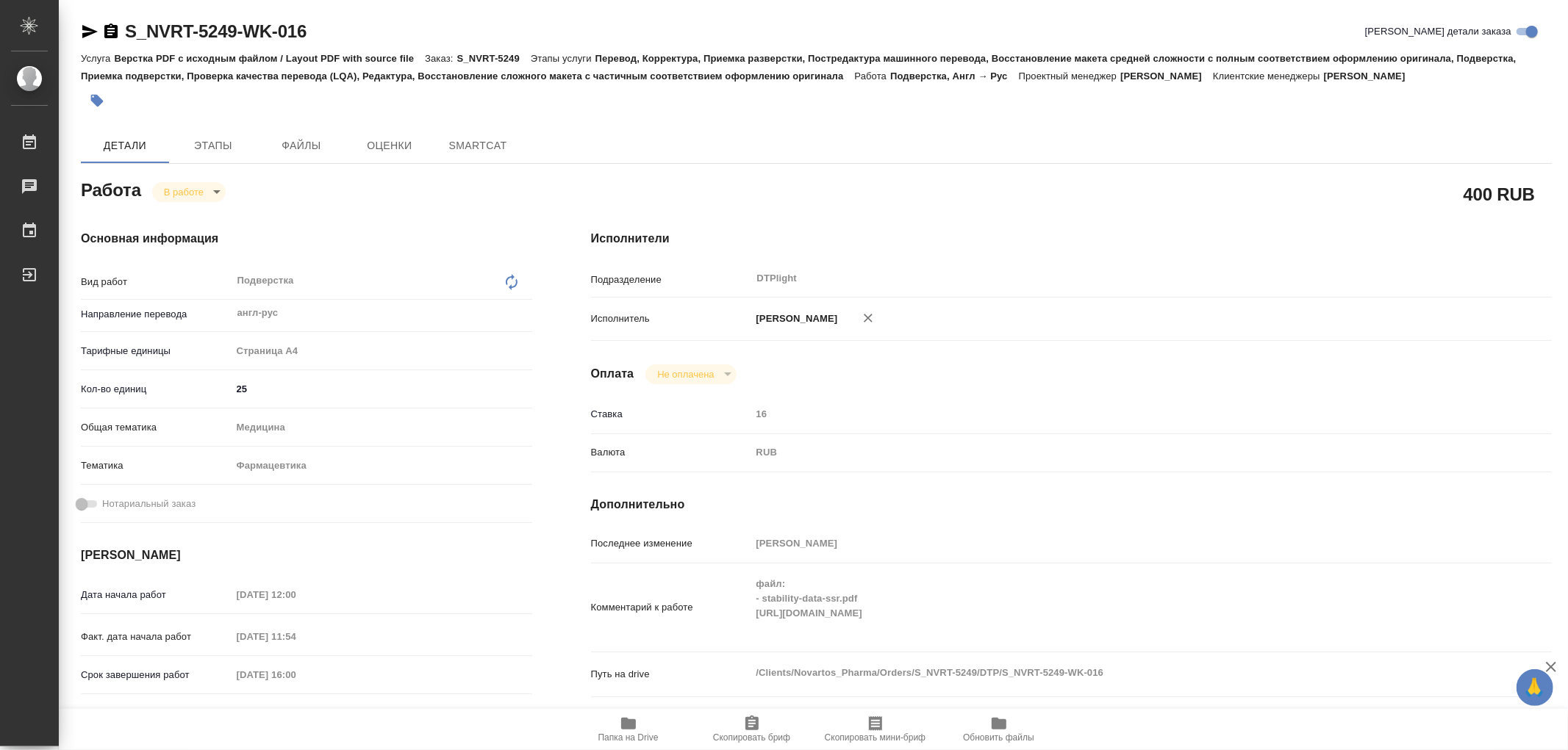
type textarea "x"
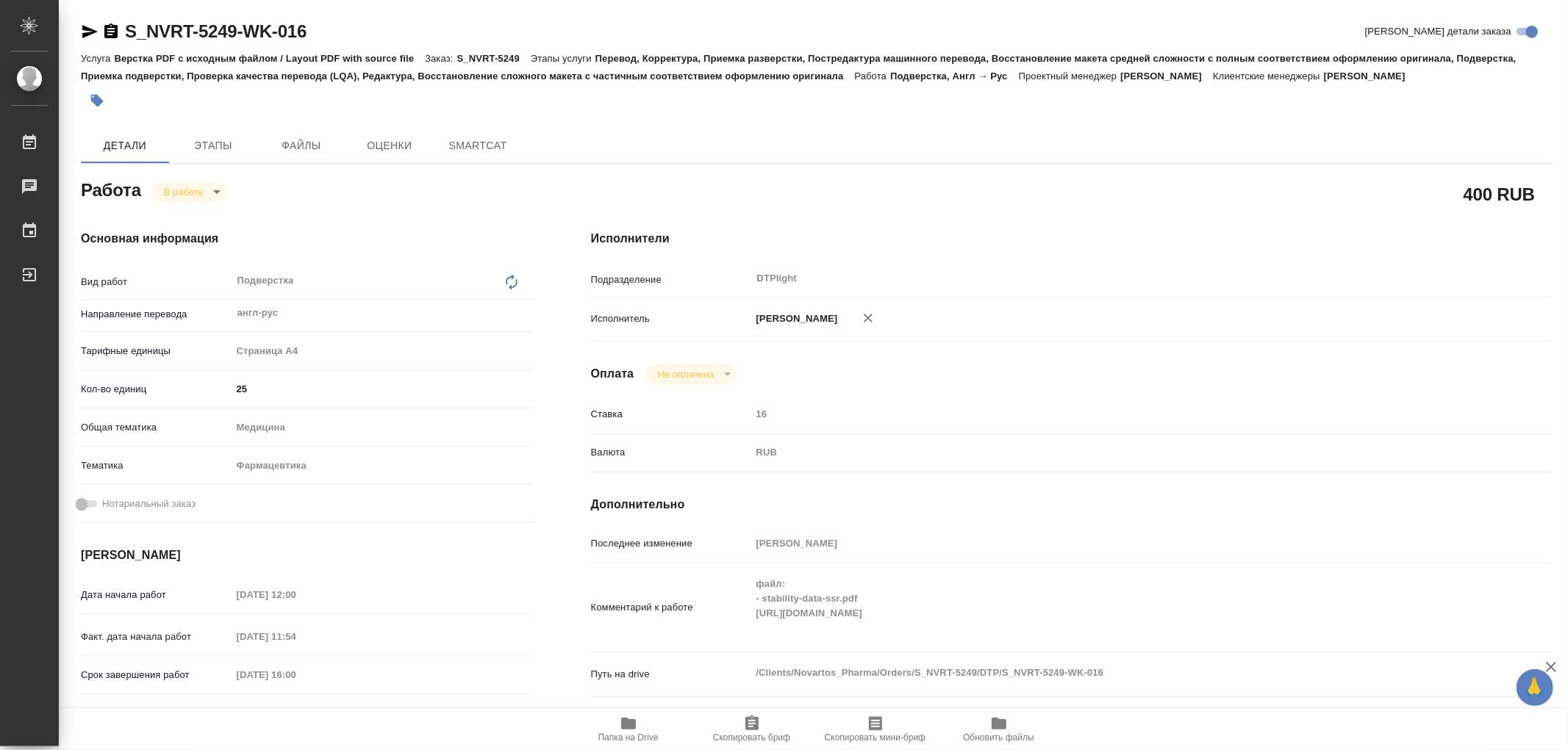
type textarea "x"
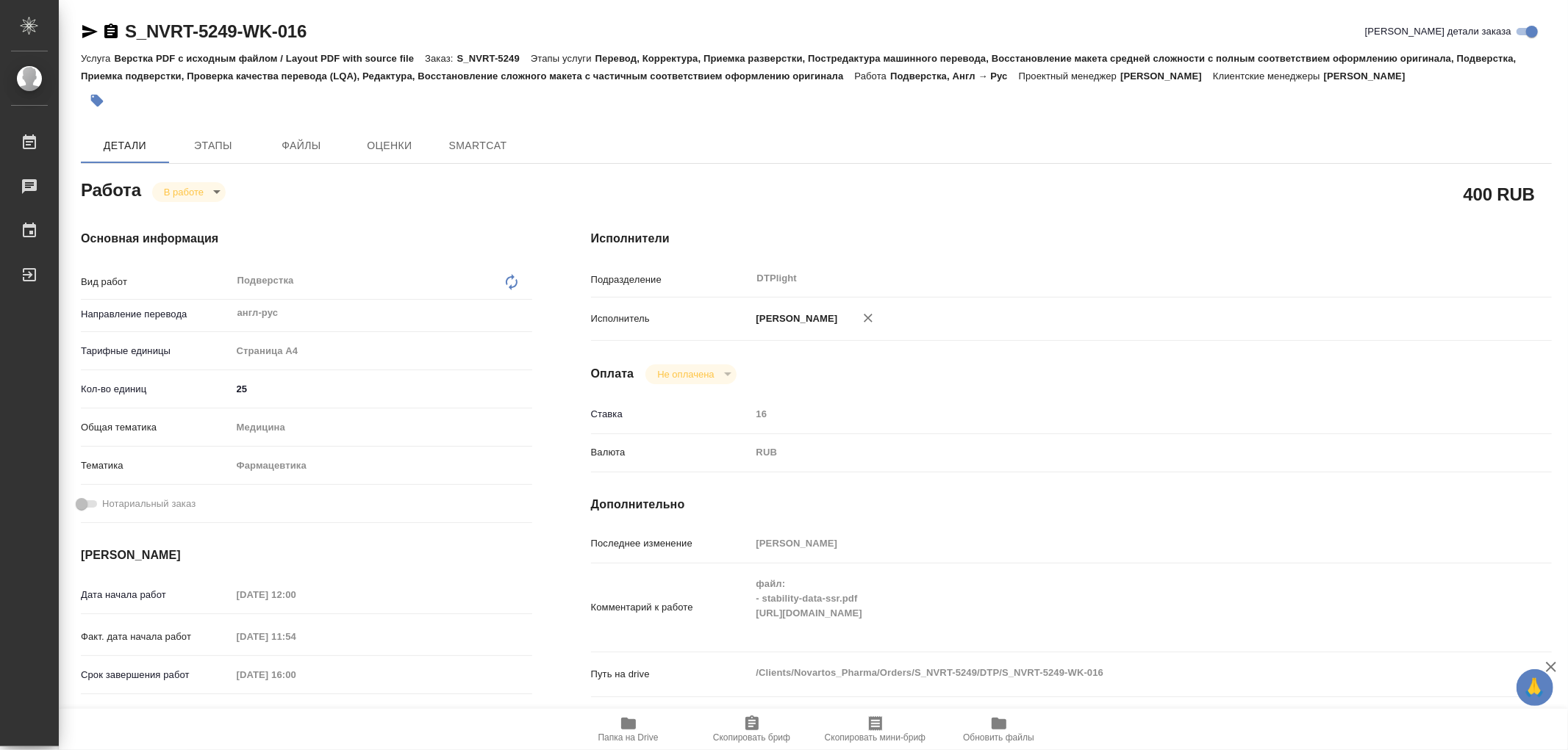
type textarea "x"
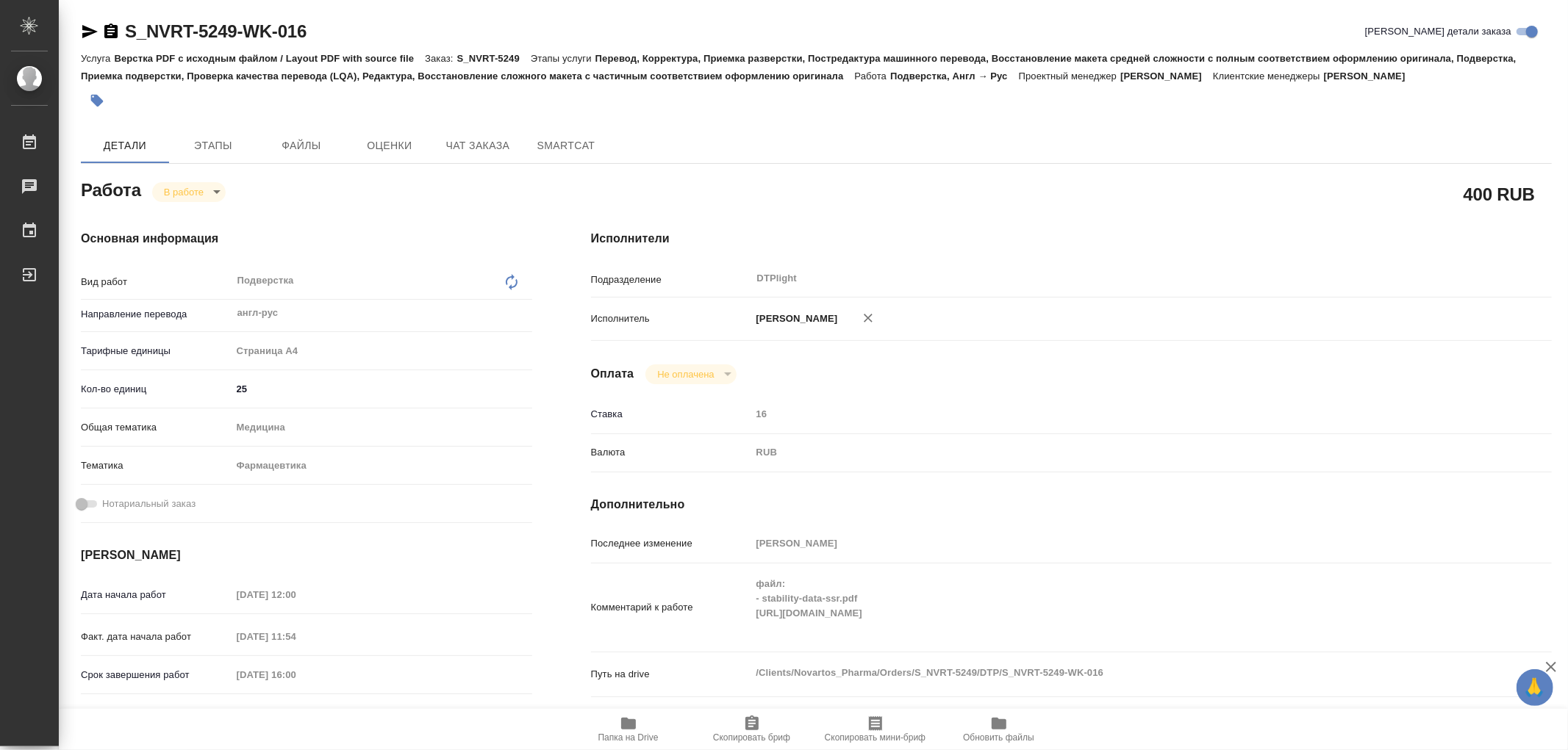
type textarea "x"
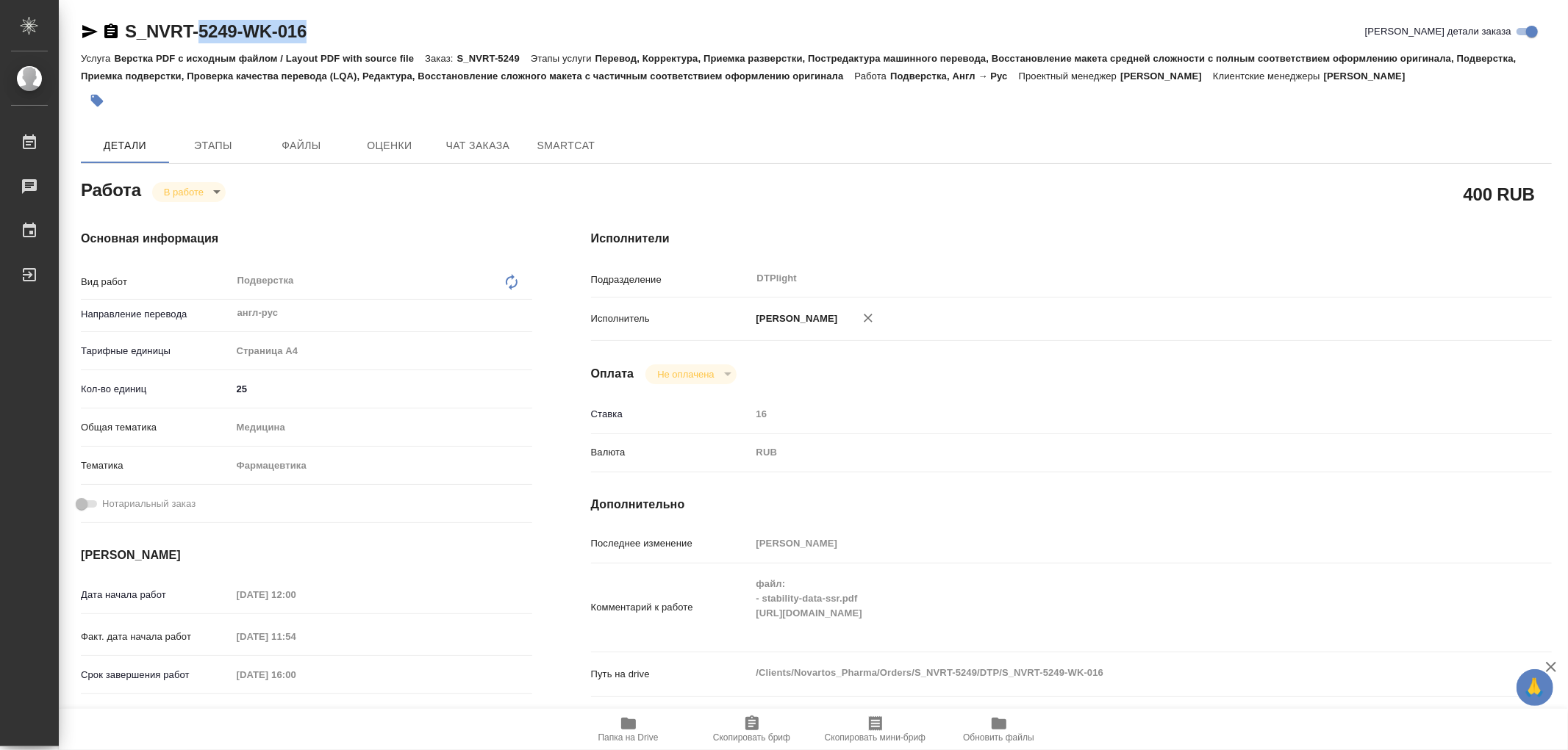
type textarea "x"
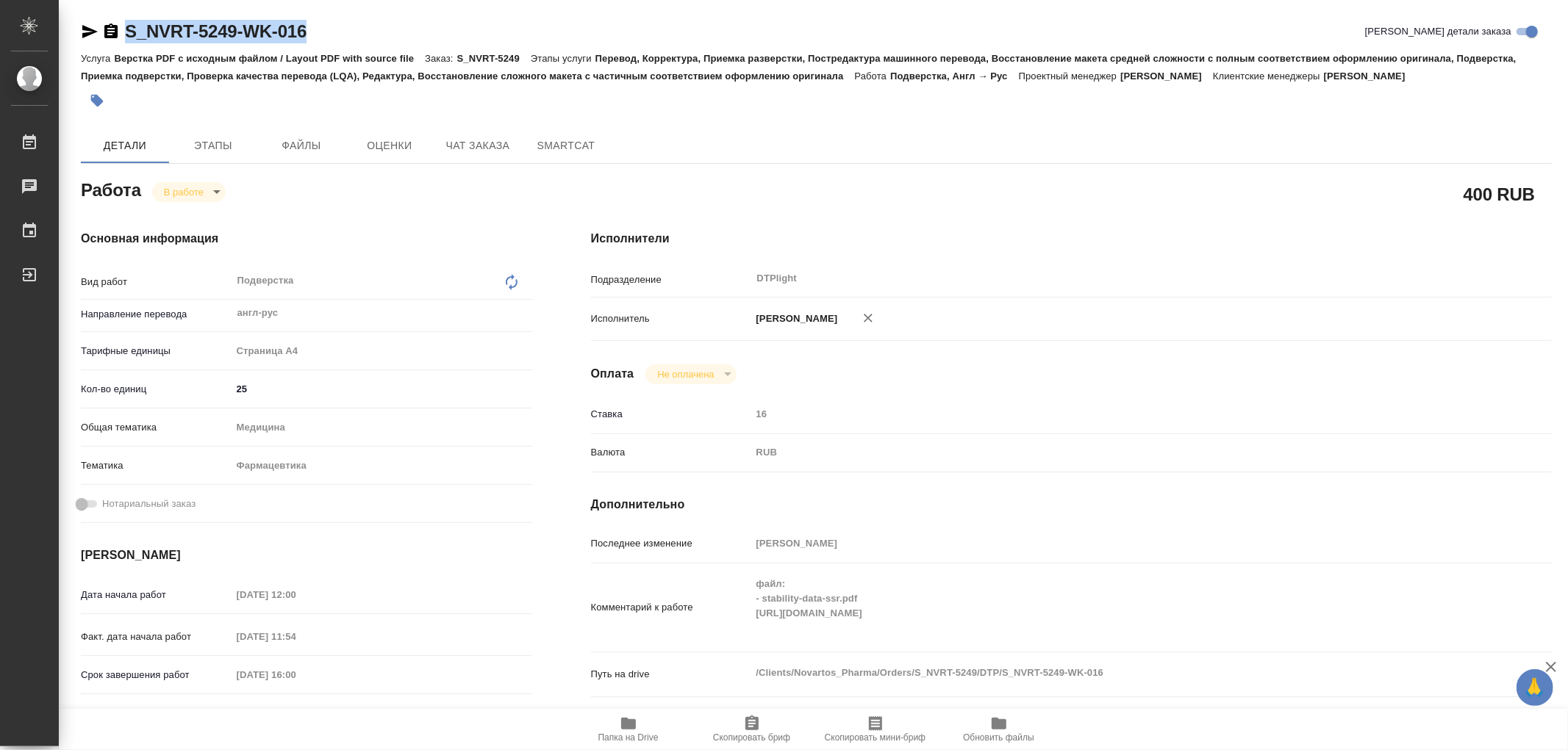
drag, startPoint x: 335, startPoint y: 32, endPoint x: 129, endPoint y: 34, distance: 206.0
click at [129, 34] on div "S_NVRT-5249-WK-016 Кратко детали заказа" at bounding box center [816, 32] width 1472 height 23
copy link "S_NVRT-5249-WK-016"
click at [218, 152] on span "Этапы" at bounding box center [213, 146] width 70 height 18
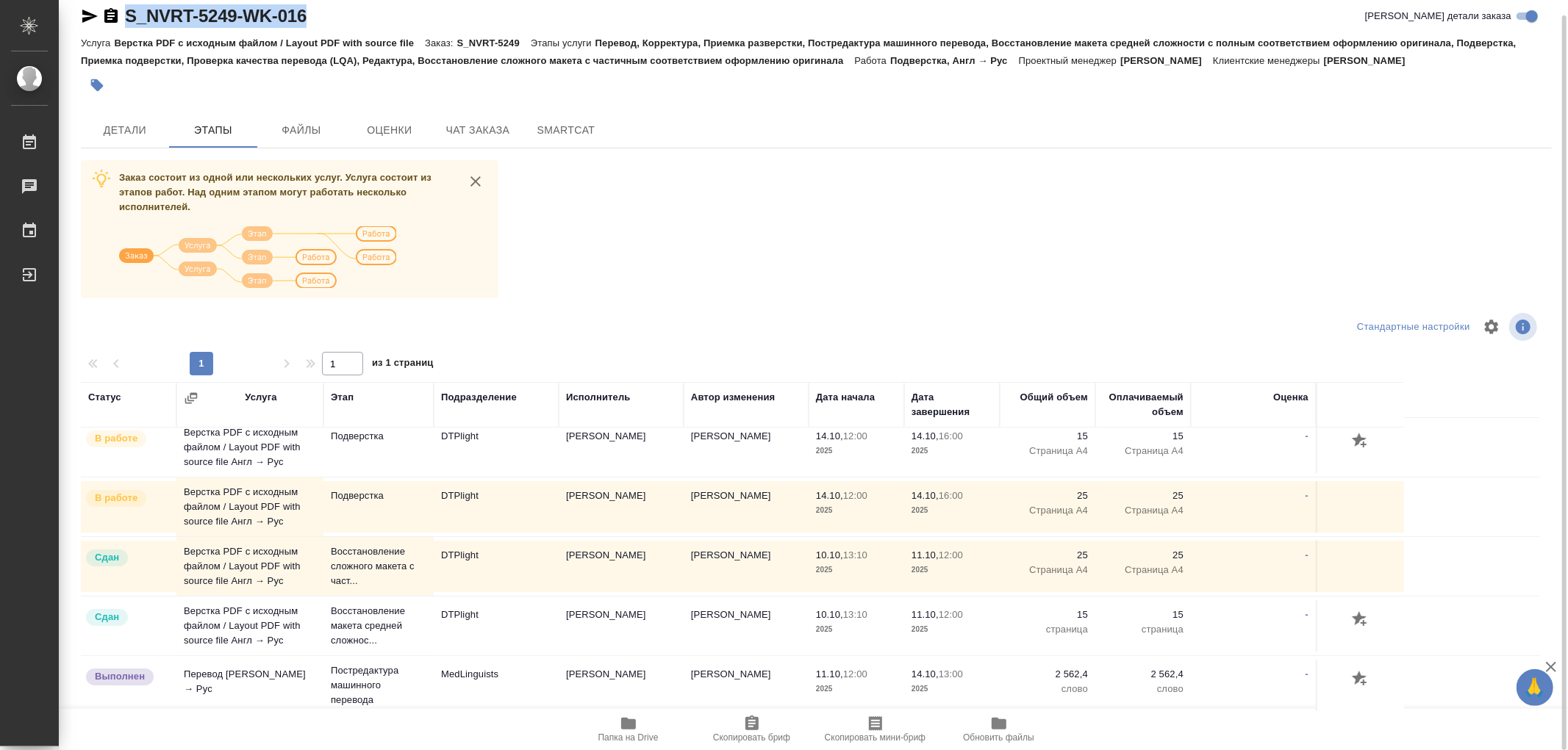
scroll to position [13, 0]
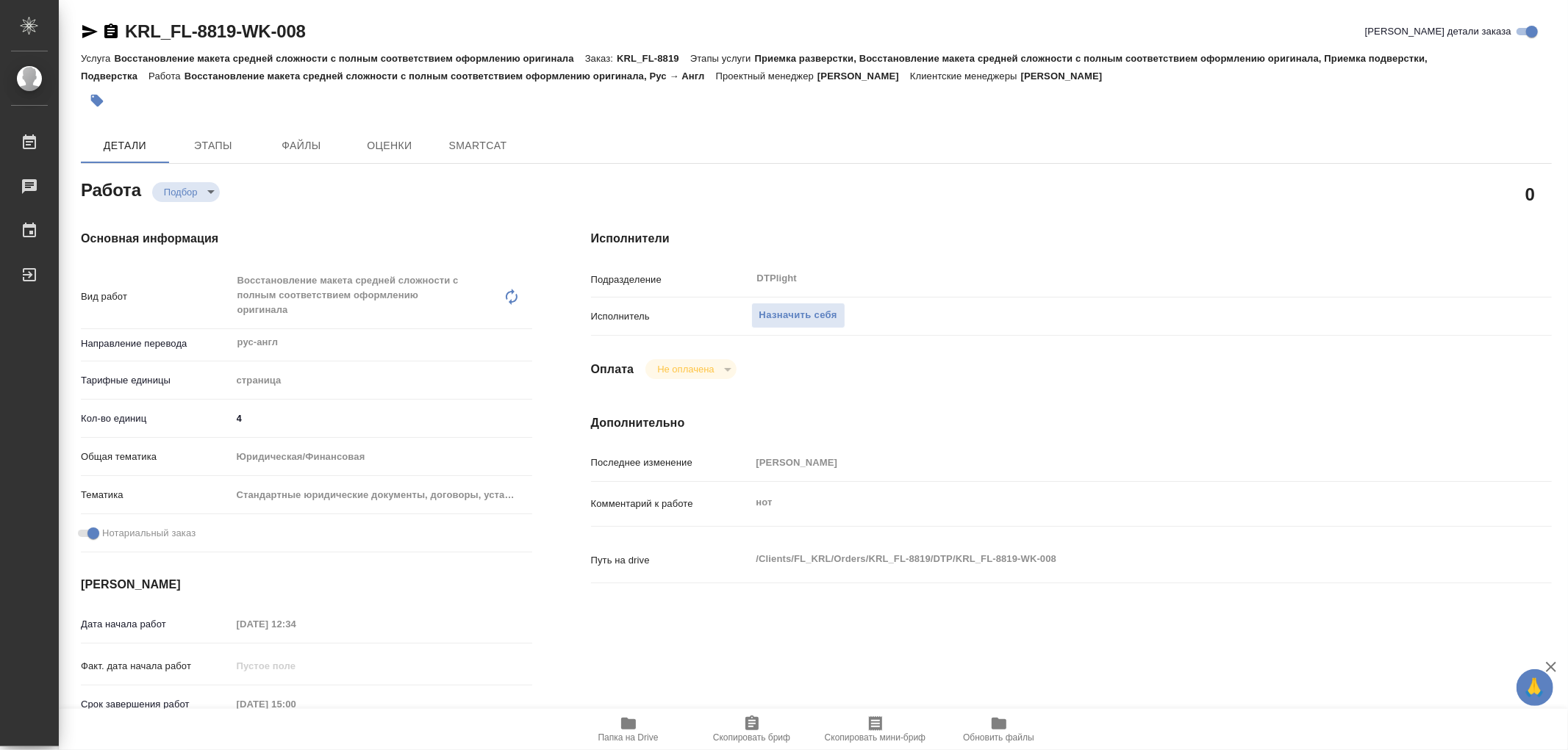
type textarea "x"
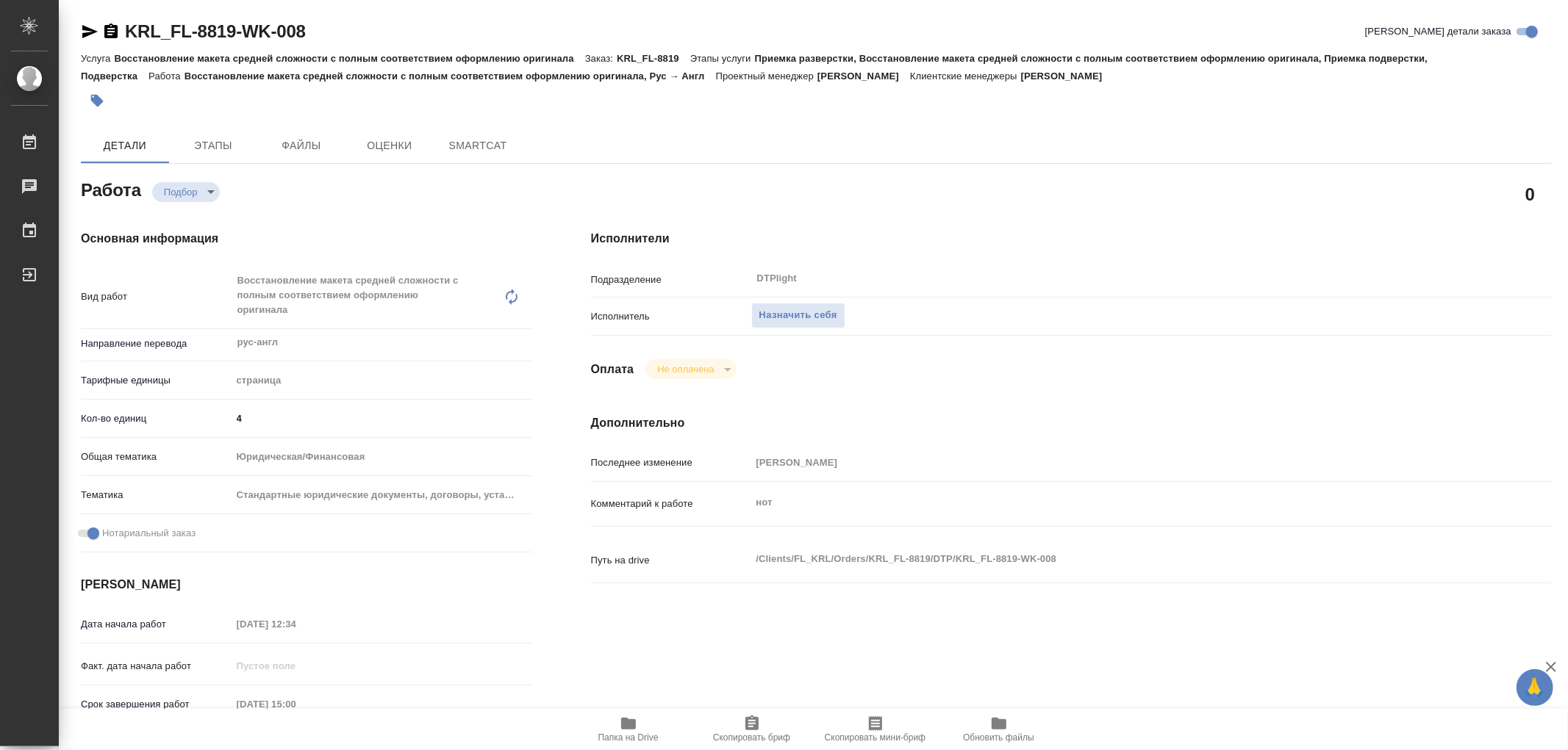
type textarea "x"
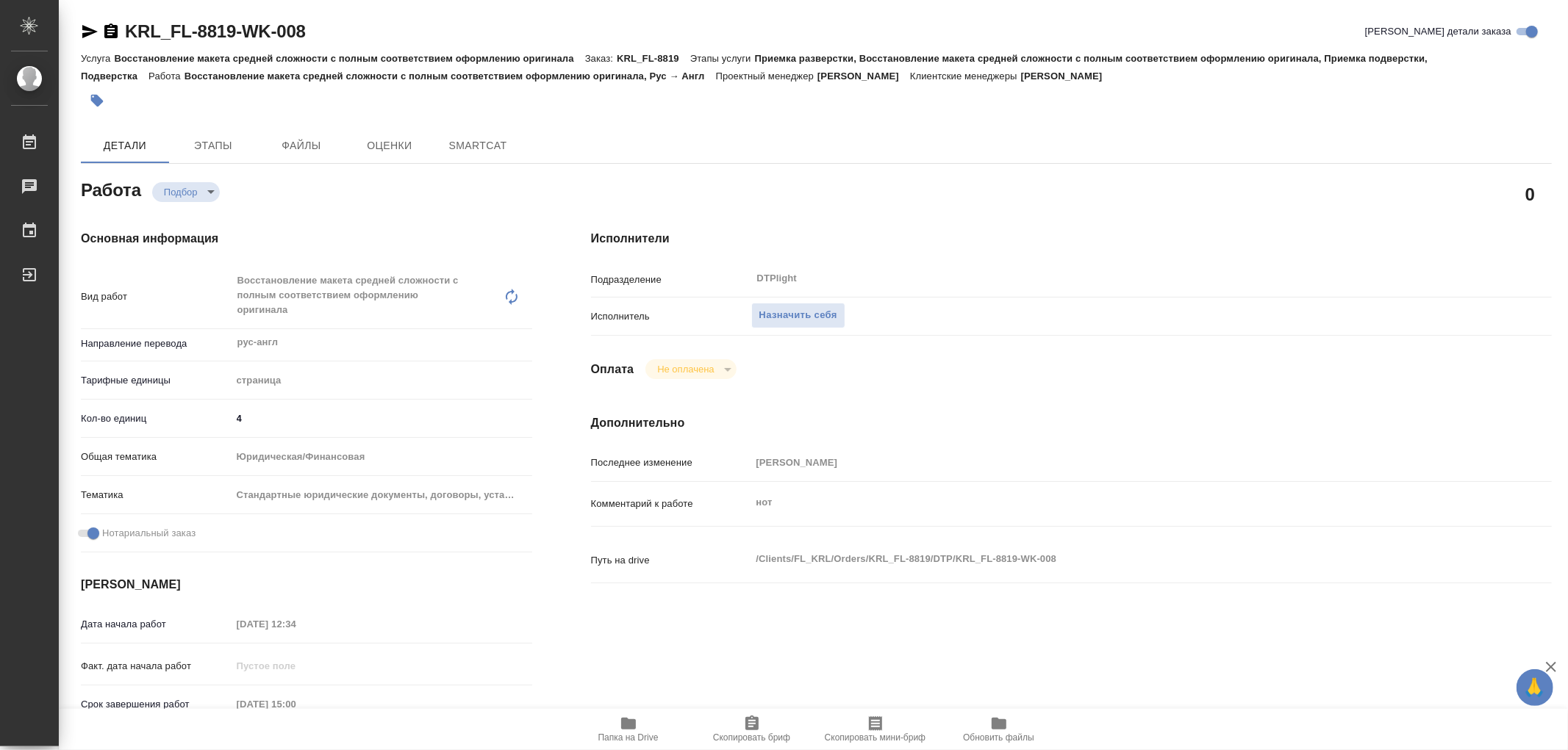
type textarea "x"
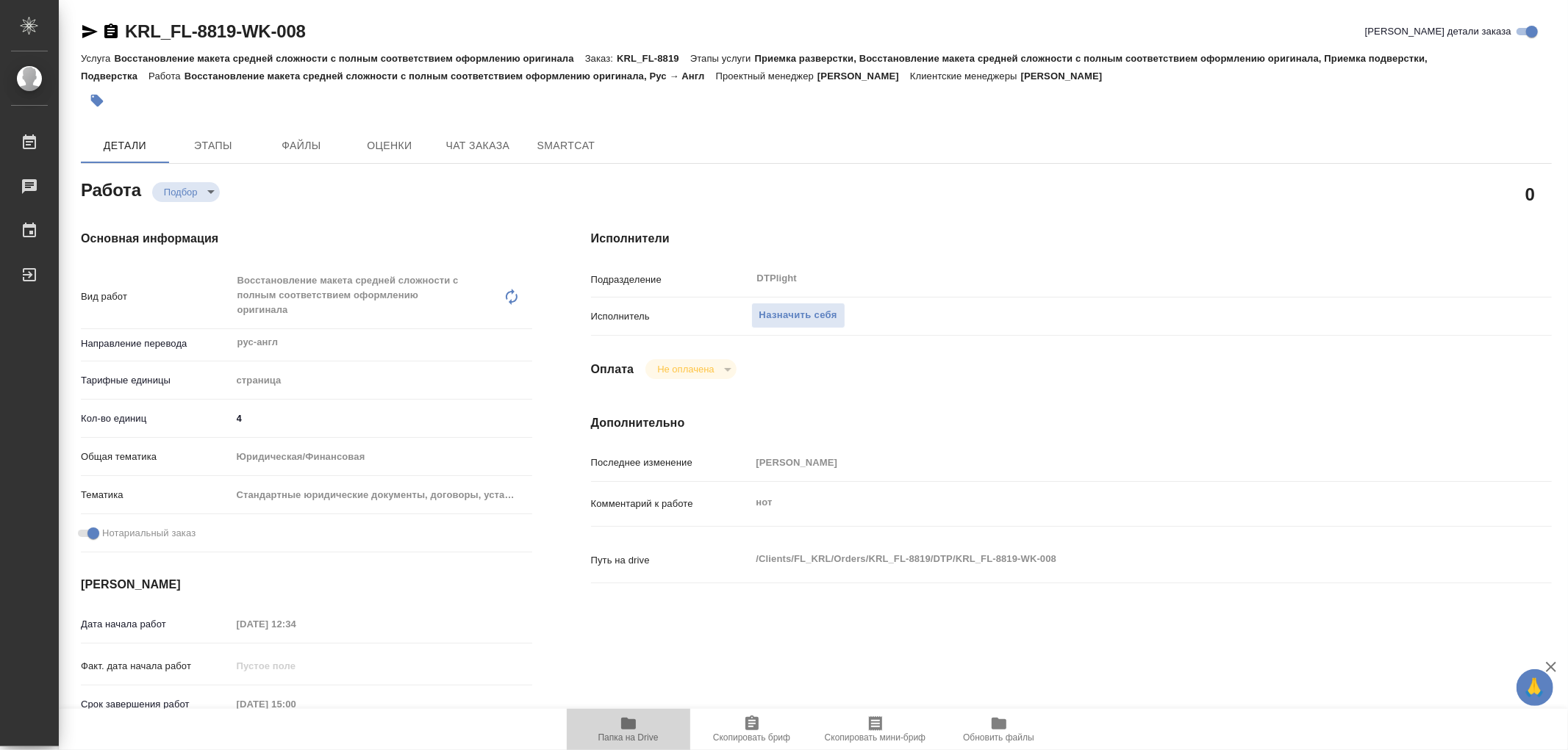
click at [624, 733] on span "Папка на Drive" at bounding box center [629, 737] width 60 height 10
type textarea "x"
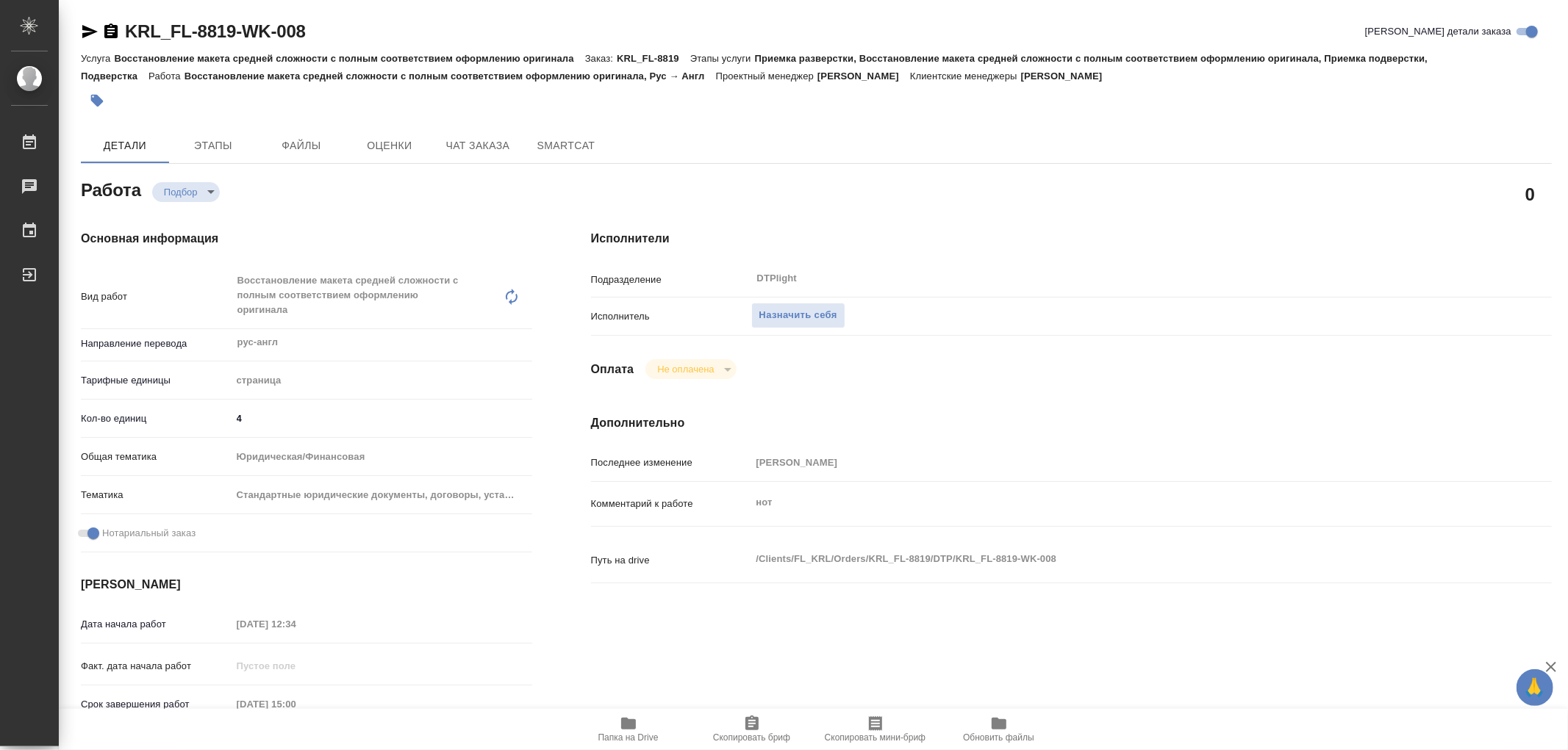
type textarea "x"
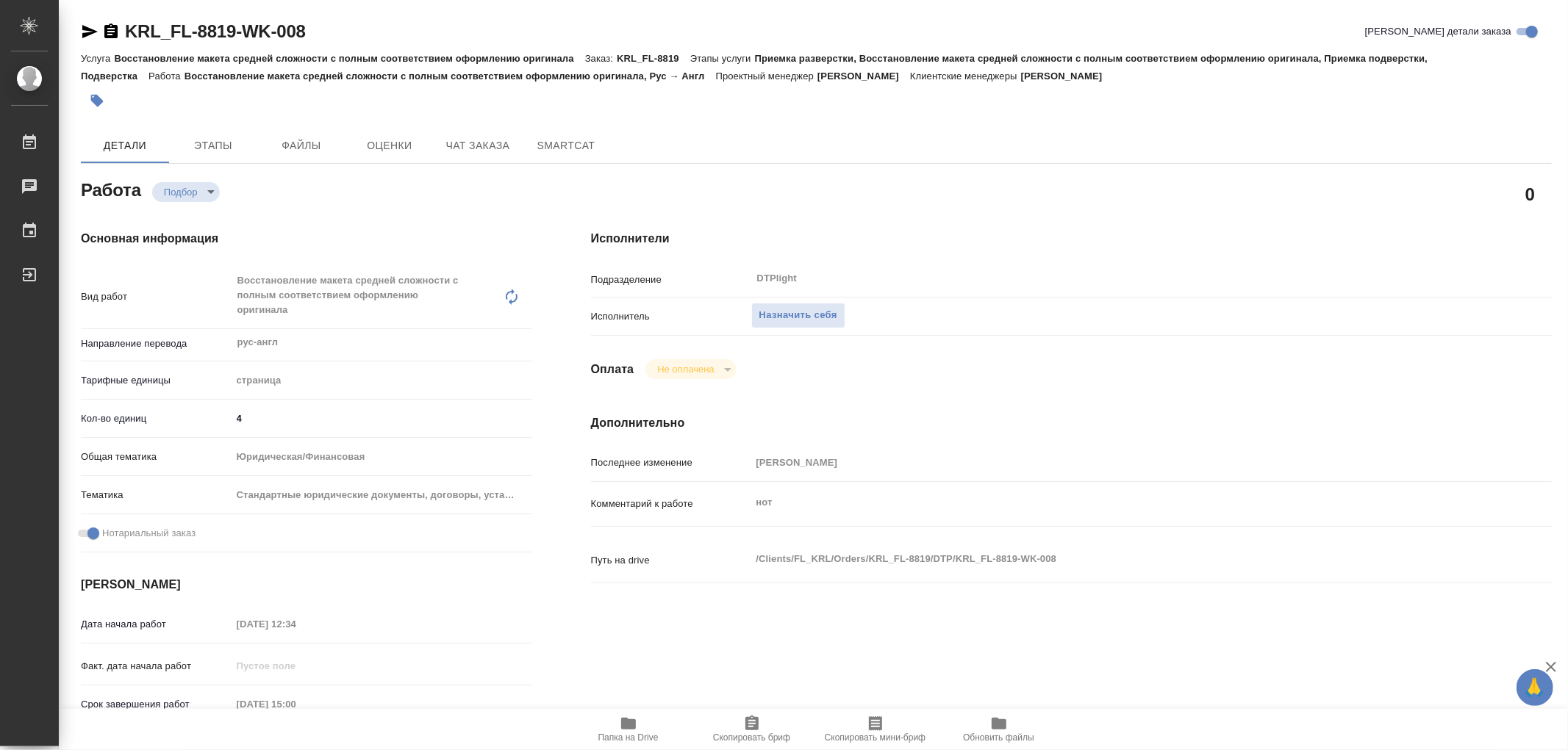
type textarea "x"
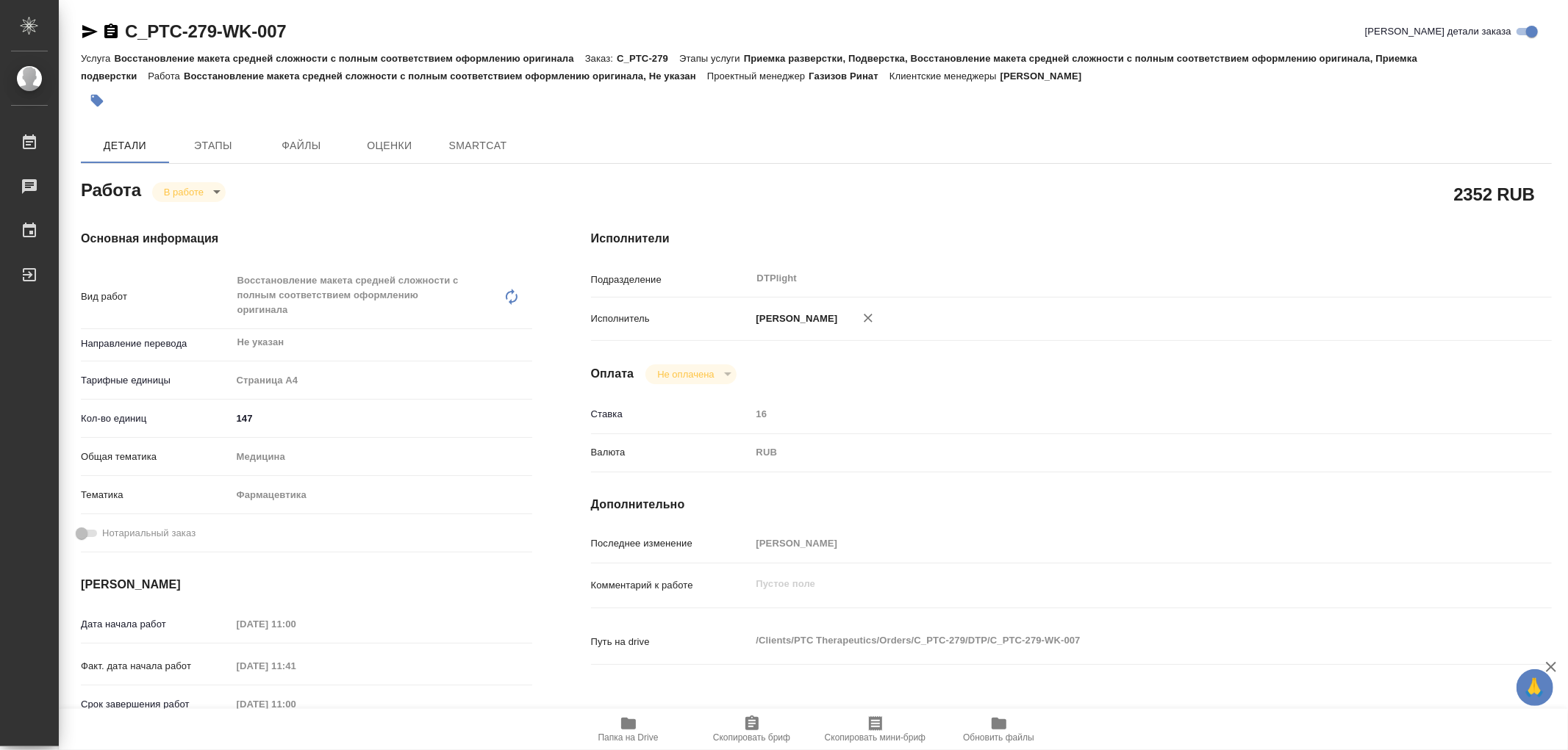
type textarea "x"
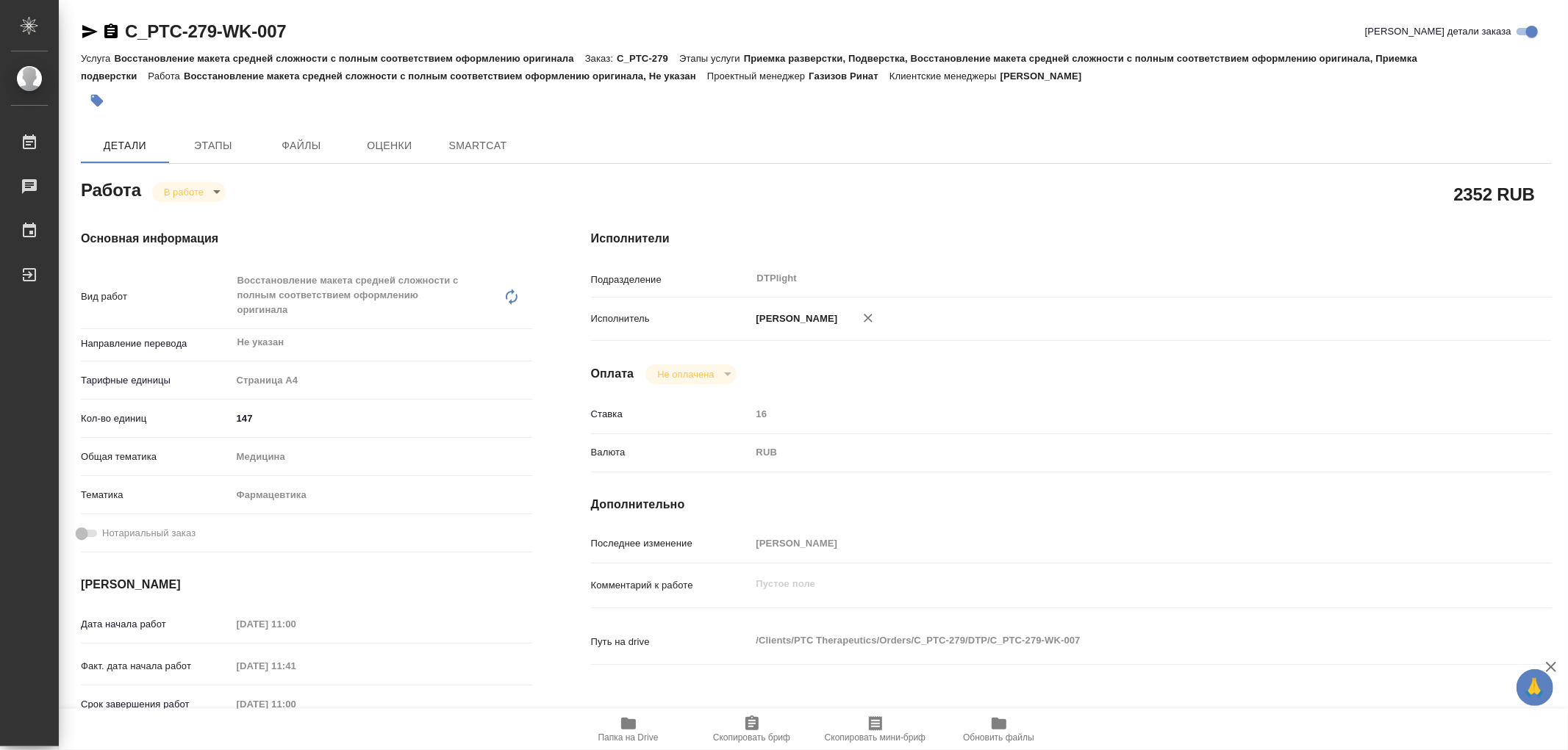
type textarea "x"
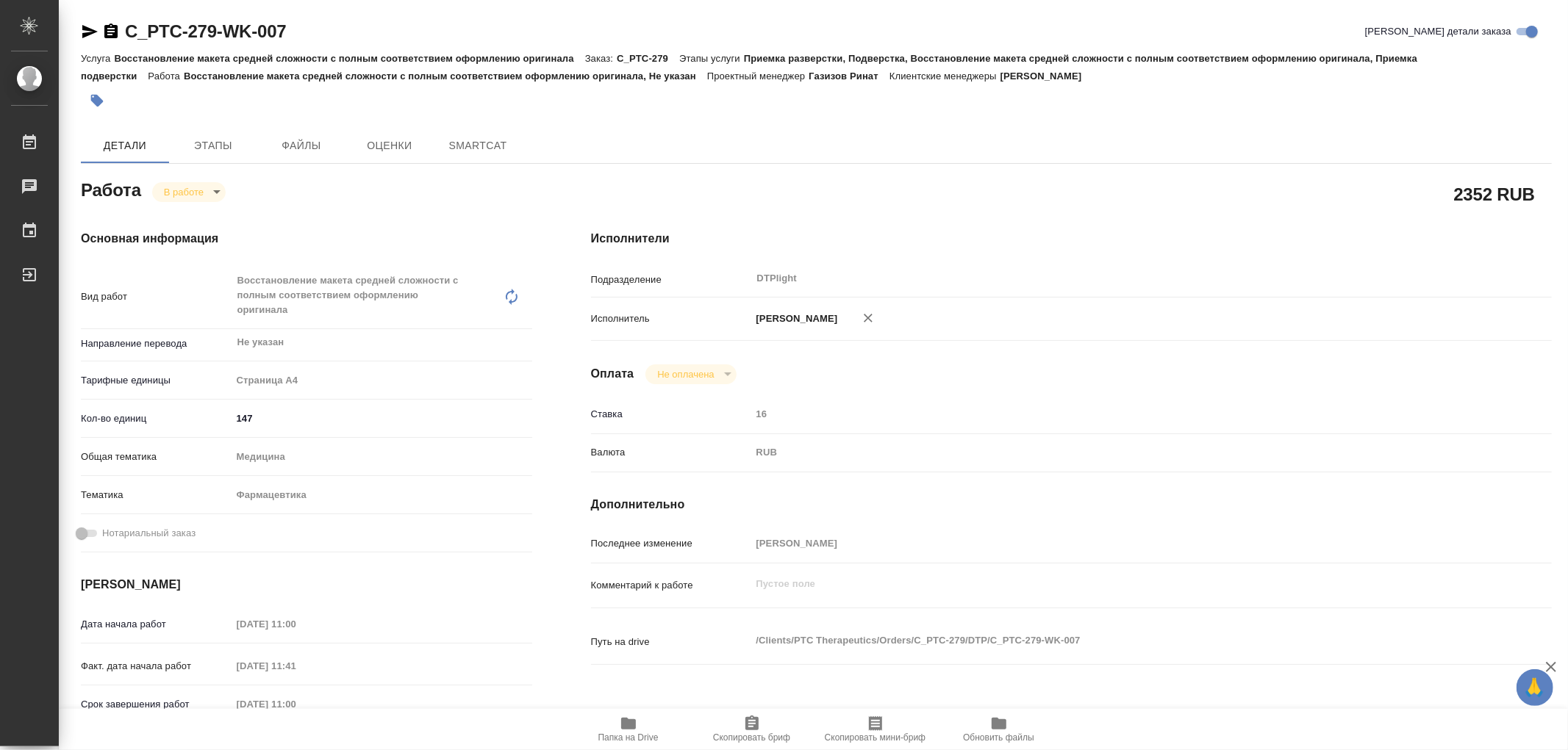
type textarea "x"
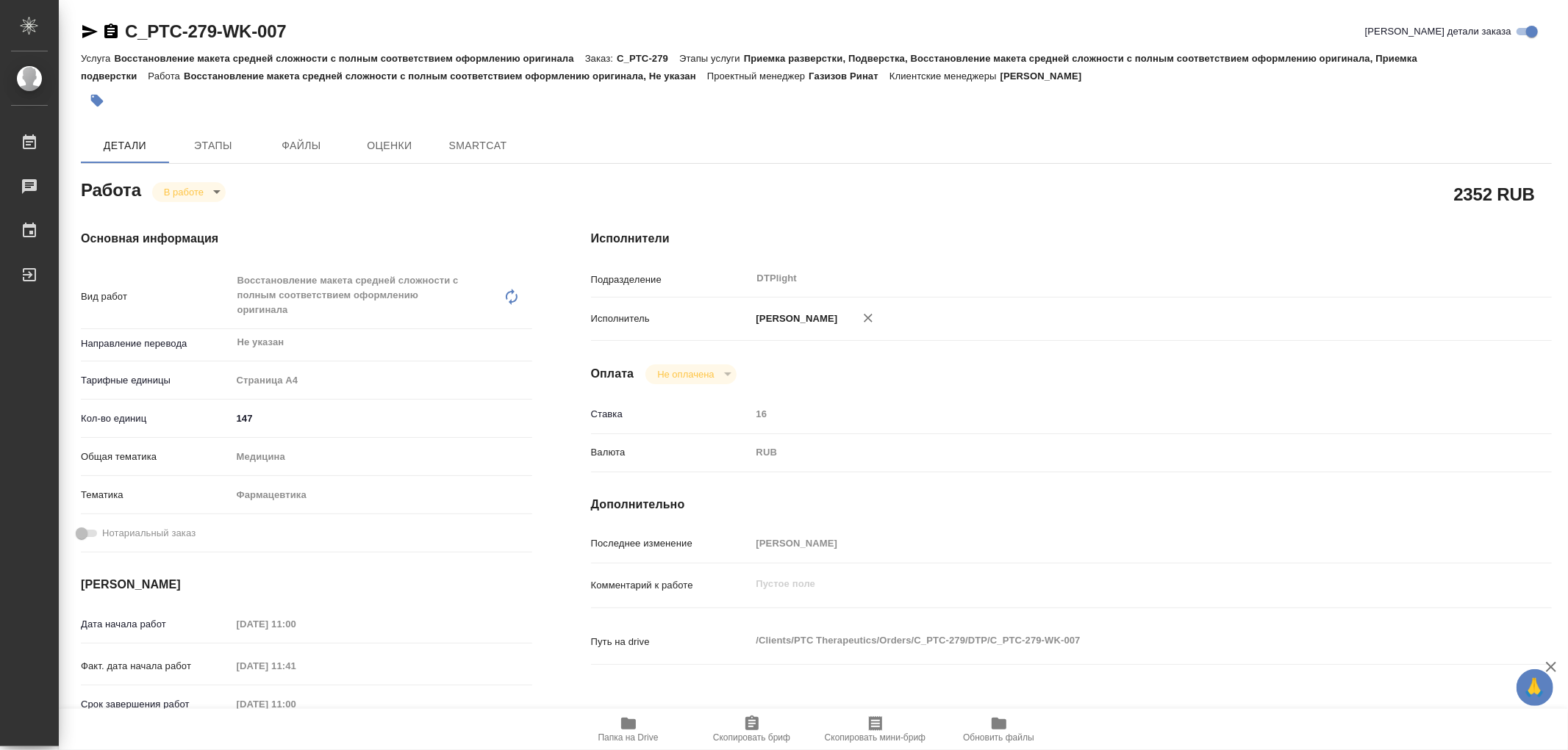
type textarea "x"
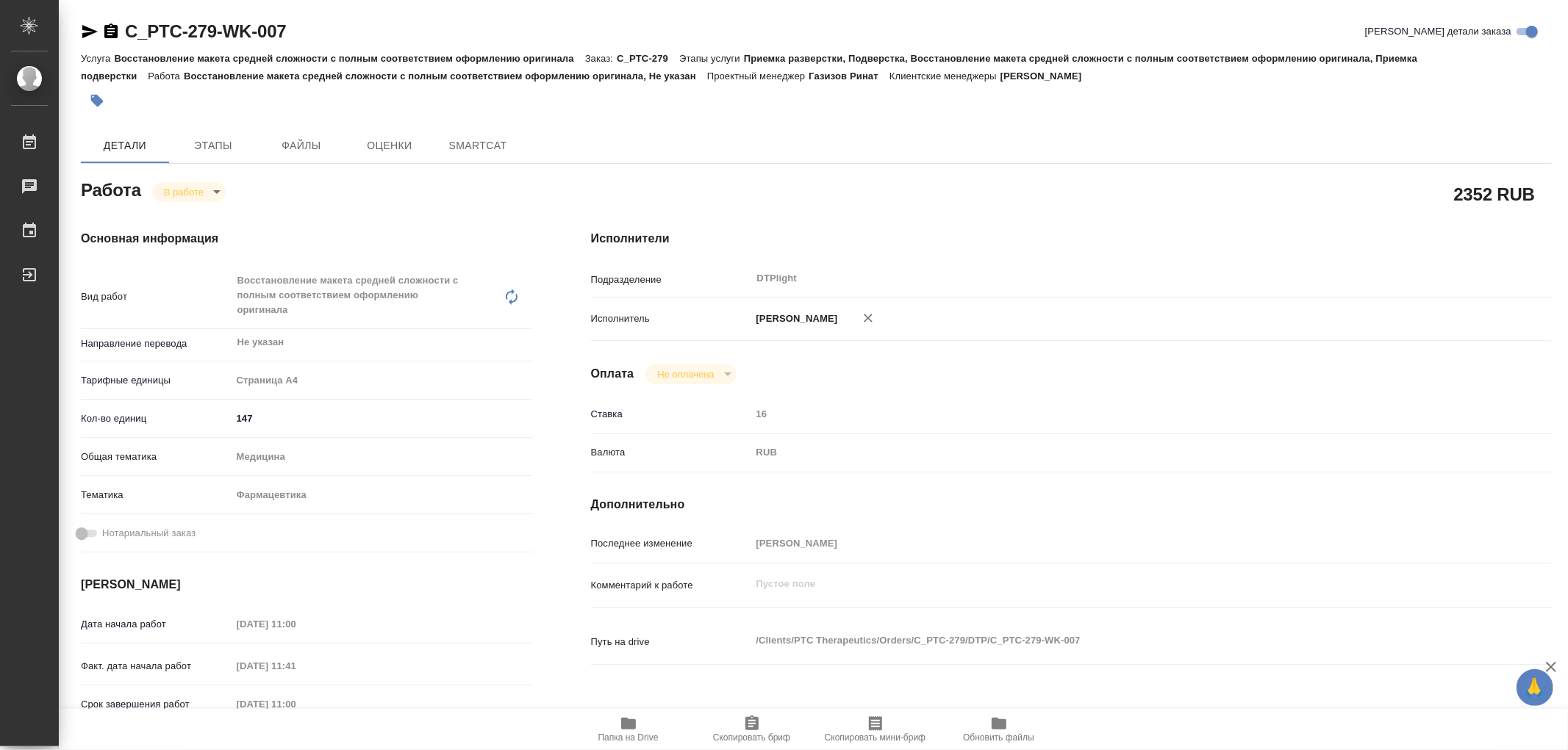
type textarea "x"
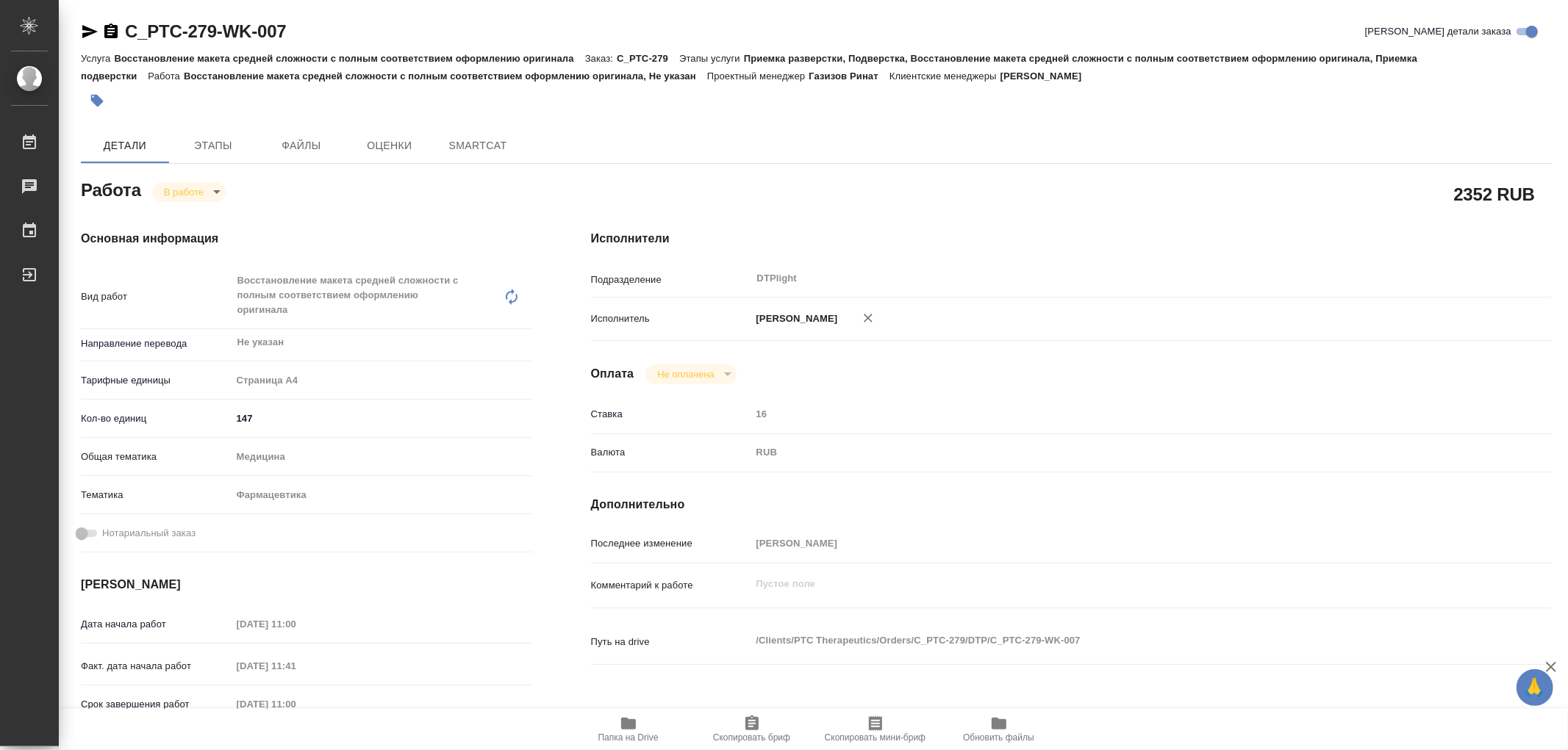
type textarea "x"
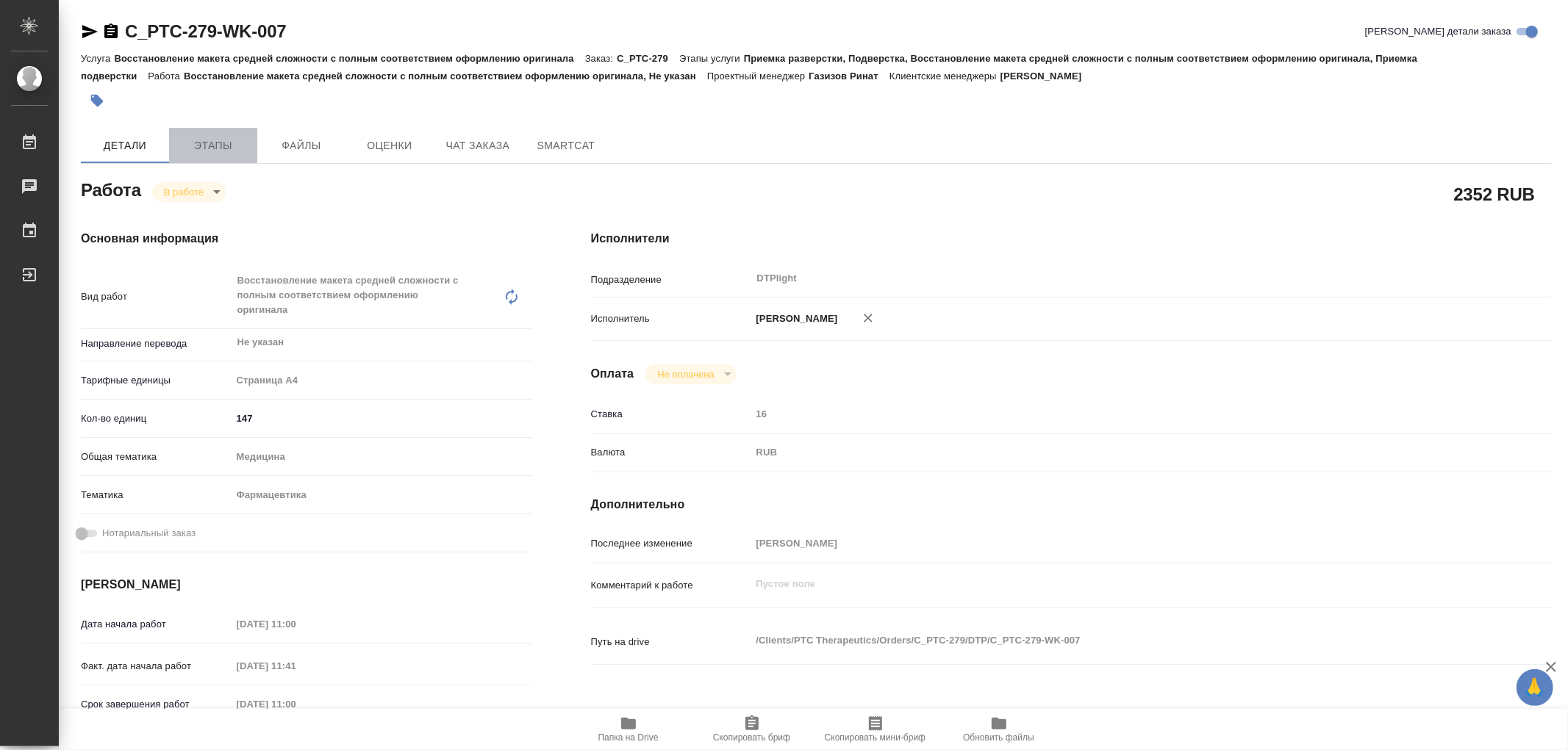
click at [237, 141] on span "Этапы" at bounding box center [213, 146] width 70 height 18
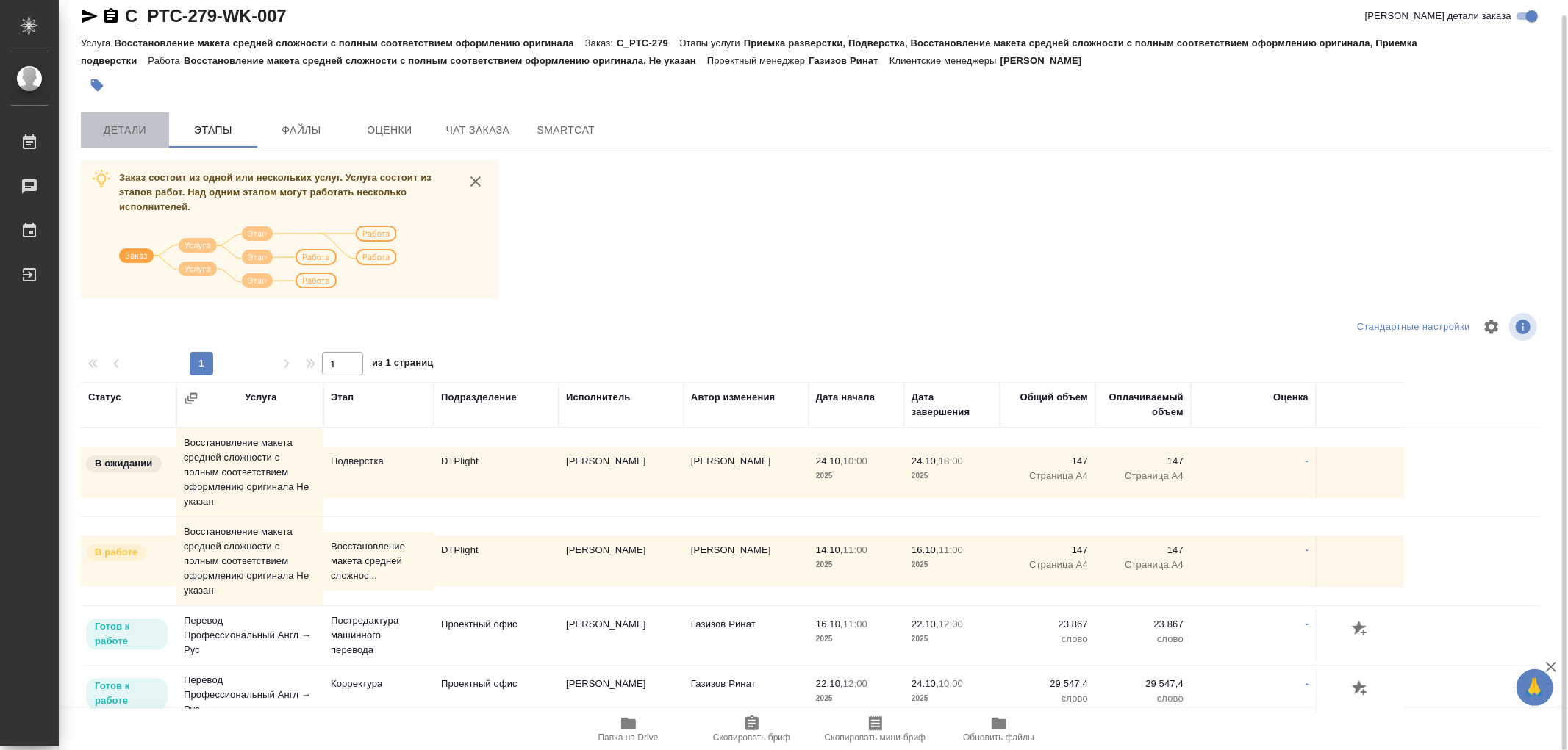
click at [147, 131] on span "Детали" at bounding box center [125, 131] width 70 height 18
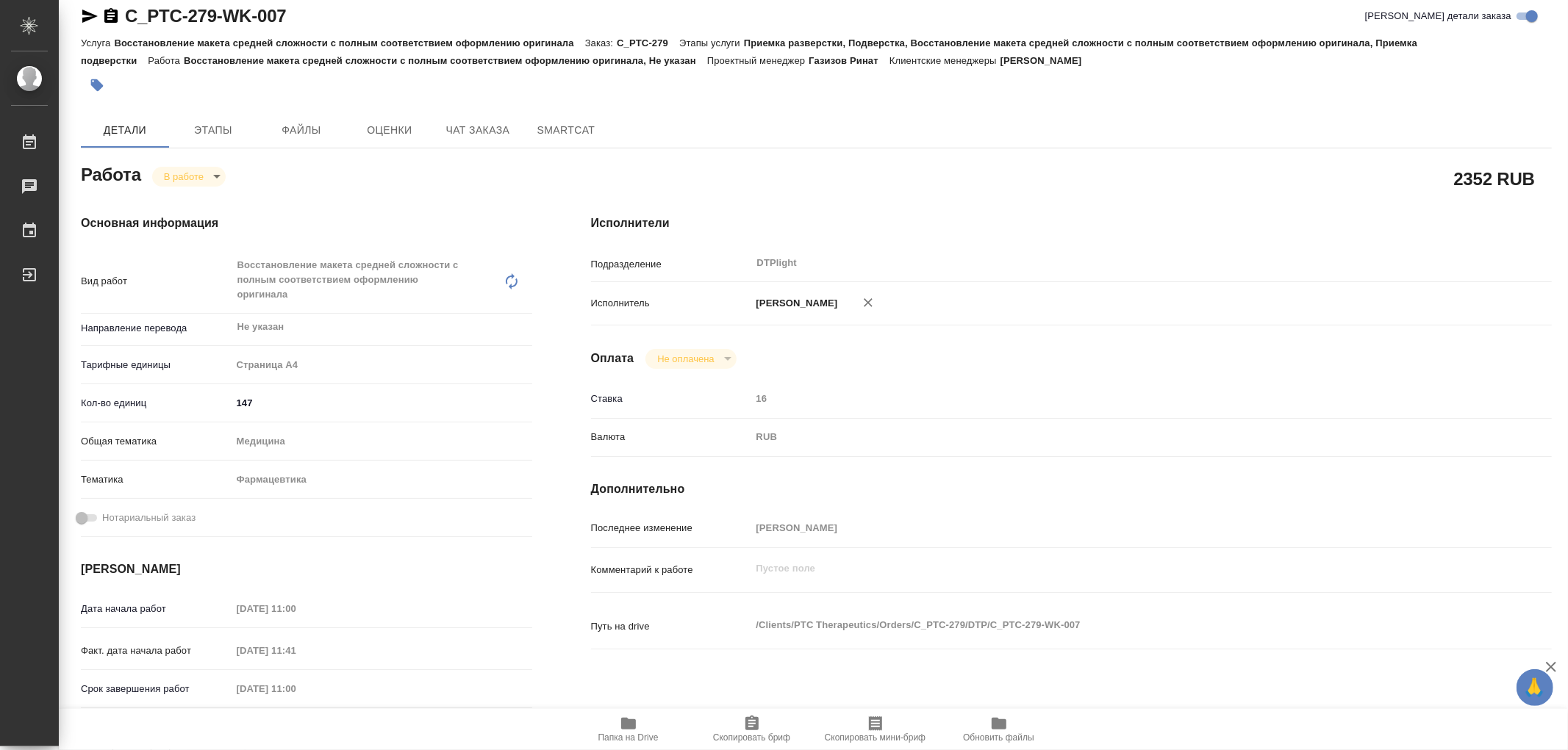
type textarea "x"
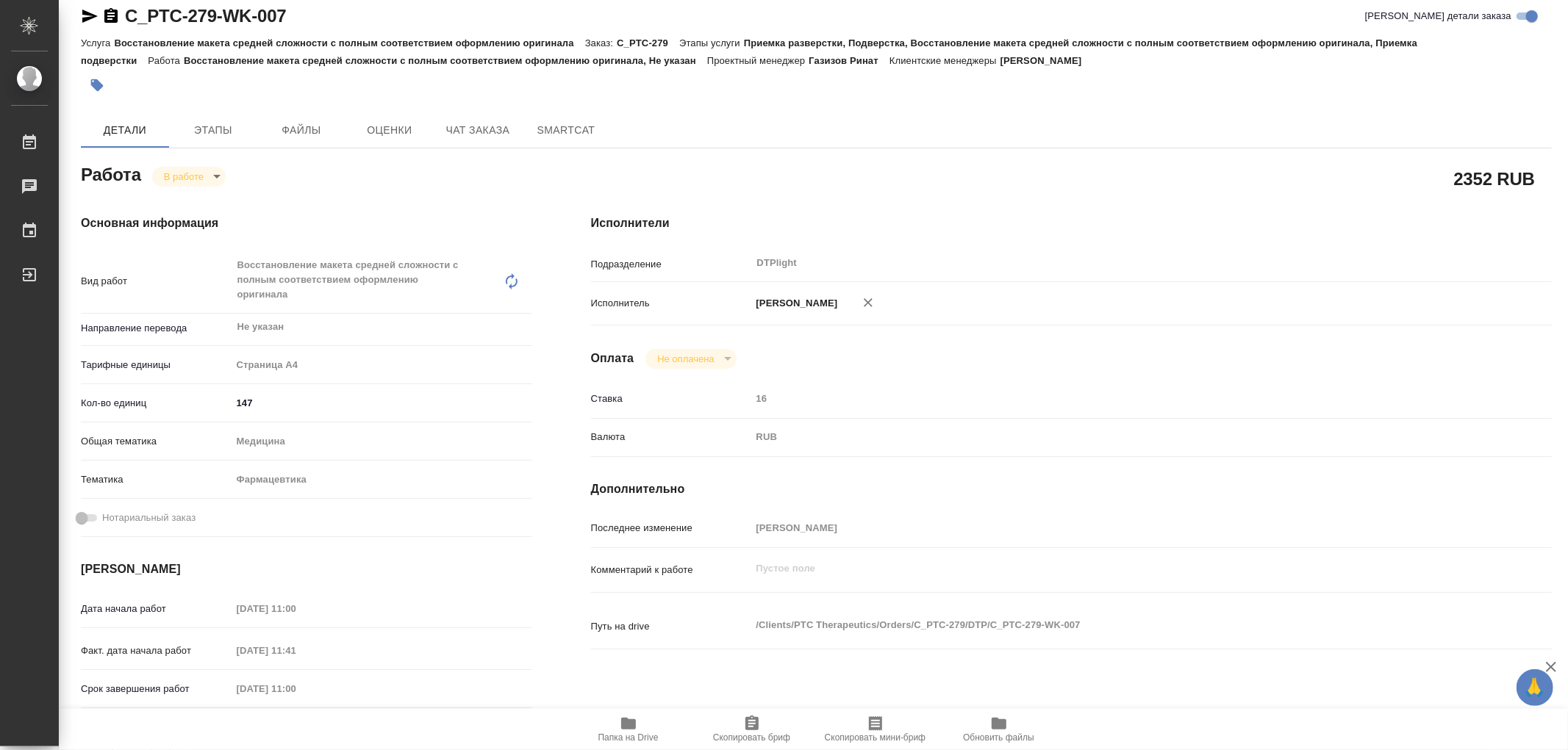
type textarea "x"
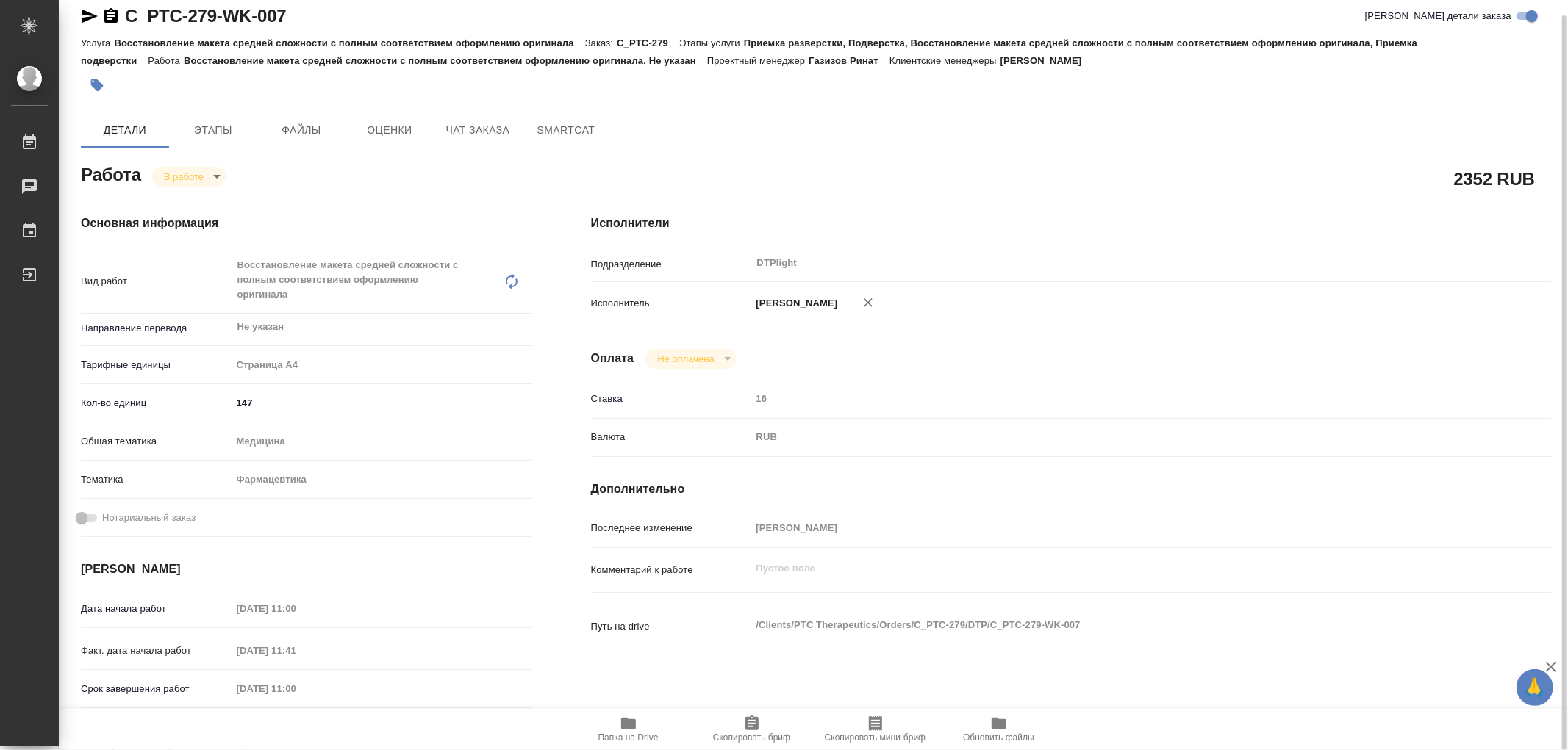
type textarea "x"
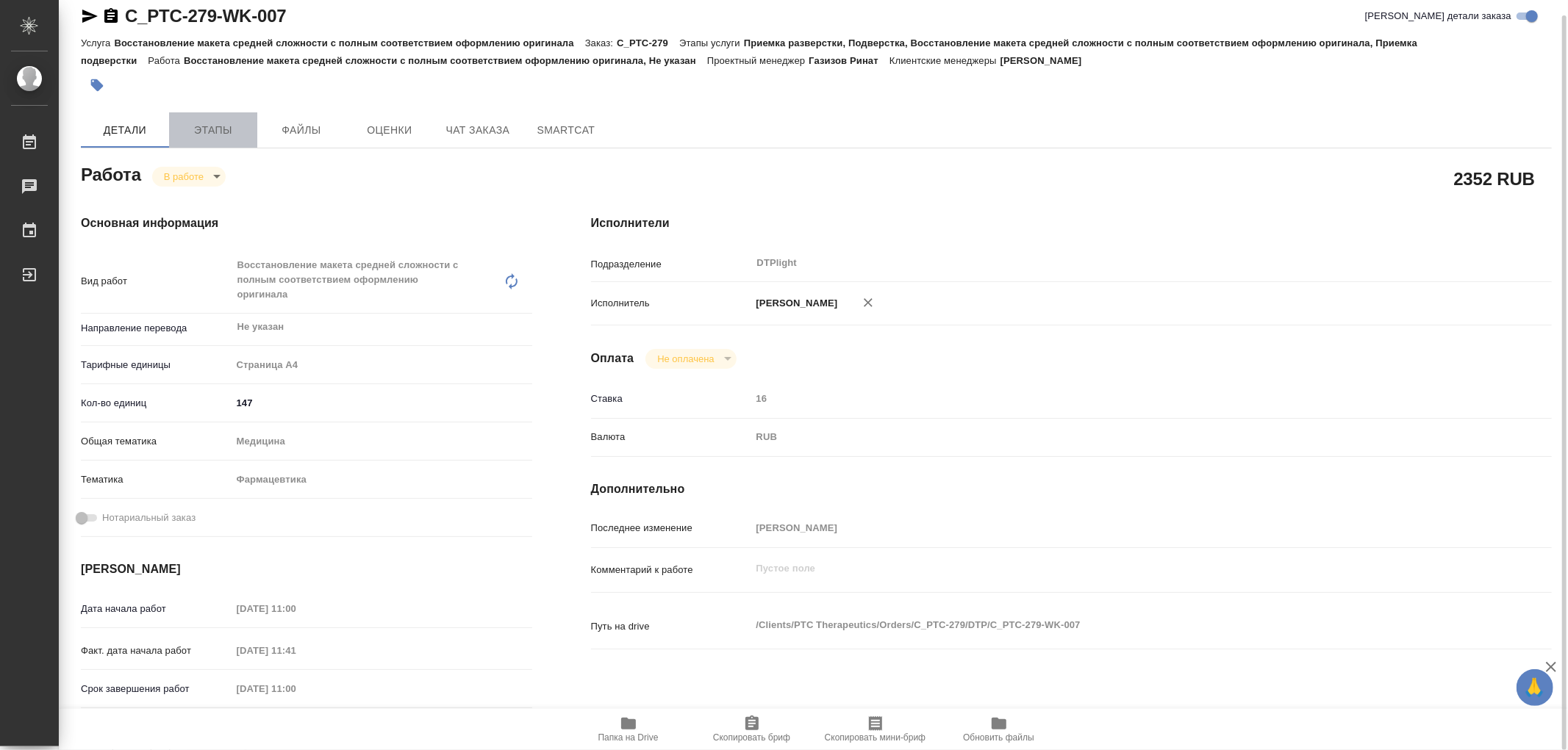
click at [219, 127] on span "Этапы" at bounding box center [213, 131] width 70 height 18
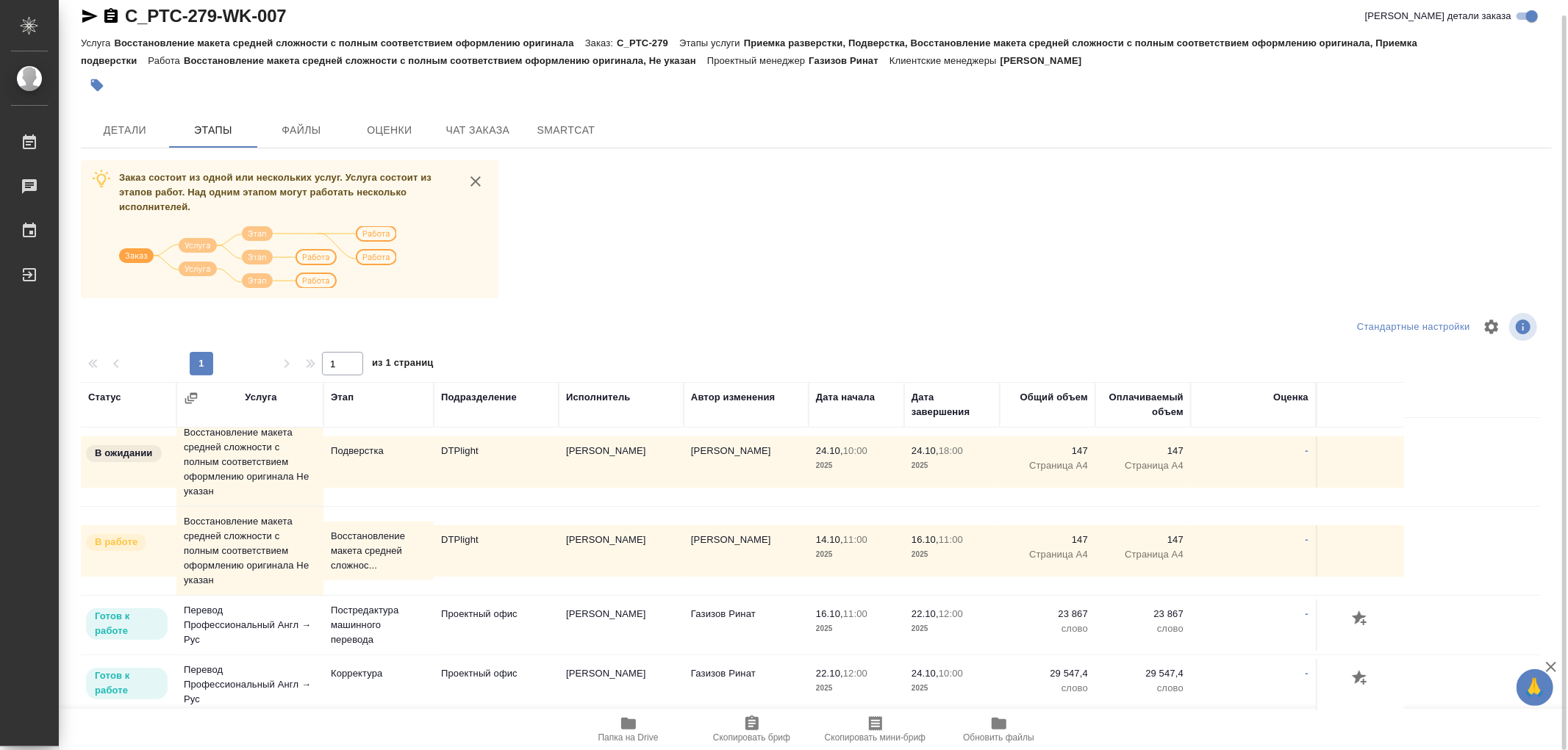
scroll to position [13, 0]
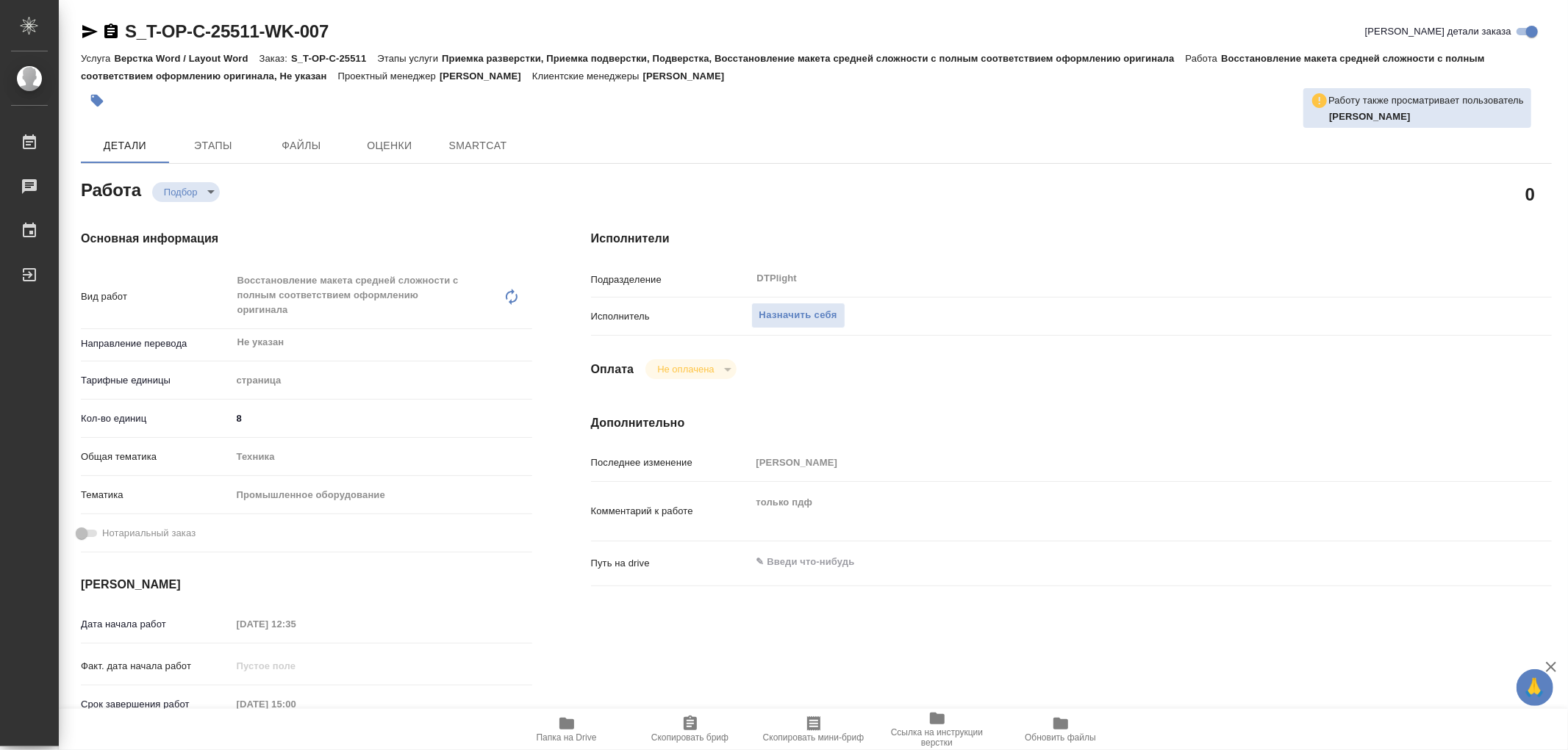
type textarea "x"
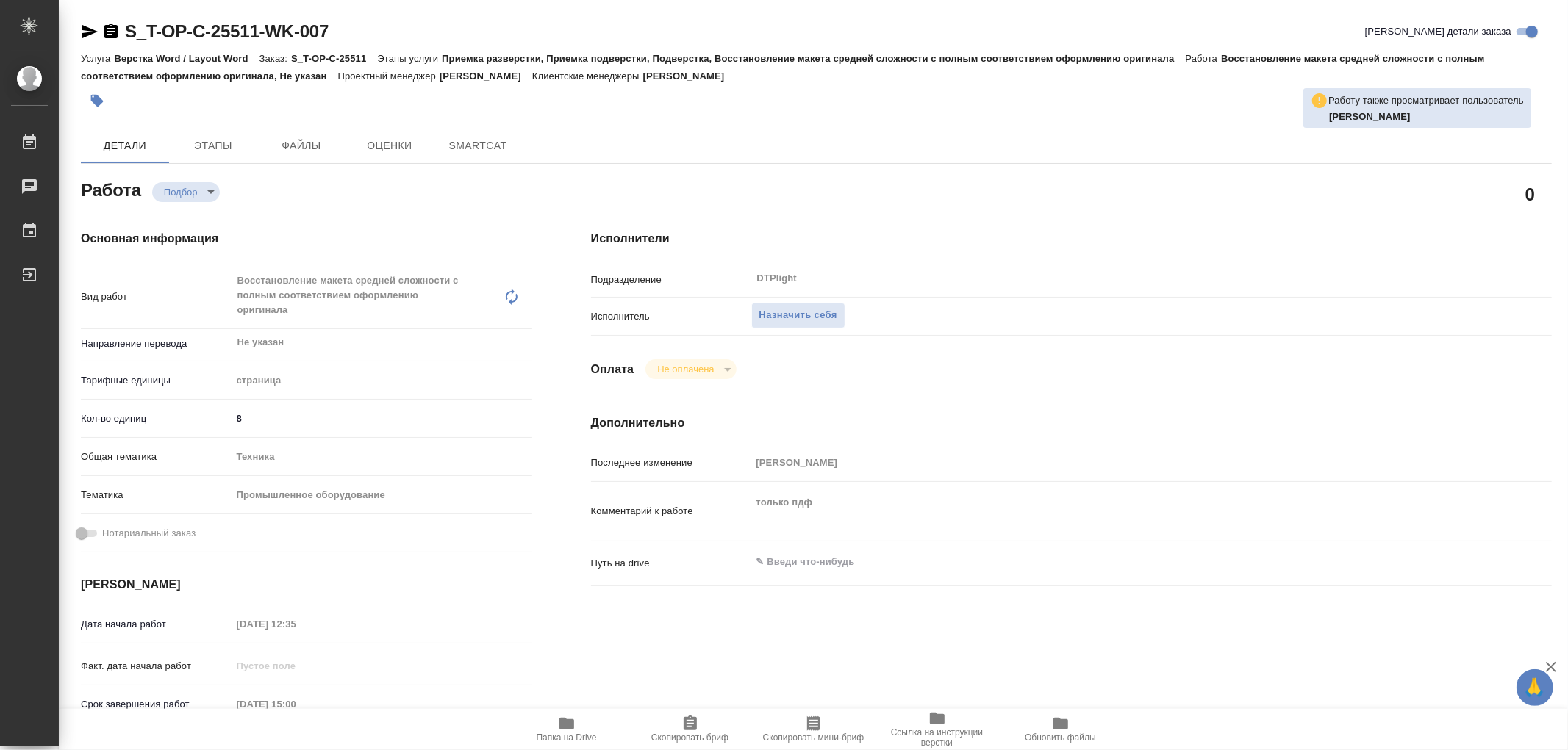
type textarea "x"
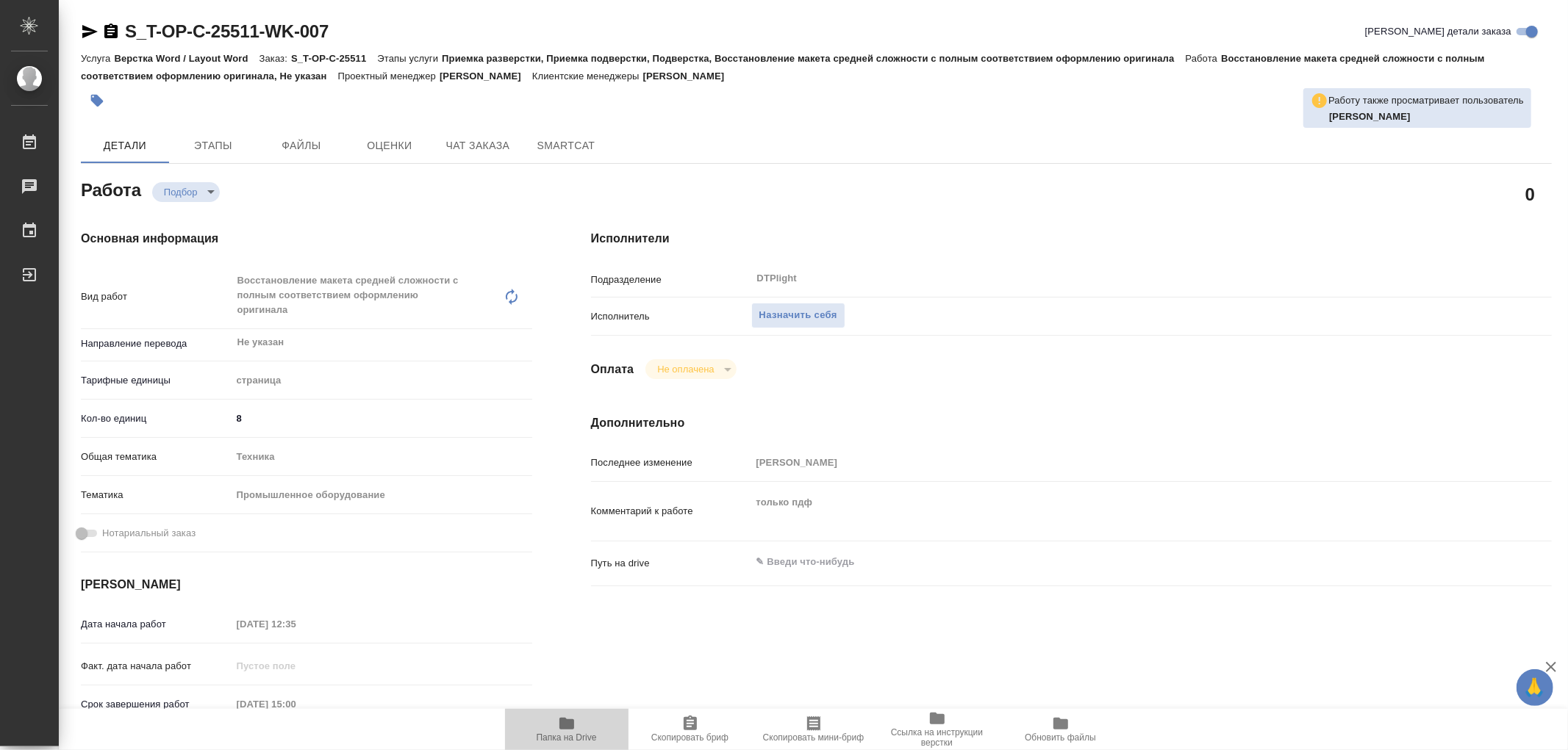
click at [575, 725] on icon "button" at bounding box center [567, 723] width 18 height 18
type textarea "x"
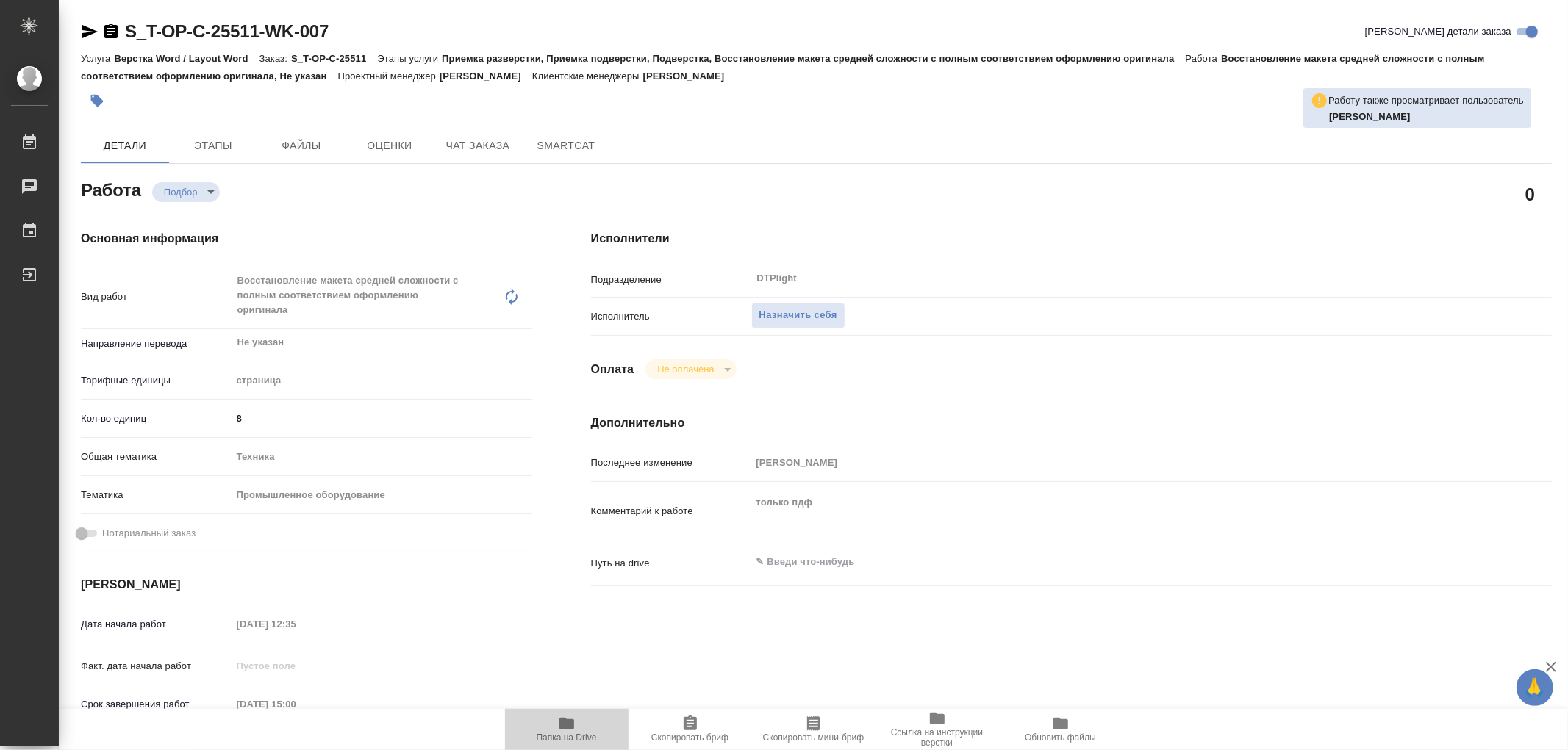
type textarea "x"
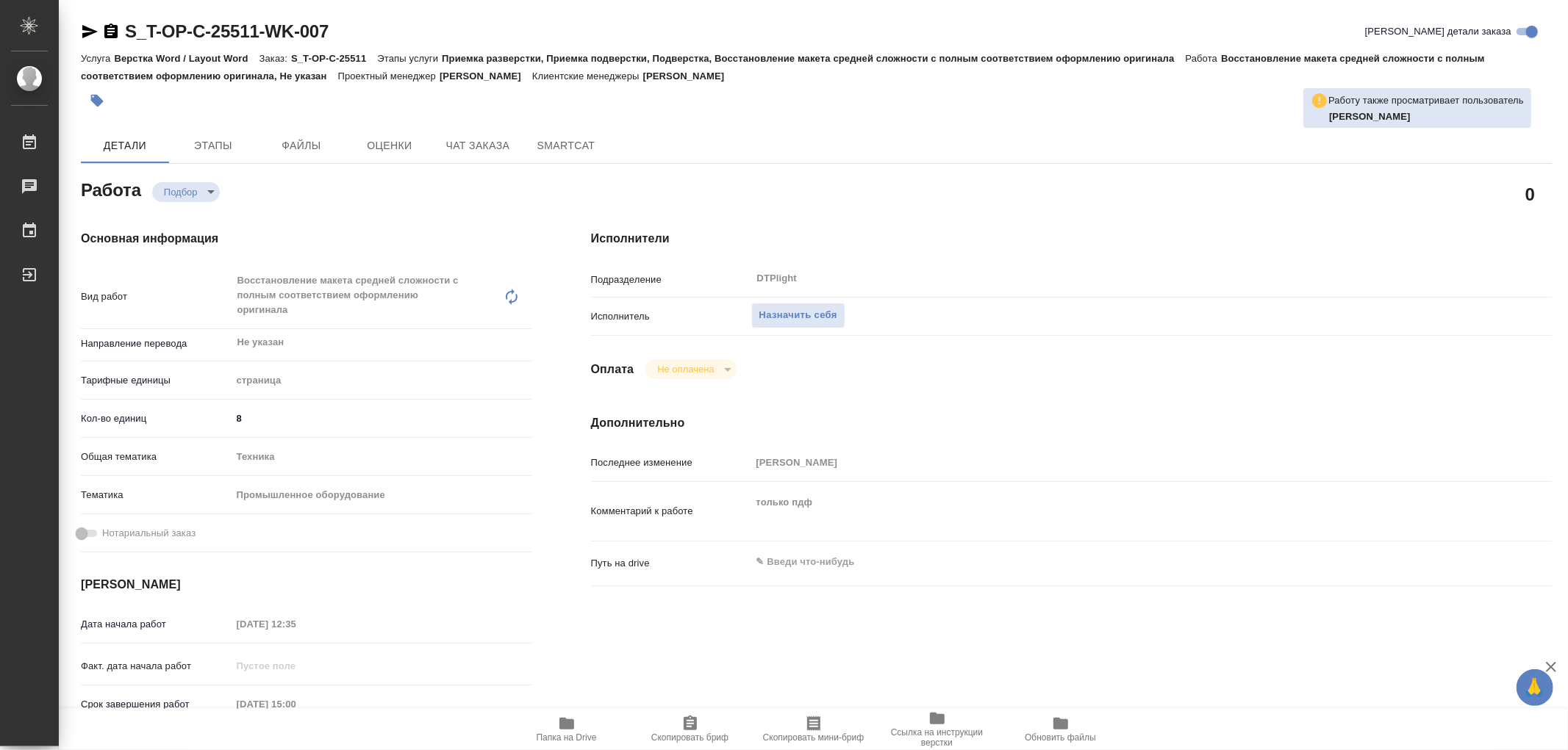
type textarea "x"
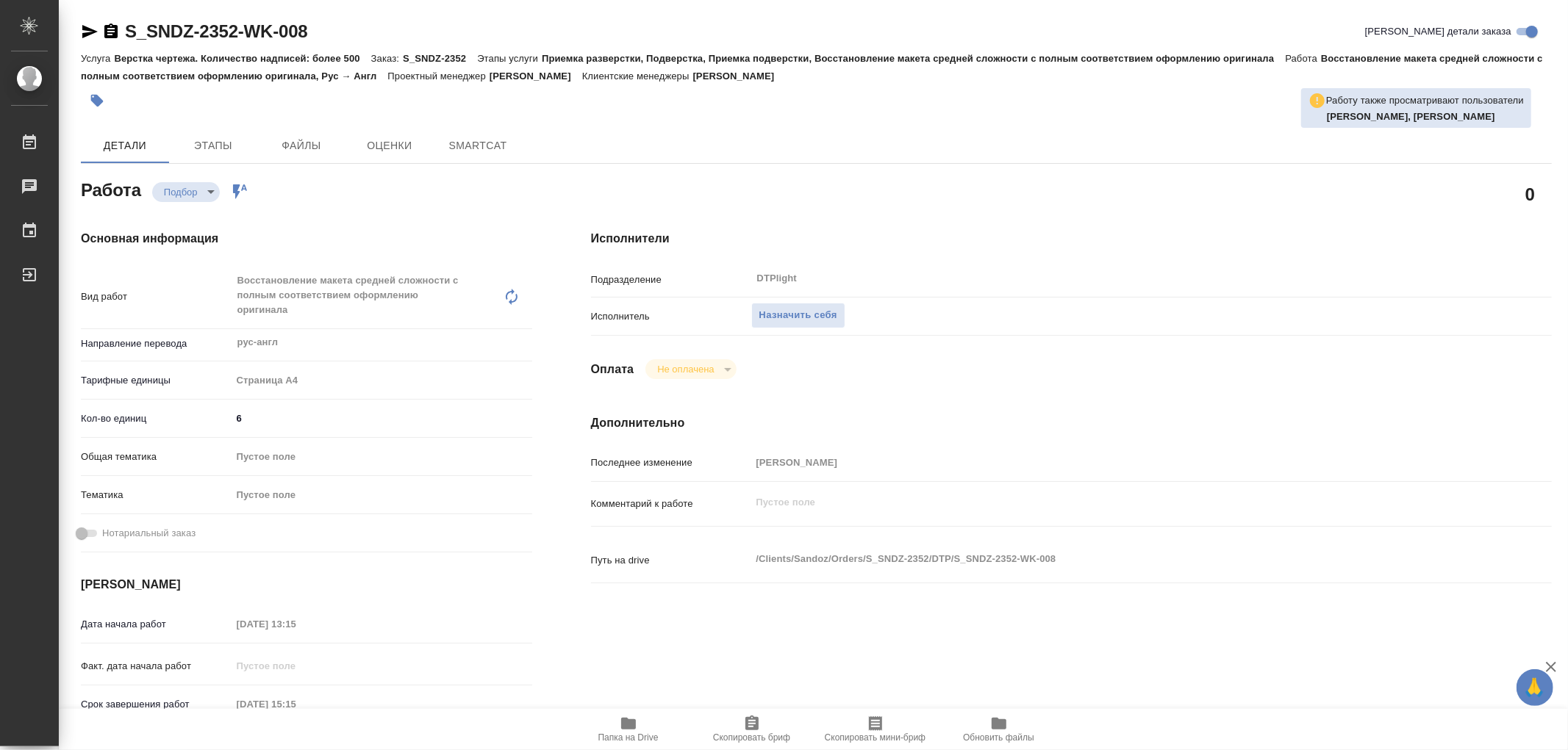
type textarea "x"
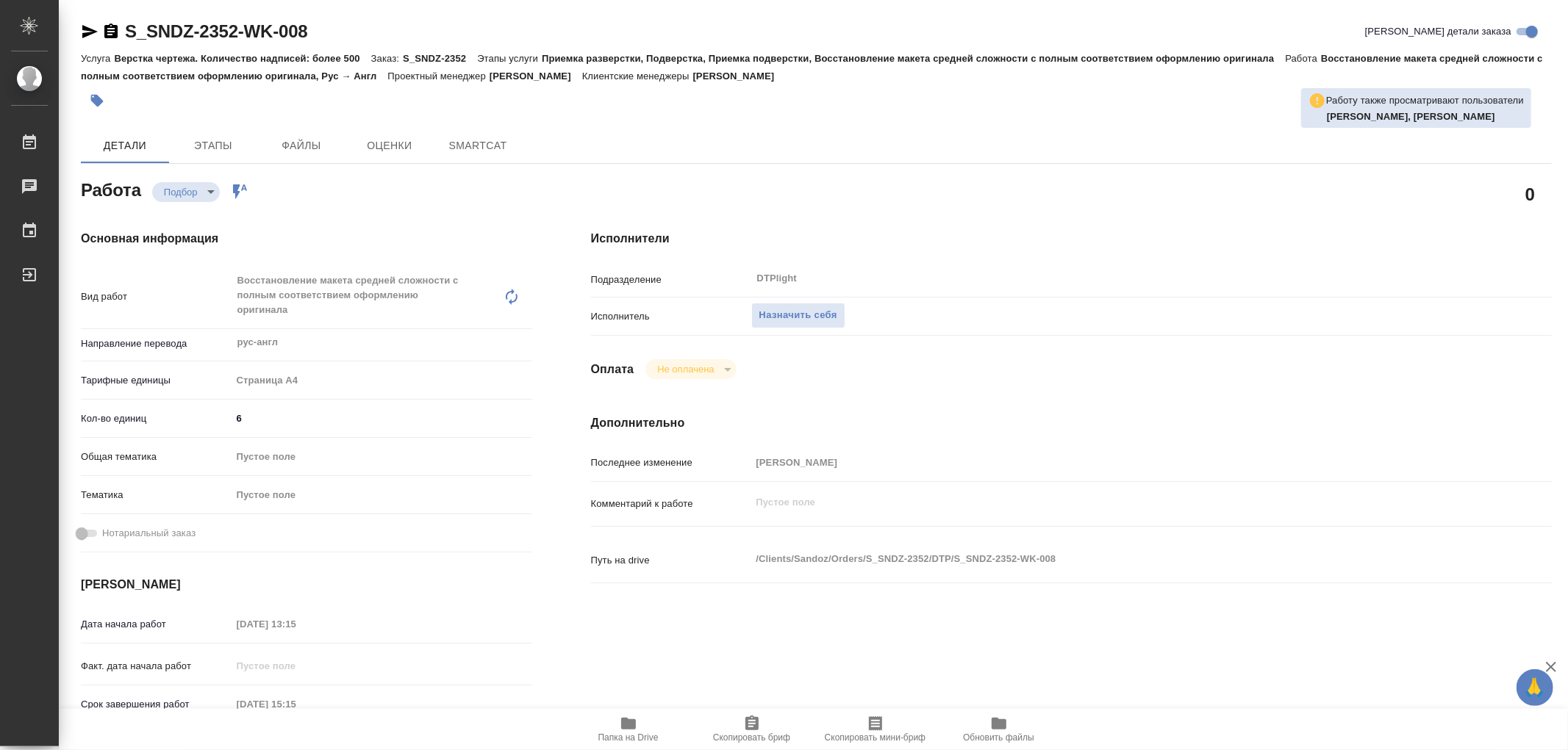
type textarea "x"
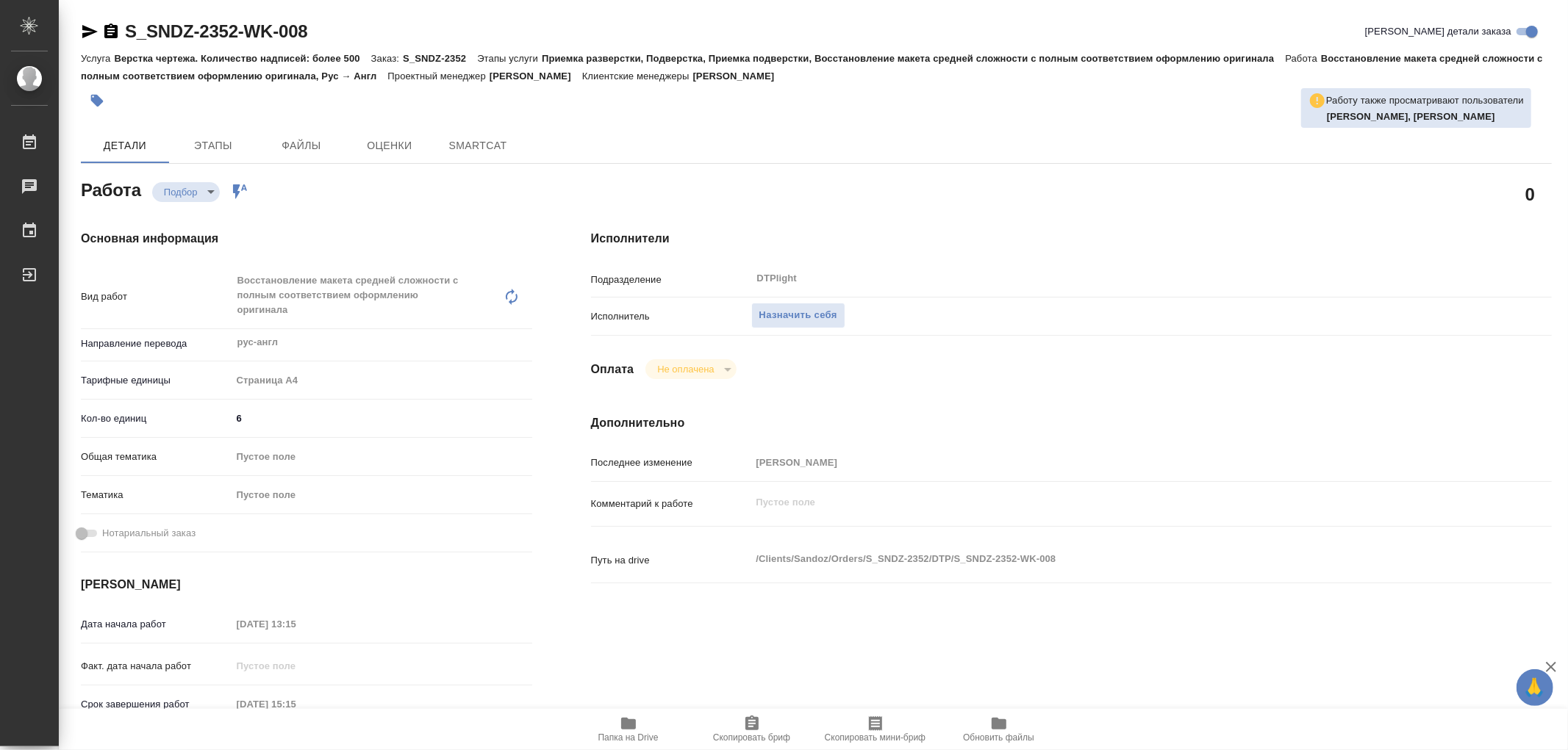
type textarea "x"
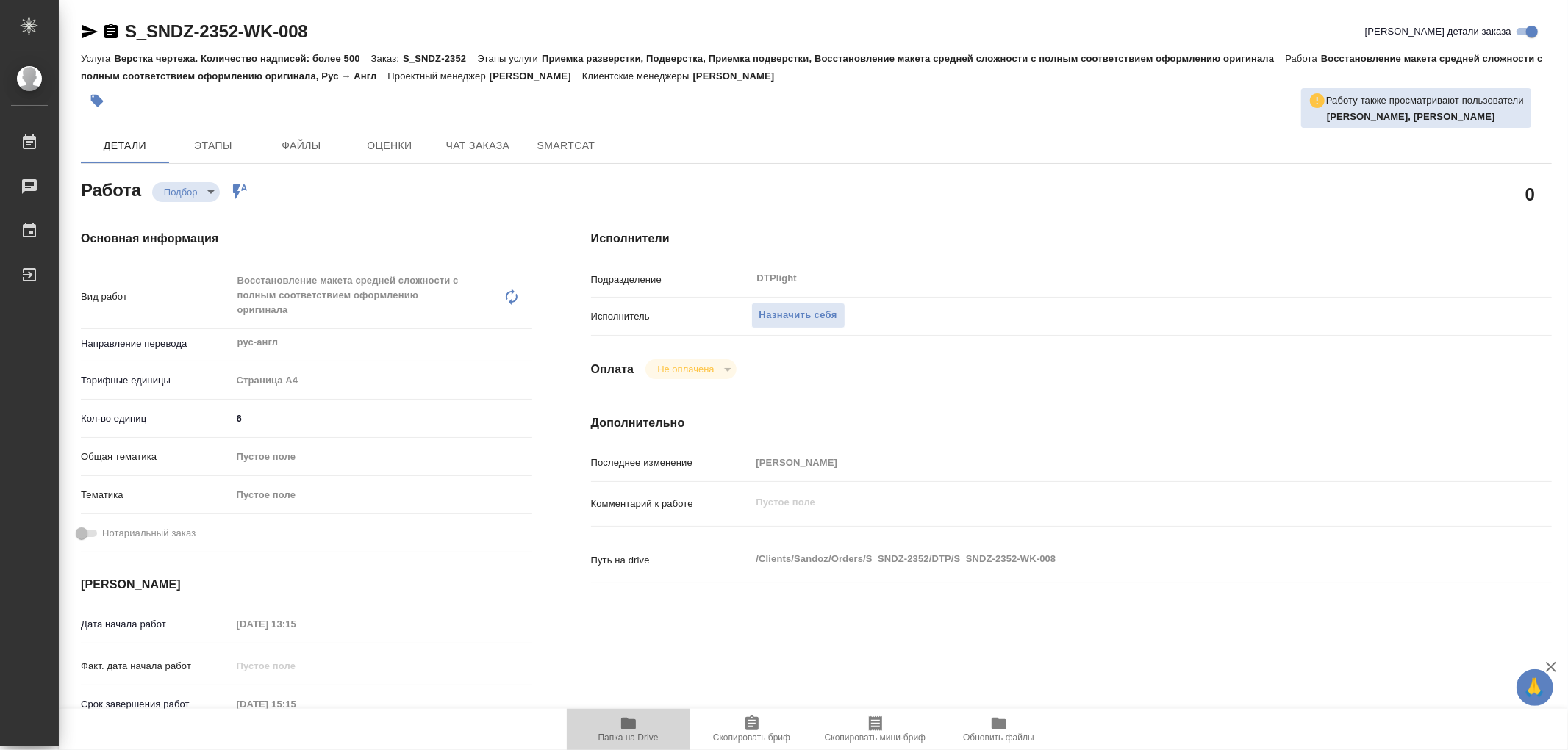
click at [627, 732] on span "Папка на Drive" at bounding box center [629, 737] width 60 height 10
click at [634, 724] on icon "button" at bounding box center [629, 724] width 15 height 12
type textarea "x"
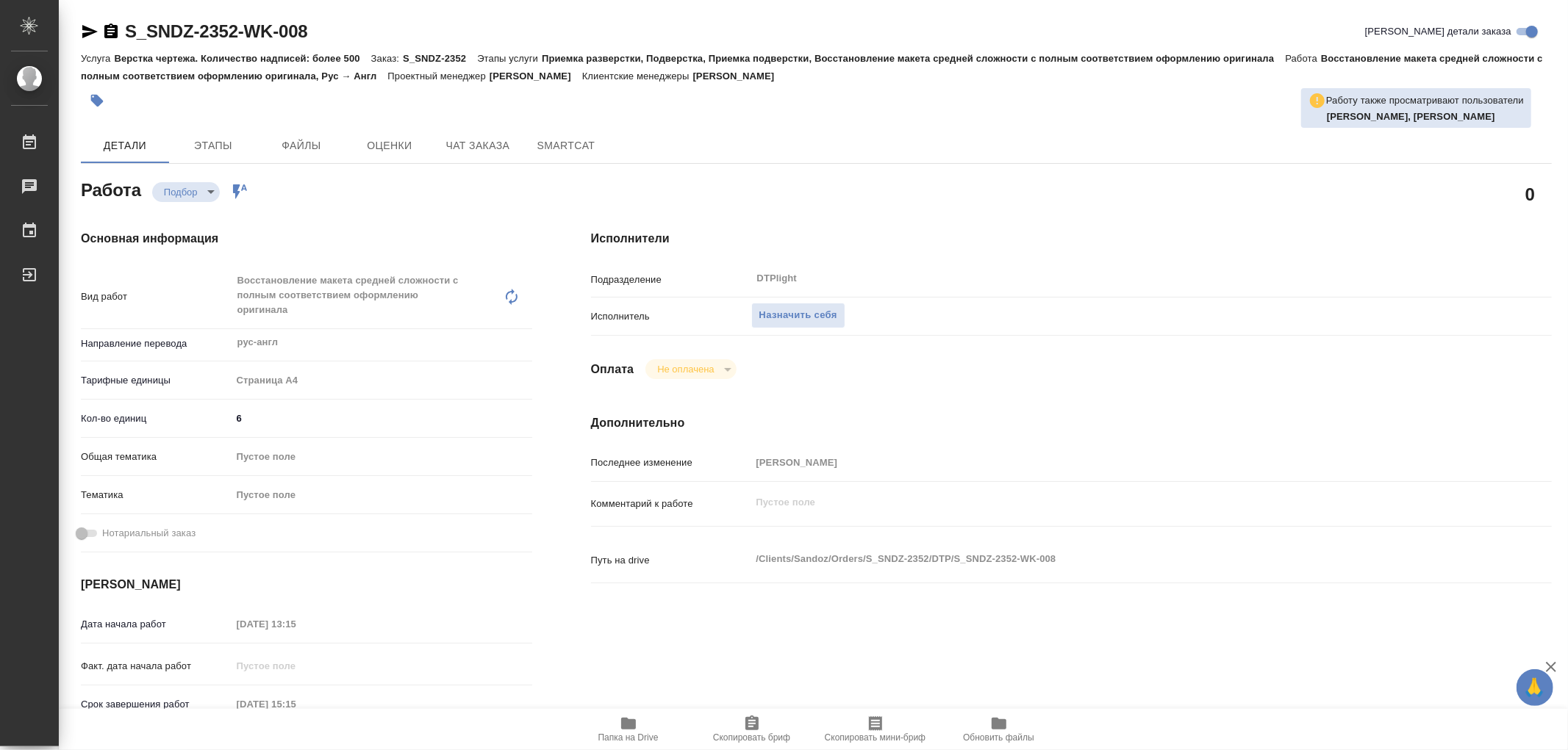
type textarea "x"
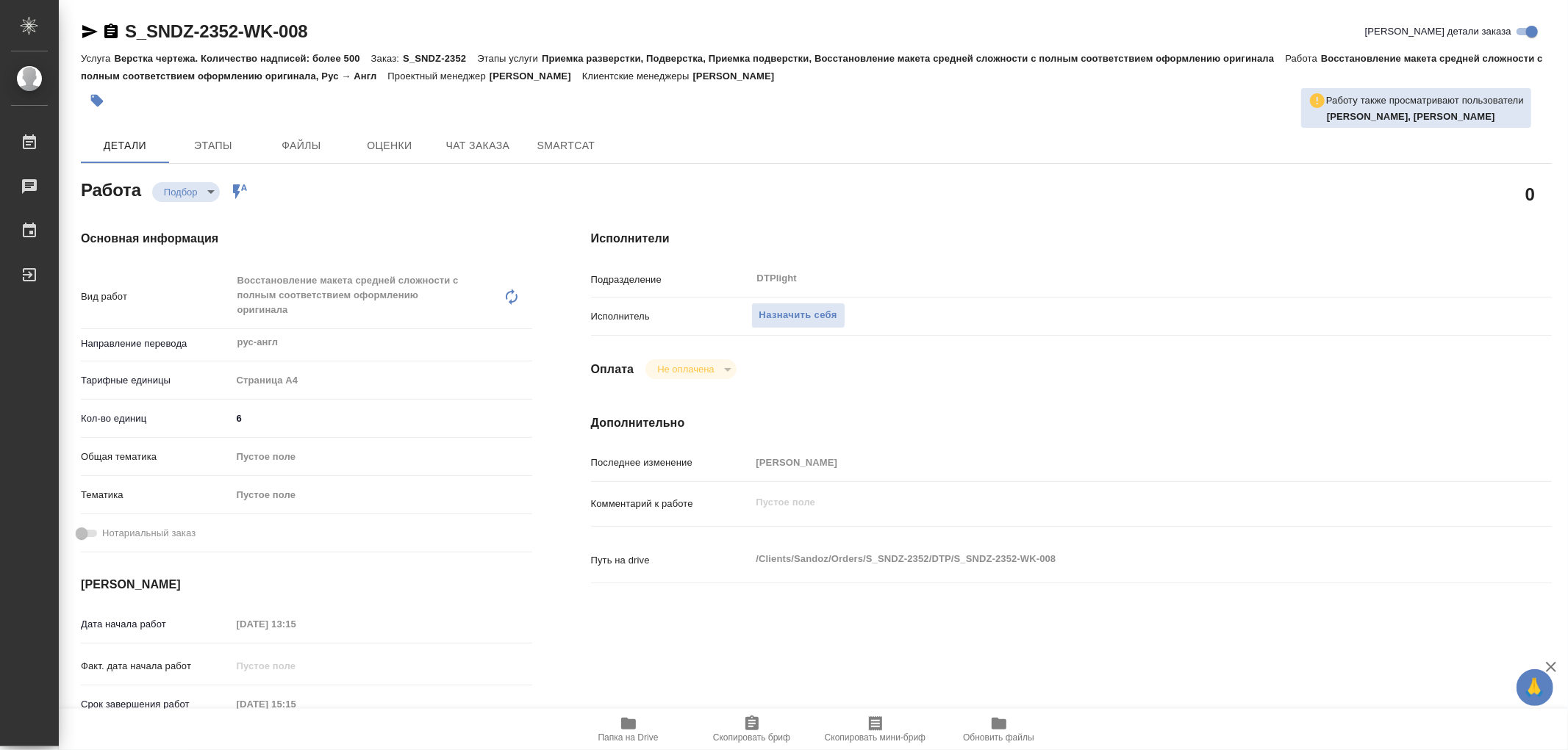
type textarea "x"
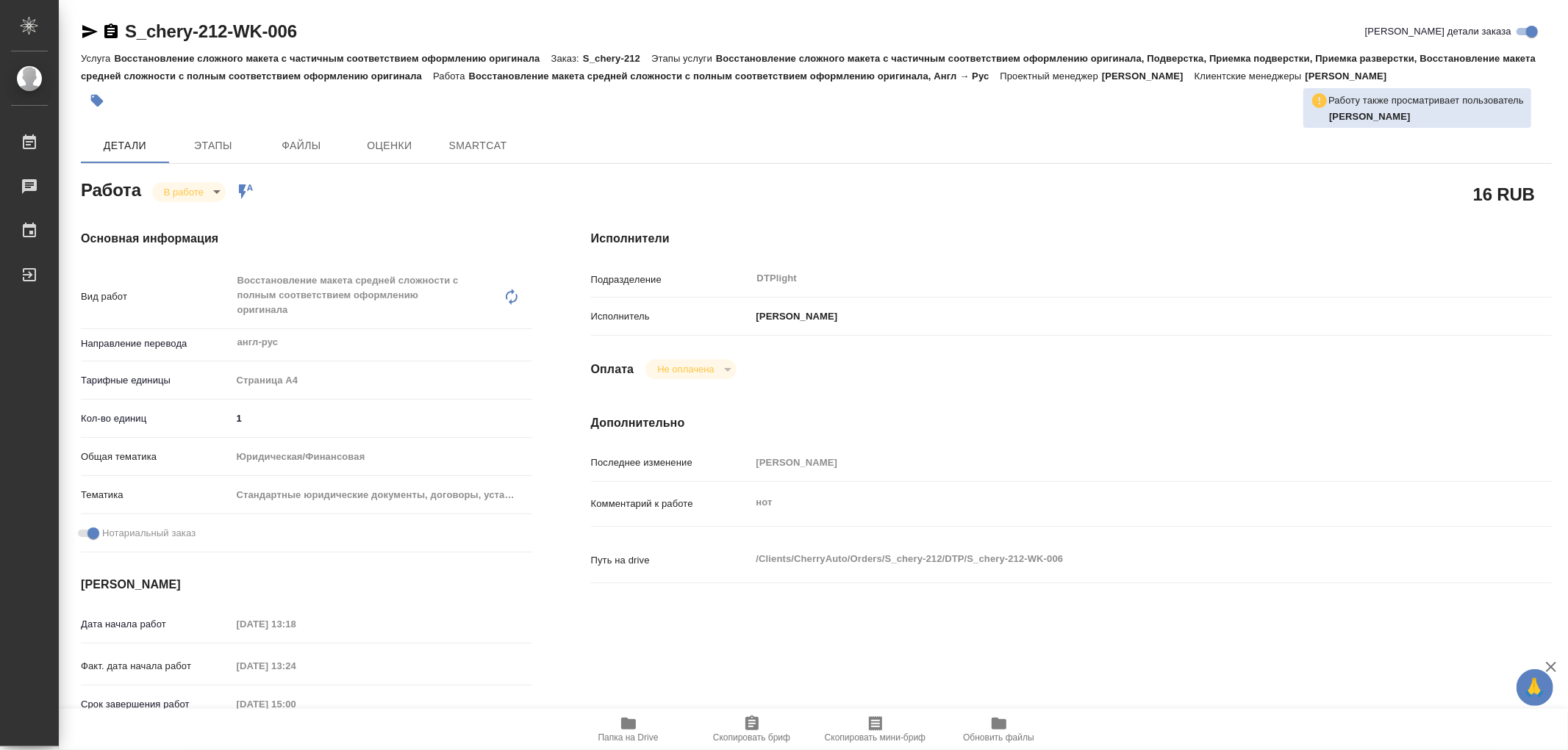
type textarea "x"
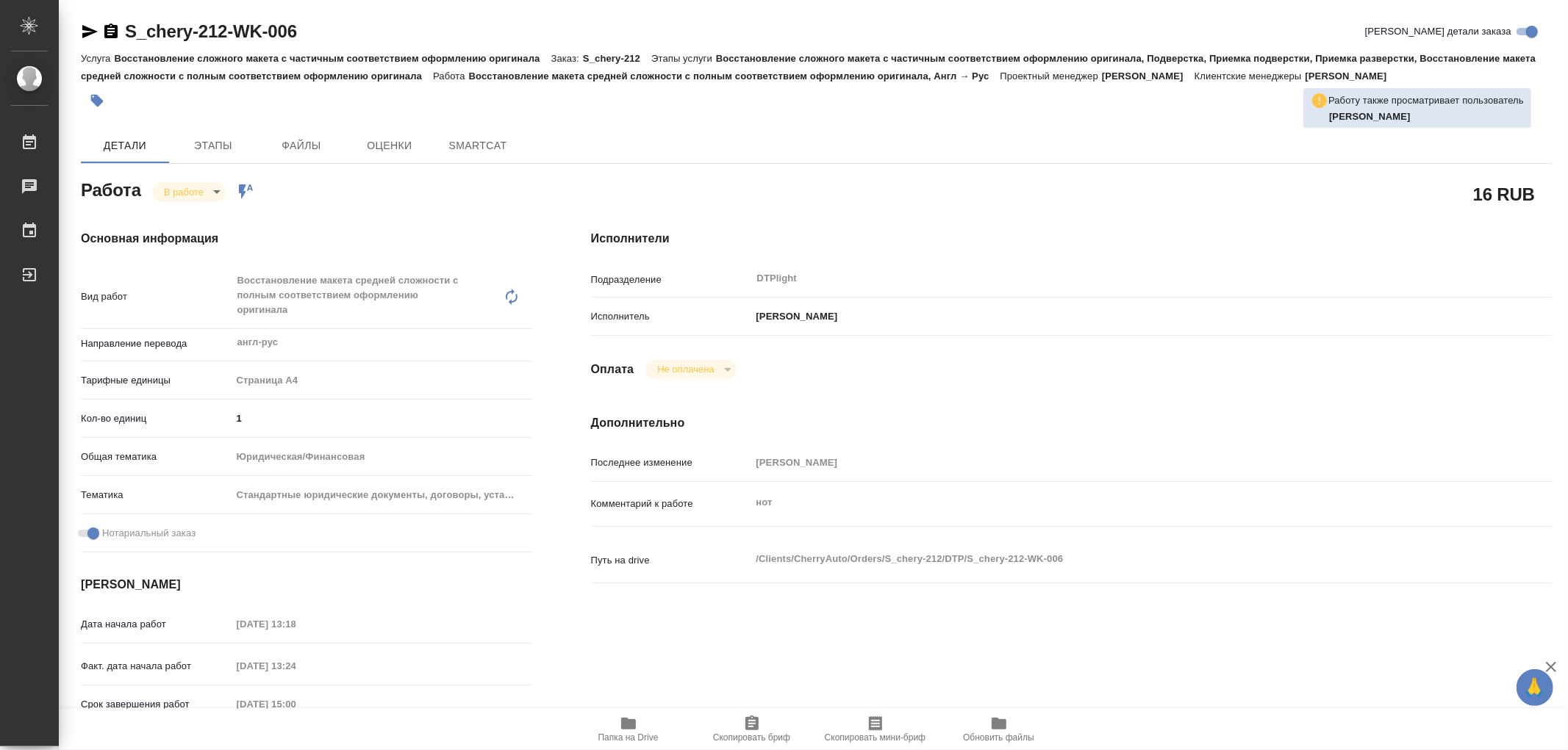
type textarea "x"
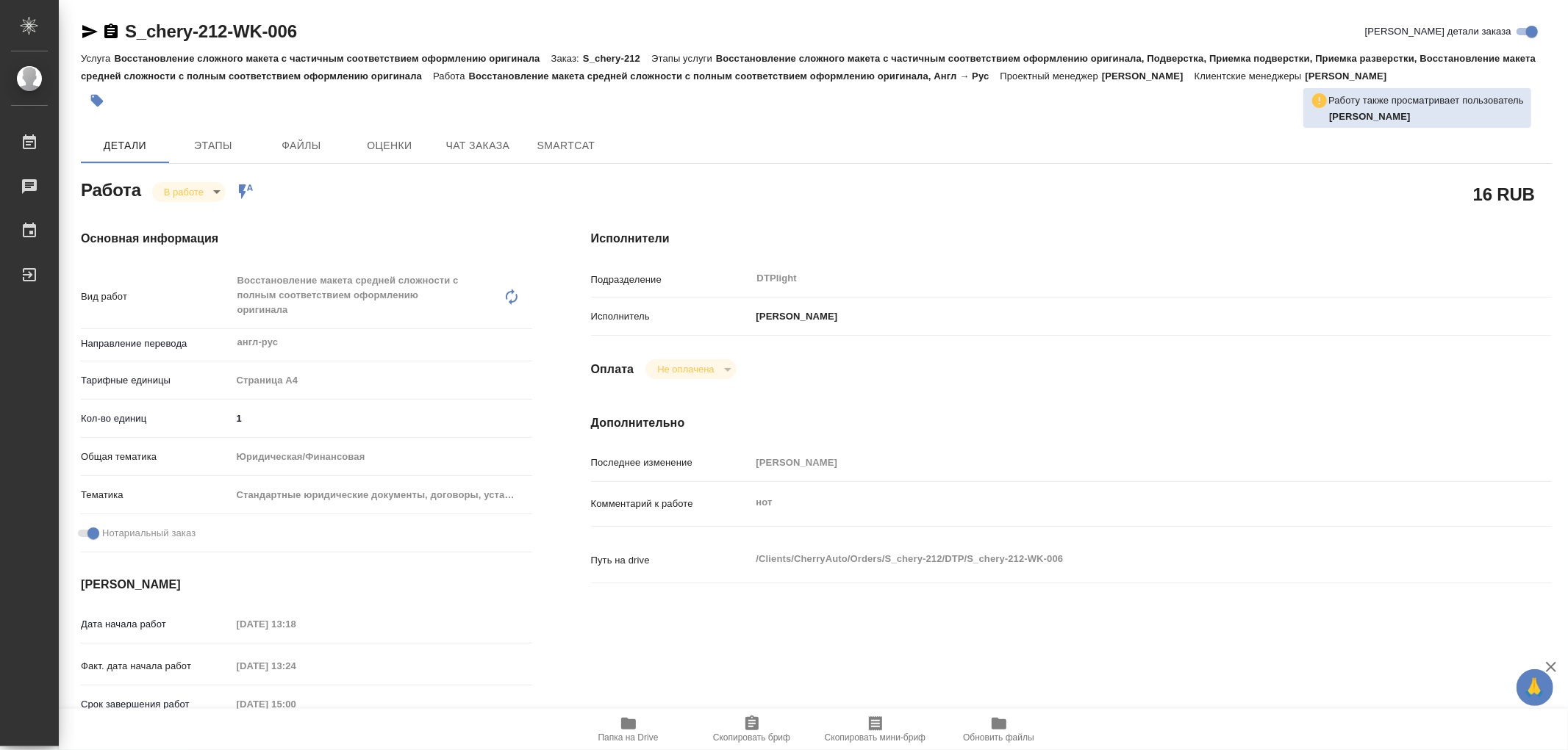
type textarea "x"
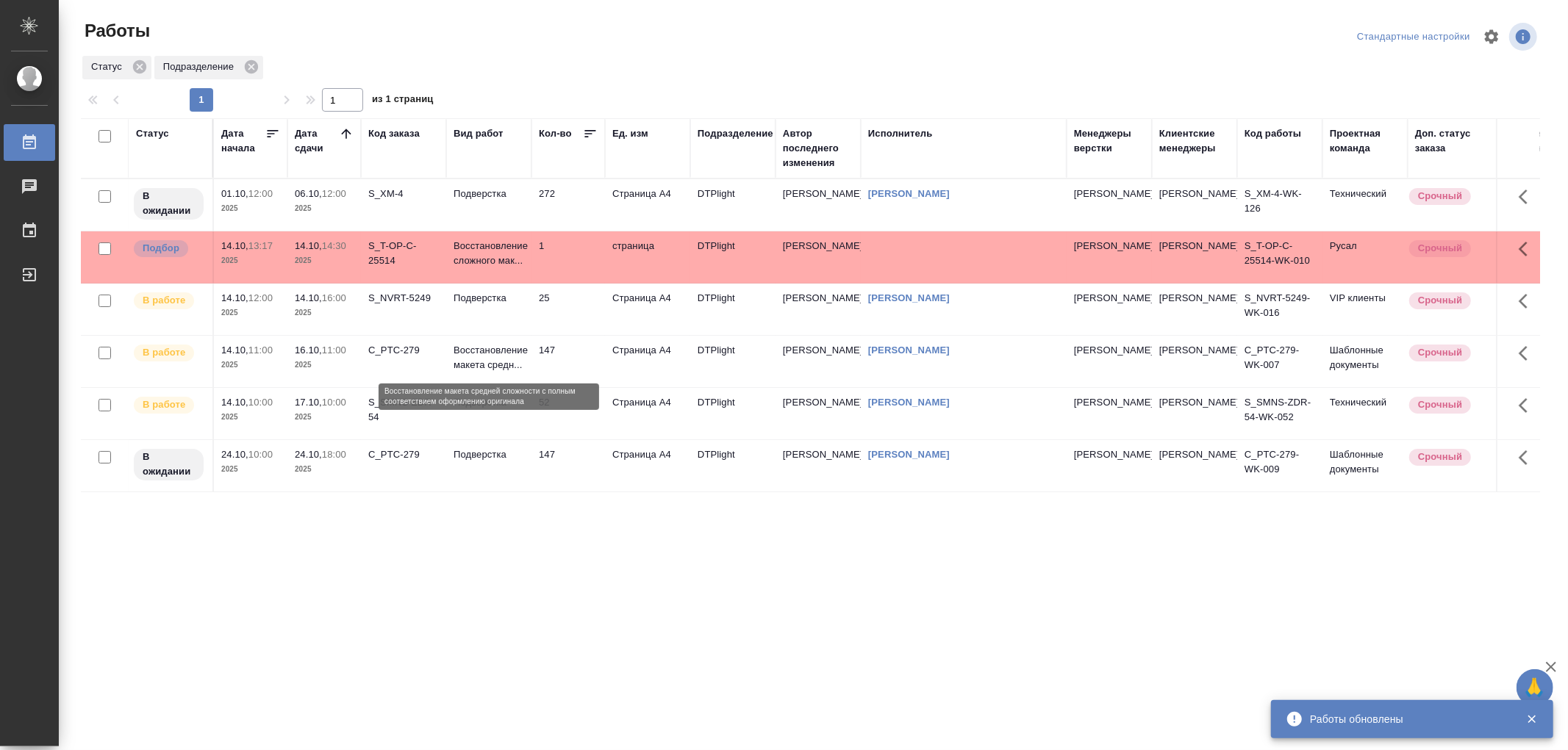
click at [480, 367] on p "Восстановление макета средн..." at bounding box center [489, 358] width 70 height 29
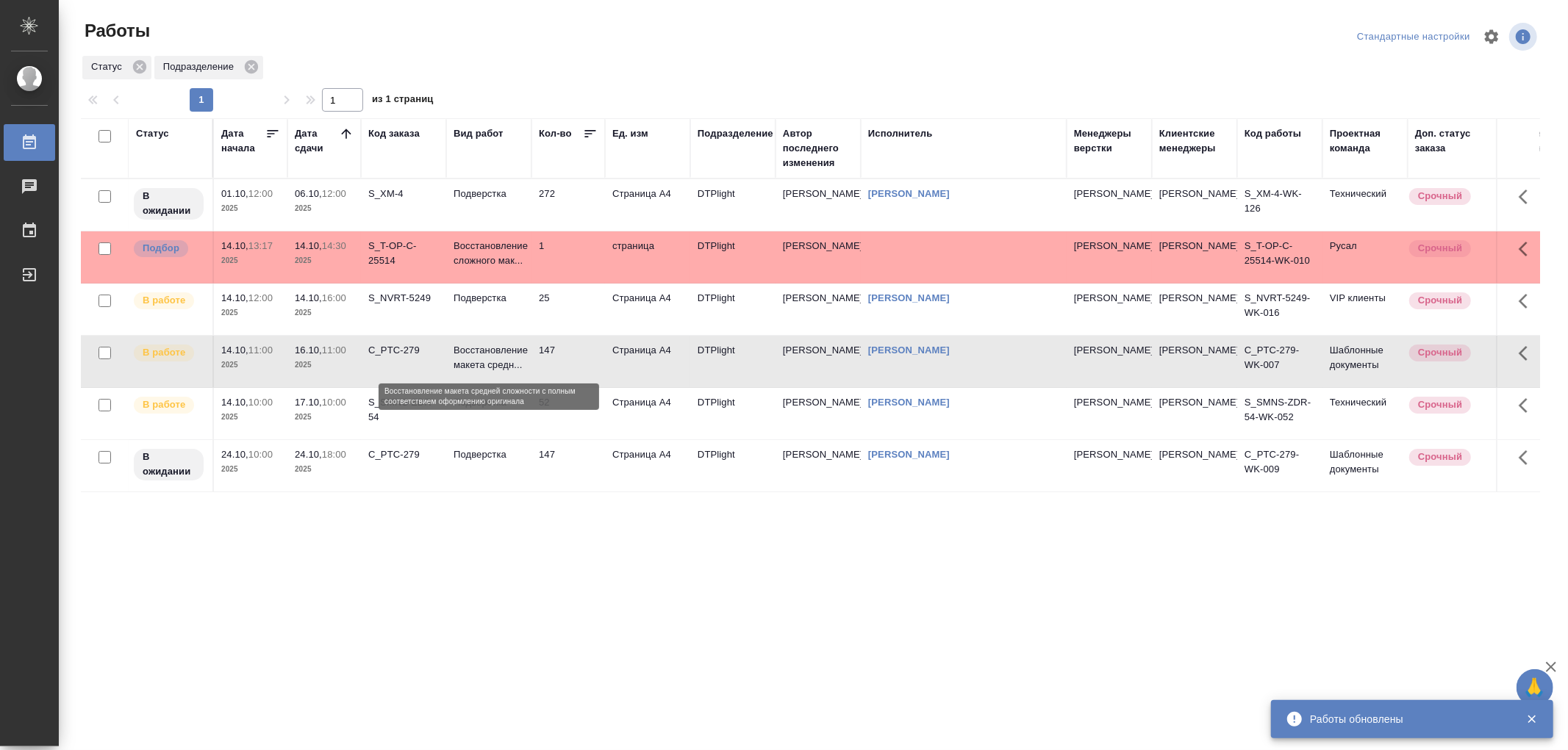
click at [480, 367] on p "Восстановление макета средн..." at bounding box center [489, 358] width 70 height 29
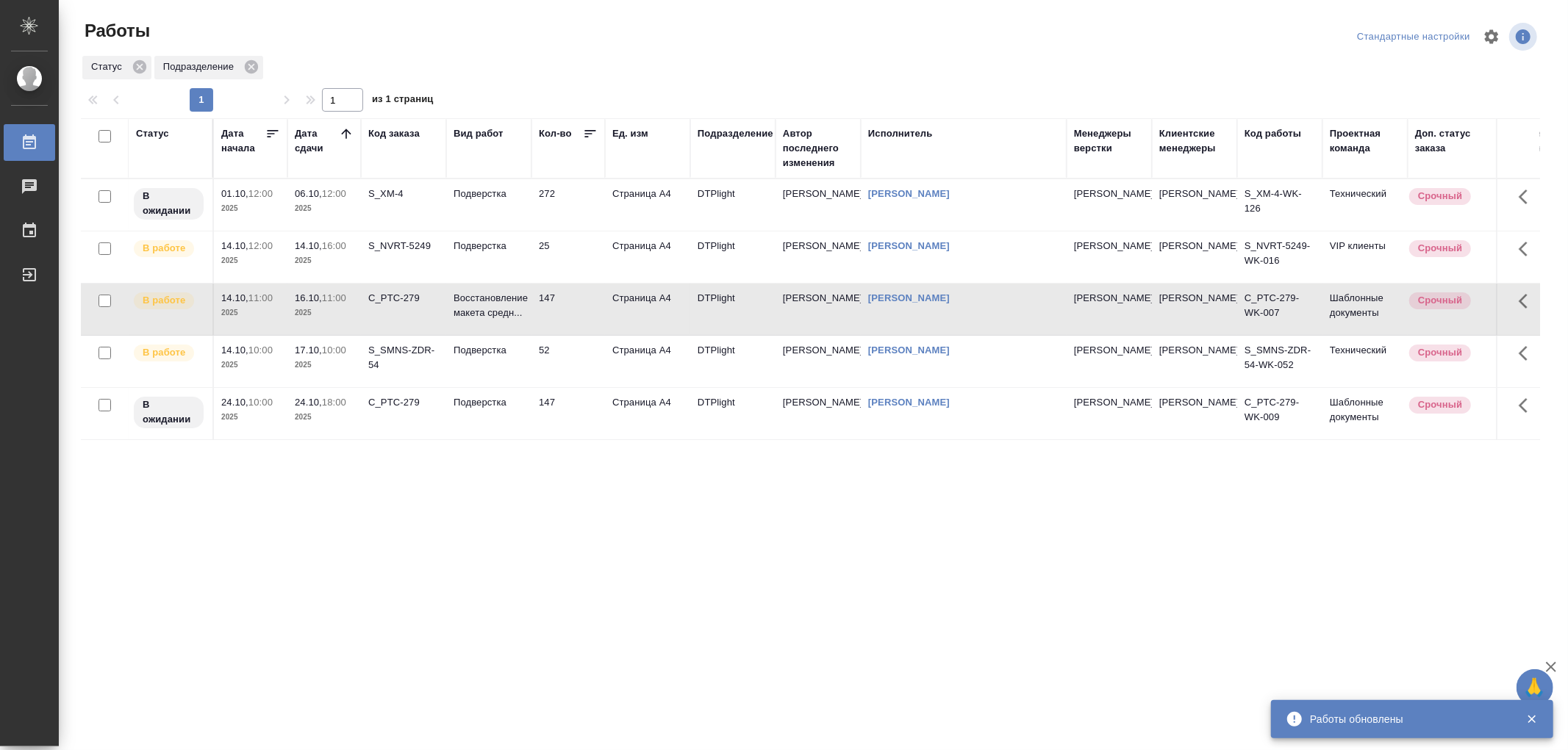
click at [525, 260] on td "Подверстка" at bounding box center [489, 256] width 86 height 51
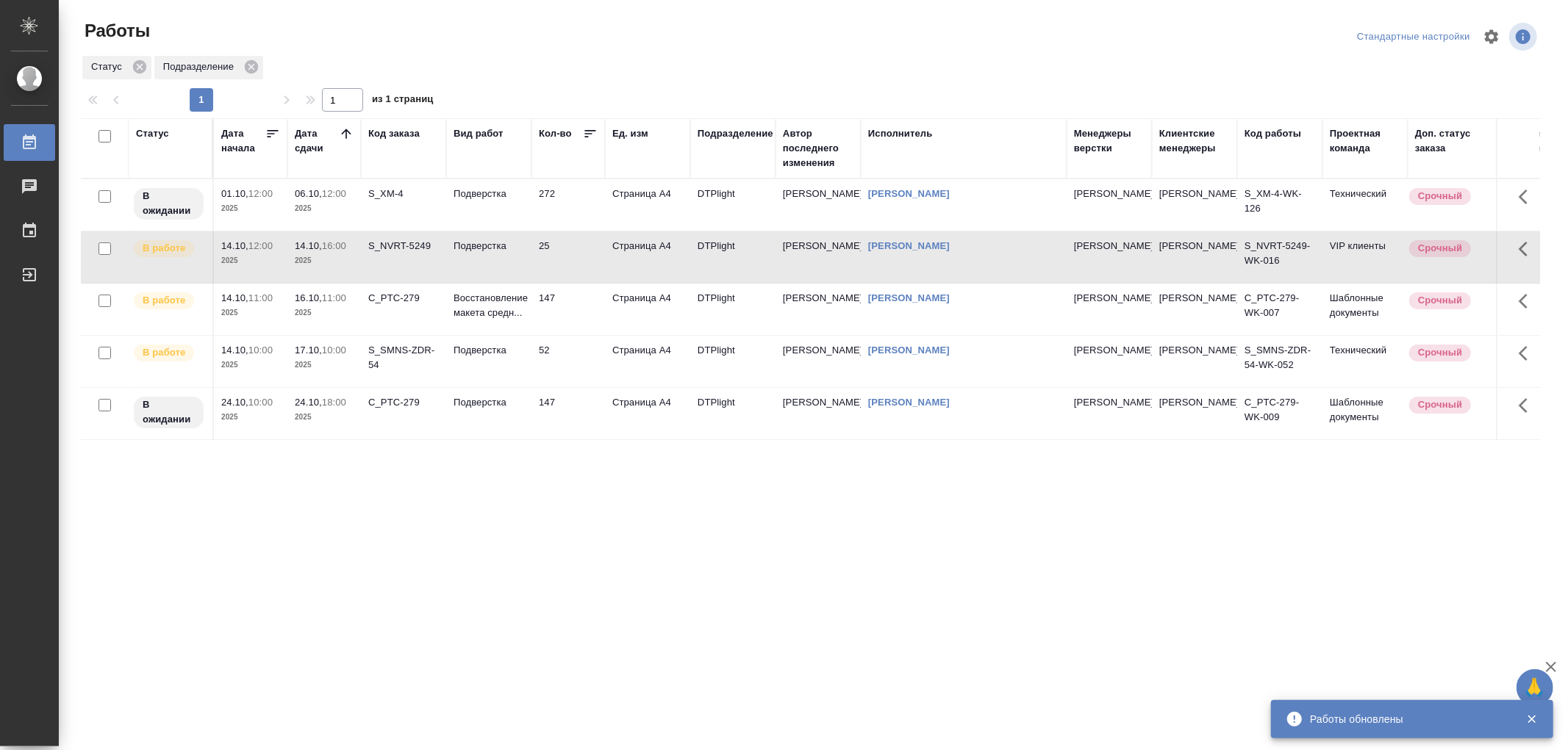
click at [525, 260] on td "Подверстка" at bounding box center [489, 256] width 86 height 51
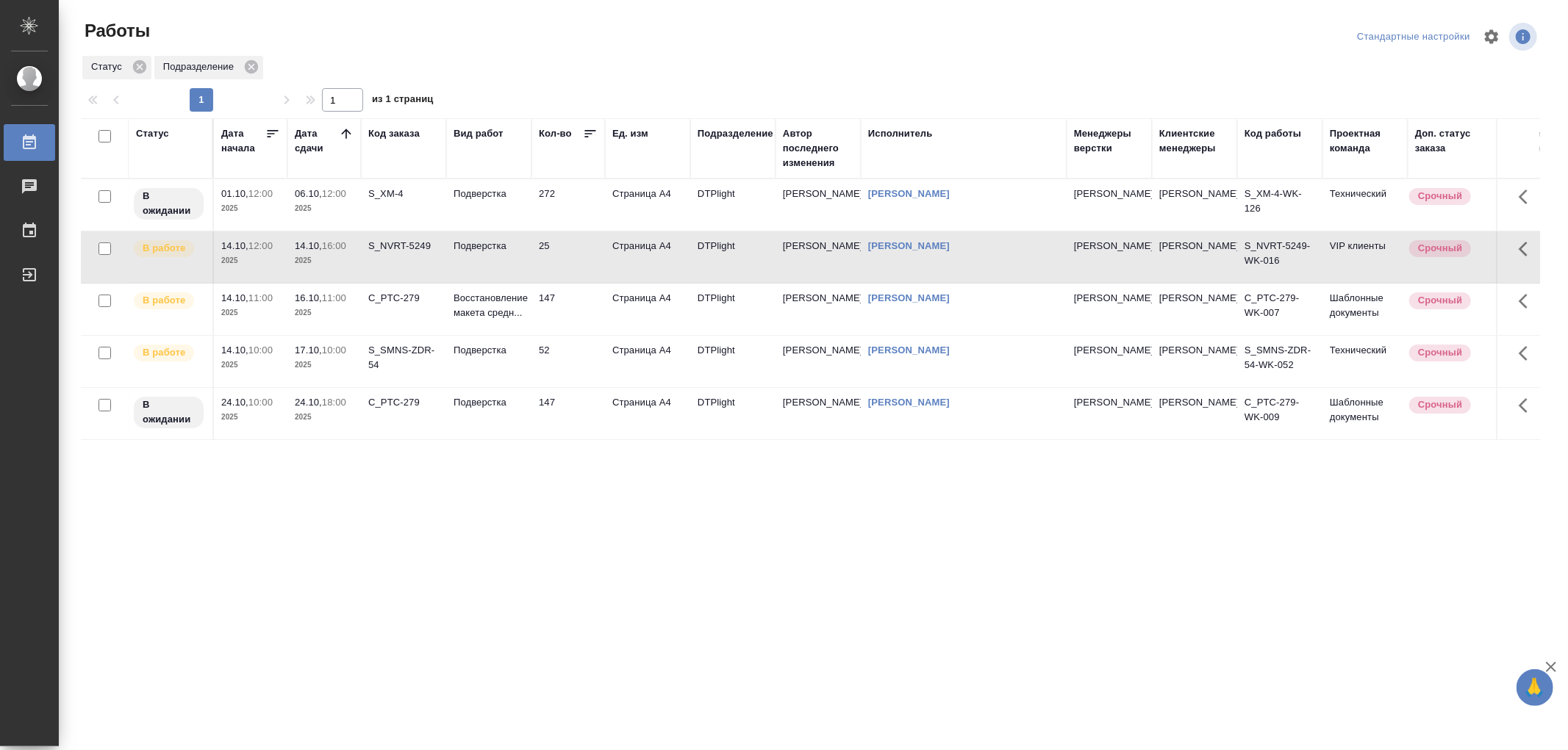
click at [494, 257] on td "Подверстка" at bounding box center [489, 256] width 86 height 51
click at [495, 269] on td "Подверстка" at bounding box center [489, 256] width 86 height 51
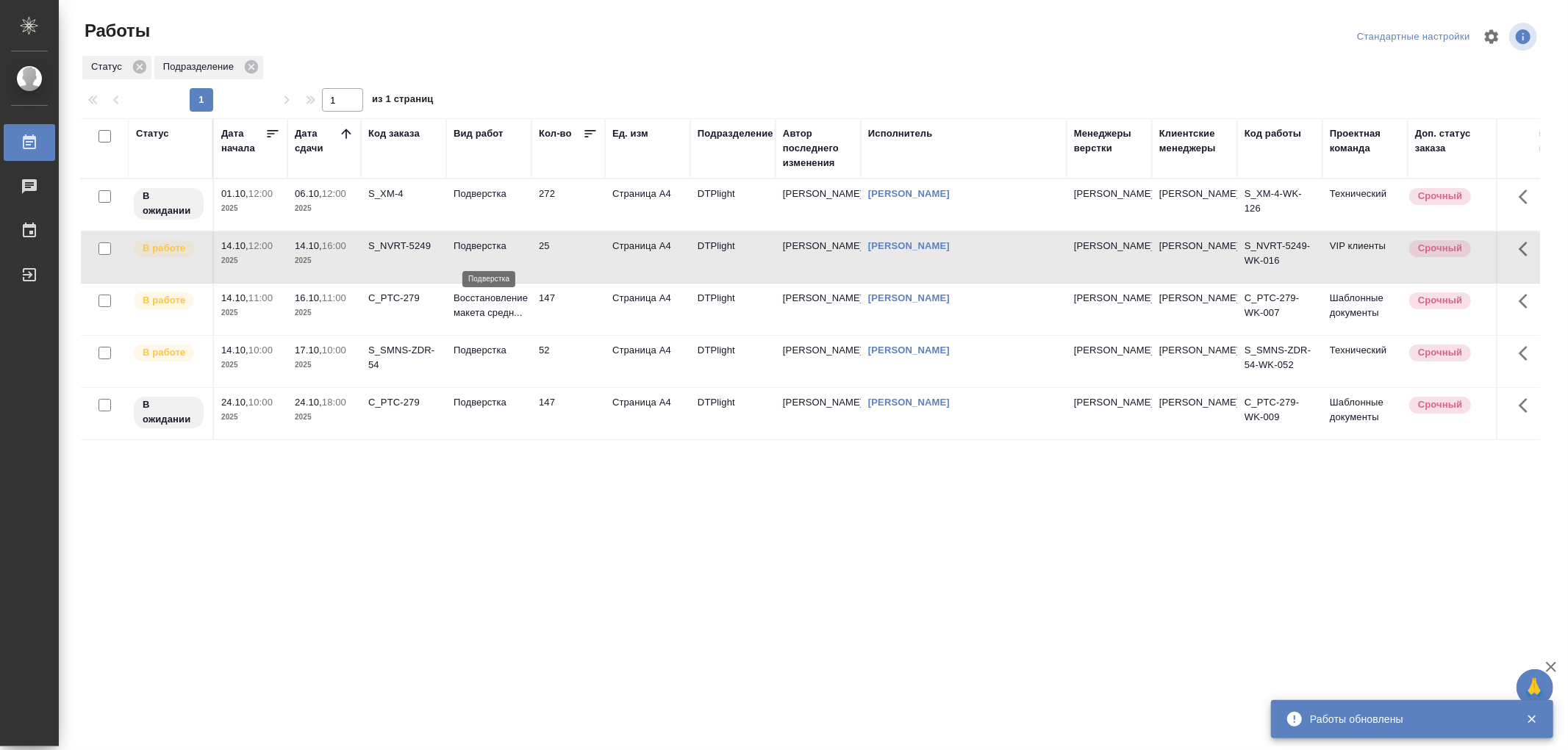
click at [518, 254] on p "Подверстка" at bounding box center [489, 246] width 70 height 15
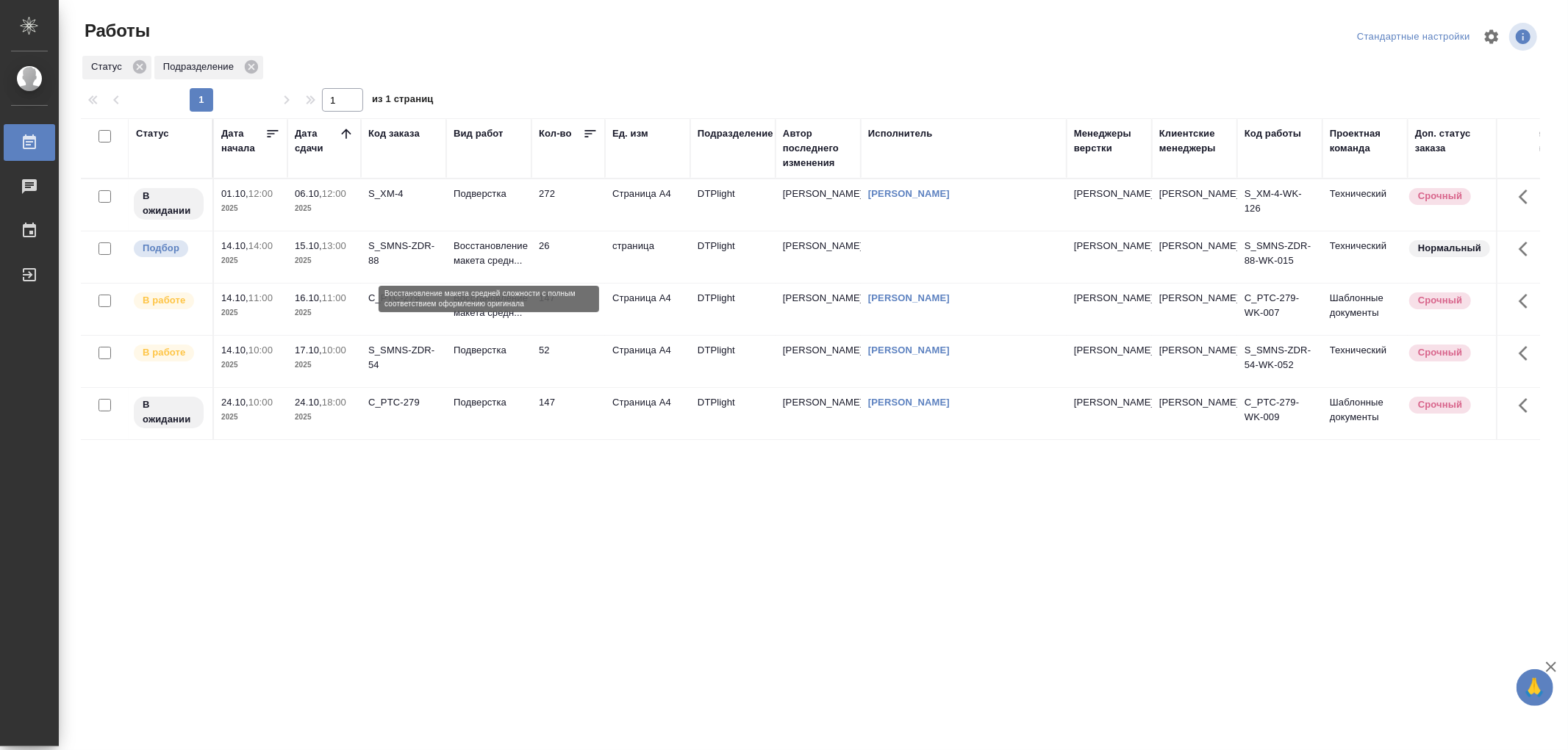
click at [491, 268] on p "Восстановление макета средн..." at bounding box center [489, 253] width 70 height 29
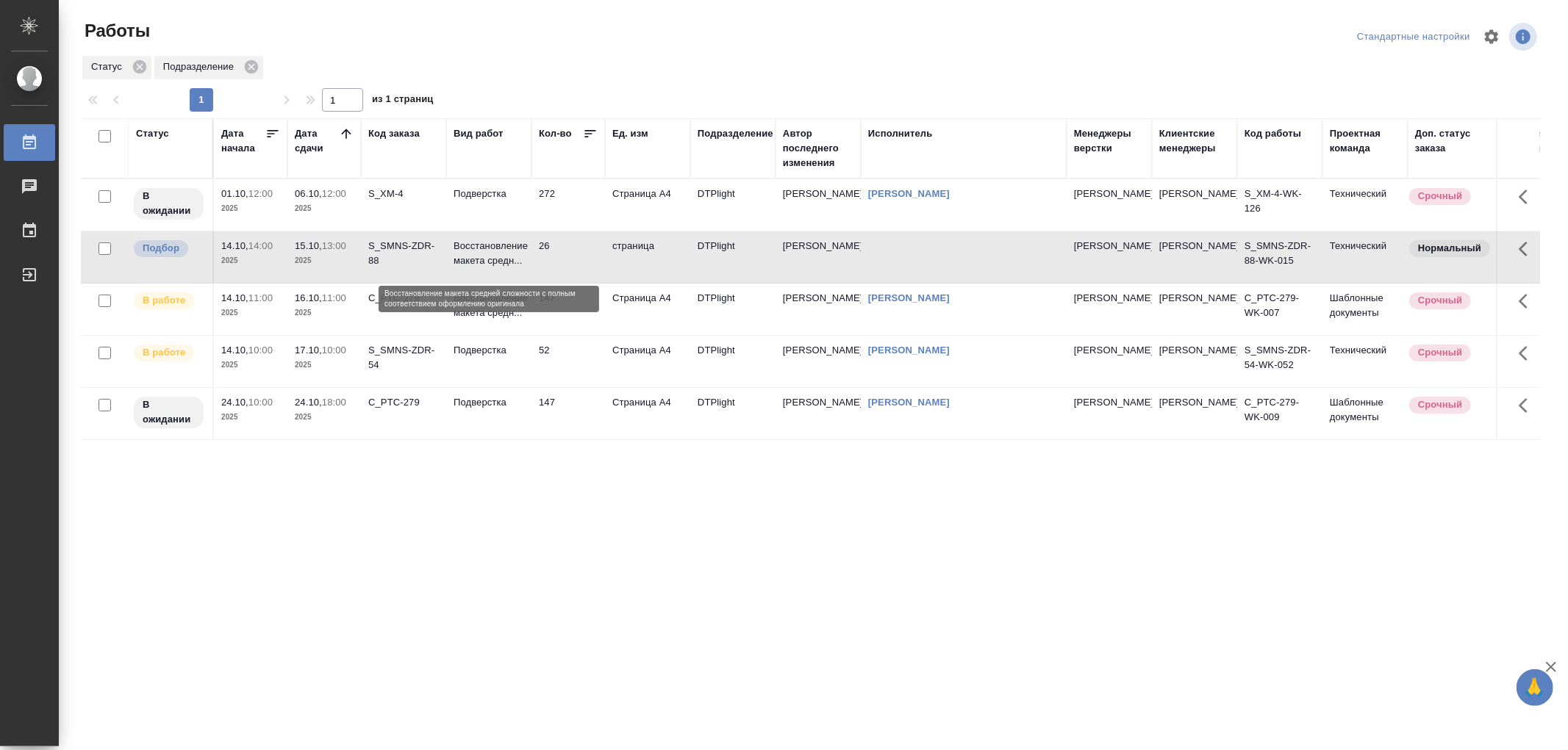
click at [491, 268] on p "Восстановление макета средн..." at bounding box center [489, 253] width 70 height 29
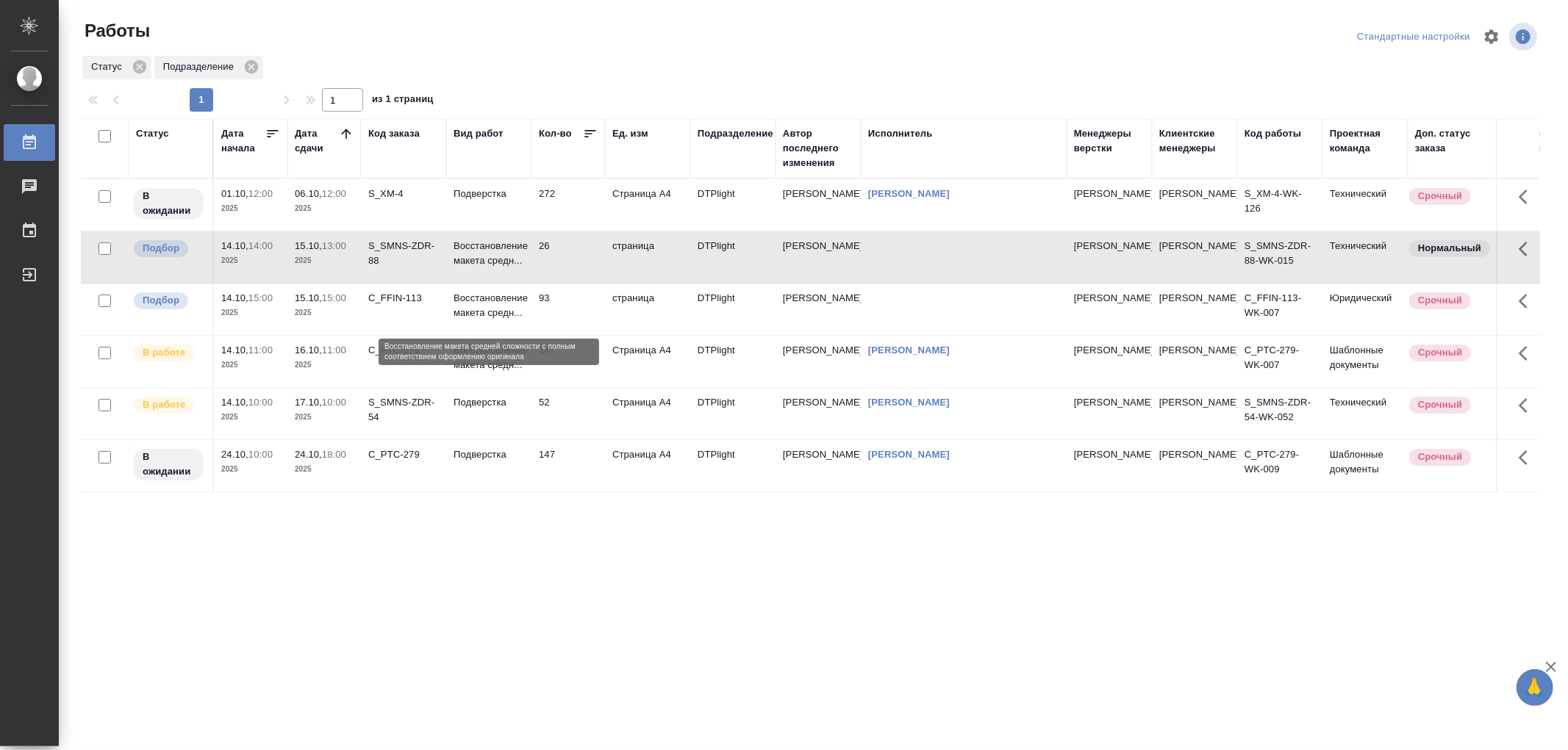
click at [505, 320] on p "Восстановление макета средн..." at bounding box center [489, 305] width 70 height 29
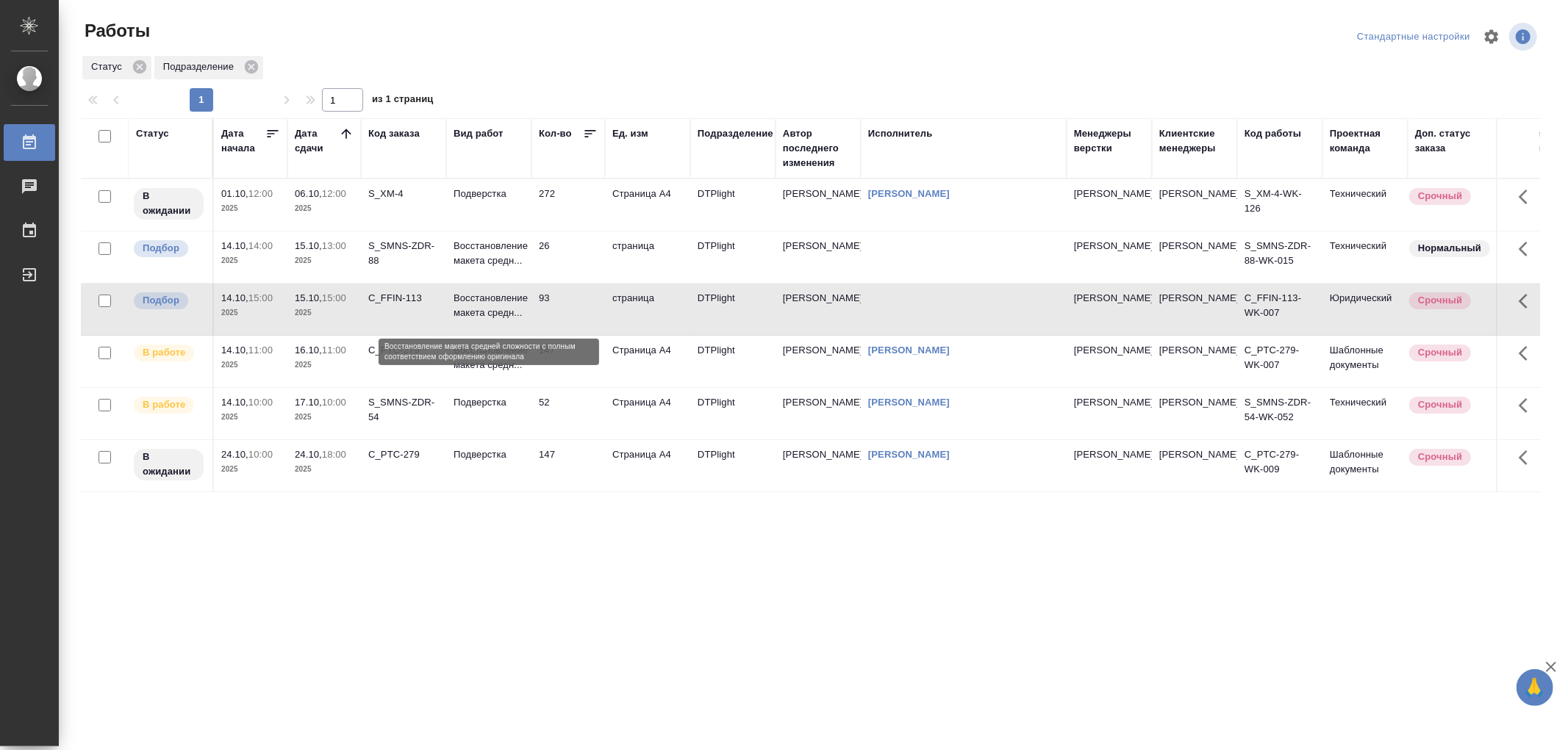
click at [505, 320] on p "Восстановление макета средн..." at bounding box center [489, 305] width 70 height 29
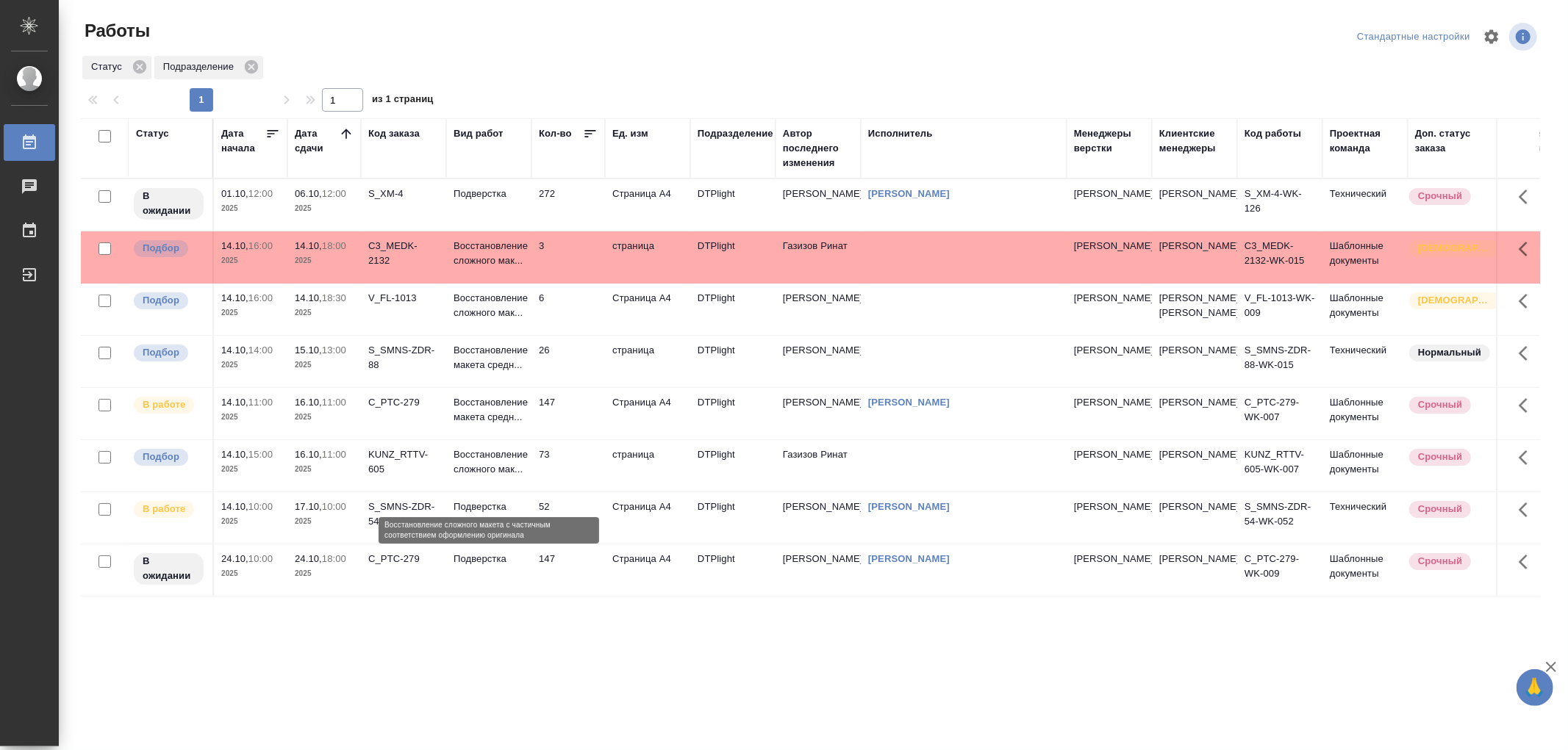
click at [459, 477] on p "Восстановление сложного мак..." at bounding box center [489, 462] width 70 height 29
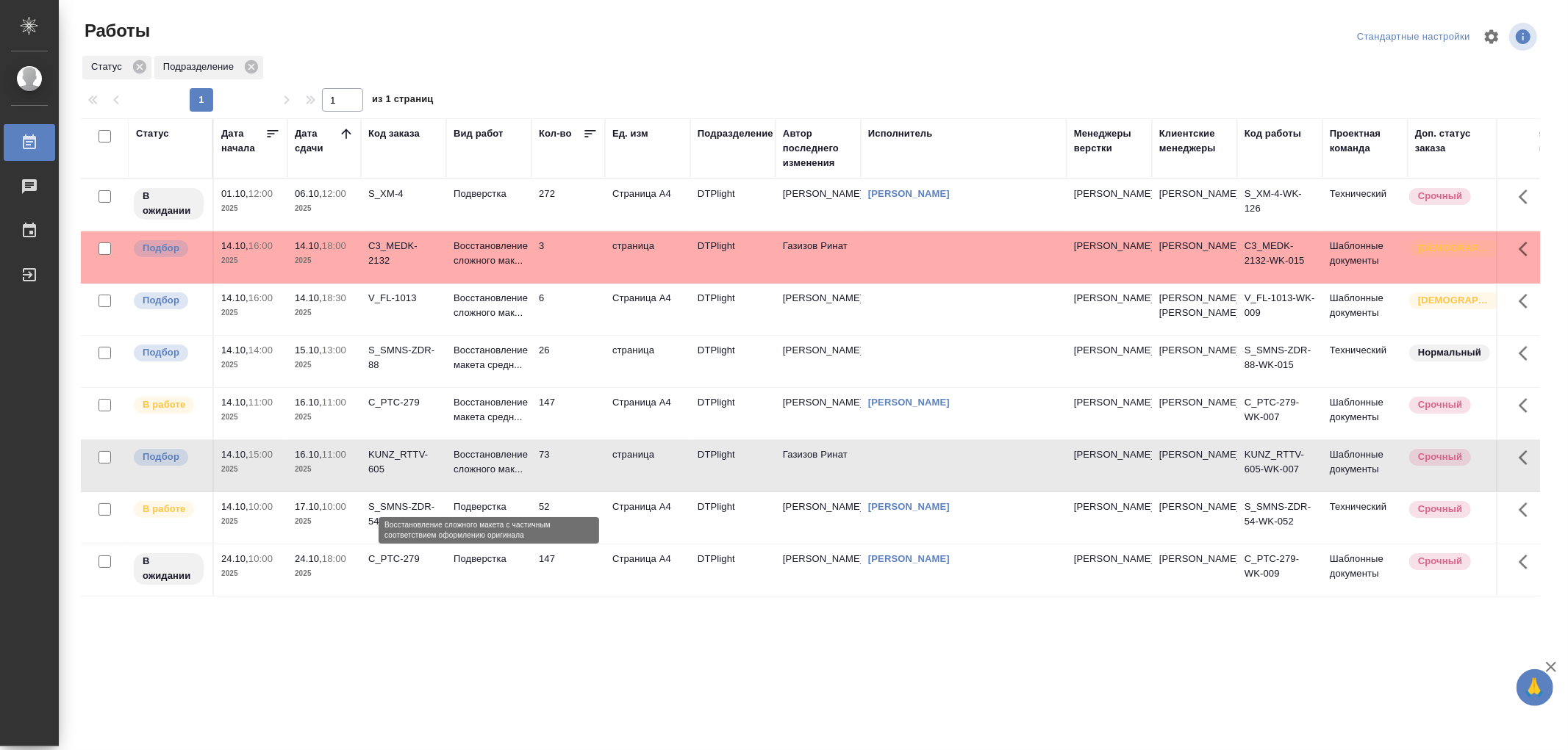
click at [460, 477] on p "Восстановление сложного мак..." at bounding box center [489, 462] width 70 height 29
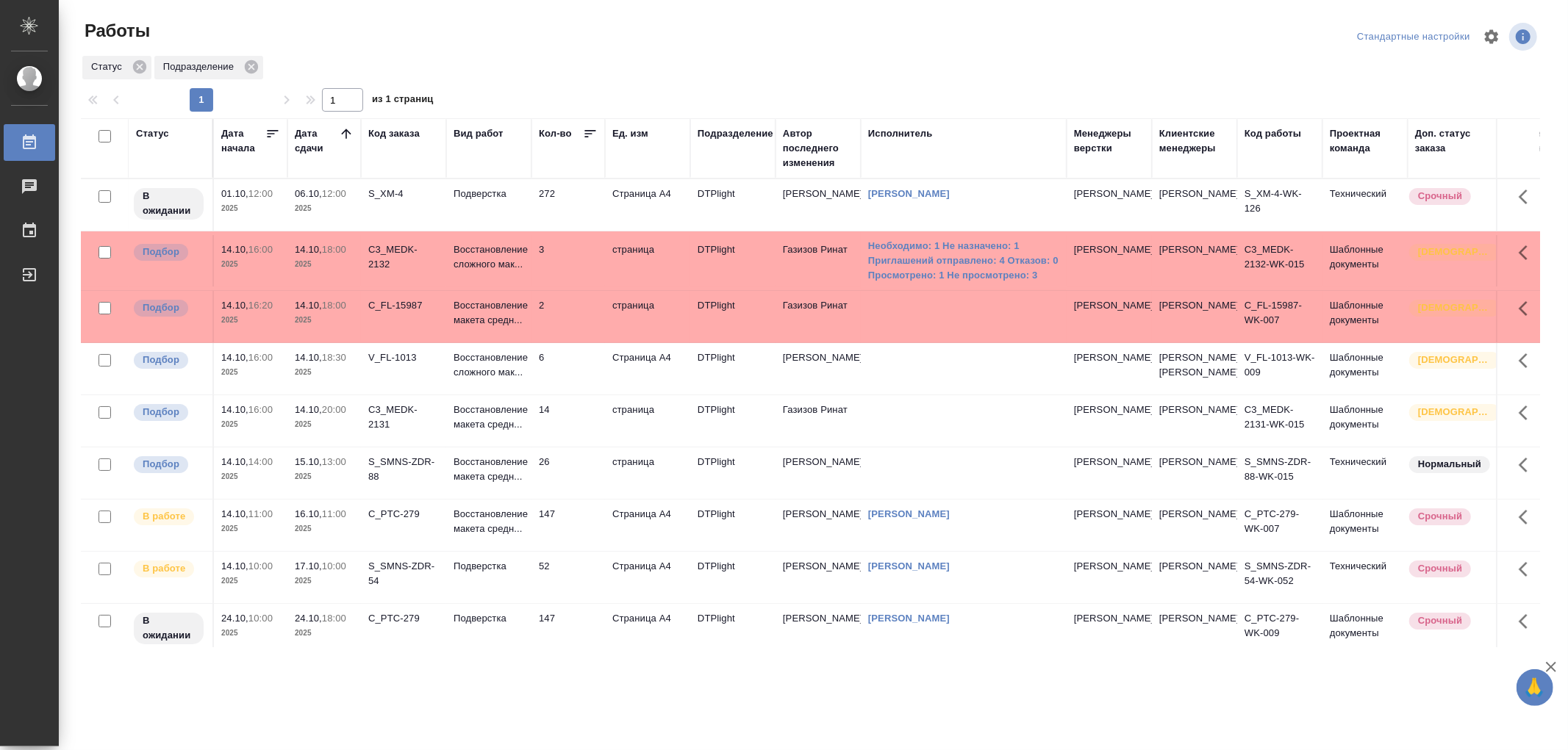
click at [498, 337] on td "Восстановление макета средн..." at bounding box center [489, 316] width 86 height 51
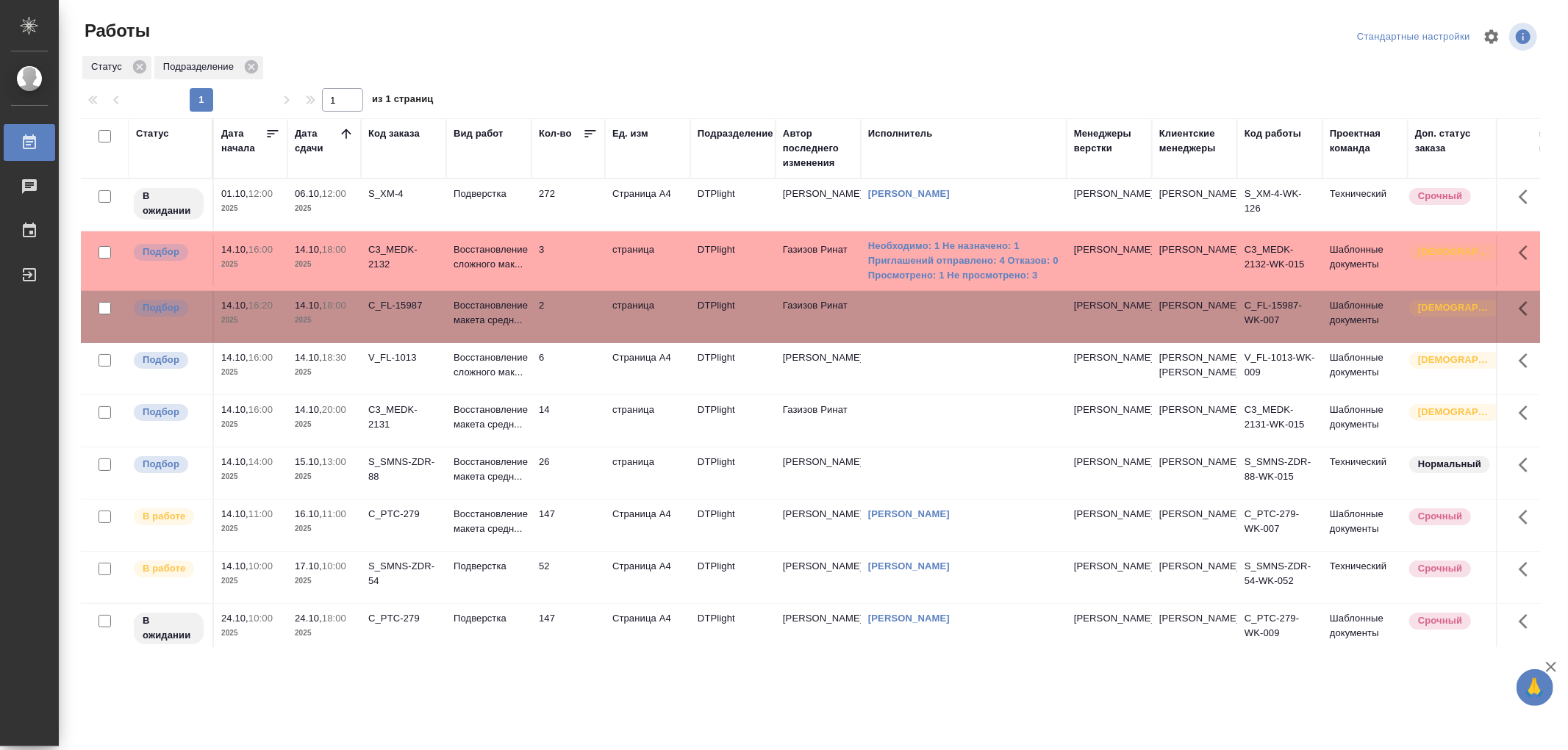
click at [498, 337] on td "Восстановление макета средн..." at bounding box center [489, 316] width 86 height 51
click at [544, 395] on td "6" at bounding box center [569, 369] width 74 height 51
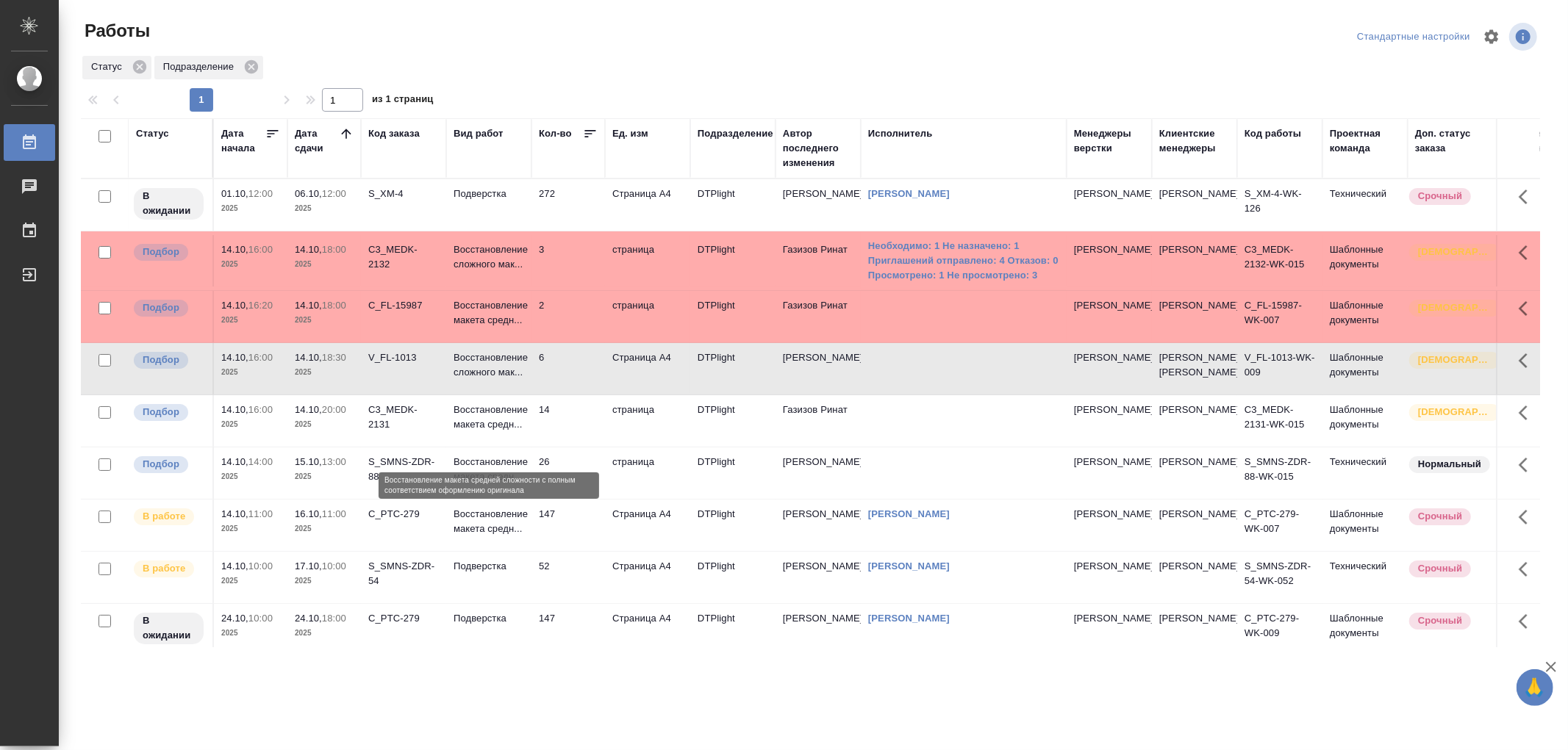
click at [510, 432] on p "Восстановление макета средн..." at bounding box center [489, 417] width 70 height 29
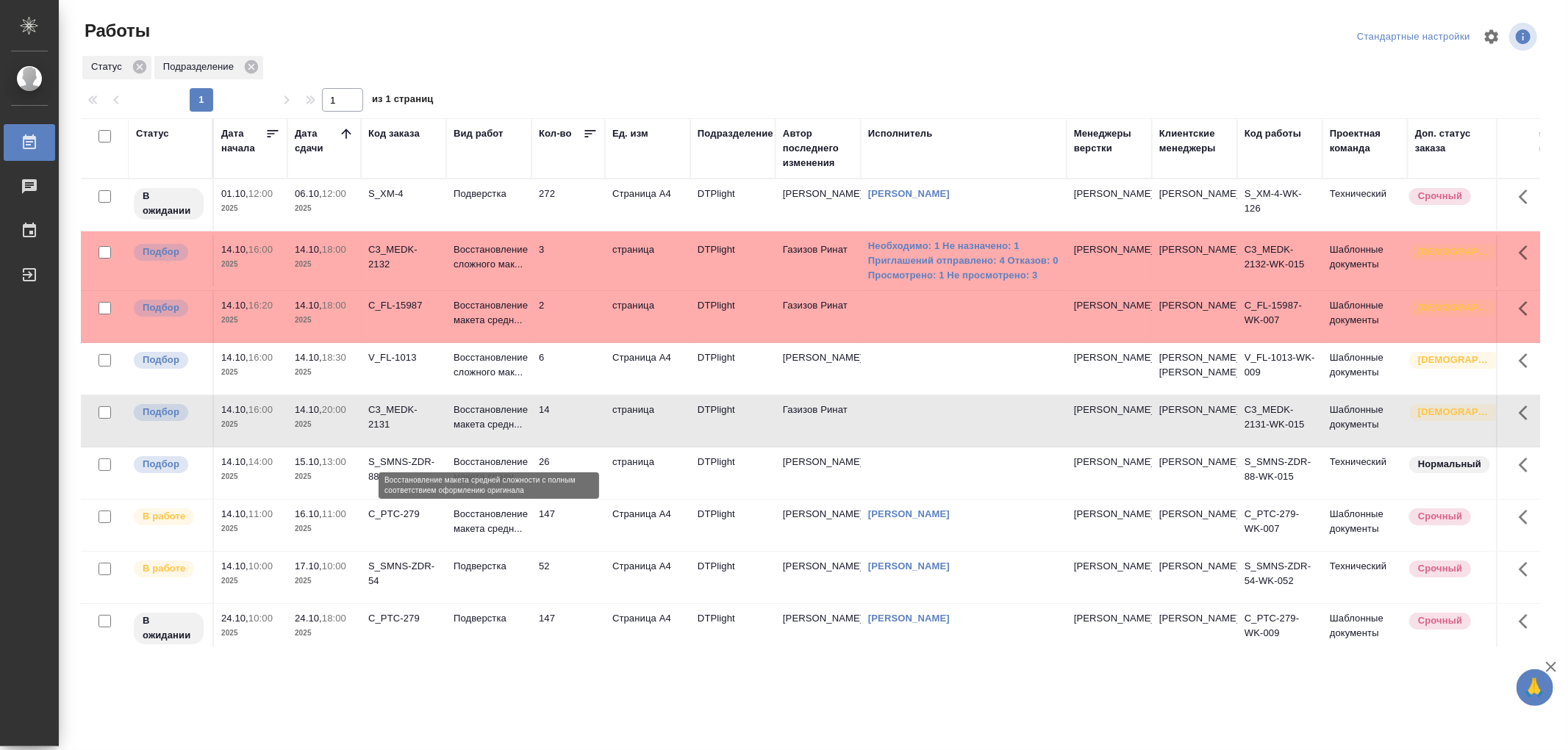
click at [510, 432] on p "Восстановление макета средн..." at bounding box center [489, 417] width 70 height 29
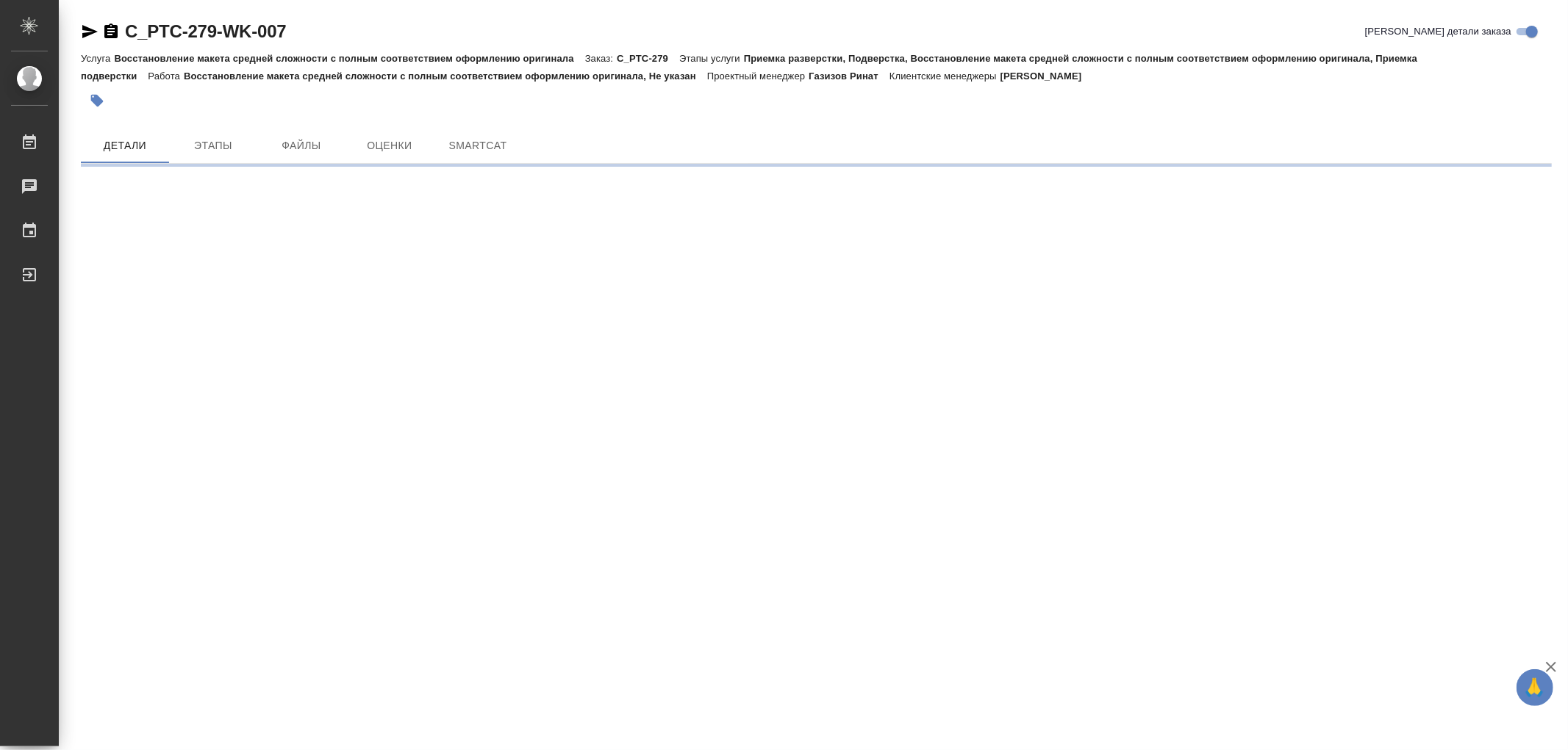
click at [86, 28] on icon "button" at bounding box center [90, 32] width 15 height 13
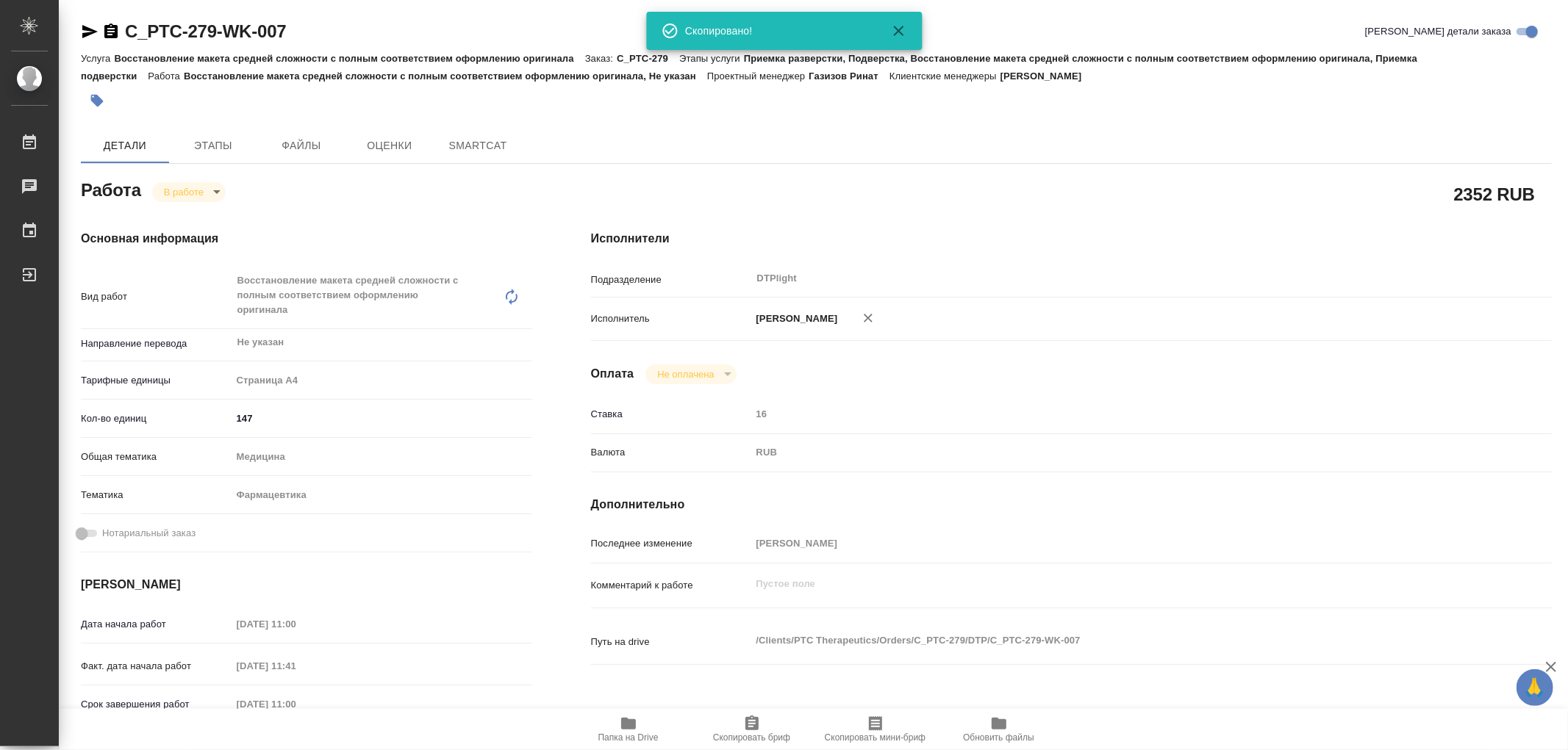
type textarea "x"
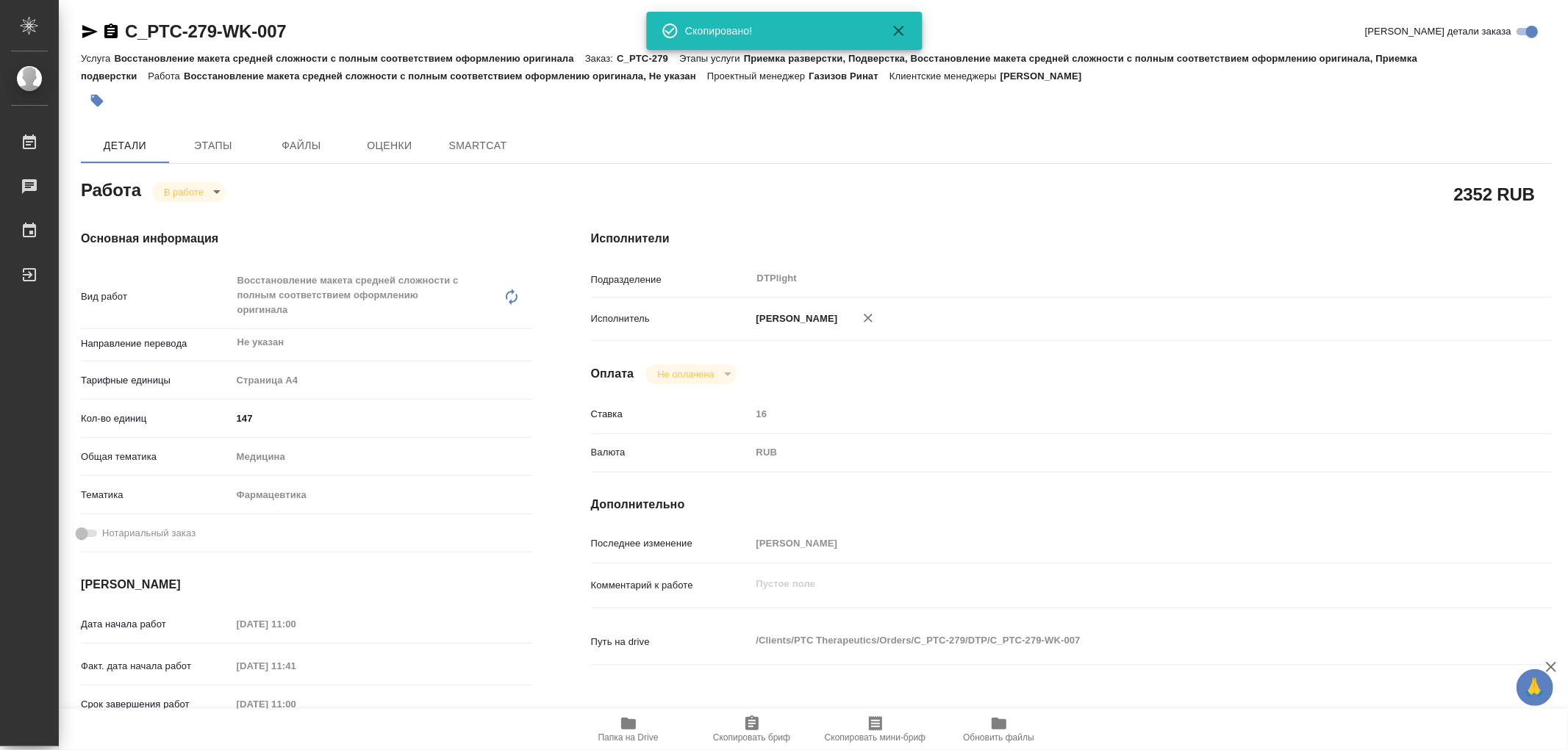
type textarea "x"
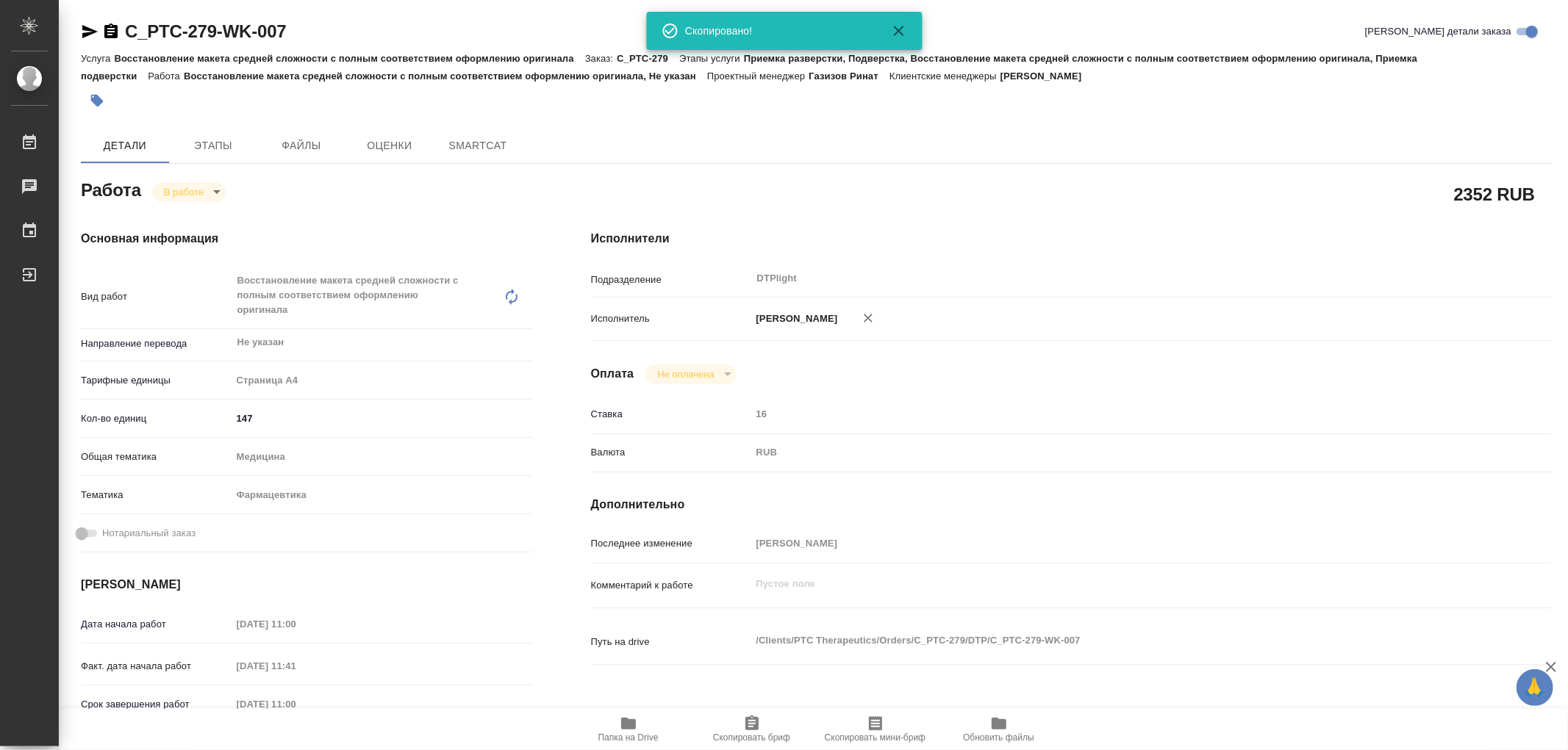
type textarea "x"
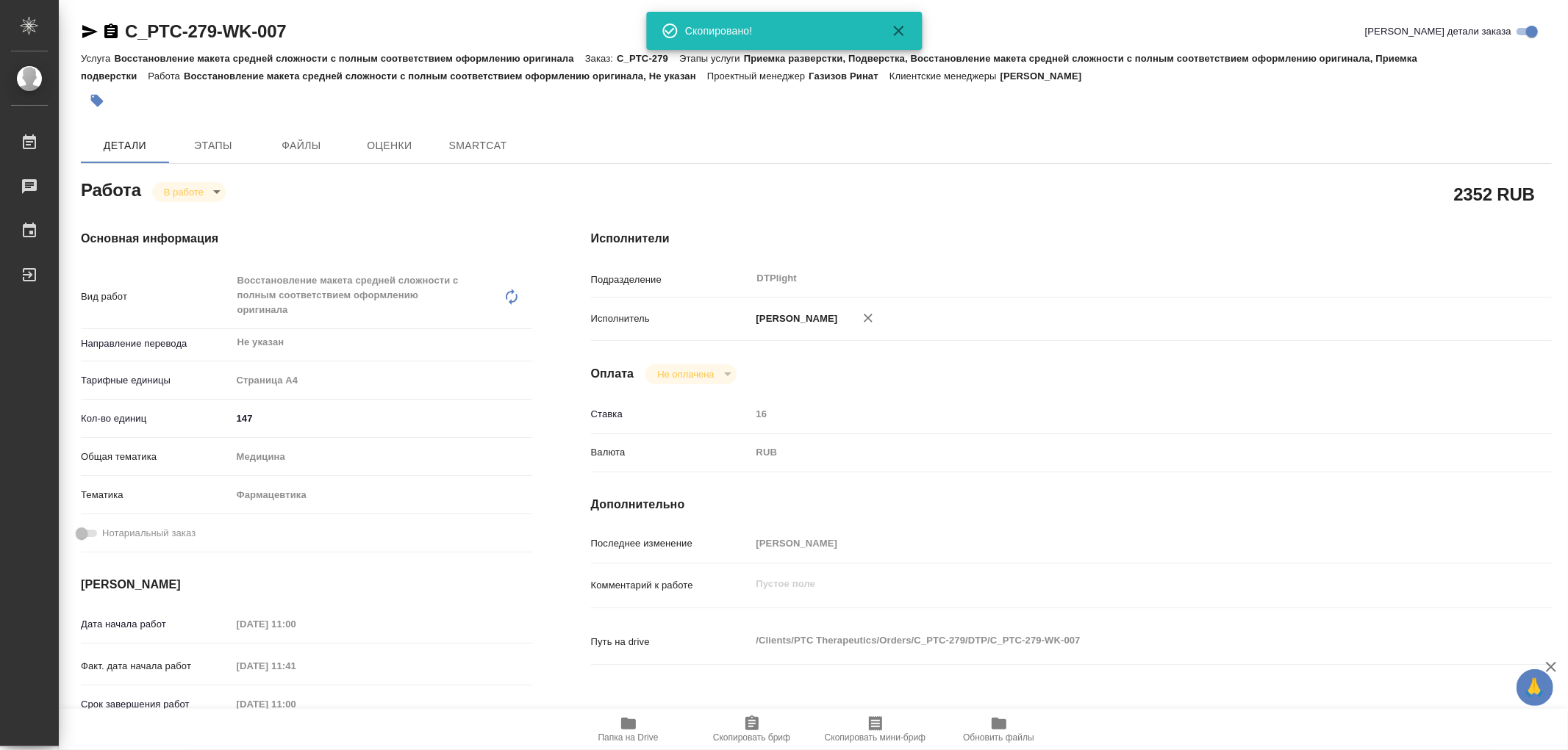
type textarea "x"
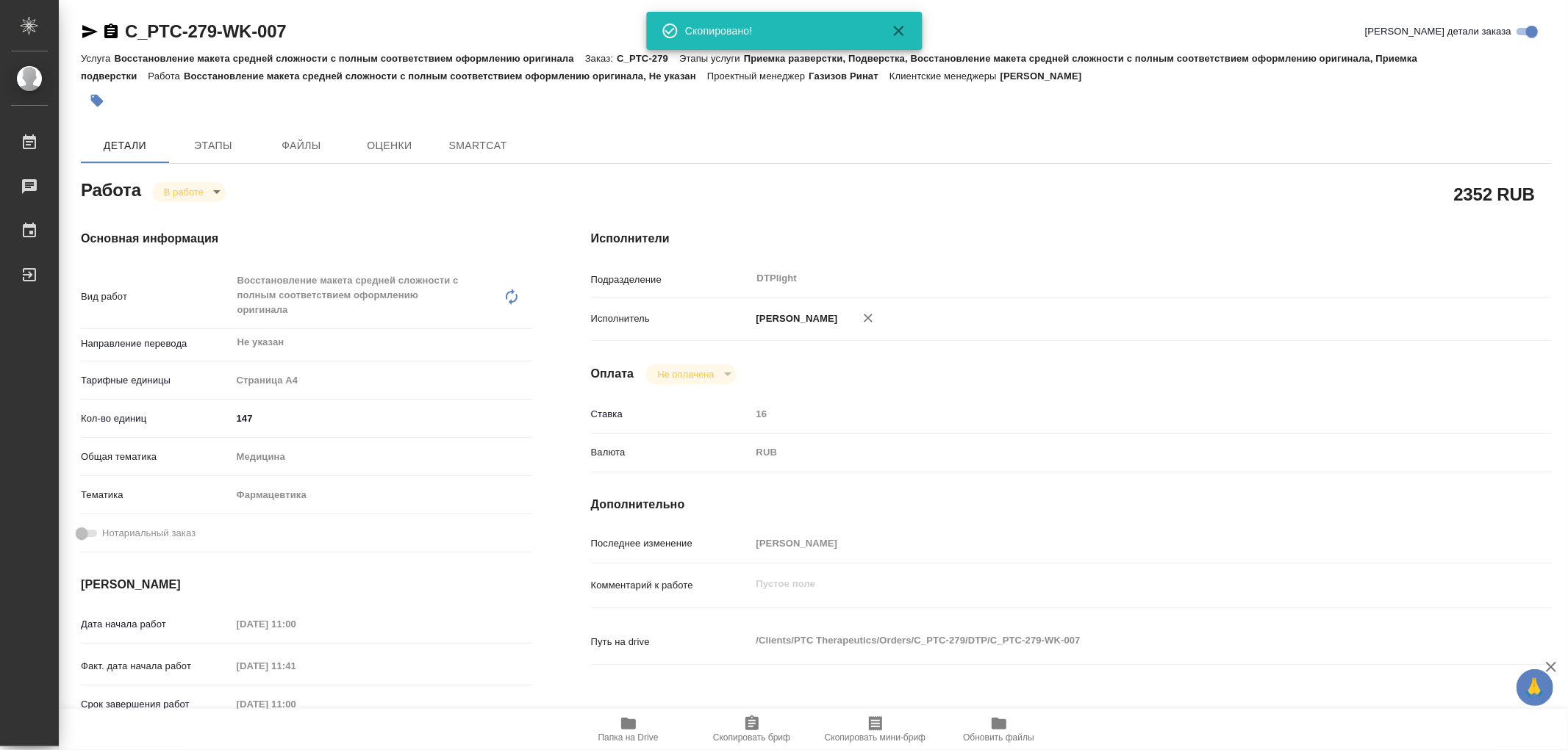
type textarea "x"
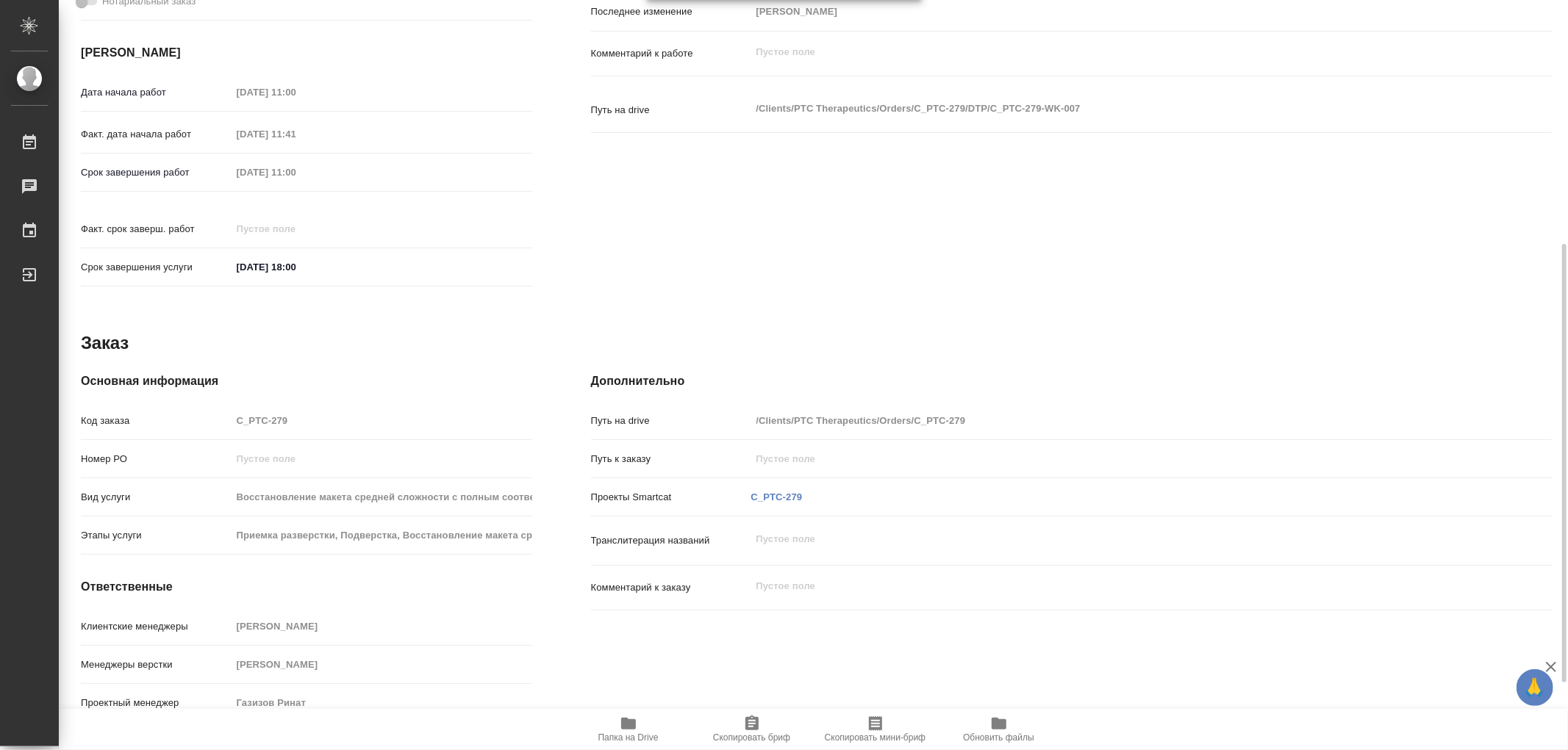
type textarea "x"
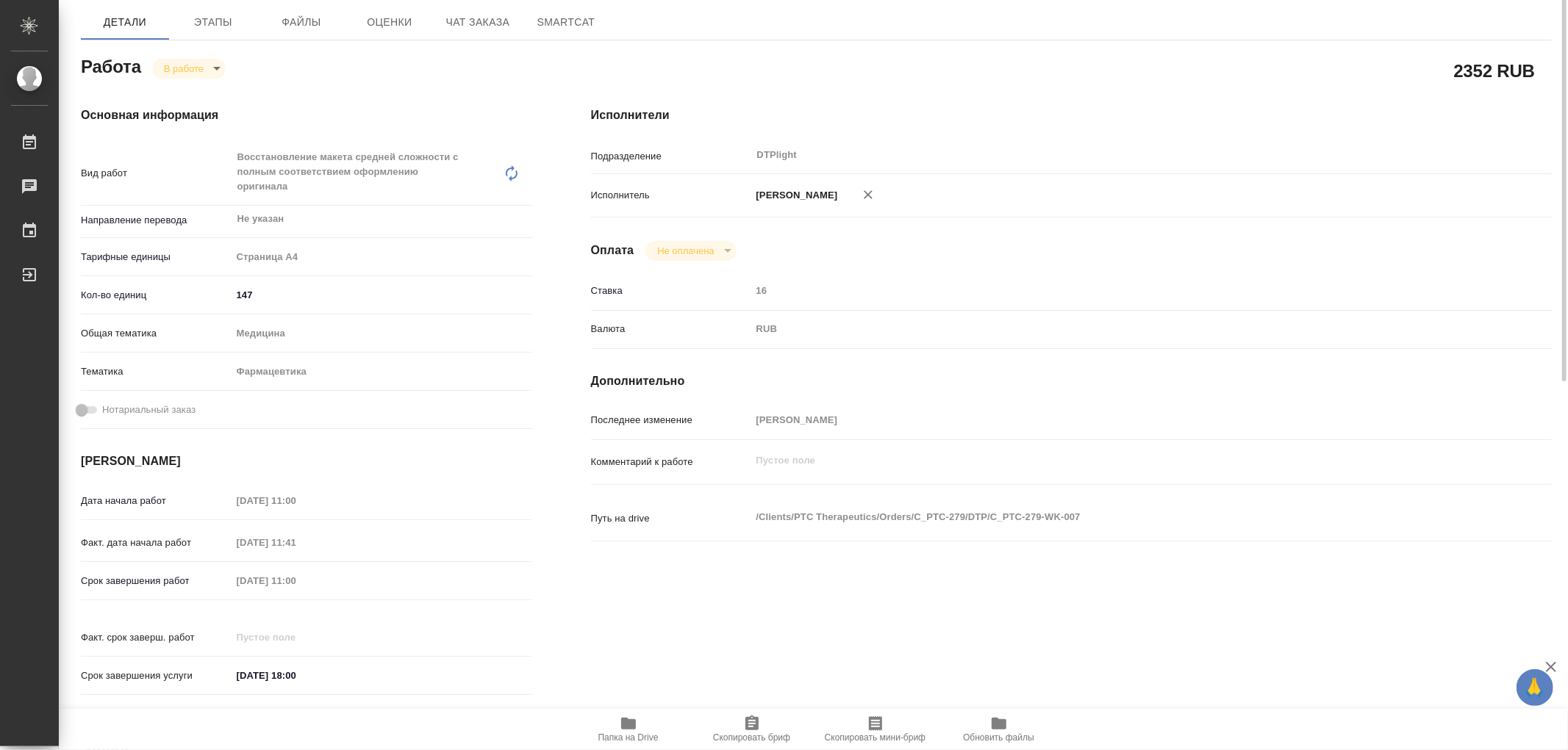
scroll to position [42, 0]
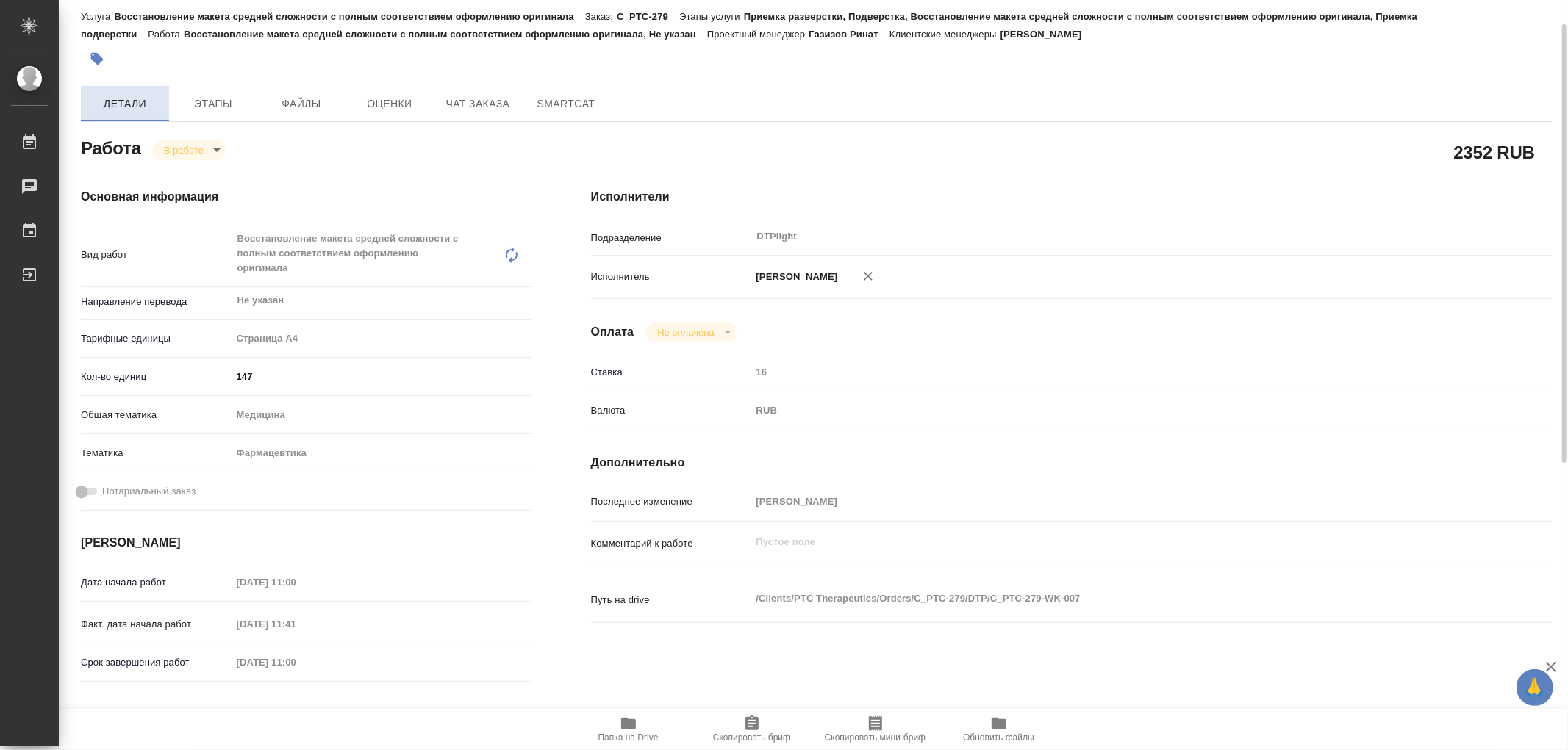
type textarea "x"
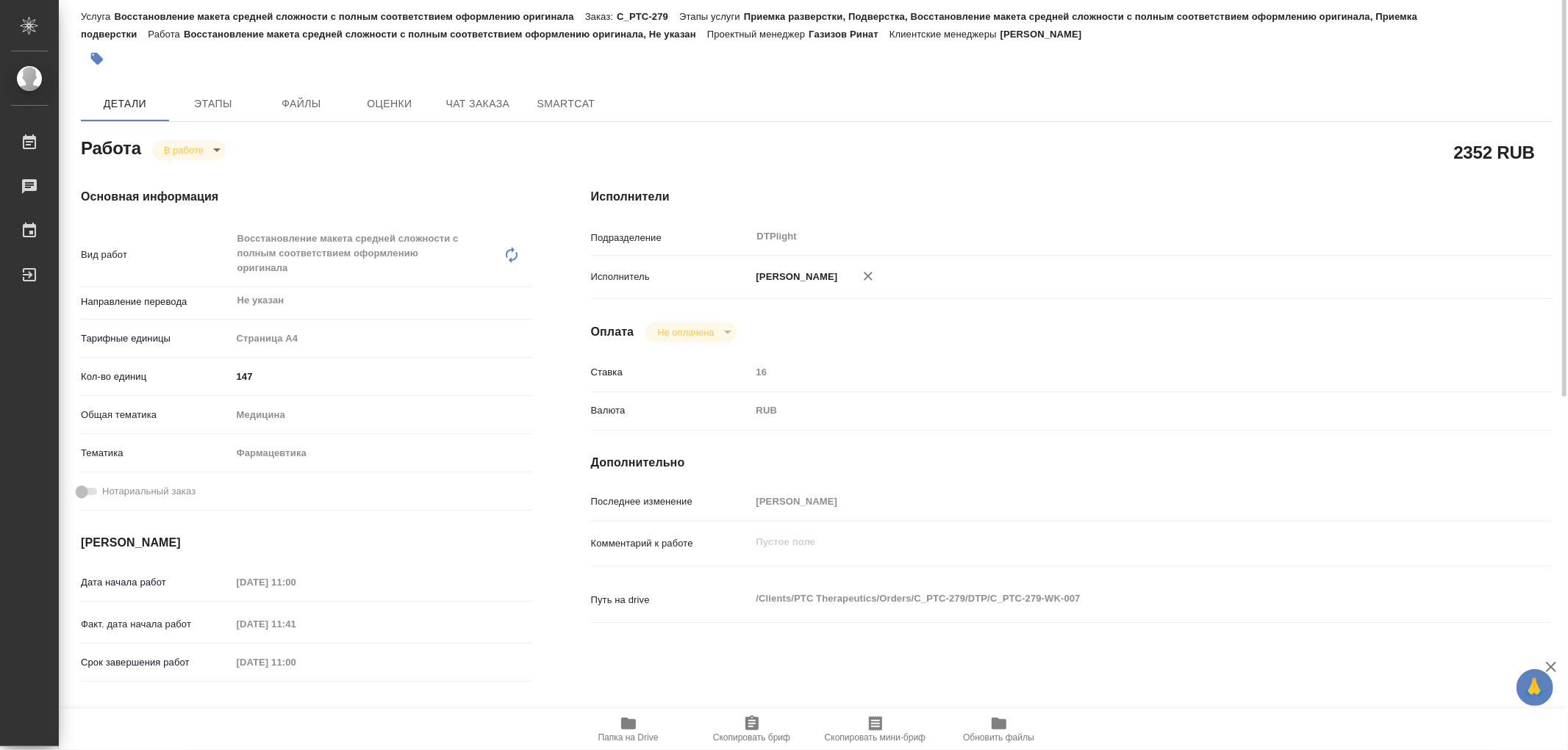
scroll to position [0, 0]
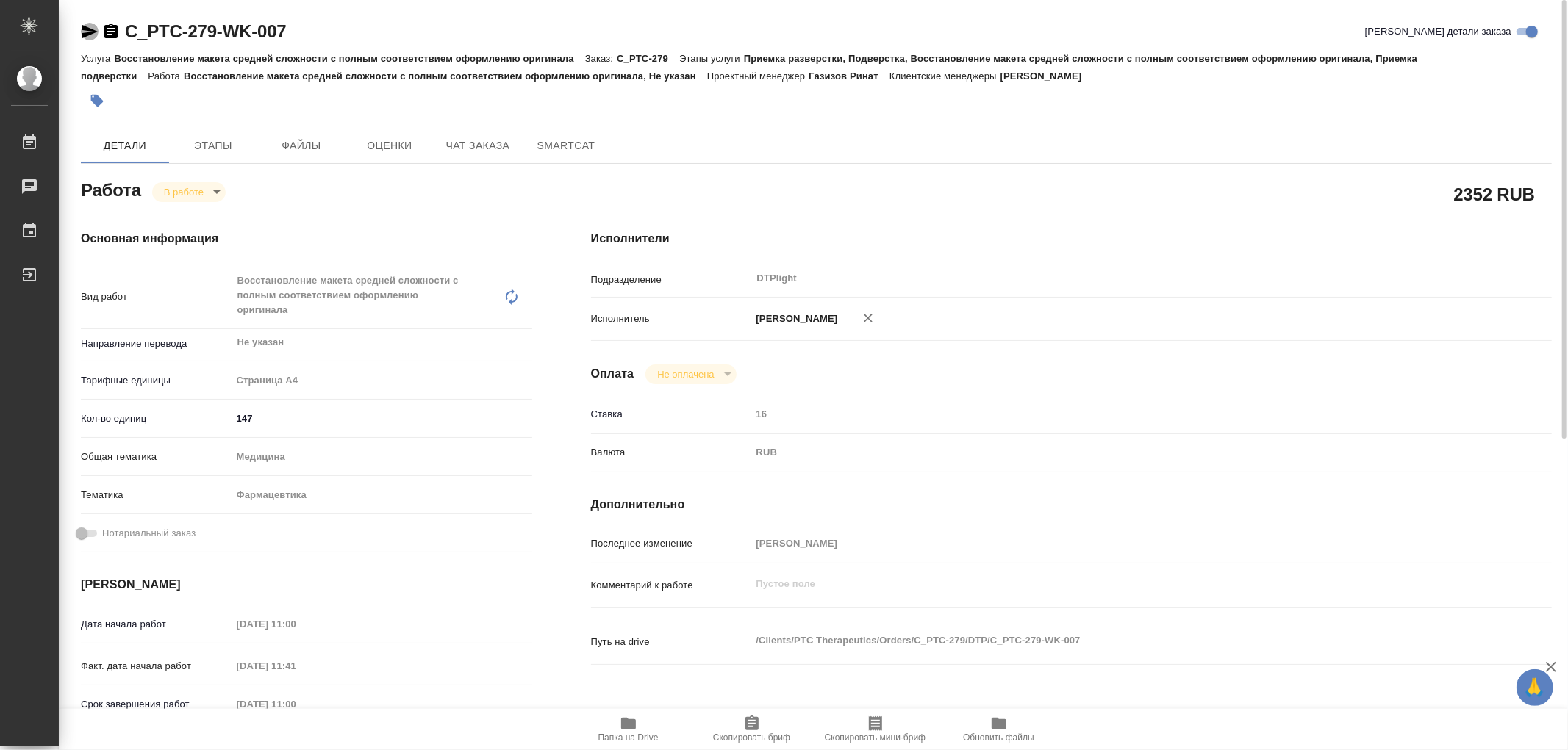
click at [84, 32] on icon "button" at bounding box center [89, 31] width 18 height 18
click at [229, 142] on span "Этапы" at bounding box center [213, 146] width 70 height 18
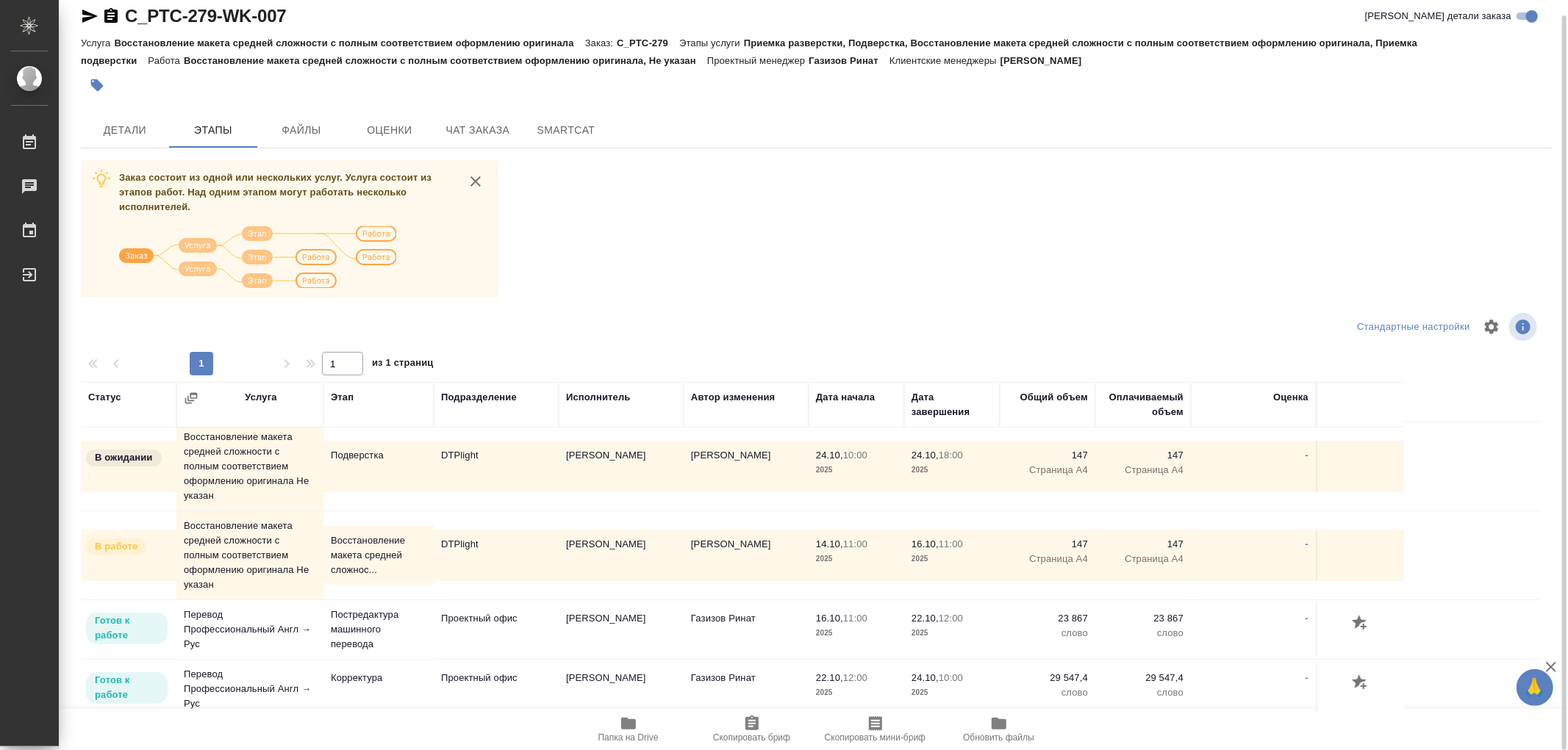
scroll to position [13, 0]
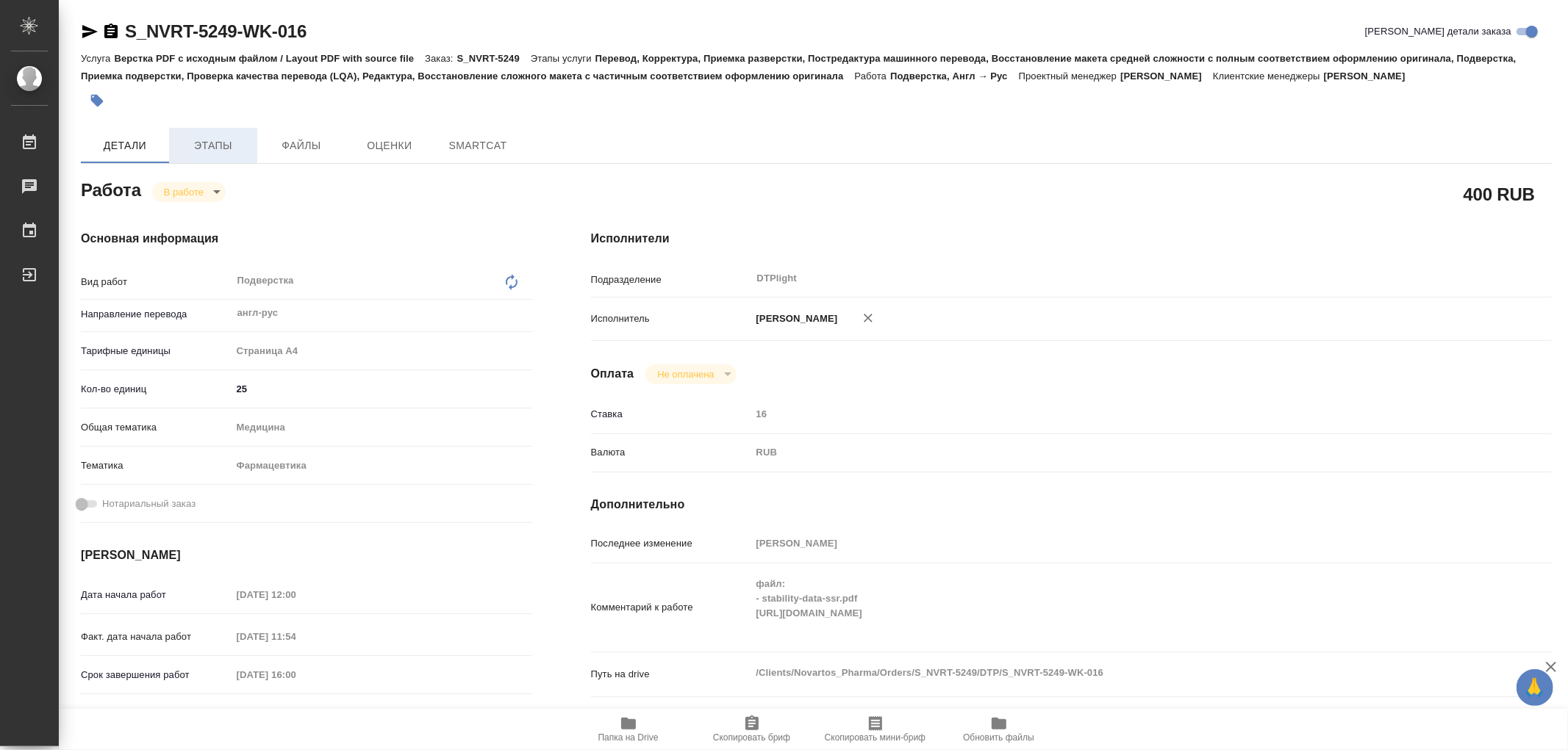
click at [218, 148] on span "Этапы" at bounding box center [213, 146] width 70 height 18
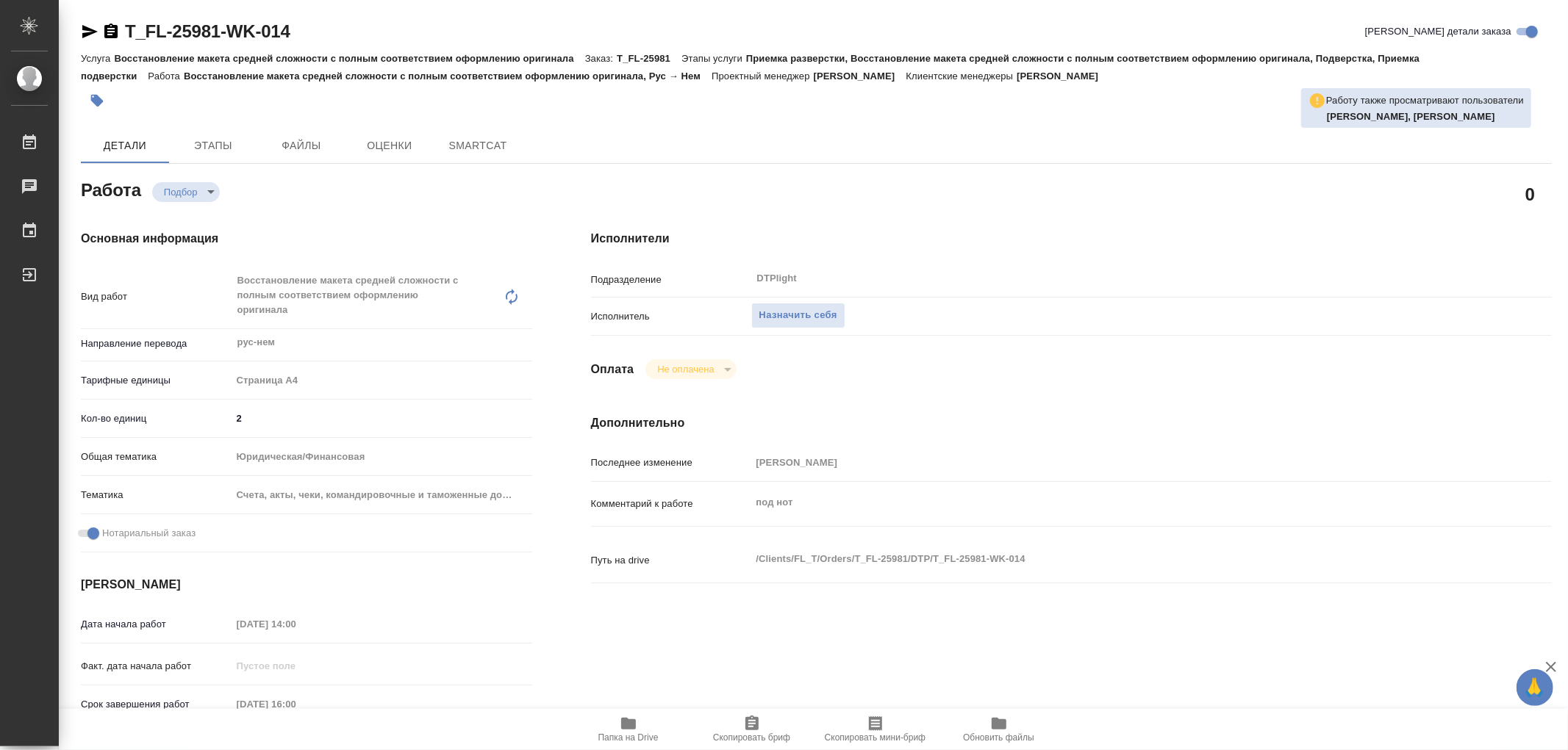
type textarea "x"
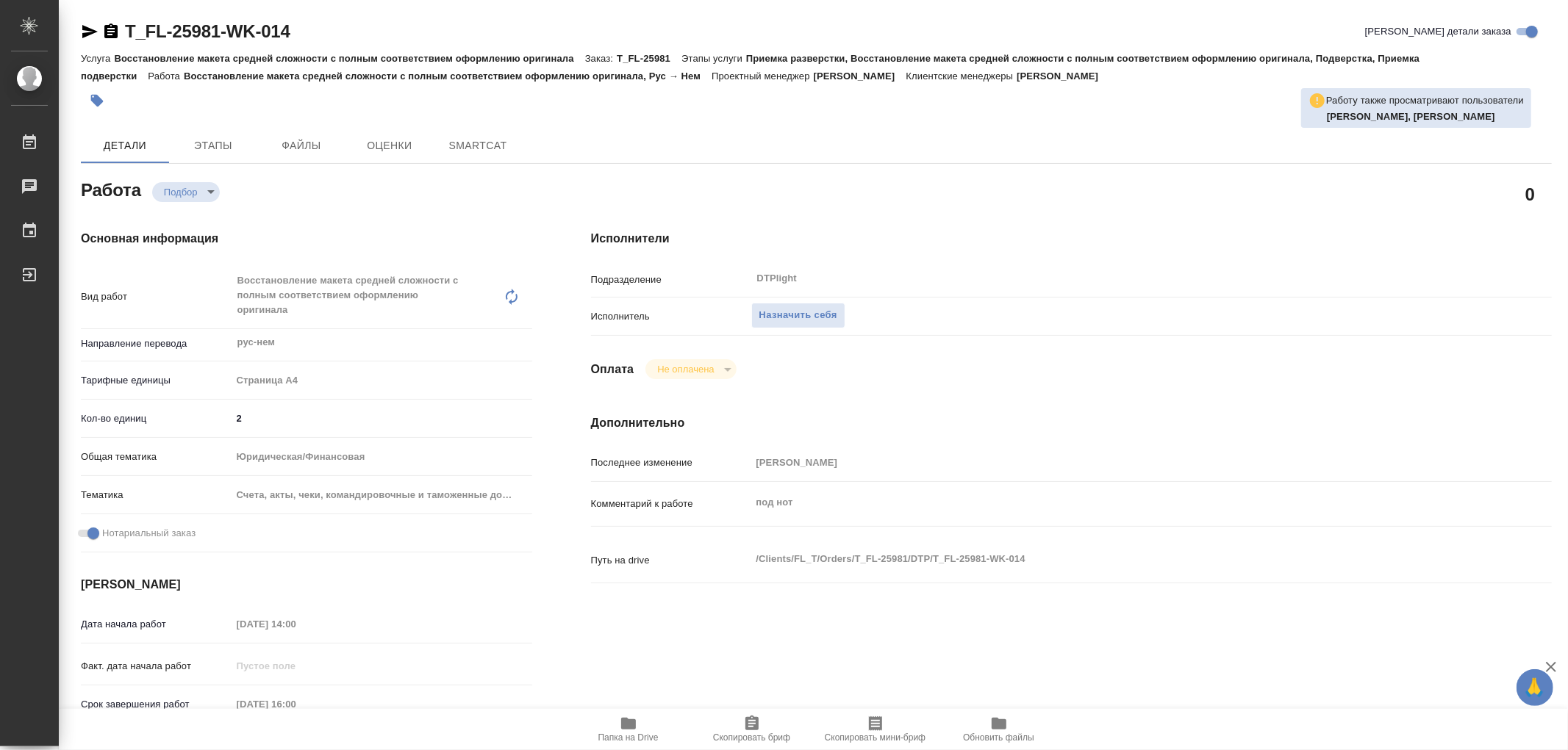
type textarea "x"
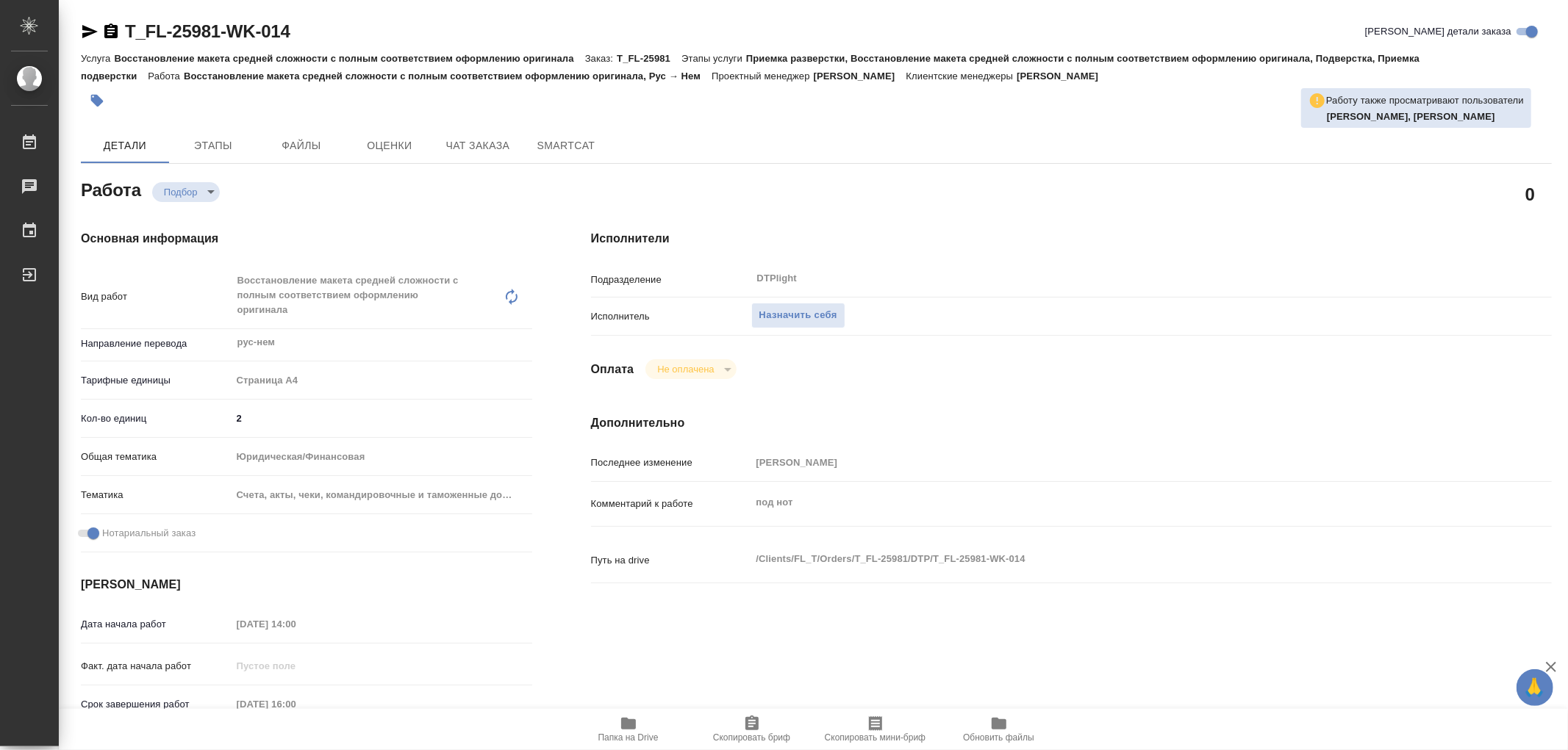
type textarea "x"
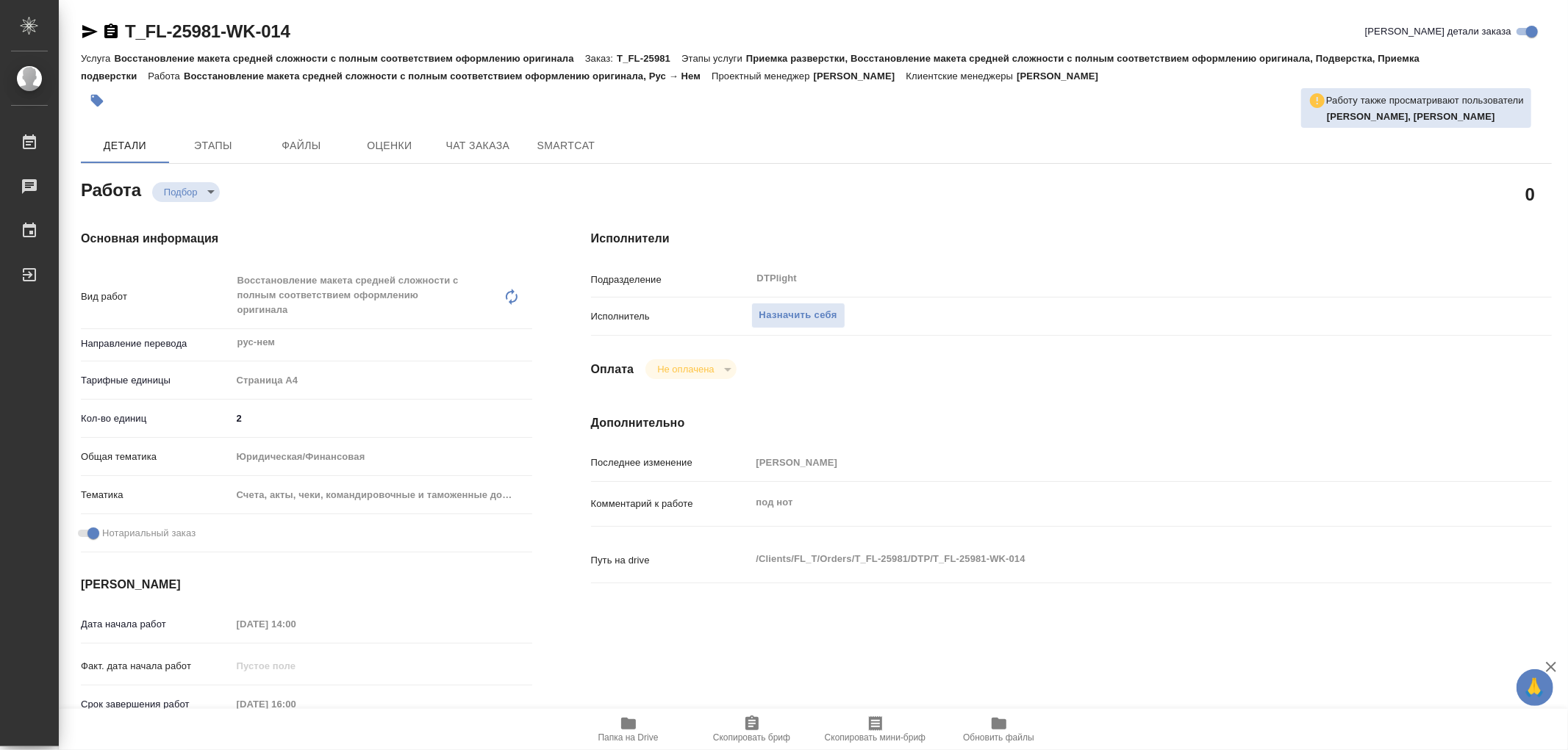
click at [626, 722] on icon "button" at bounding box center [629, 724] width 15 height 12
type textarea "x"
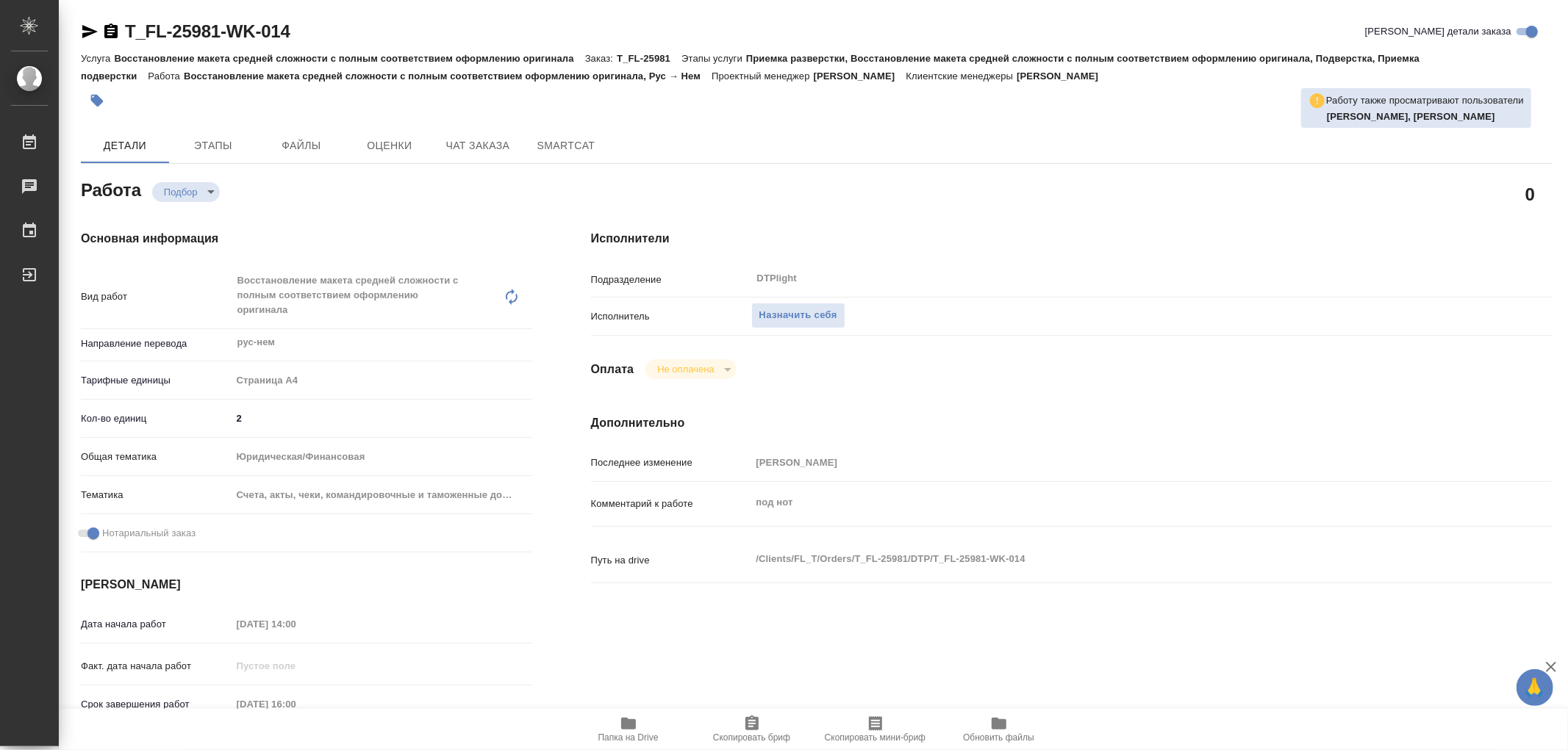
type textarea "x"
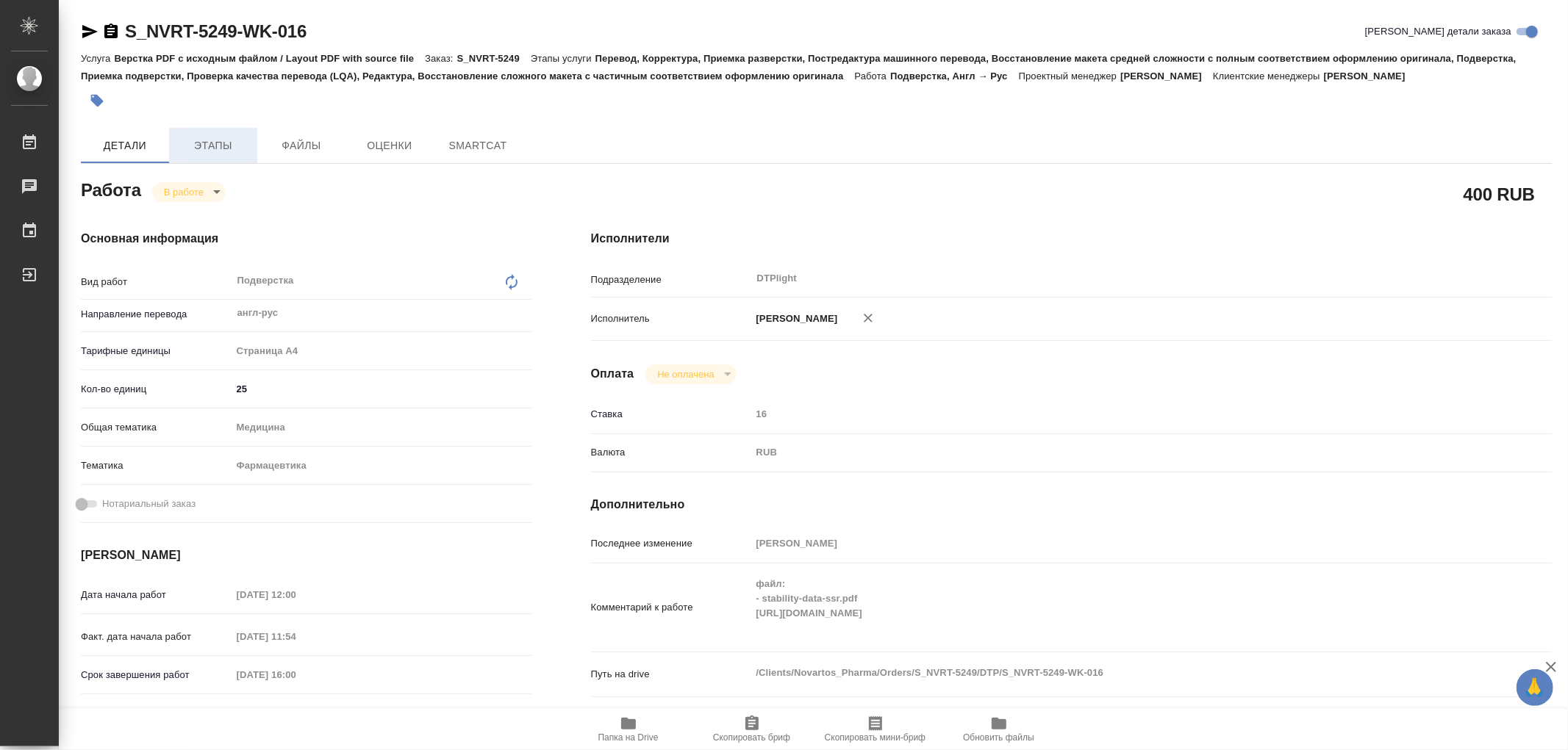
type textarea "x"
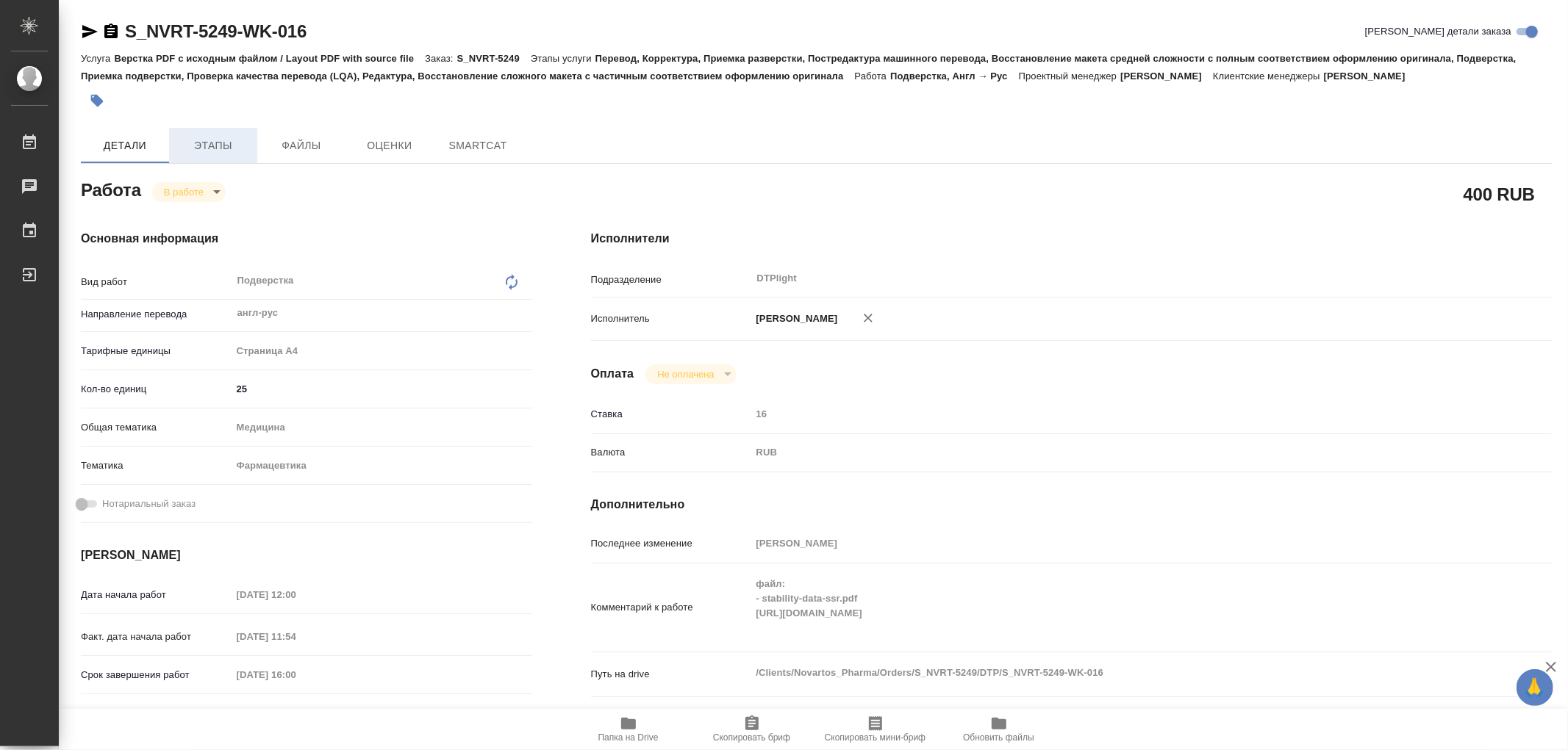
type textarea "x"
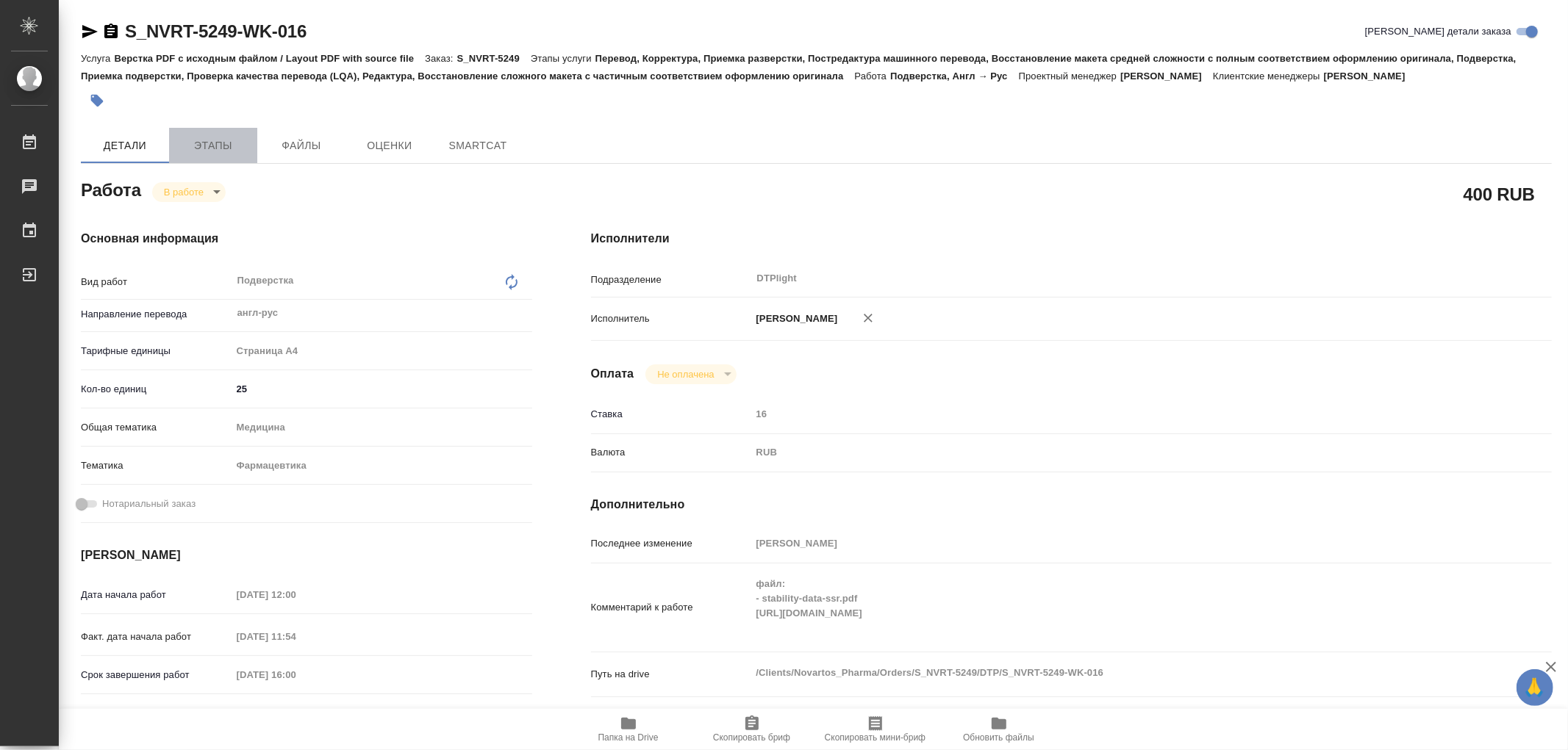
click at [226, 137] on span "Этапы" at bounding box center [213, 146] width 70 height 18
type textarea "x"
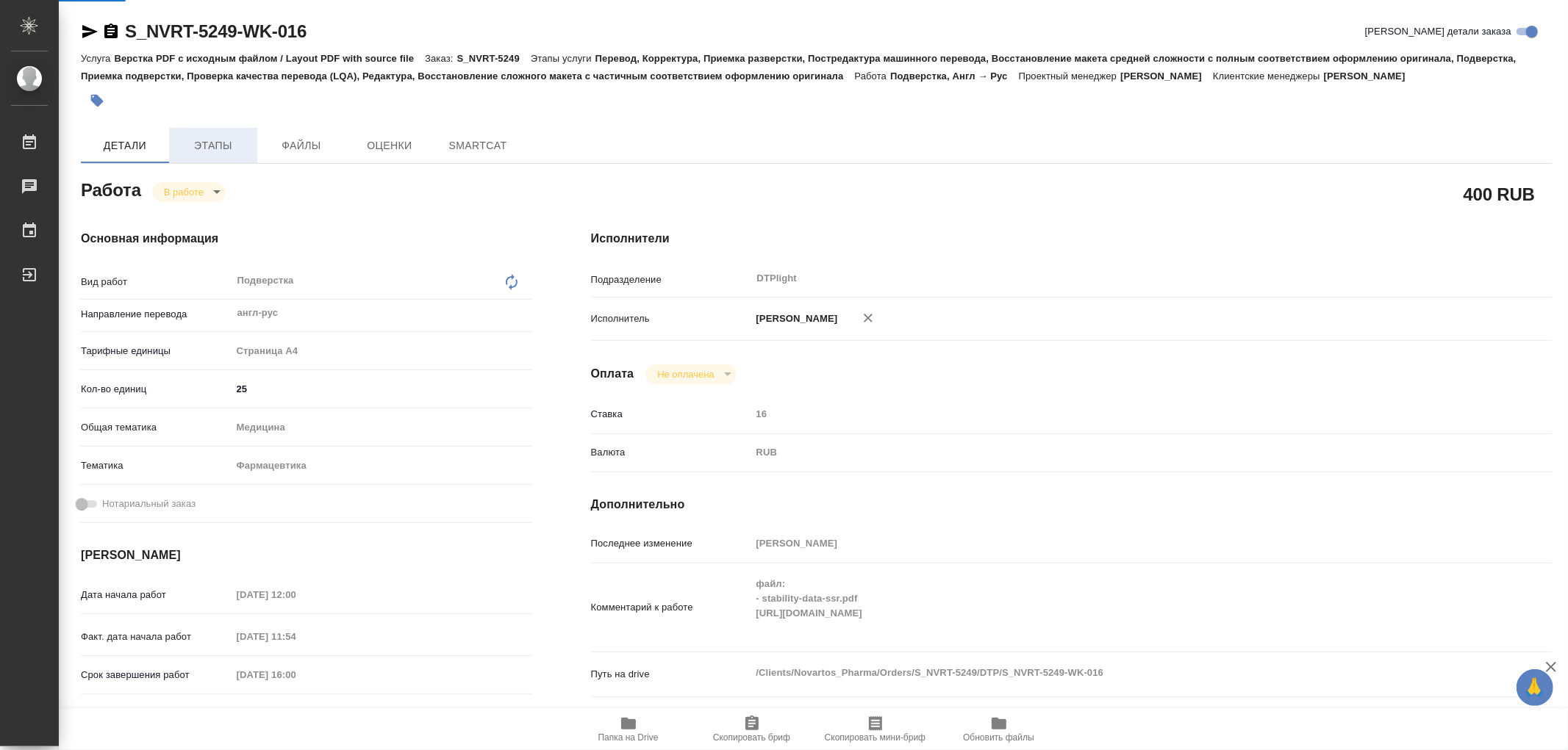
type textarea "x"
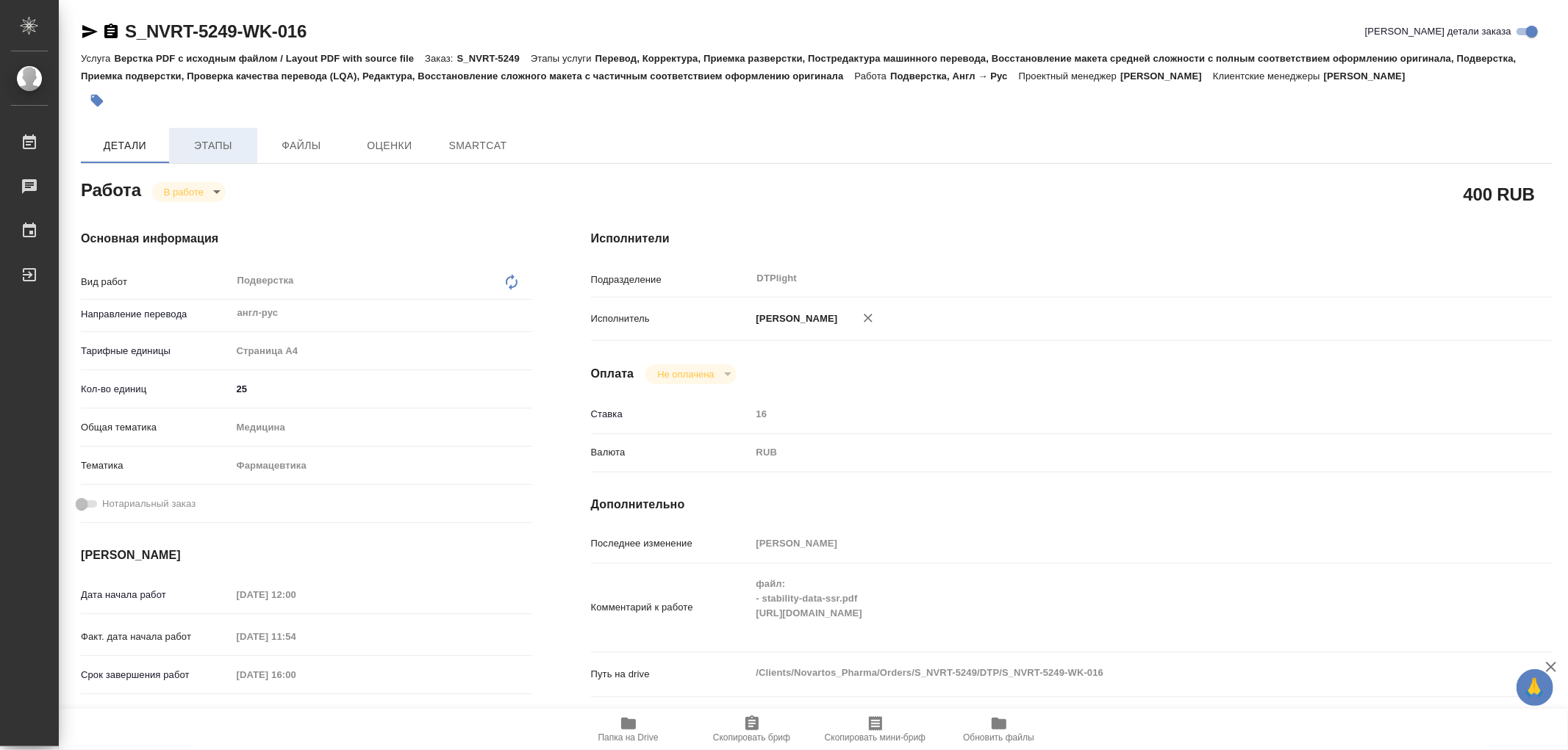
type textarea "x"
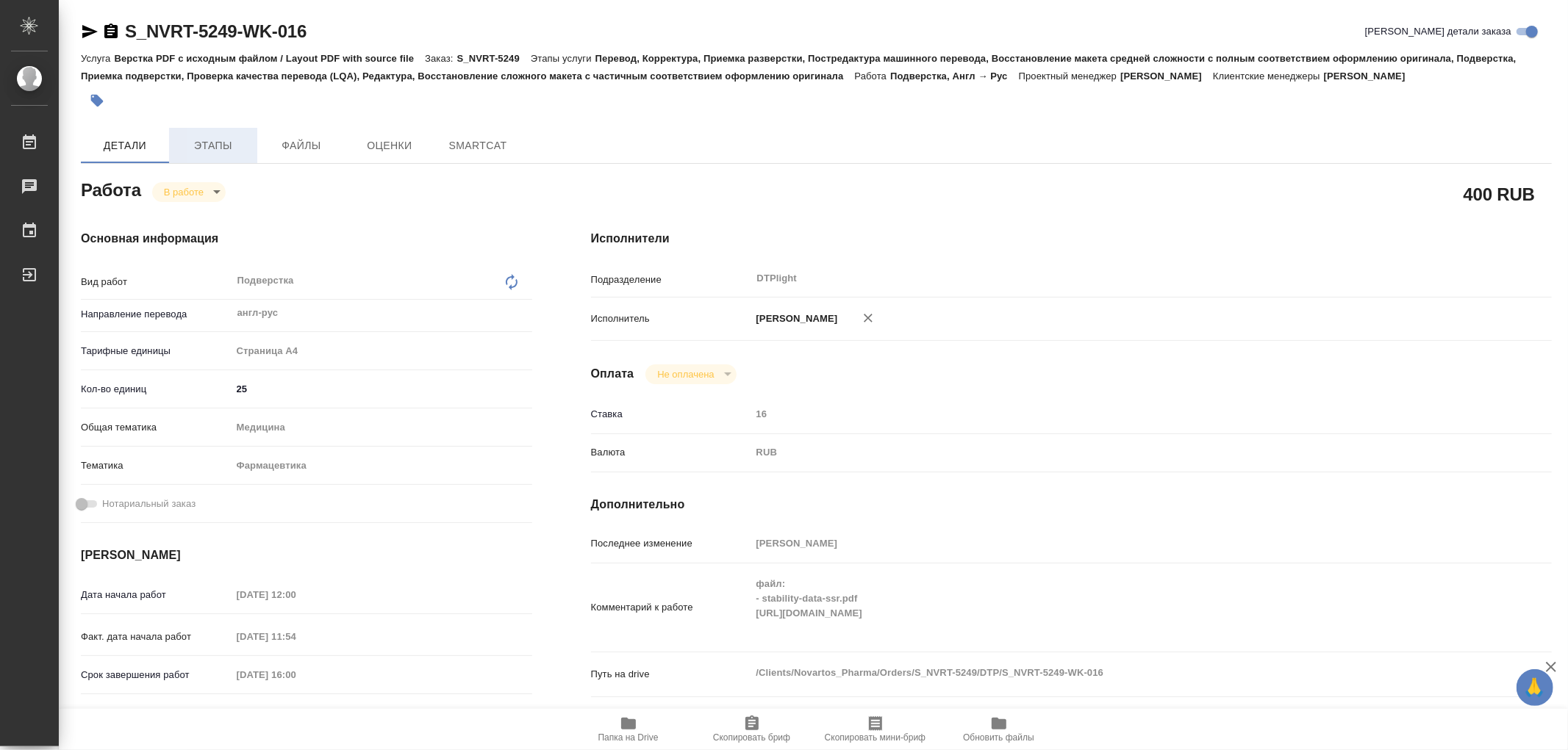
type textarea "x"
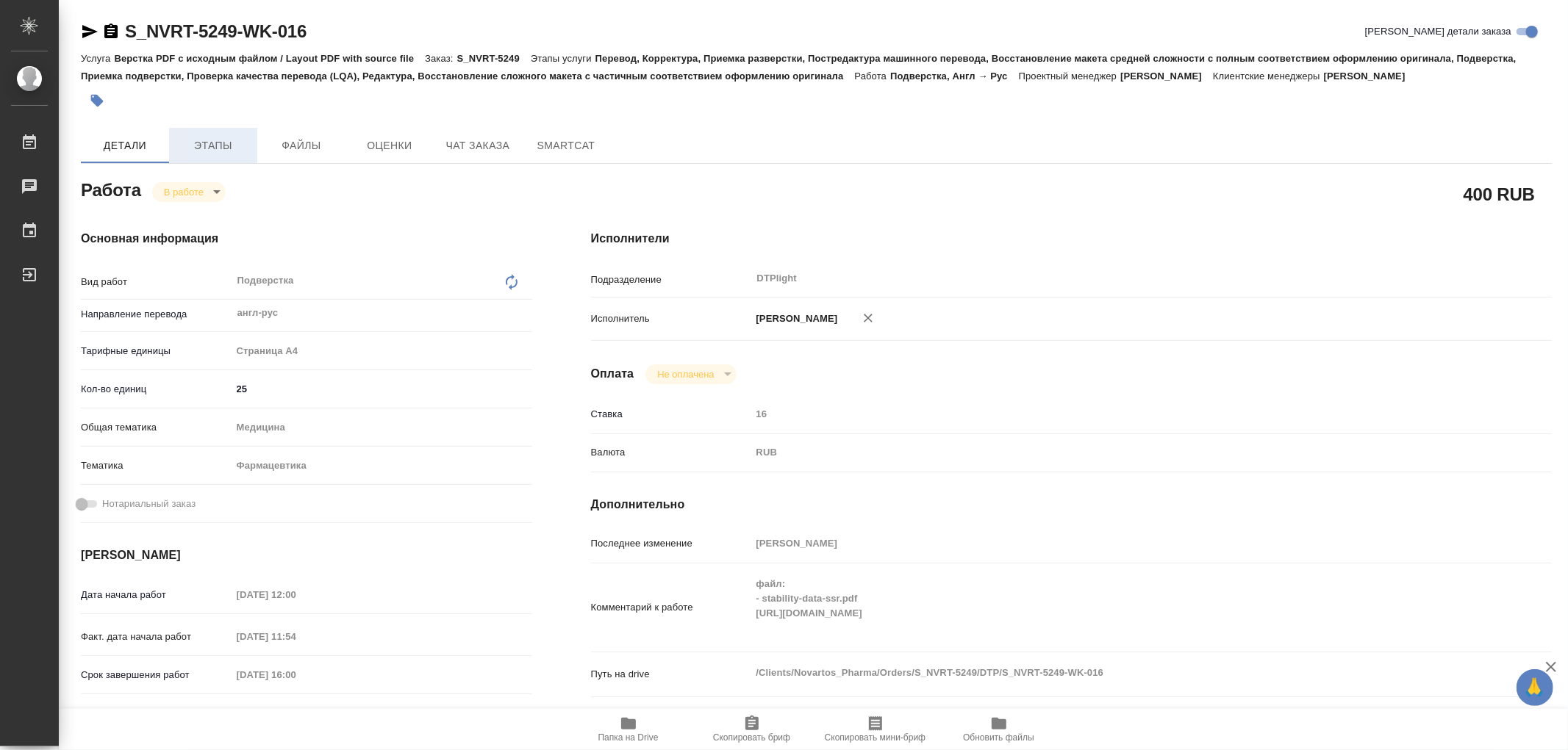
type textarea "x"
click at [226, 148] on span "Этапы" at bounding box center [213, 146] width 70 height 18
type textarea "x"
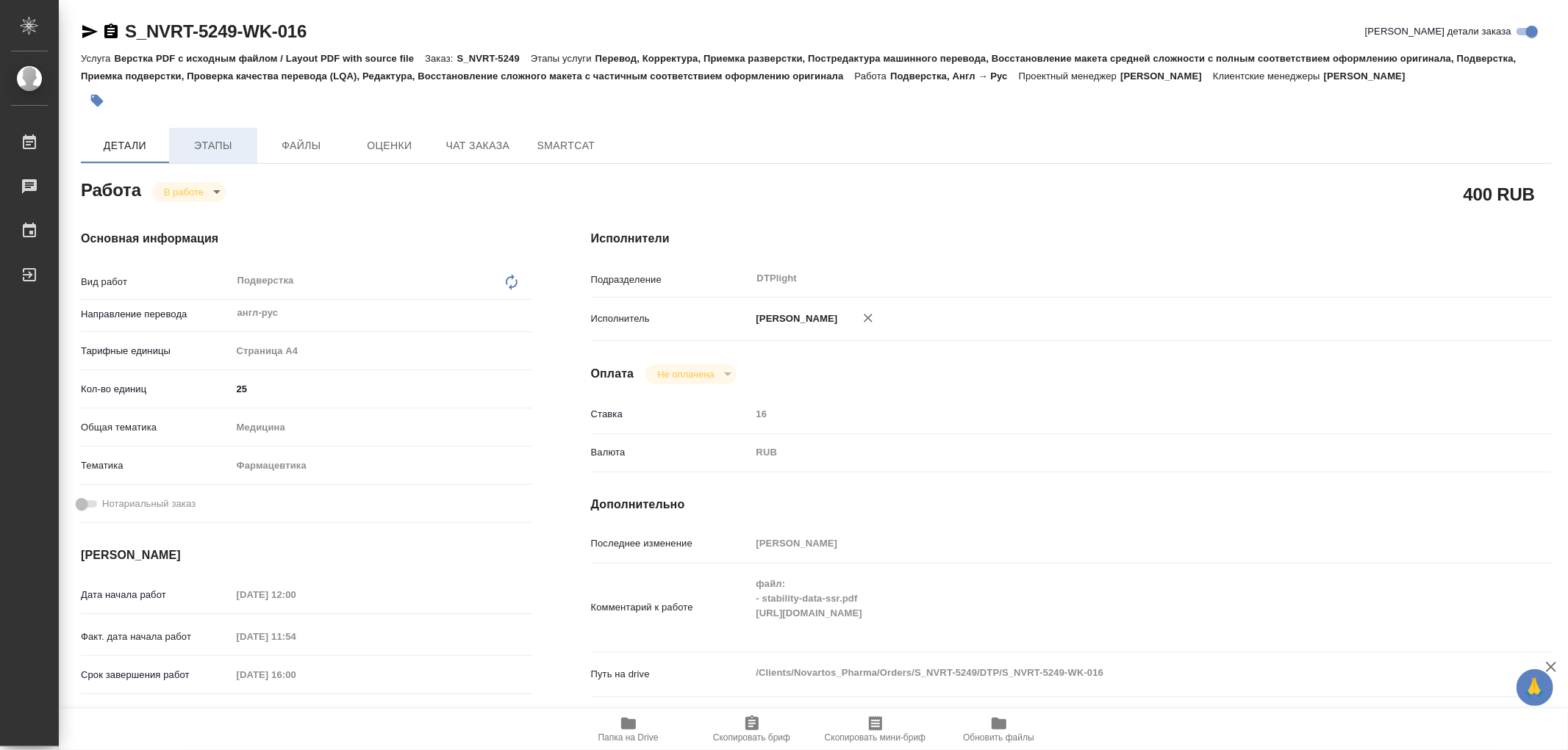
type textarea "x"
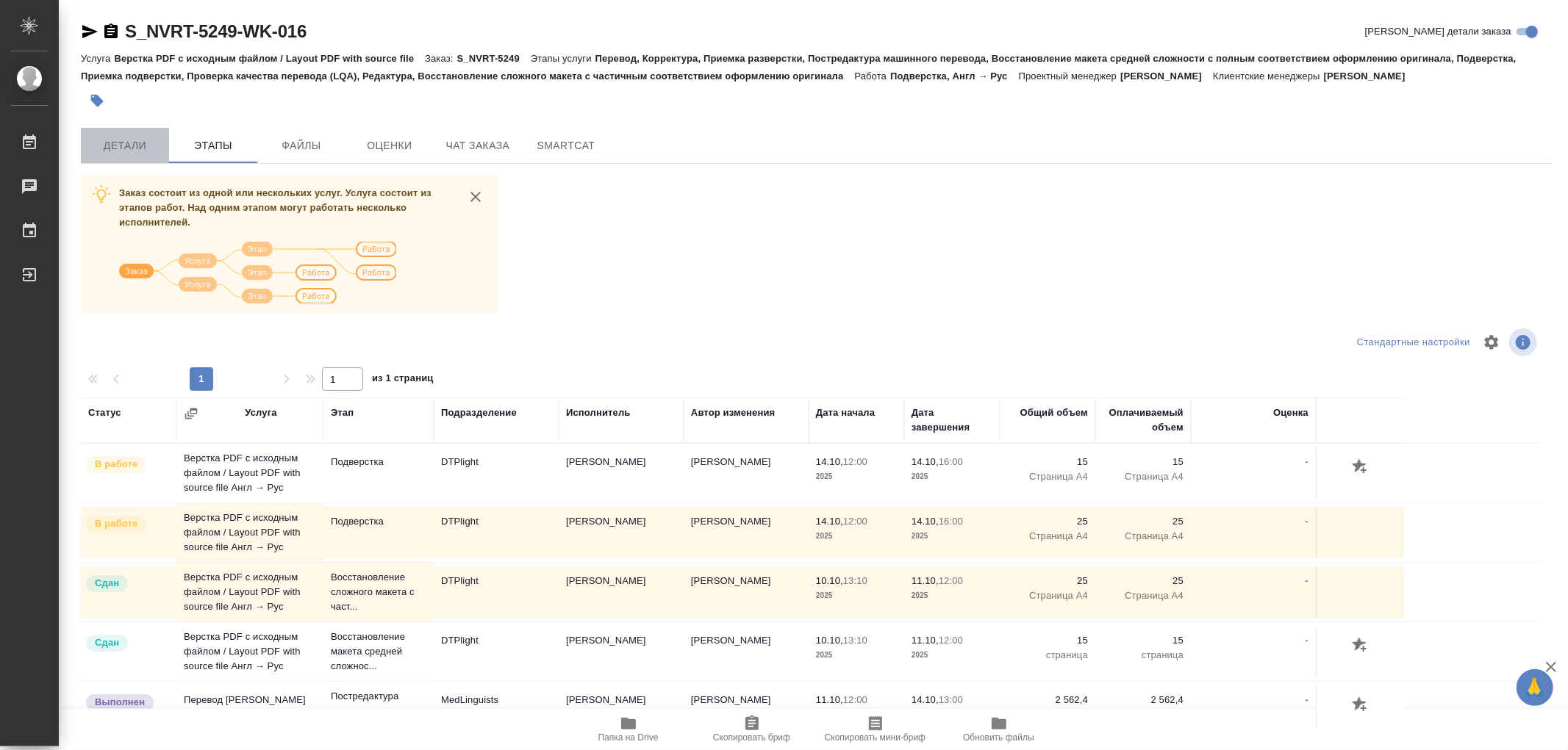
click at [142, 146] on span "Детали" at bounding box center [125, 146] width 70 height 18
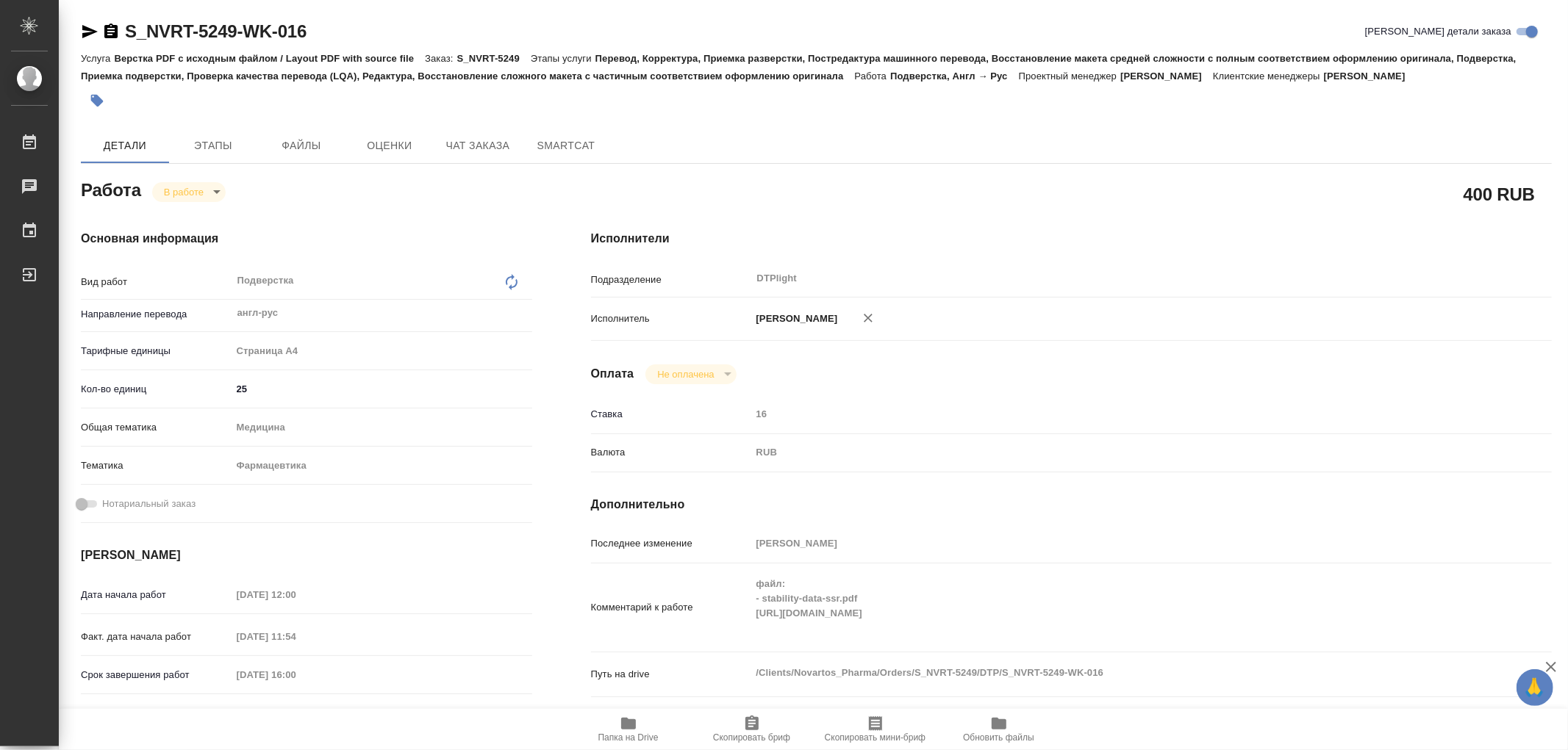
type textarea "x"
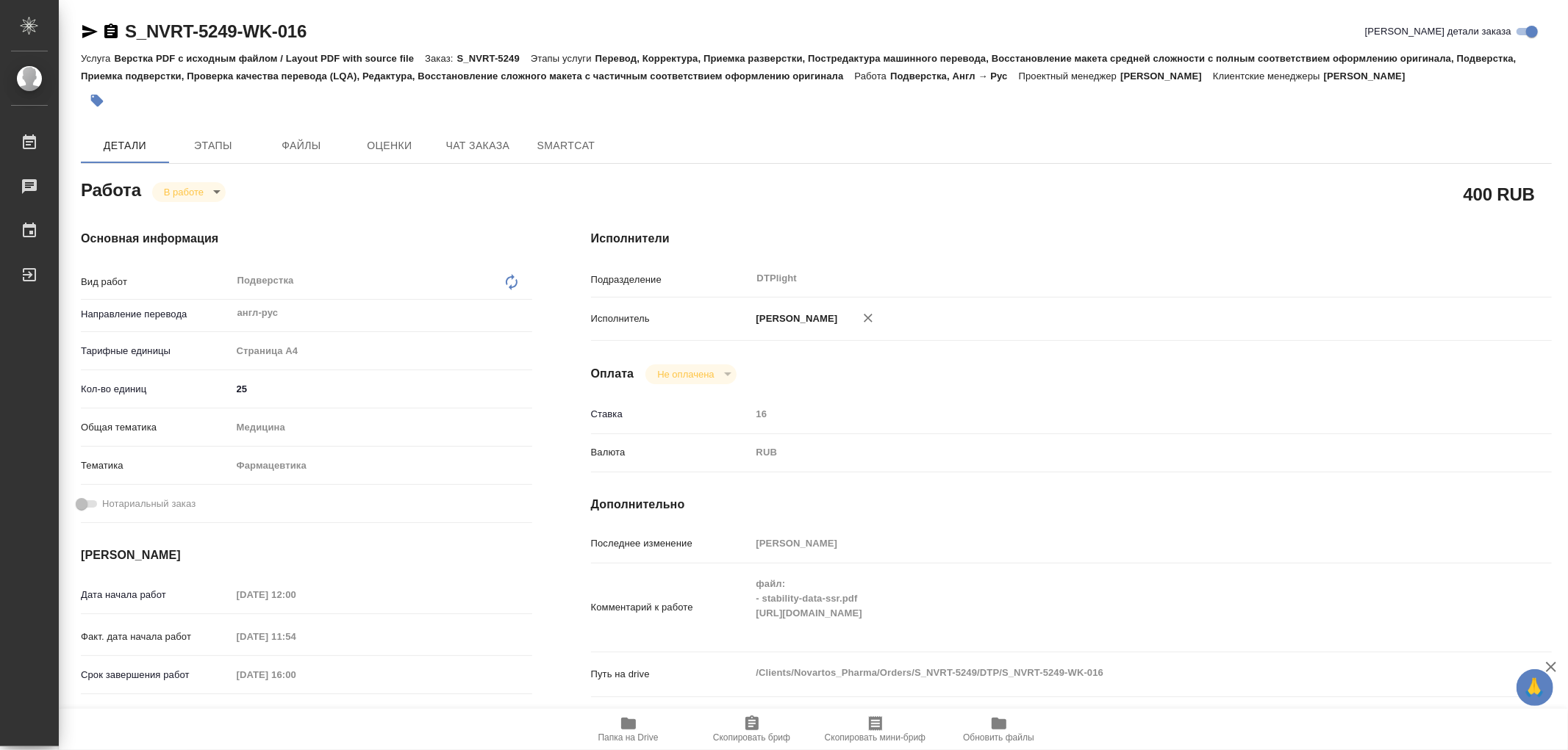
type textarea "x"
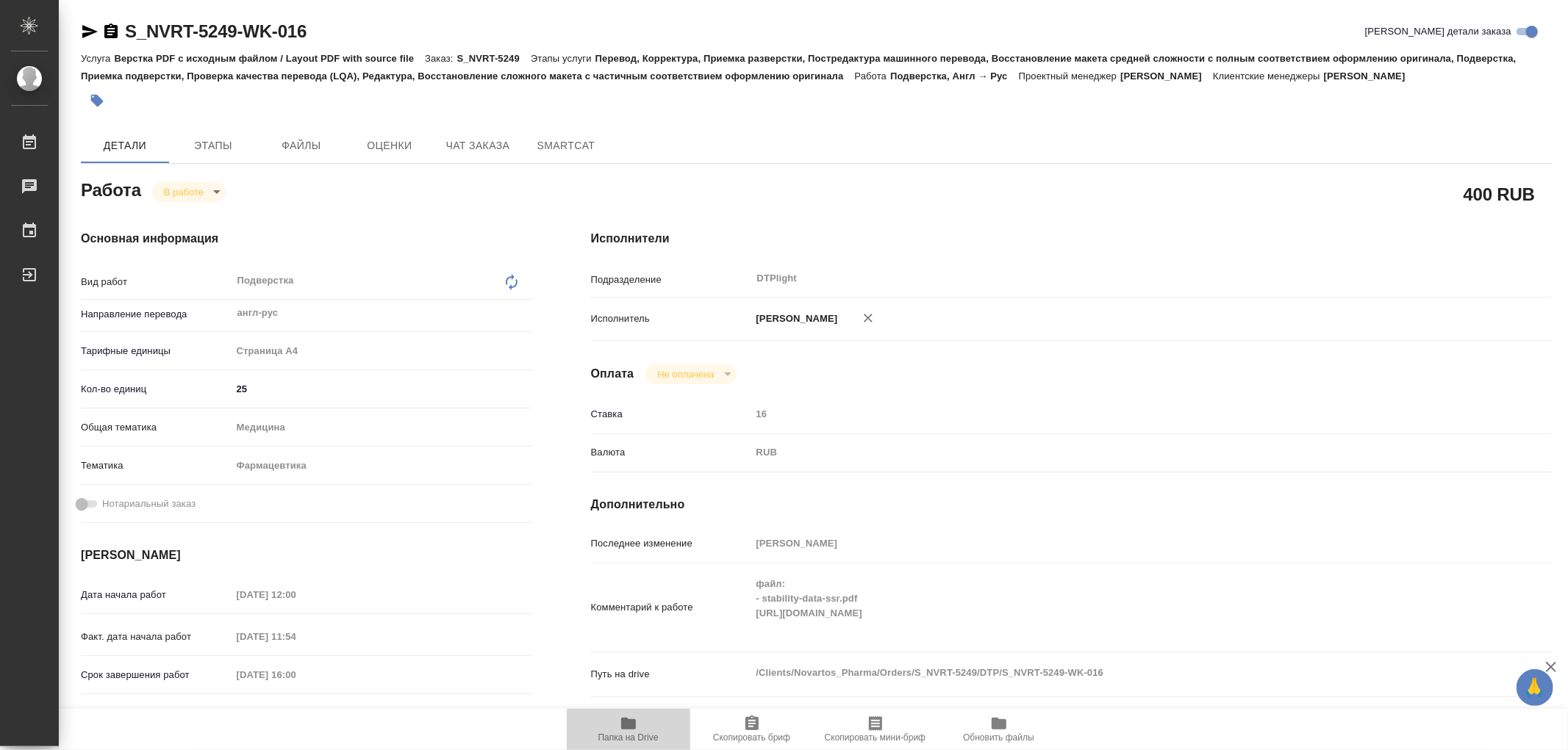
click at [638, 731] on span "Папка на Drive" at bounding box center [629, 728] width 106 height 28
type textarea "x"
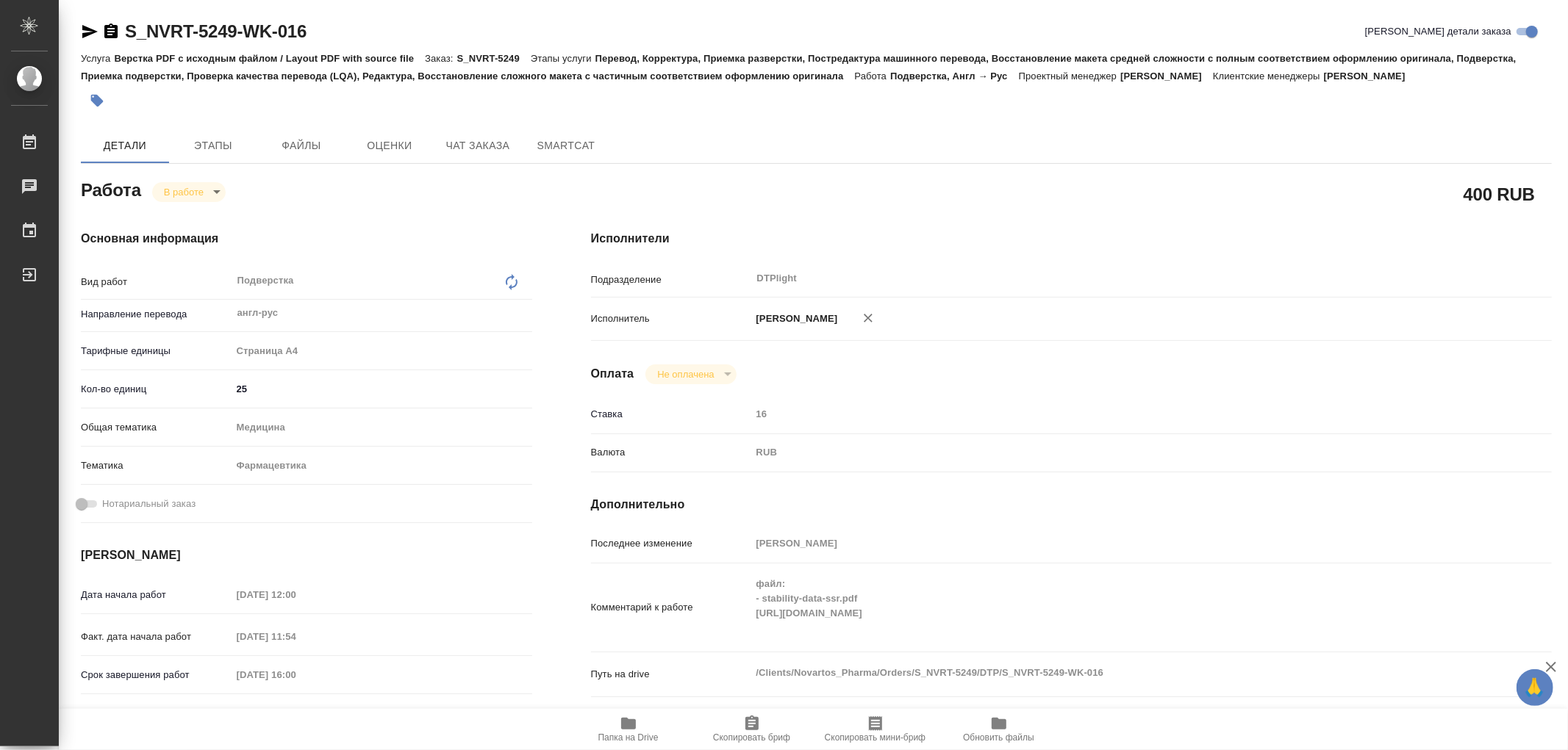
type textarea "x"
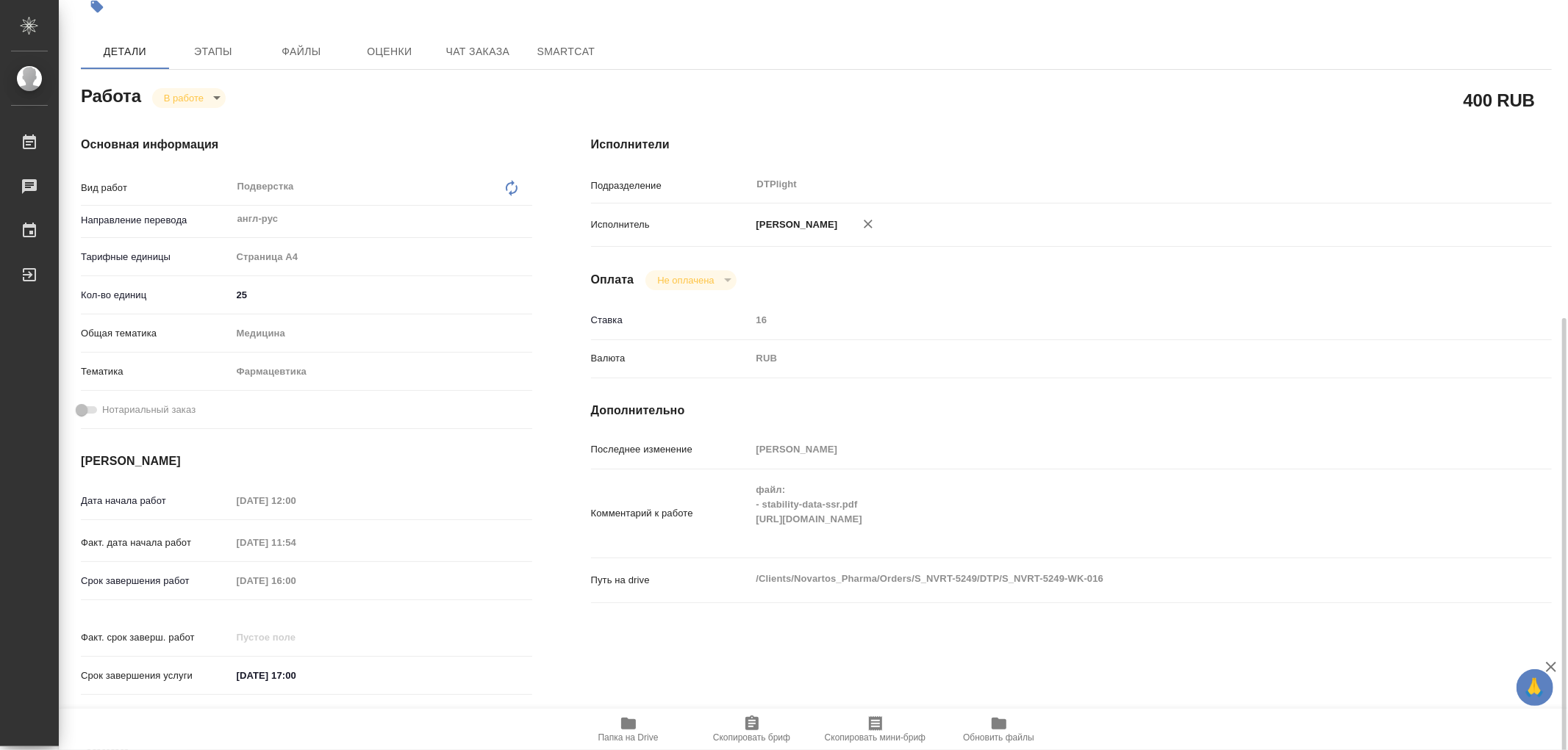
scroll to position [13, 0]
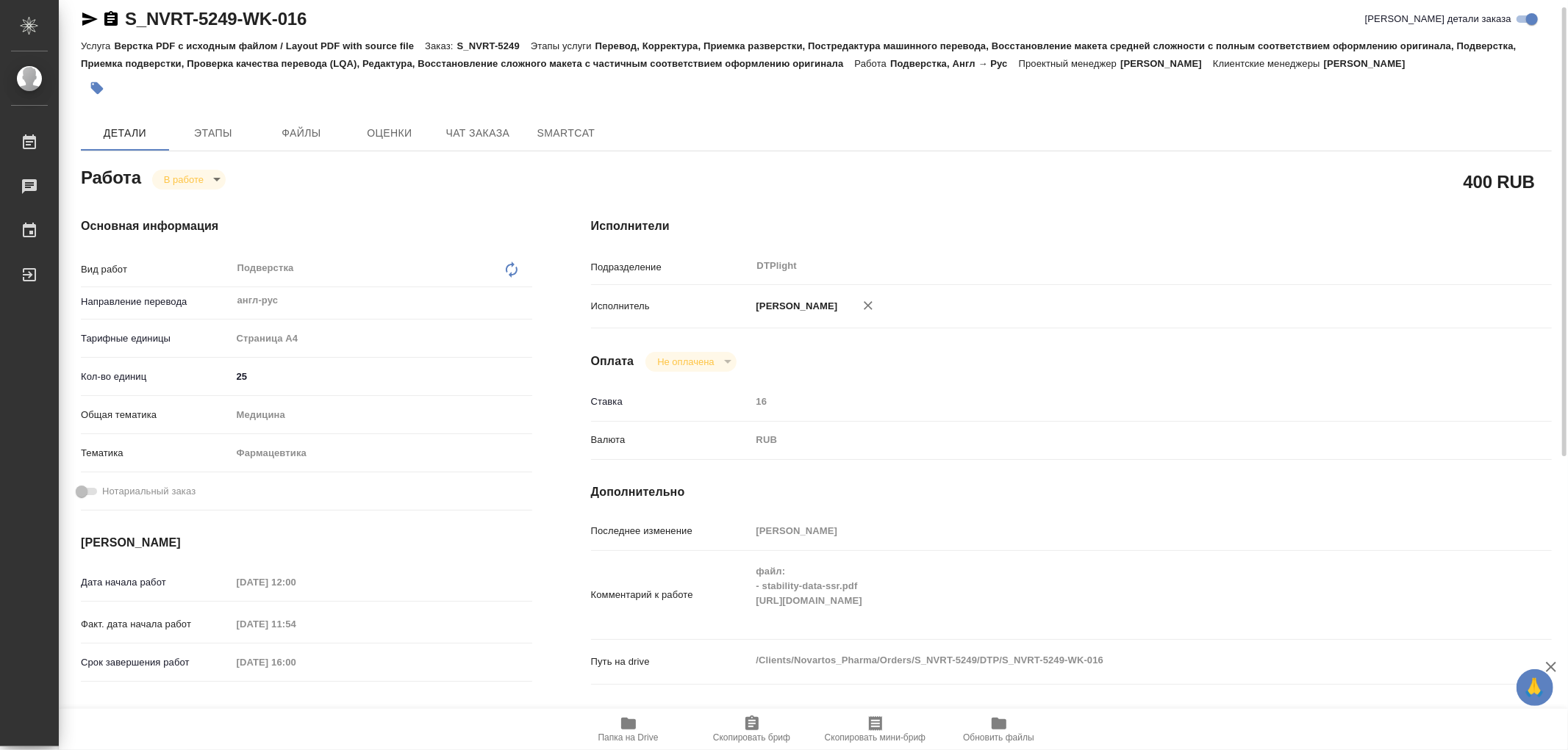
click at [177, 179] on body "🙏 .cls-1 fill:#fff; AWATERA Работы 0 Чаты График Выйти S_NVRT-5249-WK-016 Кратк…" at bounding box center [784, 375] width 1568 height 750
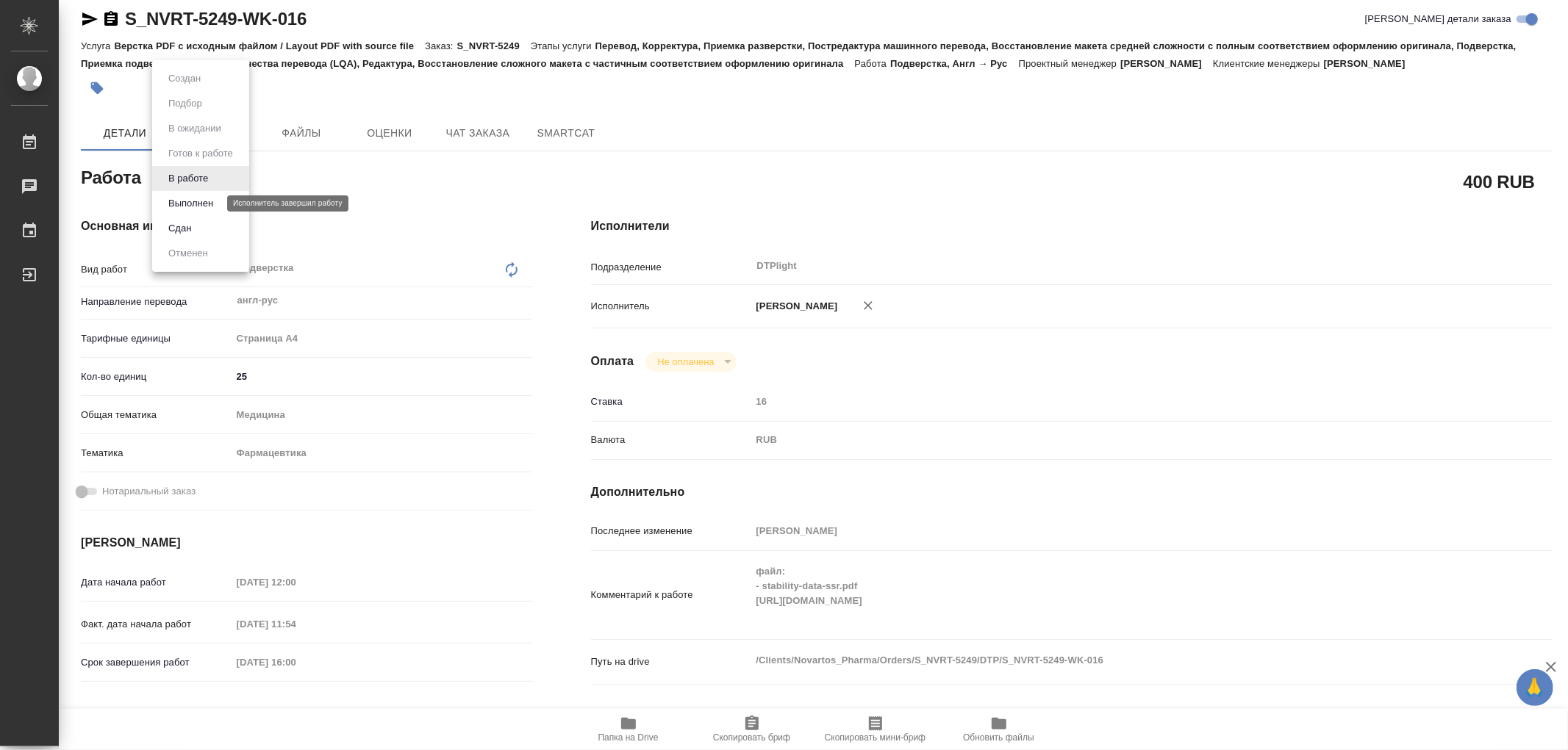
click at [193, 209] on button "Выполнен" at bounding box center [191, 203] width 54 height 16
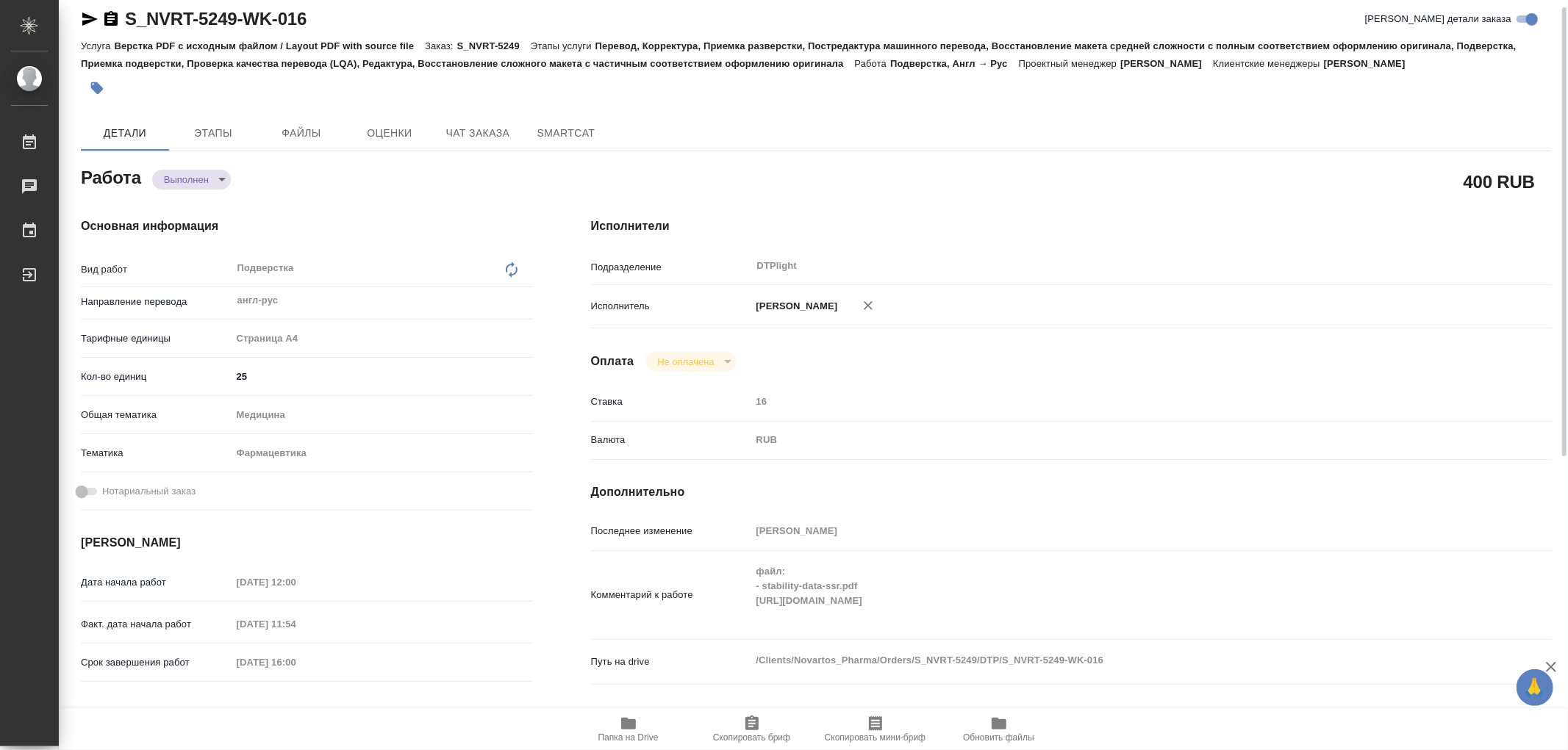
type textarea "x"
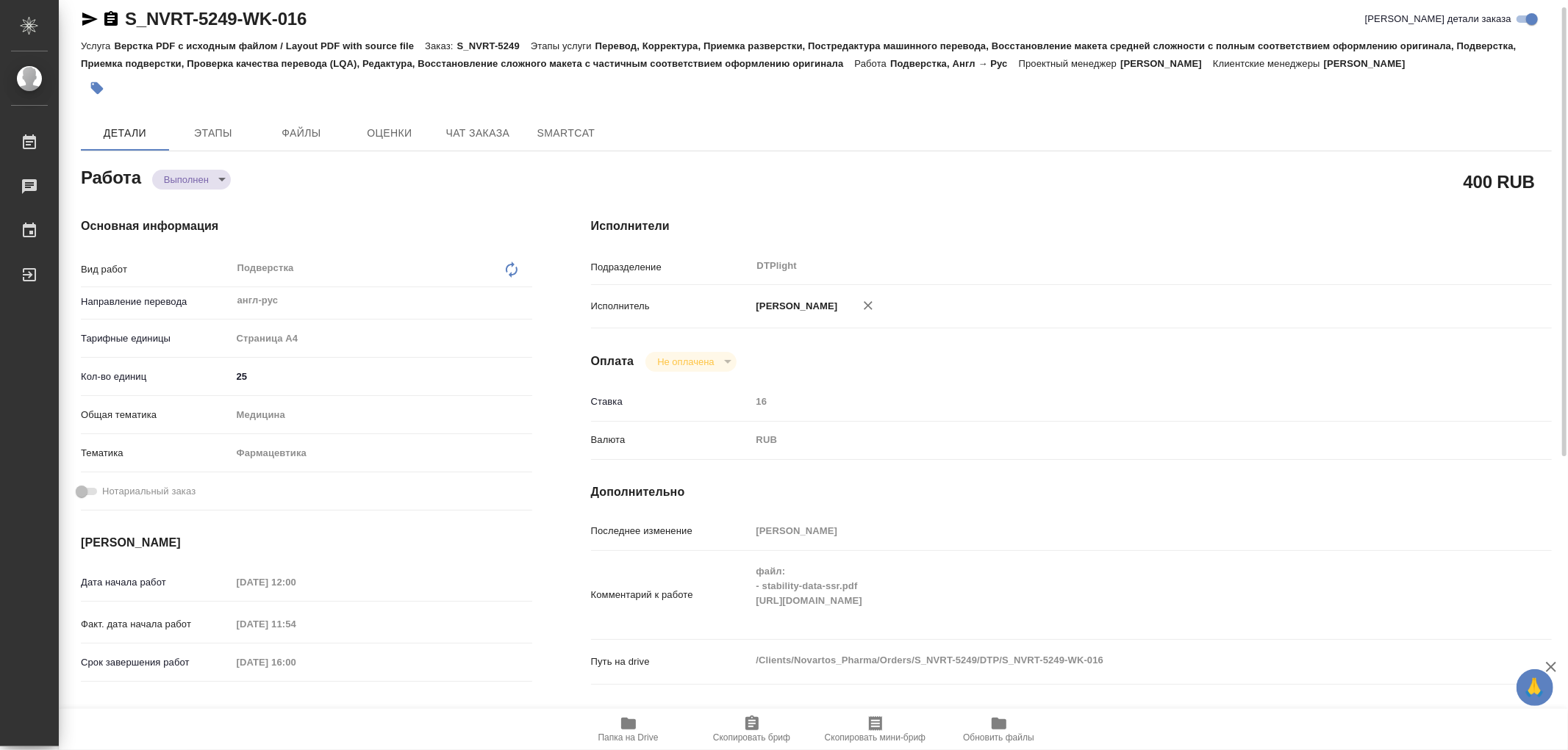
type textarea "x"
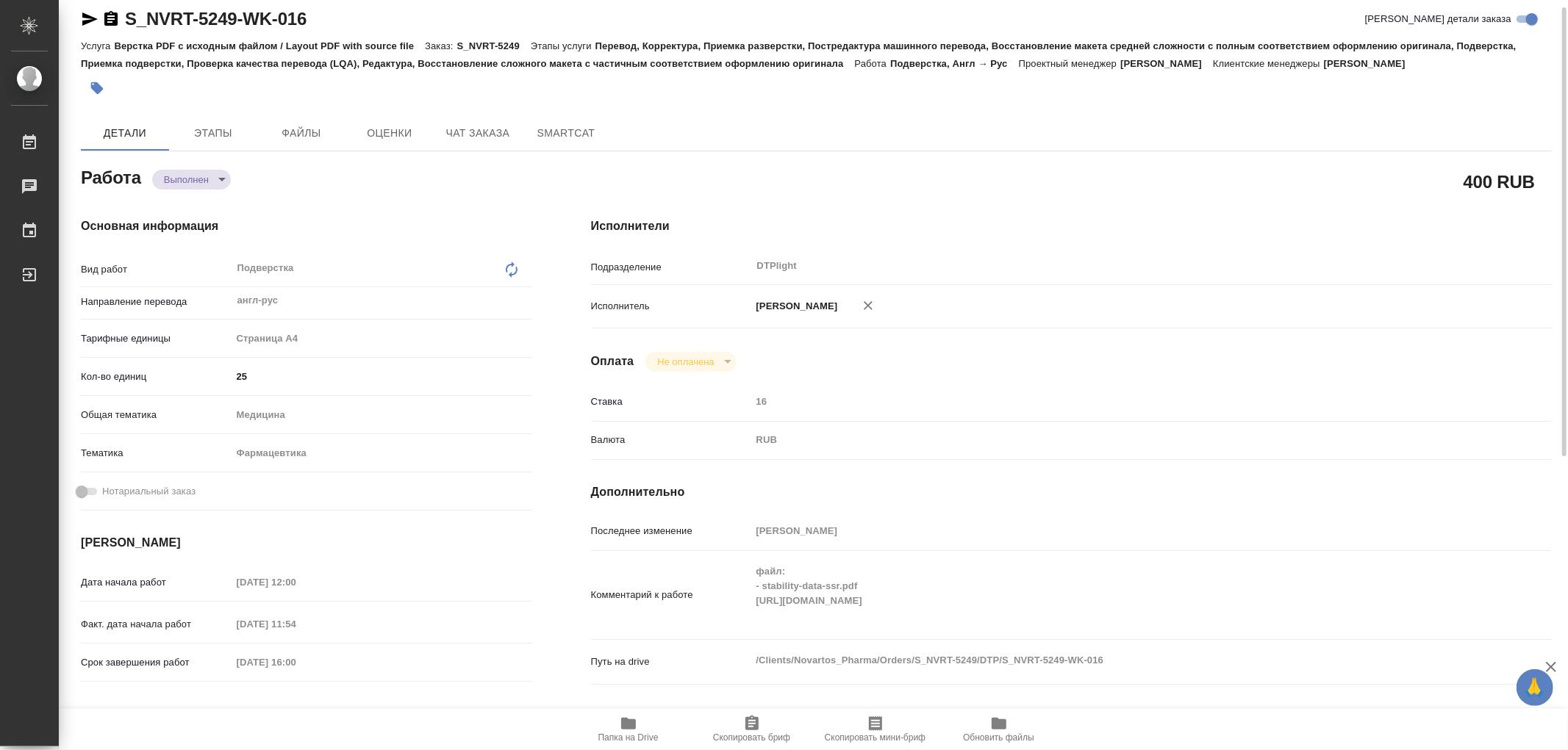
type textarea "x"
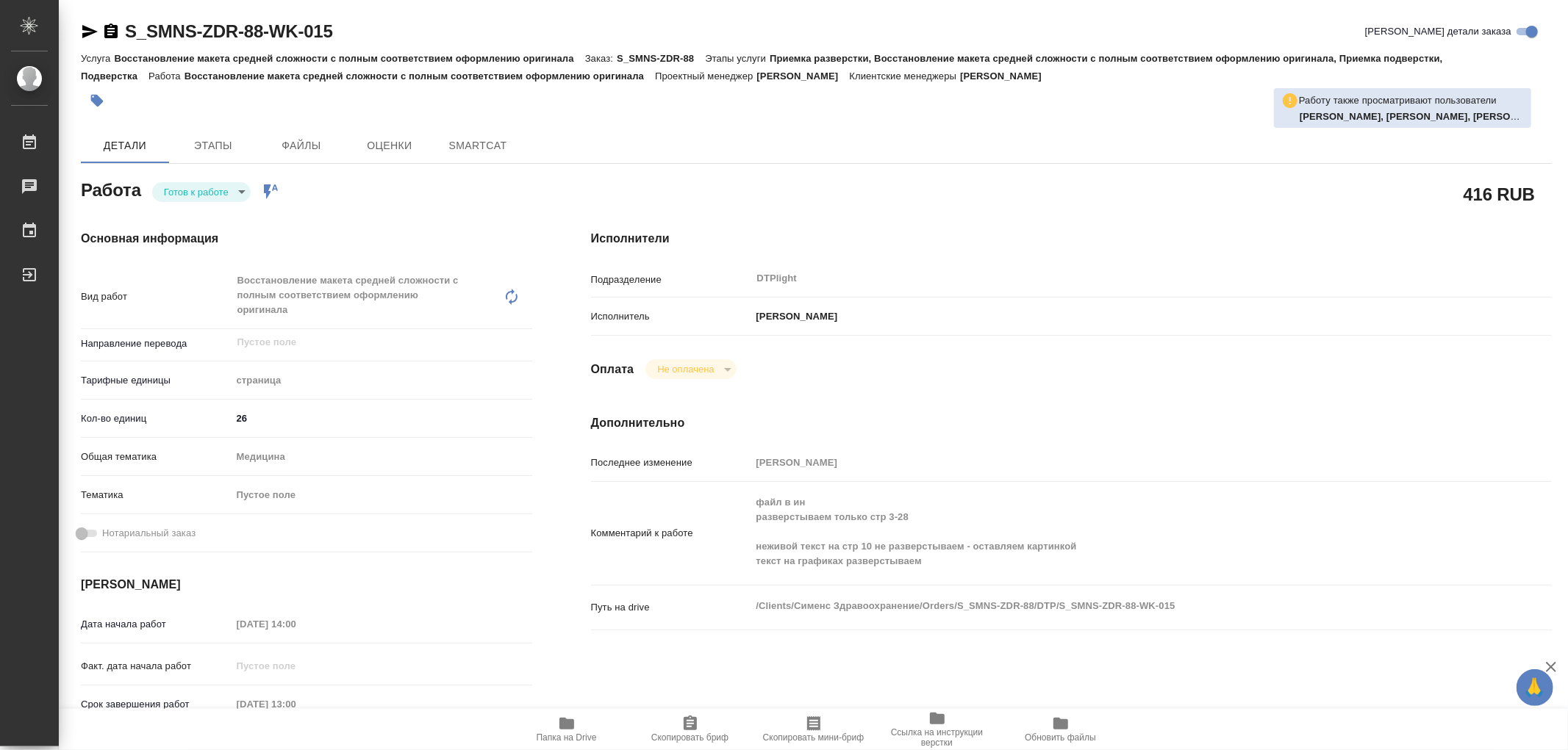
type textarea "x"
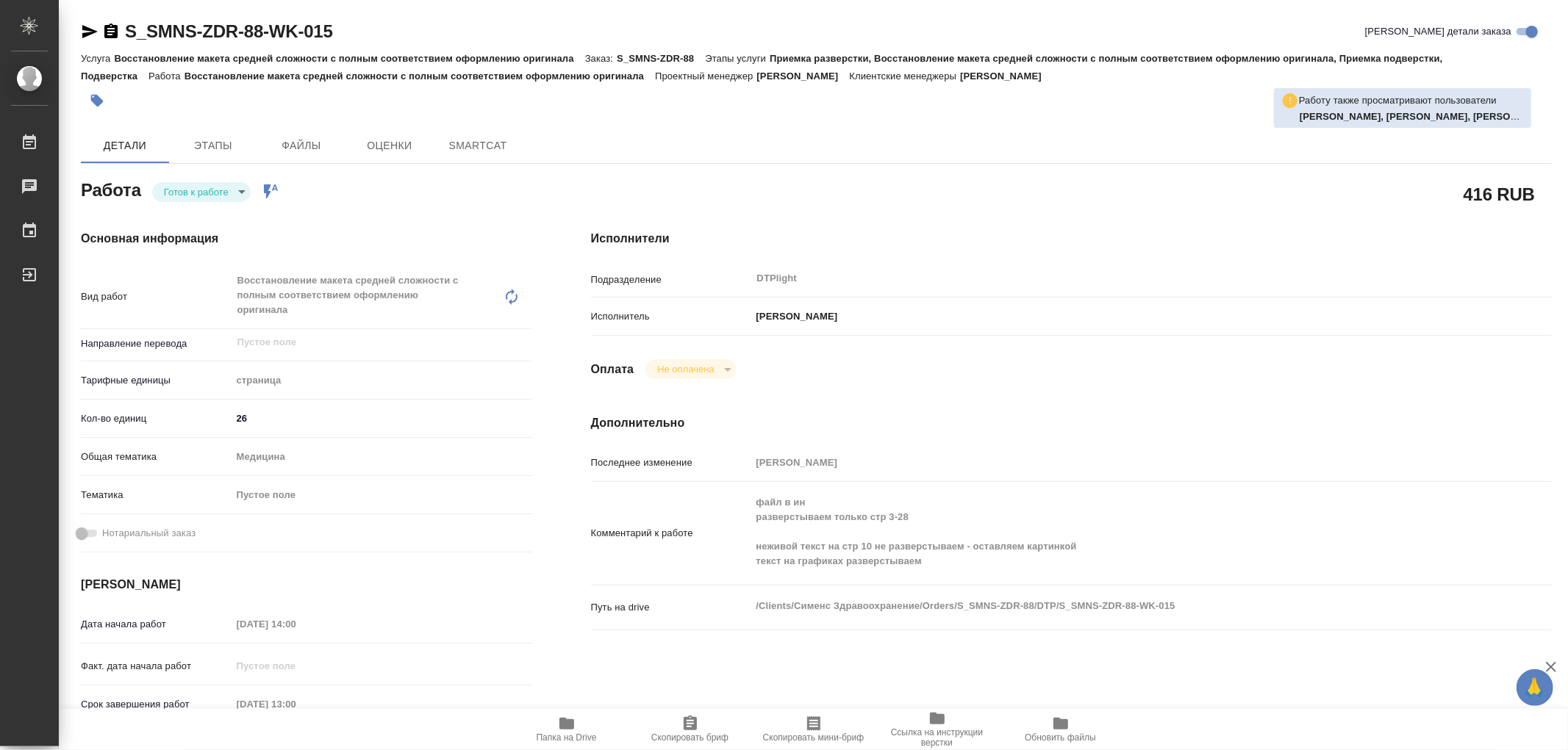
type textarea "x"
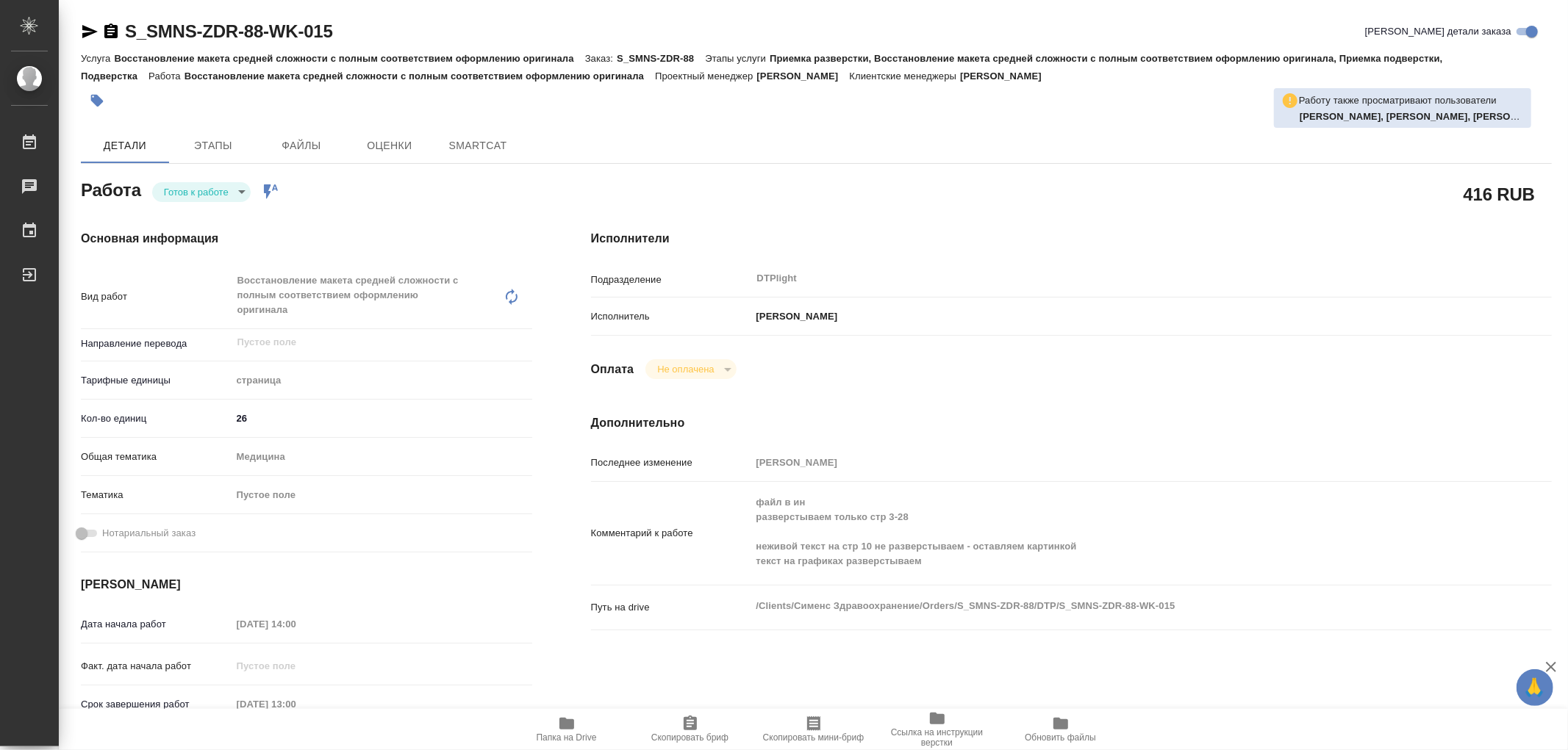
type textarea "x"
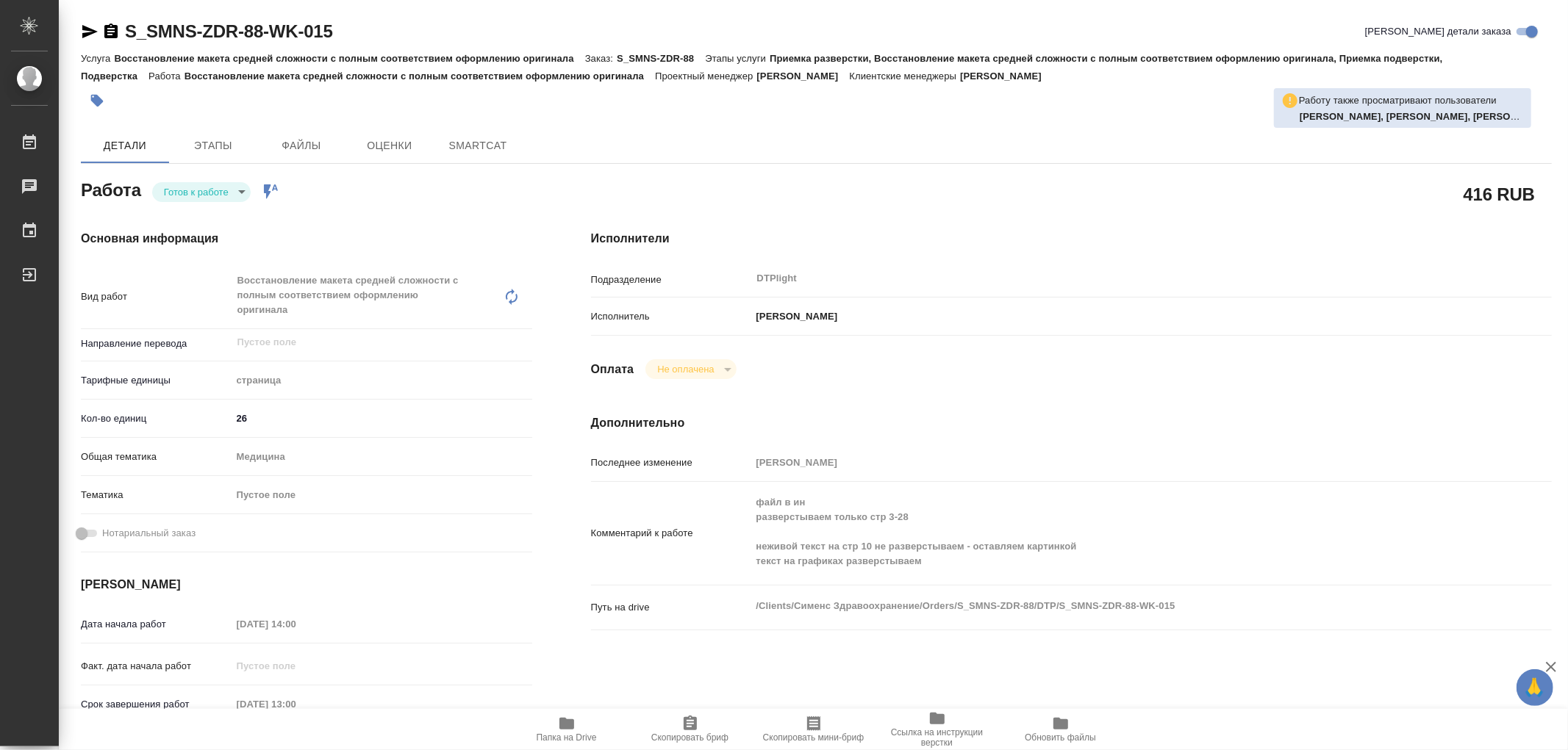
type textarea "x"
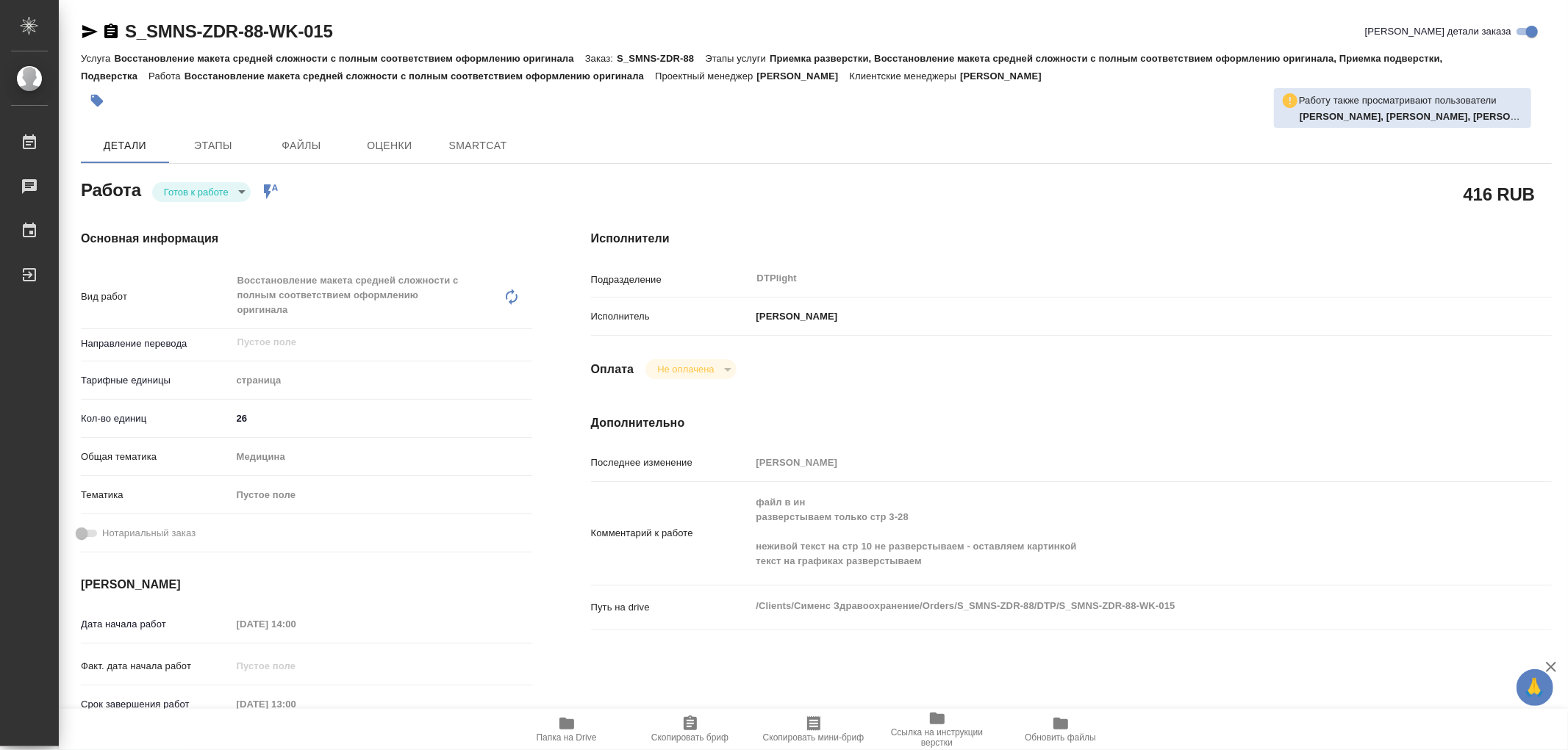
type textarea "x"
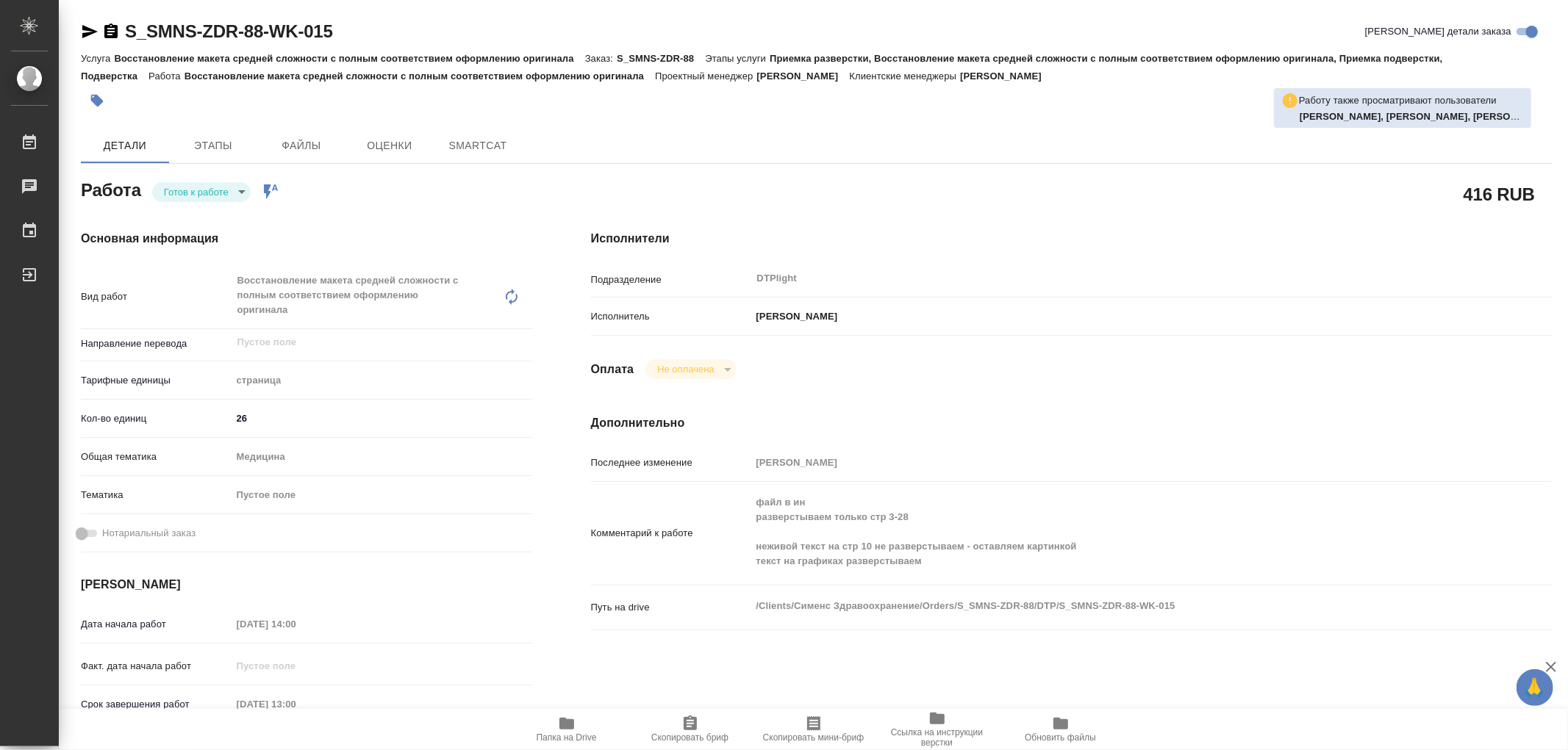
type textarea "x"
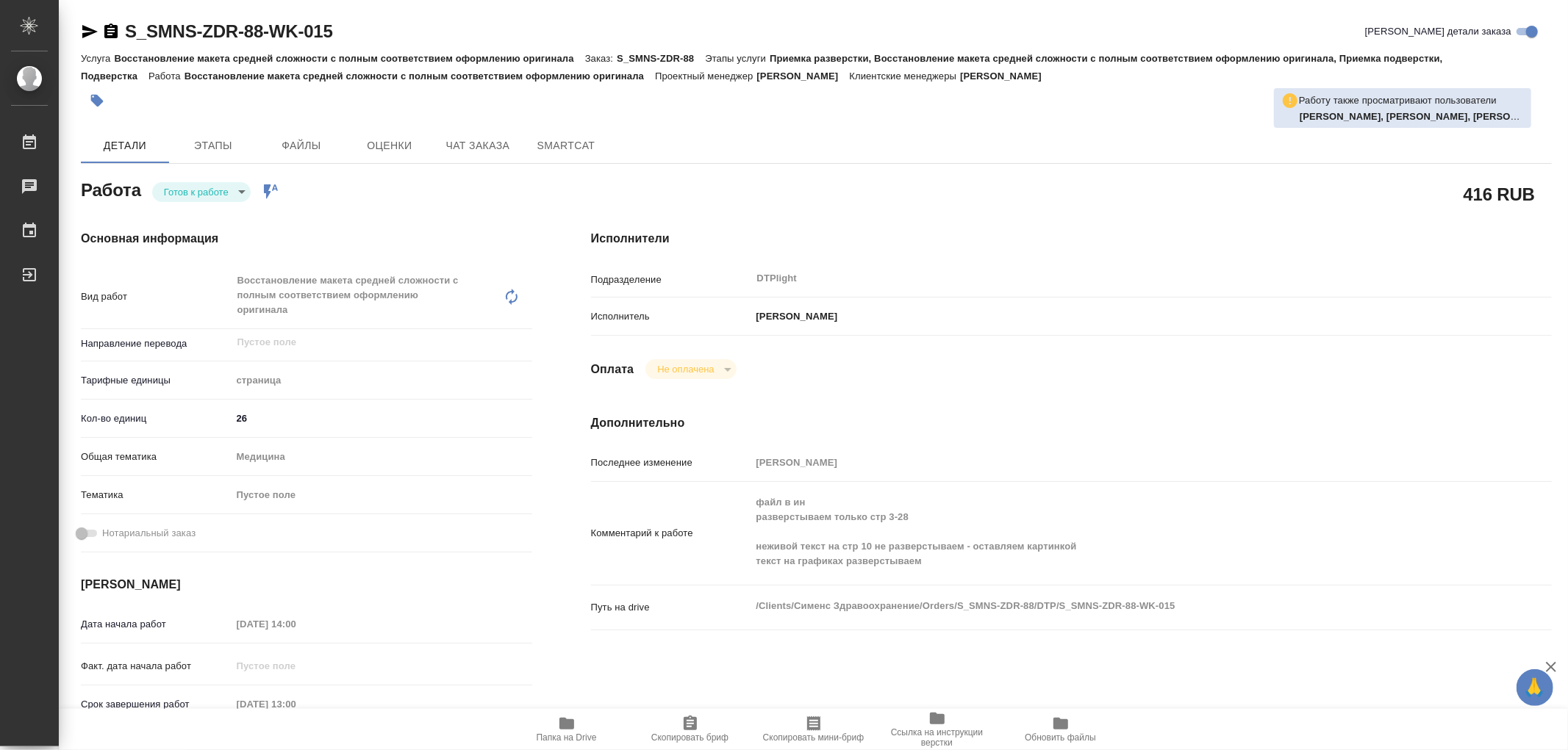
type textarea "x"
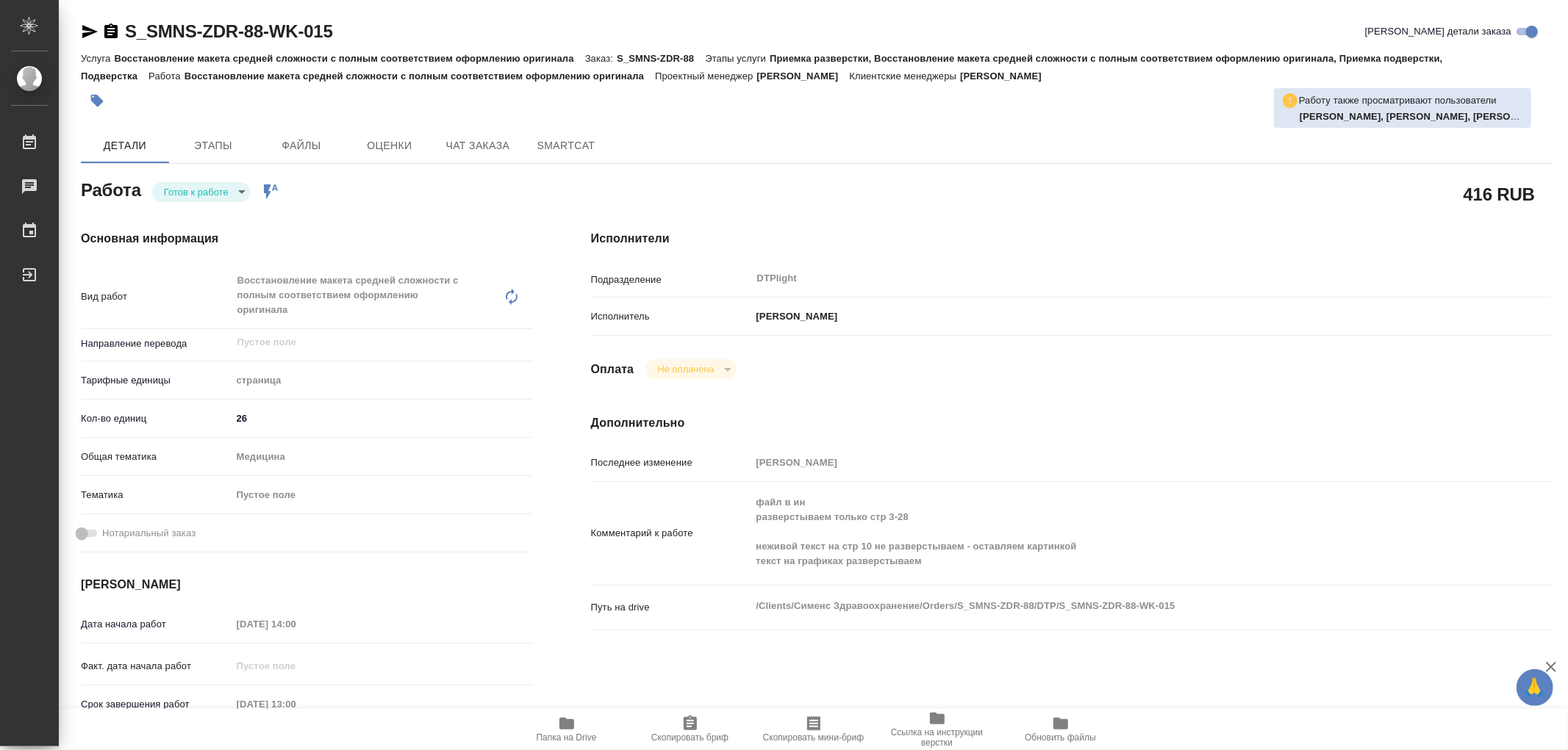
type textarea "x"
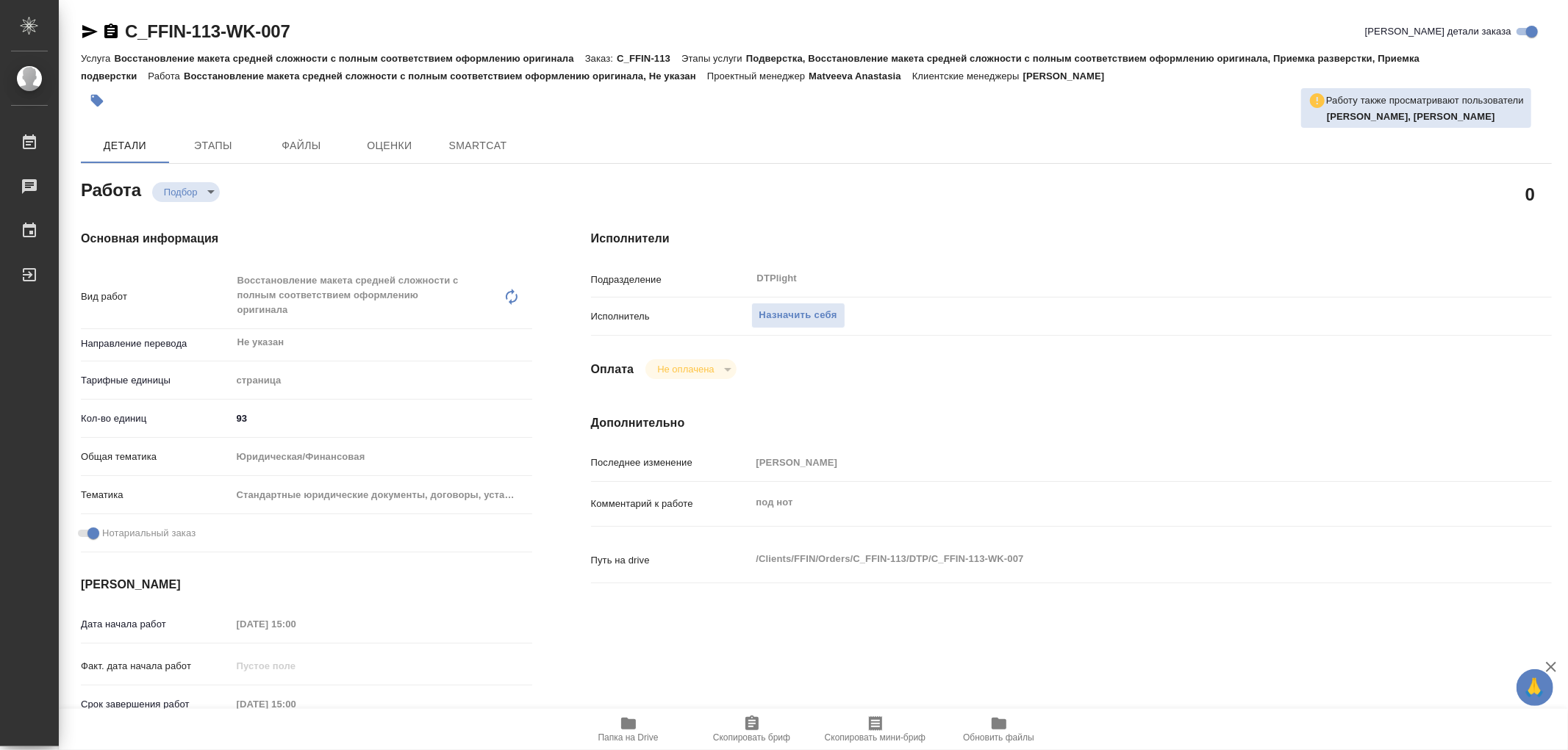
type textarea "x"
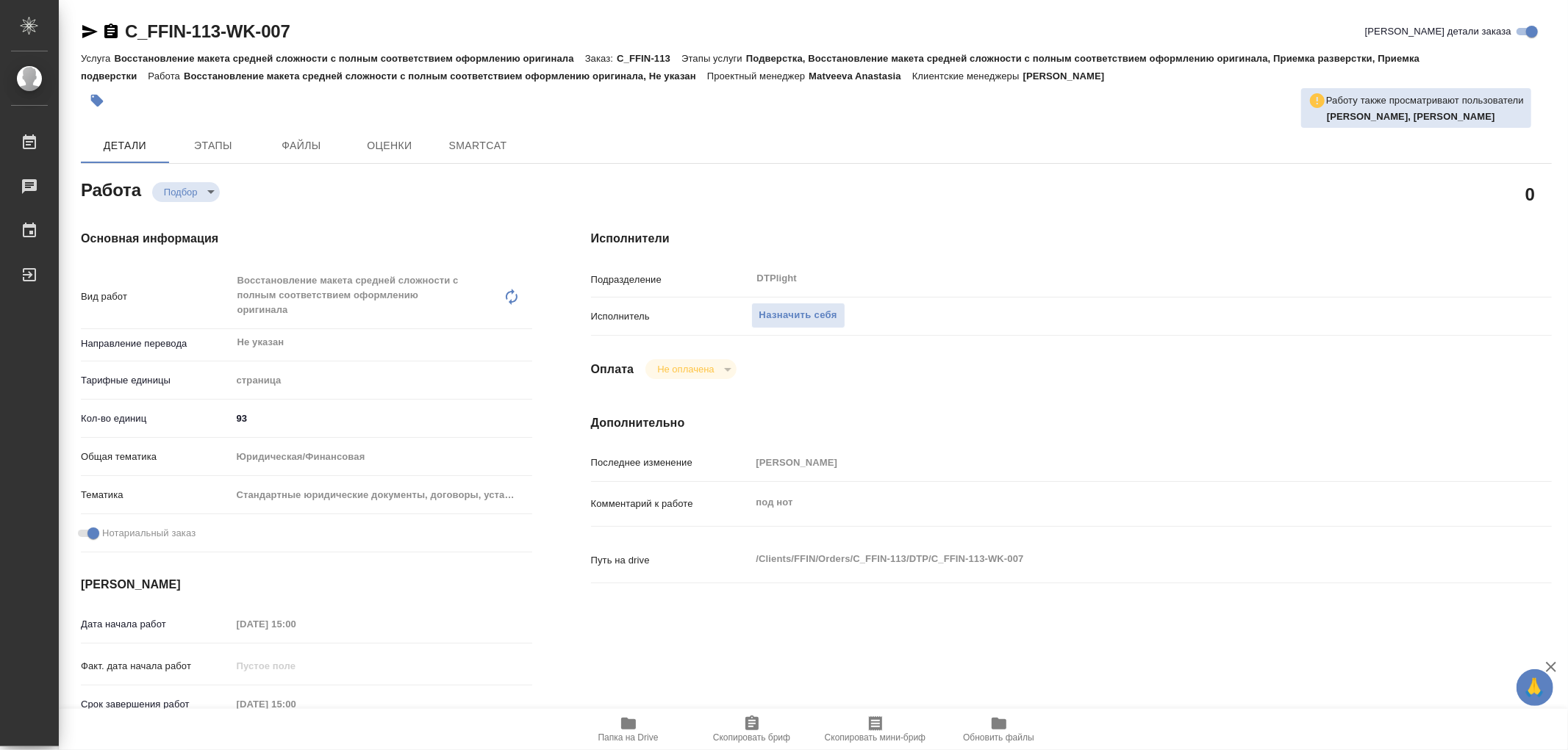
type textarea "x"
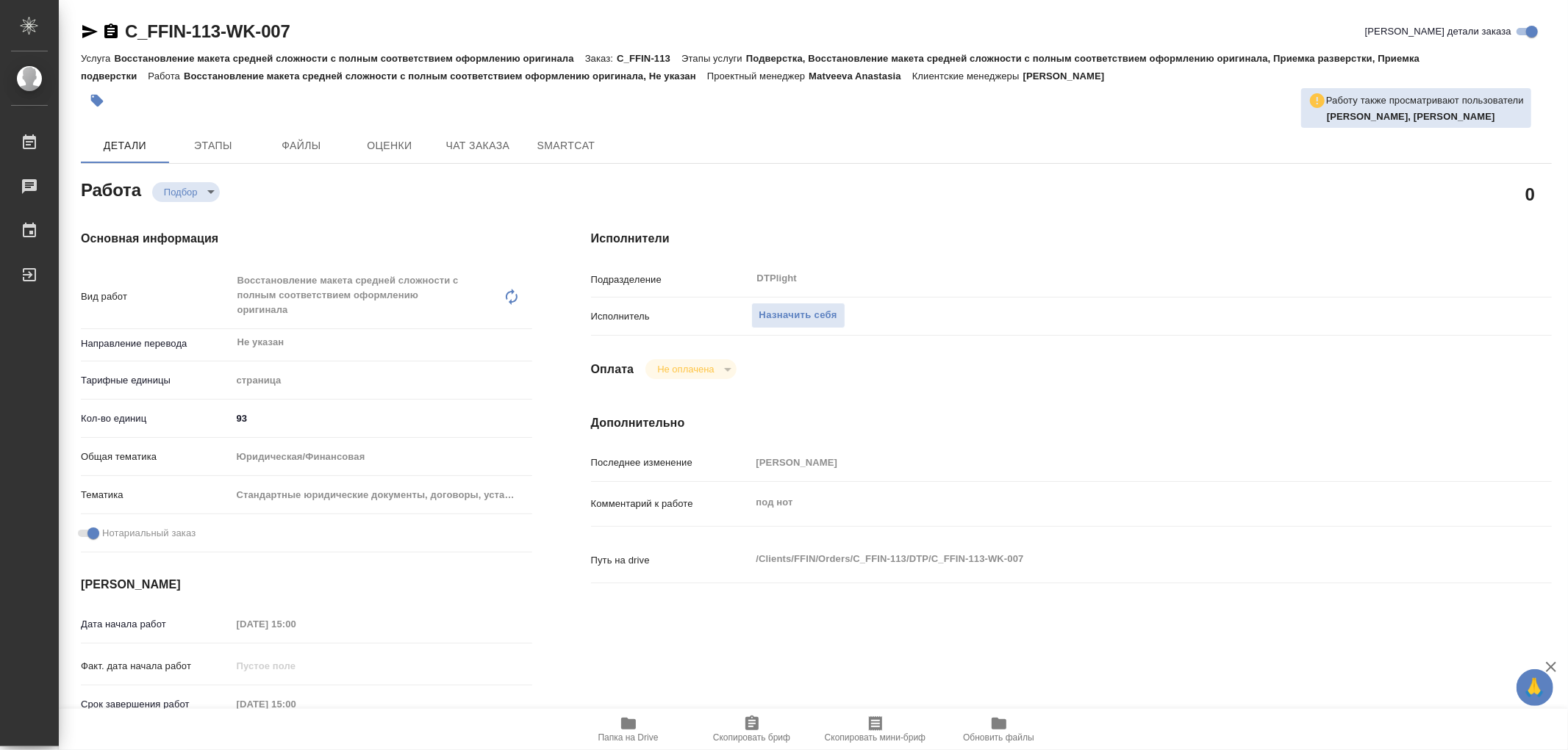
type textarea "x"
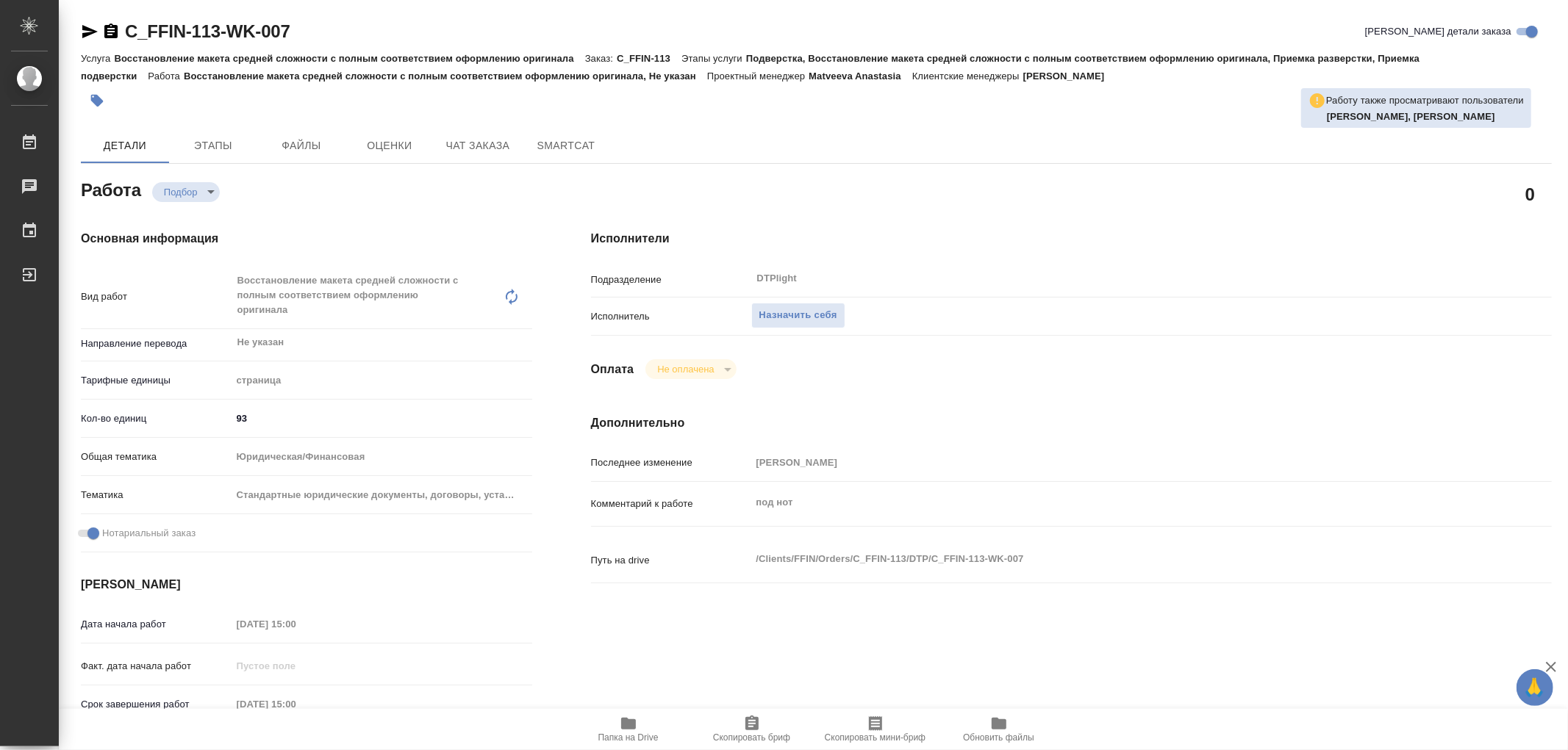
click at [632, 722] on icon "button" at bounding box center [629, 724] width 15 height 12
type textarea "x"
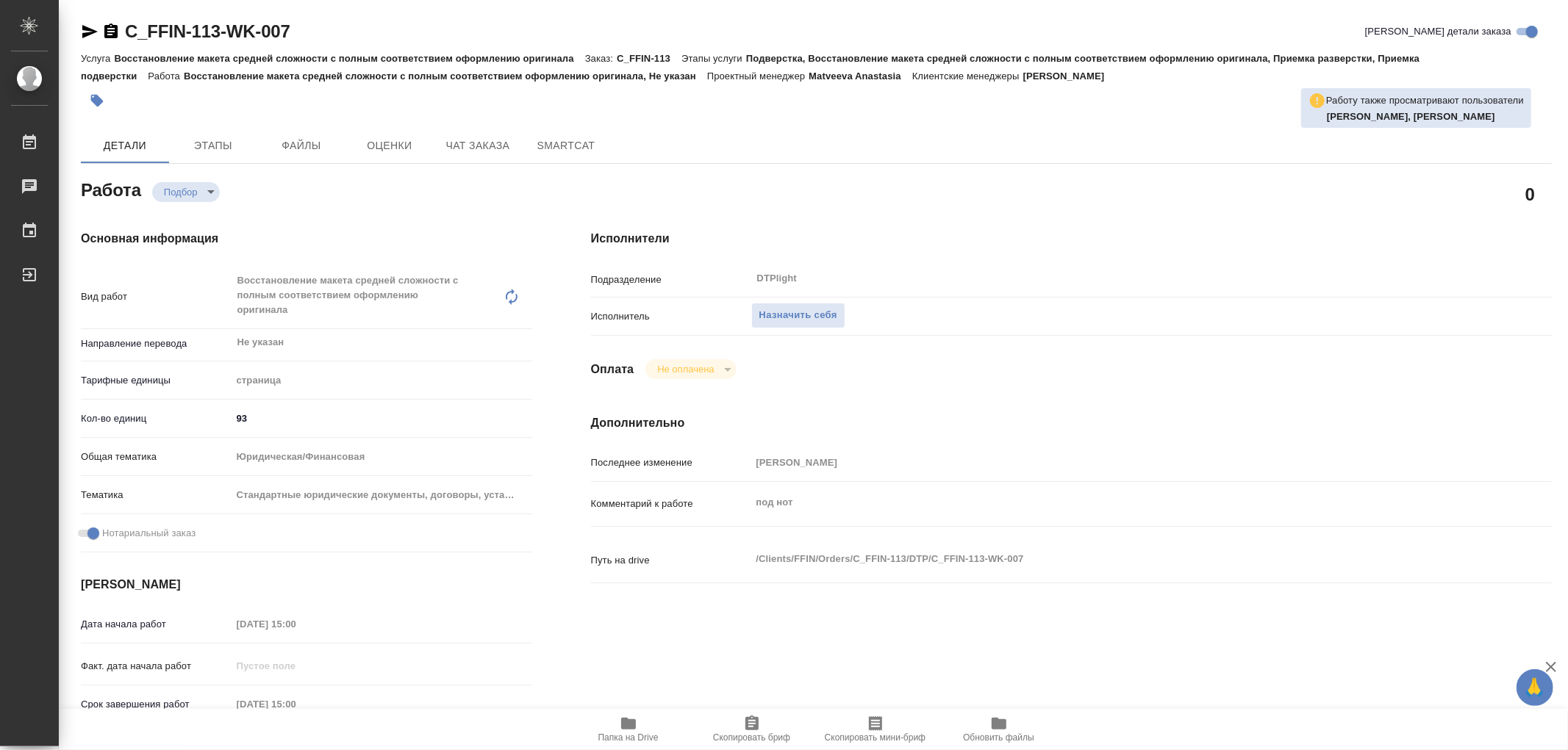
type textarea "x"
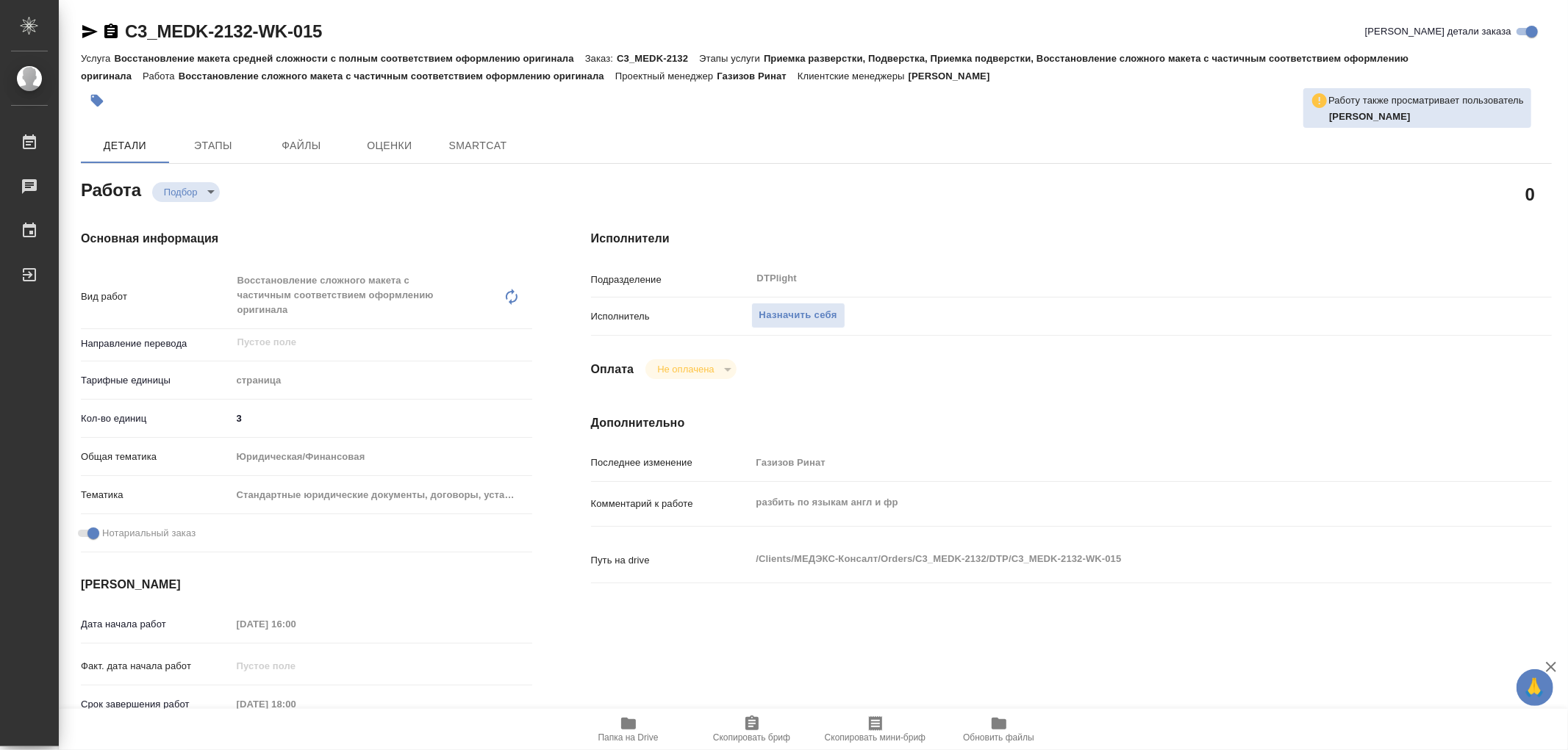
type textarea "x"
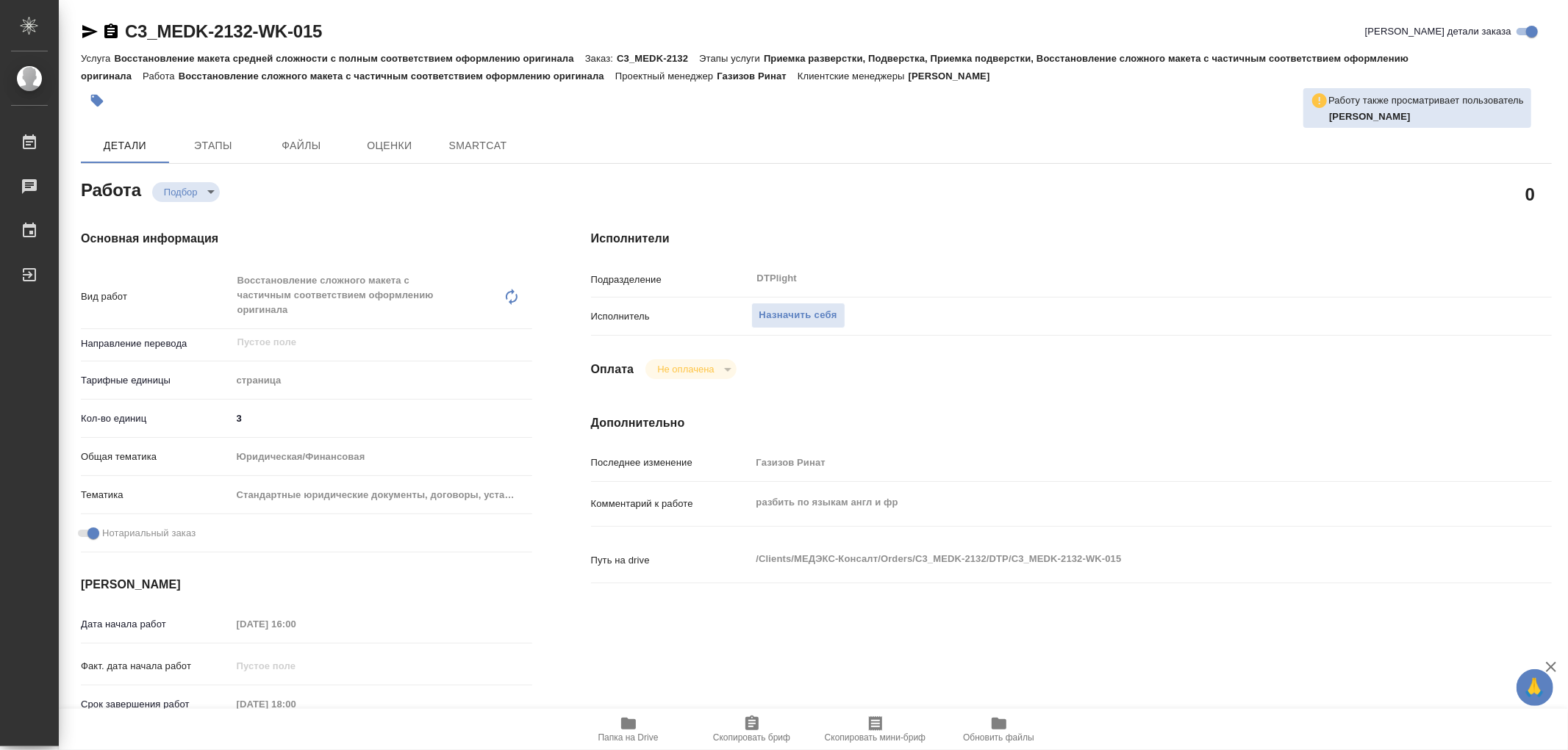
type textarea "x"
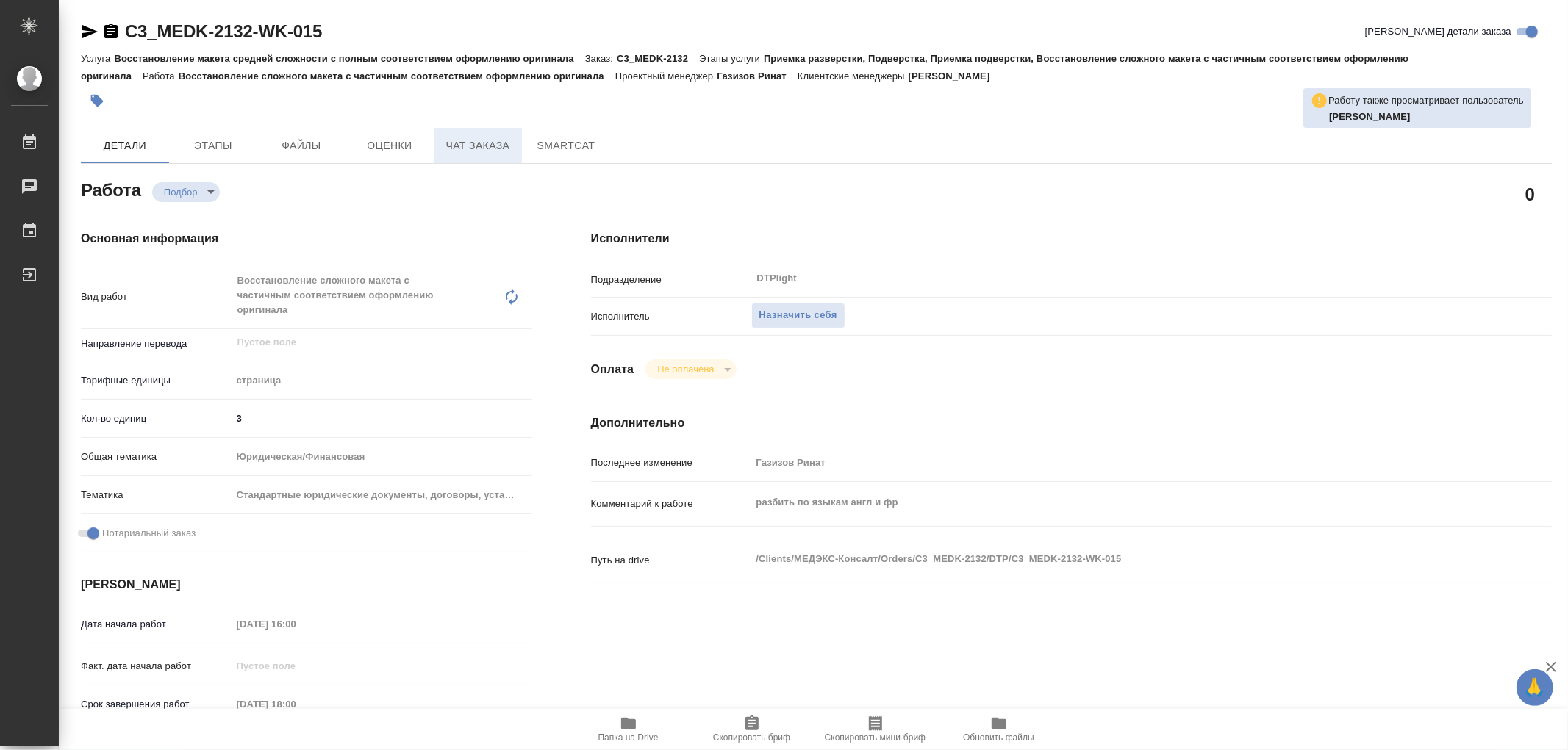
type textarea "x"
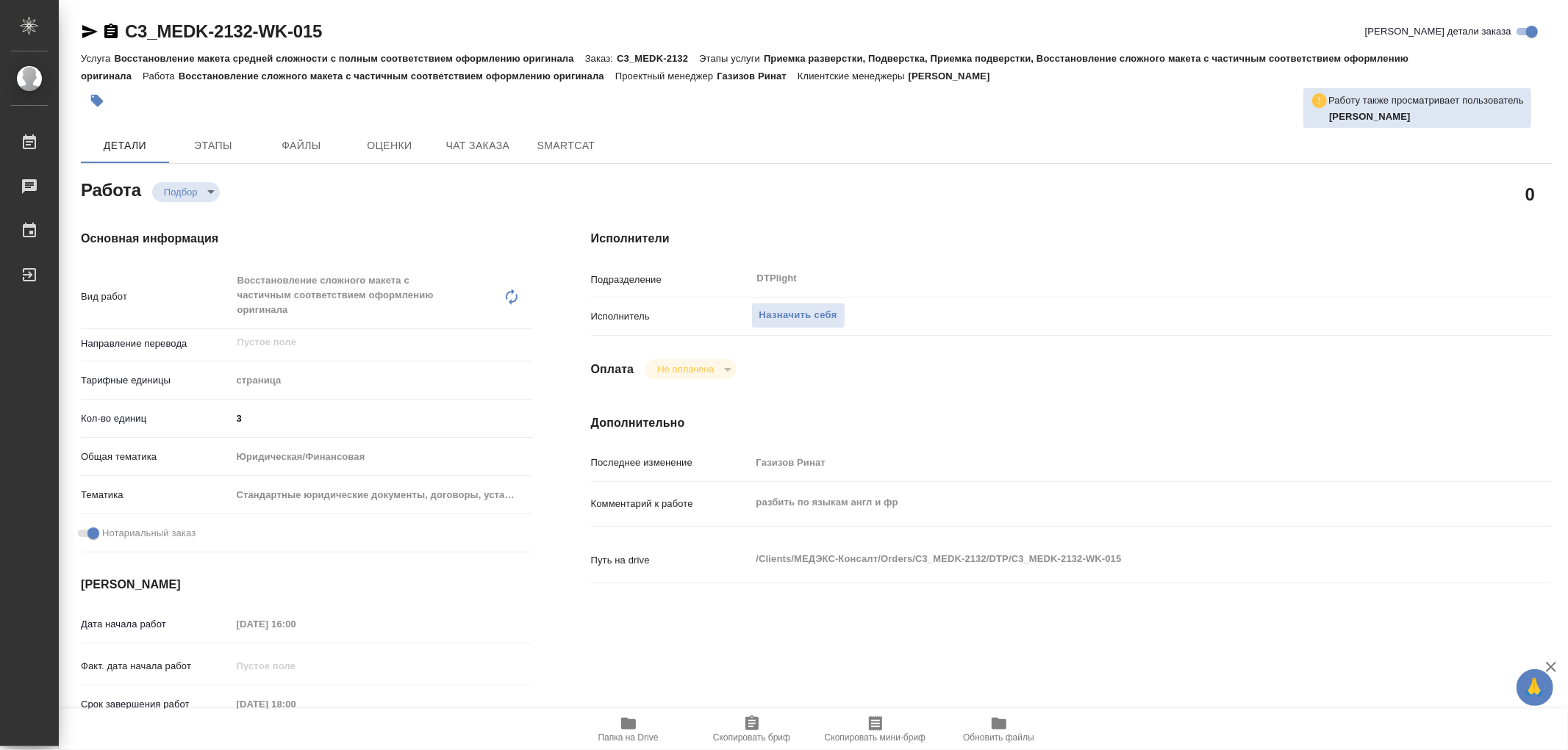
type textarea "x"
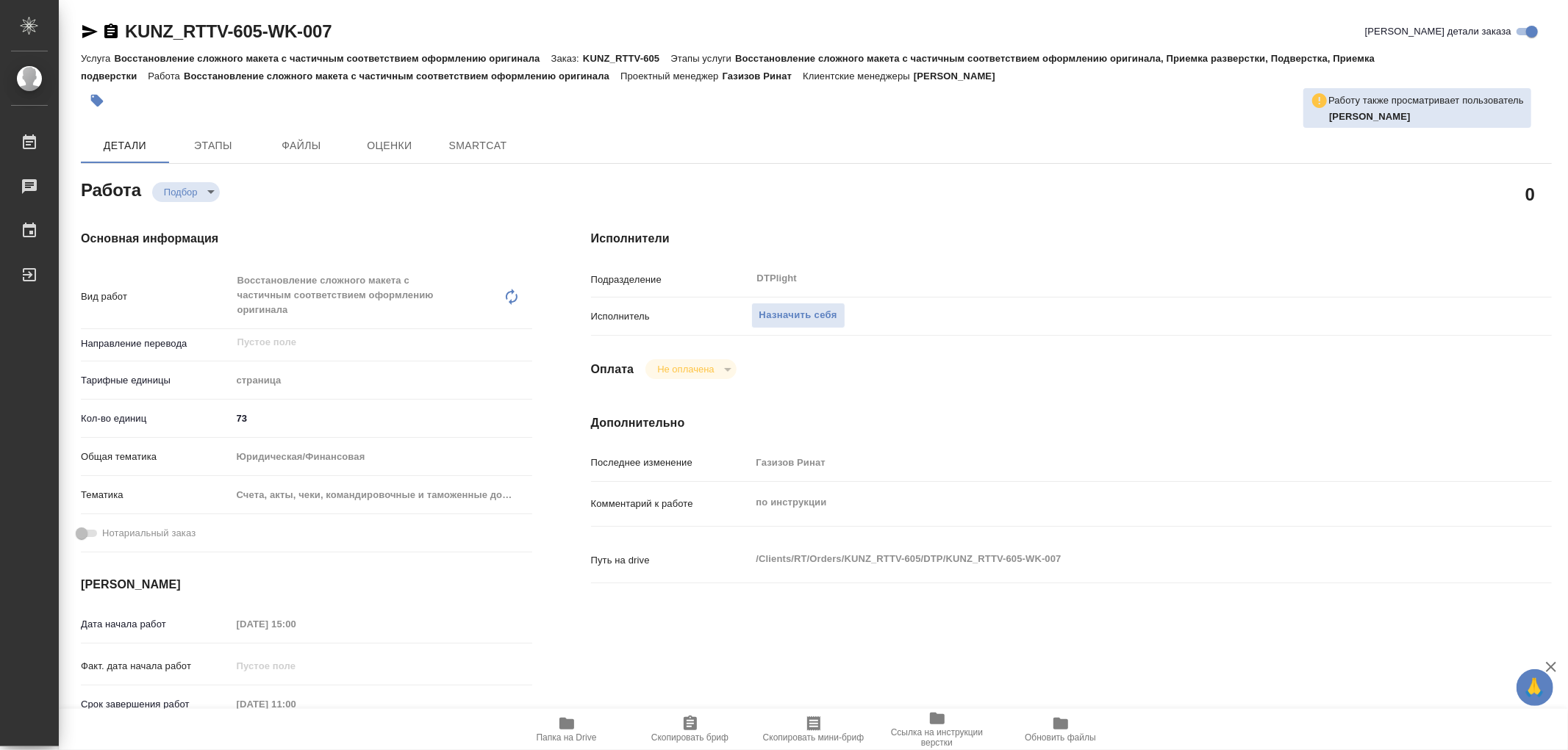
type textarea "x"
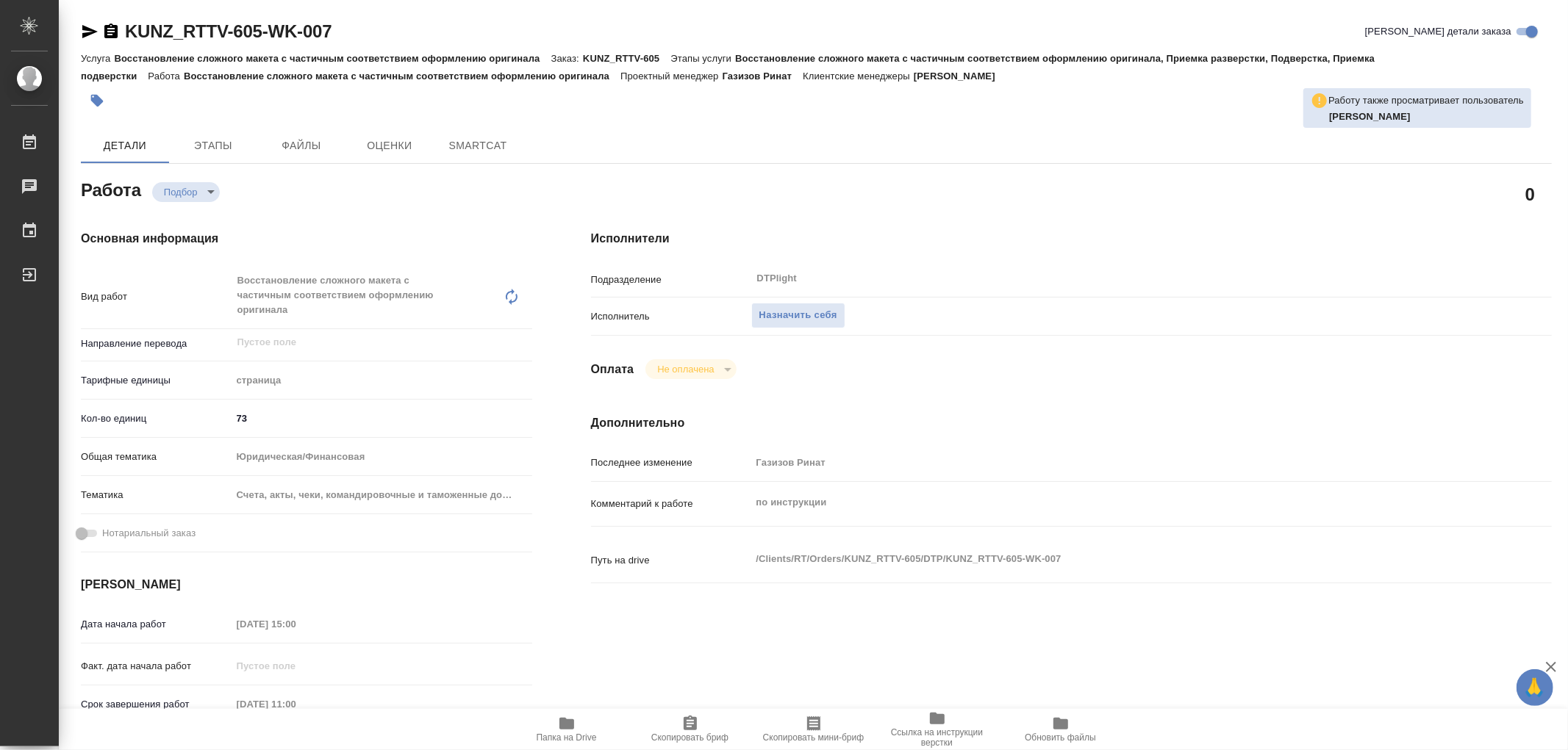
type textarea "x"
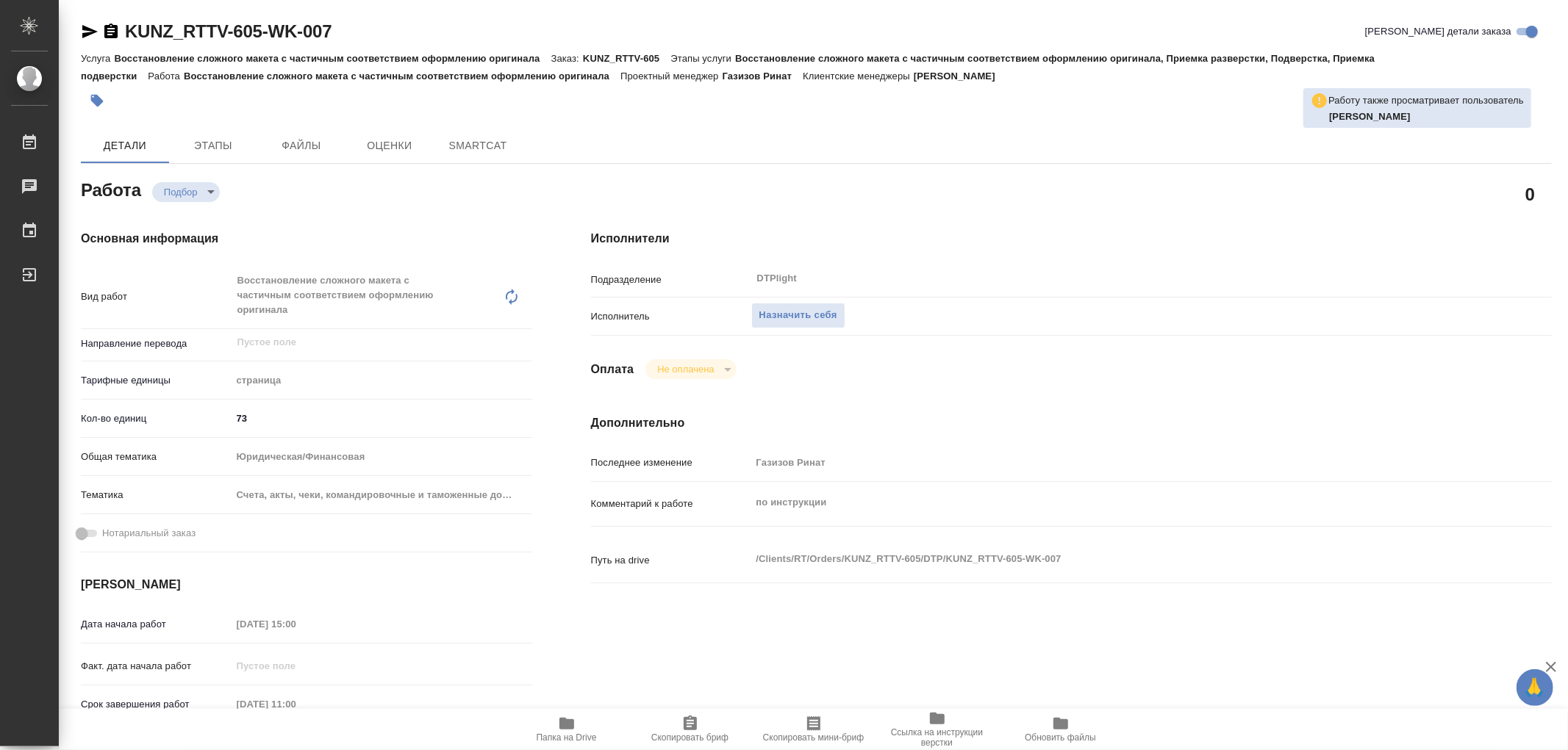
type textarea "x"
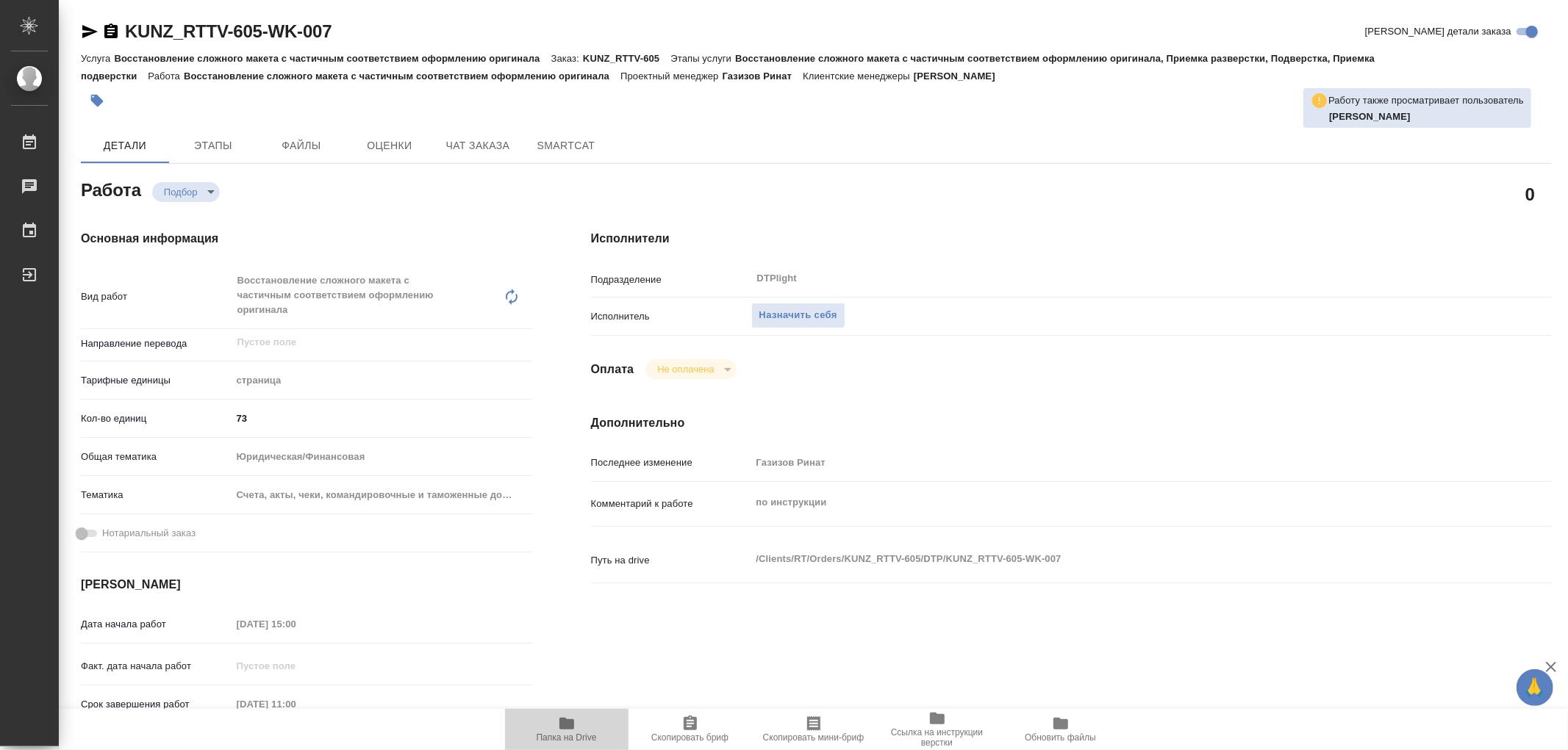
click at [570, 726] on icon "button" at bounding box center [567, 724] width 15 height 12
type textarea "x"
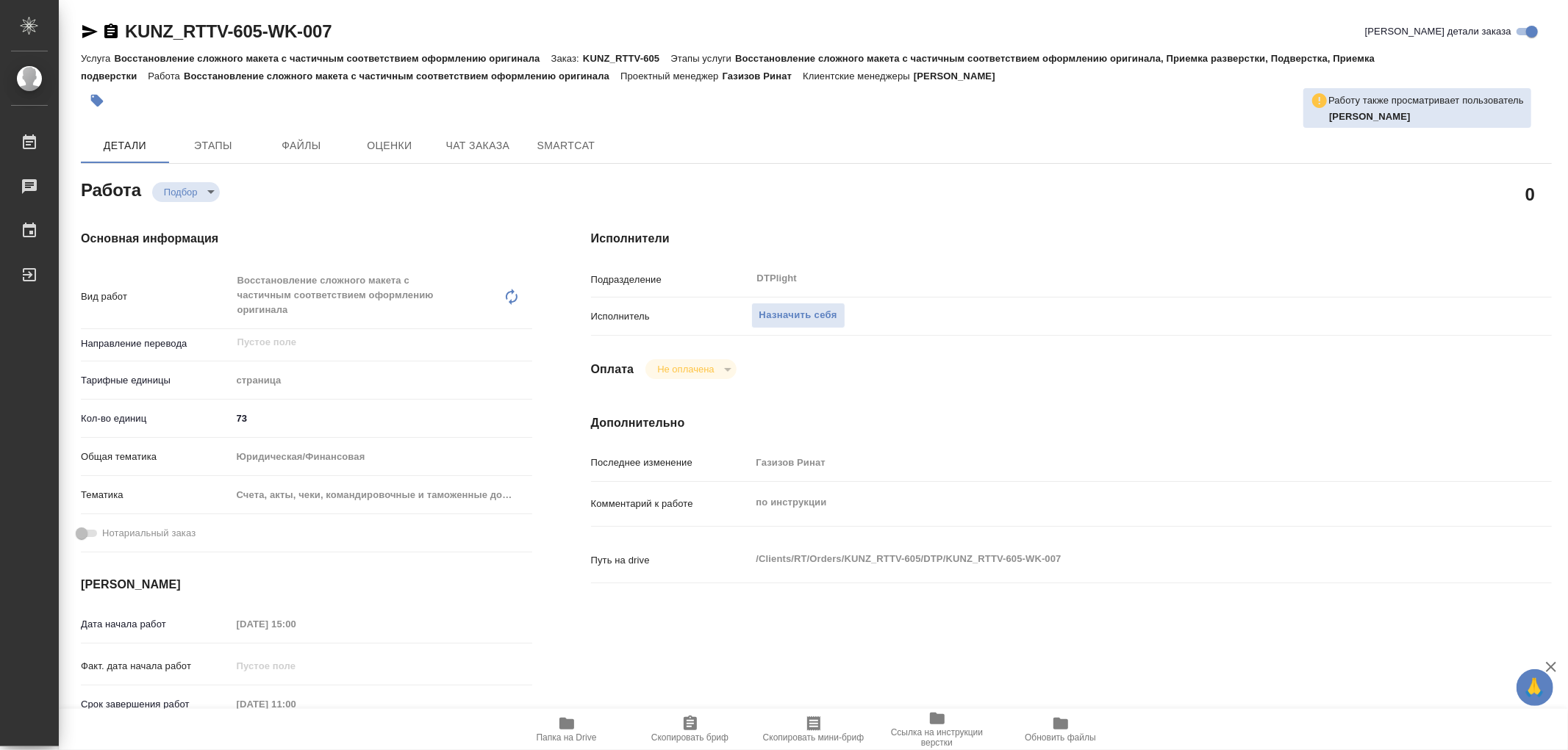
type textarea "x"
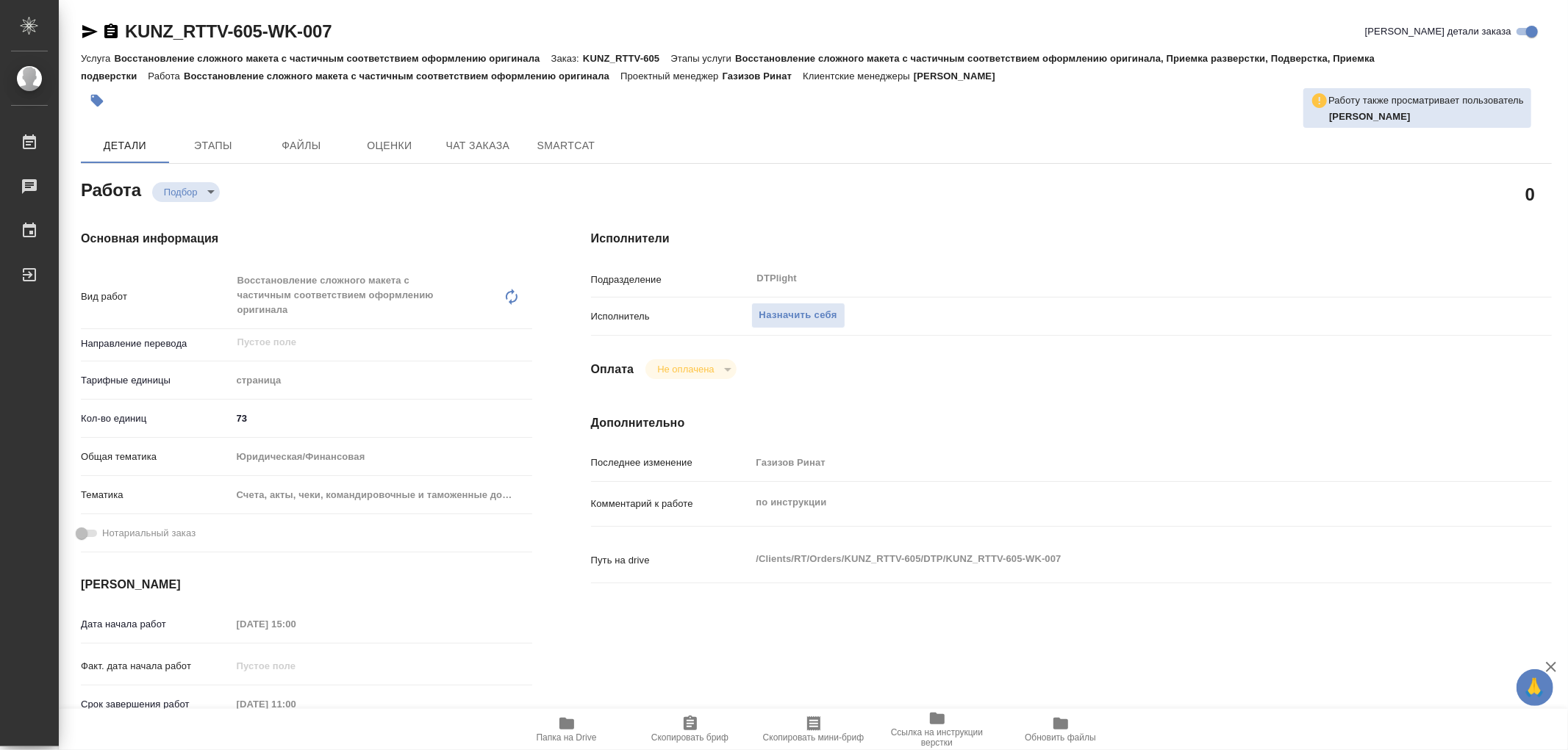
type textarea "x"
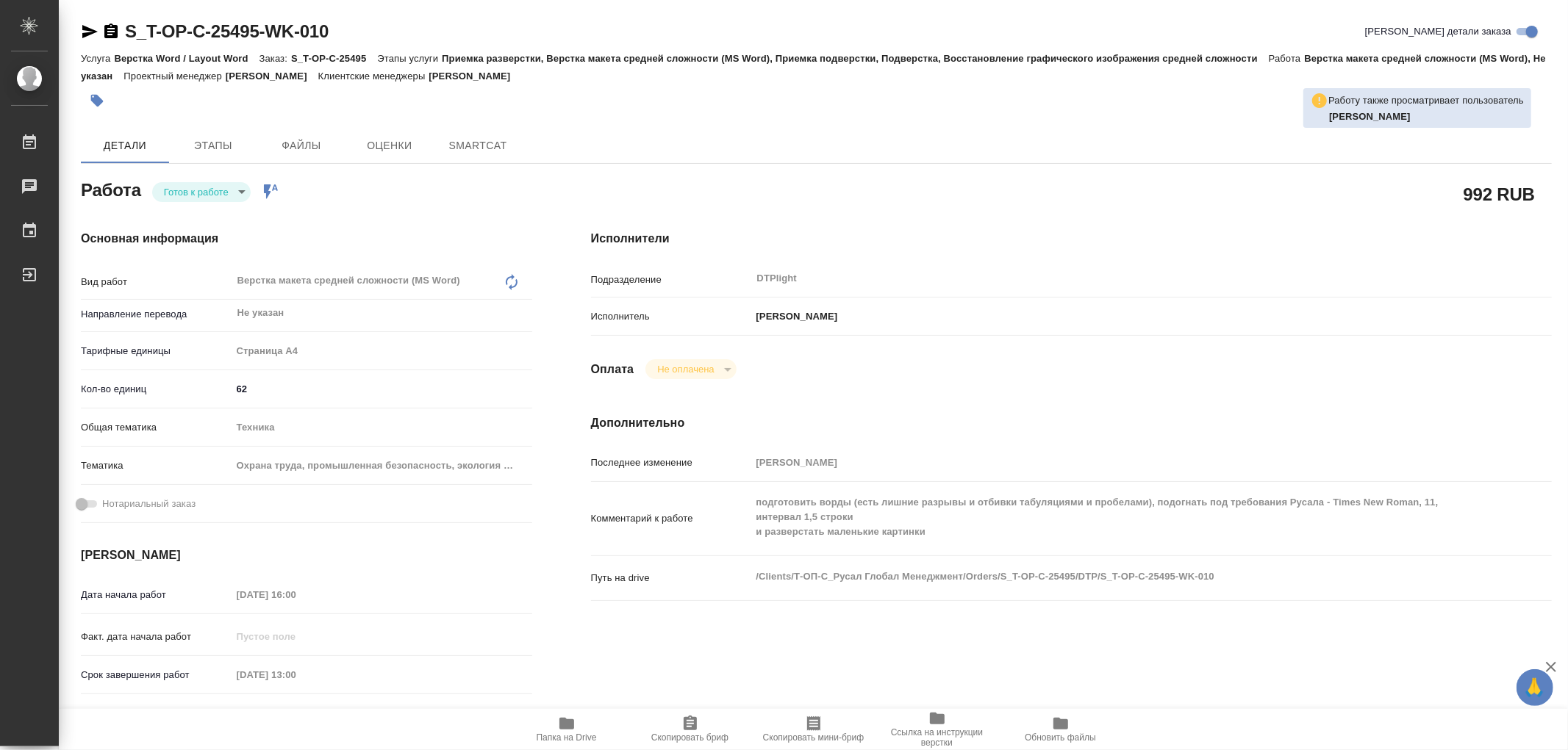
type textarea "x"
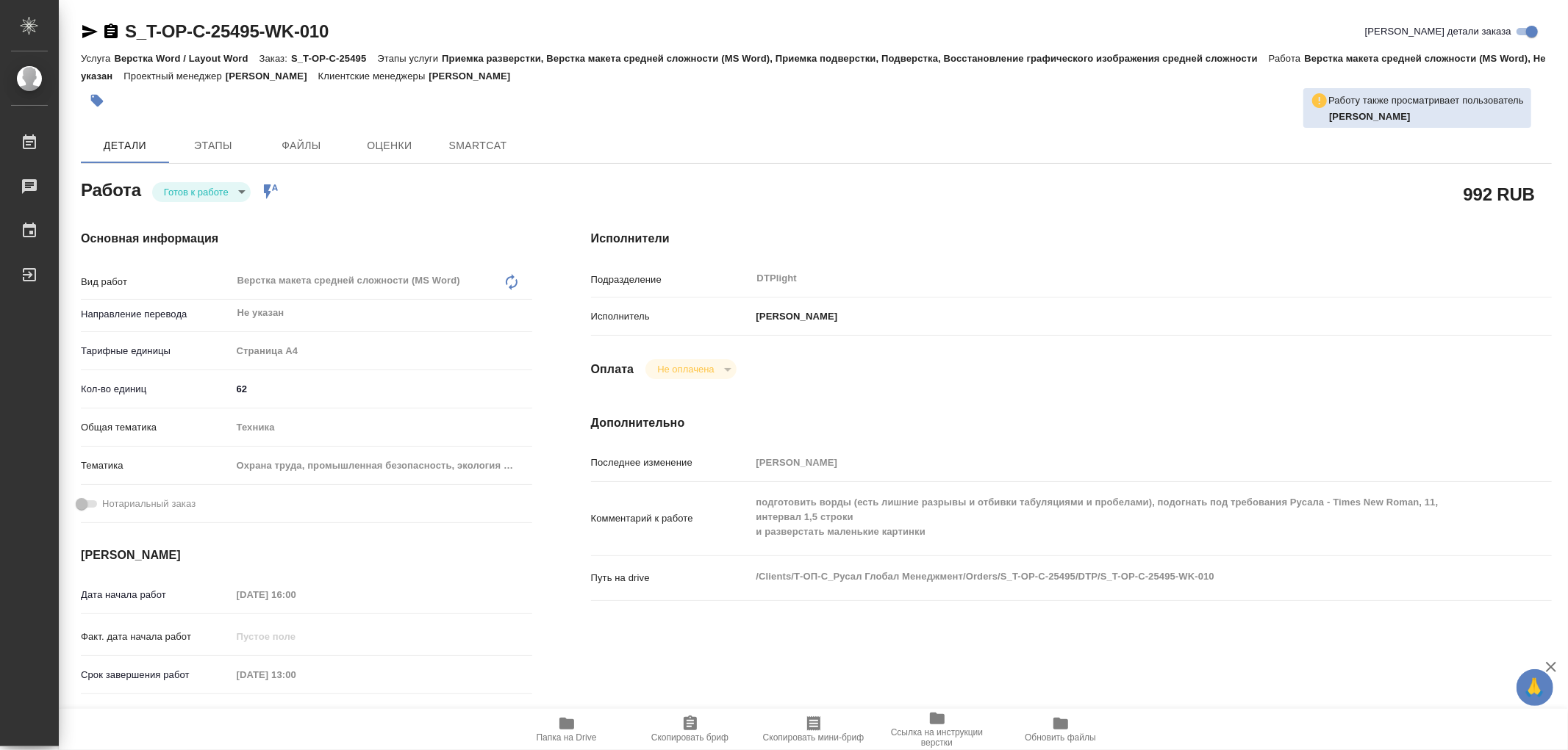
type textarea "x"
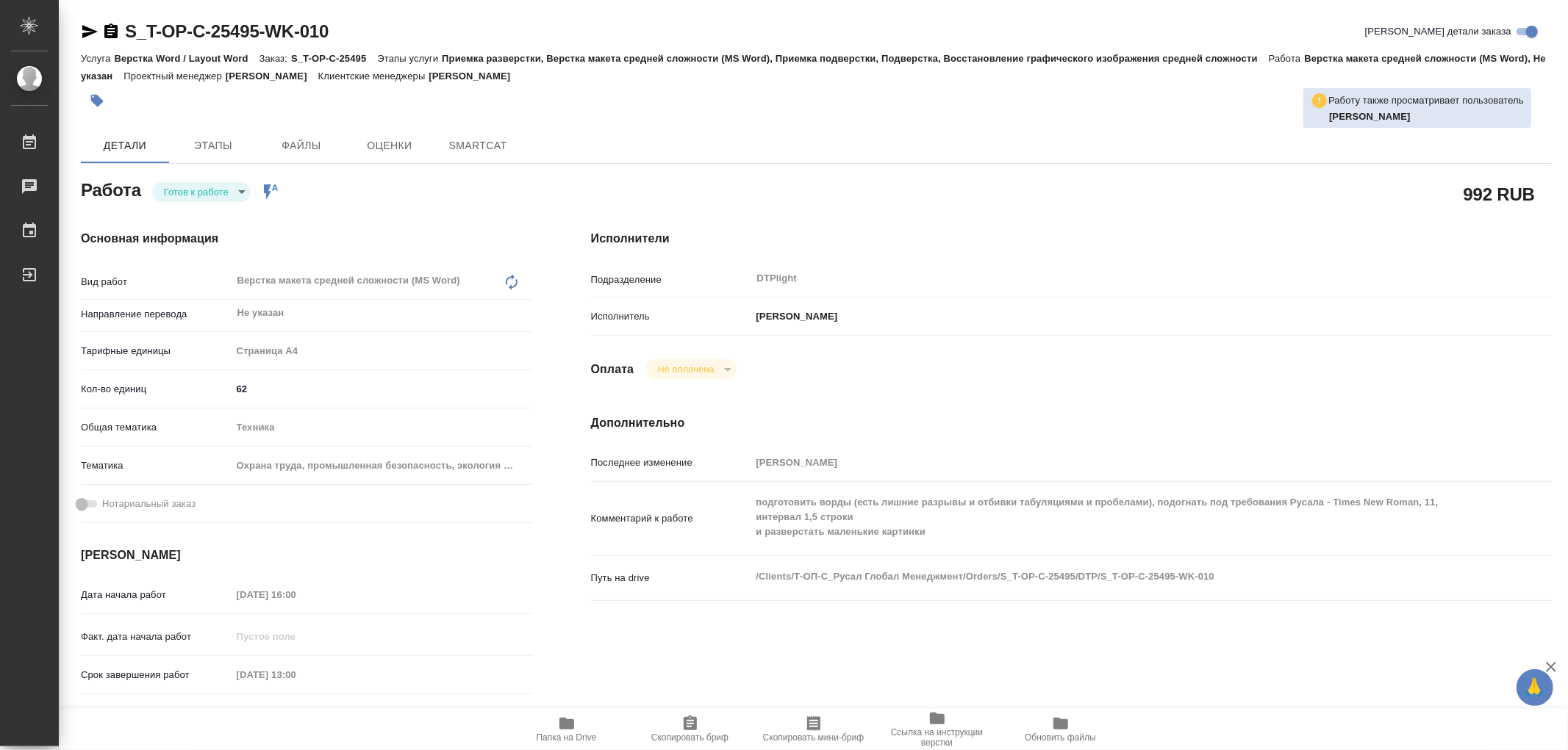
type textarea "x"
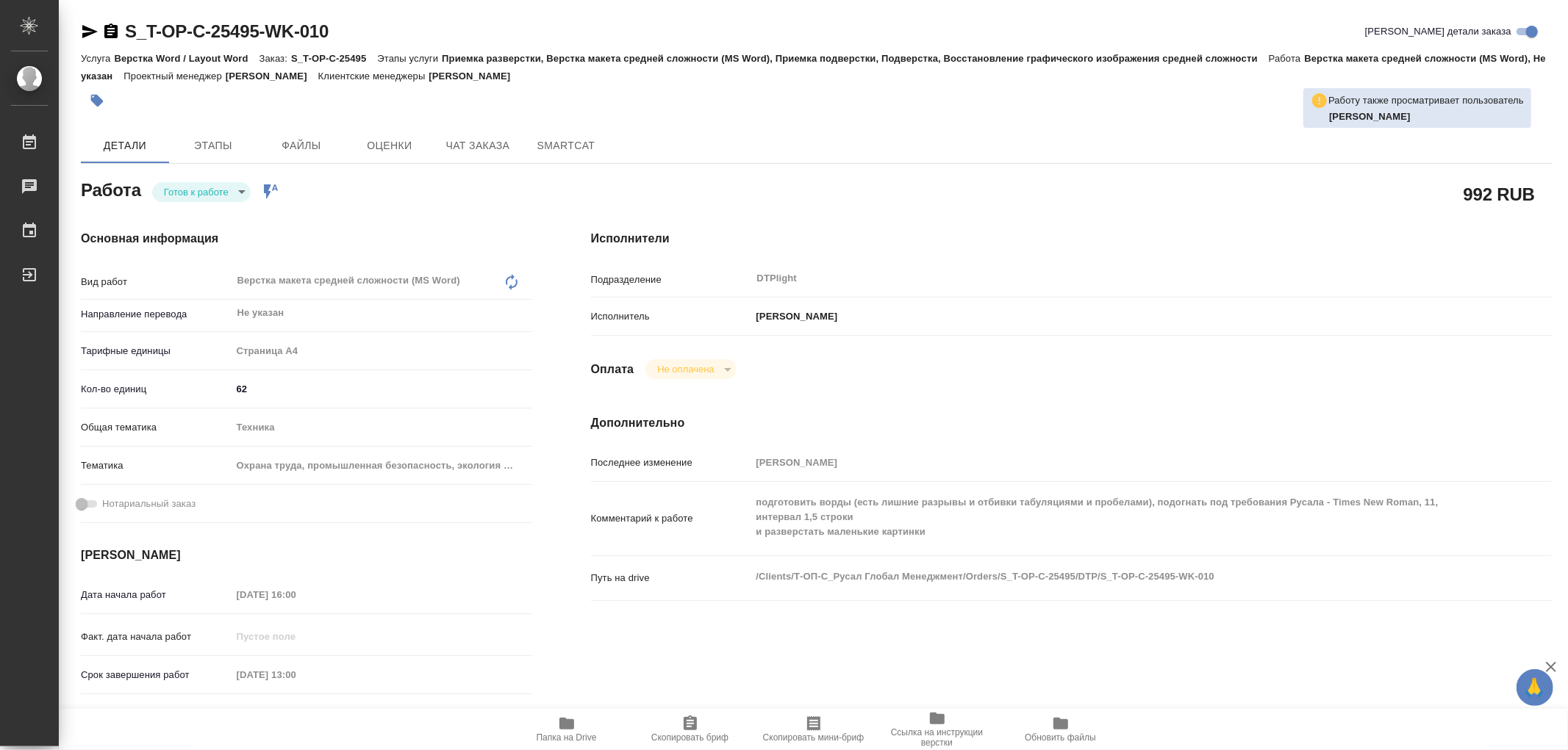
type textarea "x"
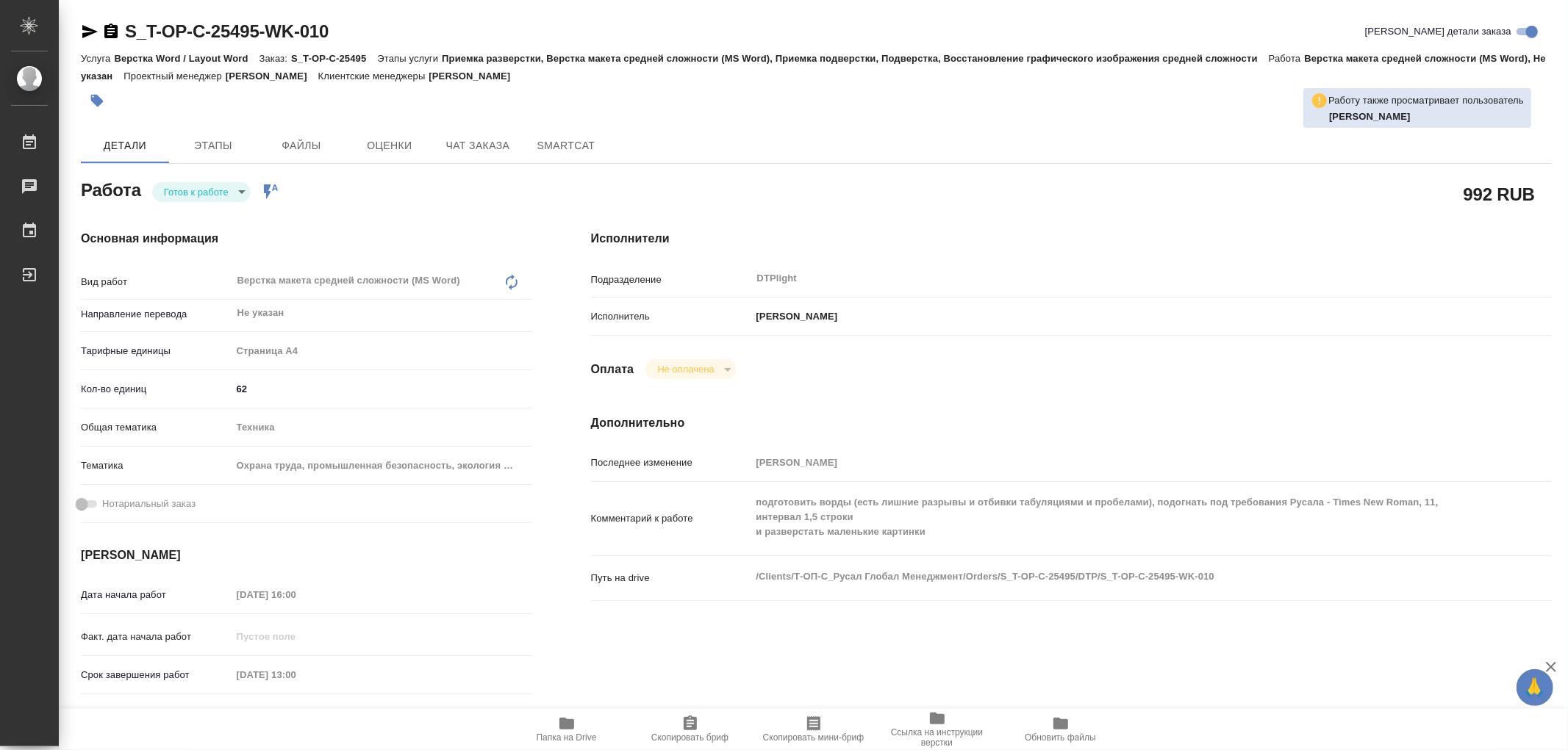
type textarea "x"
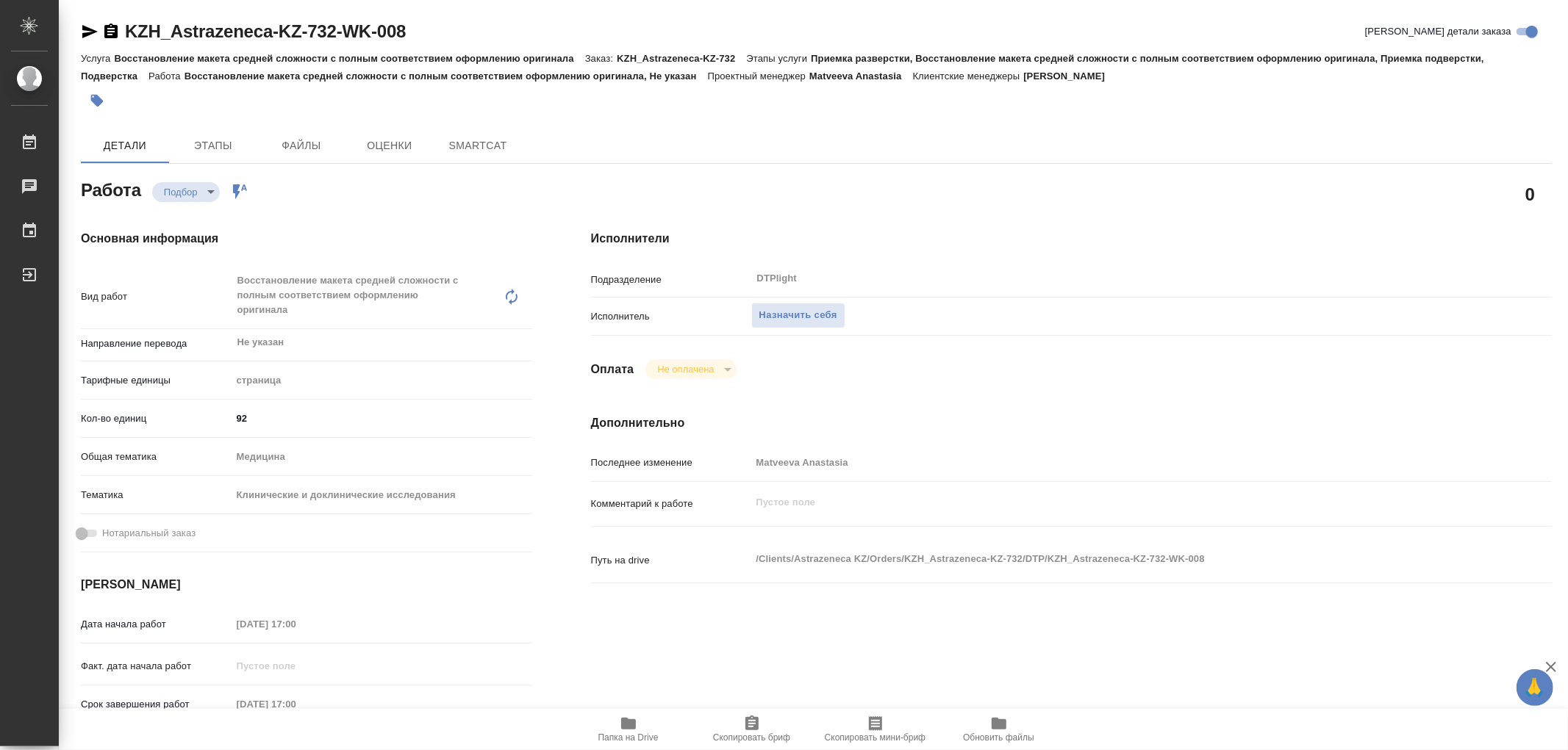
type textarea "x"
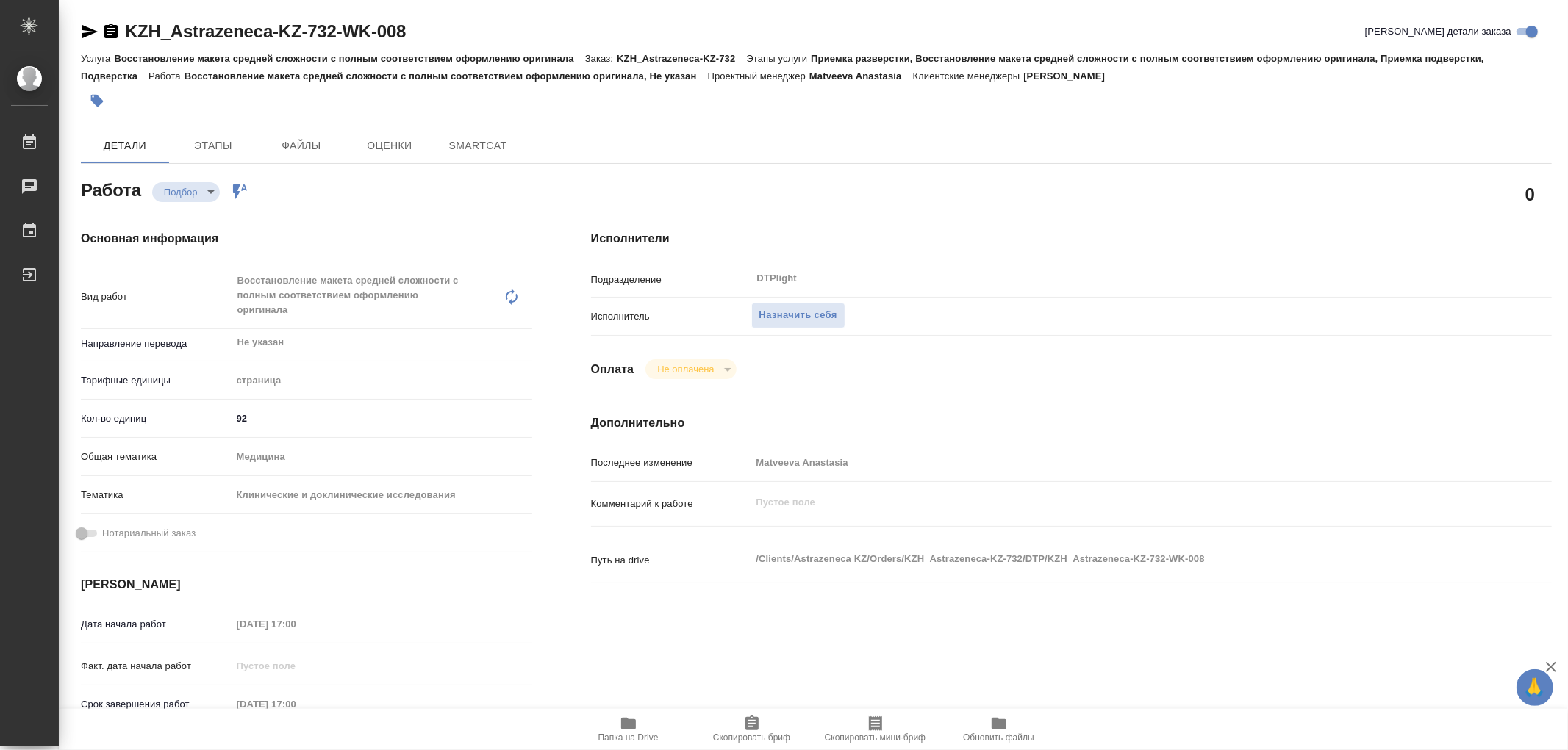
type textarea "x"
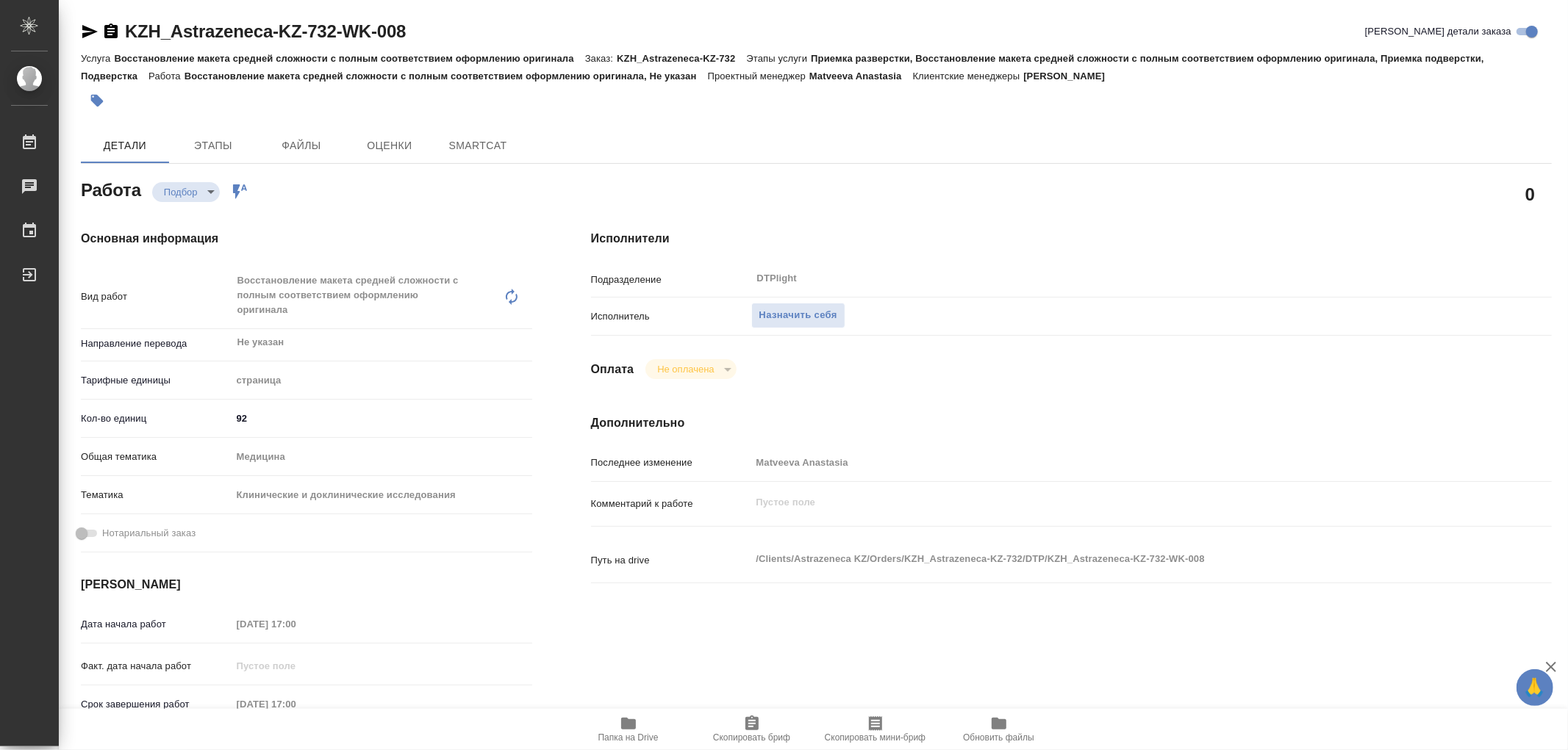
type textarea "x"
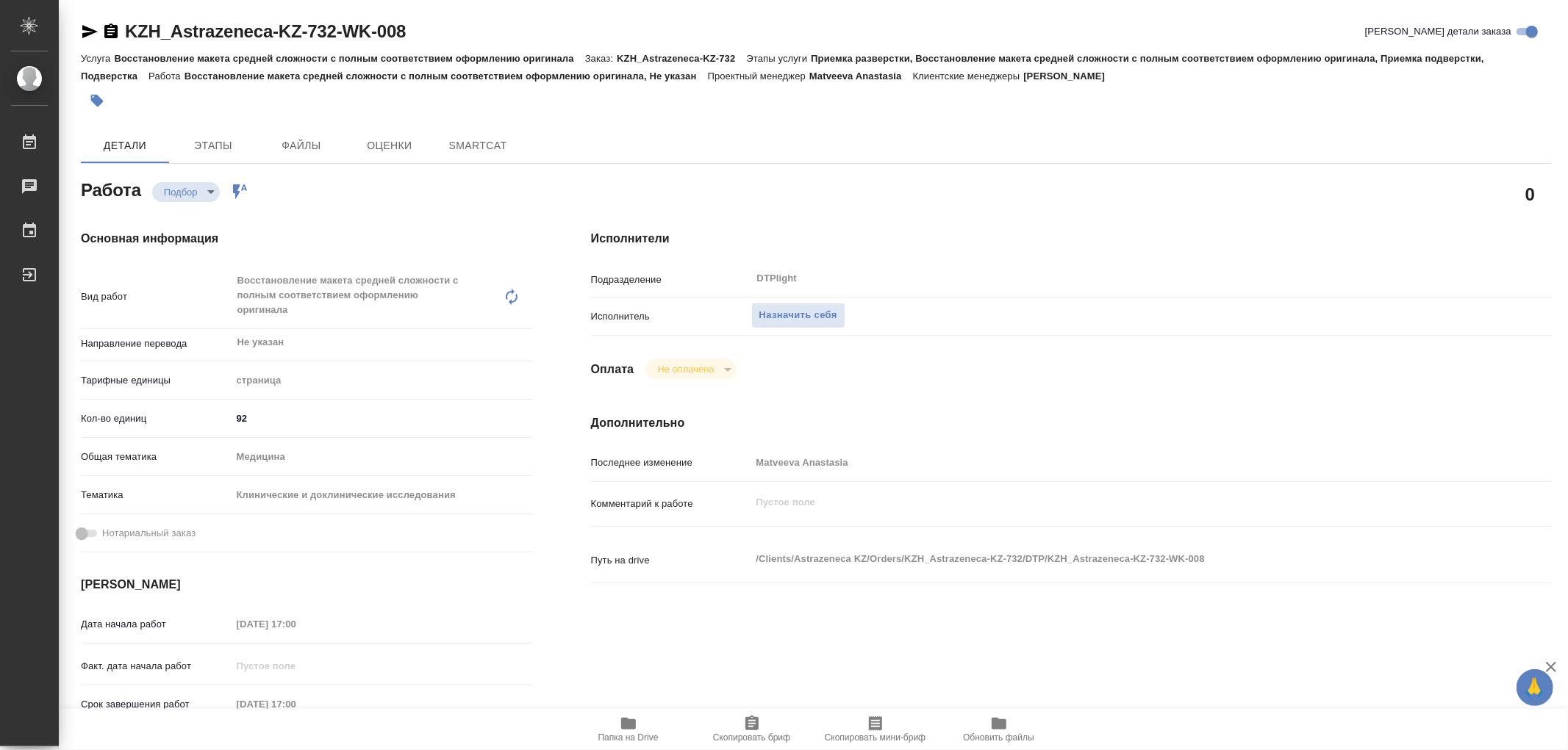
type textarea "x"
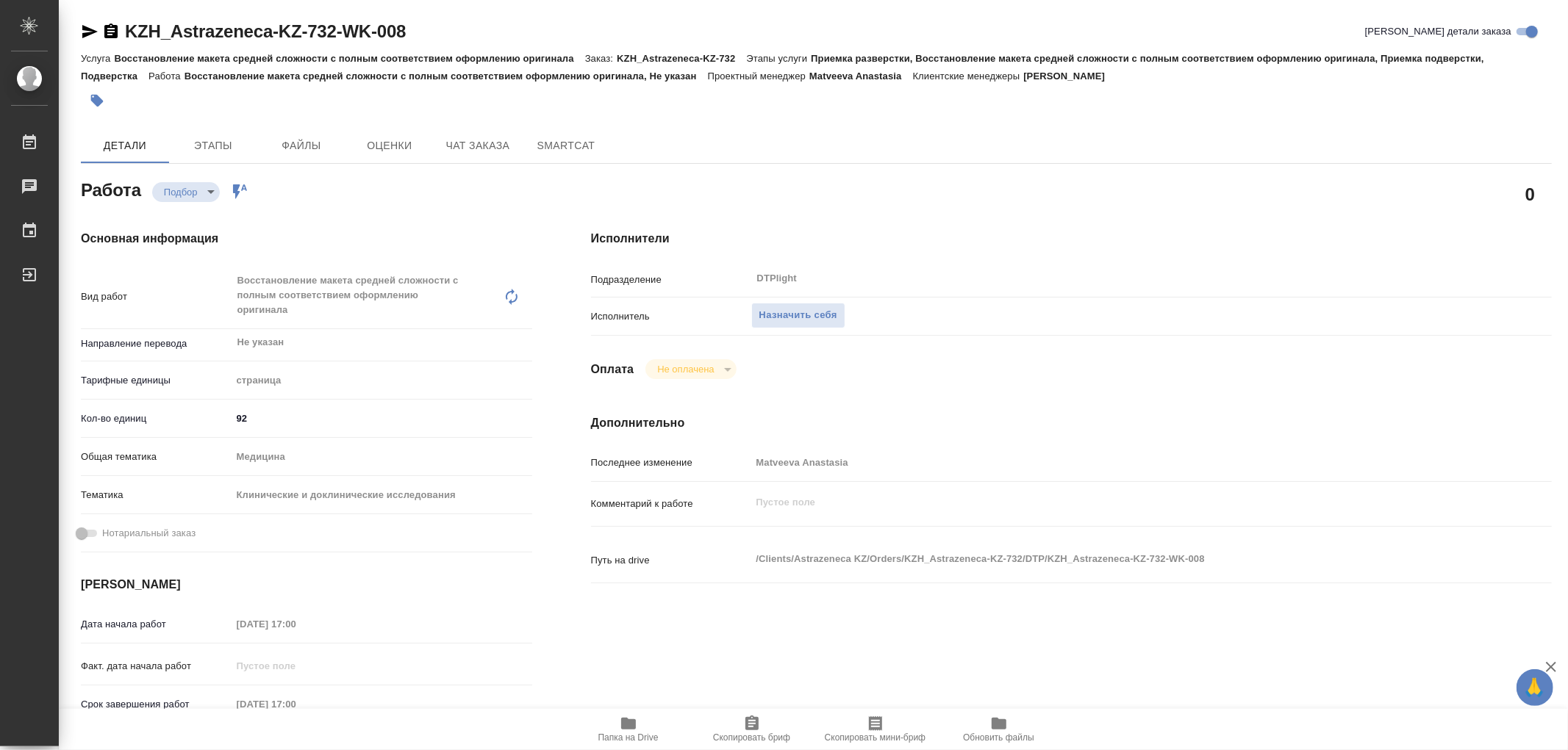
click at [622, 725] on icon "button" at bounding box center [629, 724] width 15 height 12
type textarea "x"
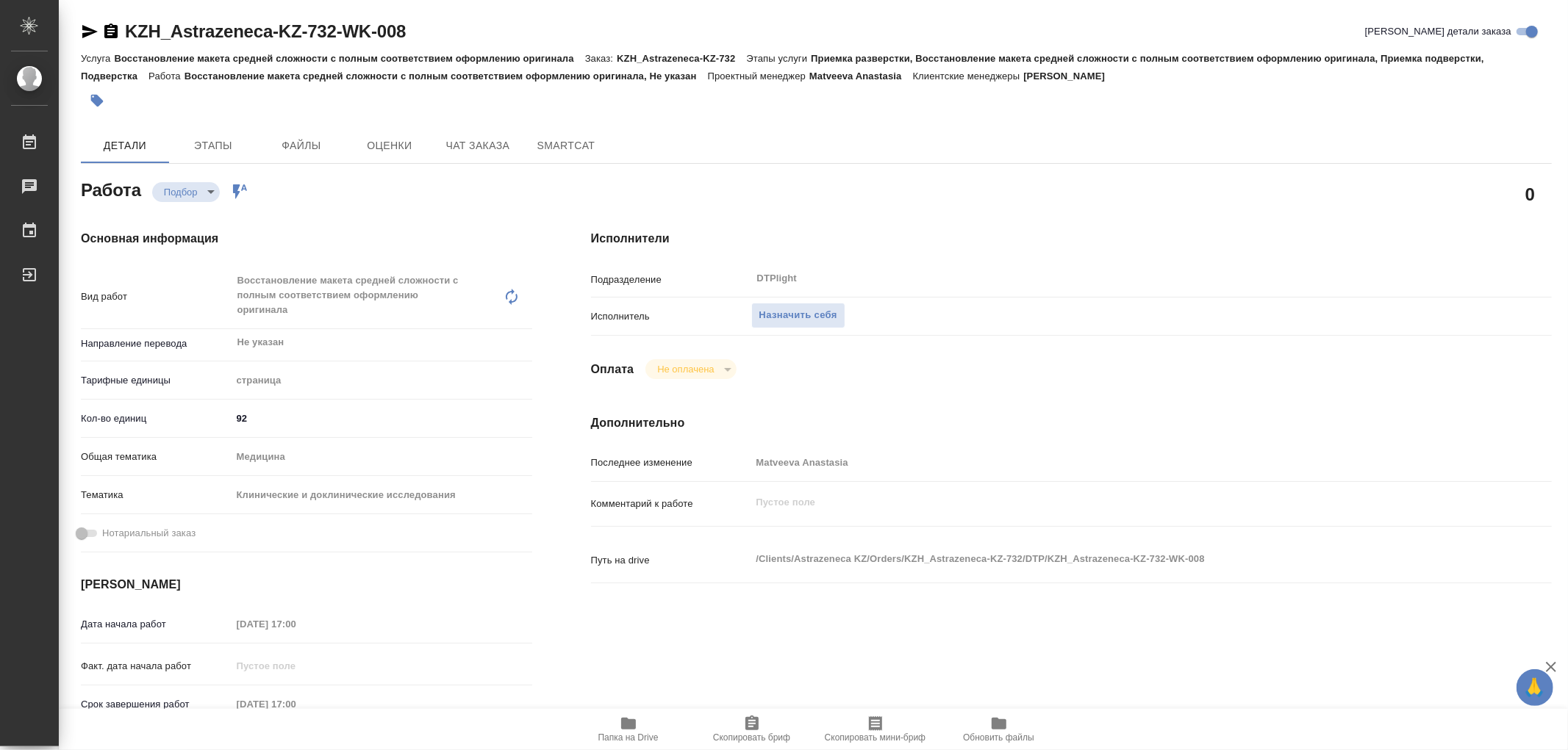
type textarea "x"
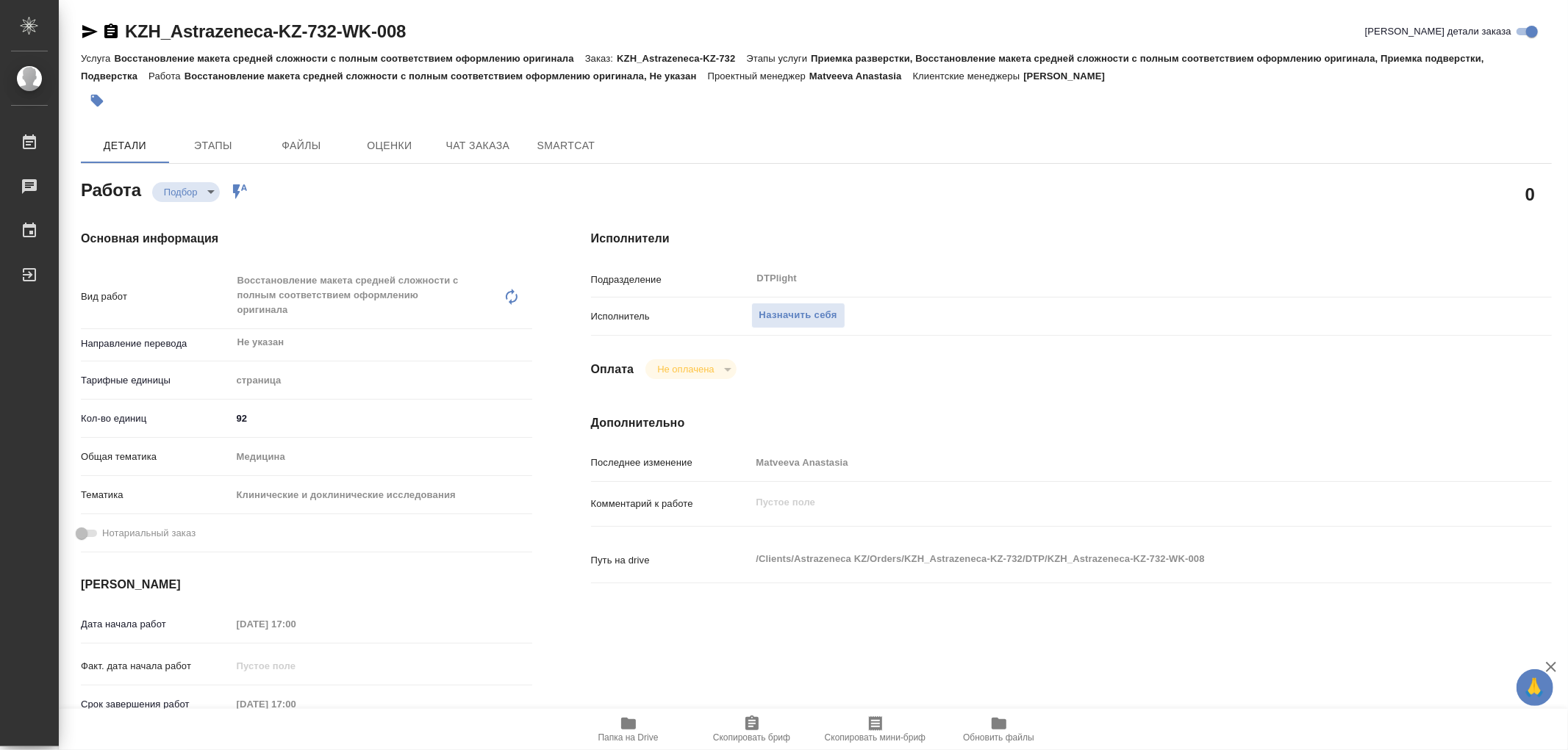
type textarea "x"
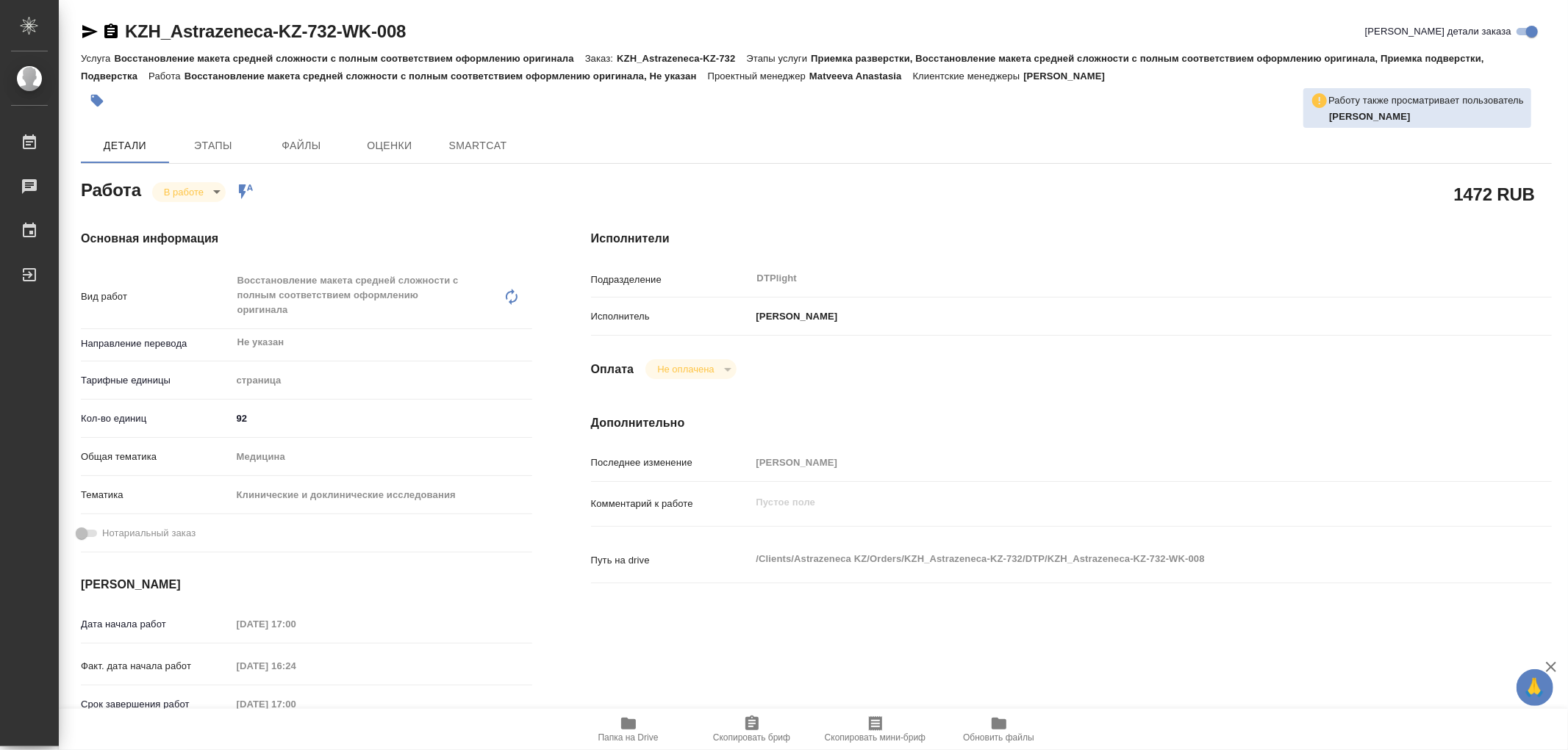
type textarea "x"
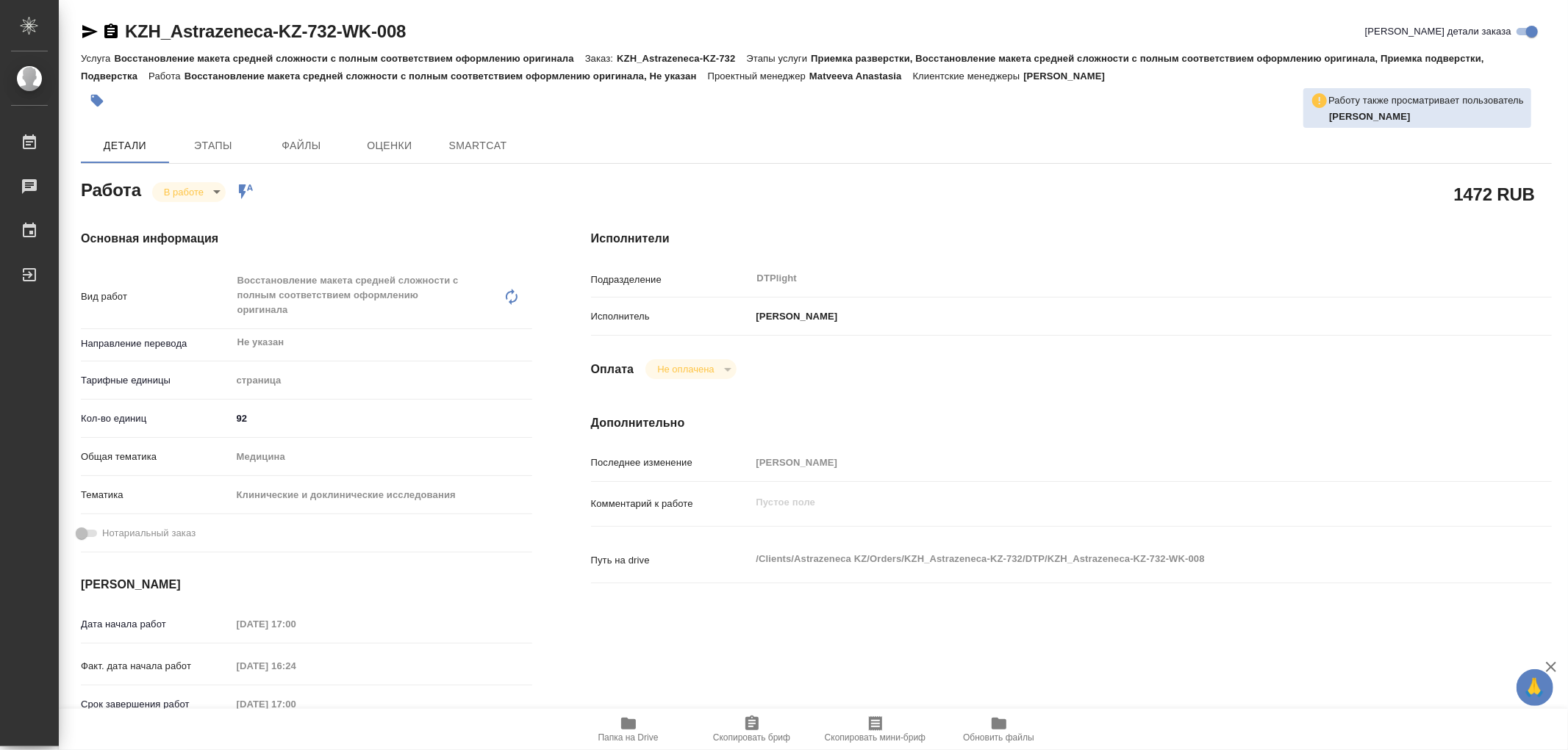
type textarea "x"
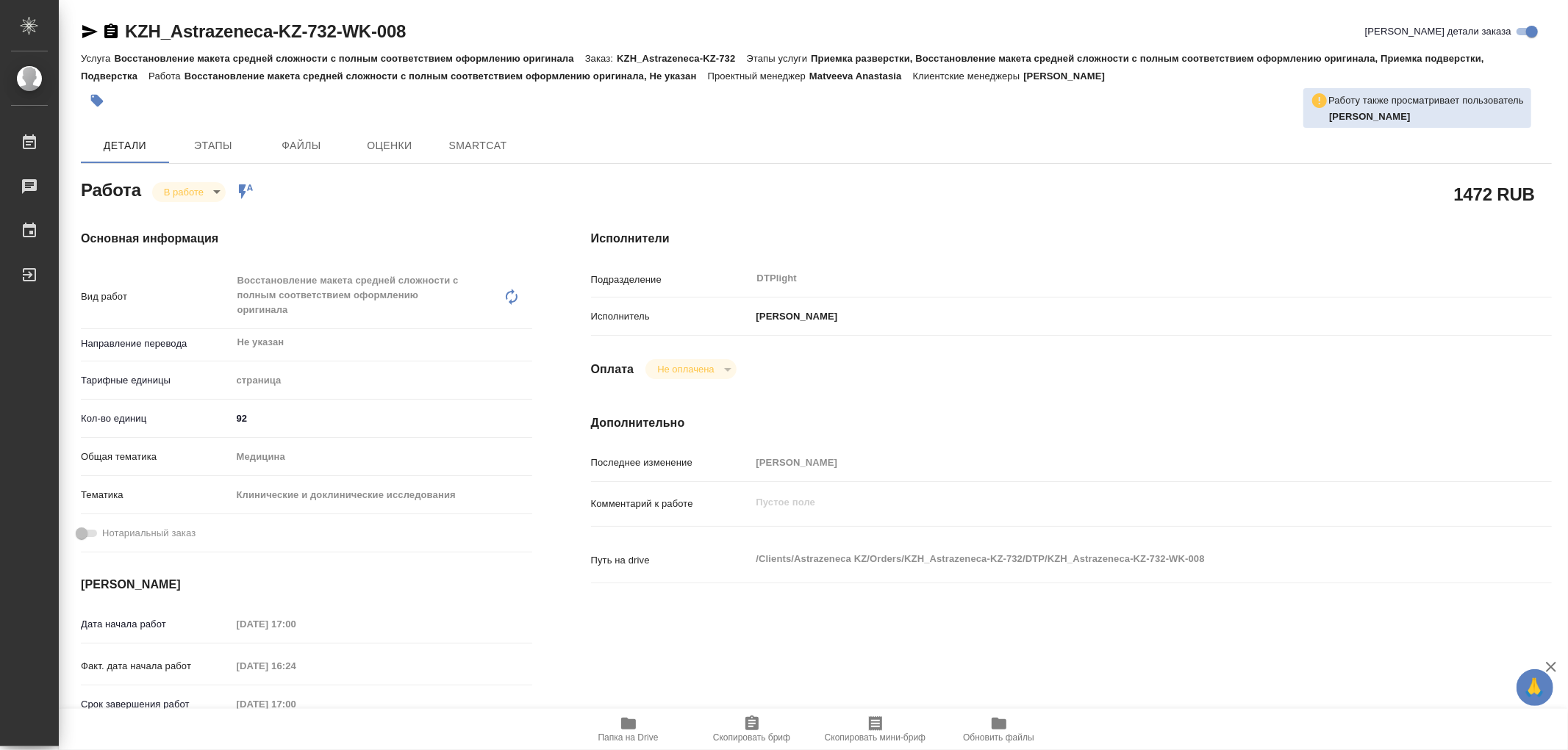
type textarea "x"
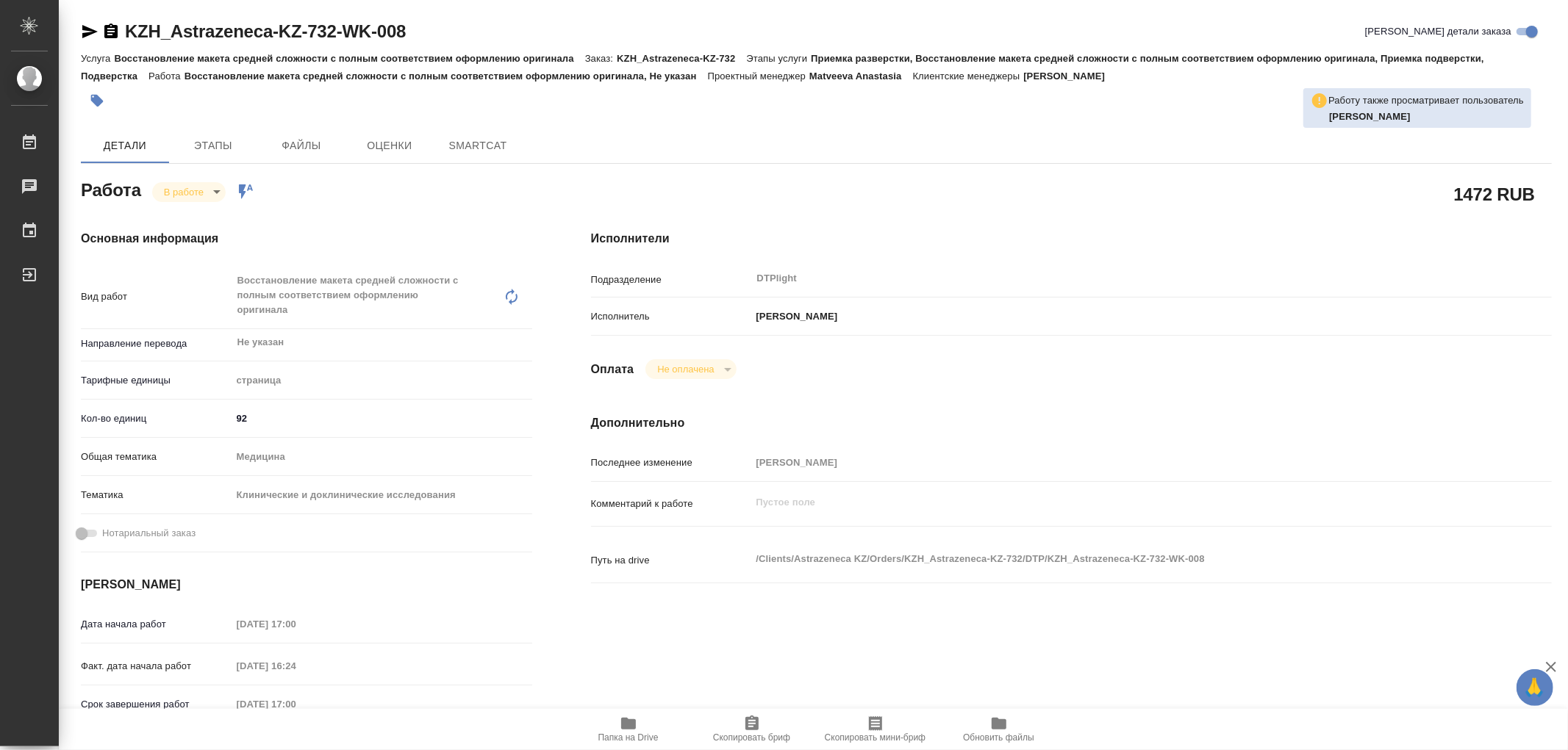
type textarea "x"
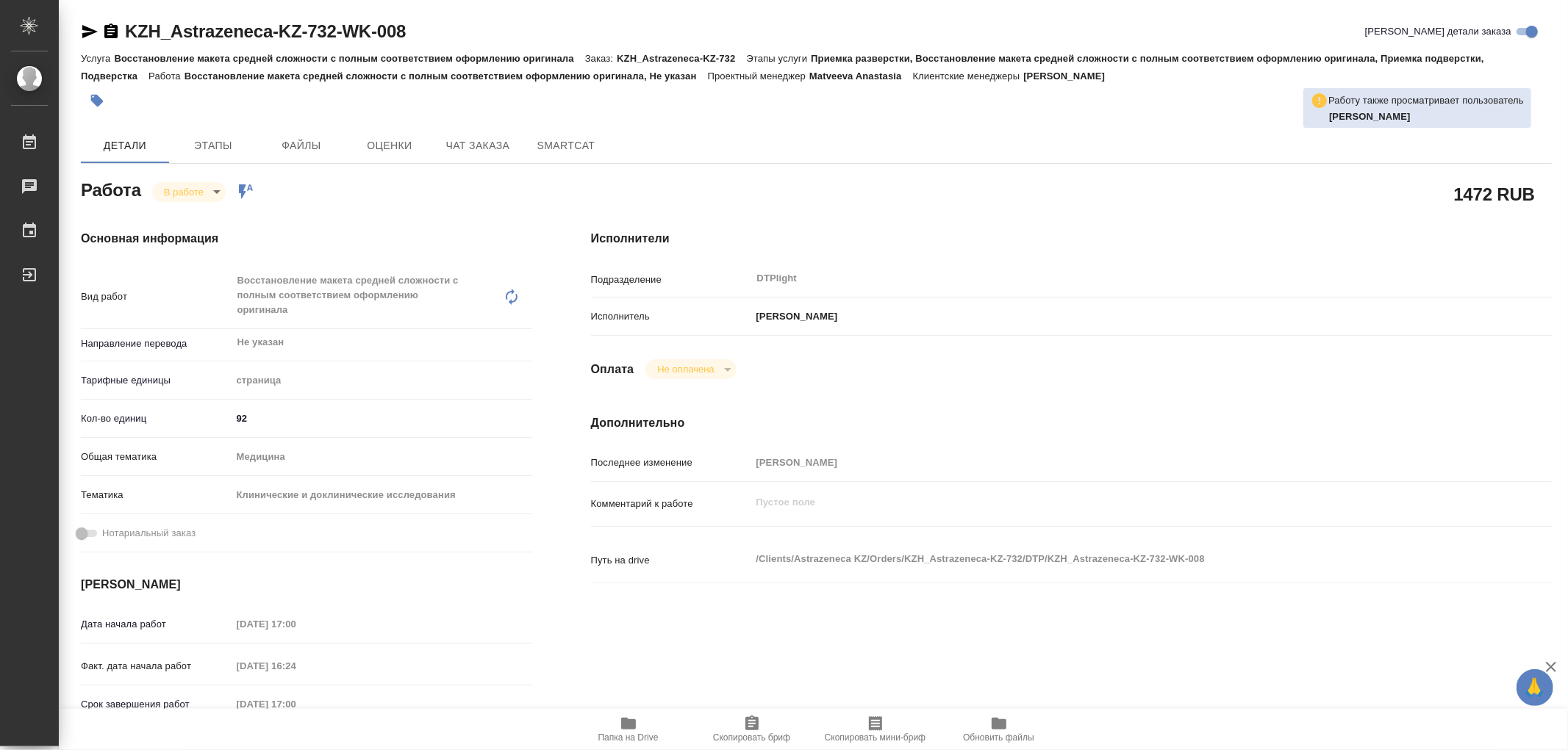
type textarea "x"
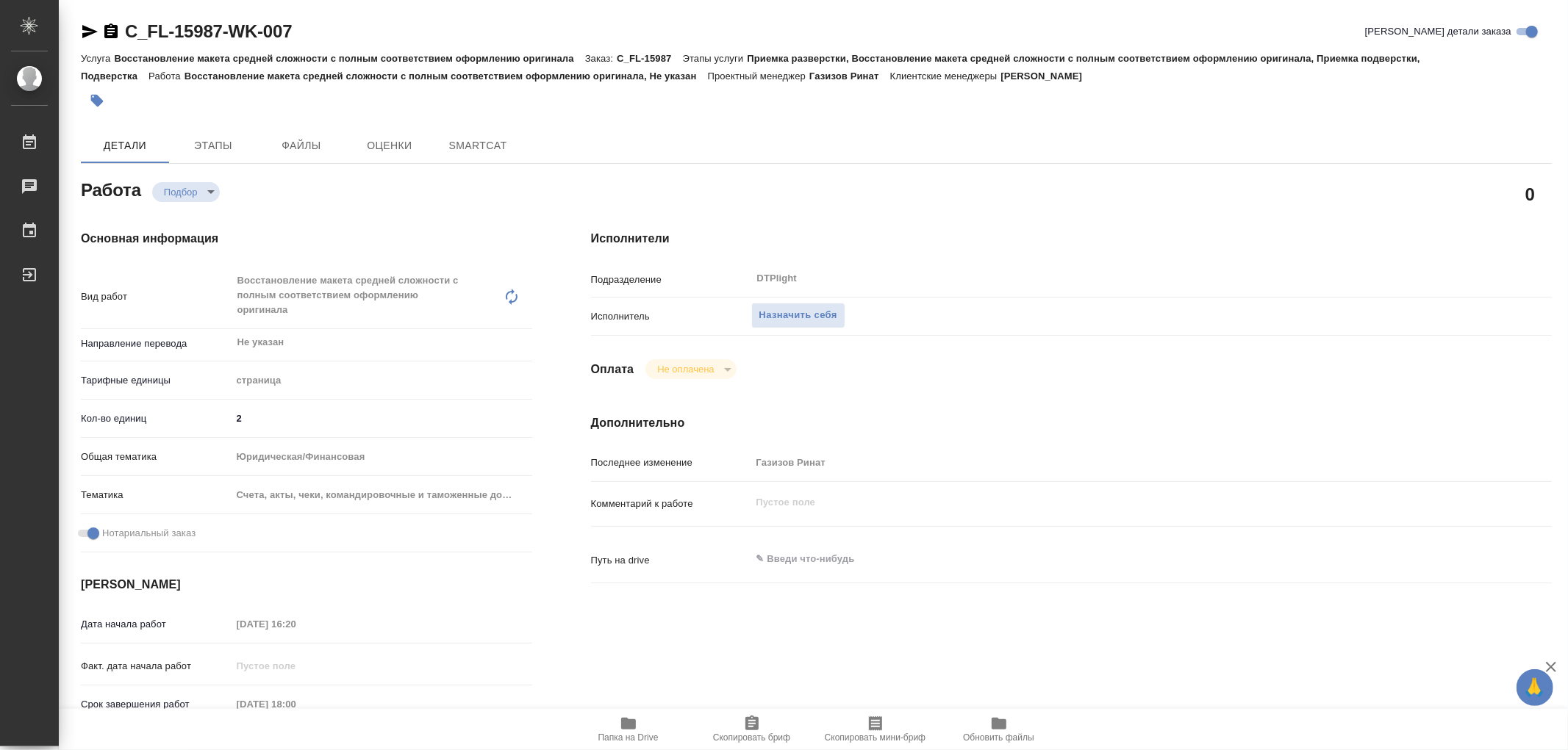
type textarea "x"
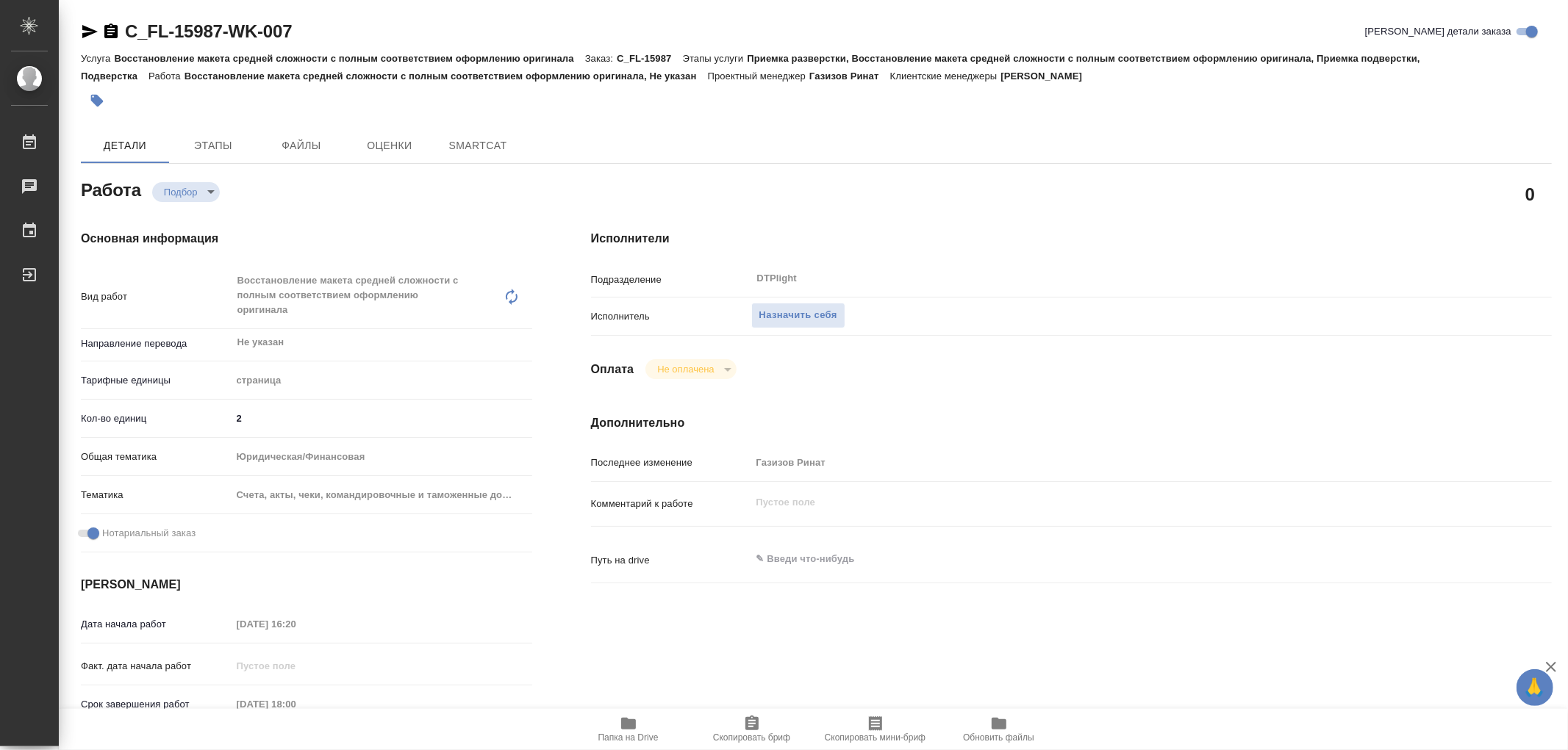
type textarea "x"
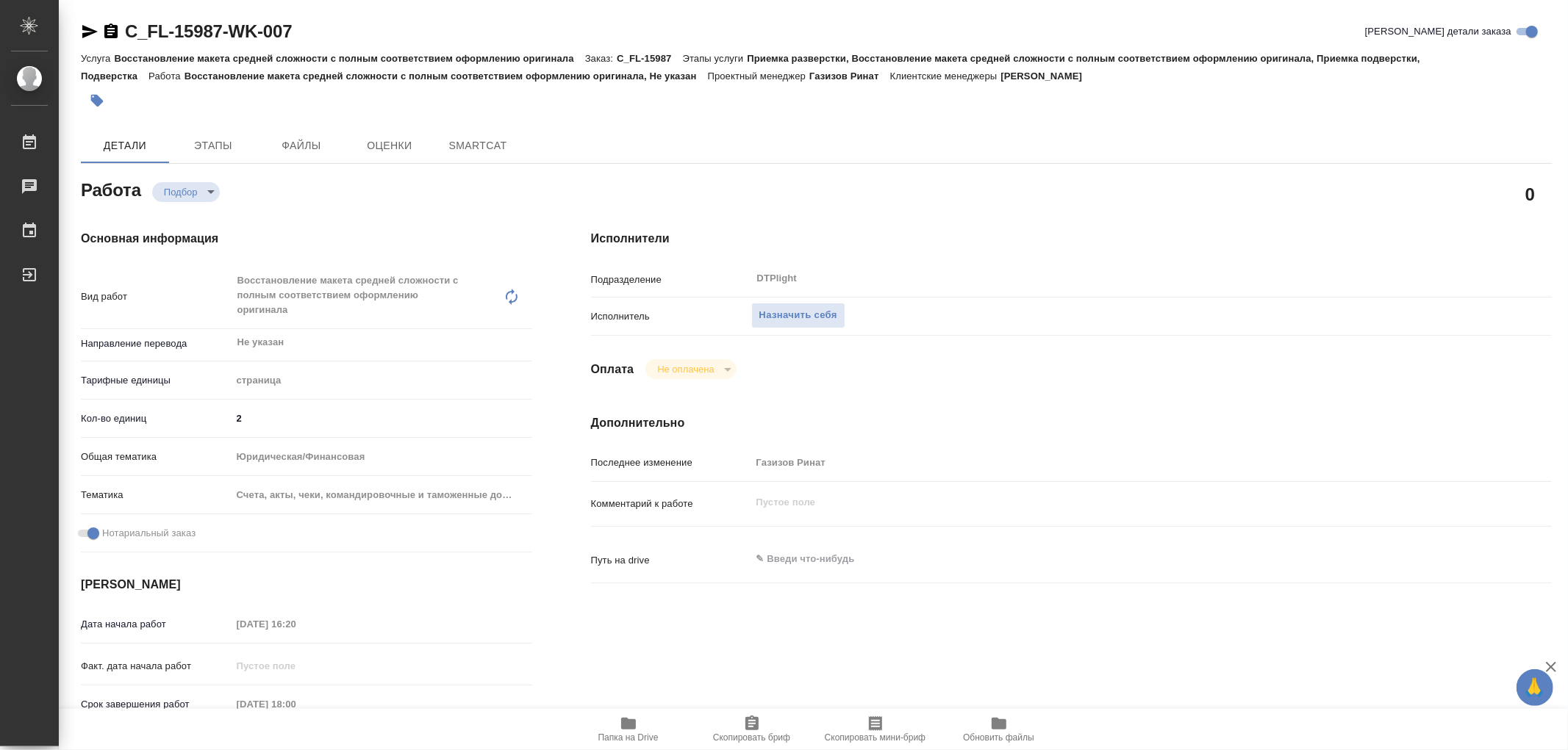
type textarea "x"
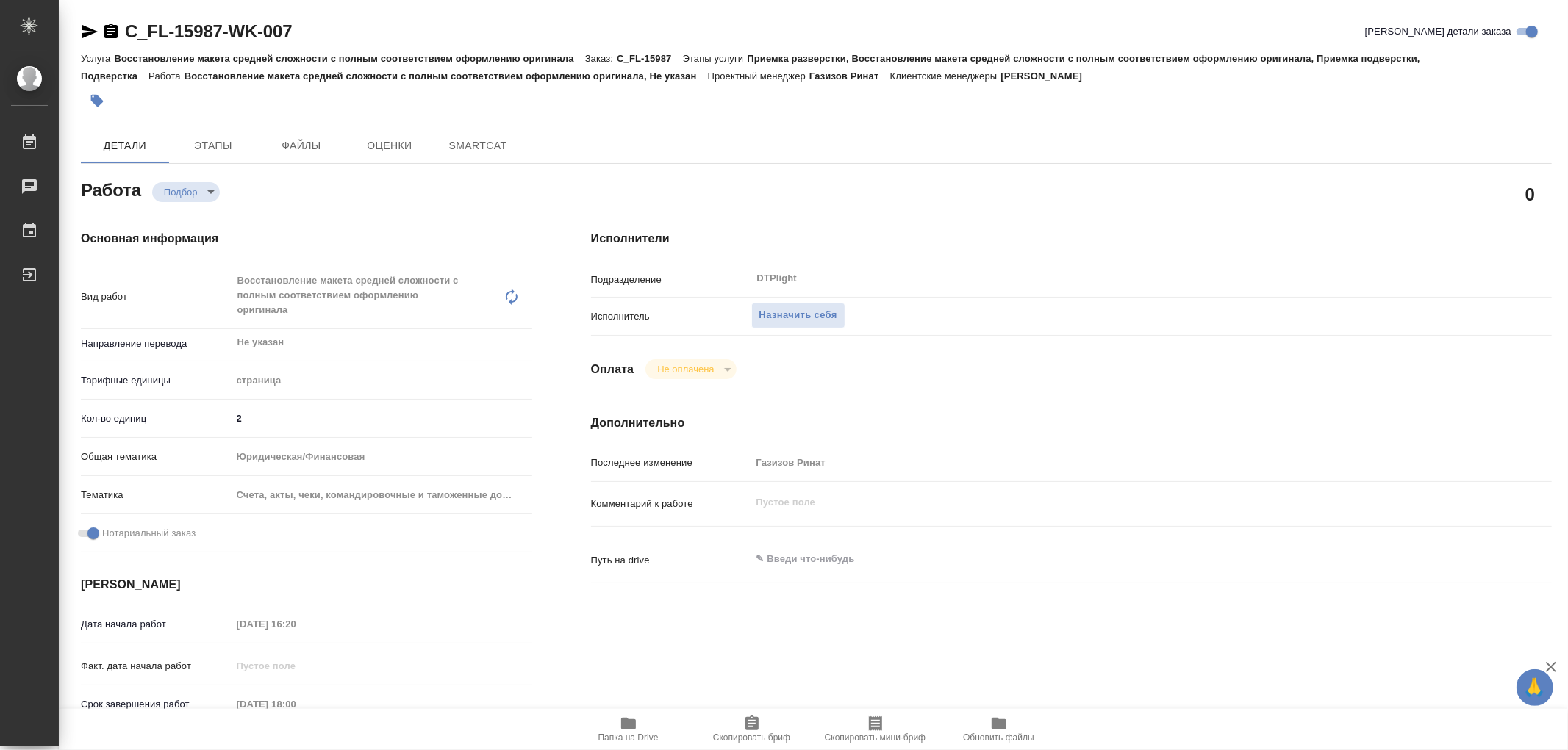
type textarea "x"
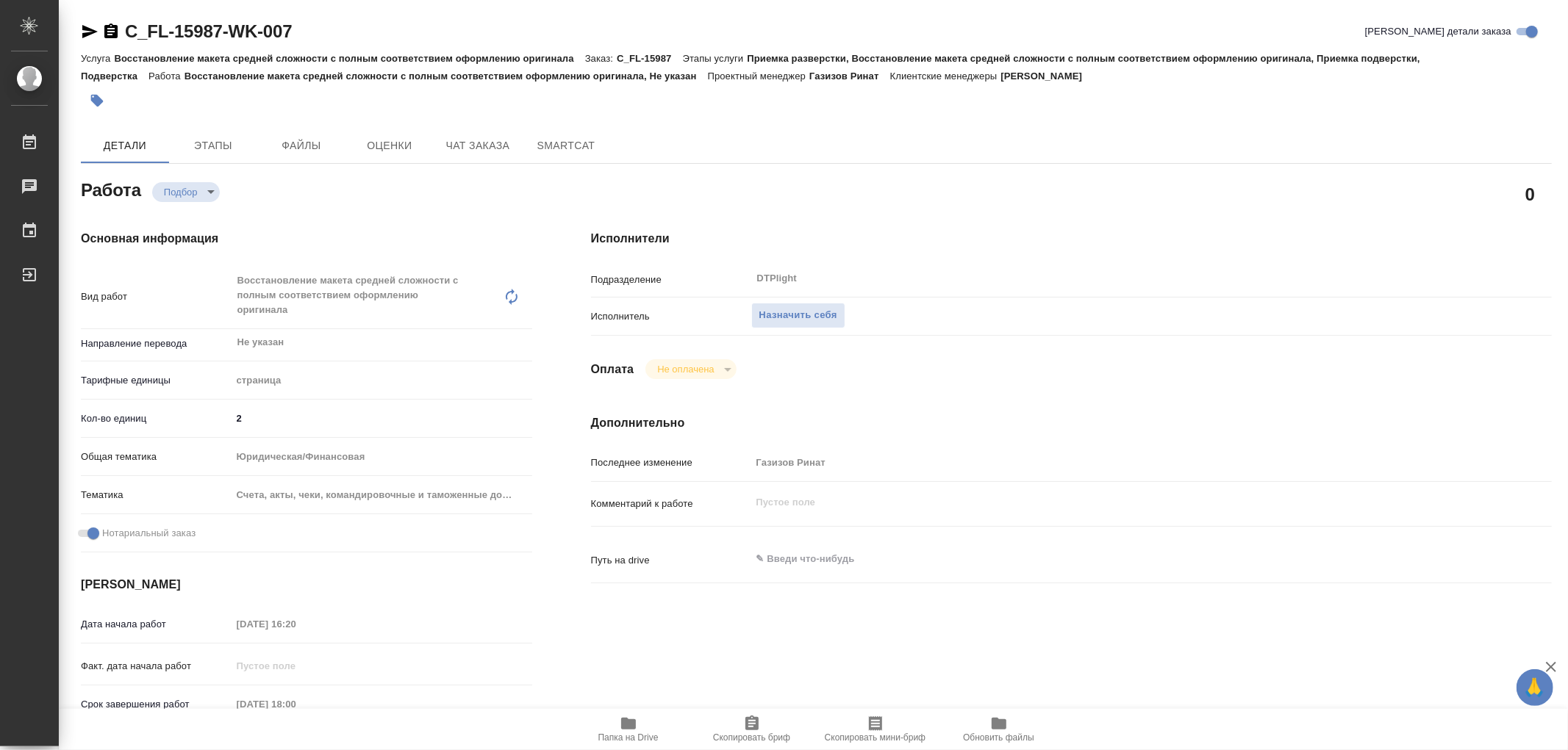
click at [633, 720] on icon "button" at bounding box center [629, 724] width 15 height 12
click at [636, 722] on icon "button" at bounding box center [628, 723] width 18 height 18
click at [620, 717] on icon "button" at bounding box center [628, 723] width 18 height 18
type textarea "x"
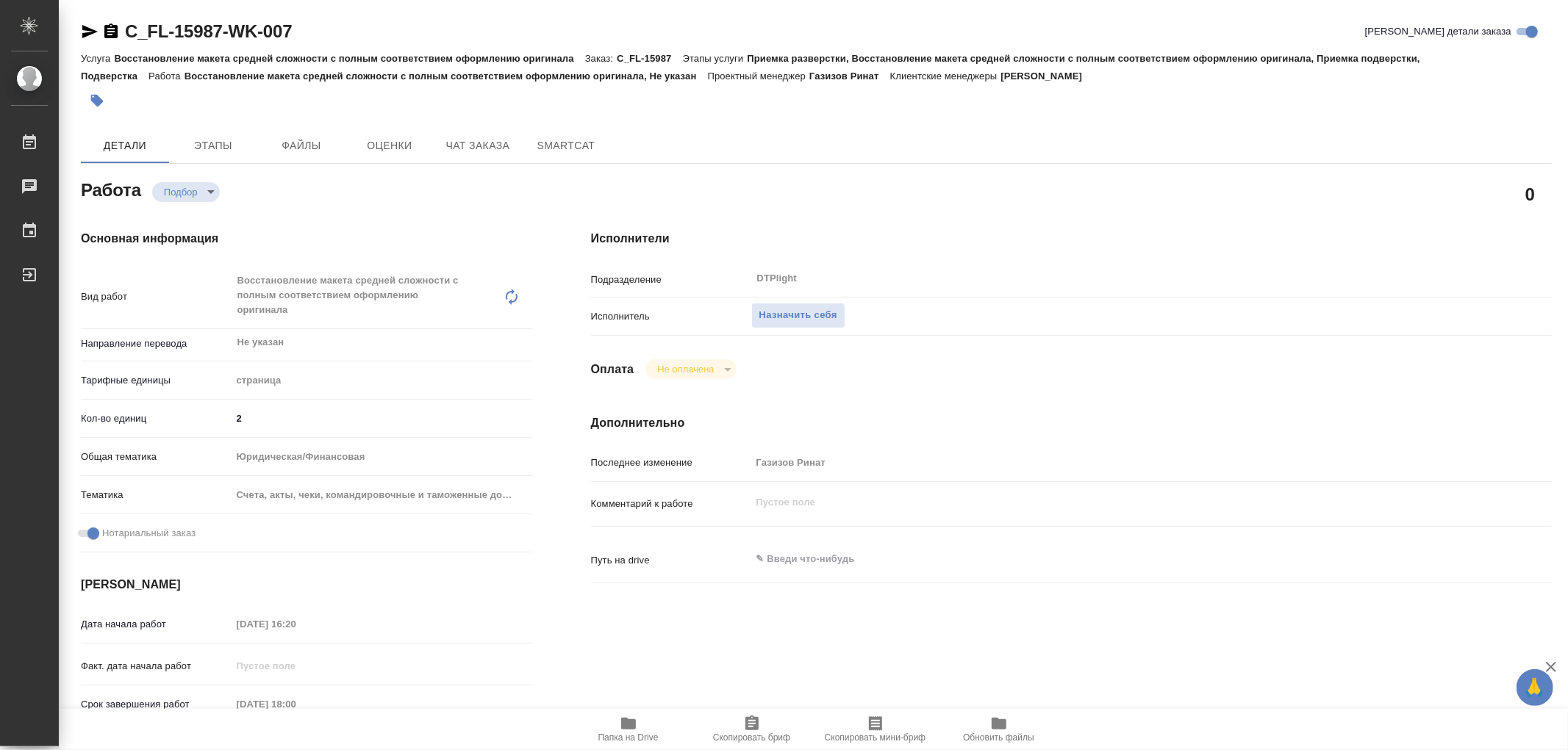
type textarea "x"
click at [626, 738] on span "Папка на Drive" at bounding box center [629, 737] width 60 height 10
click at [633, 718] on icon "button" at bounding box center [628, 723] width 18 height 18
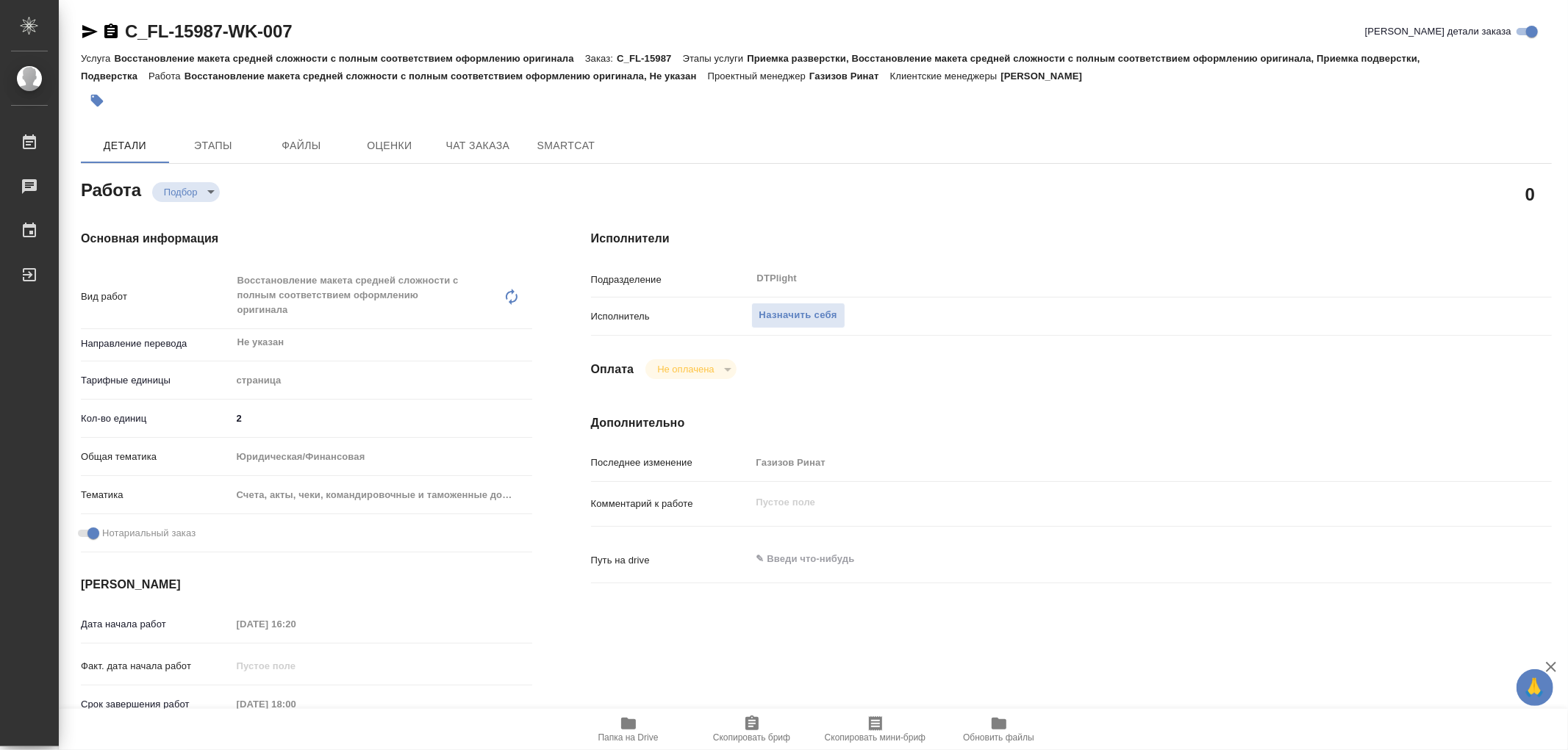
click at [627, 718] on icon "button" at bounding box center [628, 723] width 18 height 18
click at [636, 722] on icon "button" at bounding box center [628, 723] width 18 height 18
type textarea "x"
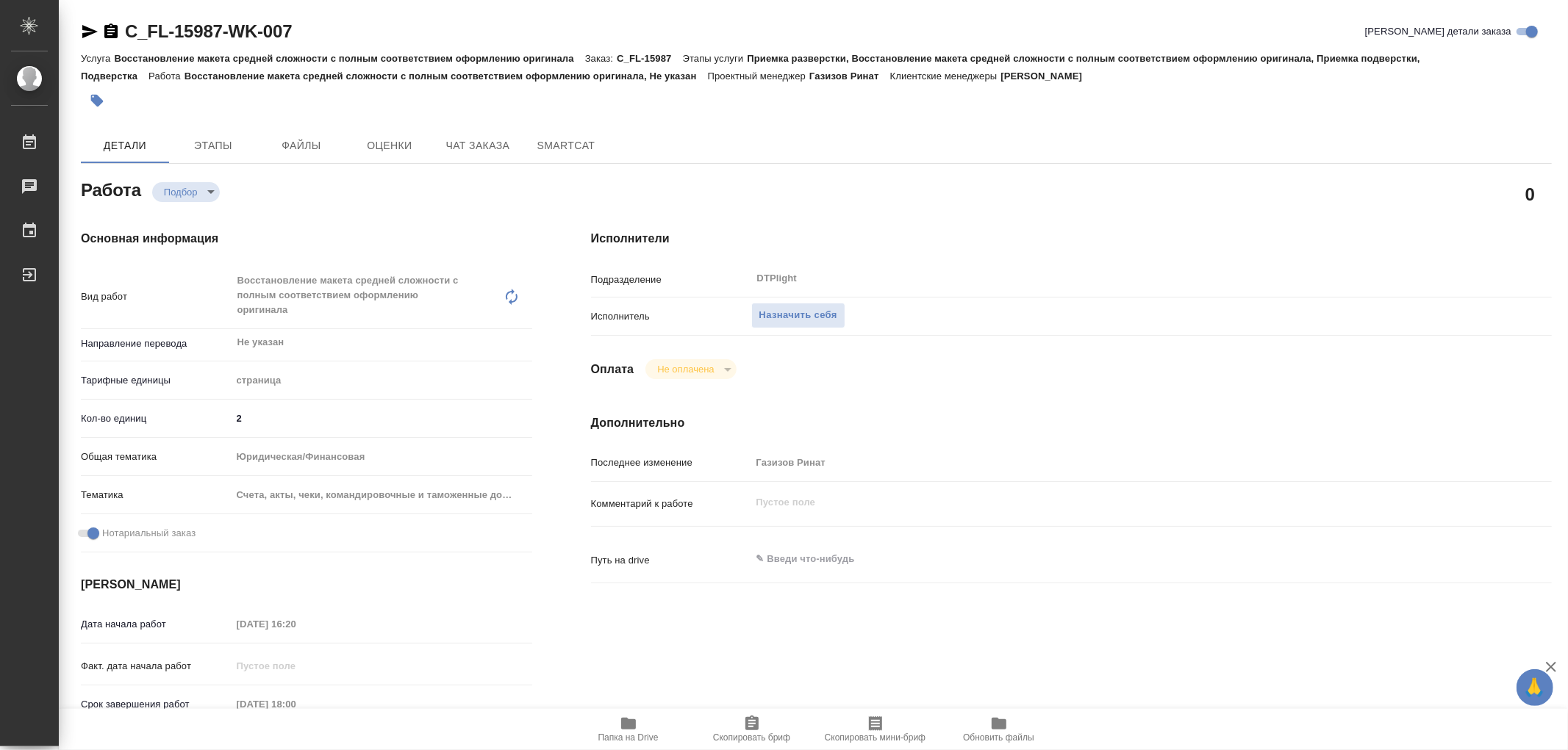
type textarea "x"
click at [636, 732] on span "Папка на Drive" at bounding box center [629, 737] width 60 height 10
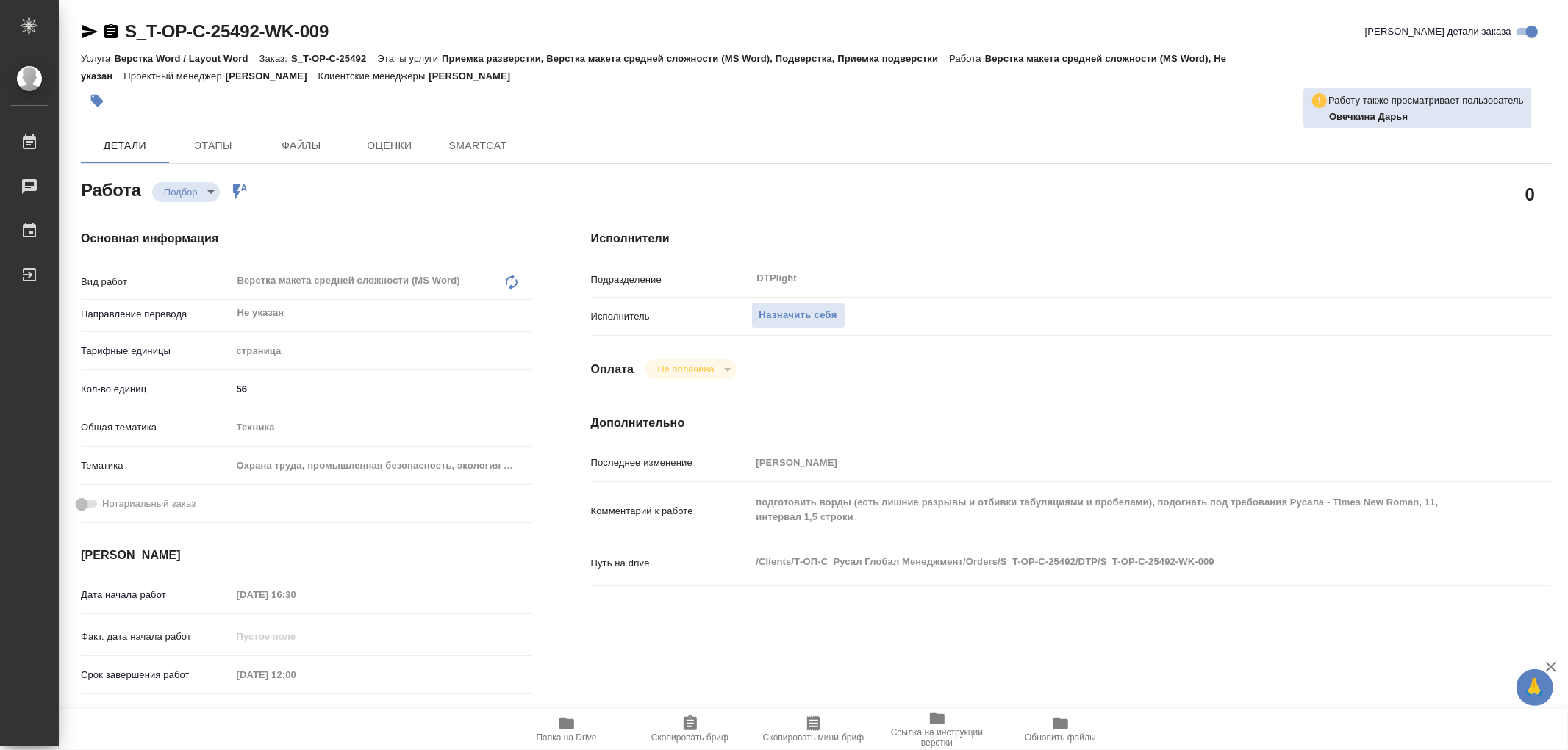
type textarea "x"
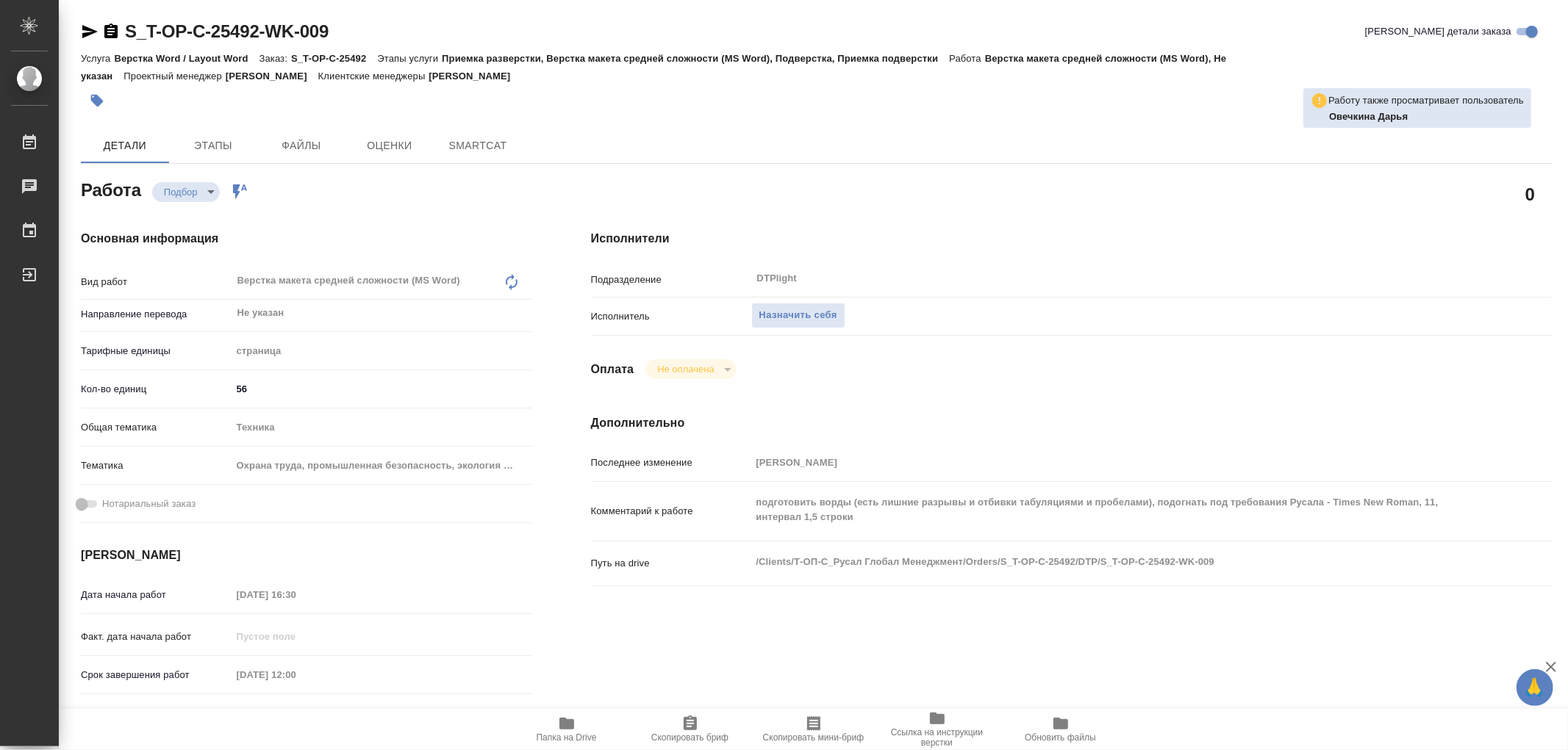
type textarea "x"
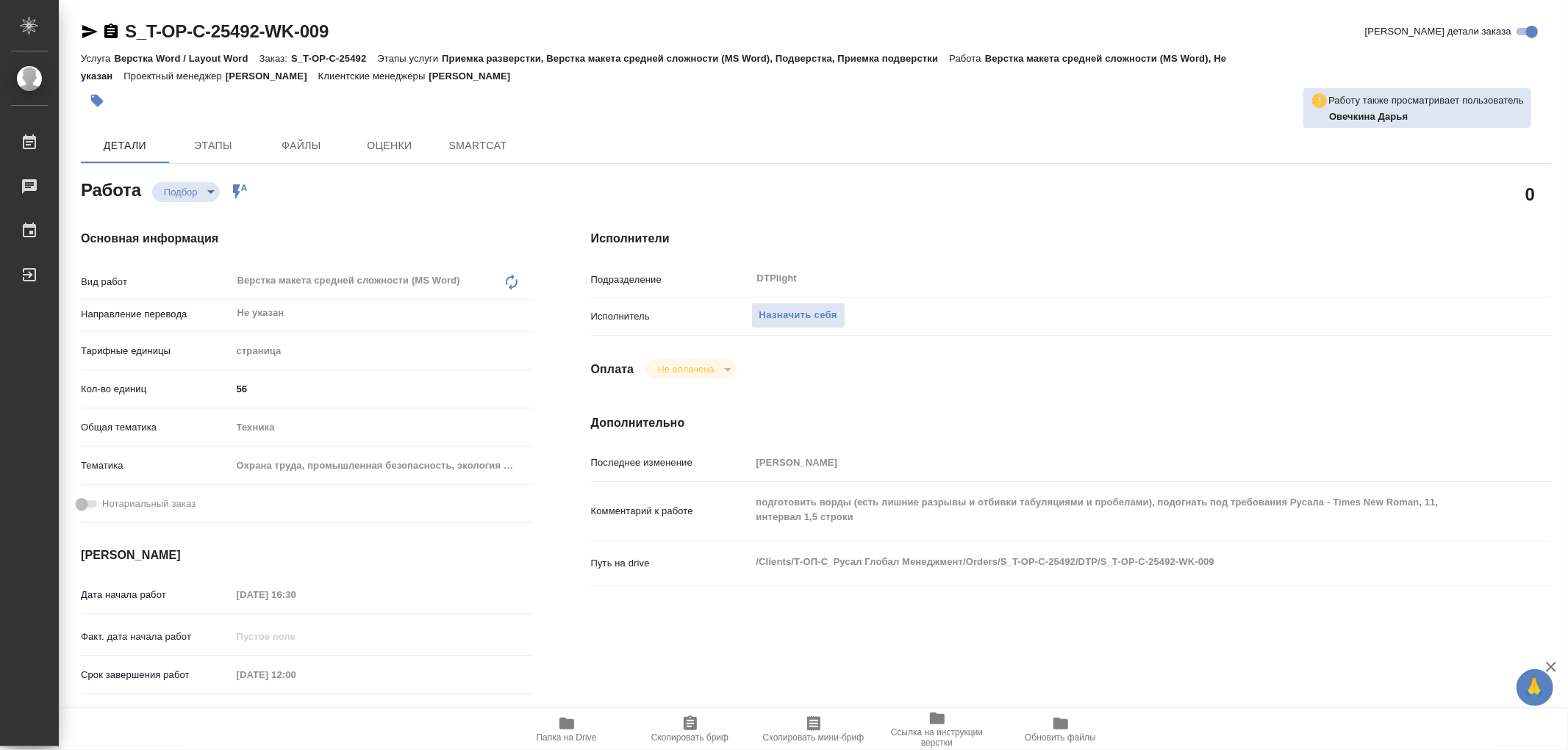
type textarea "x"
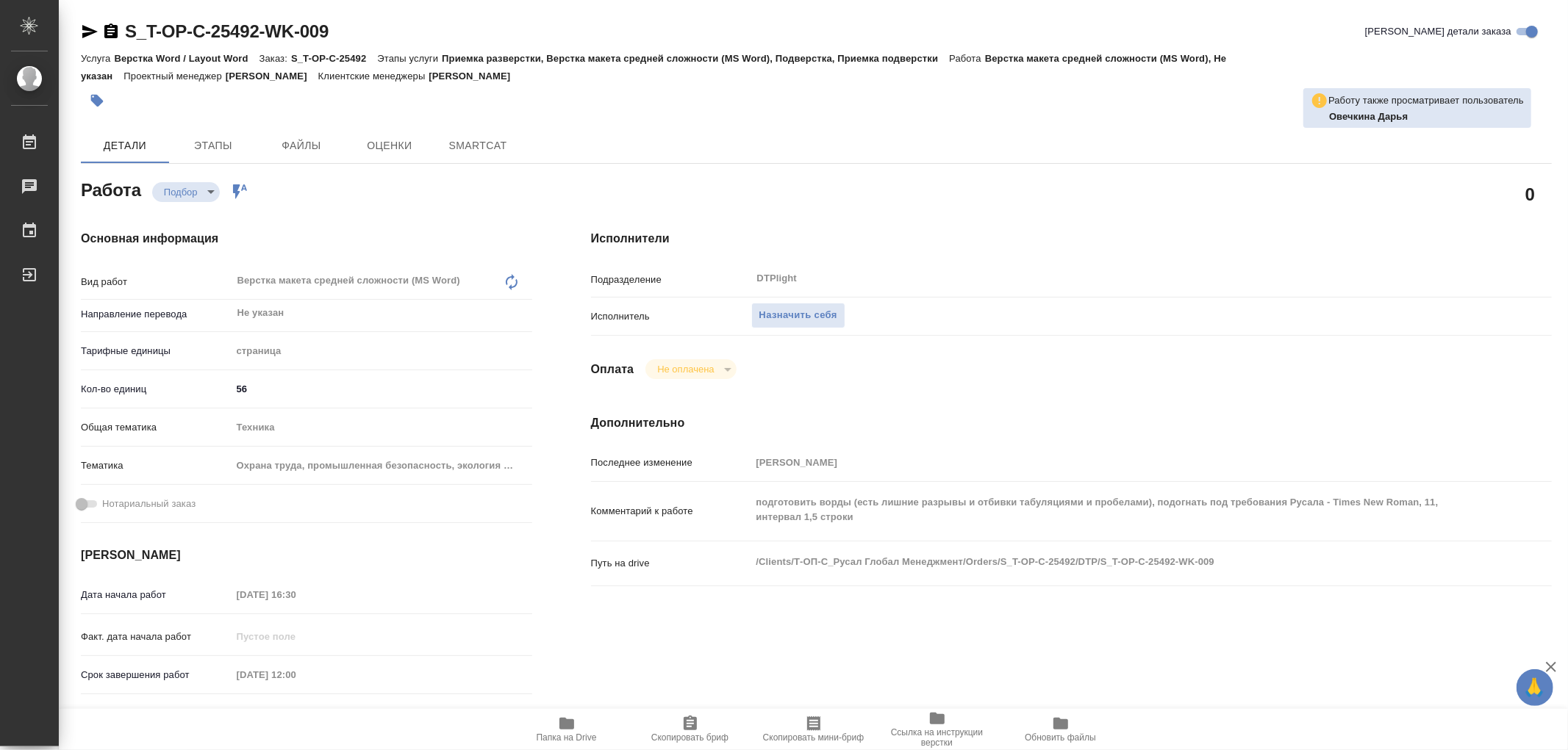
type textarea "x"
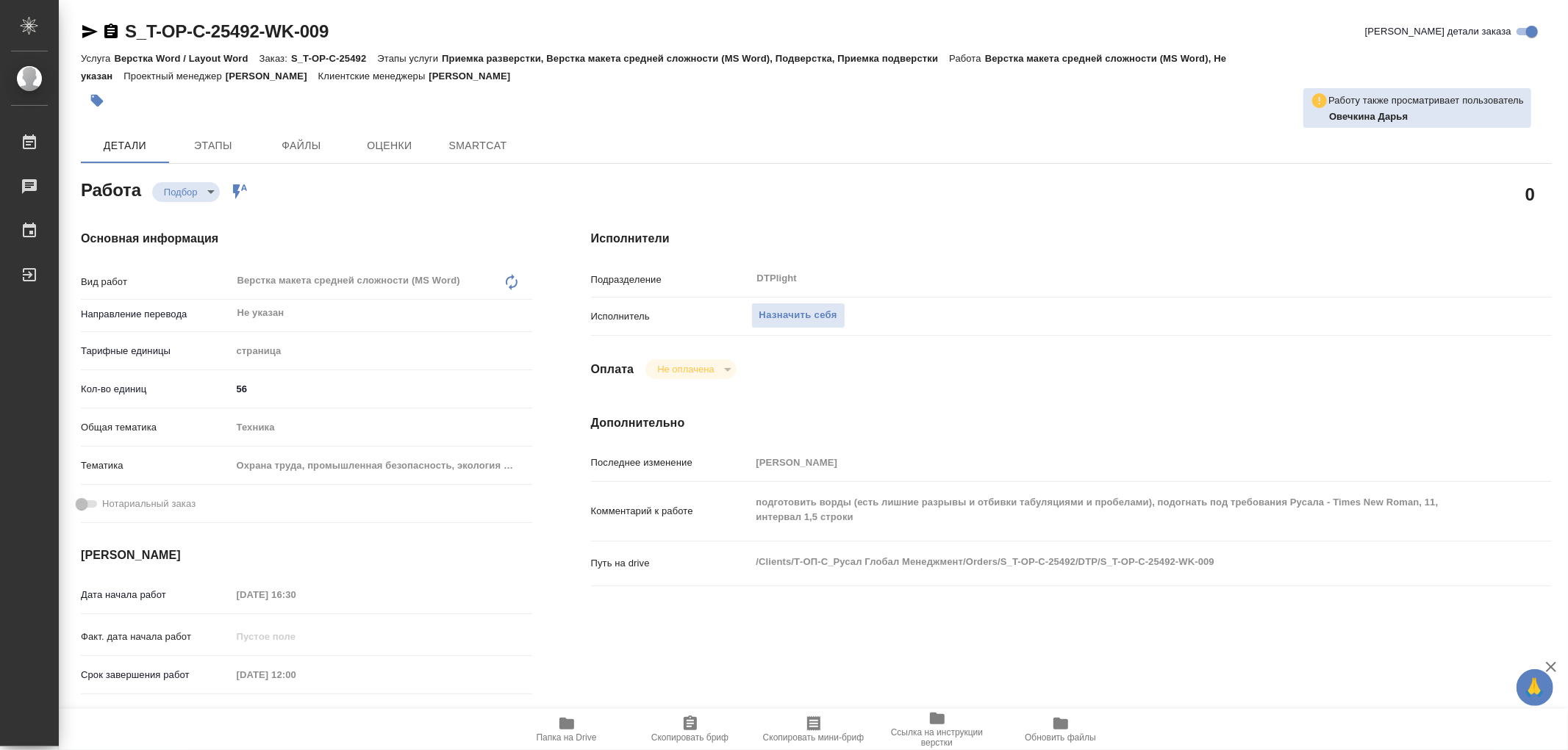
type textarea "x"
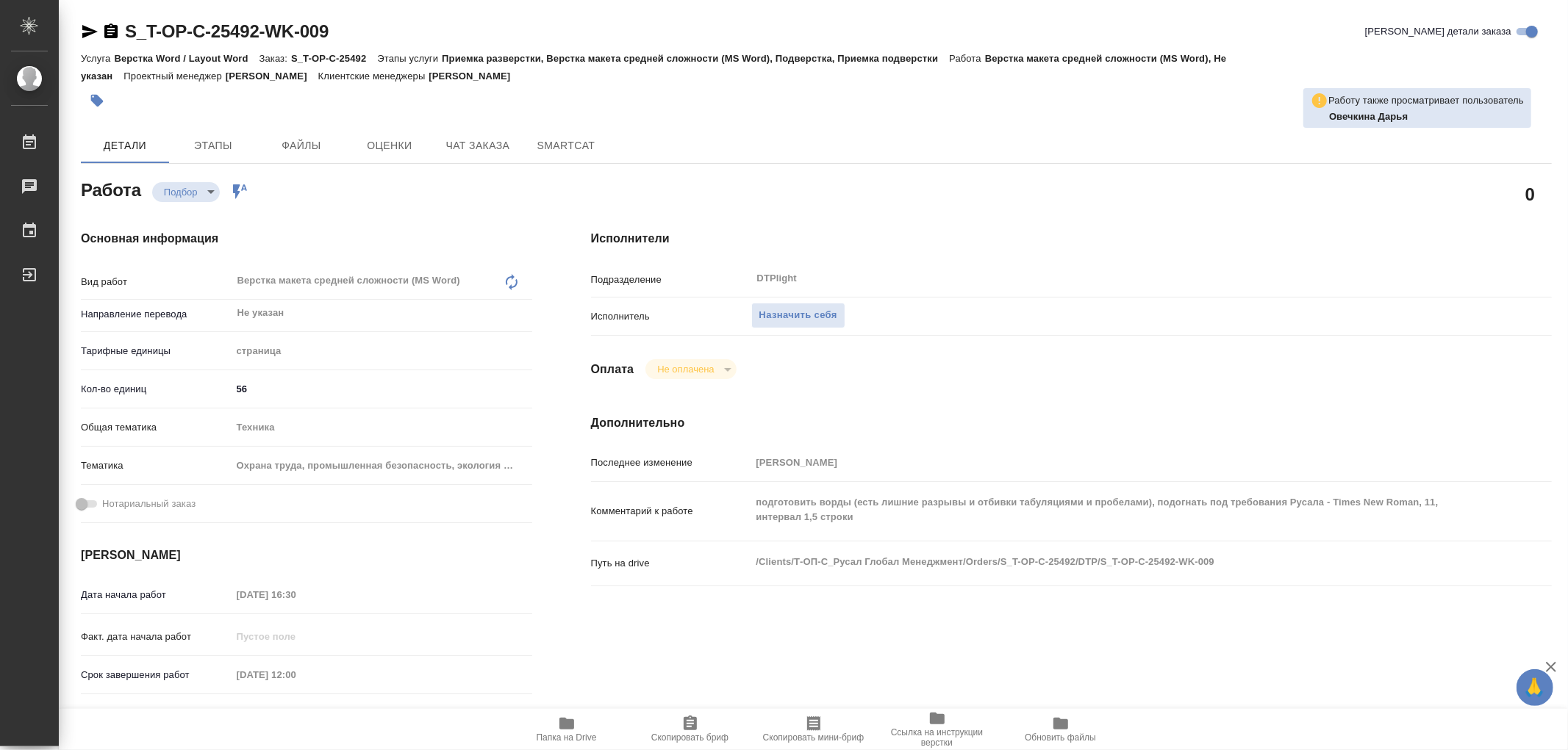
type textarea "x"
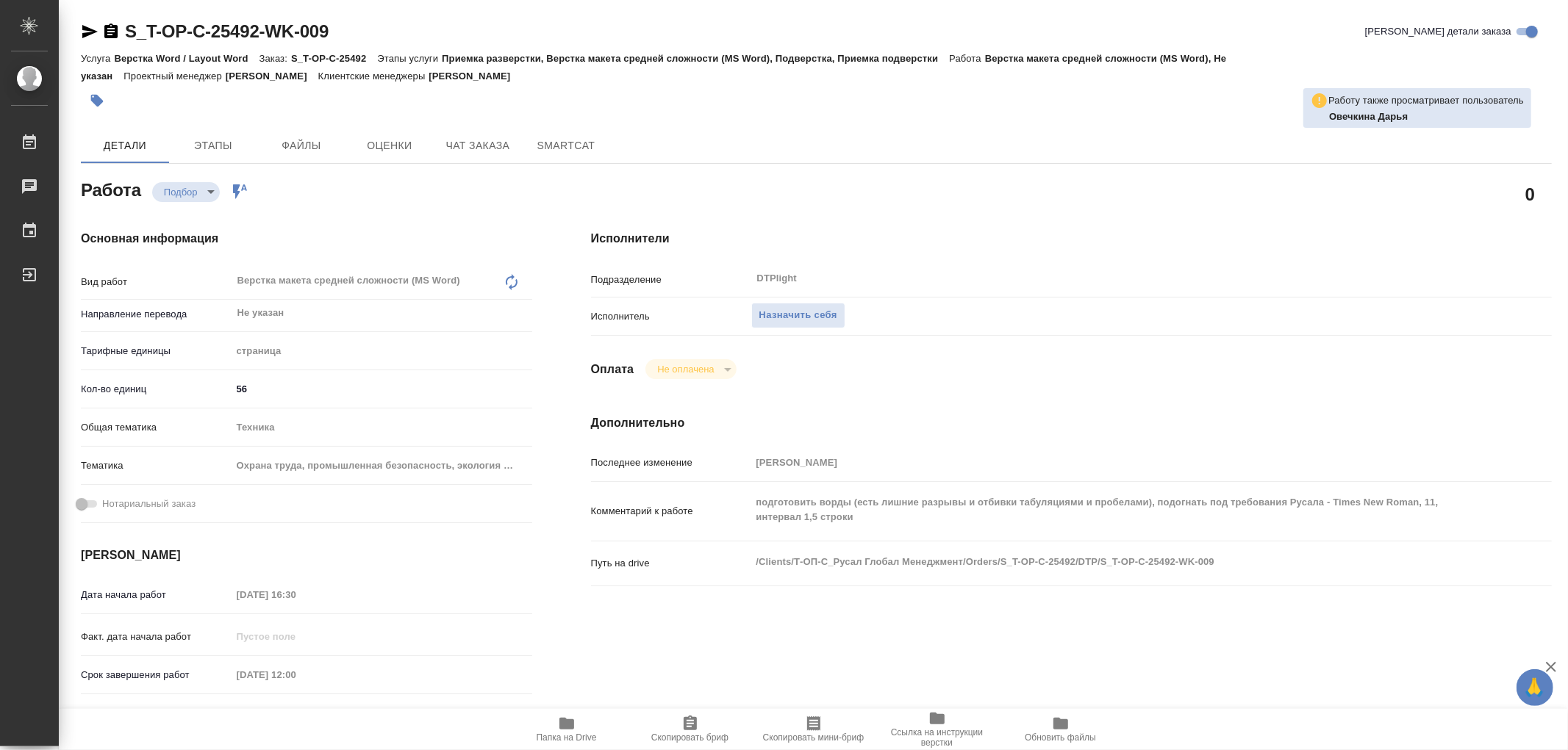
type textarea "x"
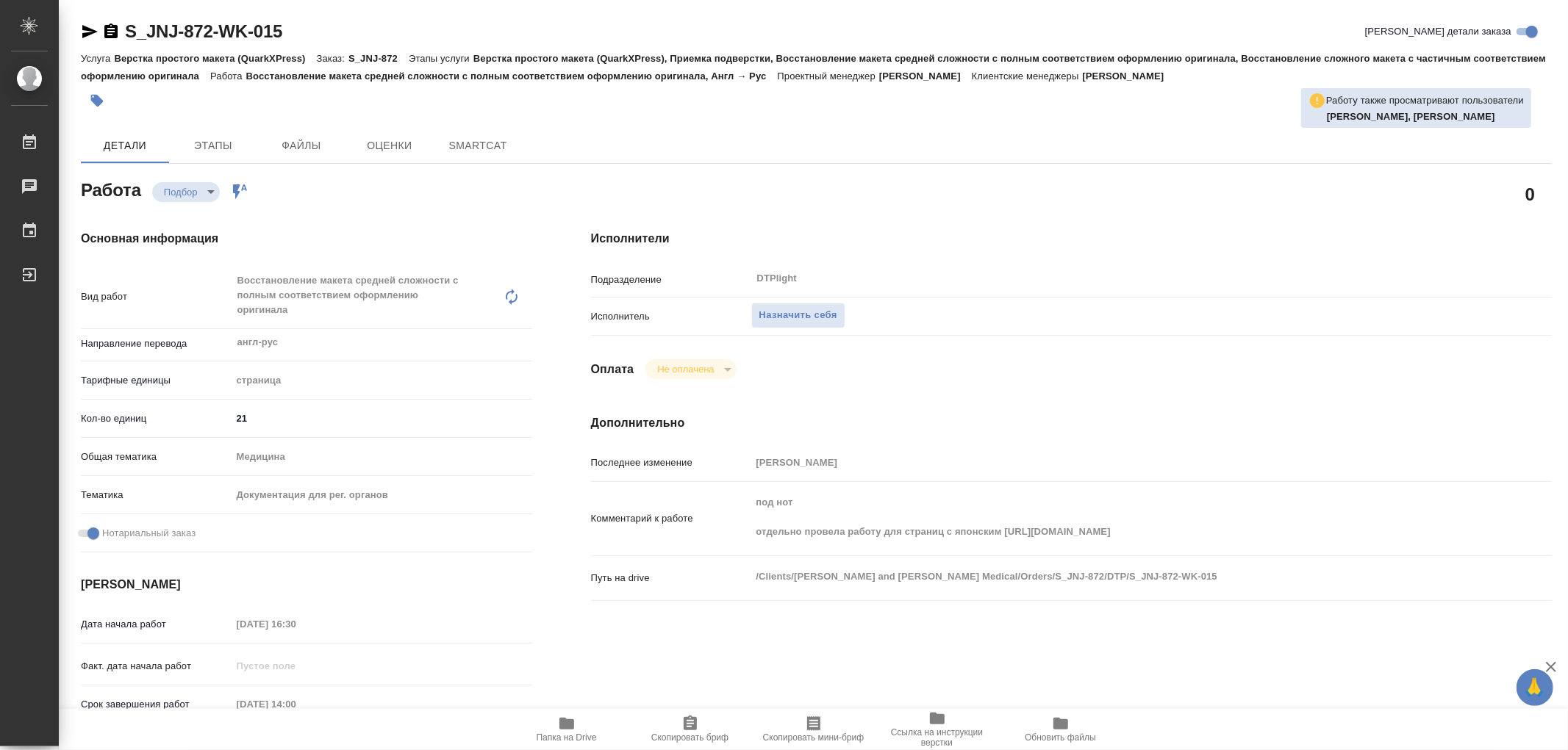
type textarea "x"
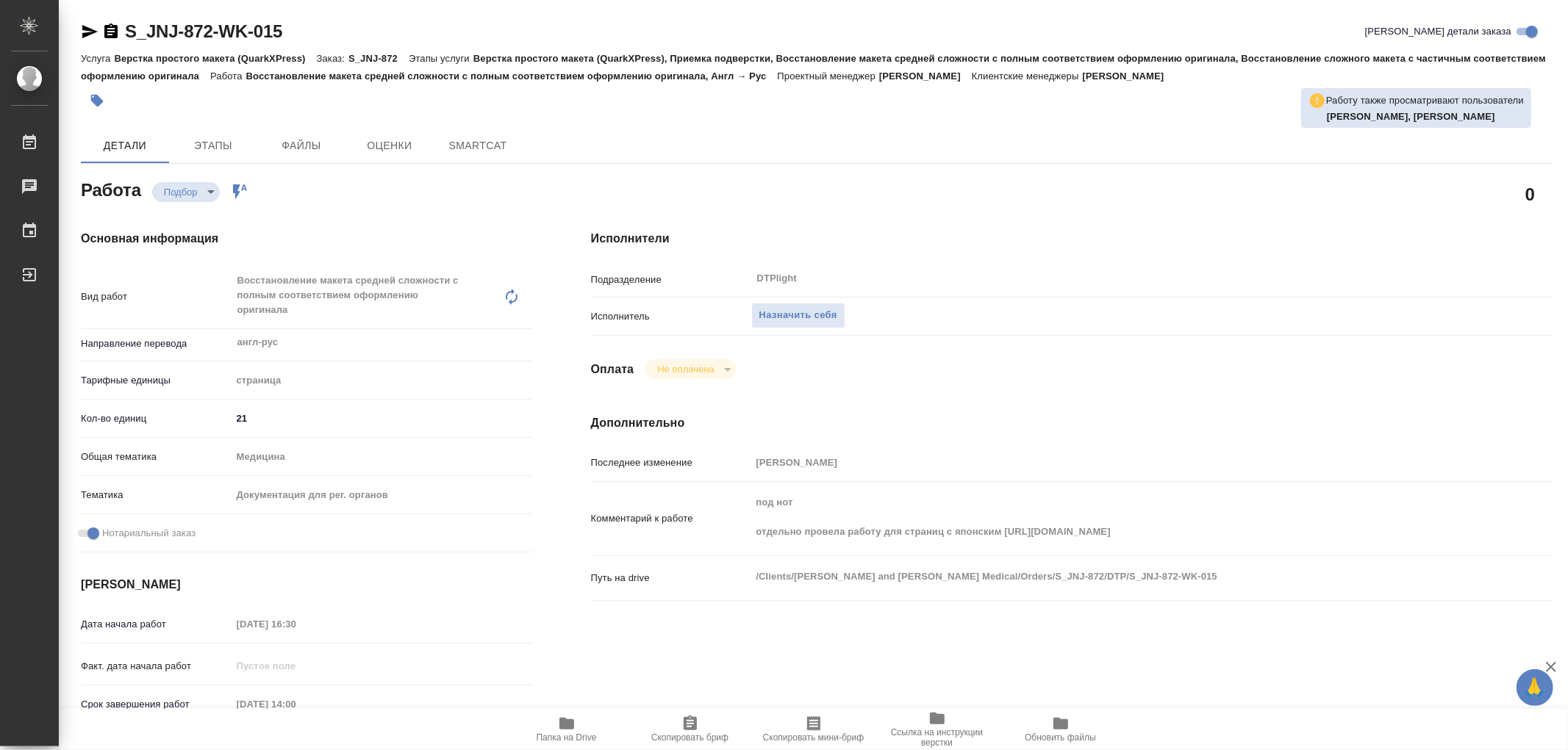
type textarea "x"
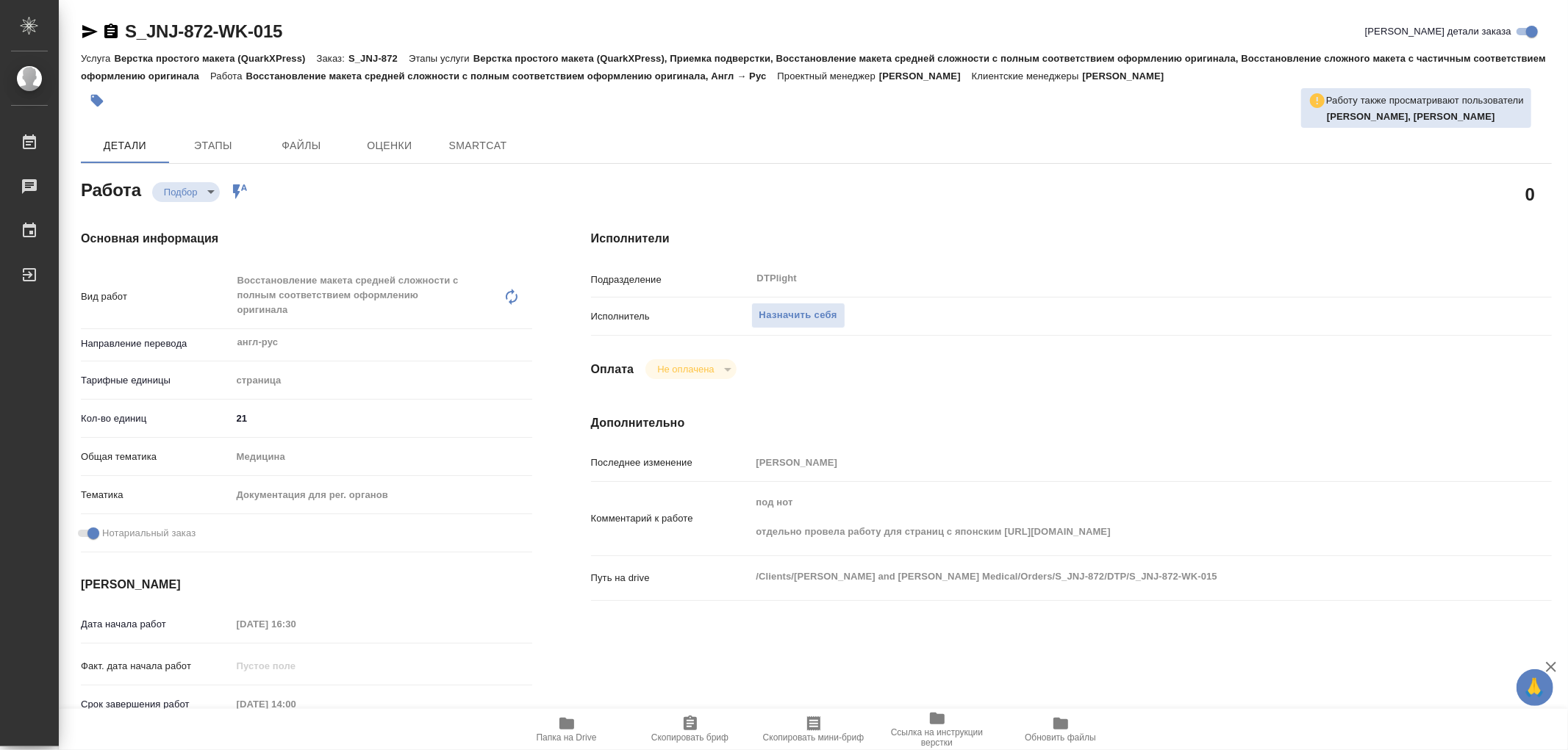
type textarea "x"
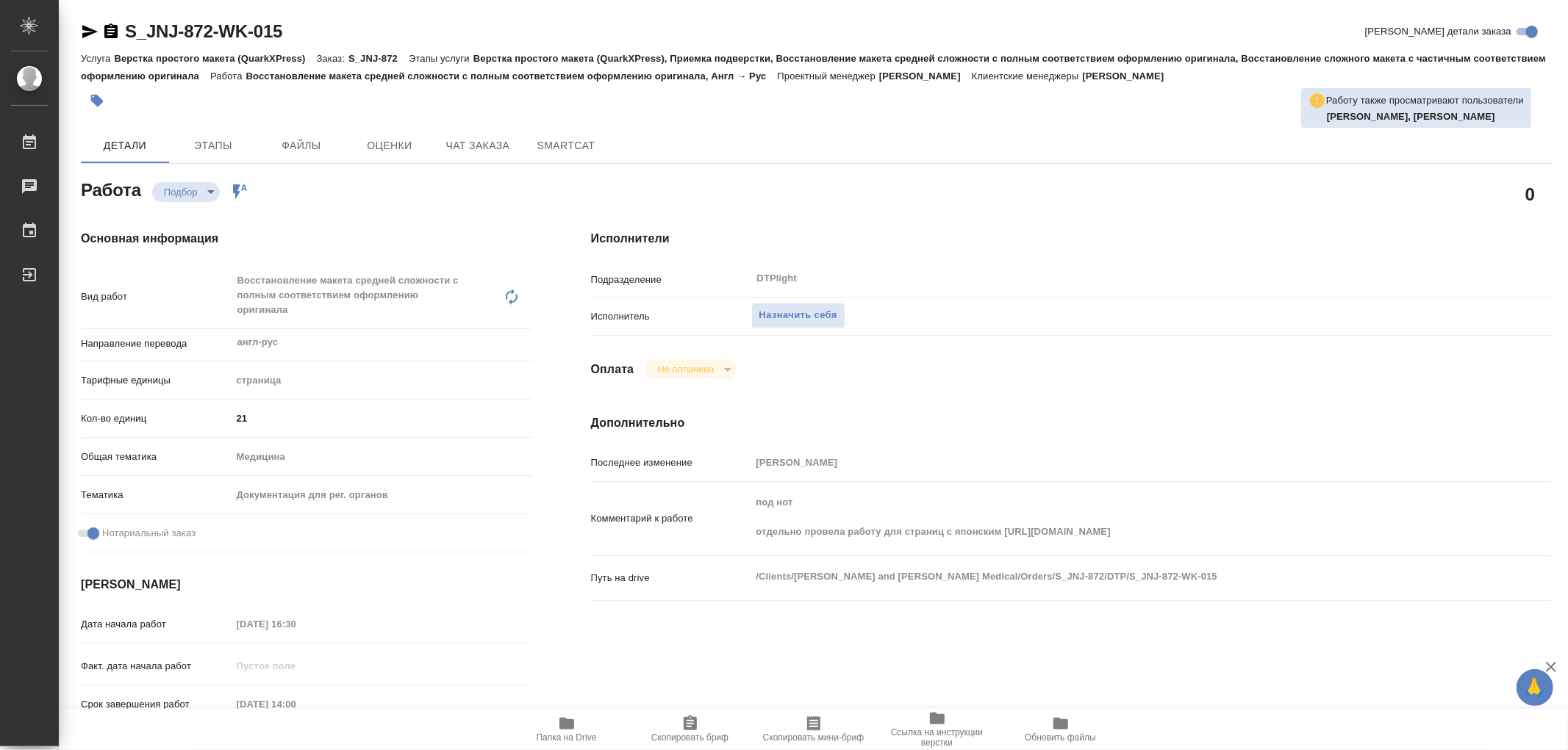
type textarea "x"
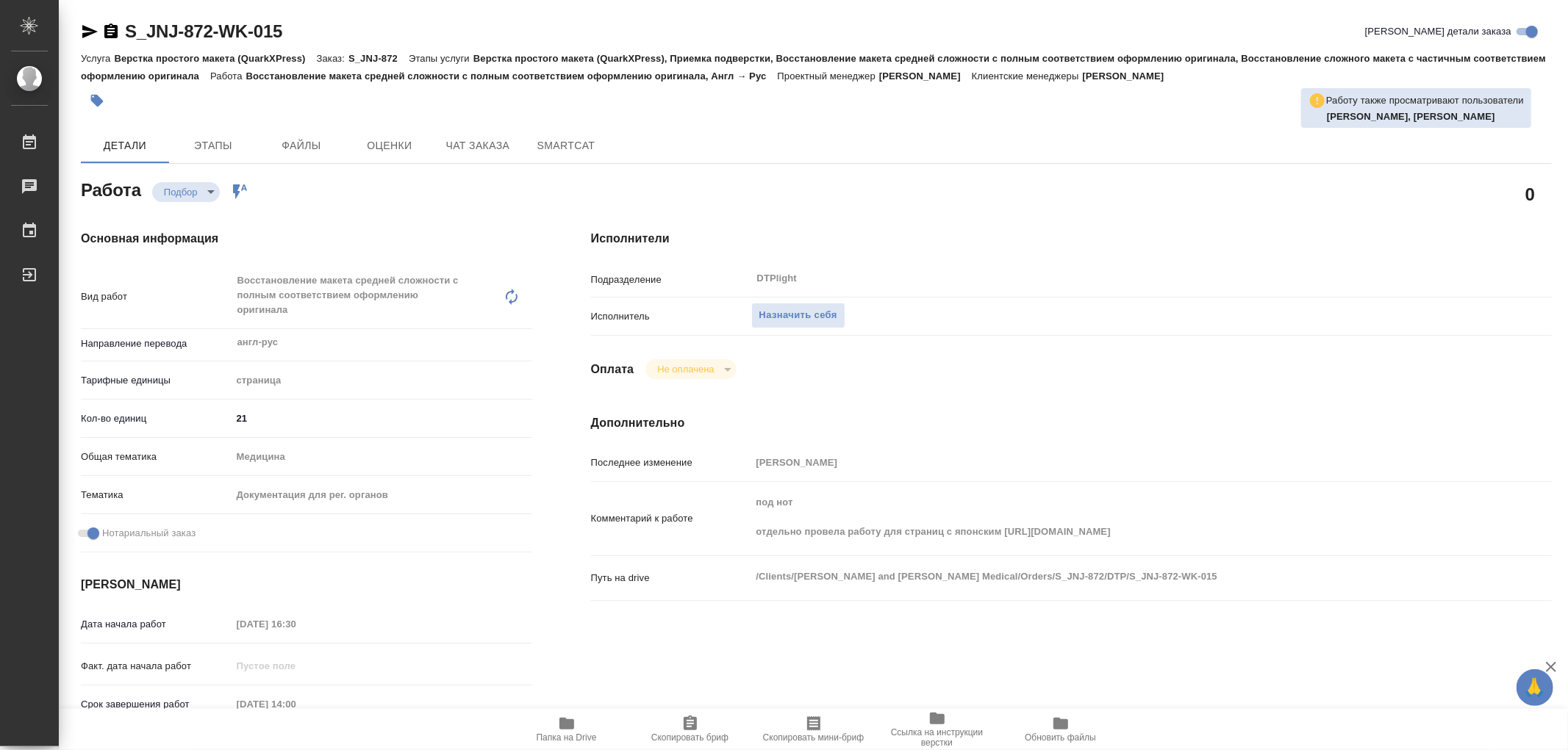
type textarea "x"
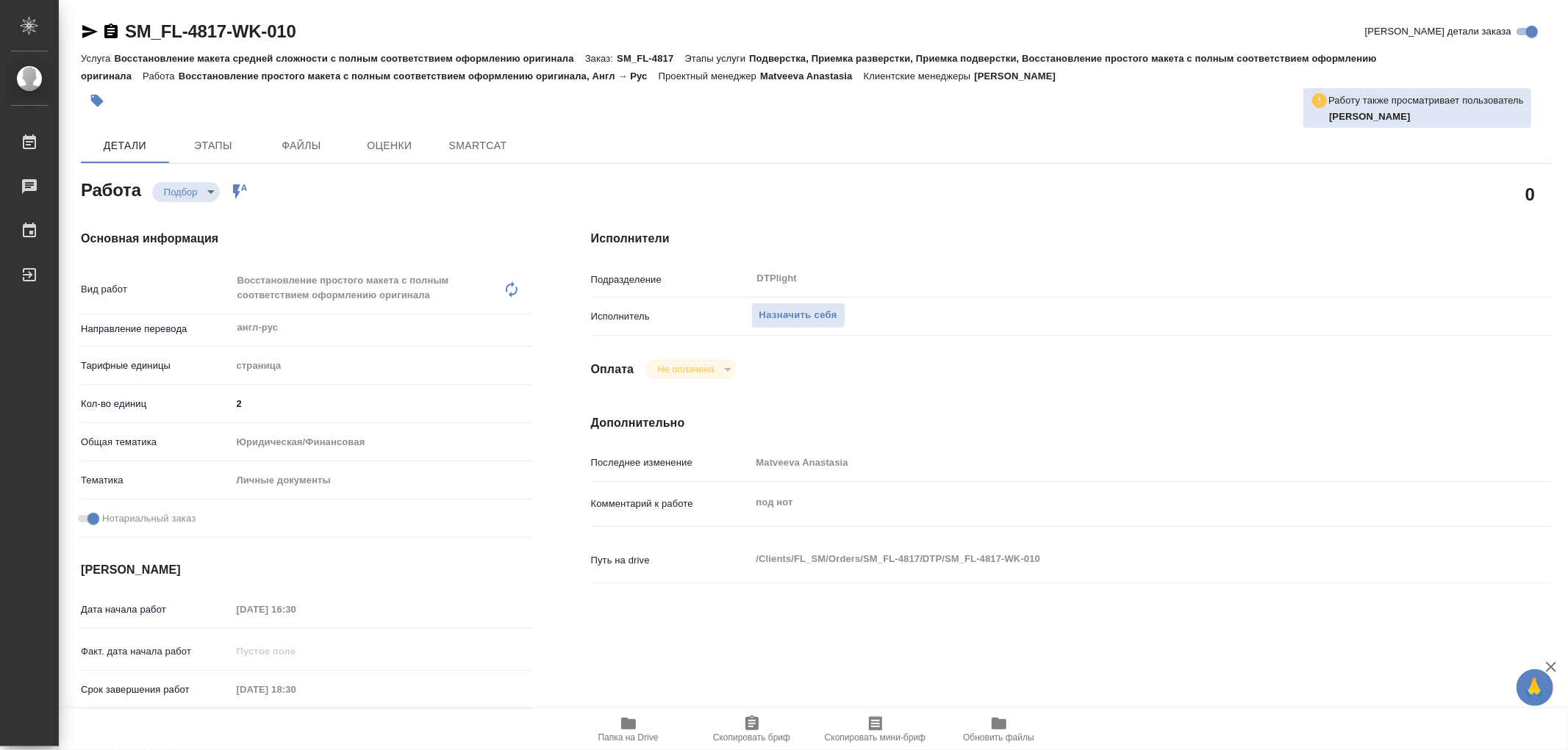
type textarea "x"
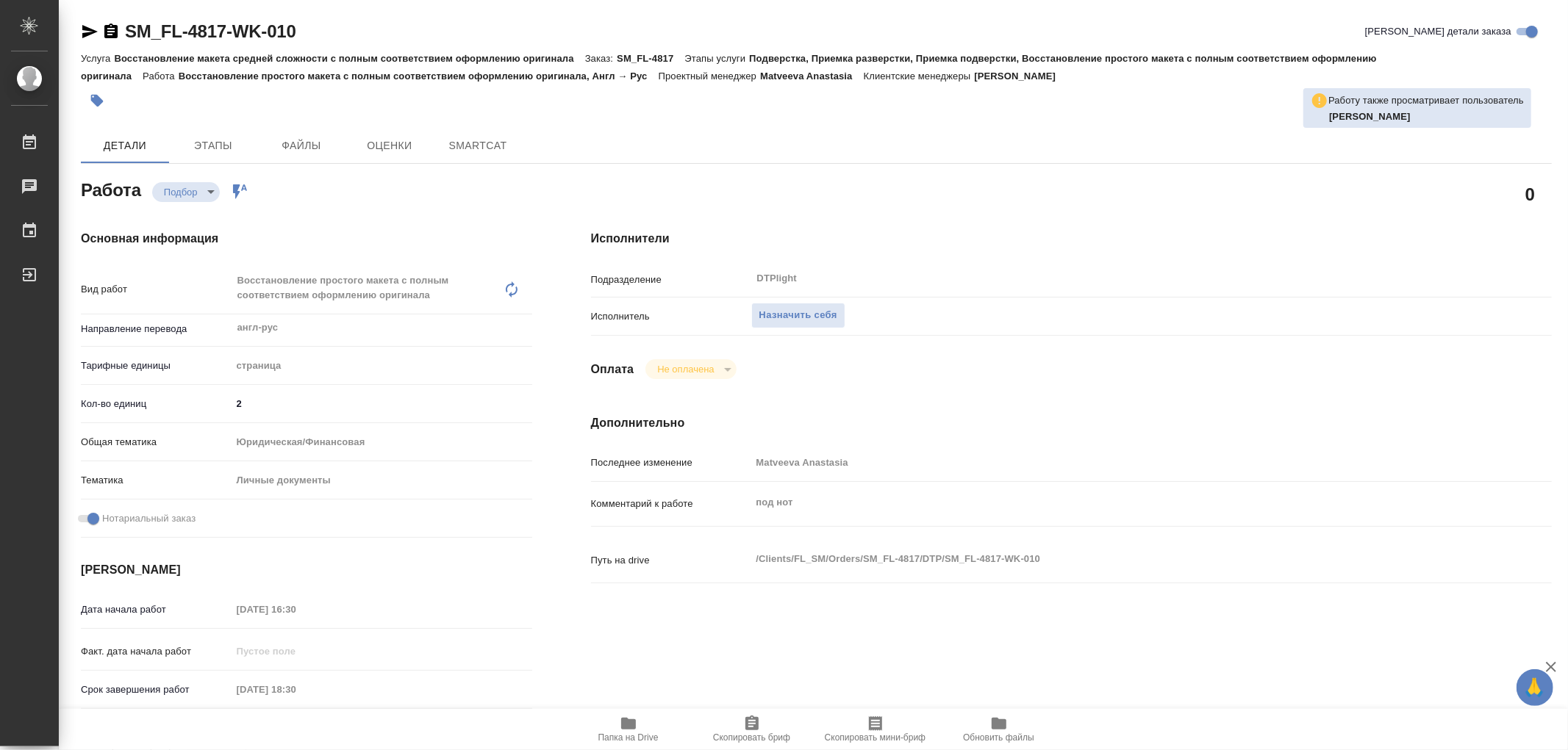
type textarea "x"
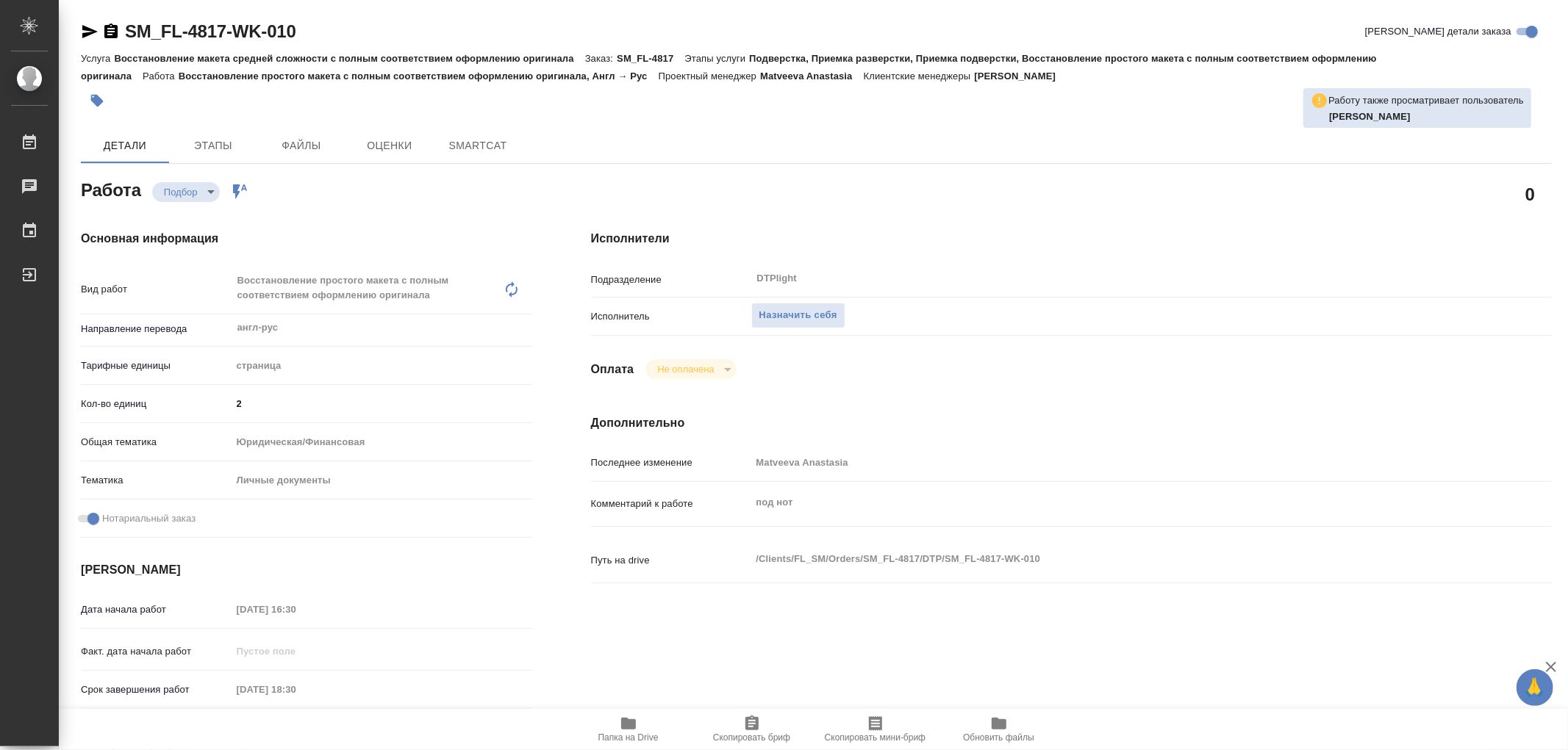
type textarea "x"
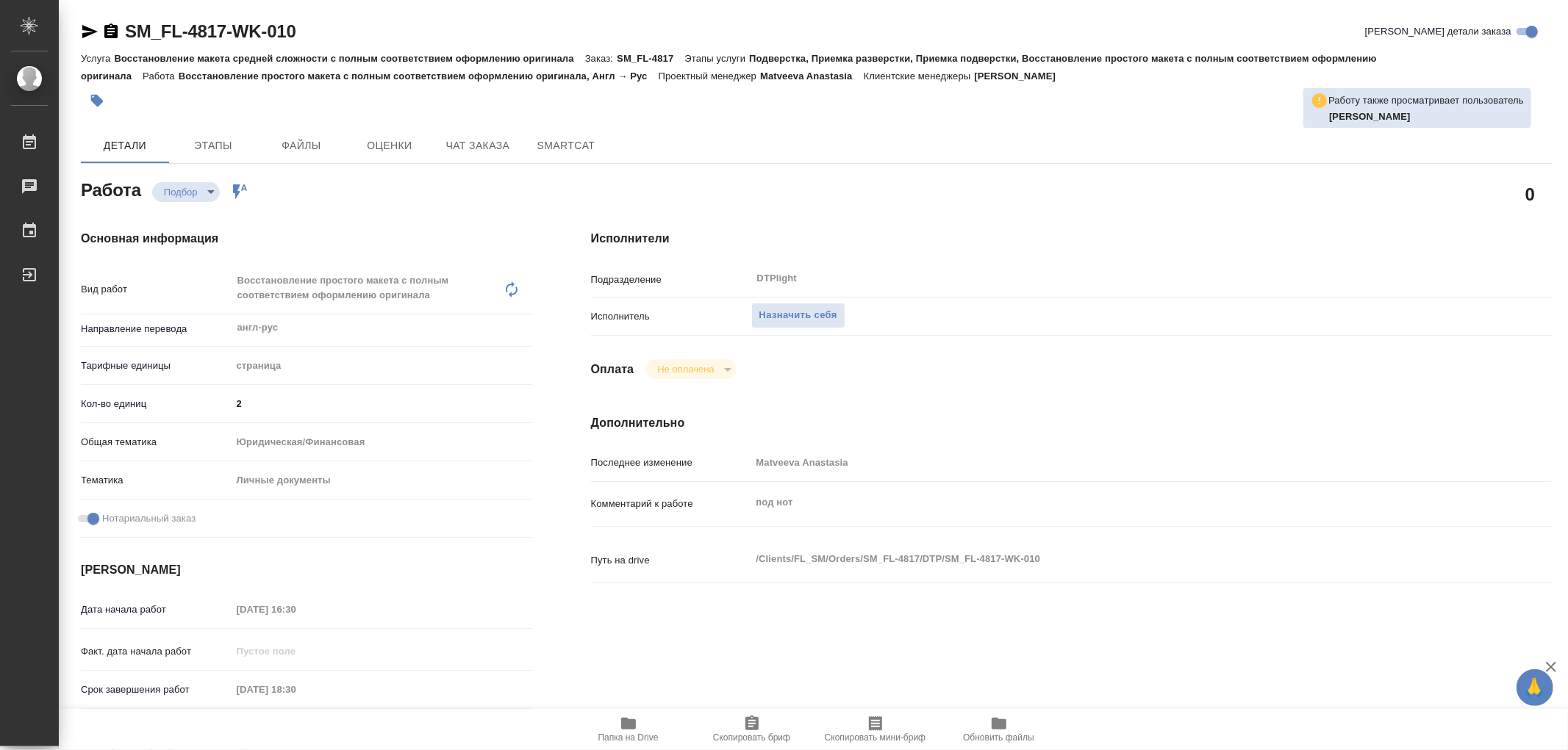
type textarea "x"
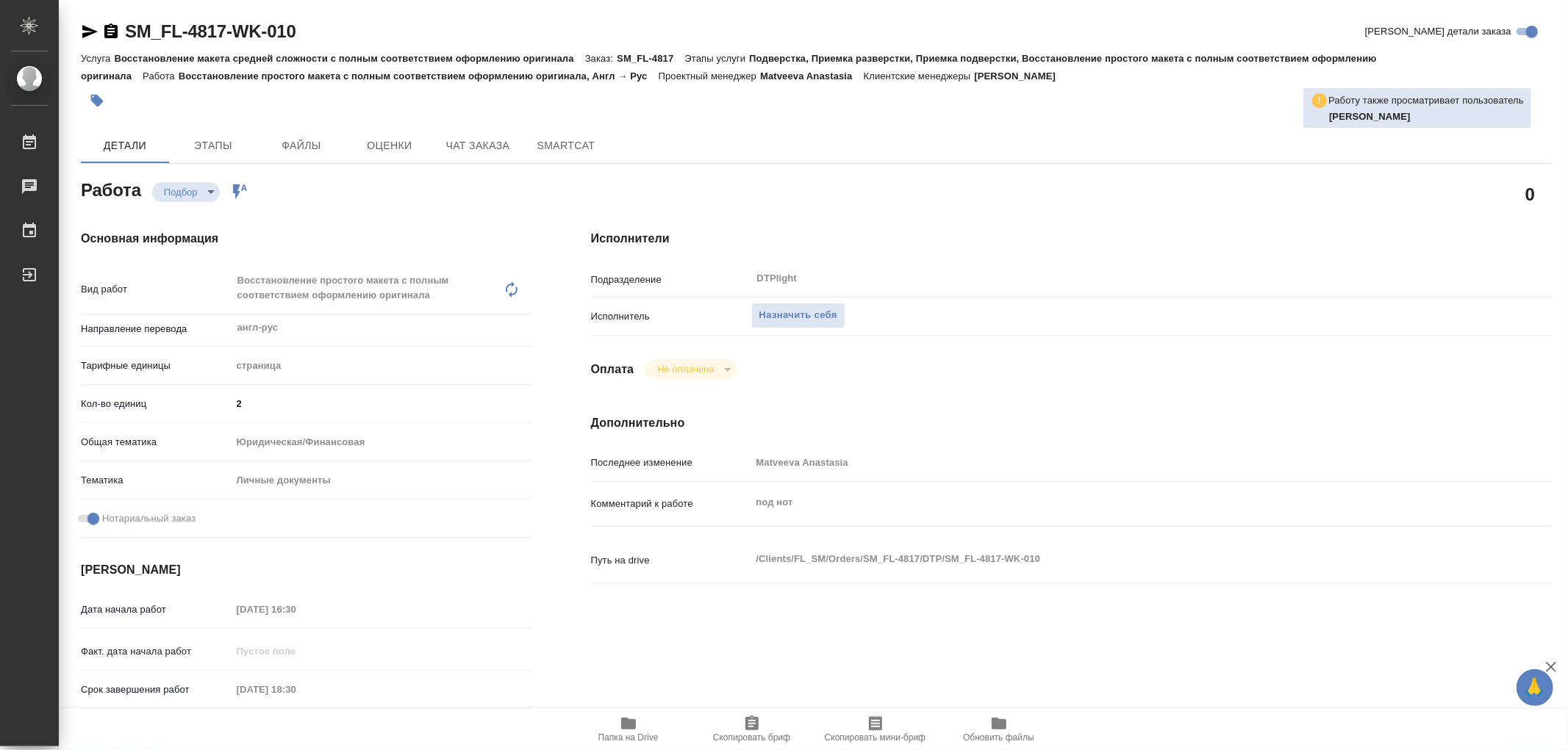
click at [633, 727] on icon "button" at bounding box center [629, 724] width 15 height 12
type textarea "x"
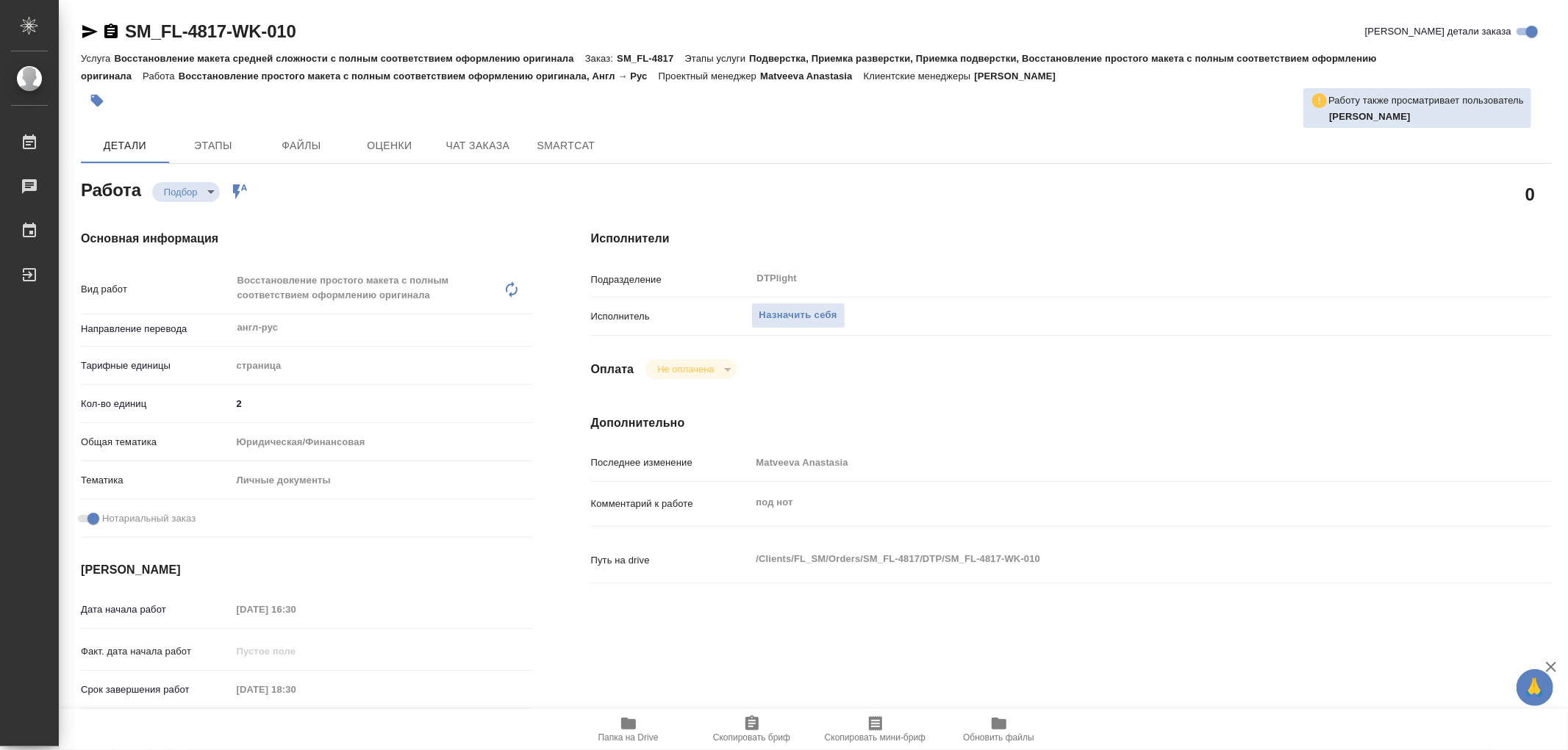
type textarea "x"
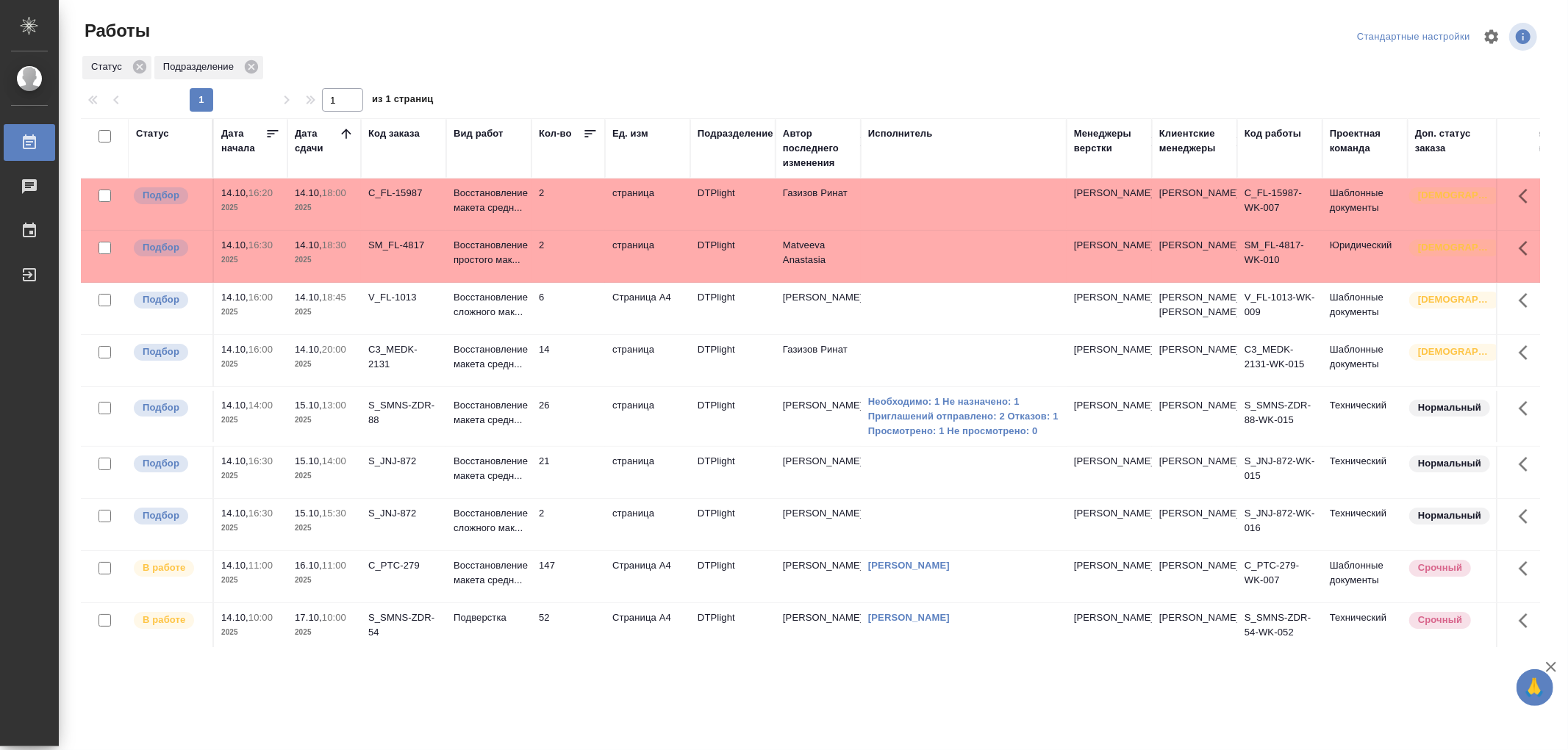
scroll to position [81, 0]
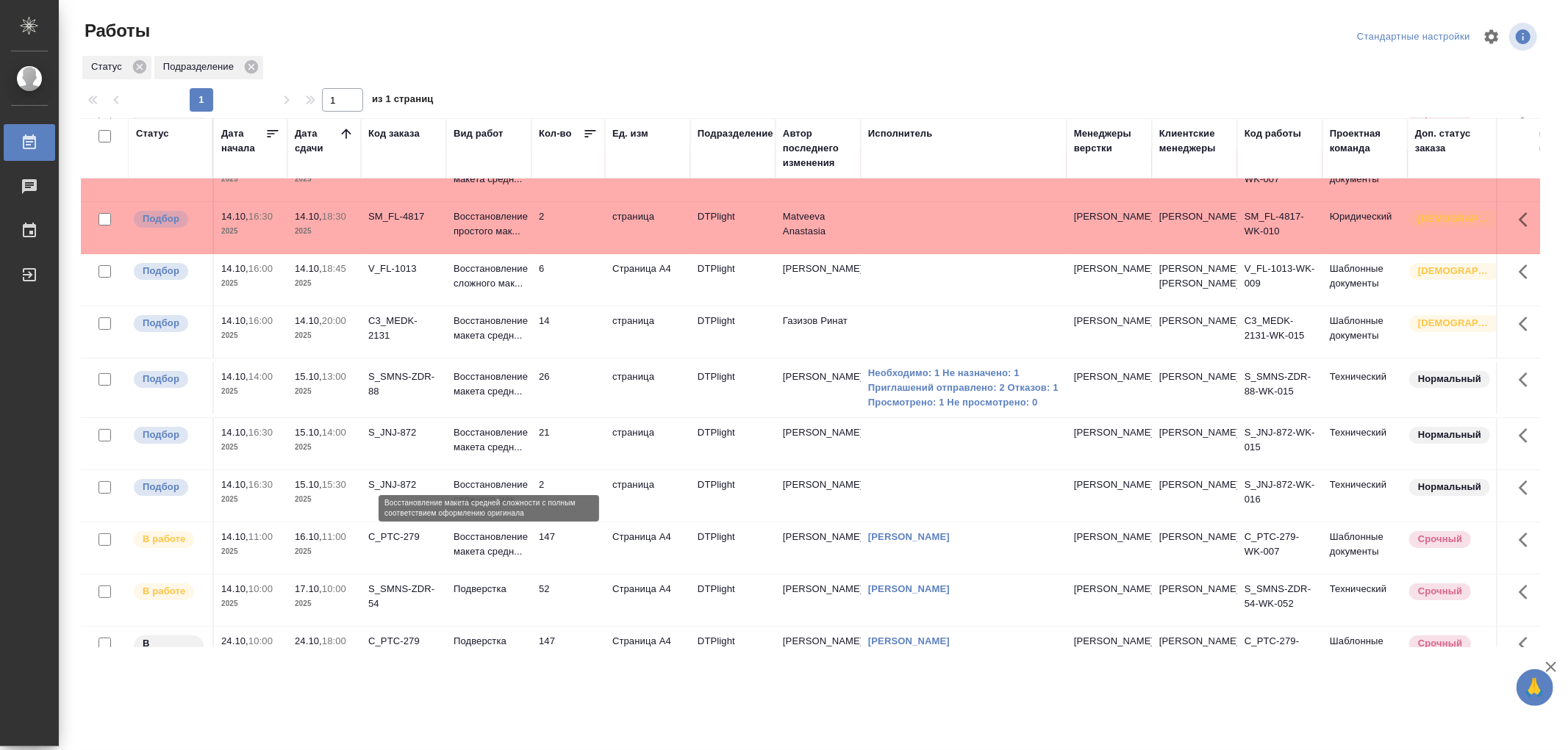
click at [513, 455] on p "Восстановление макета средн..." at bounding box center [489, 440] width 70 height 29
click at [515, 455] on p "Восстановление макета средн..." at bounding box center [489, 440] width 70 height 29
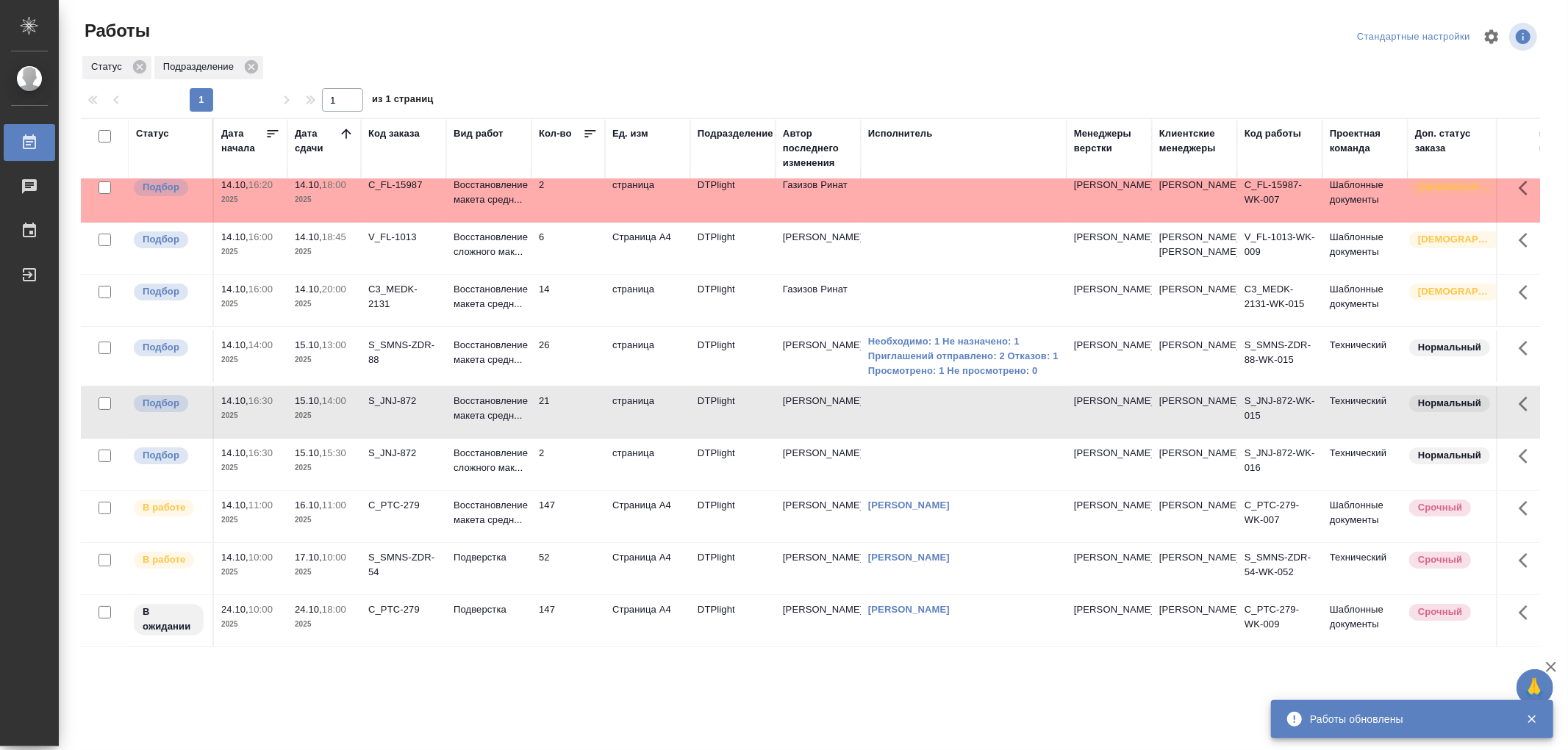
scroll to position [0, 0]
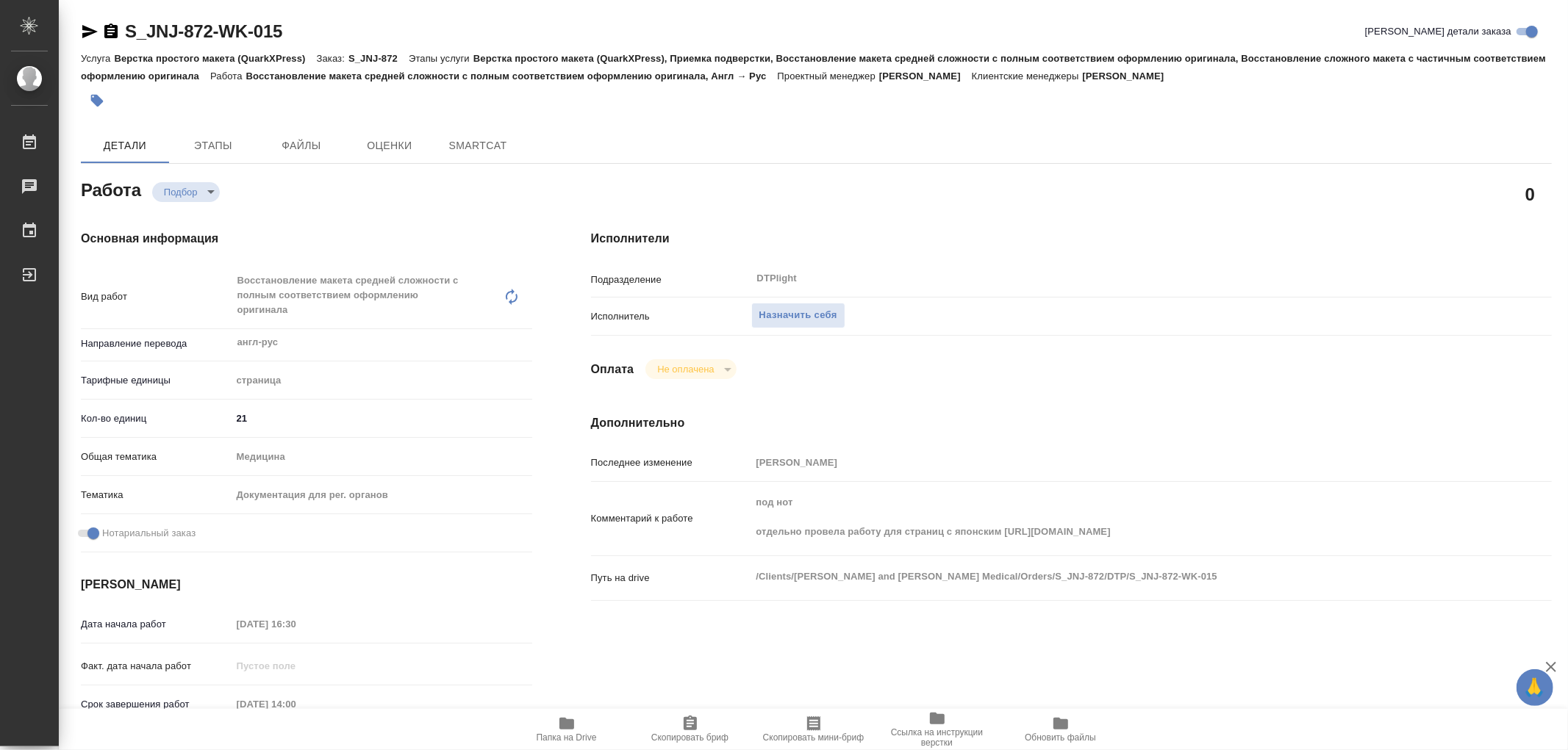
type textarea "x"
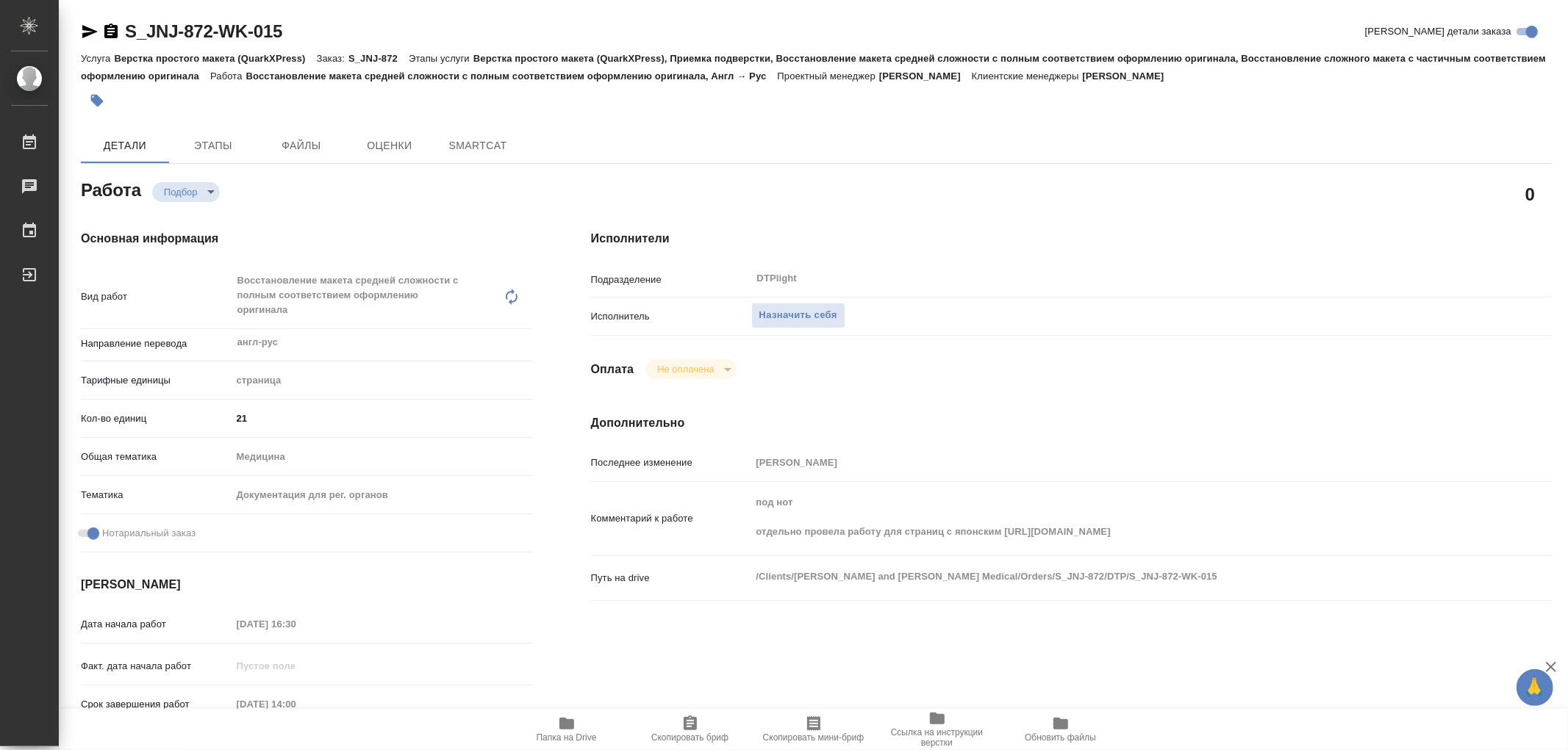
type textarea "x"
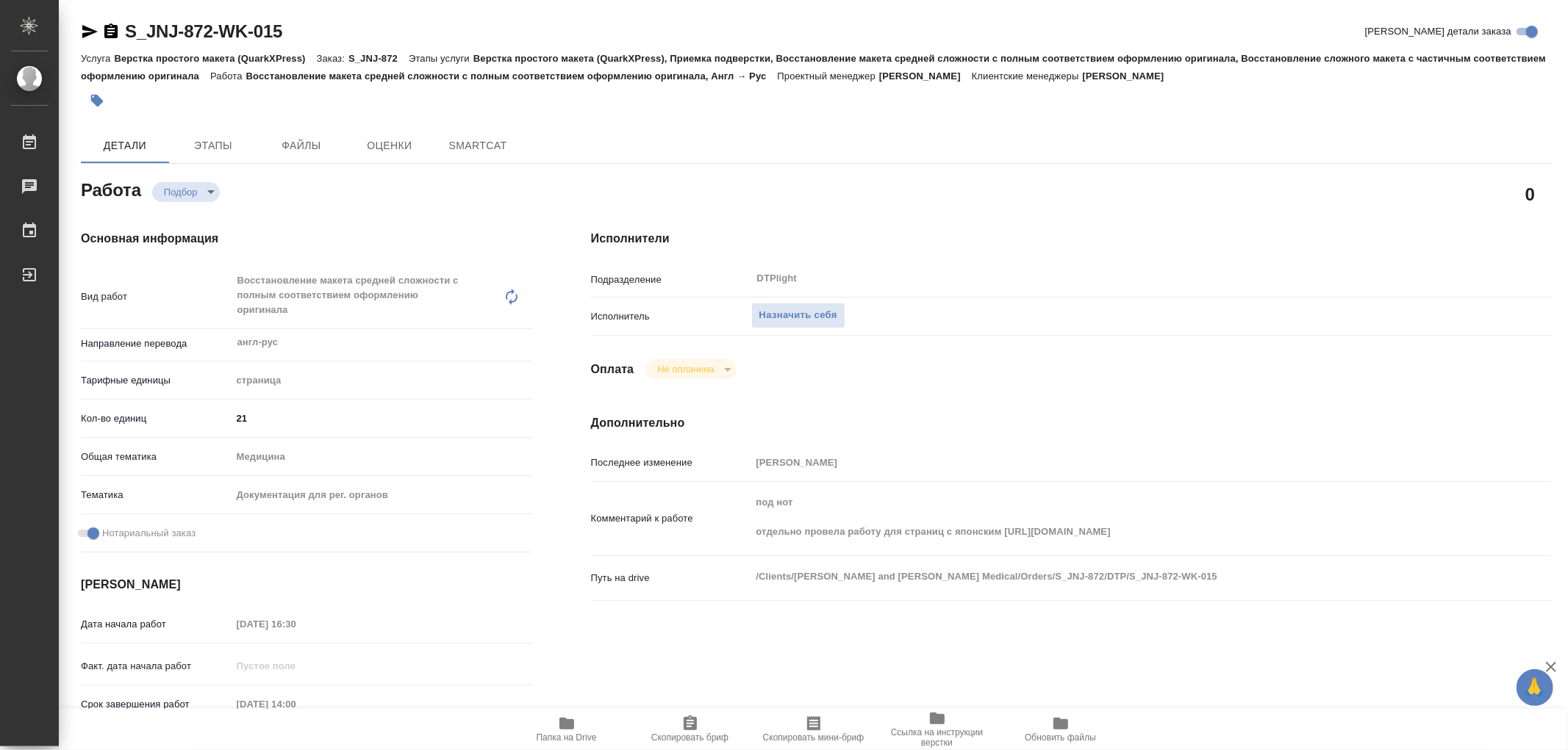
type textarea "x"
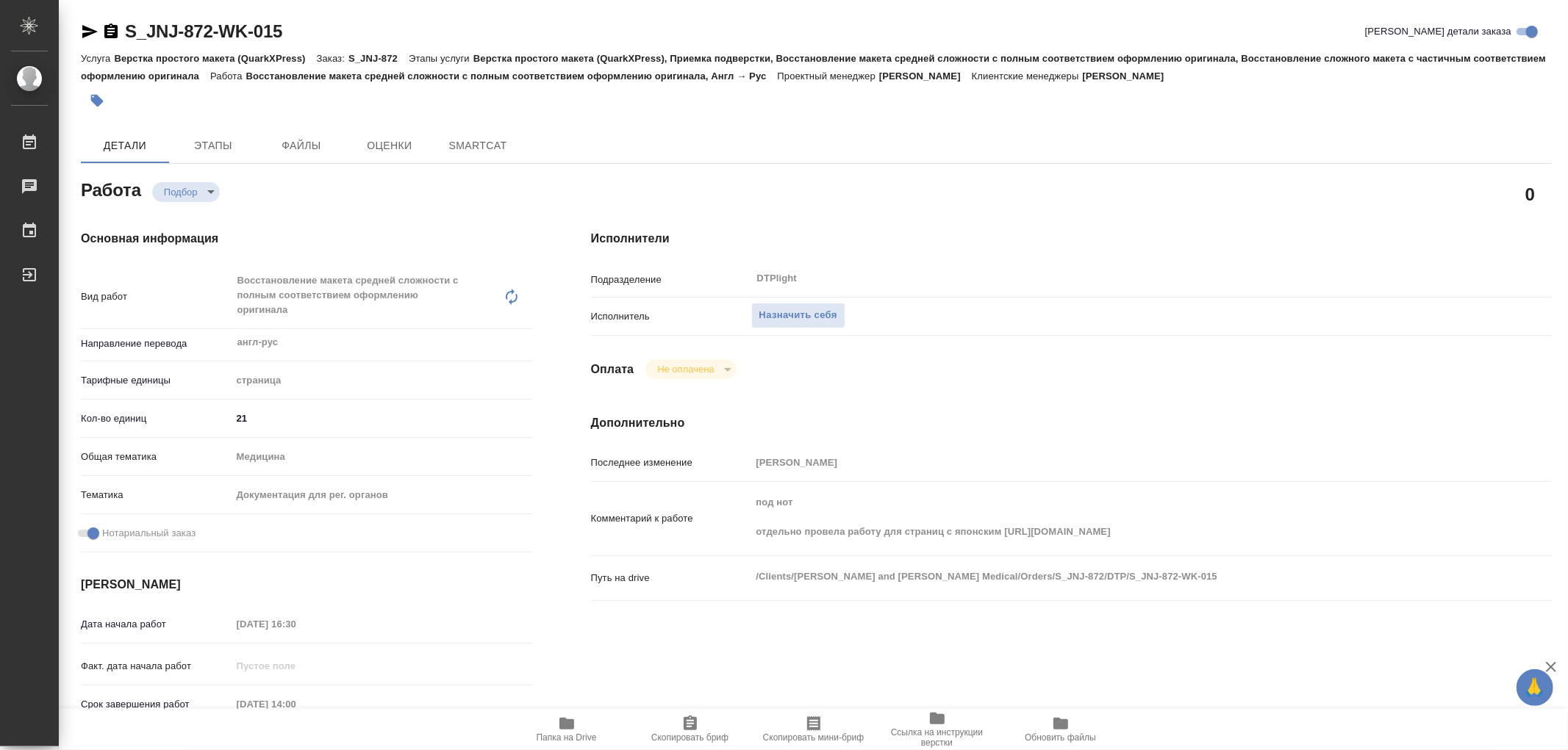
type textarea "x"
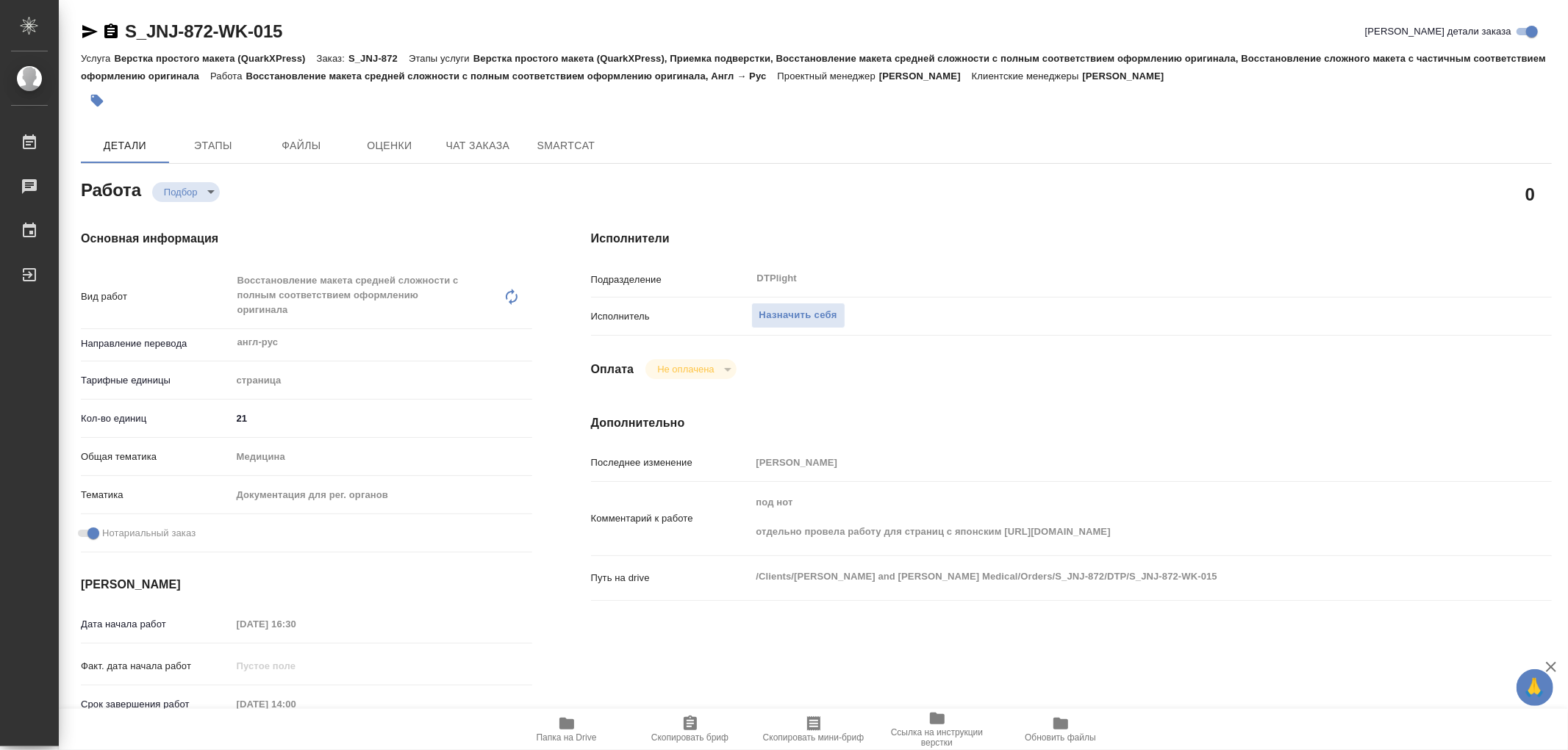
type textarea "x"
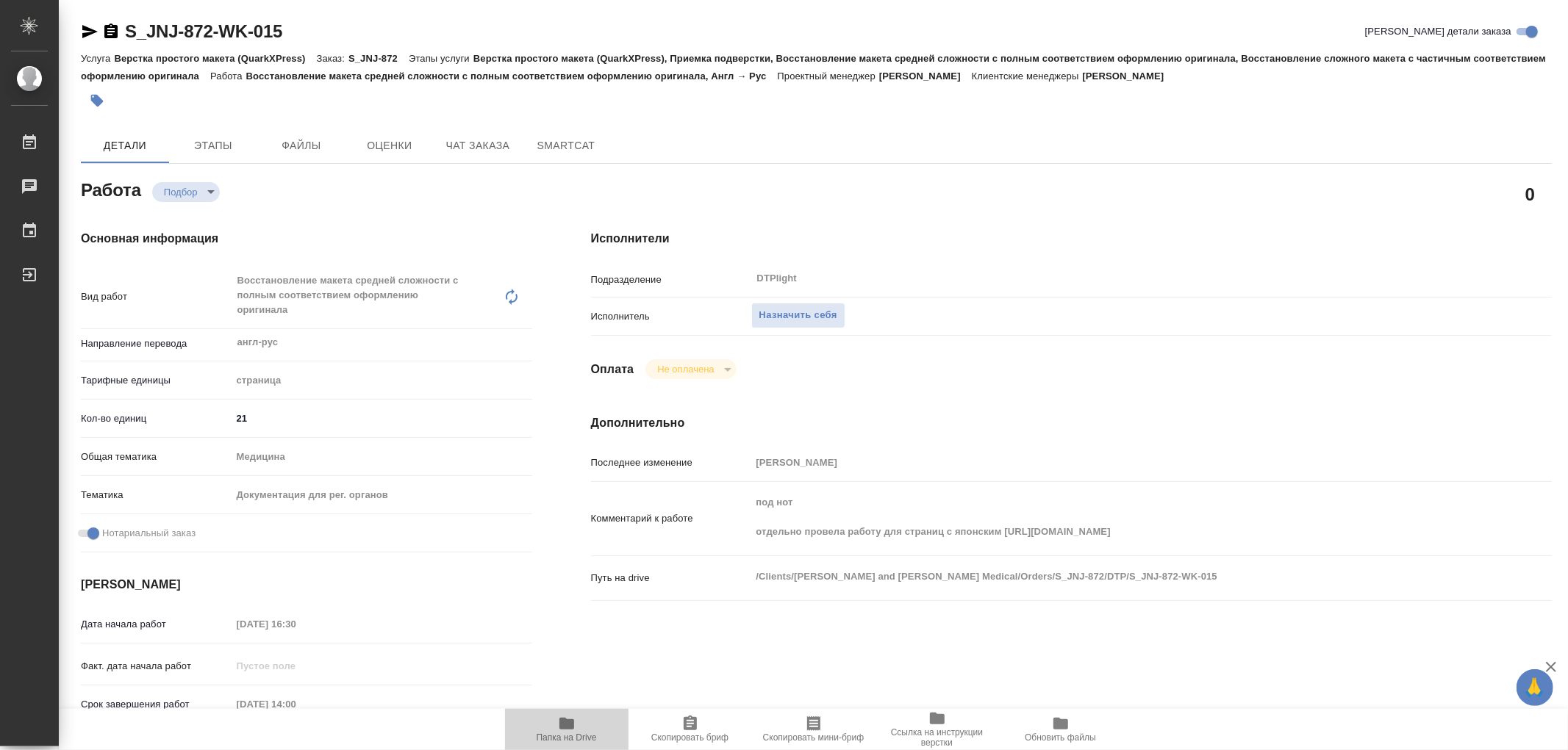
click at [570, 715] on icon "button" at bounding box center [567, 723] width 18 height 18
type textarea "x"
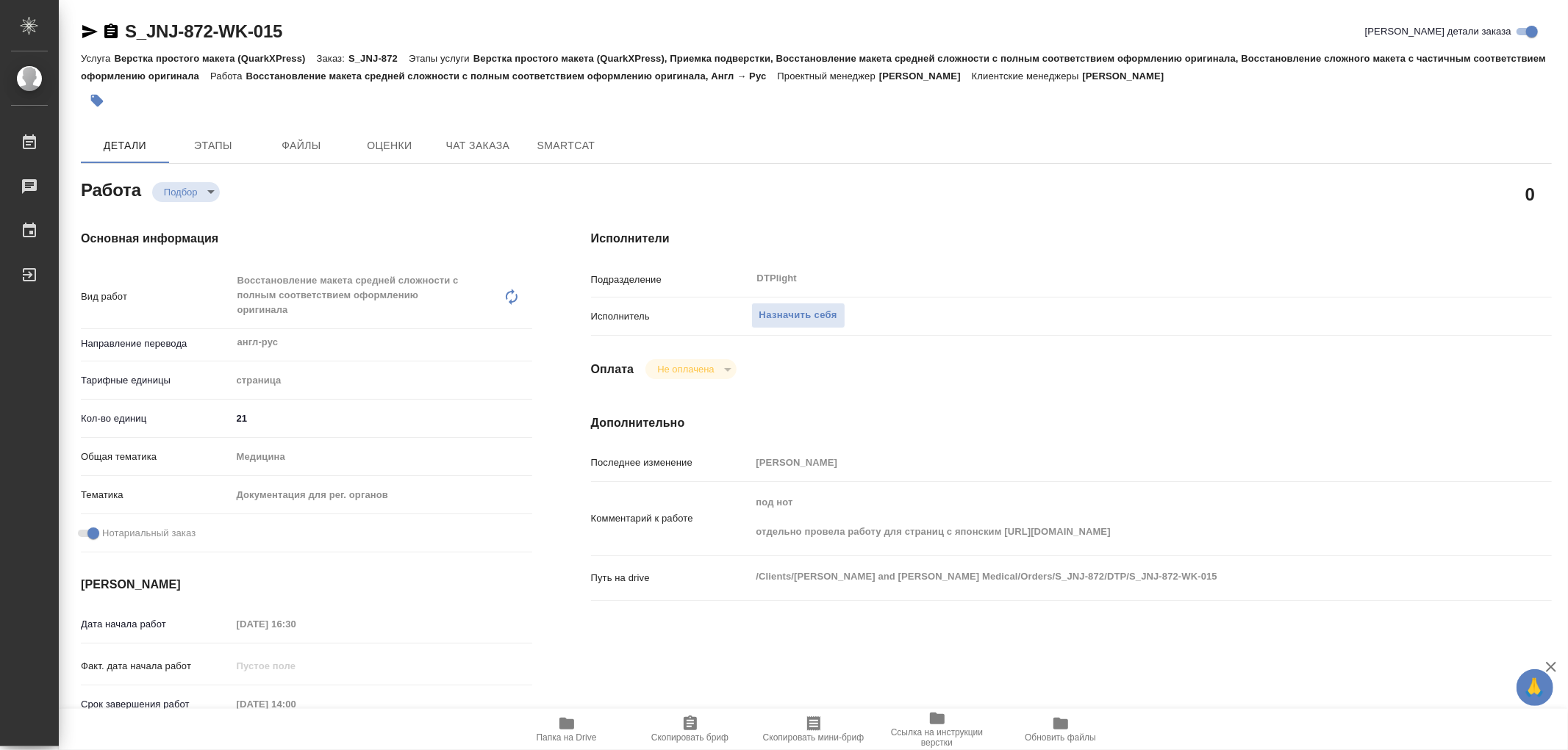
type textarea "x"
